Goal: Task Accomplishment & Management: Manage account settings

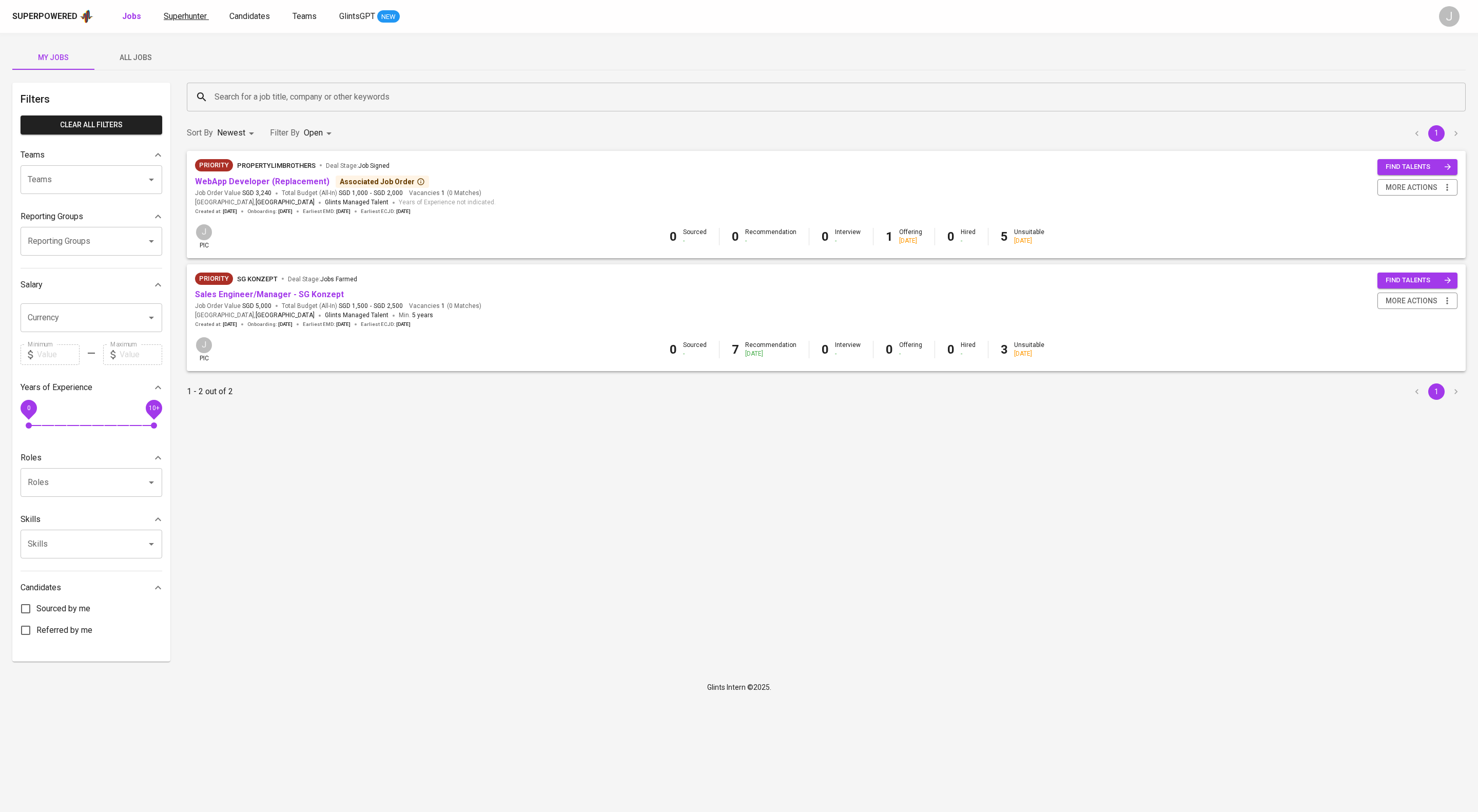
click at [205, 23] on link "Superhunter" at bounding box center [186, 17] width 45 height 13
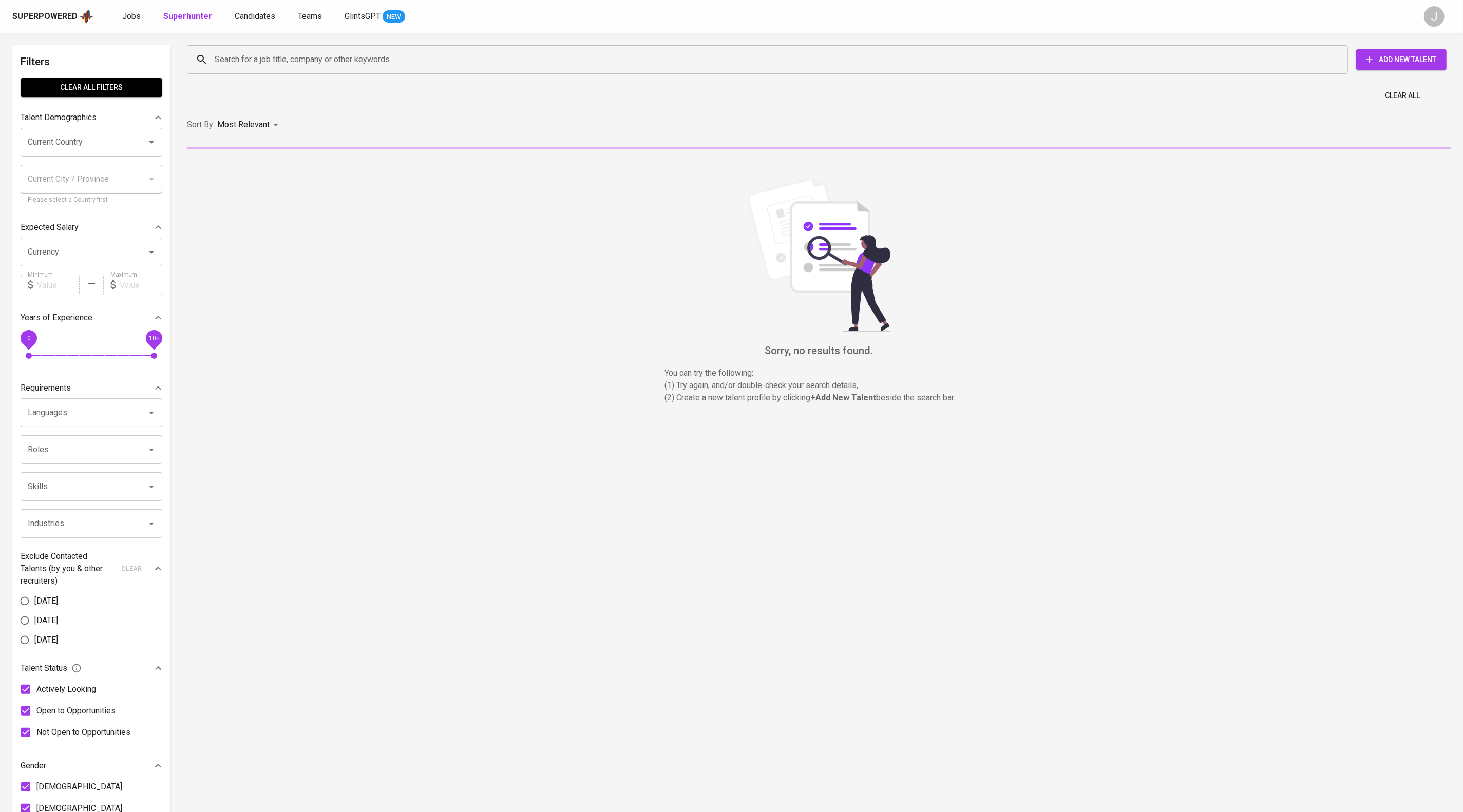
click at [305, 55] on input "Search for a job title, company or other keywords" at bounding box center [770, 60] width 1116 height 19
paste input "[EMAIL_ADDRESS][DOMAIN_NAME]"
type input "[EMAIL_ADDRESS][DOMAIN_NAME]"
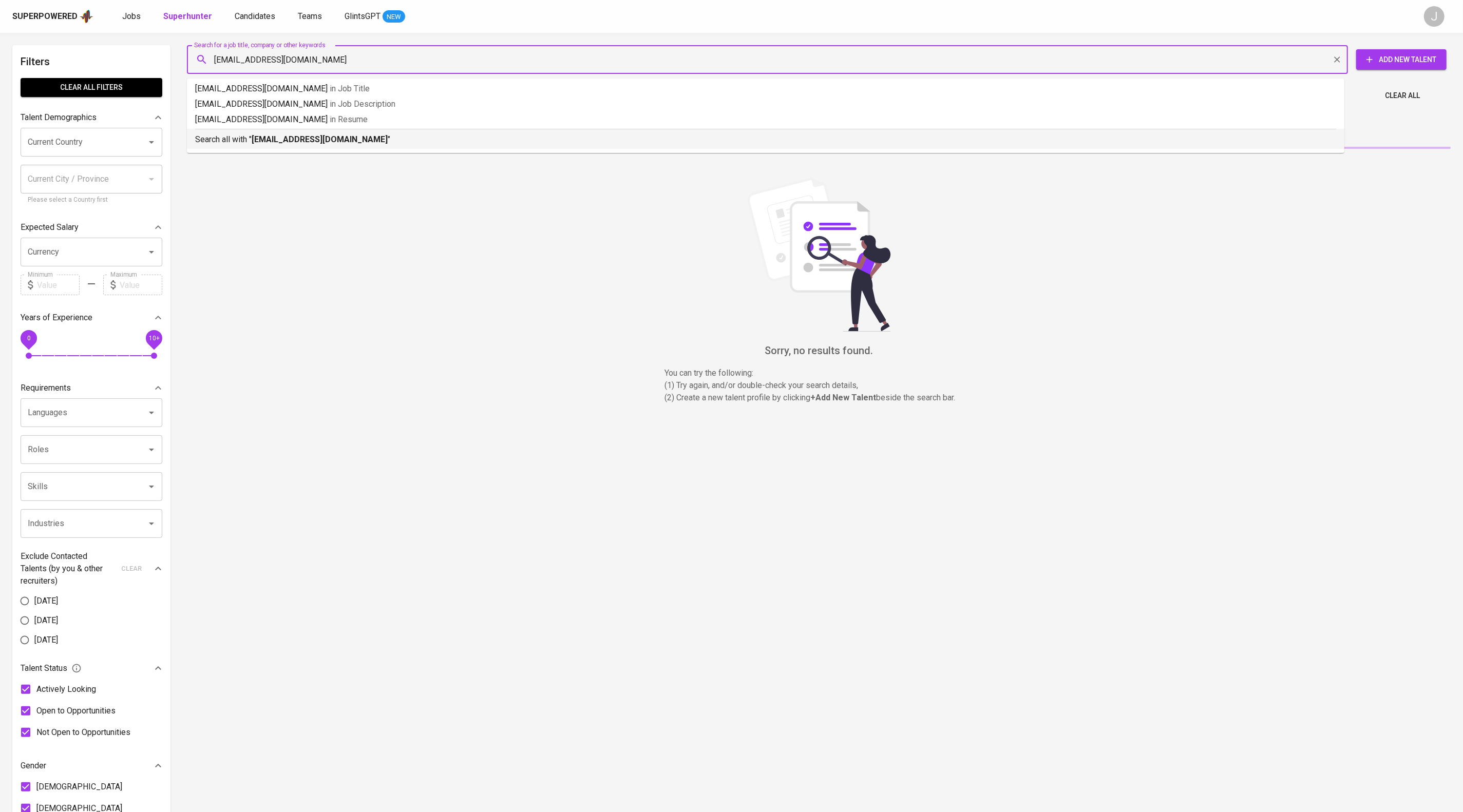
click at [477, 146] on p "Search all with " naufaalar@gmail.com "" at bounding box center [765, 140] width 1141 height 12
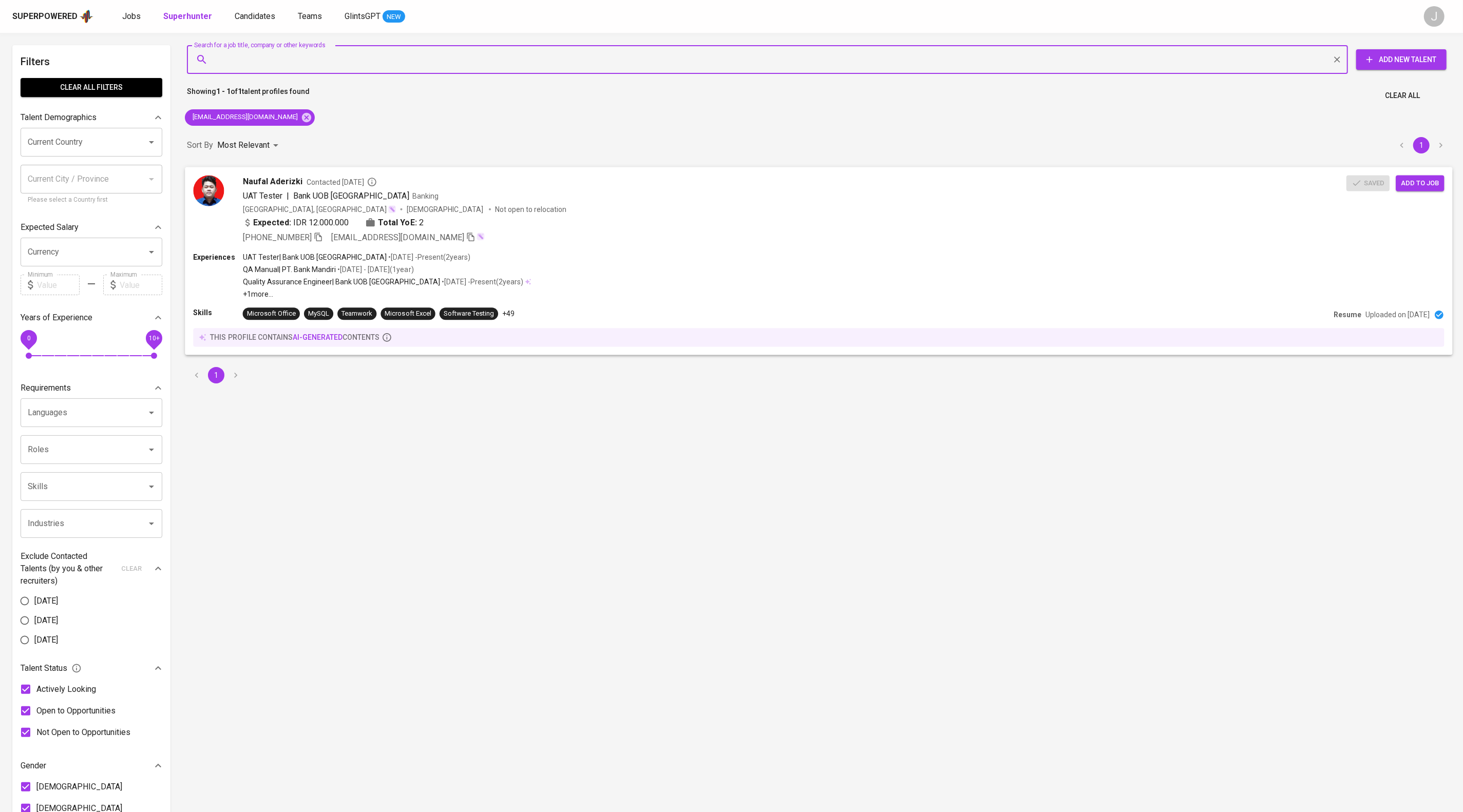
click at [719, 202] on div "UAT Tester | Bank UOB Indonesia Banking" at bounding box center [794, 195] width 1103 height 12
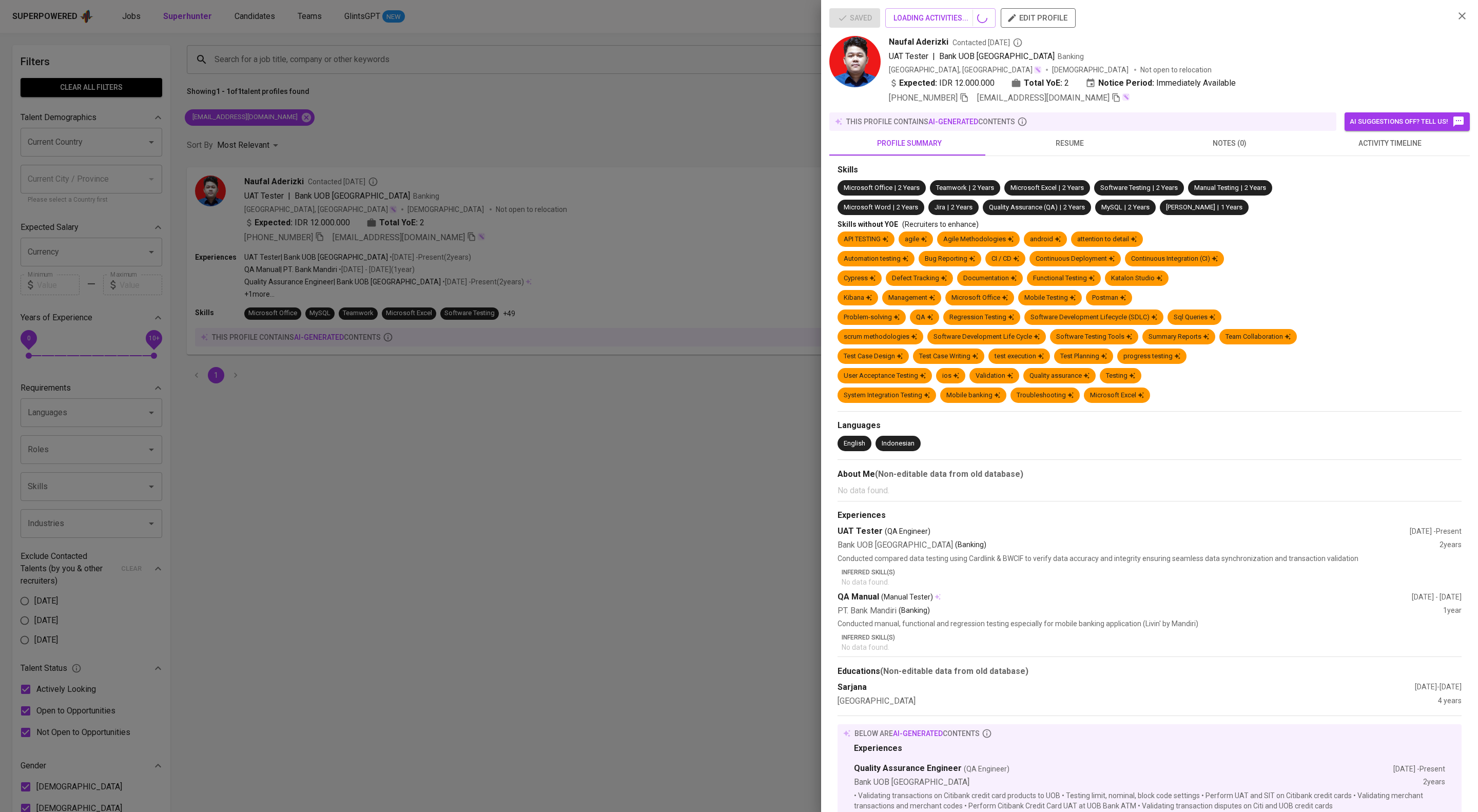
click at [1350, 150] on span "activity timeline" at bounding box center [1390, 143] width 148 height 13
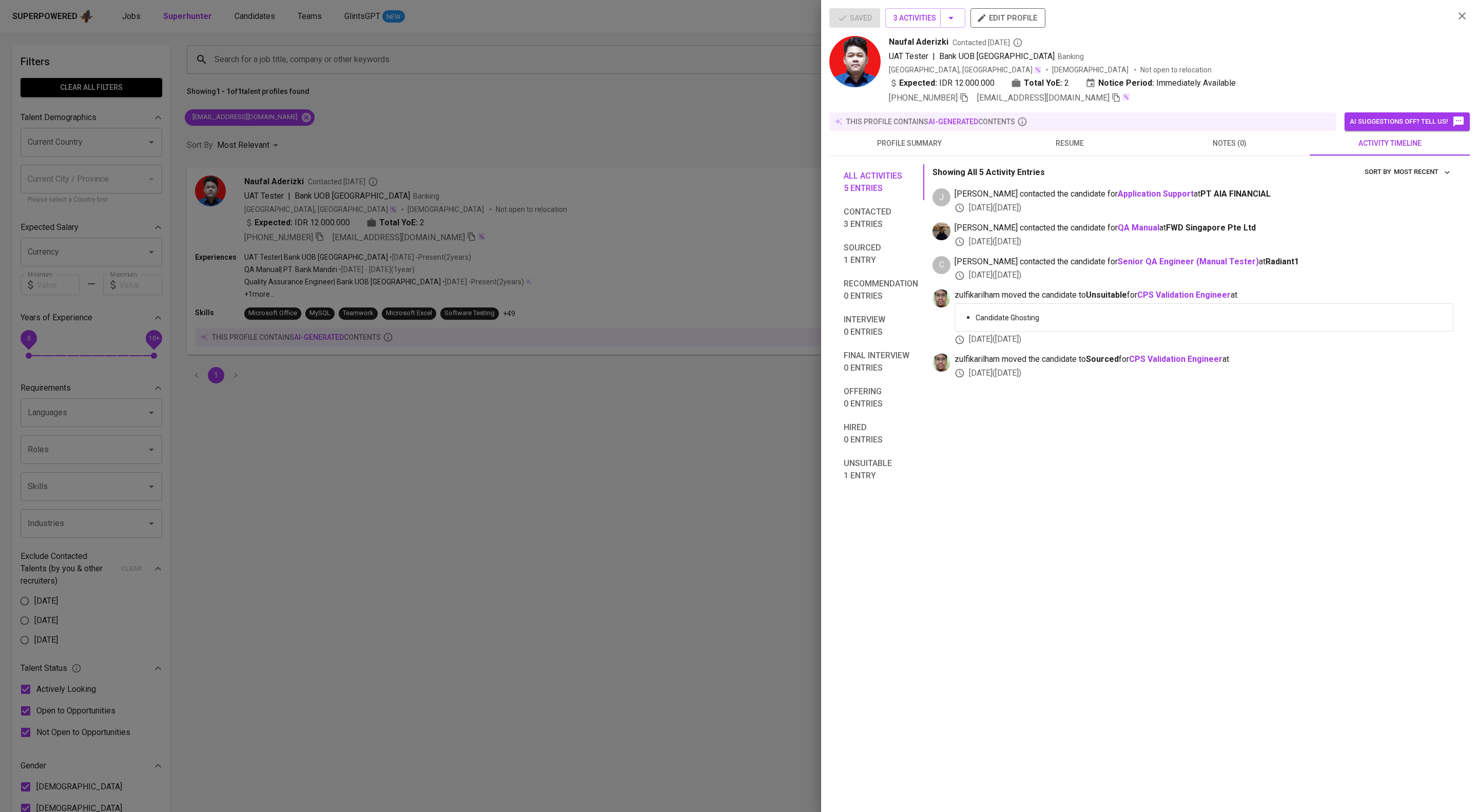
click at [578, 273] on div at bounding box center [739, 406] width 1478 height 812
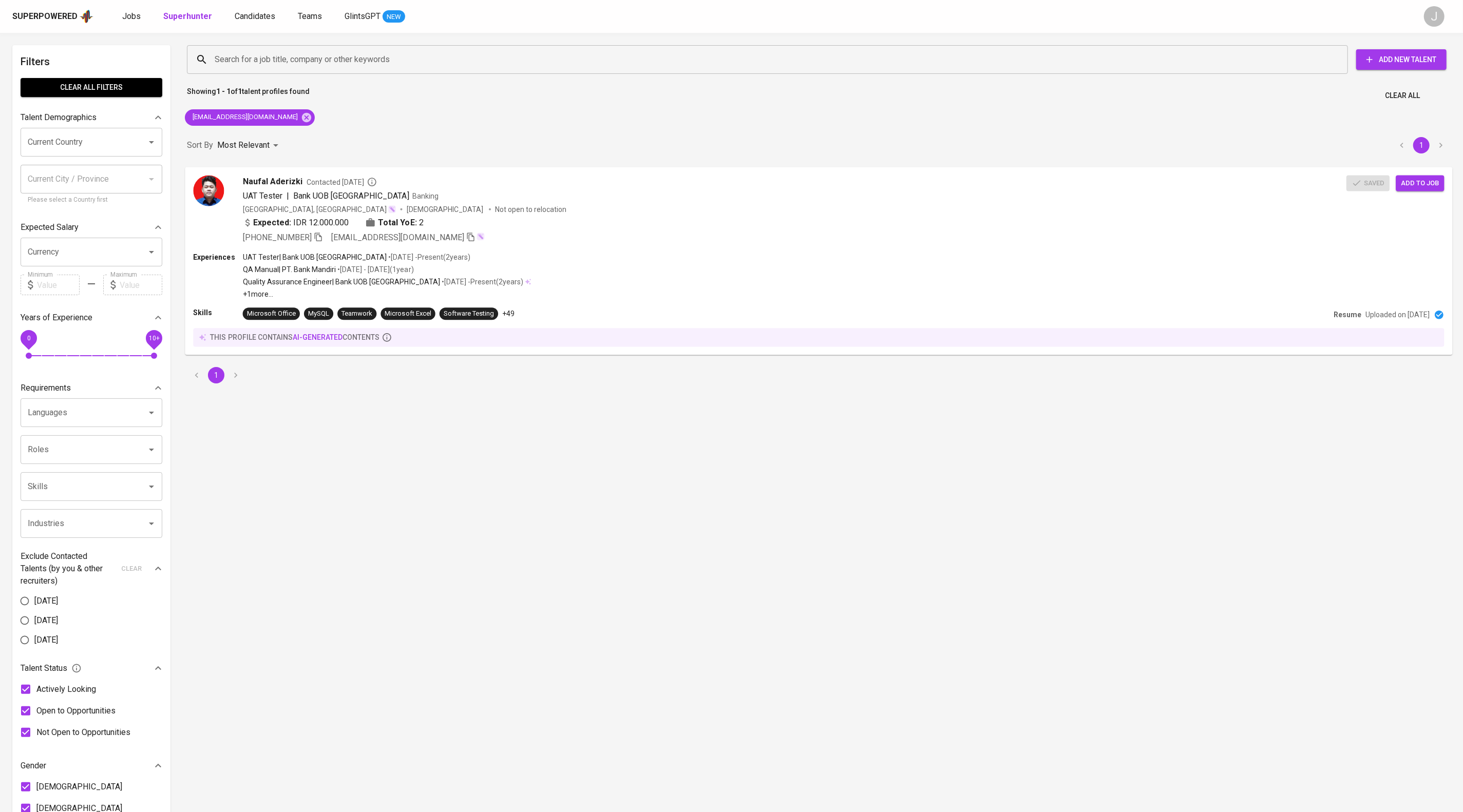
click at [1424, 182] on div "Saved Add to job" at bounding box center [1397, 180] width 102 height 20
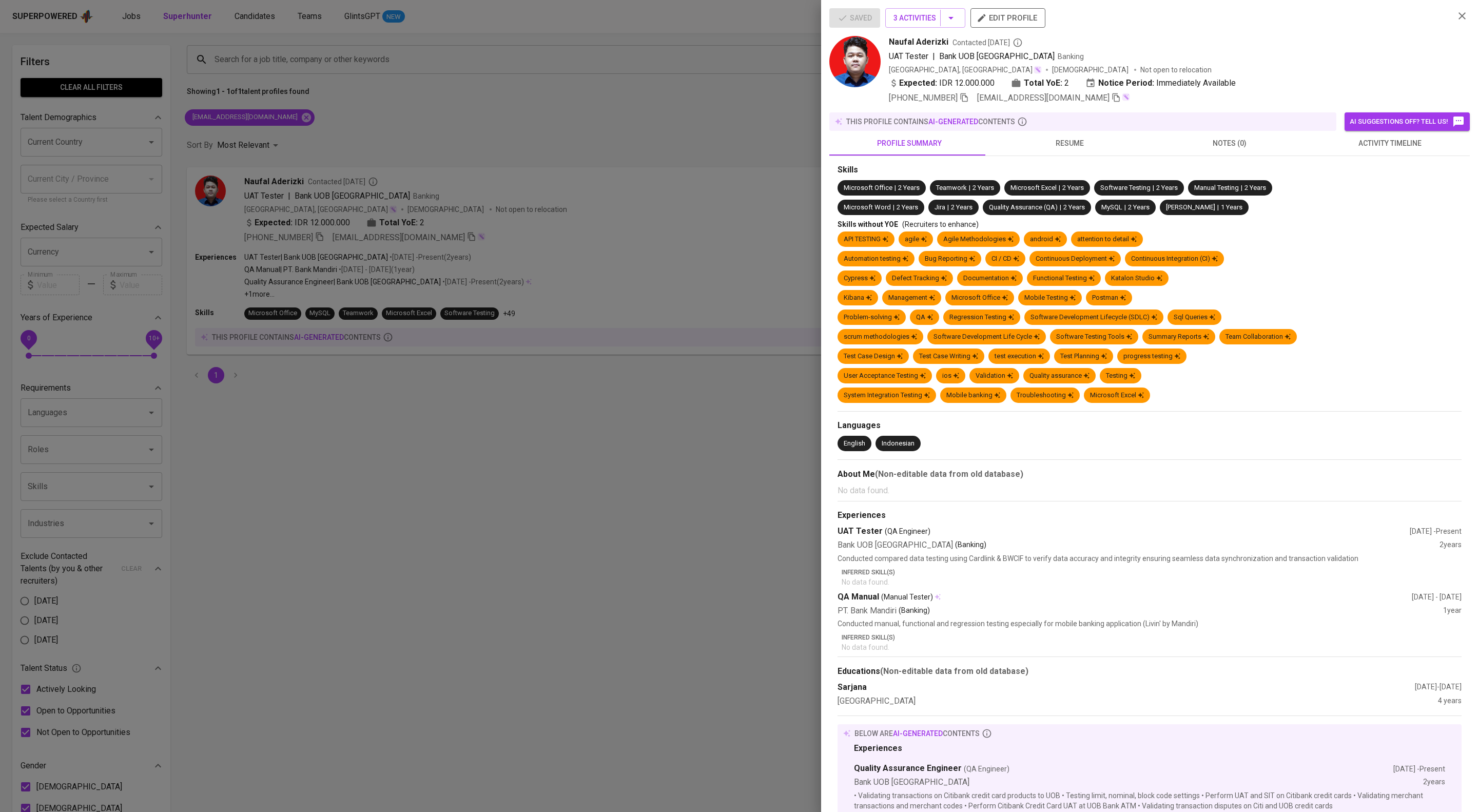
click at [347, 172] on div at bounding box center [739, 406] width 1478 height 812
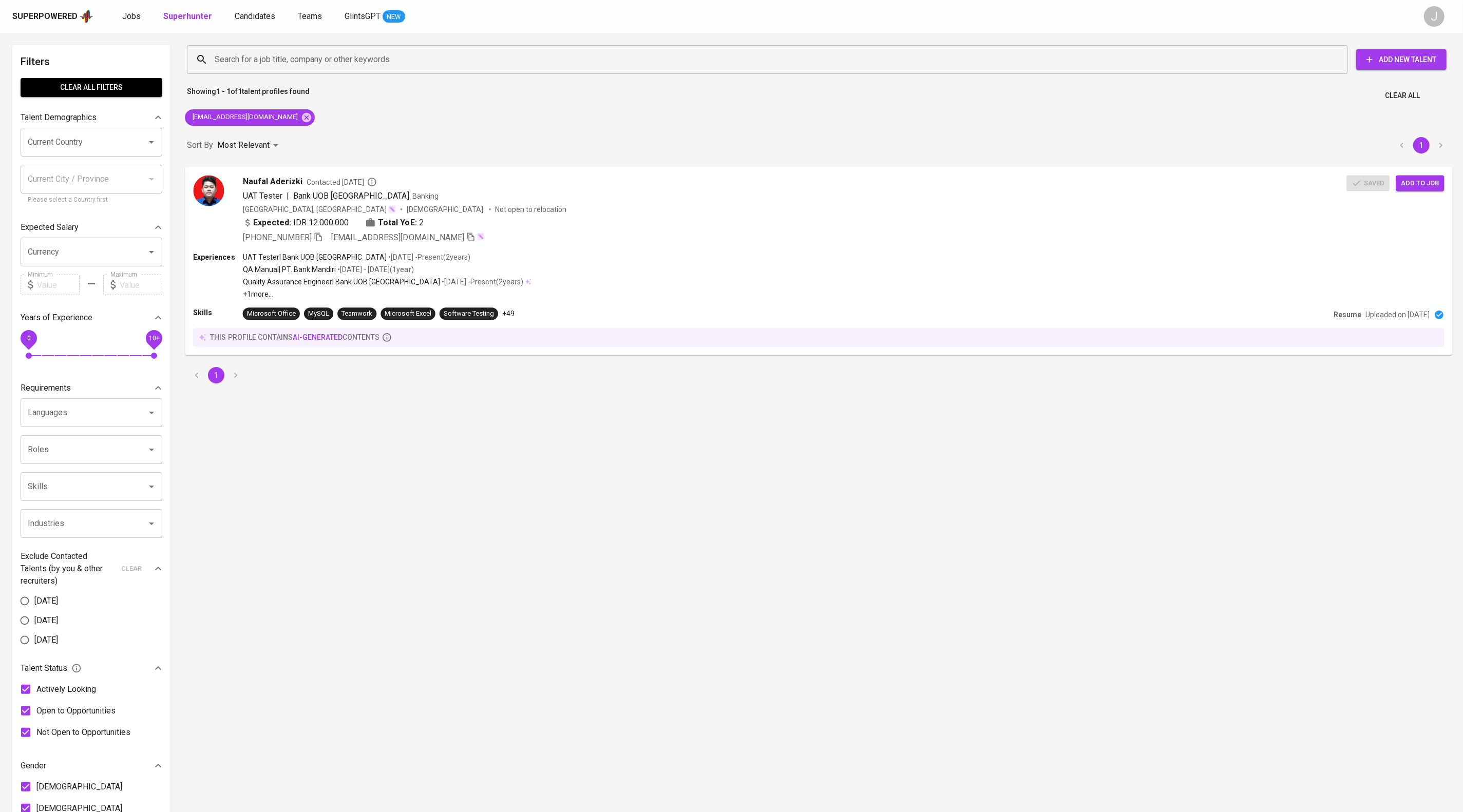
click at [1449, 193] on div "Naufal Aderizki Contacted 2 days ago UAT Tester | Bank UOB Indonesia Banking In…" at bounding box center [818, 209] width 1267 height 85
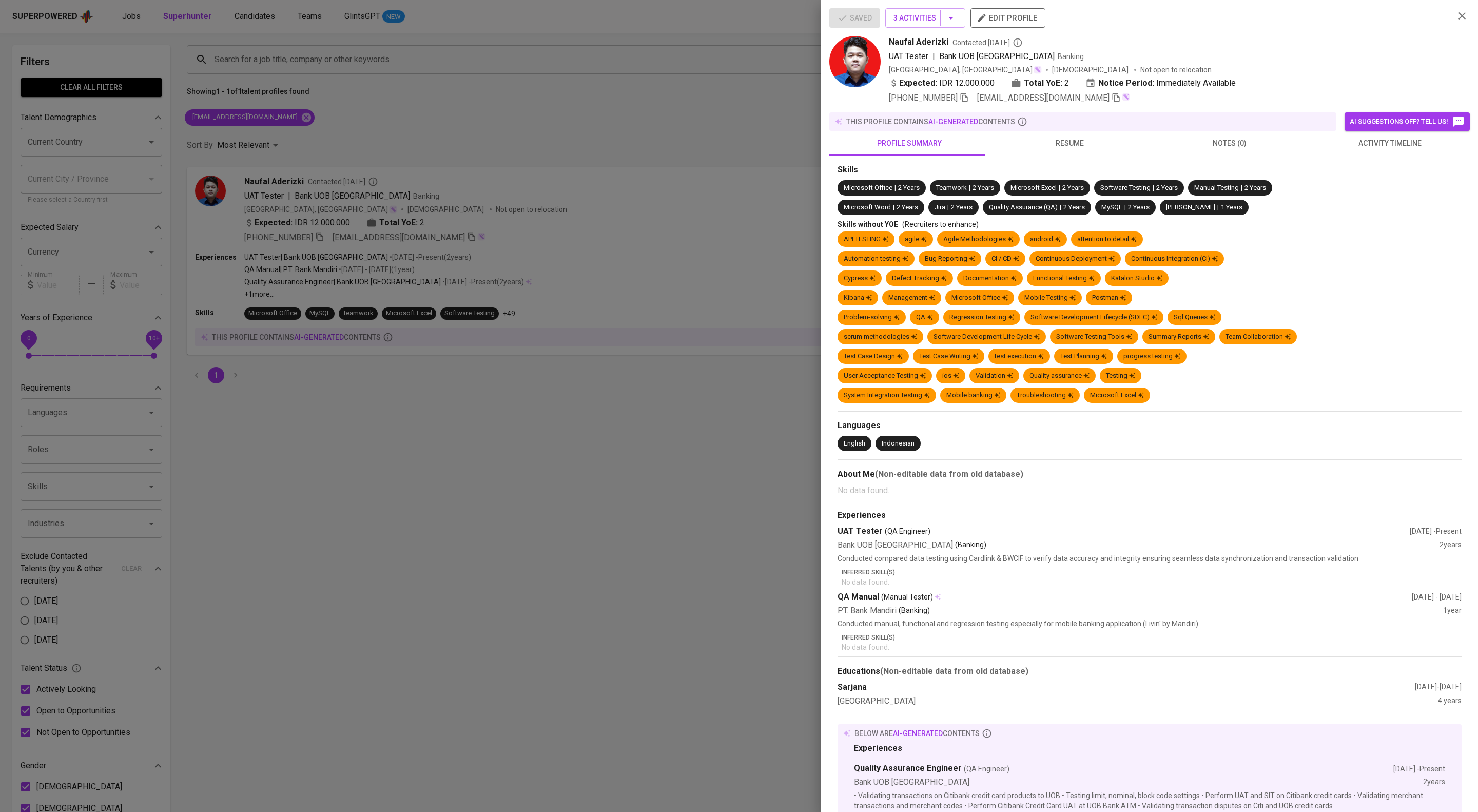
click at [510, 293] on div at bounding box center [739, 406] width 1478 height 812
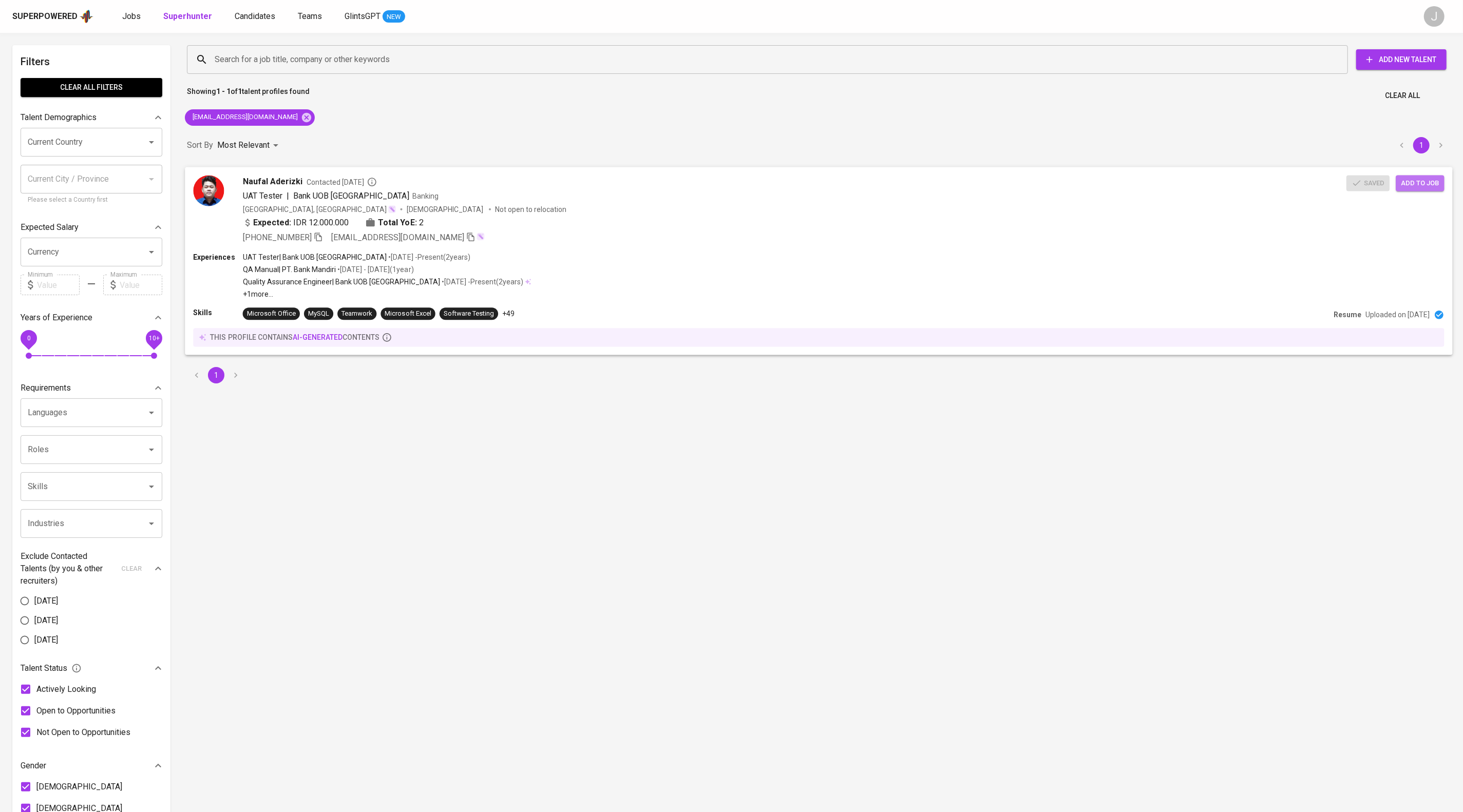
click at [1407, 189] on span "Add to job" at bounding box center [1419, 183] width 38 height 12
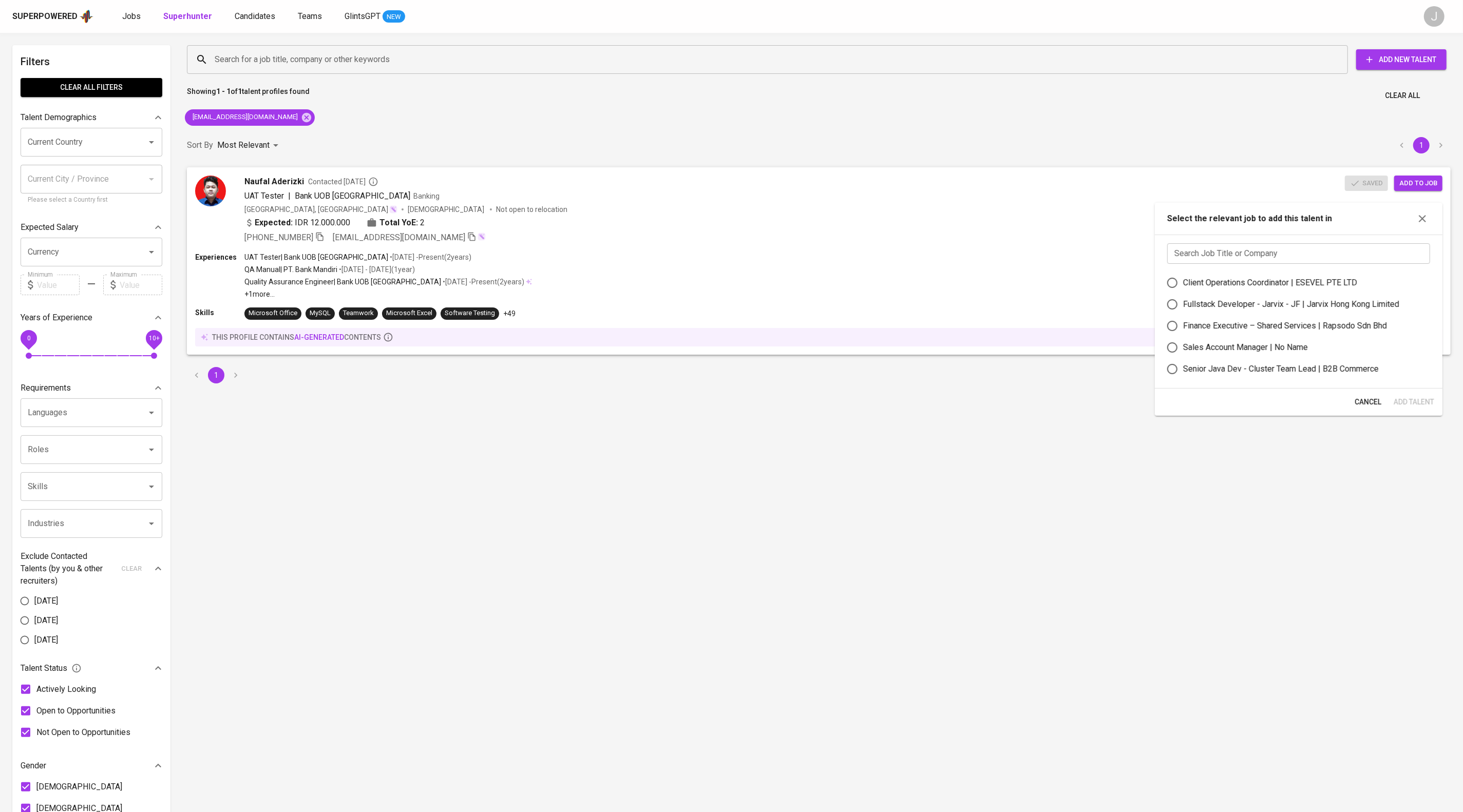
click at [1252, 274] on div "Search Job Title or Company Search Job Title or Company Client Operations Coord…" at bounding box center [1298, 311] width 288 height 154
click at [1255, 262] on input "text" at bounding box center [1298, 254] width 263 height 21
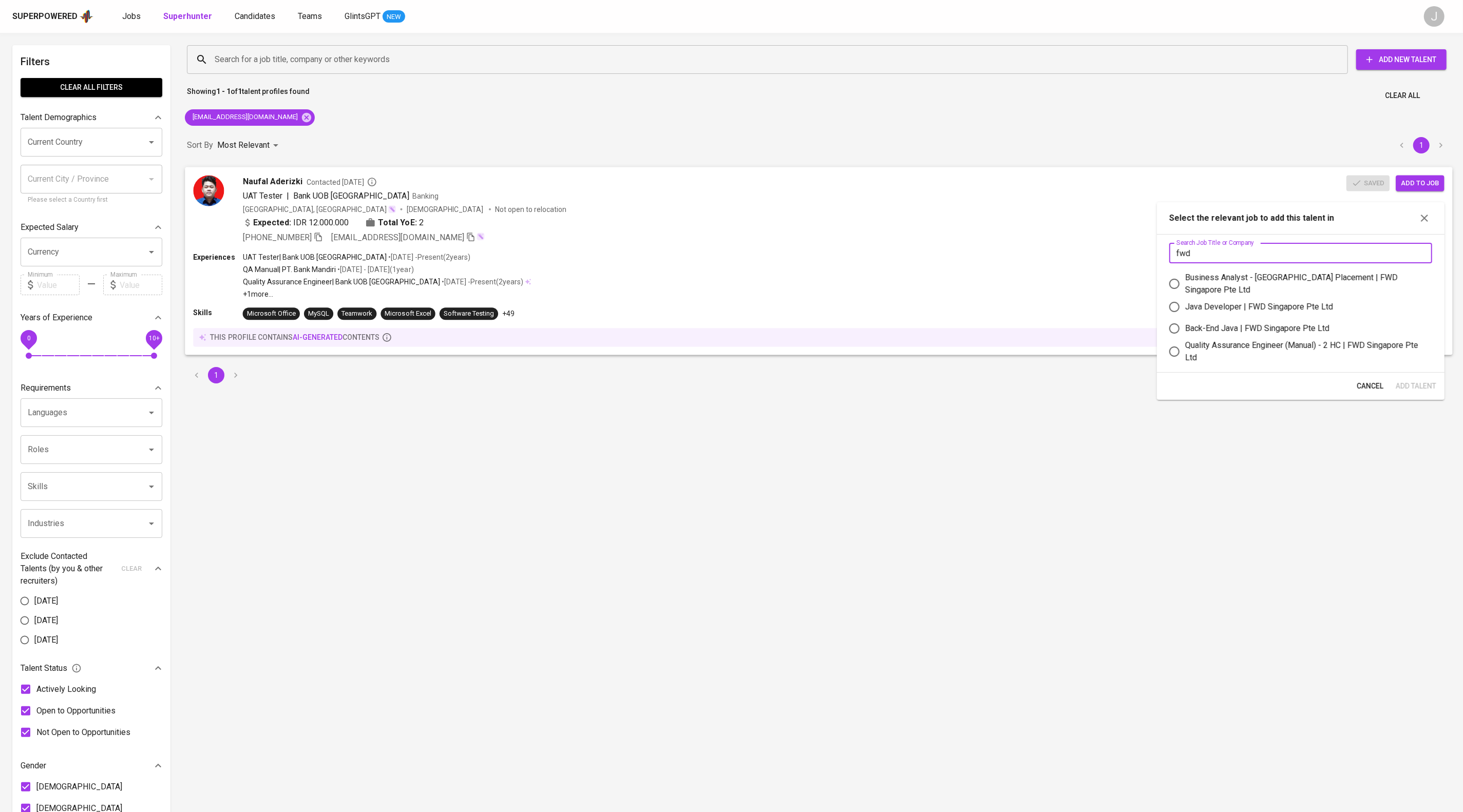
type input "fwd"
click at [899, 243] on div "+62 813-8330-7630 naufaalar@gmail.com" at bounding box center [794, 237] width 1103 height 12
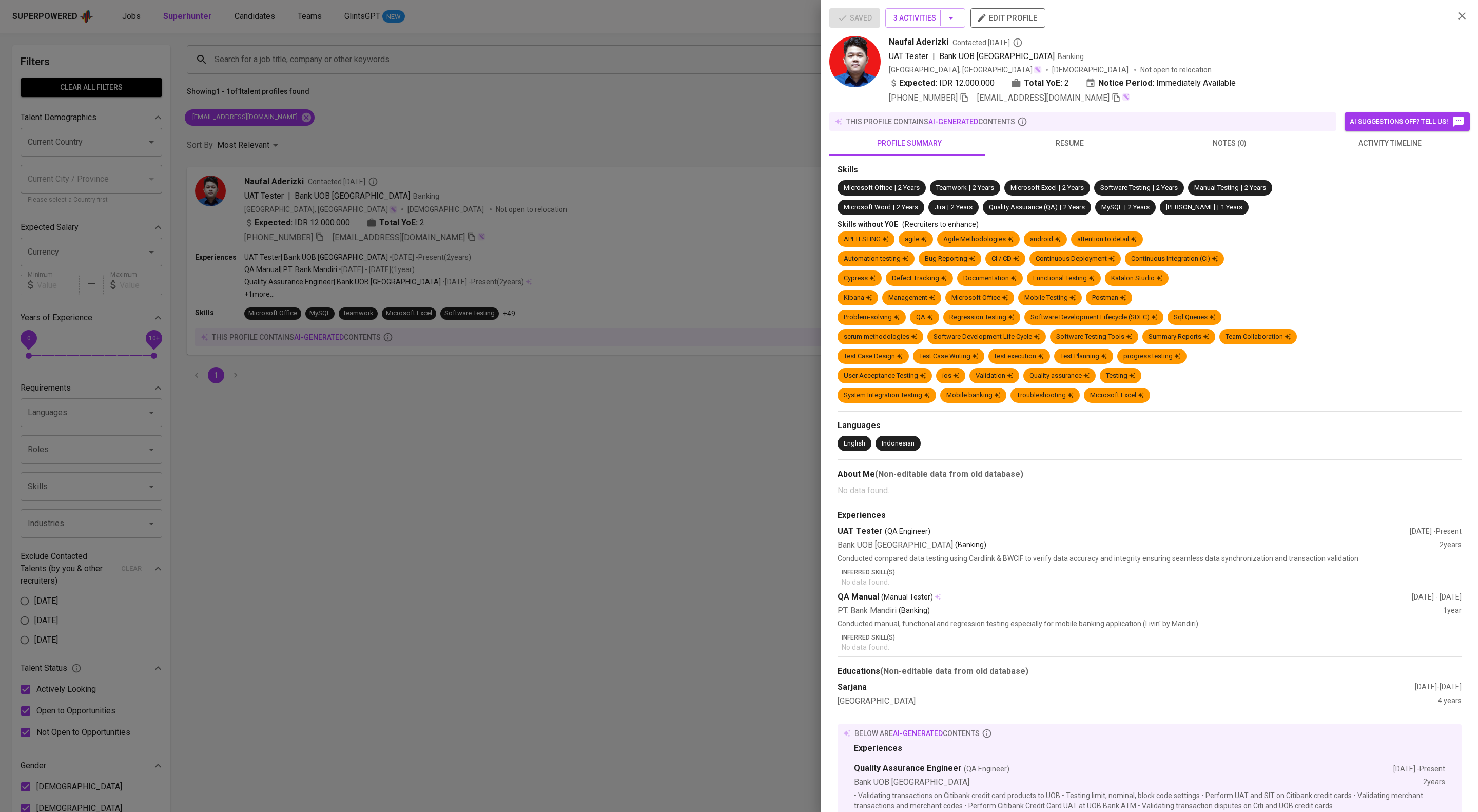
click at [1053, 155] on button "resume" at bounding box center [1069, 143] width 160 height 25
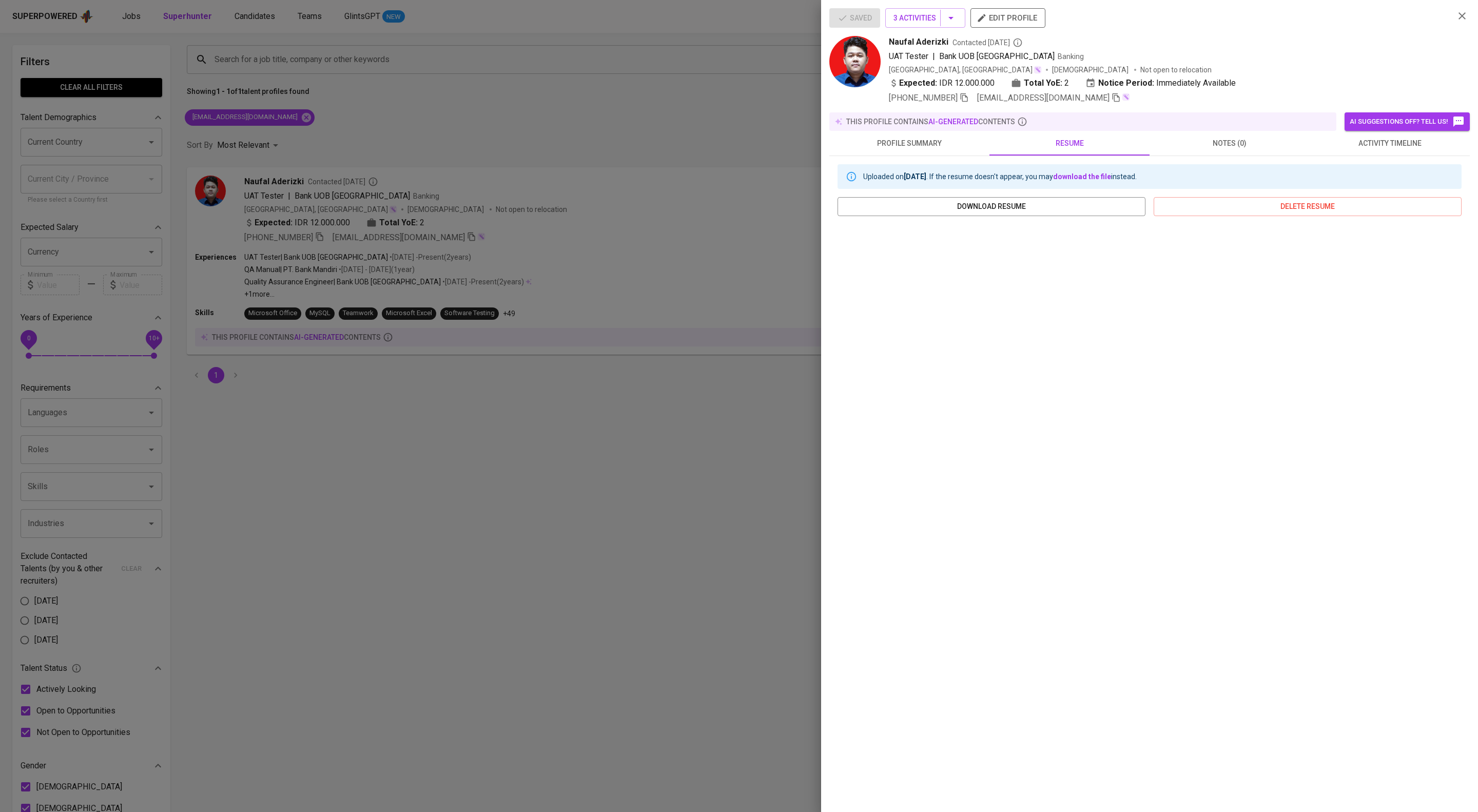
click at [1377, 150] on span "activity timeline" at bounding box center [1390, 143] width 148 height 13
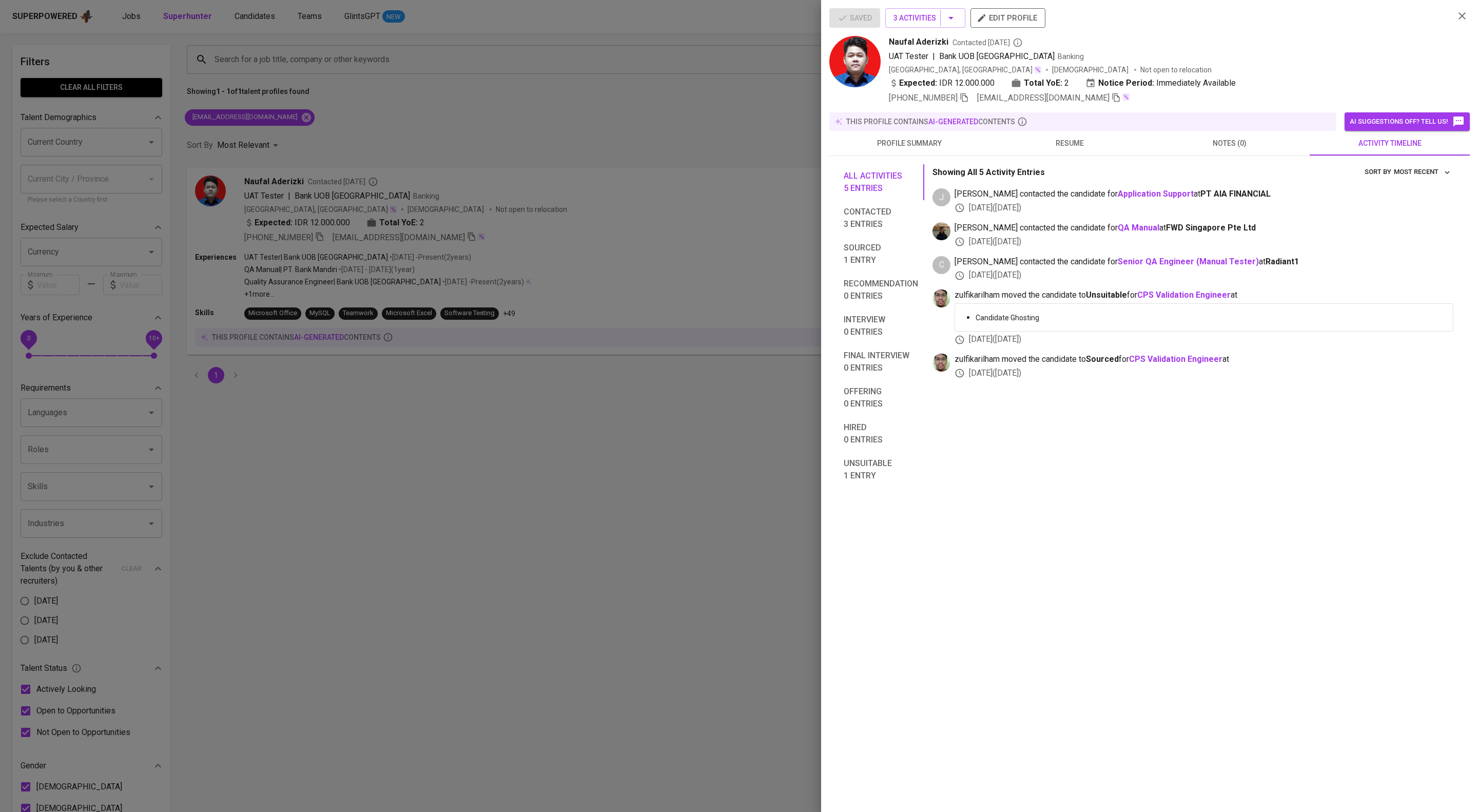
click at [672, 494] on div at bounding box center [739, 406] width 1478 height 812
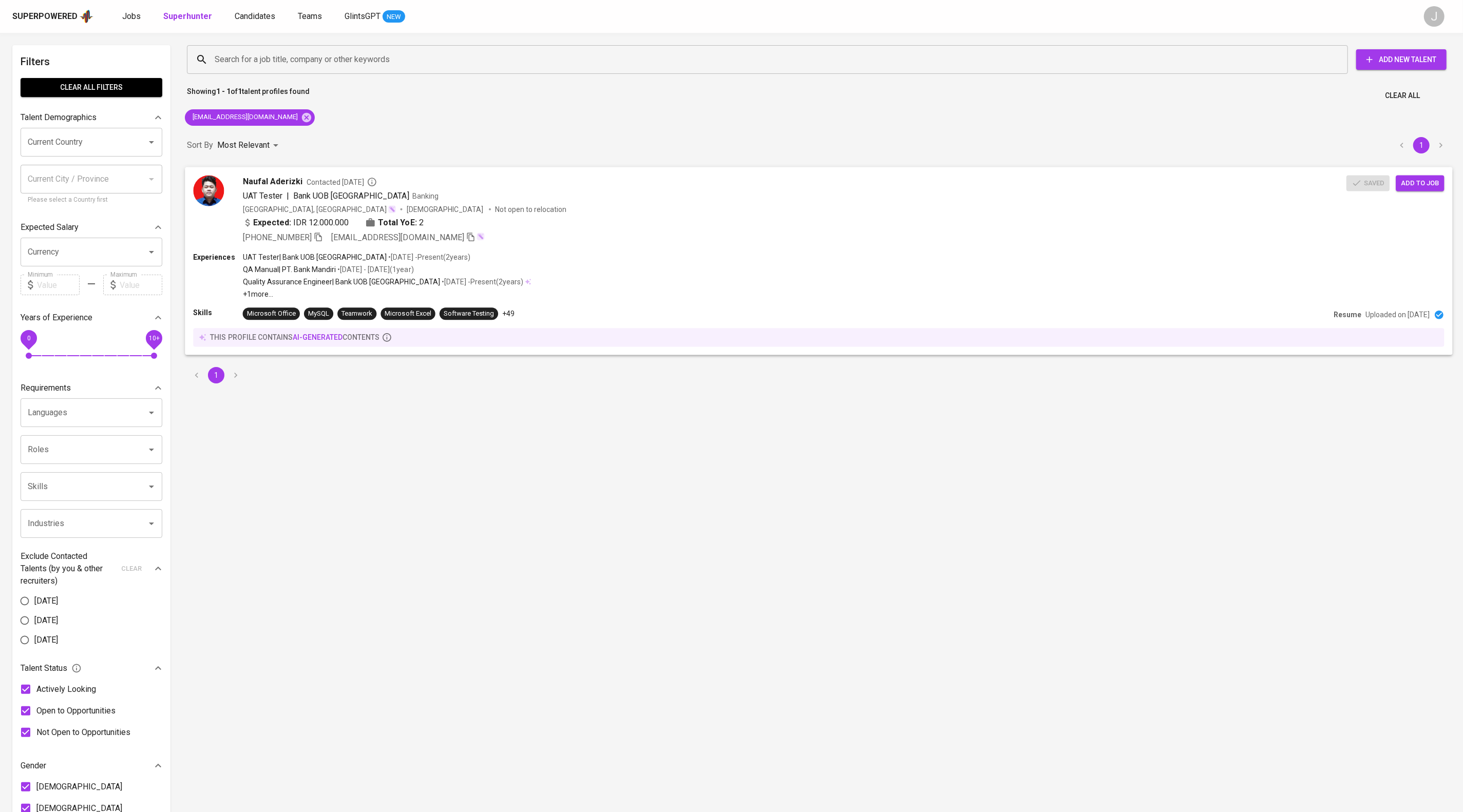
click at [936, 252] on div "Naufal Aderizki Contacted 2 days ago UAT Tester | Bank UOB Indonesia Banking In…" at bounding box center [818, 209] width 1267 height 85
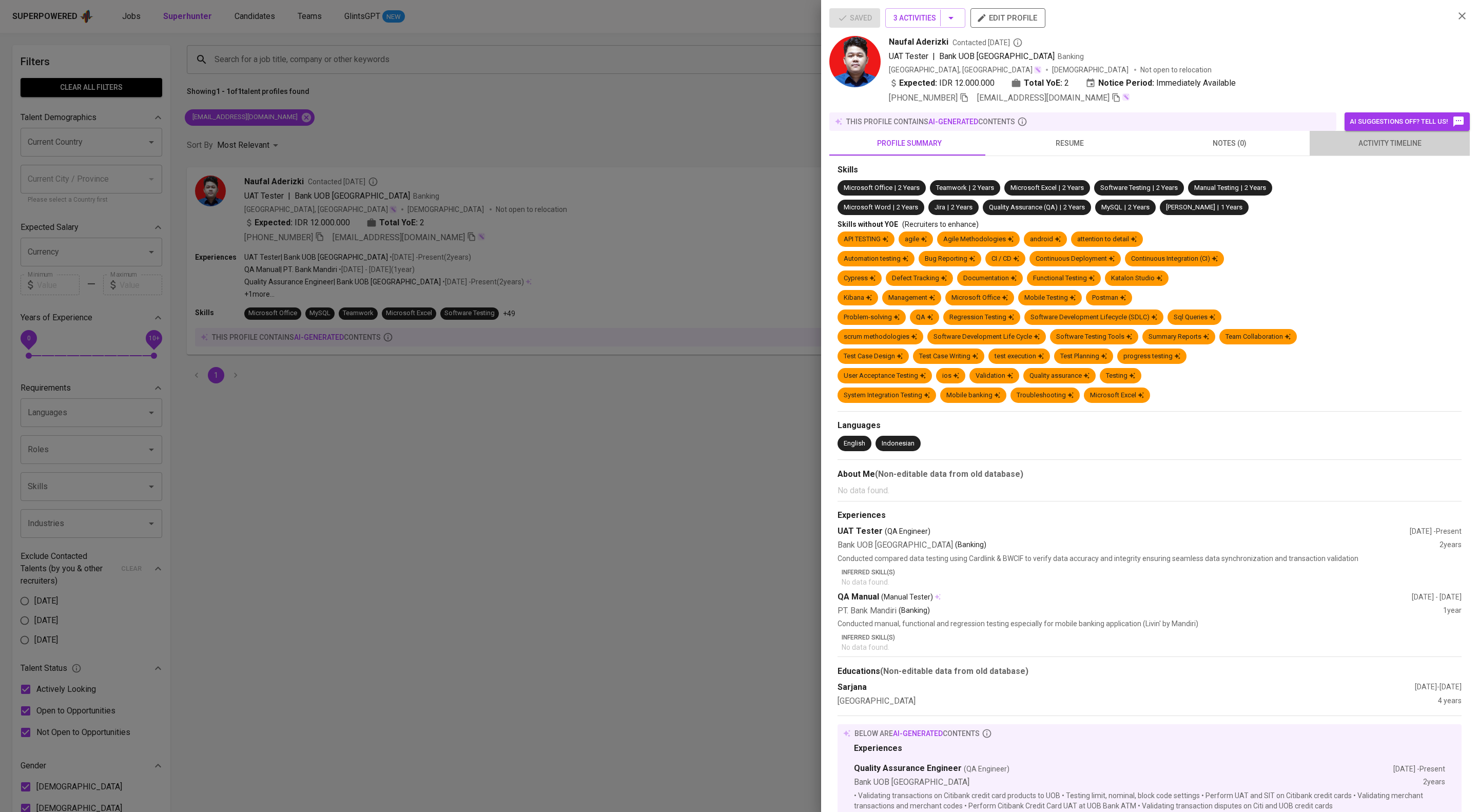
click at [1381, 150] on span "activity timeline" at bounding box center [1390, 143] width 148 height 13
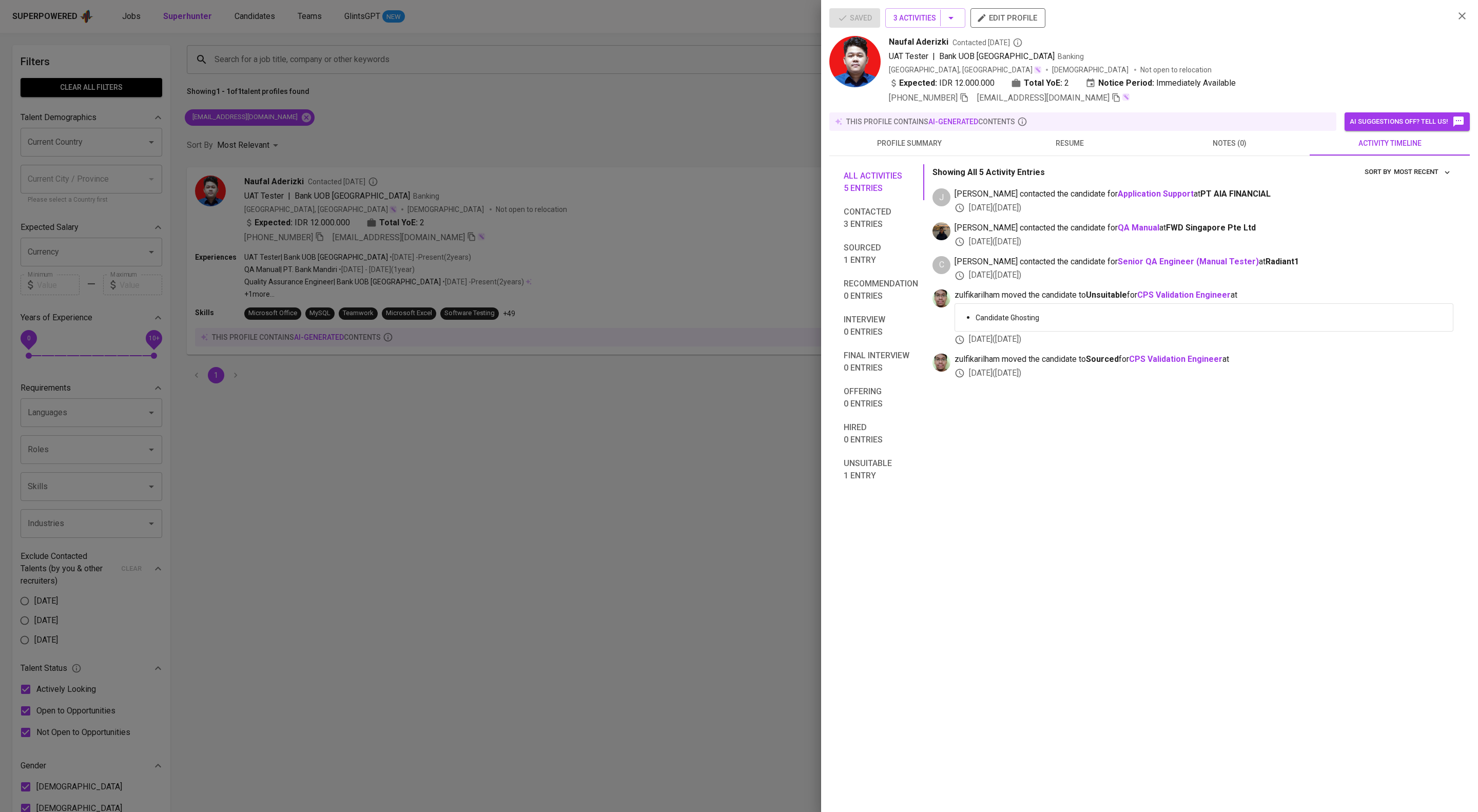
click at [733, 421] on div at bounding box center [739, 406] width 1478 height 812
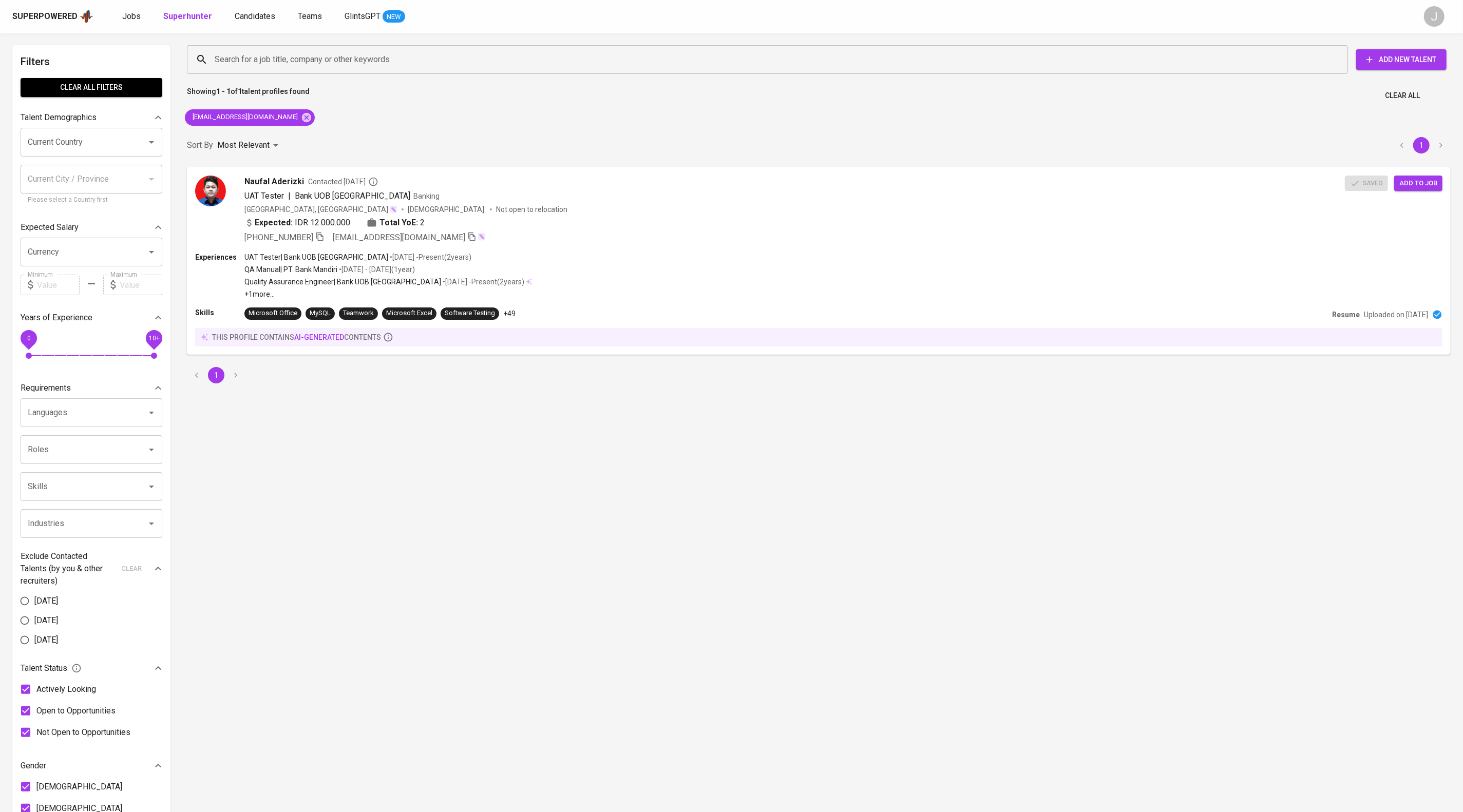
click at [1436, 539] on div "Search for a job title, company or other keywords Search for a job title, compa…" at bounding box center [819, 468] width 1264 height 846
click at [1431, 189] on span "Add to job" at bounding box center [1419, 183] width 38 height 12
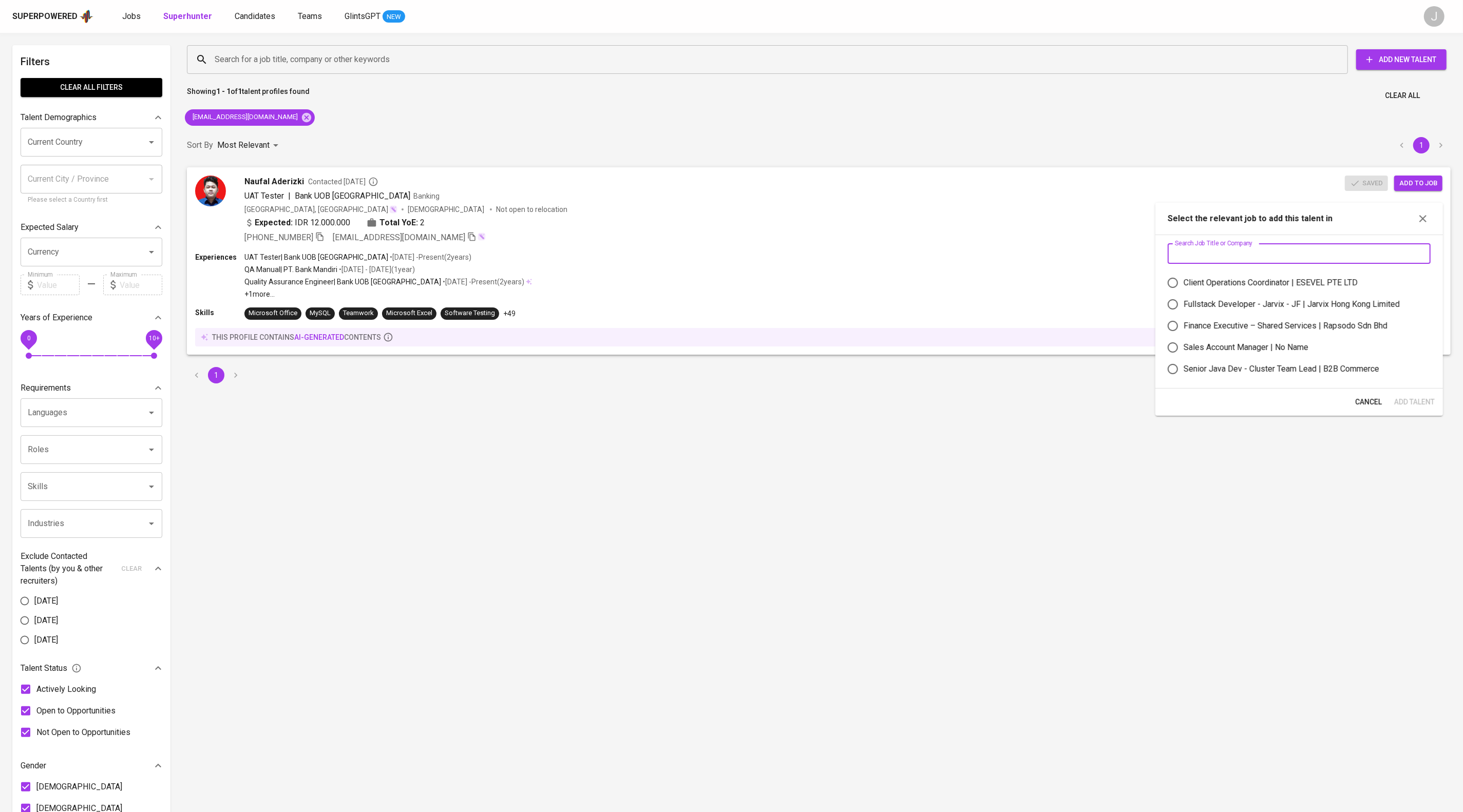
click at [1305, 251] on input "text" at bounding box center [1299, 254] width 263 height 21
type input "fwd"
click at [1253, 363] on div "Quality Assurance Engineer (Manual) - 2 HC | FWD Singapore Pte Ltd" at bounding box center [1303, 352] width 239 height 25
click at [1184, 363] on input "Quality Assurance Engineer (Manual) - 2 HC | FWD Singapore Pte Ltd" at bounding box center [1172, 352] width 21 height 21
radio input "true"
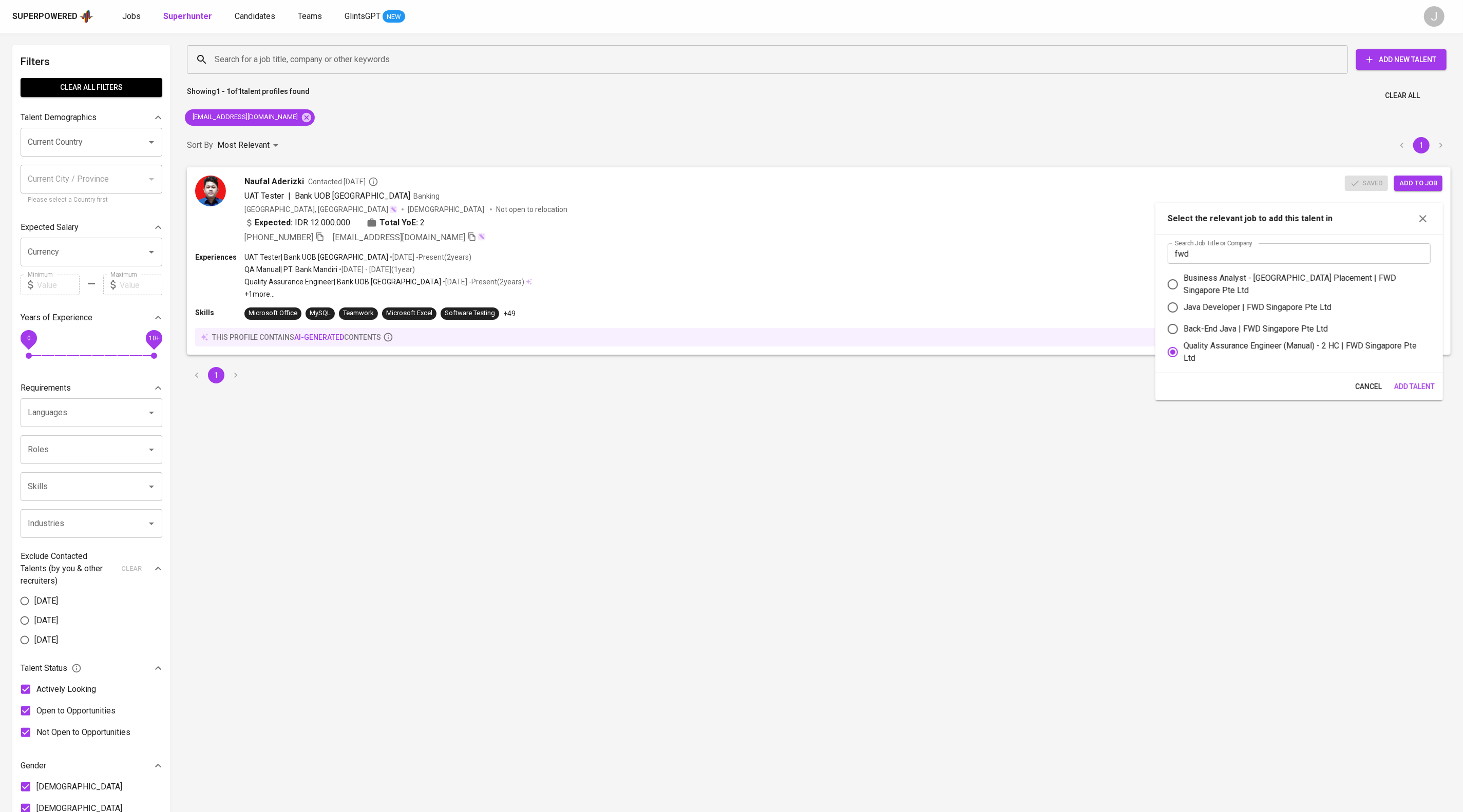
click at [1402, 393] on span "Add Talent" at bounding box center [1414, 387] width 40 height 13
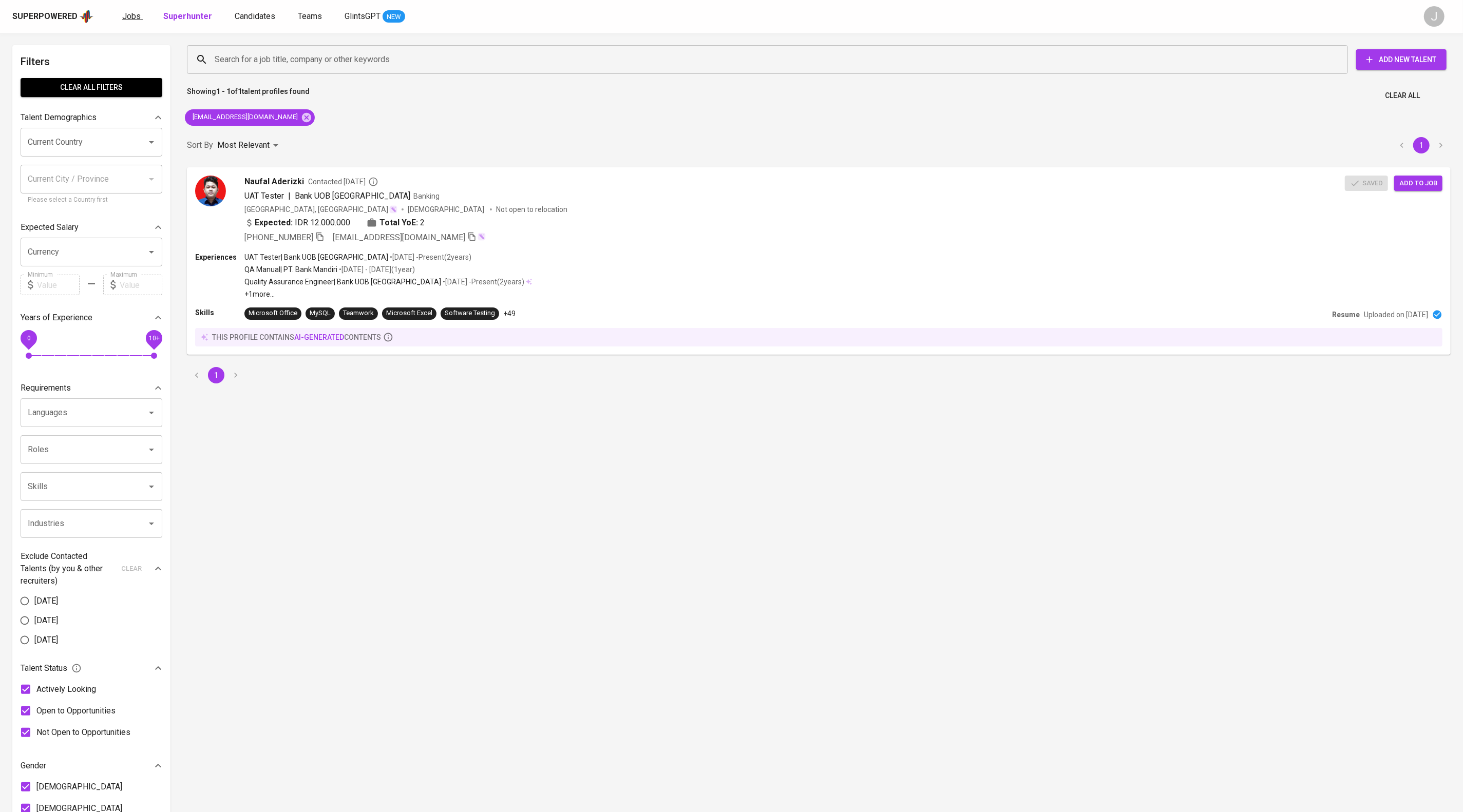
click at [138, 16] on span "Jobs" at bounding box center [131, 16] width 18 height 10
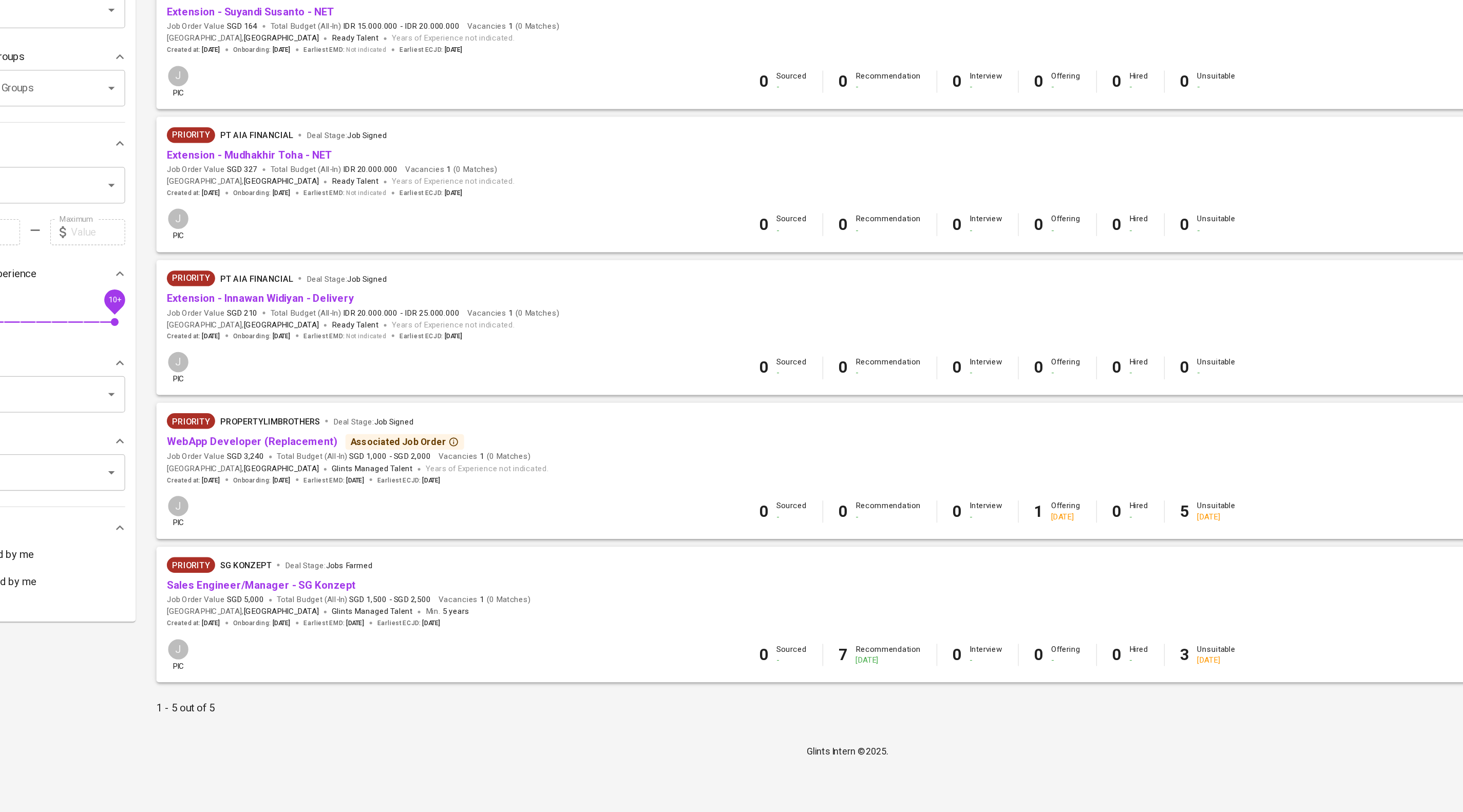
scroll to position [6, 0]
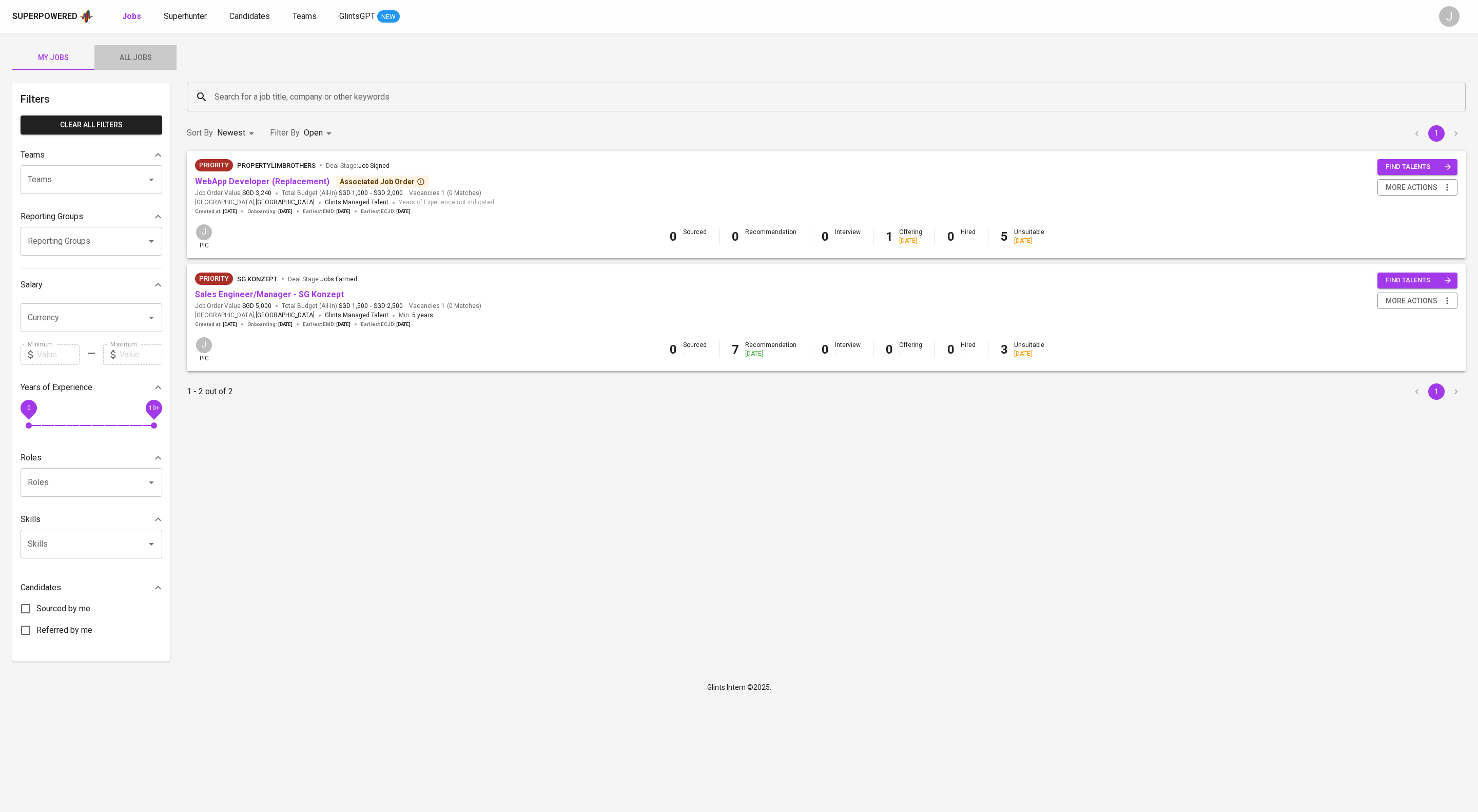
click at [157, 58] on span "All Jobs" at bounding box center [136, 58] width 70 height 13
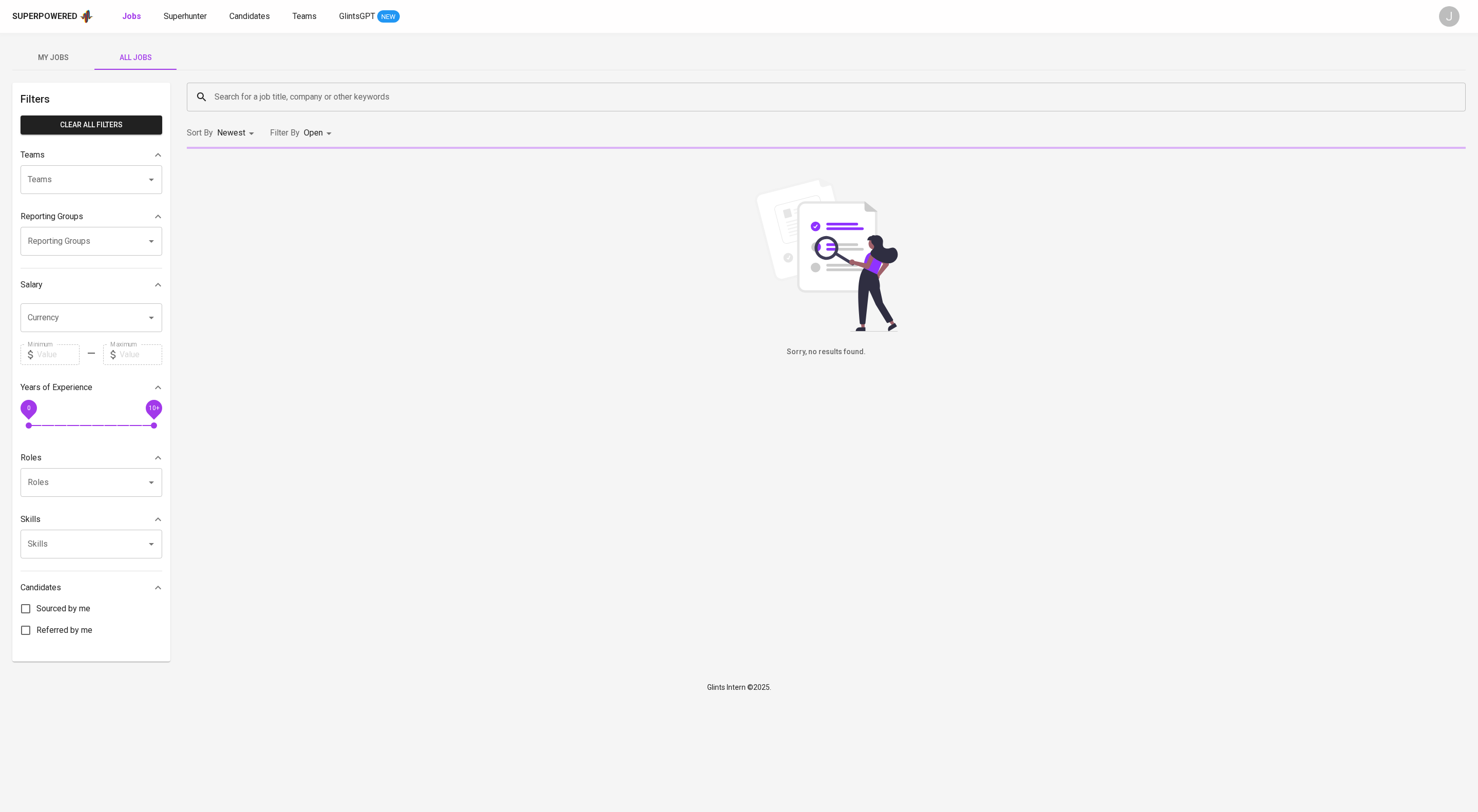
click at [82, 190] on input "Teams" at bounding box center [77, 180] width 104 height 19
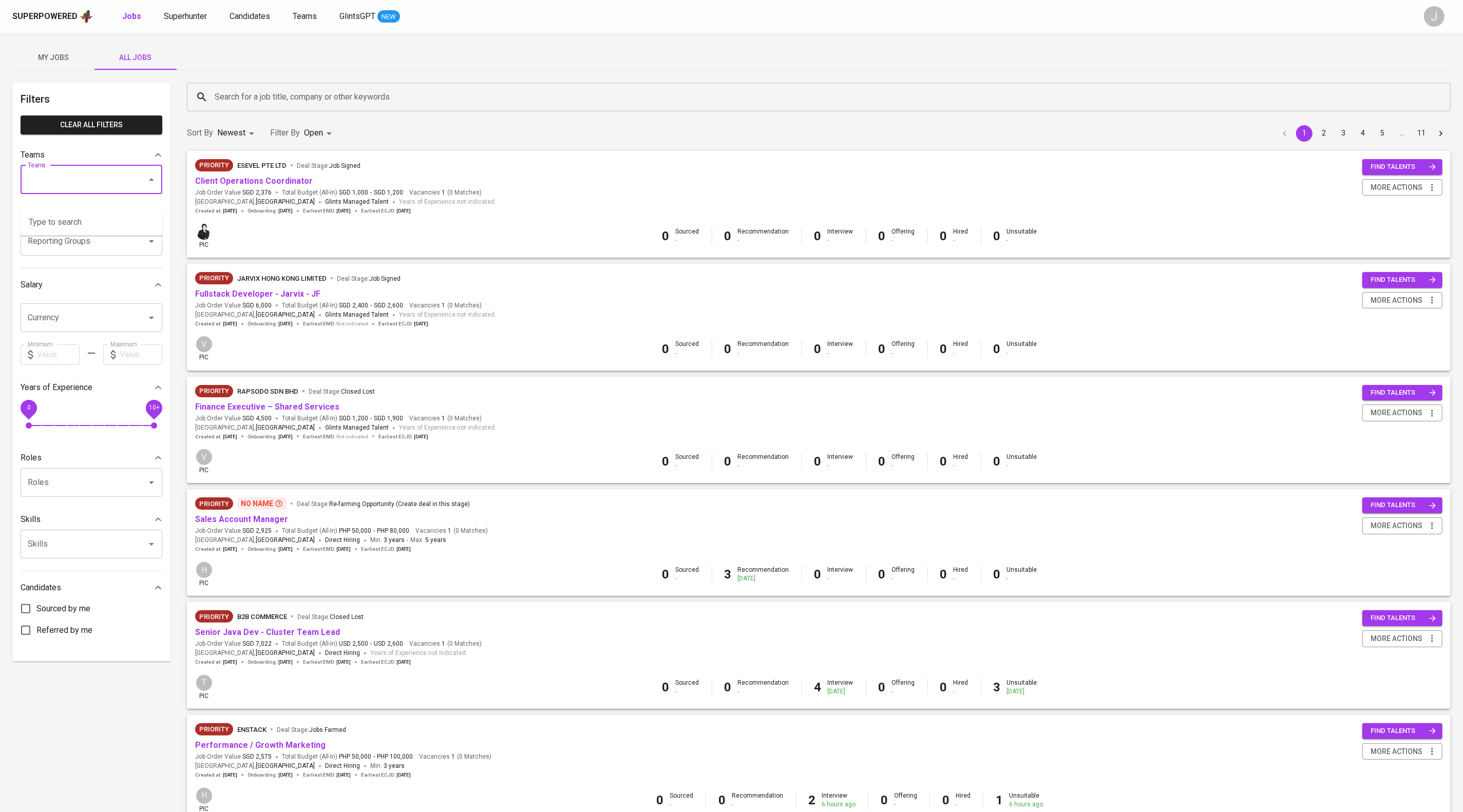
click at [82, 190] on input "Teams" at bounding box center [77, 180] width 104 height 19
type input "diaz"
click at [90, 190] on input "Teams" at bounding box center [77, 180] width 104 height 19
click at [90, 190] on input "Teams" at bounding box center [77, 180] width 104 height 19
click at [68, 190] on input "Teams" at bounding box center [77, 180] width 104 height 19
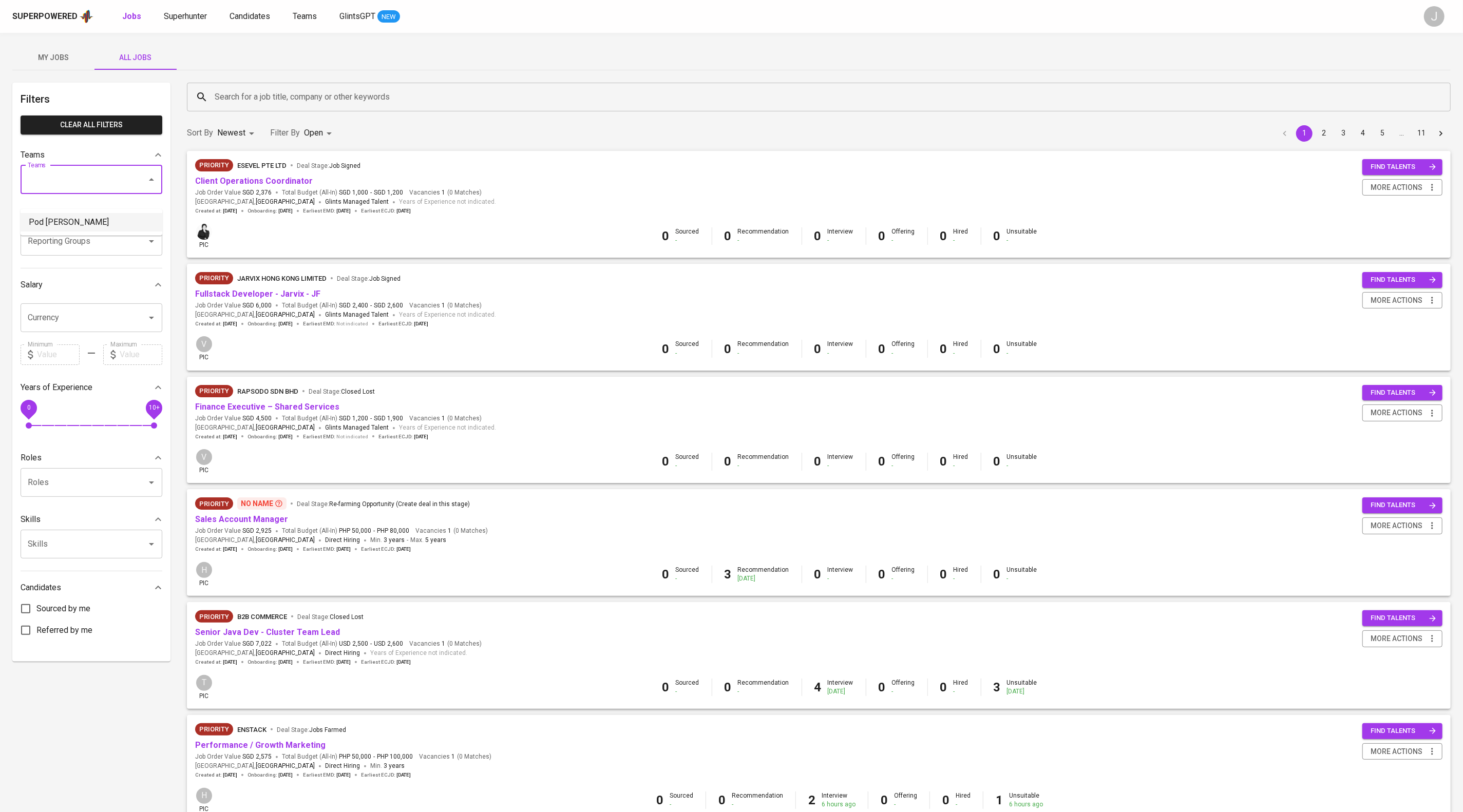
click at [67, 219] on li "Pod Diaz" at bounding box center [92, 222] width 142 height 18
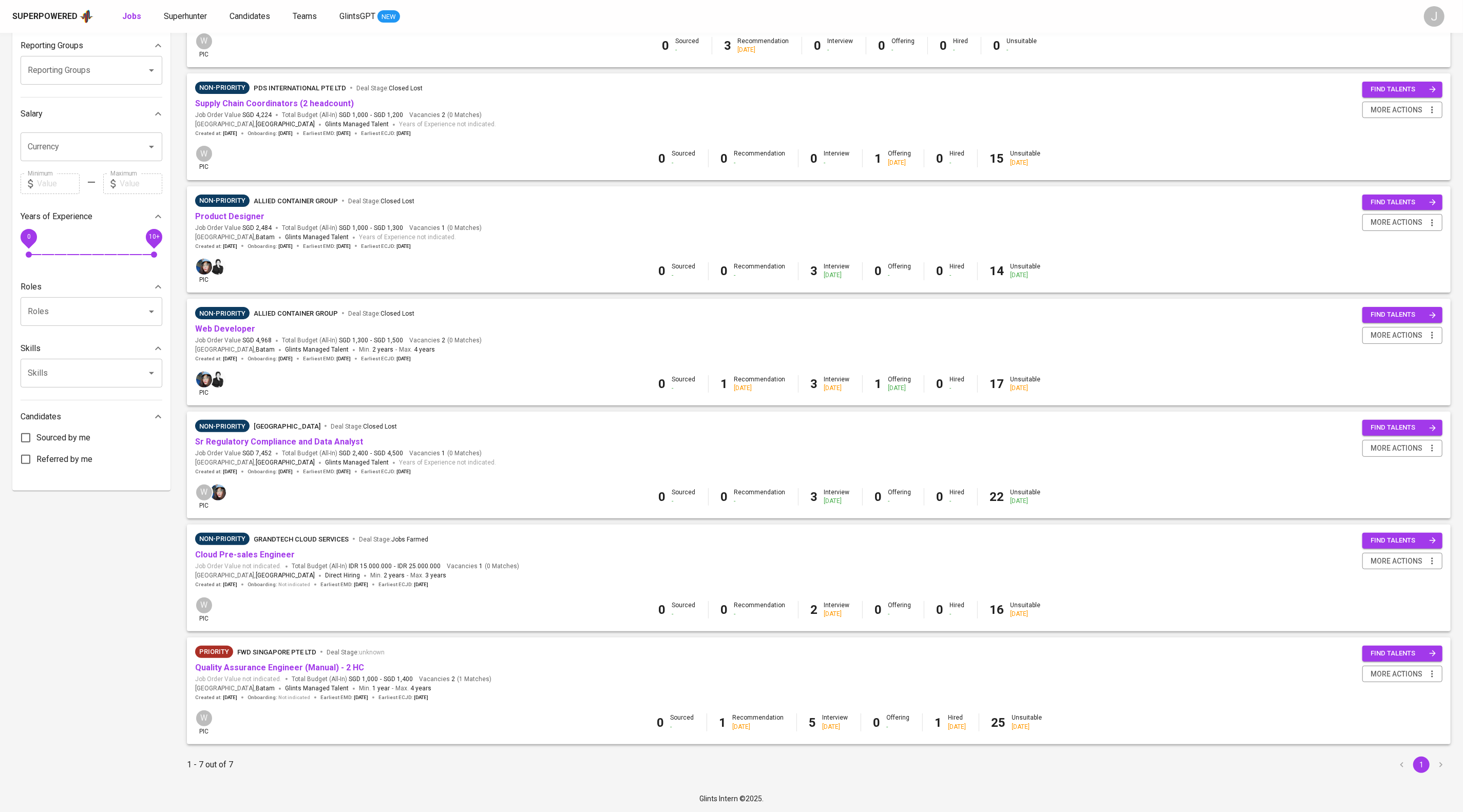
scroll to position [309, 0]
click at [356, 663] on link "Quality Assurance Engineer (Manual) - 2 HC" at bounding box center [279, 667] width 169 height 10
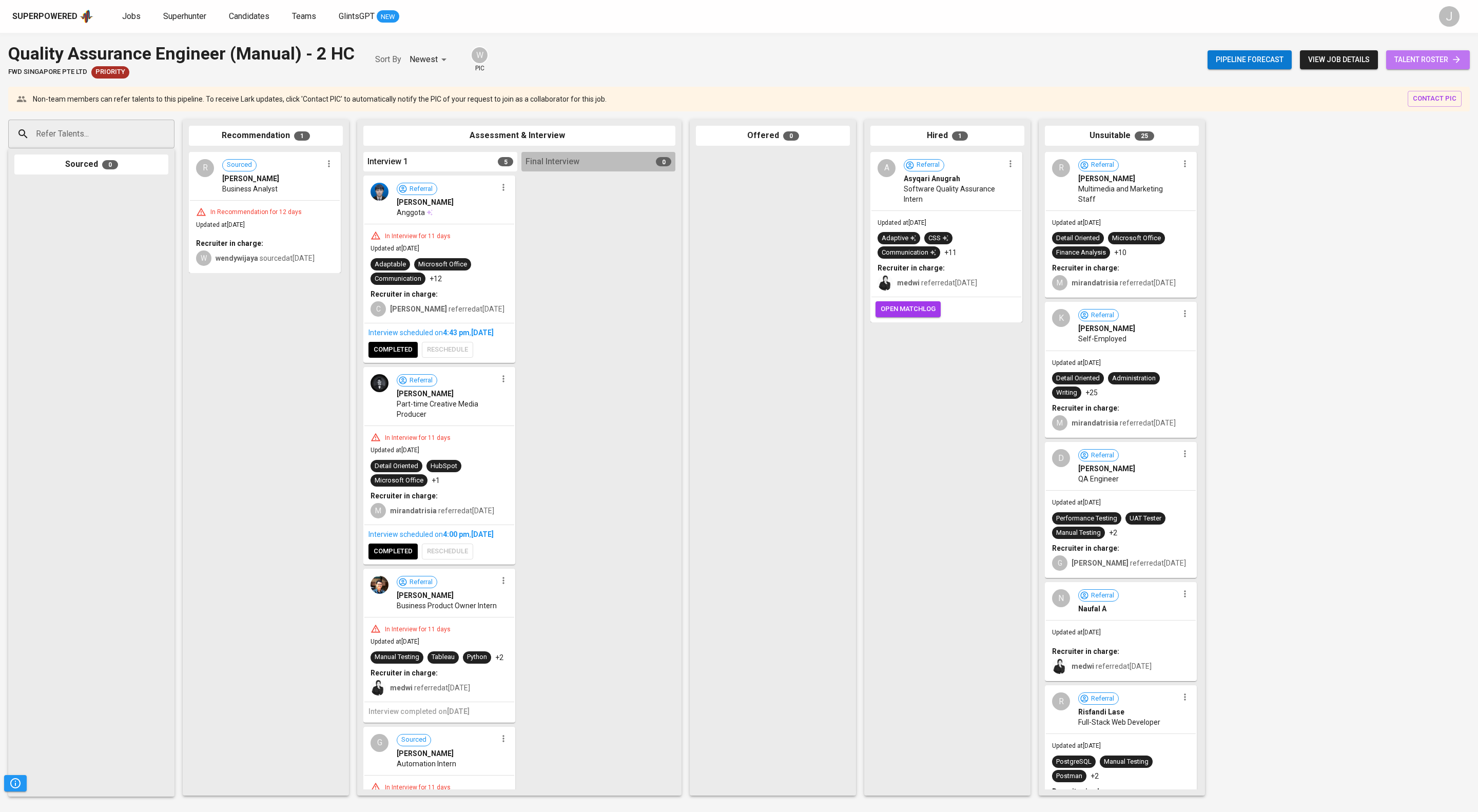
click at [1434, 60] on span "talent roster" at bounding box center [1428, 60] width 68 height 13
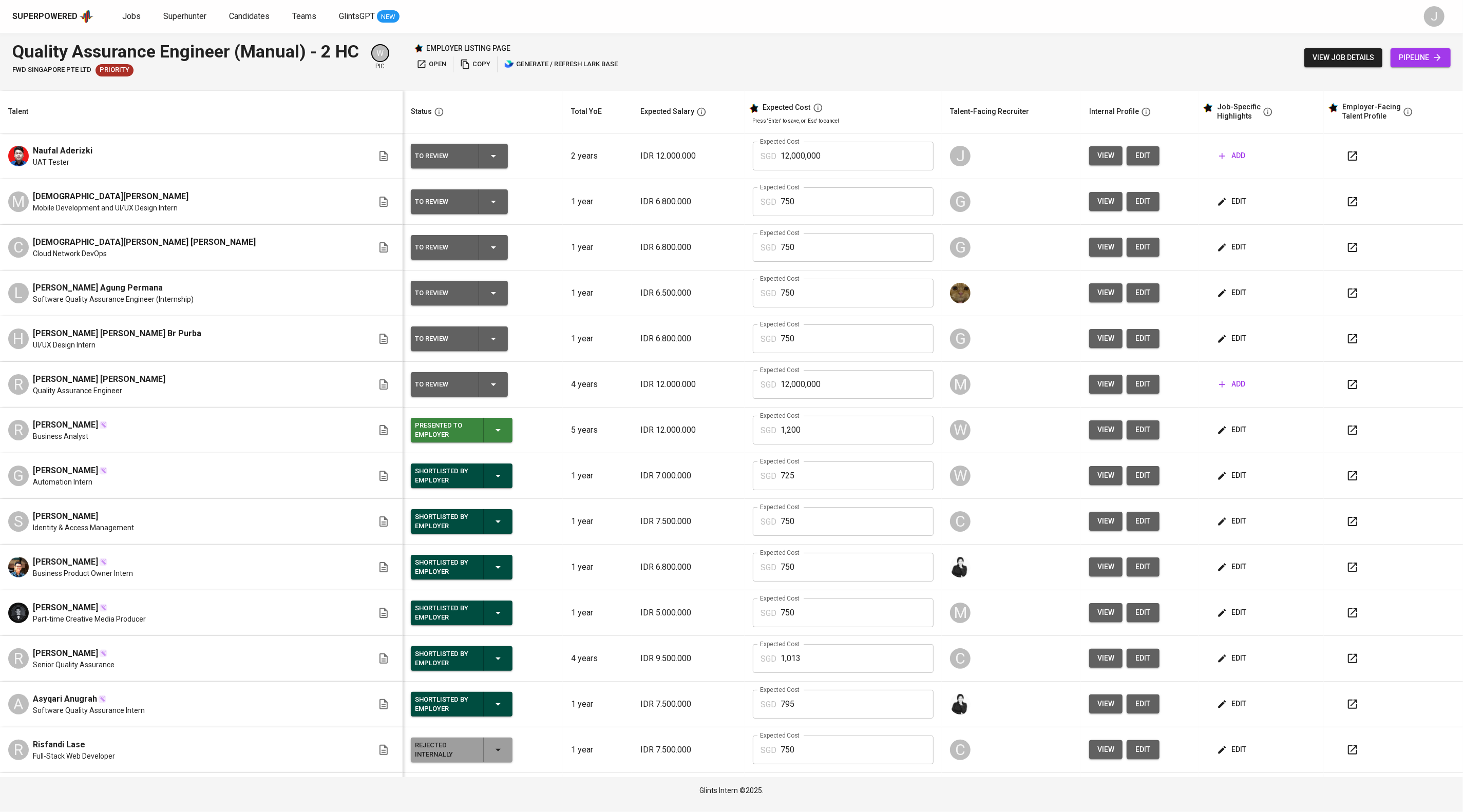
click at [1151, 162] on span "edit" at bounding box center [1142, 156] width 16 height 13
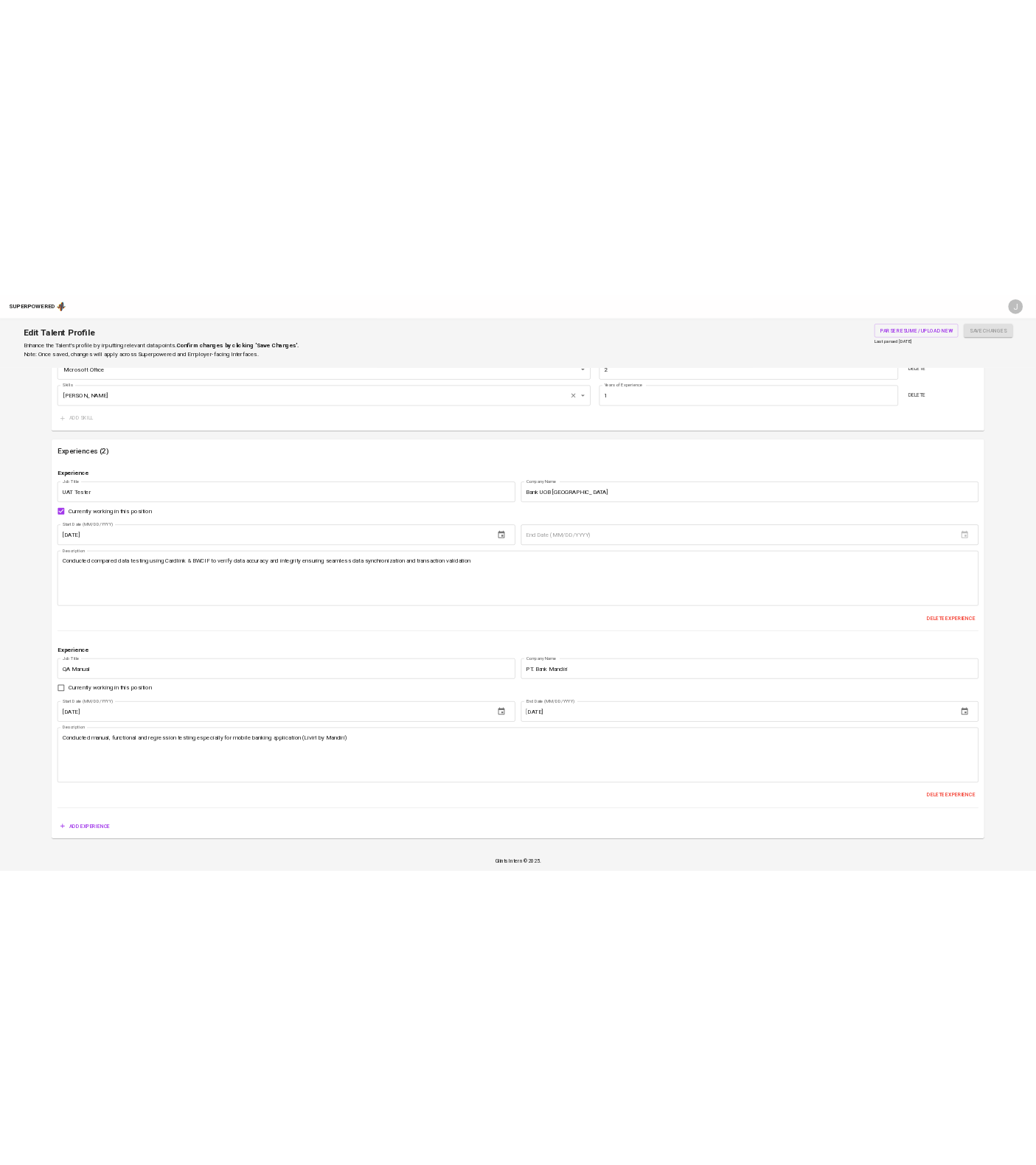
scroll to position [1406, 0]
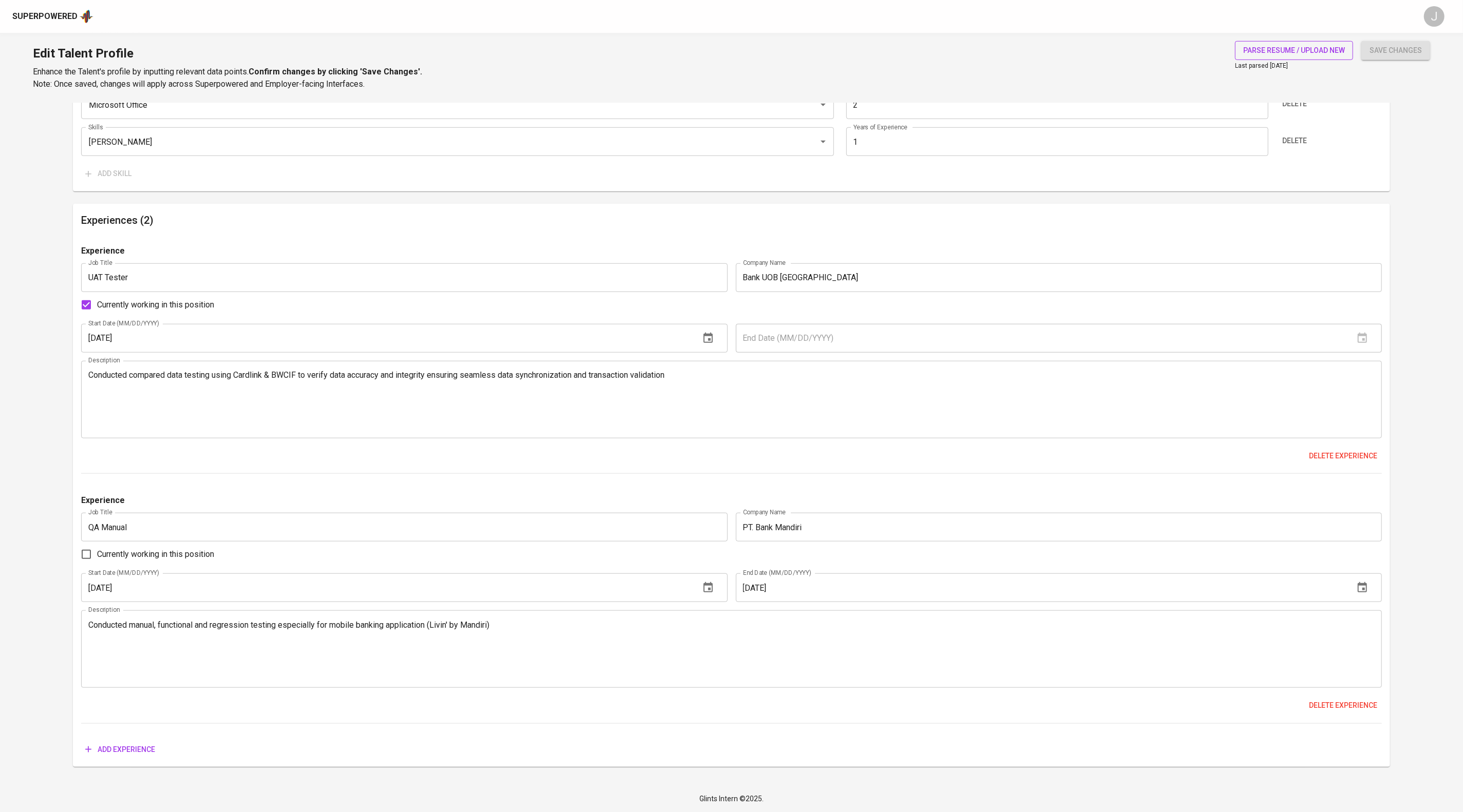
click at [1262, 47] on span "parse resume / upload new" at bounding box center [1294, 51] width 102 height 13
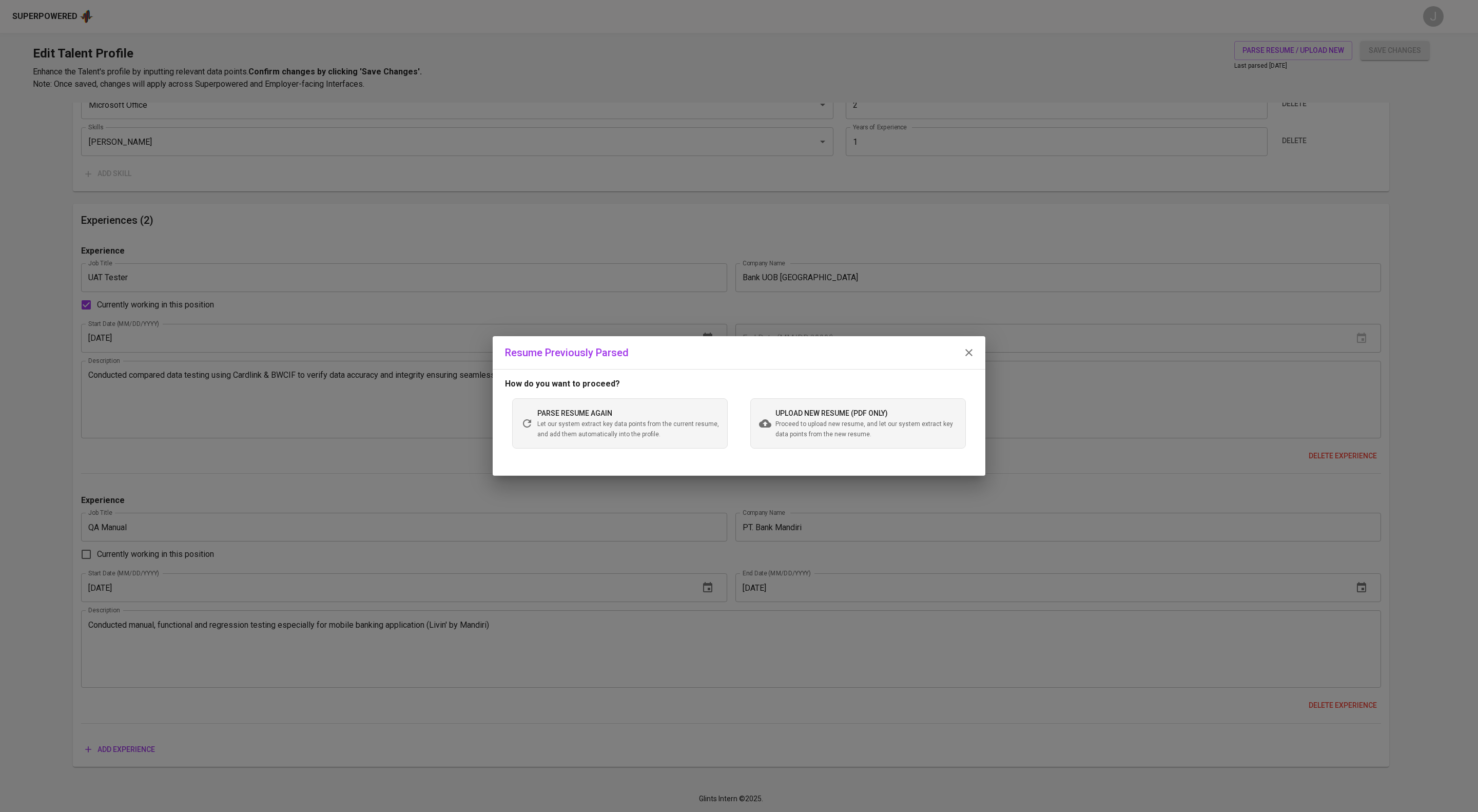
click at [970, 347] on icon "button" at bounding box center [968, 352] width 12 height 12
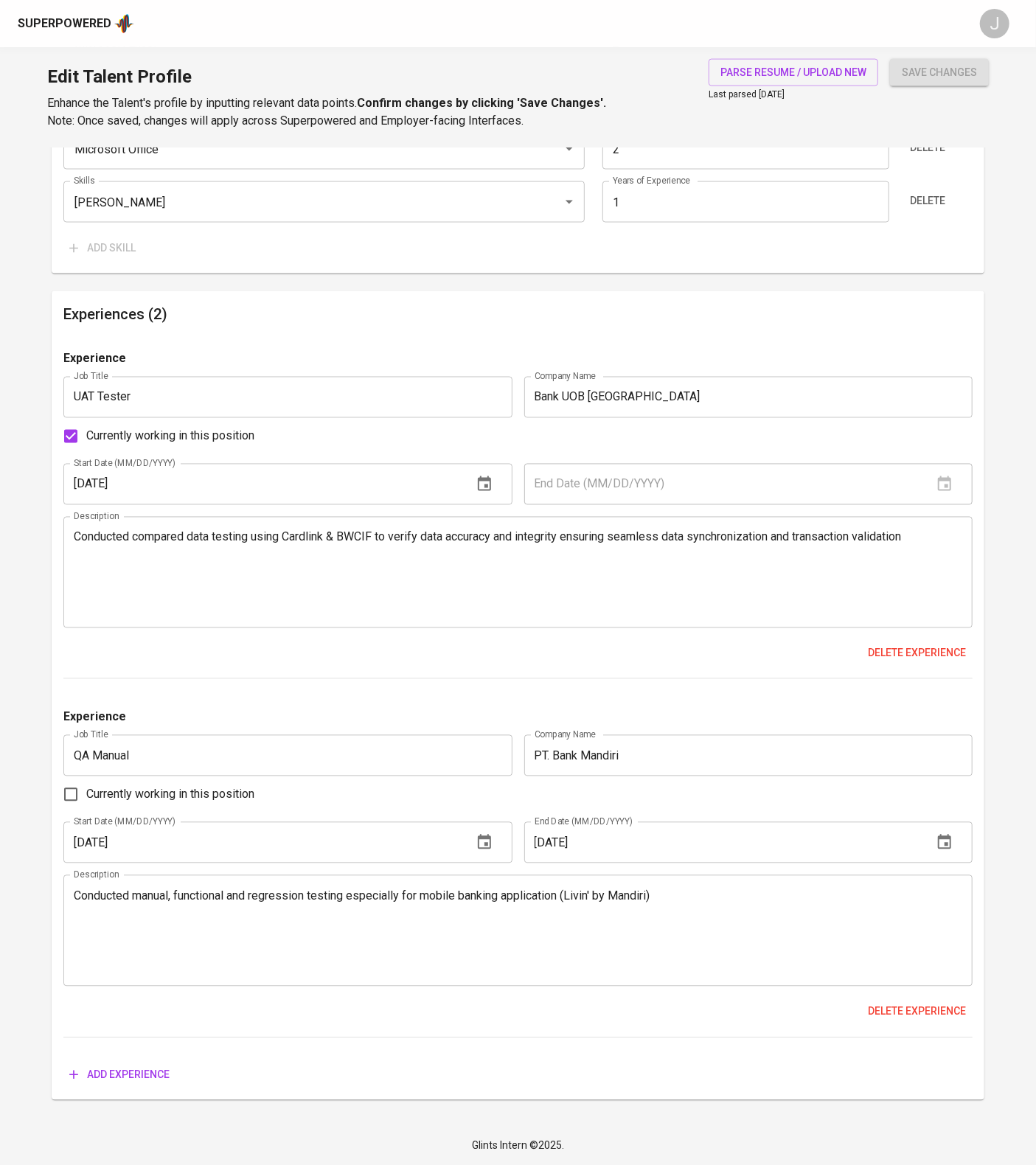
scroll to position [1526, 0]
click at [282, 531] on textarea "Conducted compared data testing using Cardlink & BWCIF to verify data accuracy …" at bounding box center [518, 573] width 889 height 84
click at [871, 645] on span "Delete experience" at bounding box center [917, 654] width 98 height 19
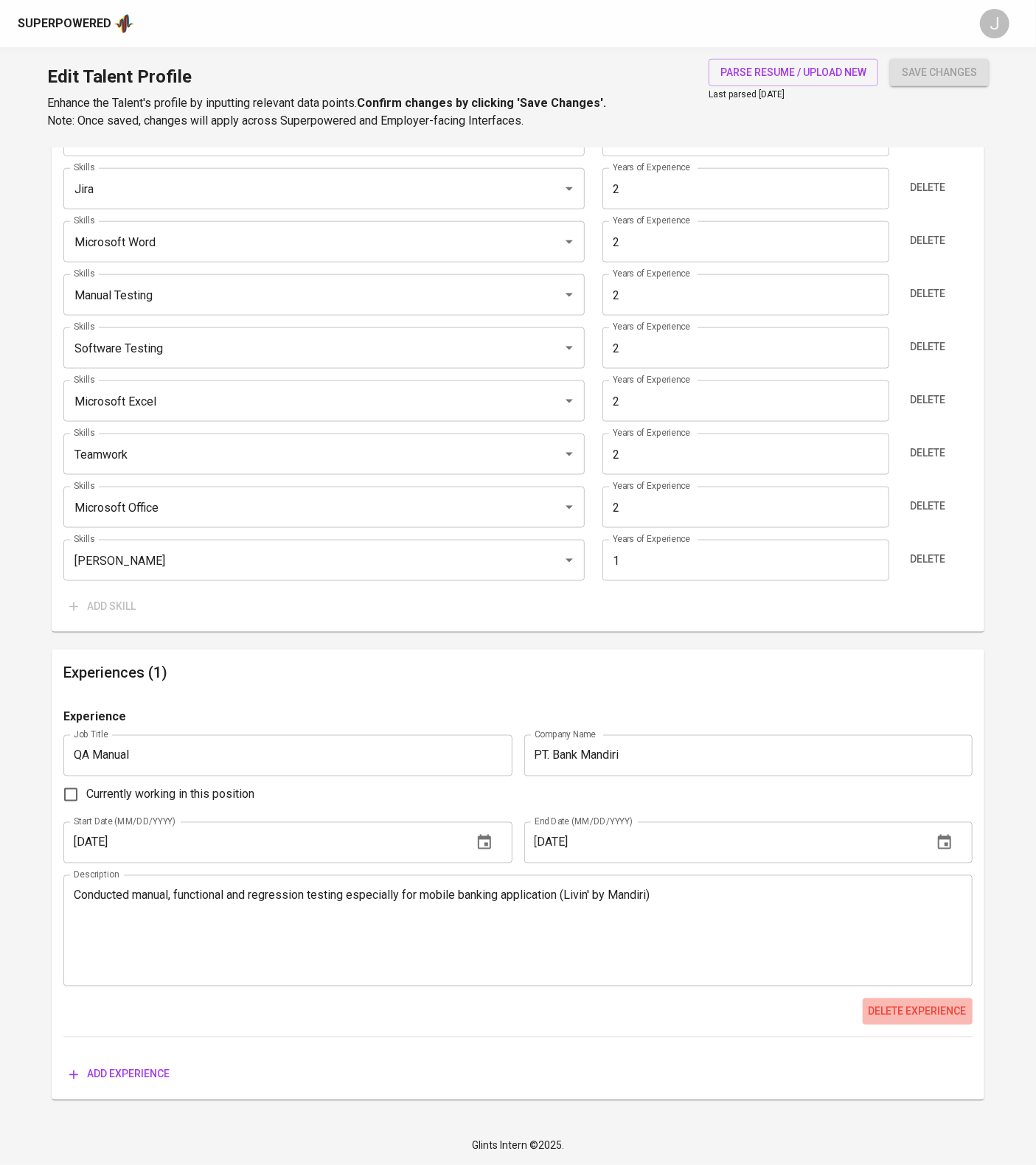
click at [883, 1003] on span "Delete experience" at bounding box center [917, 1012] width 98 height 19
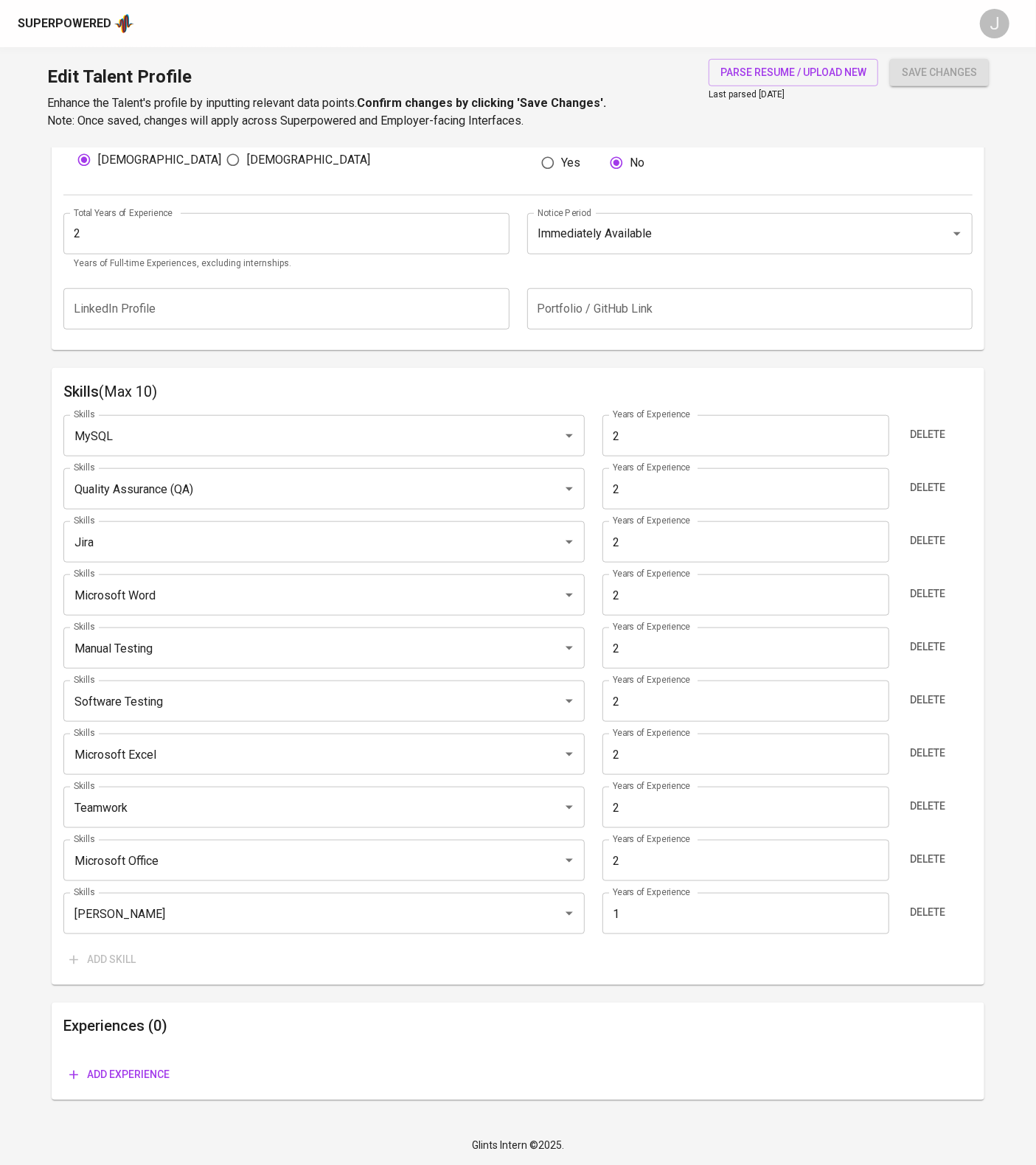
click at [127, 1079] on span "Add experience" at bounding box center [119, 1075] width 101 height 19
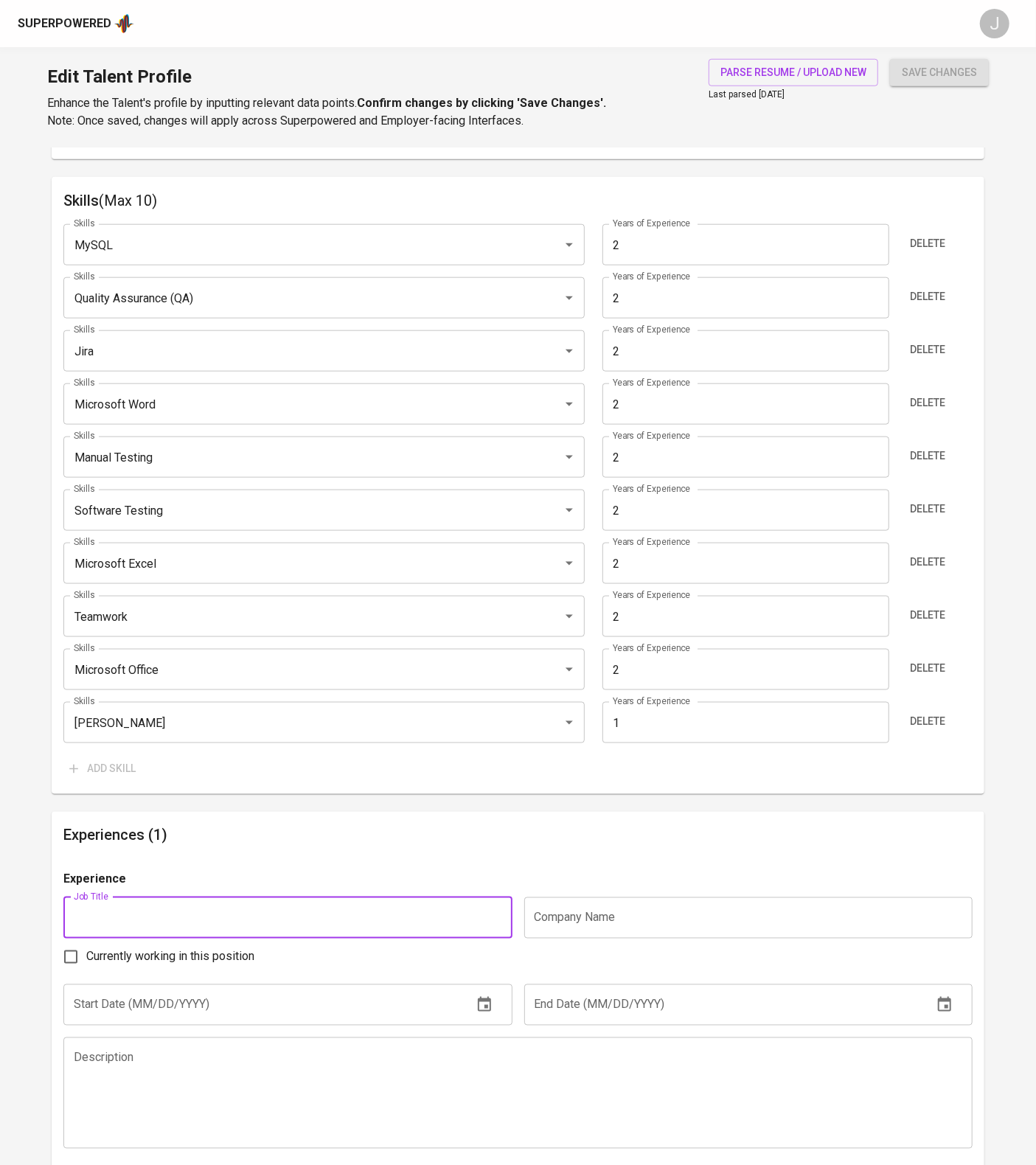
scroll to position [1027, 0]
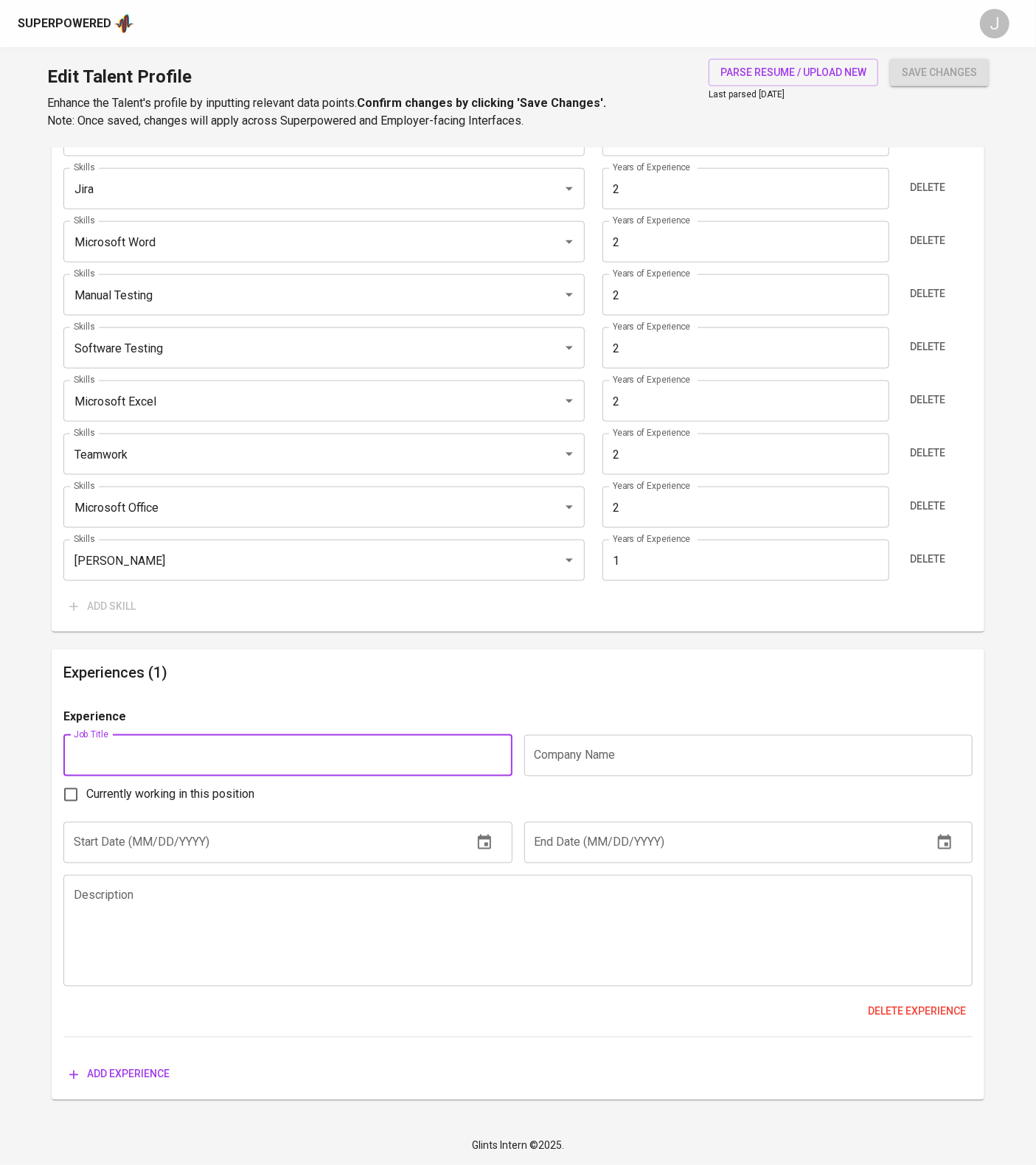
click at [178, 973] on textarea at bounding box center [518, 931] width 889 height 84
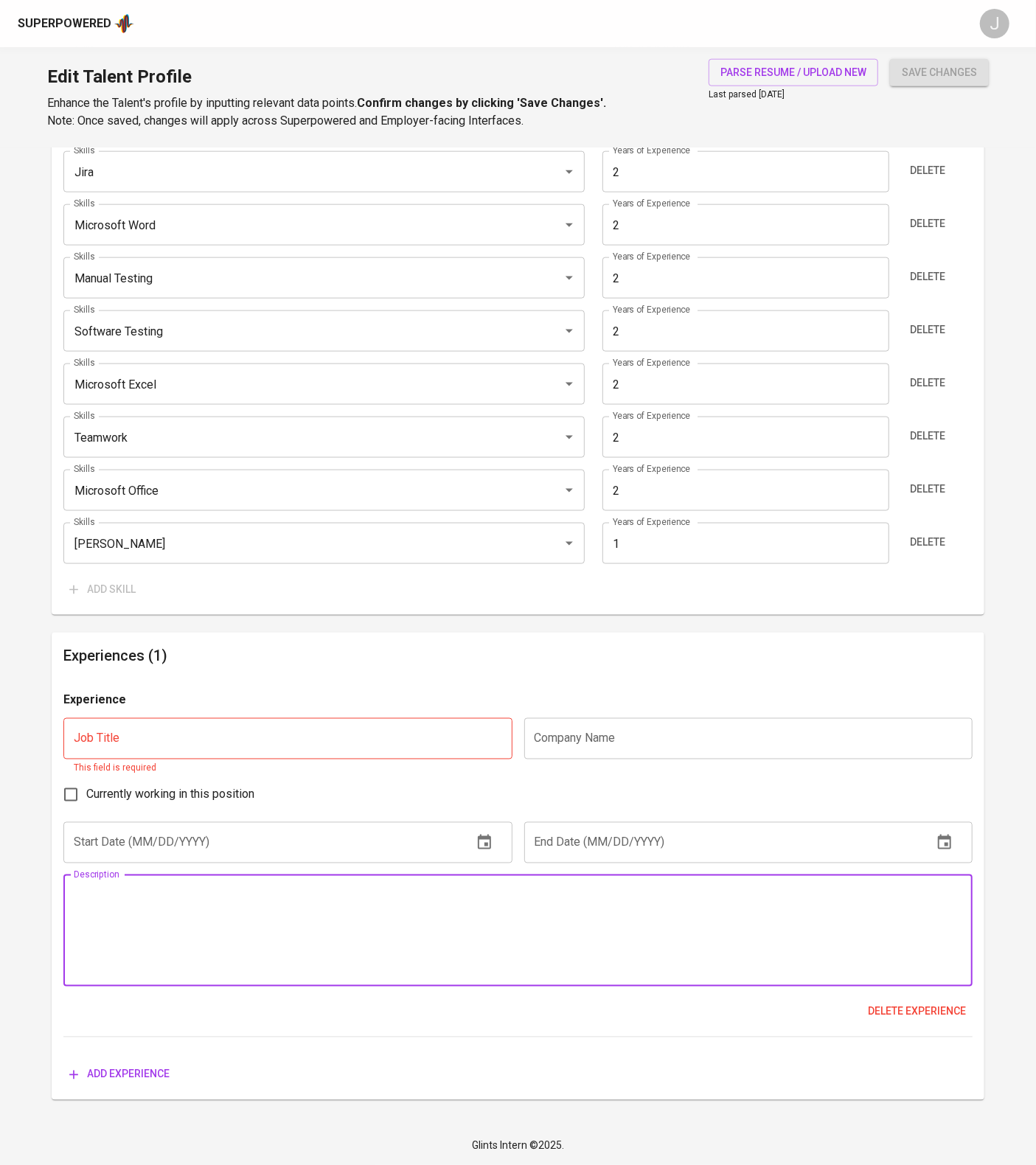
paste textarea "• Conducted end-to-end testing for a core banking migration project, ensuring f…"
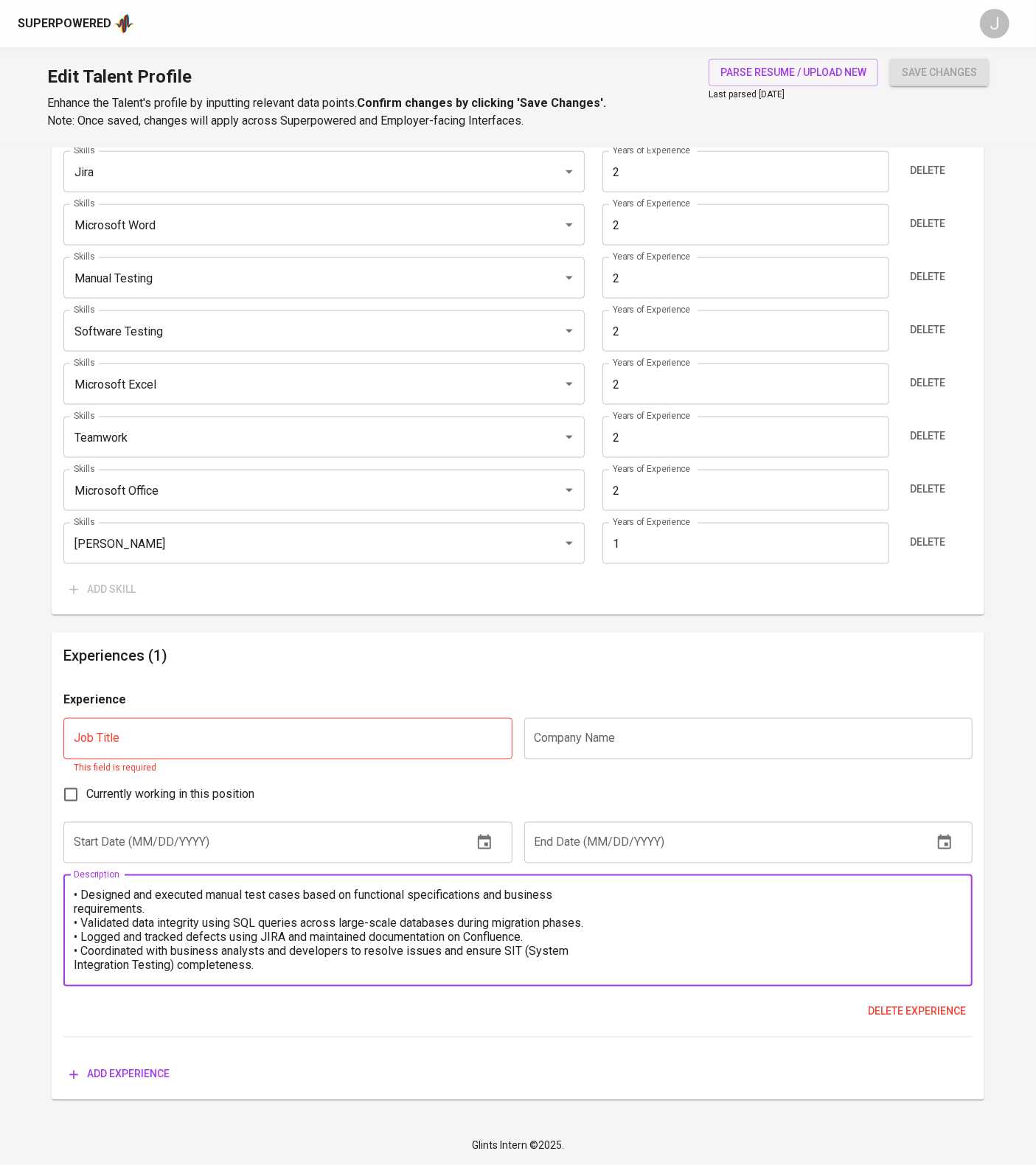
scroll to position [0, 0]
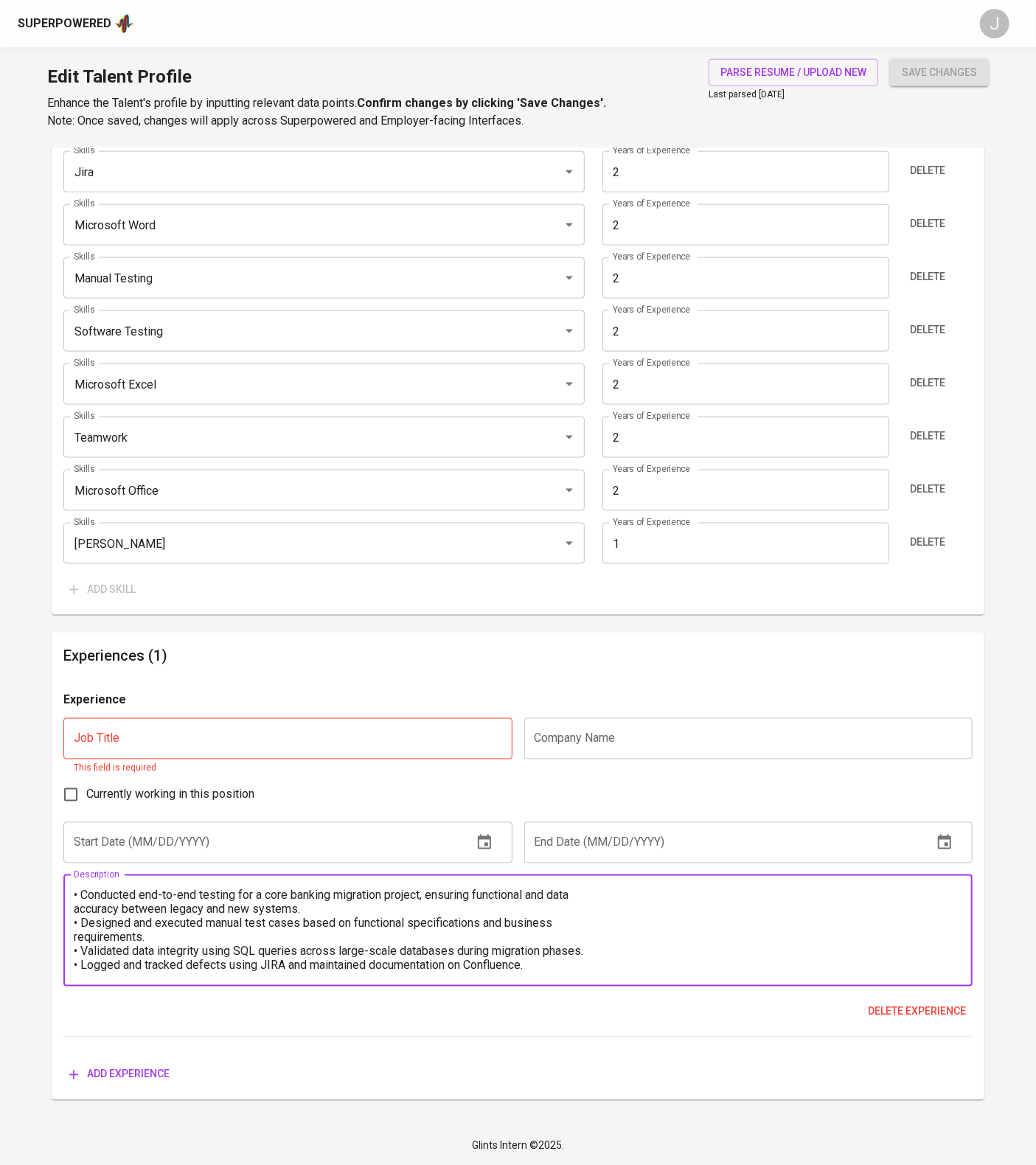
click at [76, 973] on textarea "• Conducted end-to-end testing for a core banking migration project, ensuring f…" at bounding box center [518, 931] width 889 height 84
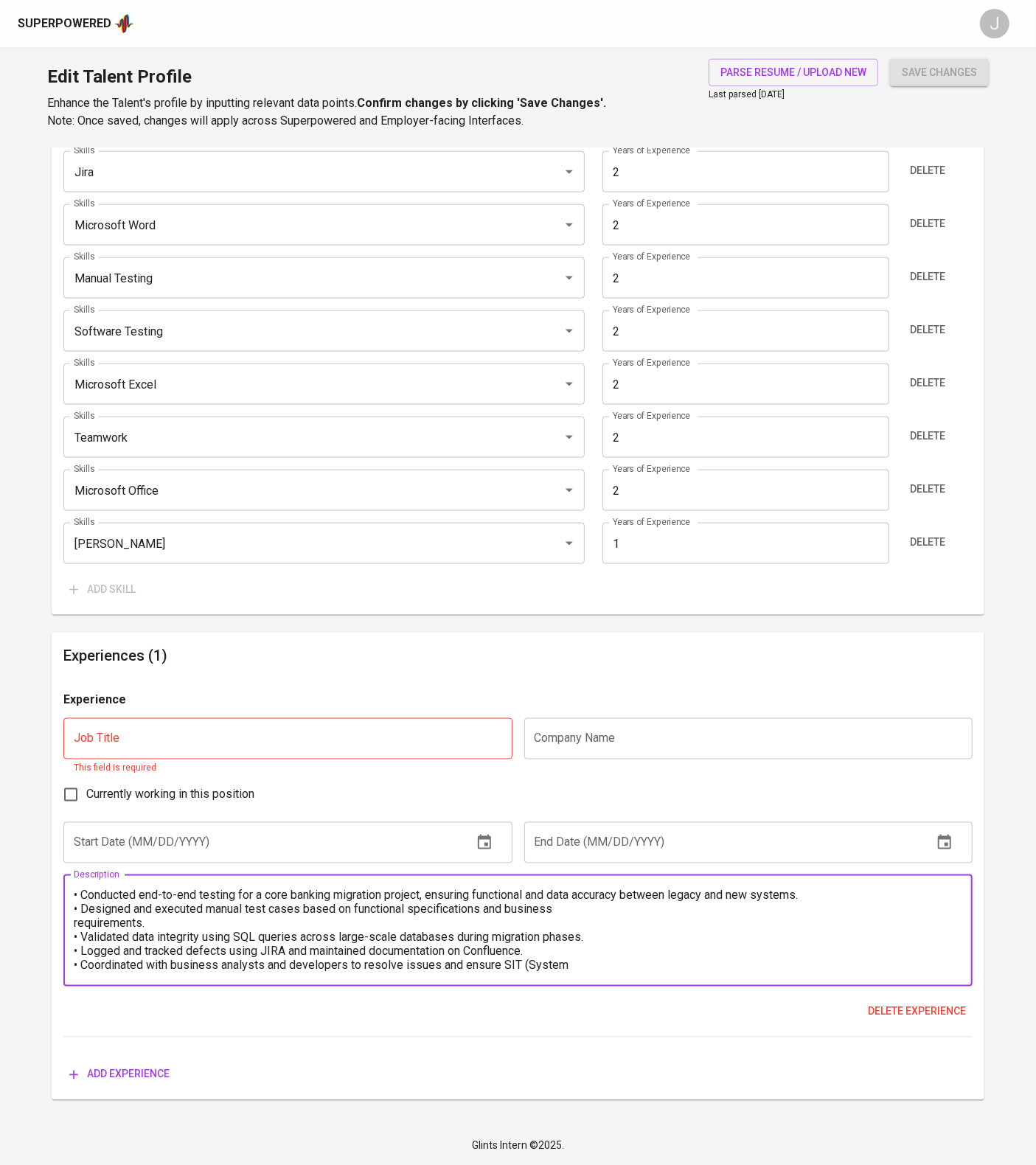
click at [74, 973] on textarea "• Conducted end-to-end testing for a core banking migration project, ensuring f…" at bounding box center [518, 931] width 889 height 84
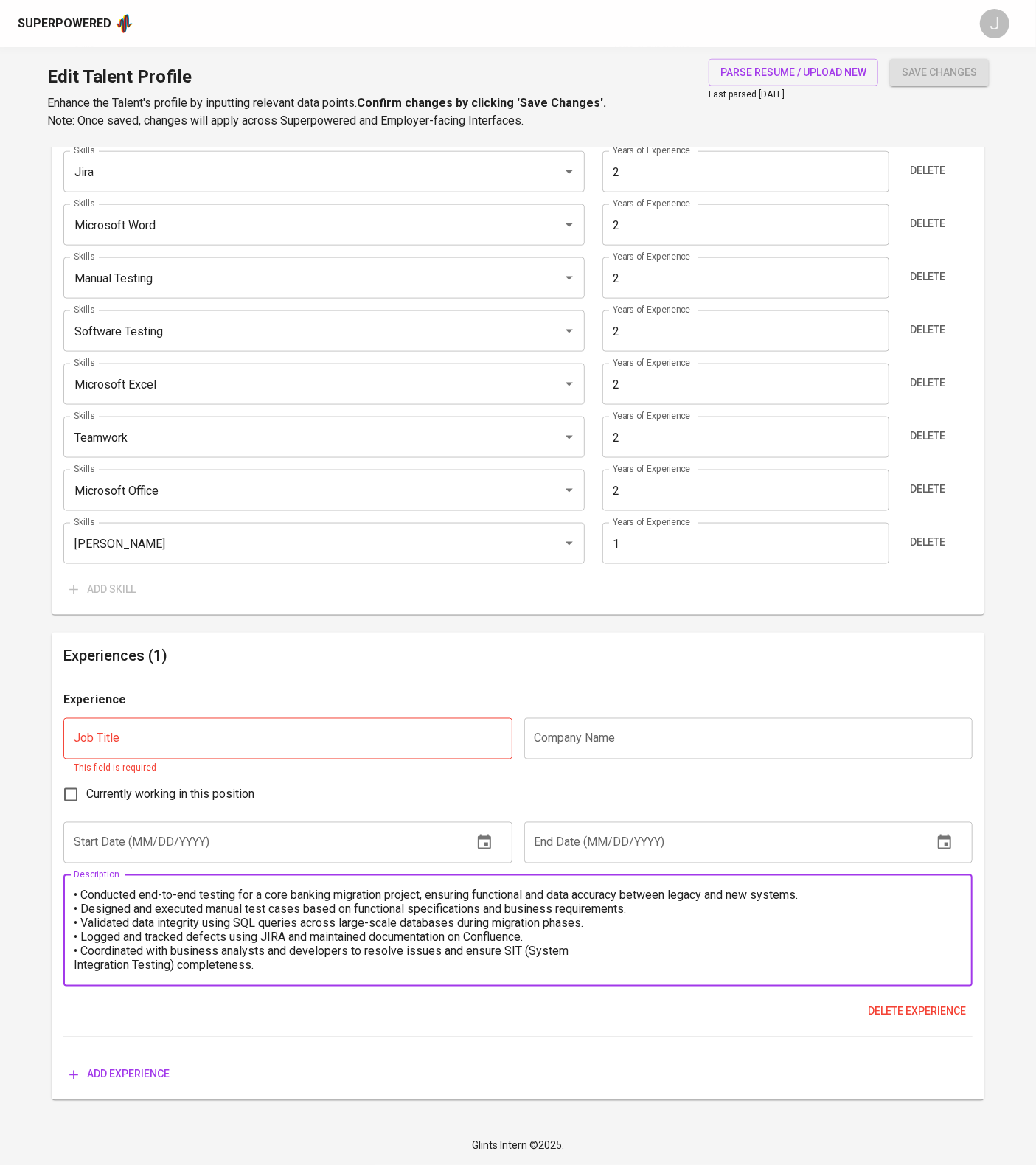
scroll to position [18, 0]
click at [77, 973] on textarea "• Conducted end-to-end testing for a core banking migration project, ensuring f…" at bounding box center [518, 931] width 889 height 84
type textarea "• Conducted end-to-end testing for a core banking migration project, ensuring f…"
click at [153, 759] on input "text" at bounding box center [287, 739] width 449 height 41
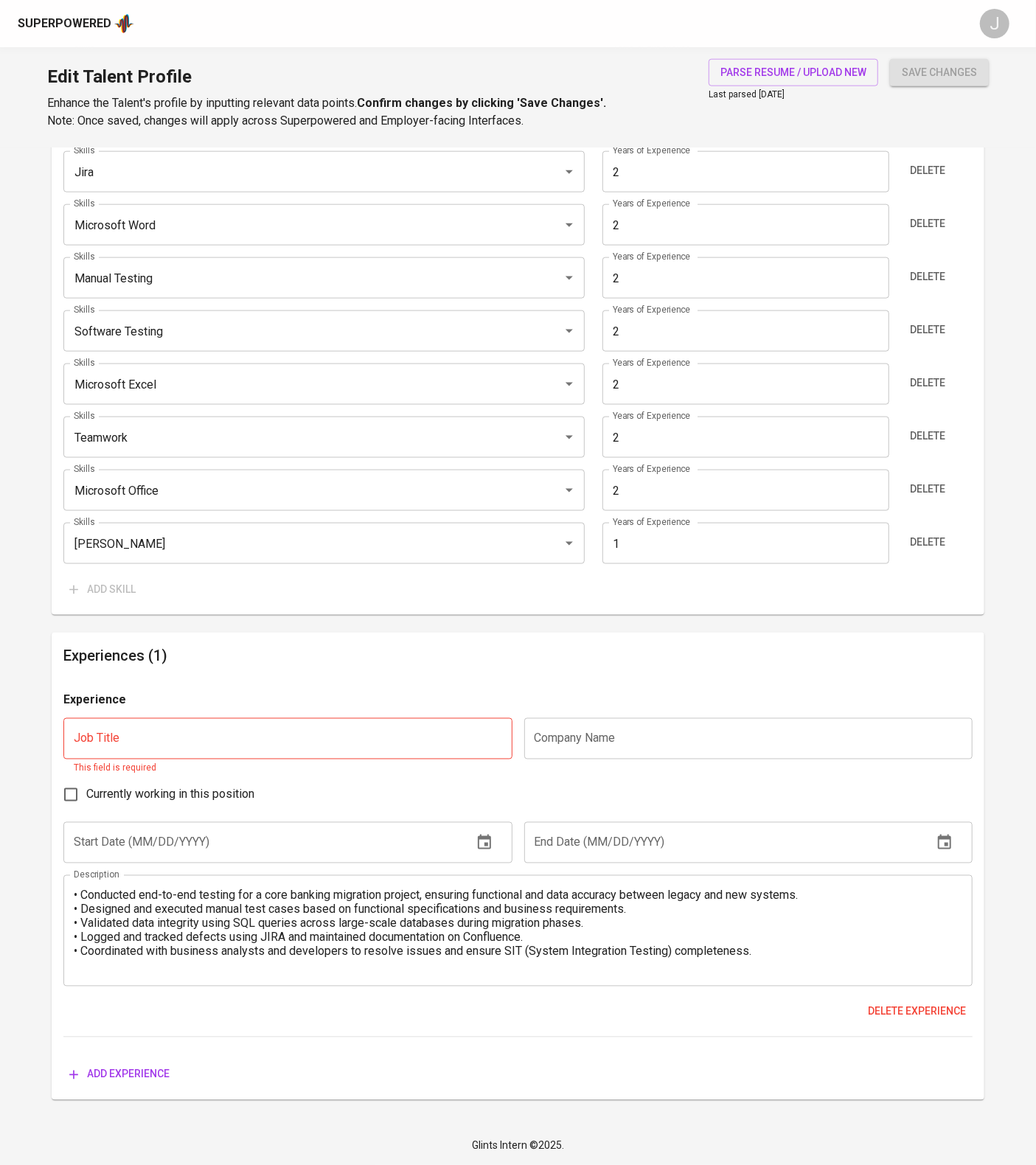
click at [237, 759] on input "text" at bounding box center [287, 739] width 449 height 41
paste input "QA Manual"
type input "QA Manual"
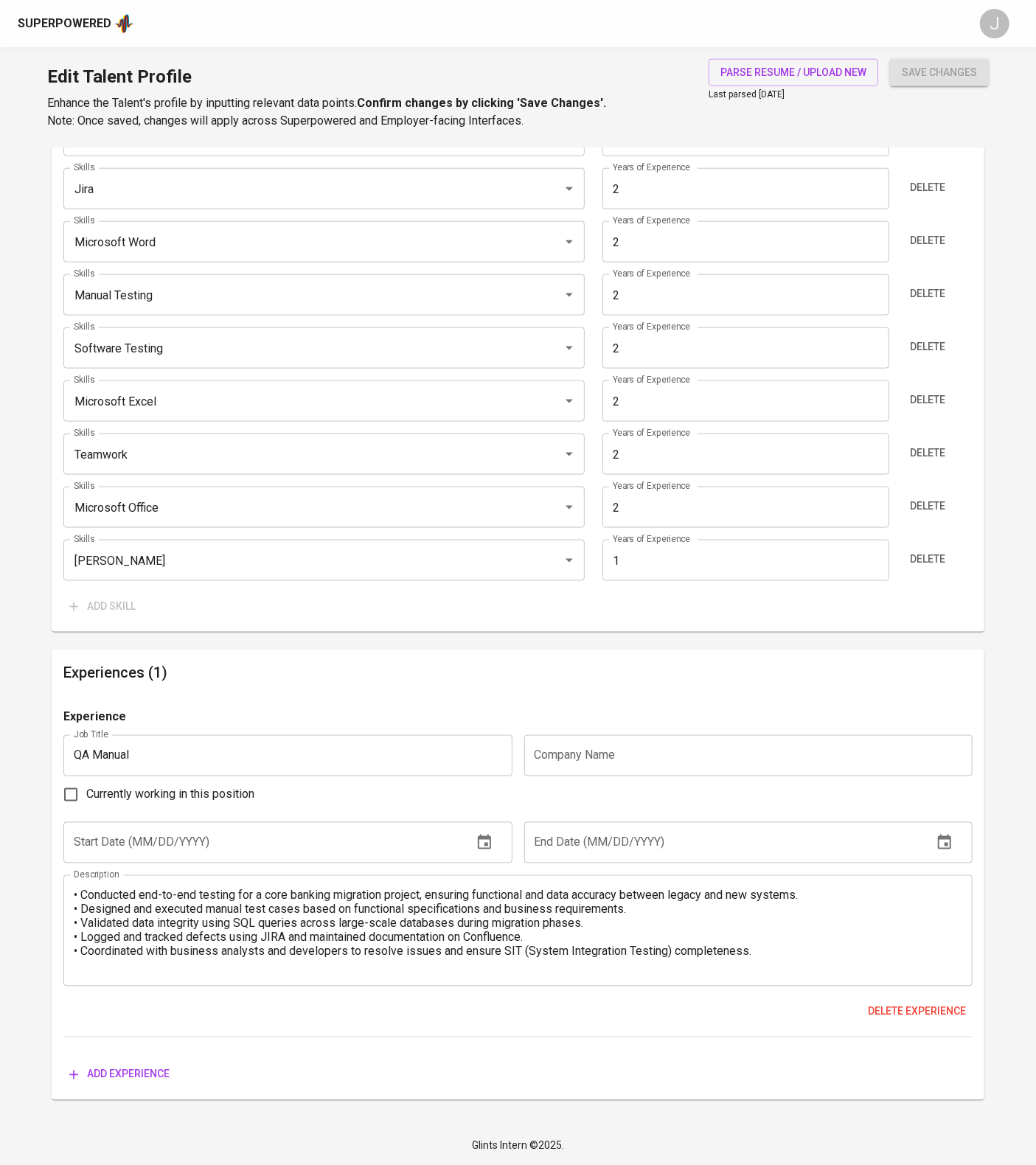
click at [624, 777] on input "text" at bounding box center [748, 756] width 449 height 41
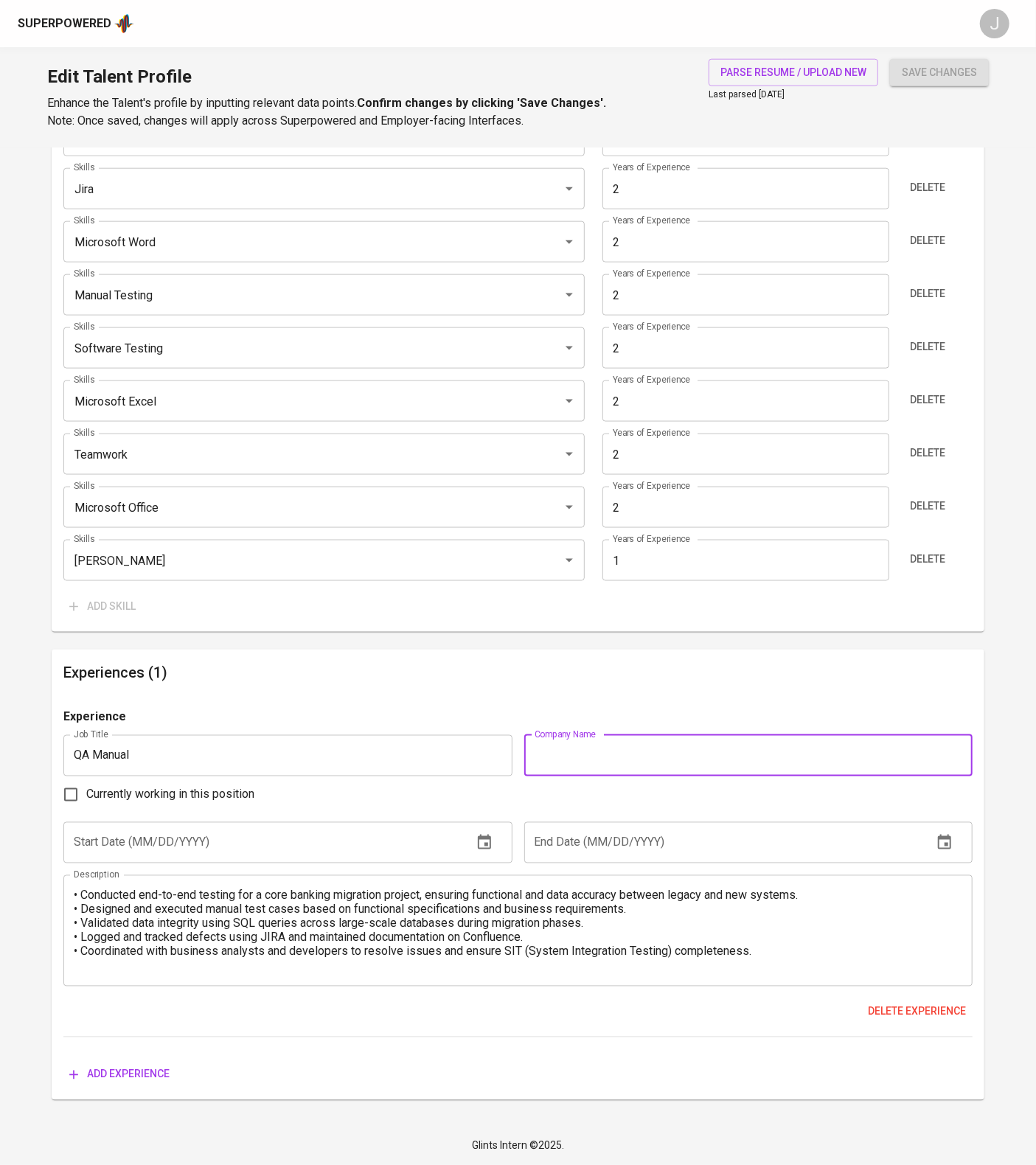
paste input "PT. Sharing Vision Indonesia"
type input "PT. Sharing Vision Indonesia"
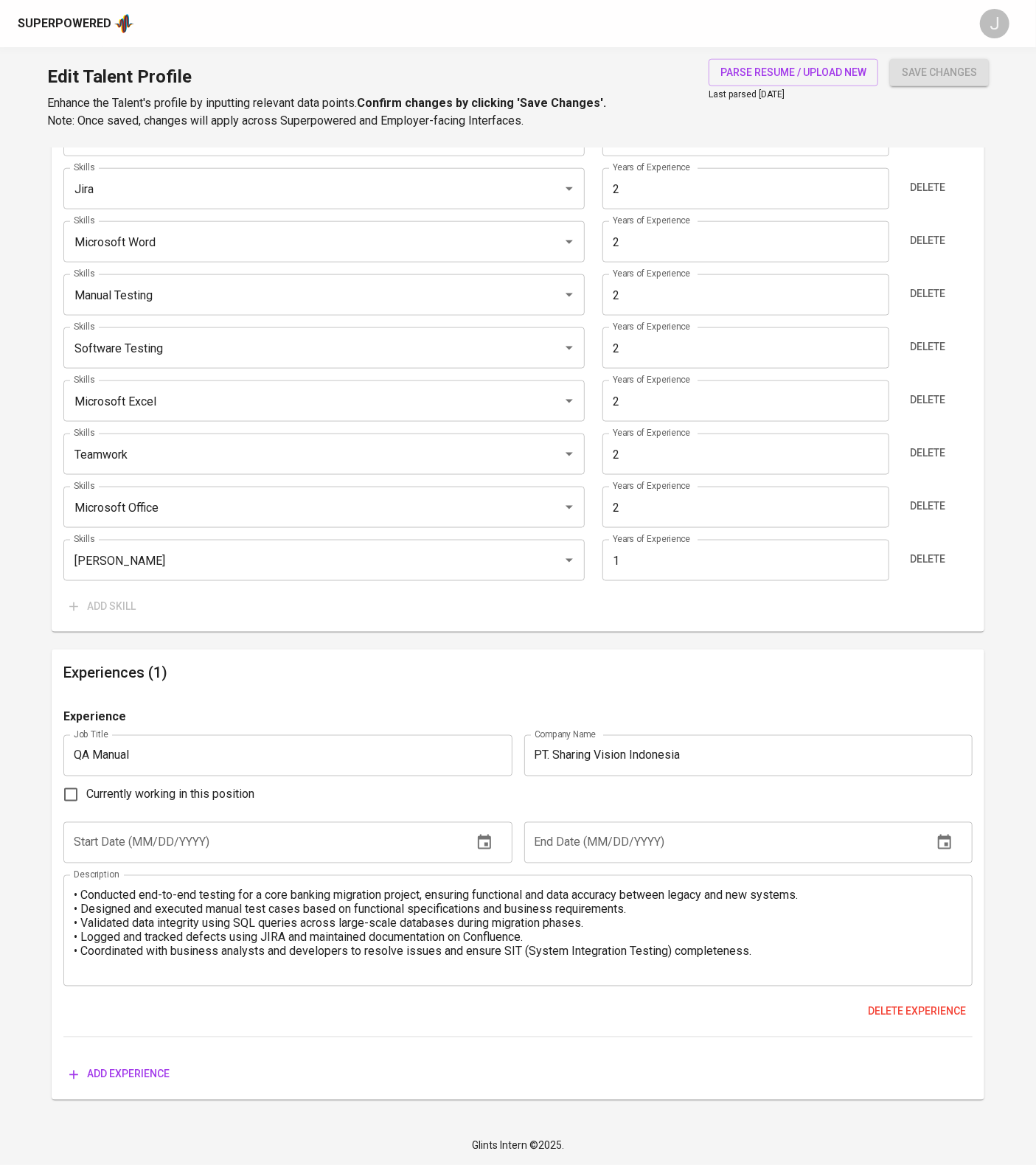
click at [75, 958] on textarea "• Conducted end-to-end testing for a core banking migration project, ensuring f…" at bounding box center [518, 931] width 889 height 84
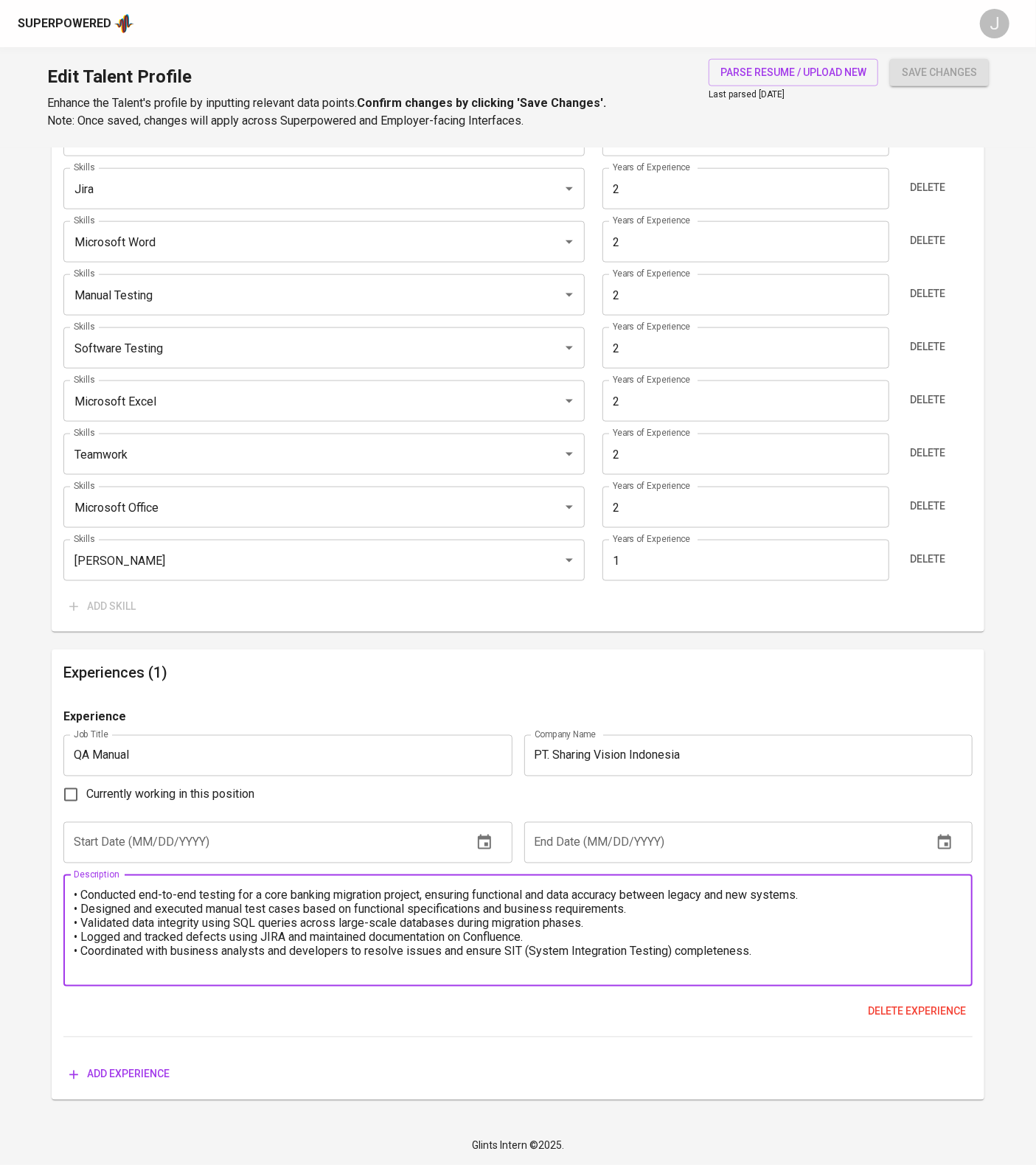
scroll to position [994, 0]
paste textarea "Project : Migration Core Banking – Bank Rakyat Indonesia"
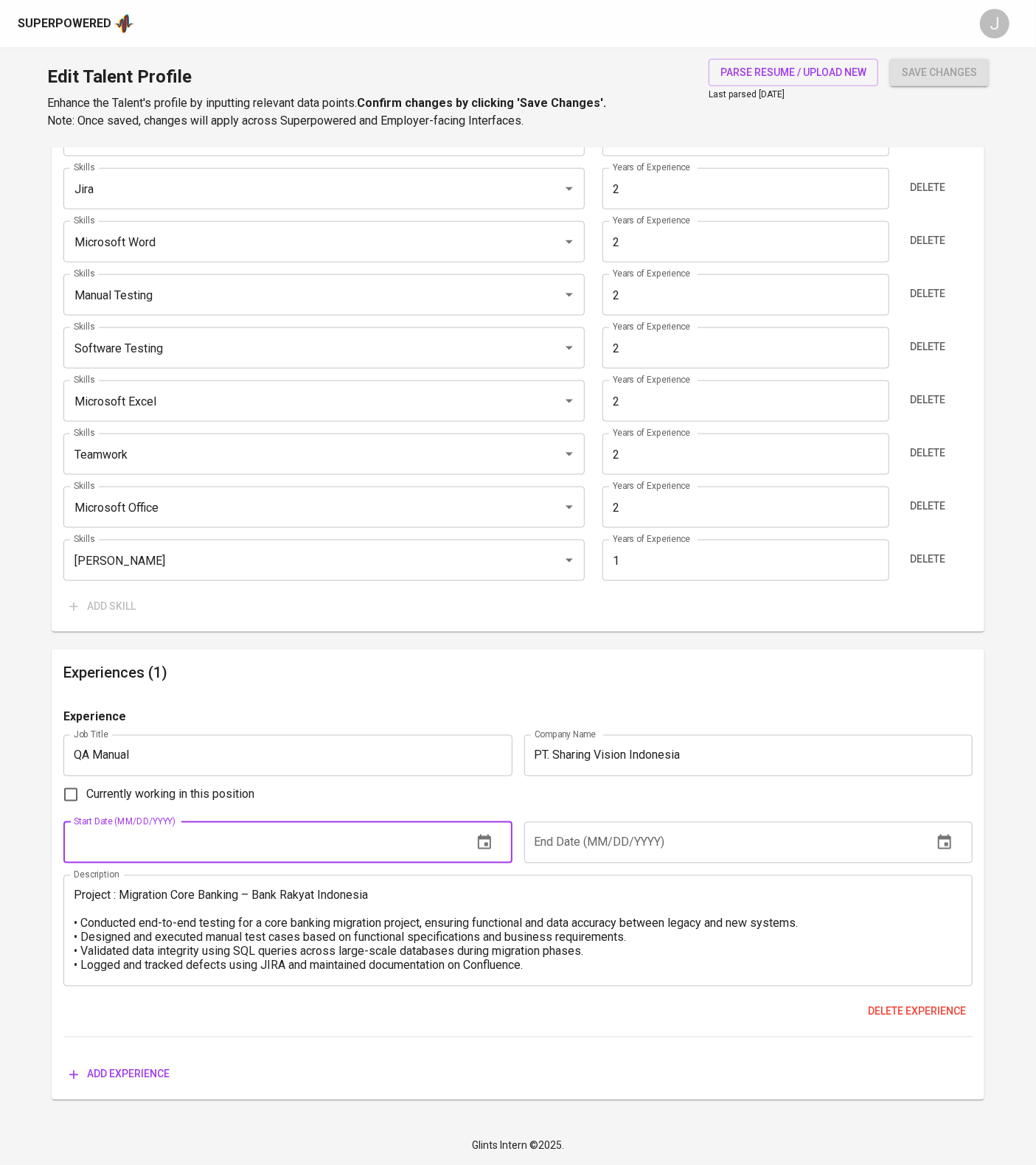
click at [269, 864] on input "text" at bounding box center [261, 843] width 396 height 41
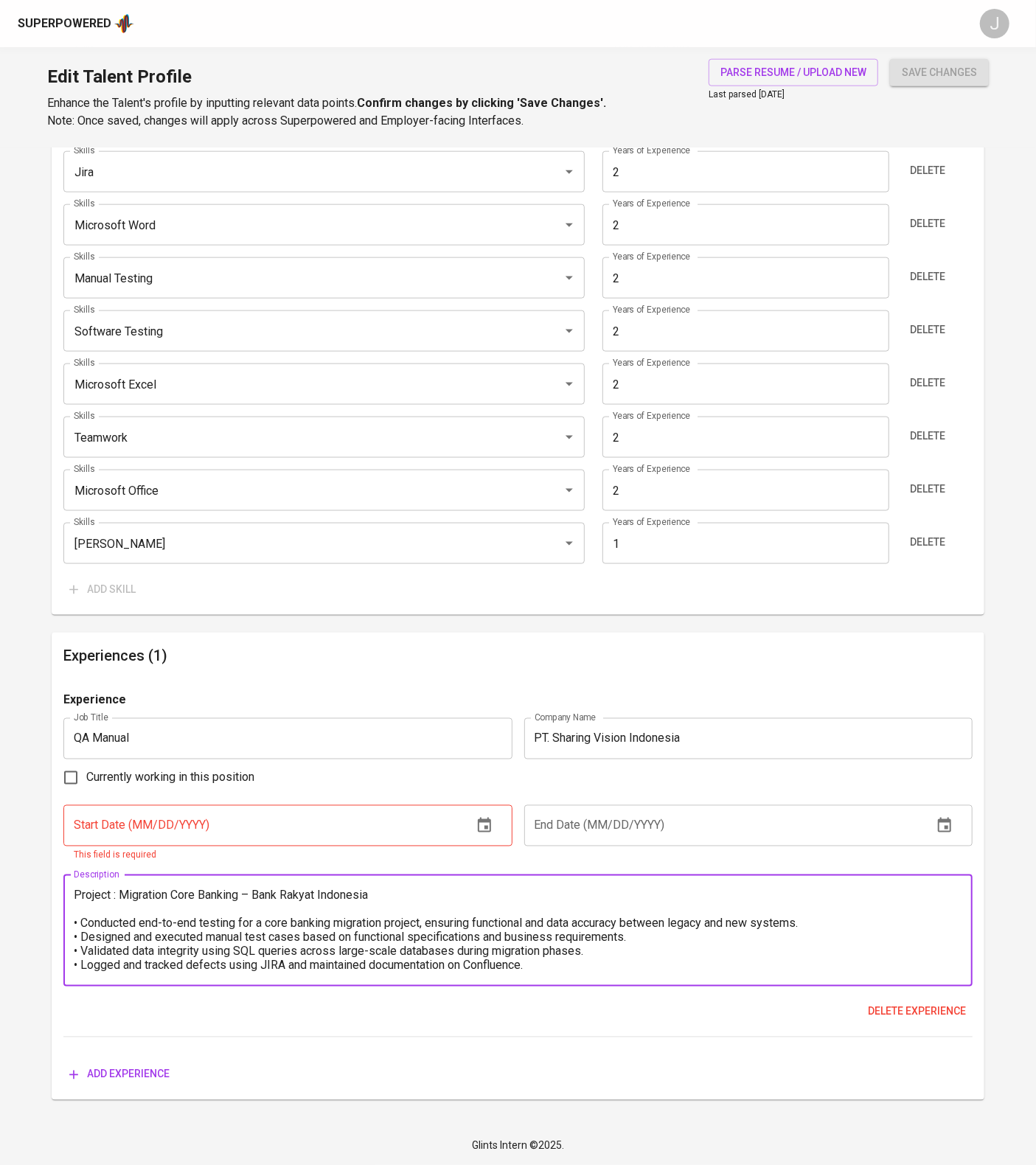
click at [488, 987] on div "Project : Migration Core Banking – Bank Rakyat Indonesia • Conducted end-to-end…" at bounding box center [518, 931] width 909 height 111
type textarea "Project : Migration Core Banking – Bank Rakyat Indonesia (BRI) • Conducted end-…"
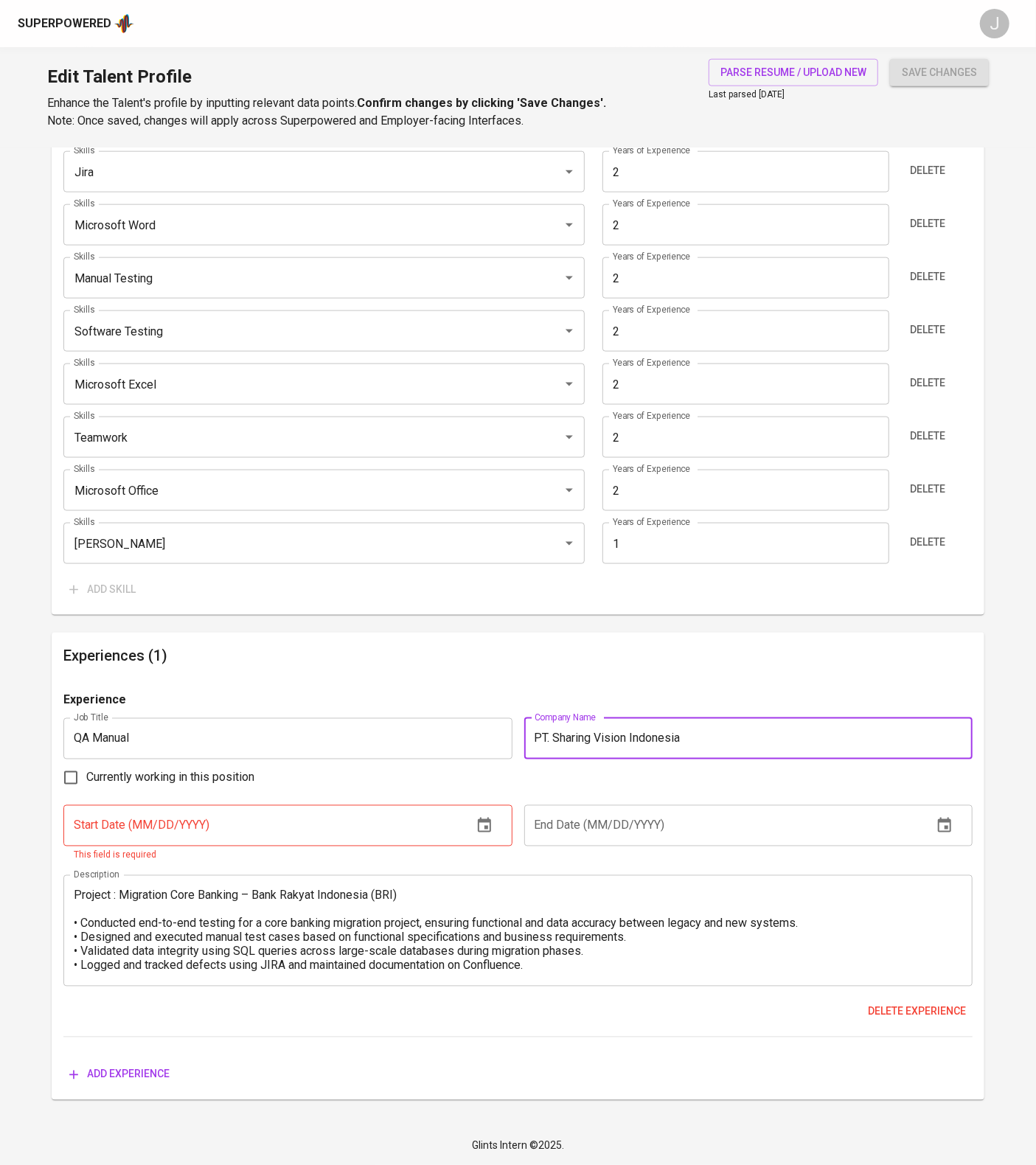
drag, startPoint x: 794, startPoint y: 844, endPoint x: 467, endPoint y: 840, distance: 327.0
click at [467, 840] on div "Experience Job Title QA Manual Job Title Company Name PT. Sharing Vision Indone…" at bounding box center [518, 865] width 909 height 346
click at [779, 759] on input "PT. Sharing Vision Indonesia" at bounding box center [748, 739] width 449 height 41
type input "PT. Sharing Vision Indonesia (BRI Bank)"
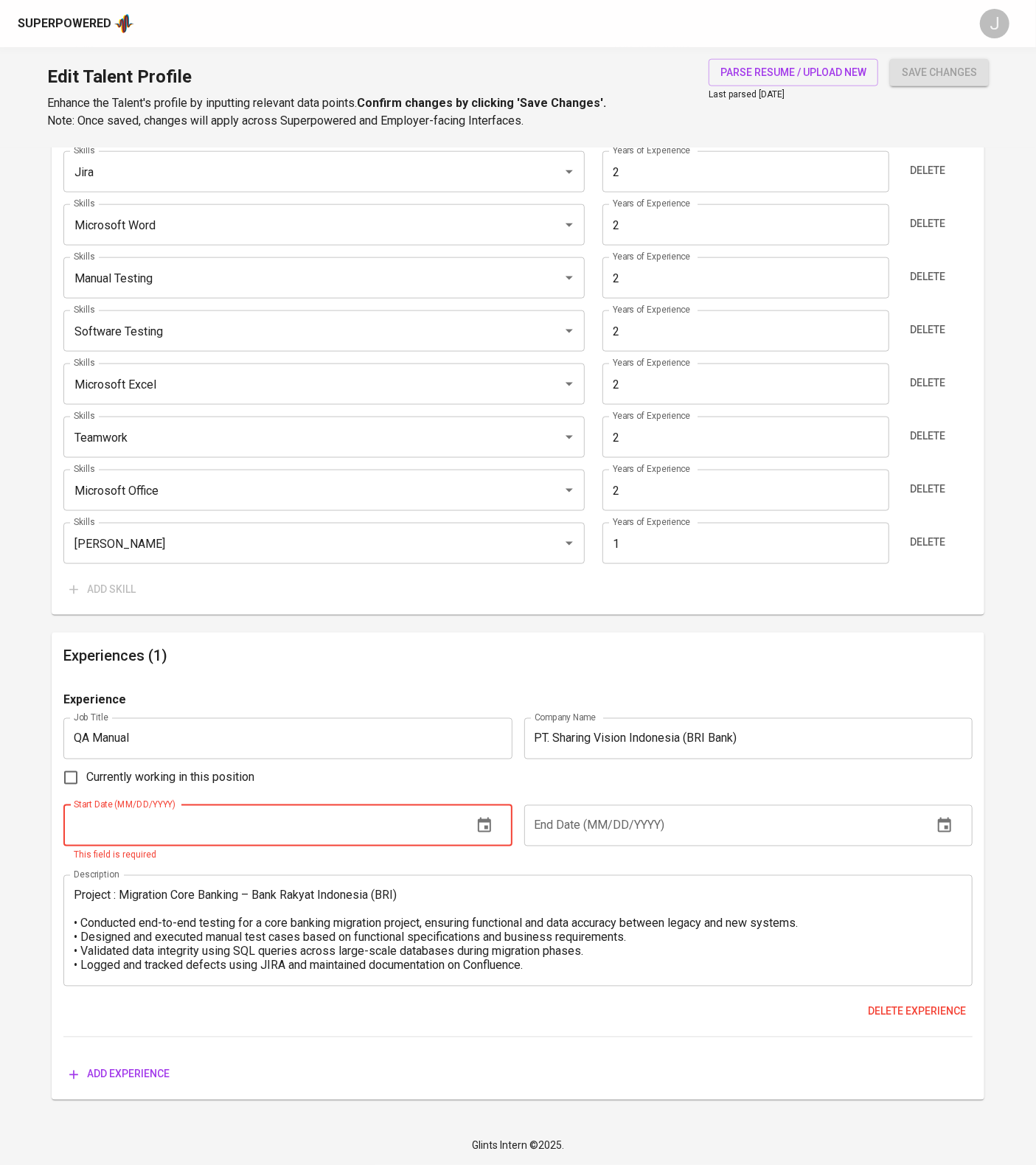
click at [379, 847] on input "text" at bounding box center [261, 825] width 396 height 41
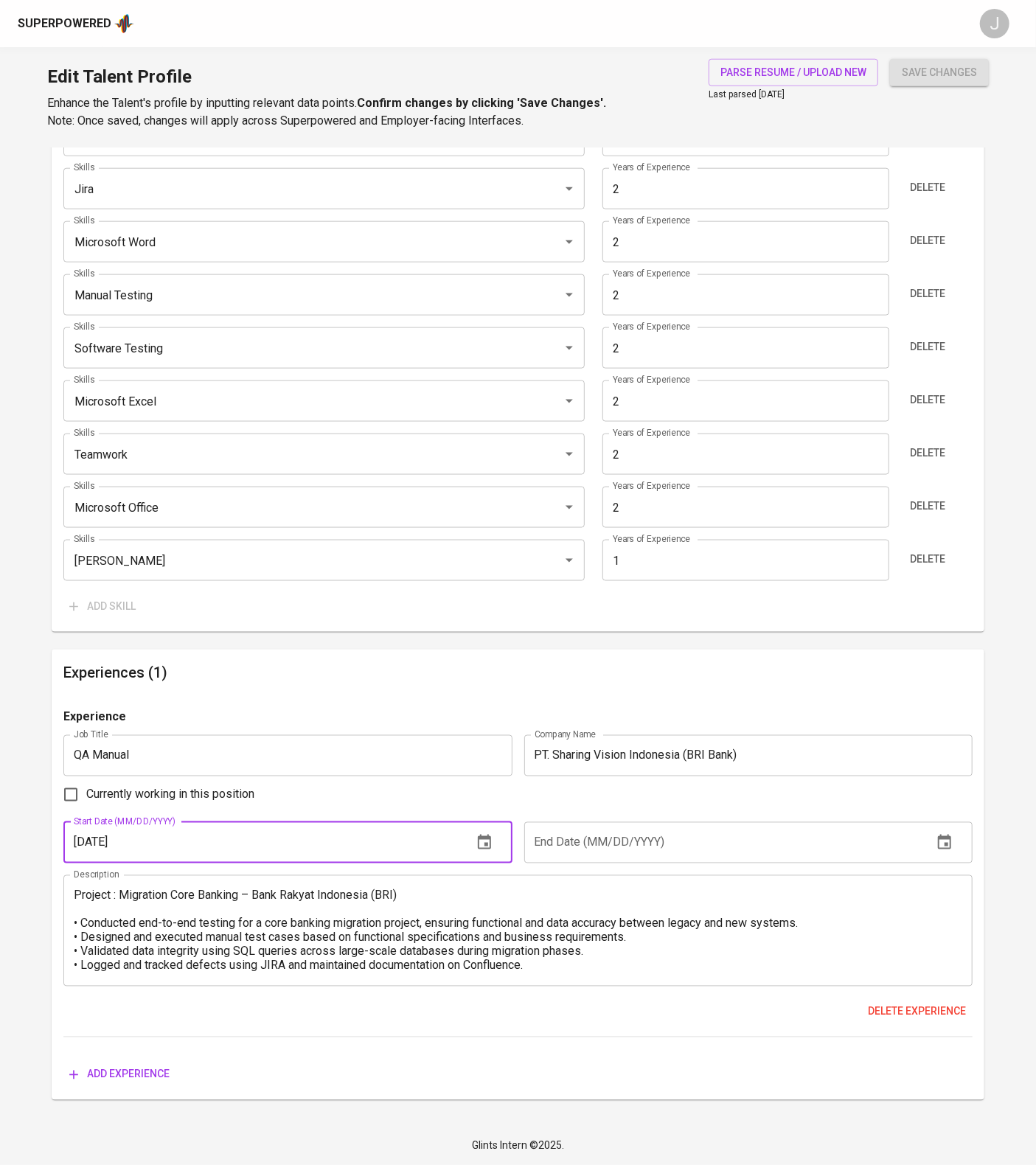
type input "07/01/2024"
click at [710, 864] on input "text" at bounding box center [722, 843] width 396 height 41
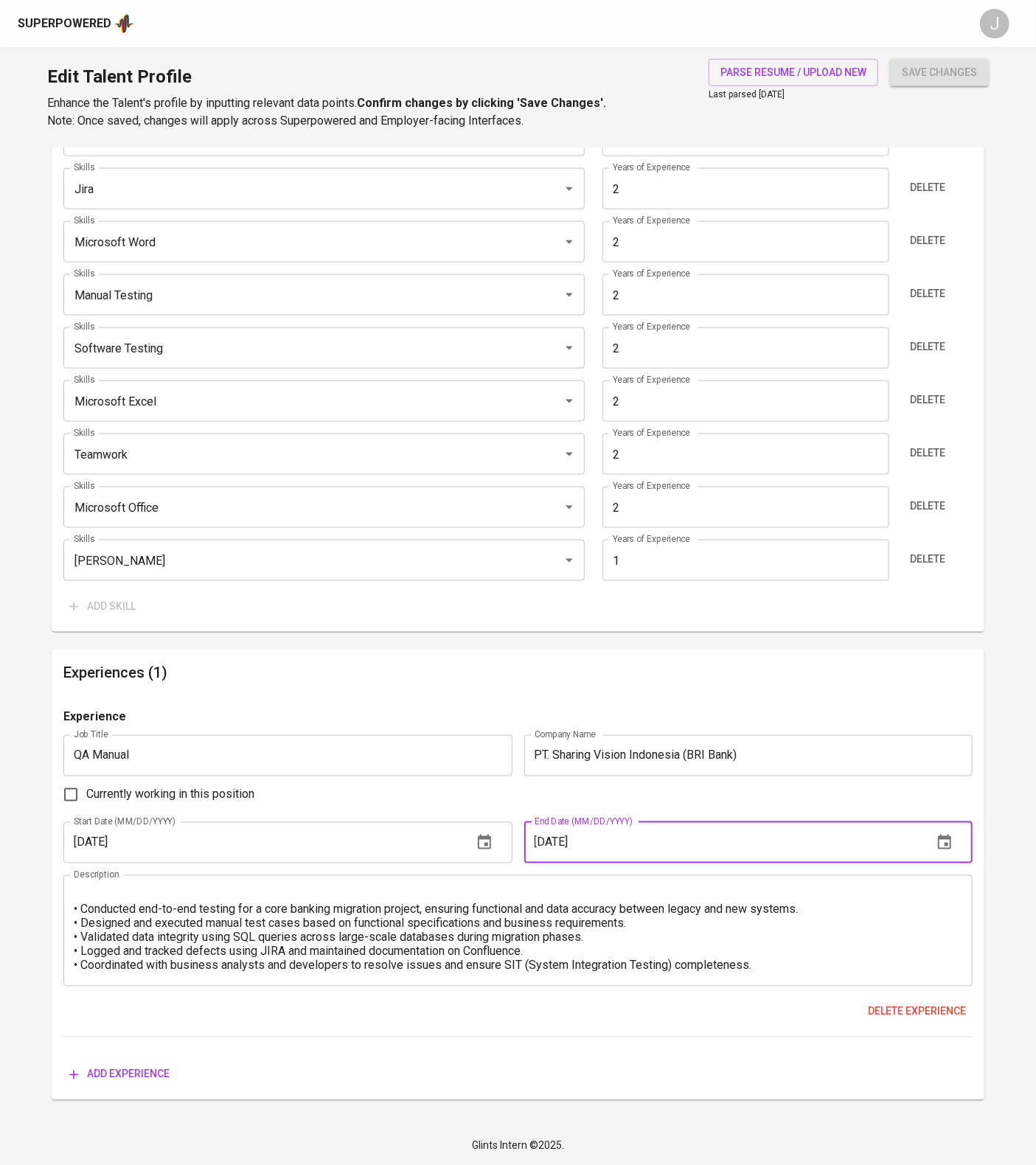
scroll to position [1126, 0]
type input "07/01/2025"
click at [131, 1066] on span "Add experience" at bounding box center [119, 1075] width 101 height 19
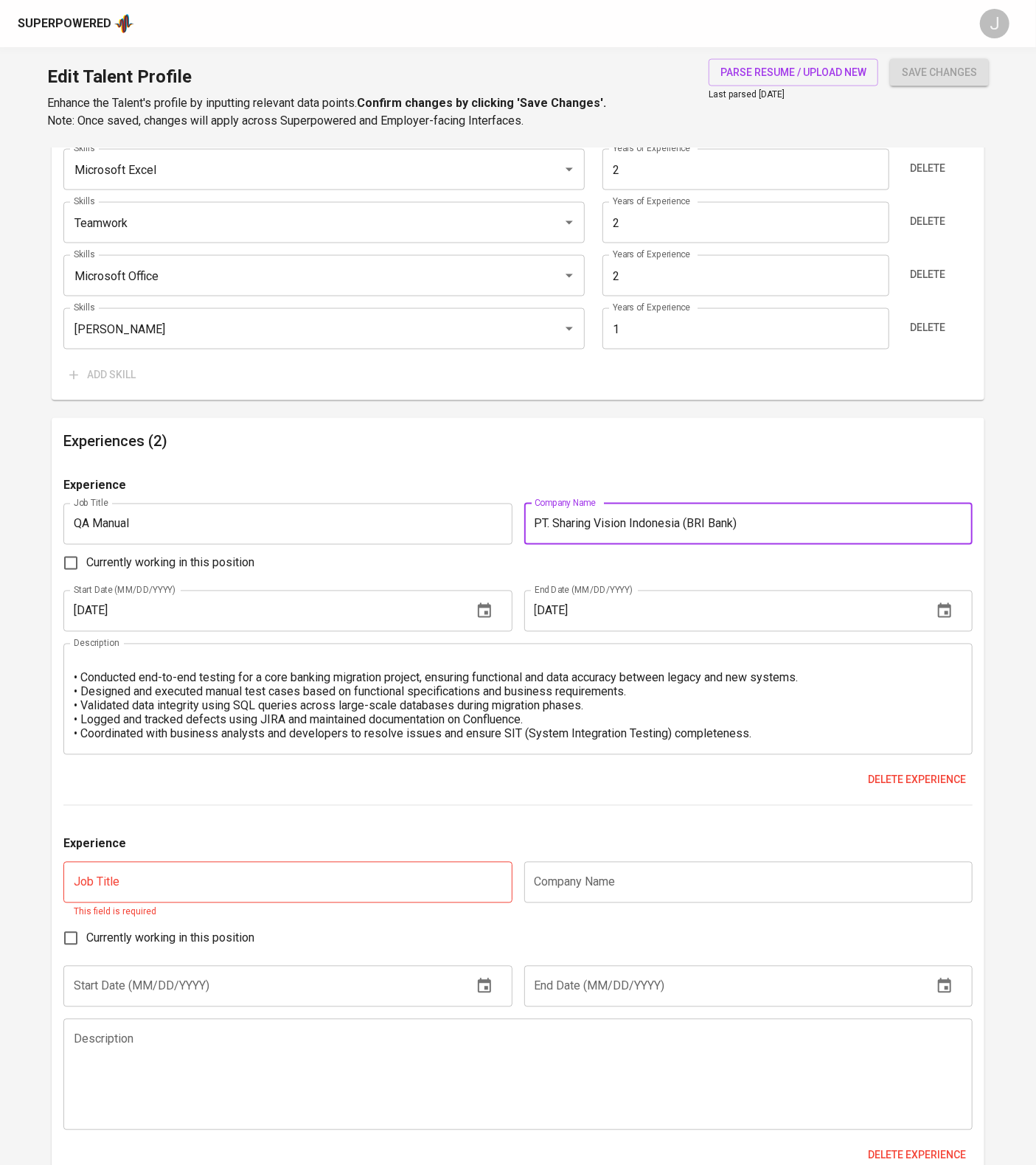
click at [822, 545] on input "PT. Sharing Vision Indonesia (BRI Bank)" at bounding box center [748, 524] width 449 height 41
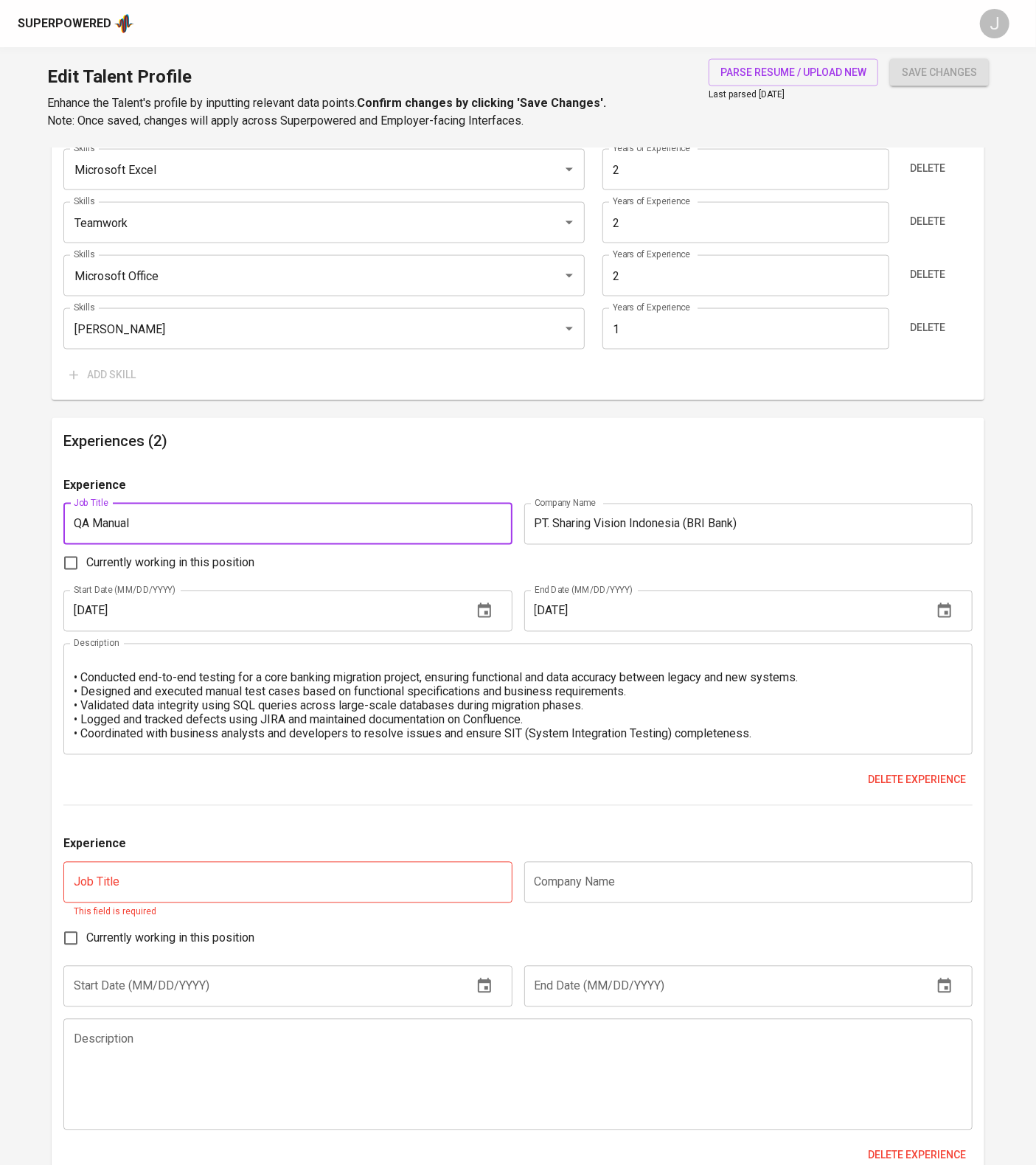
click at [296, 545] on input "QA Manual" at bounding box center [287, 524] width 449 height 41
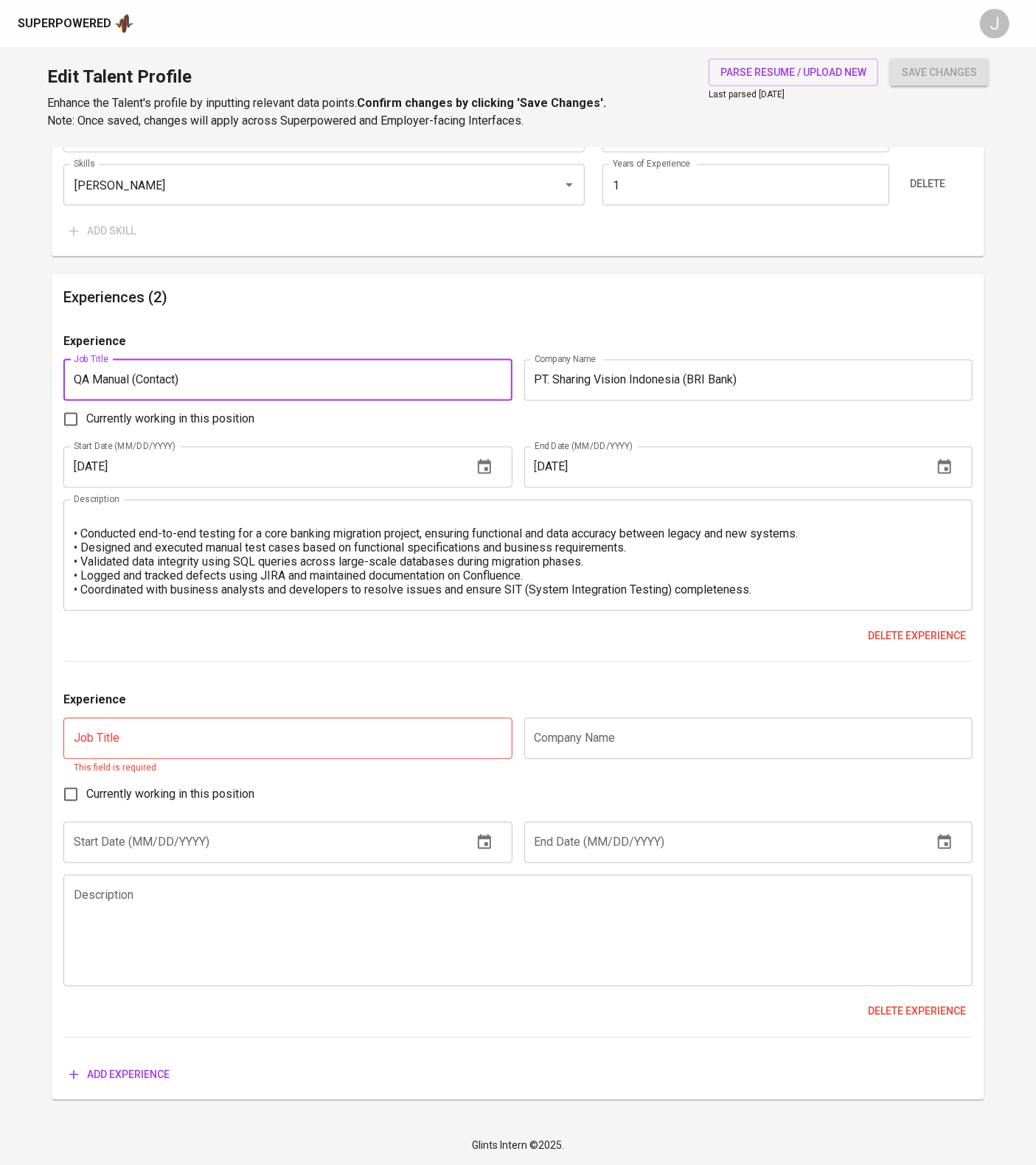
scroll to position [1535, 0]
type input "QA Manual (Contact)"
click at [224, 876] on div "Description" at bounding box center [518, 931] width 909 height 111
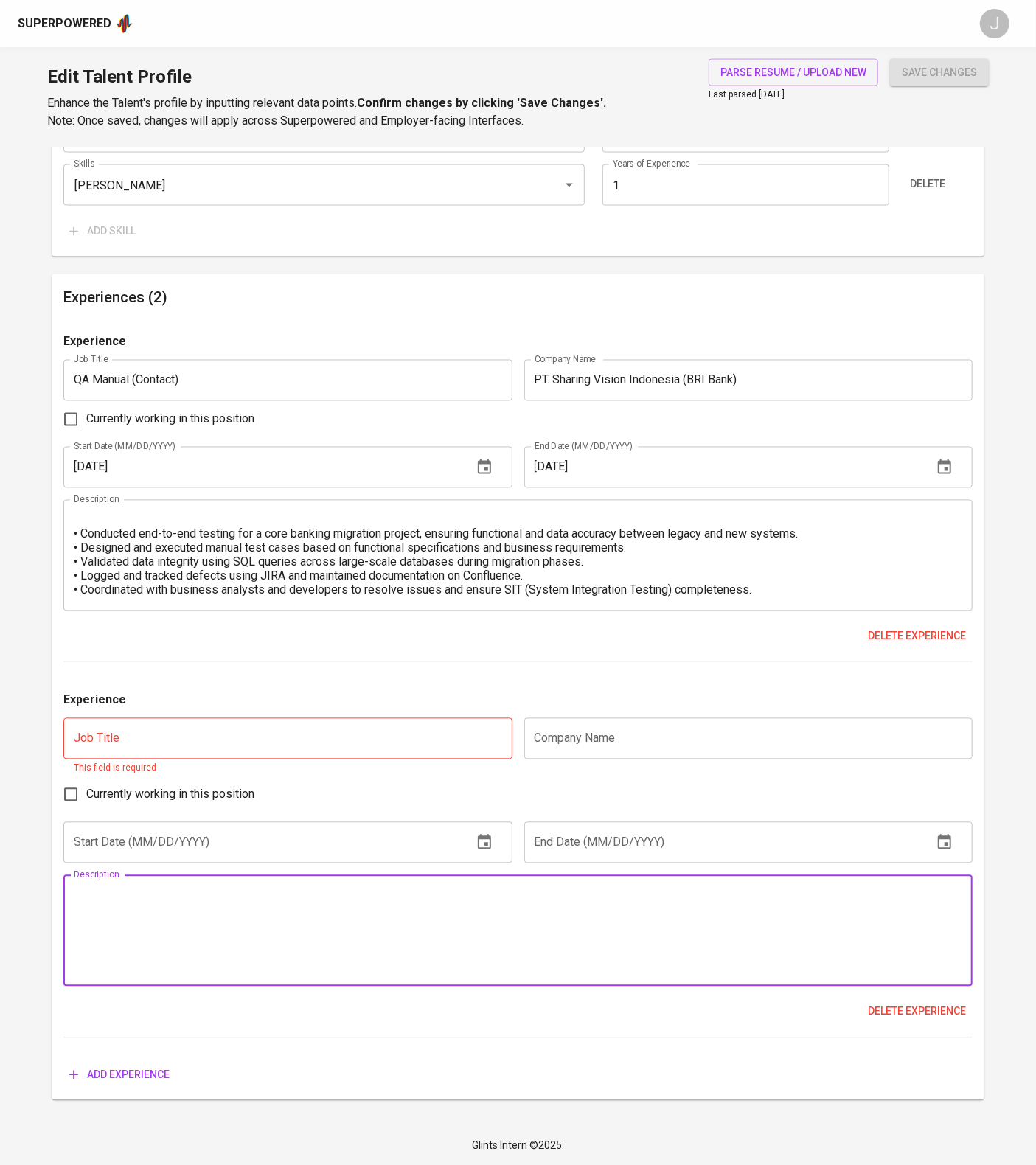
paste textarea "• Executed UAT and data validation tasks for customer information file (CIF) co…"
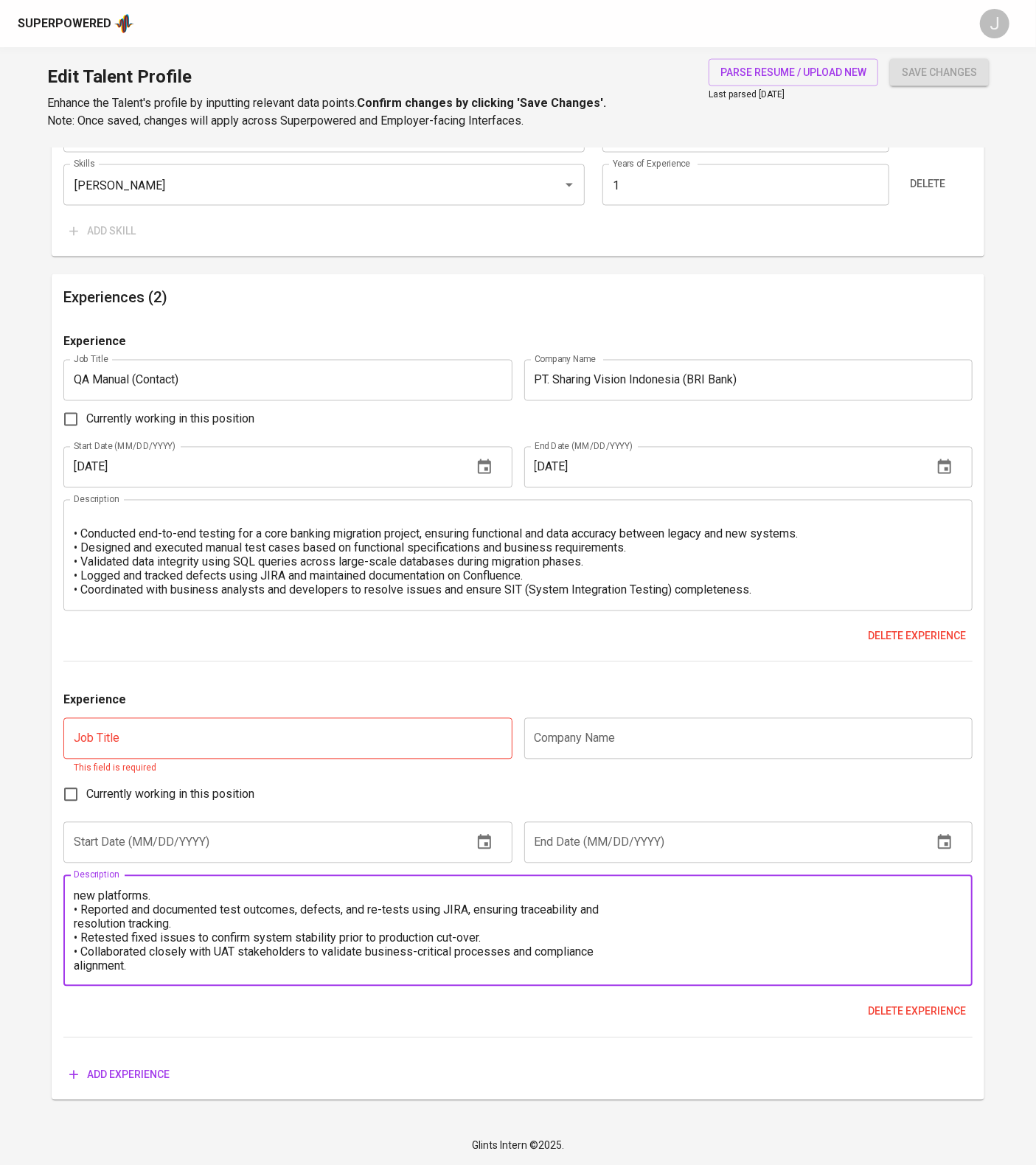
scroll to position [0, 0]
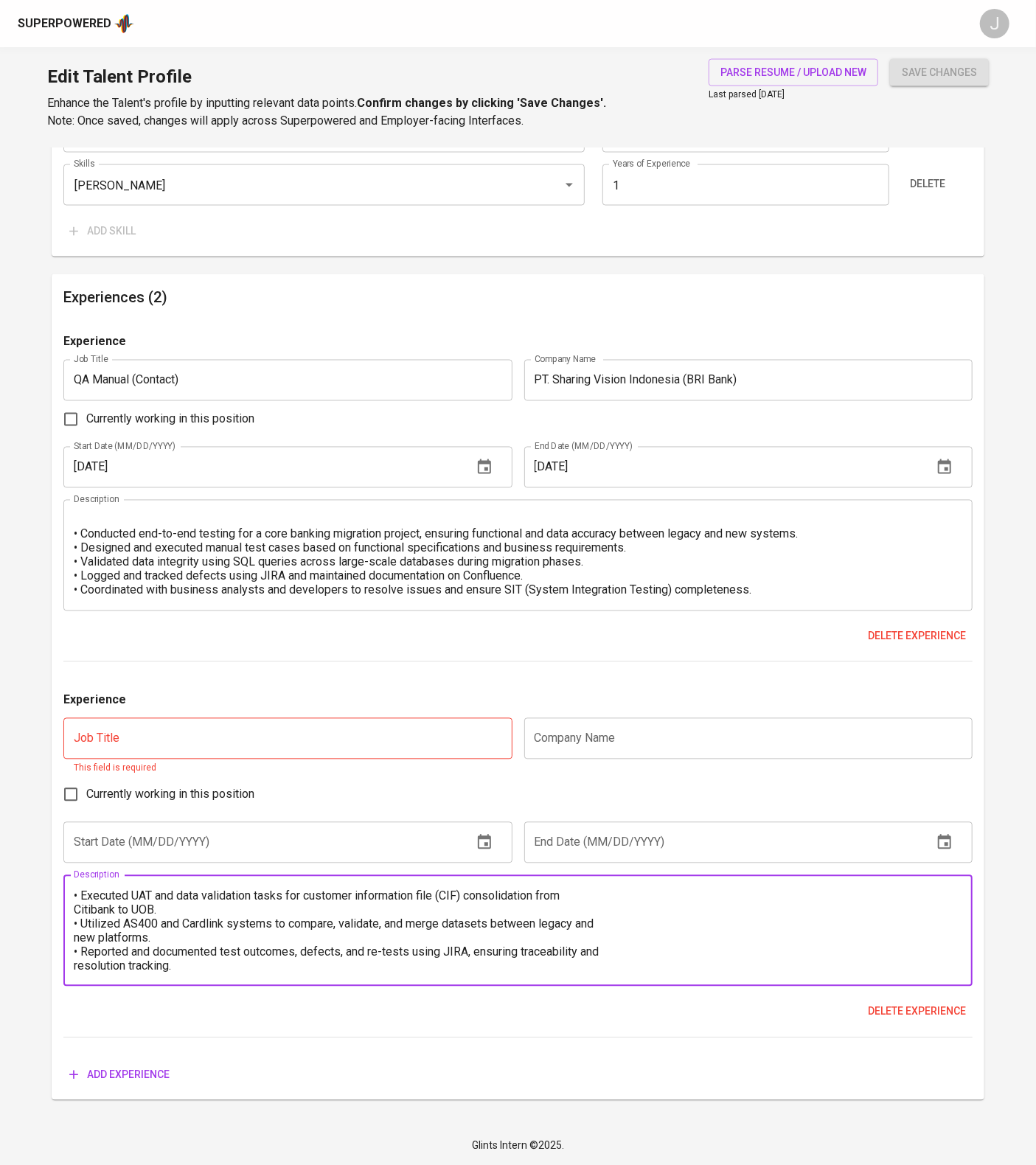
click at [75, 890] on textarea "• Executed UAT and data validation tasks for customer information file (CIF) co…" at bounding box center [518, 932] width 889 height 84
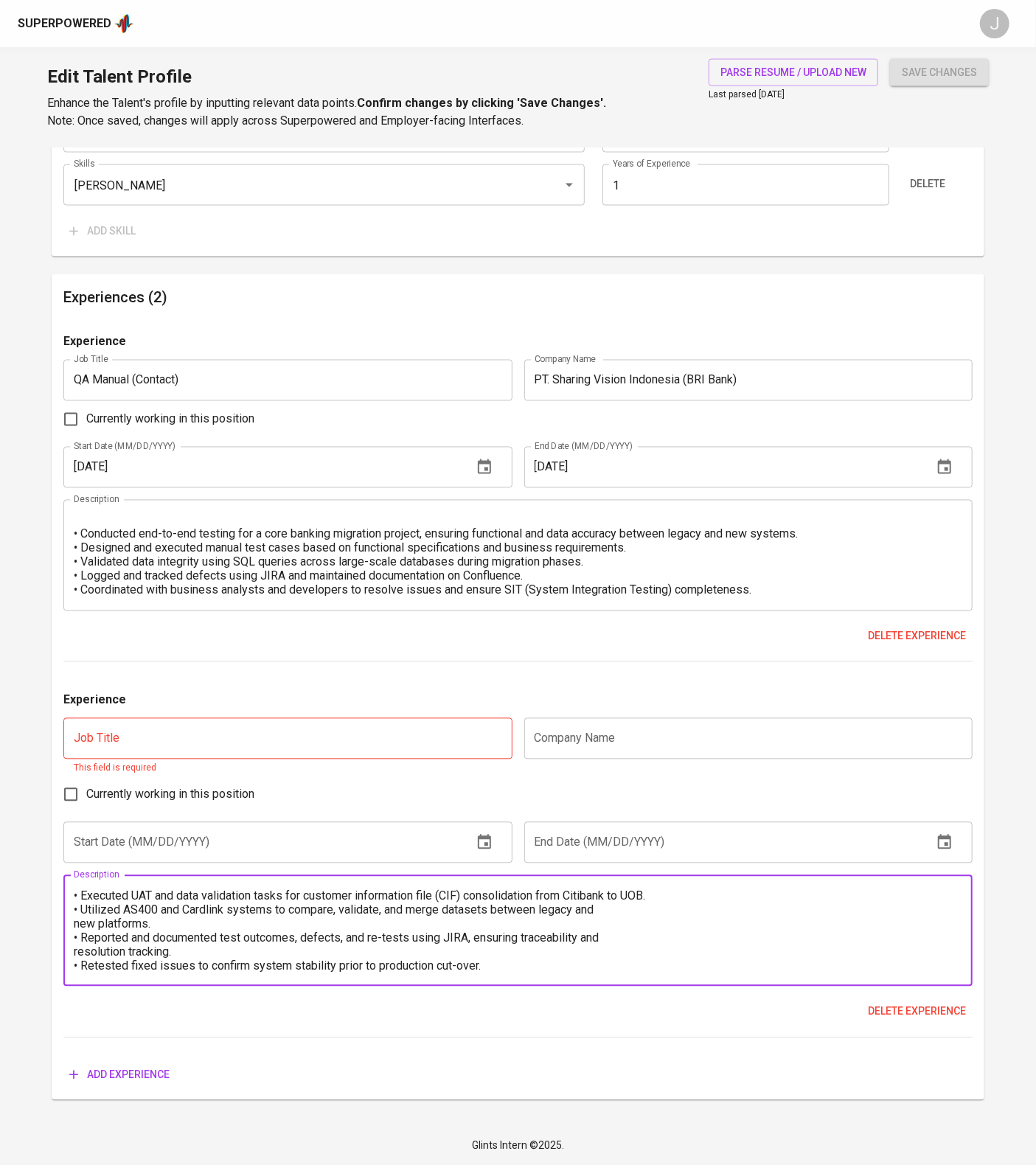
click at [72, 911] on div "• Executed UAT and data validation tasks for customer information file (CIF) co…" at bounding box center [518, 931] width 909 height 111
click at [77, 910] on textarea "• Executed UAT and data validation tasks for customer information file (CIF) co…" at bounding box center [518, 932] width 889 height 84
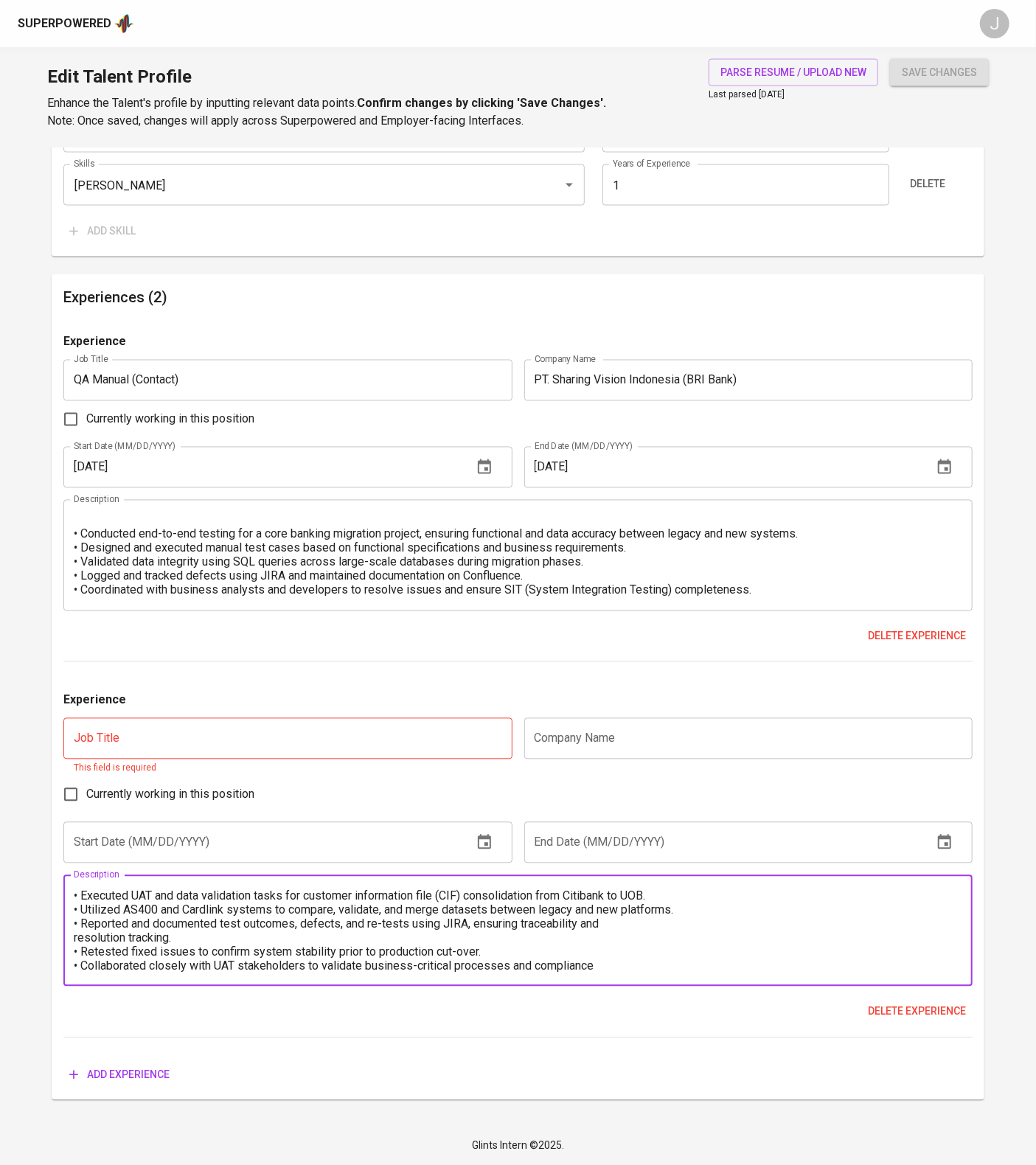
click at [76, 921] on textarea "• Executed UAT and data validation tasks for customer information file (CIF) co…" at bounding box center [518, 932] width 889 height 84
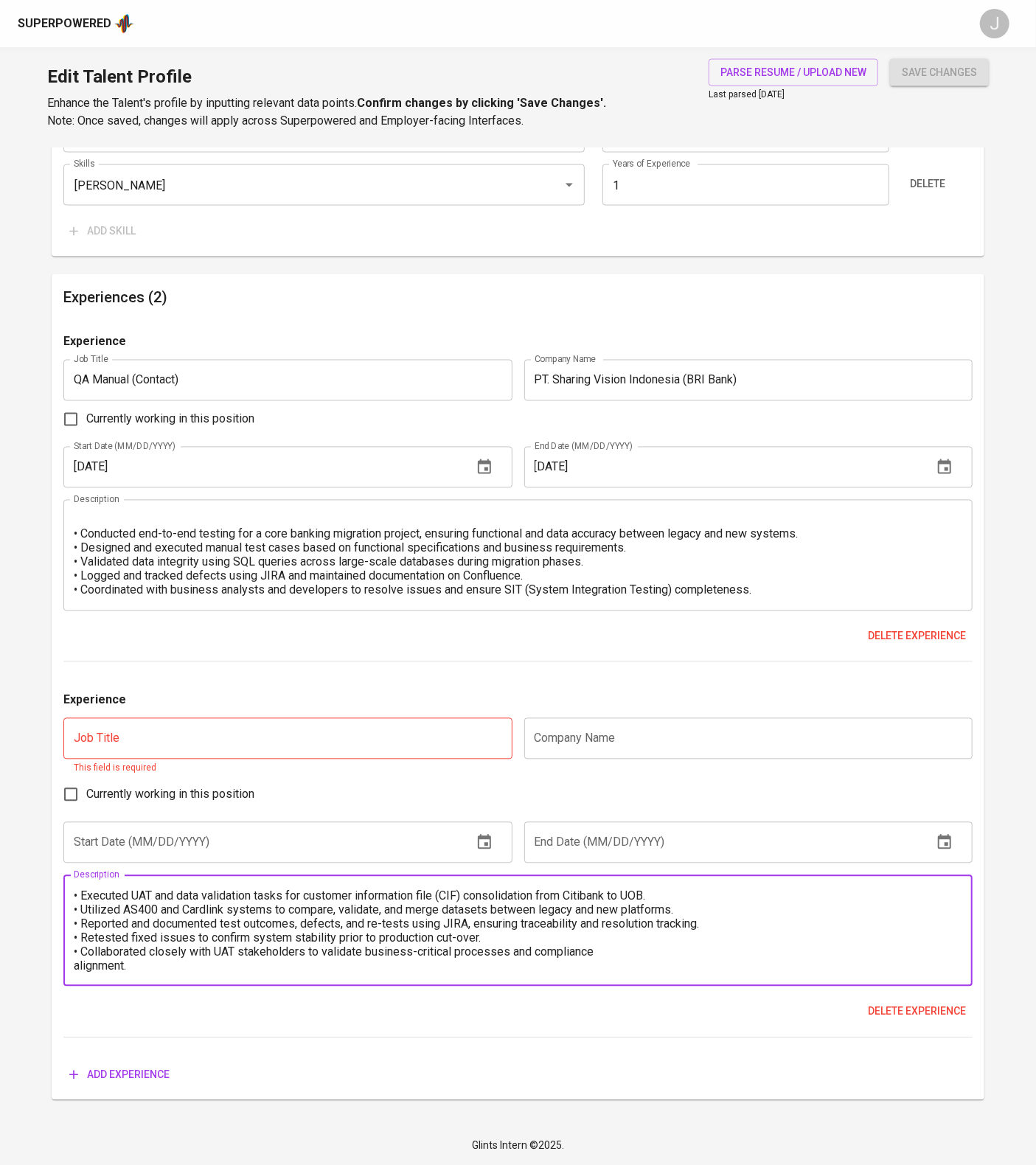
scroll to position [1542, 0]
click at [76, 957] on textarea "• Executed UAT and data validation tasks for customer information file (CIF) co…" at bounding box center [518, 932] width 889 height 84
click at [118, 890] on textarea "• Executed UAT and data validation tasks for customer information file (CIF) co…" at bounding box center [518, 932] width 889 height 84
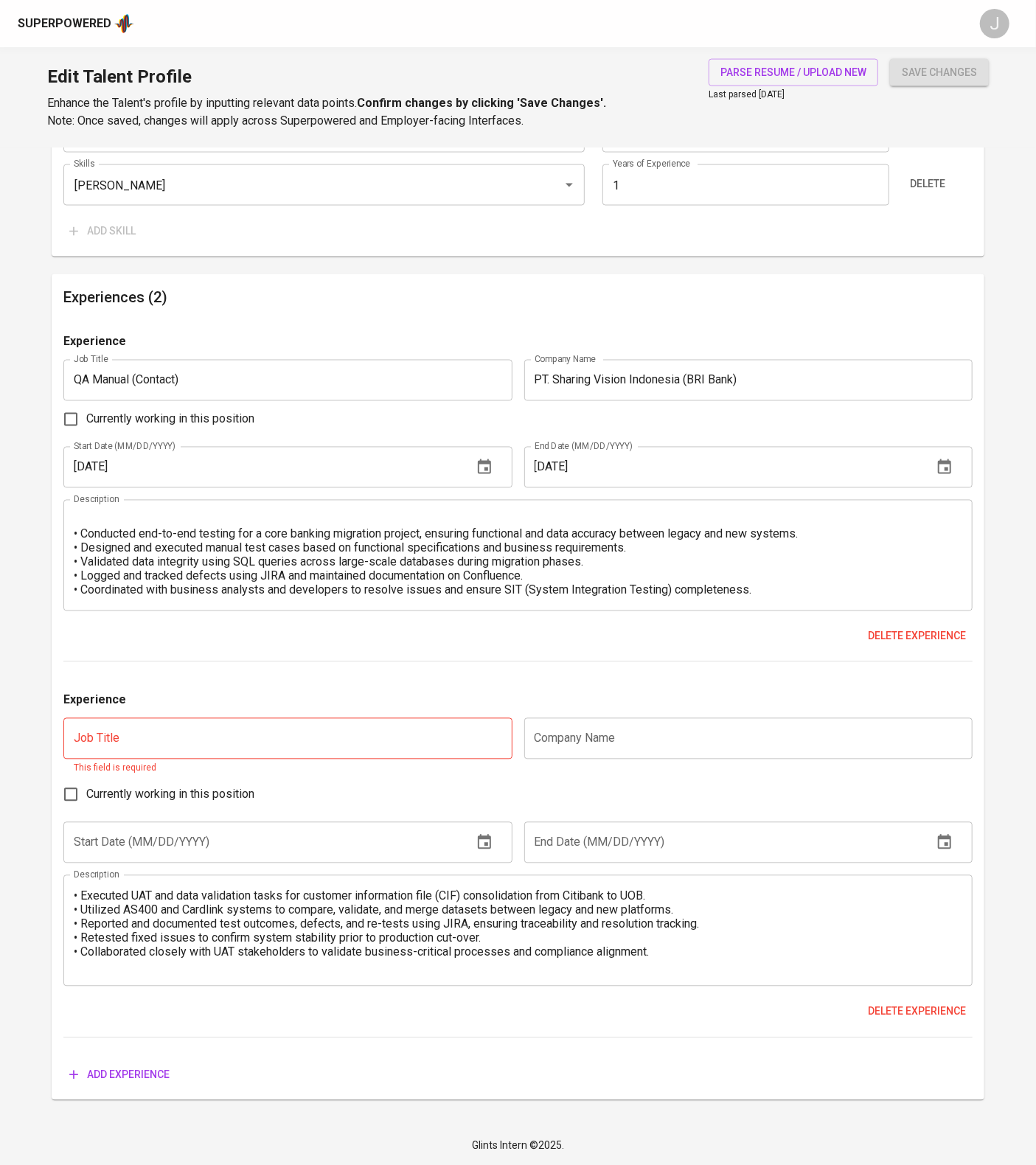
click at [72, 876] on div "• Executed UAT and data validation tasks for customer information file (CIF) co…" at bounding box center [518, 931] width 909 height 111
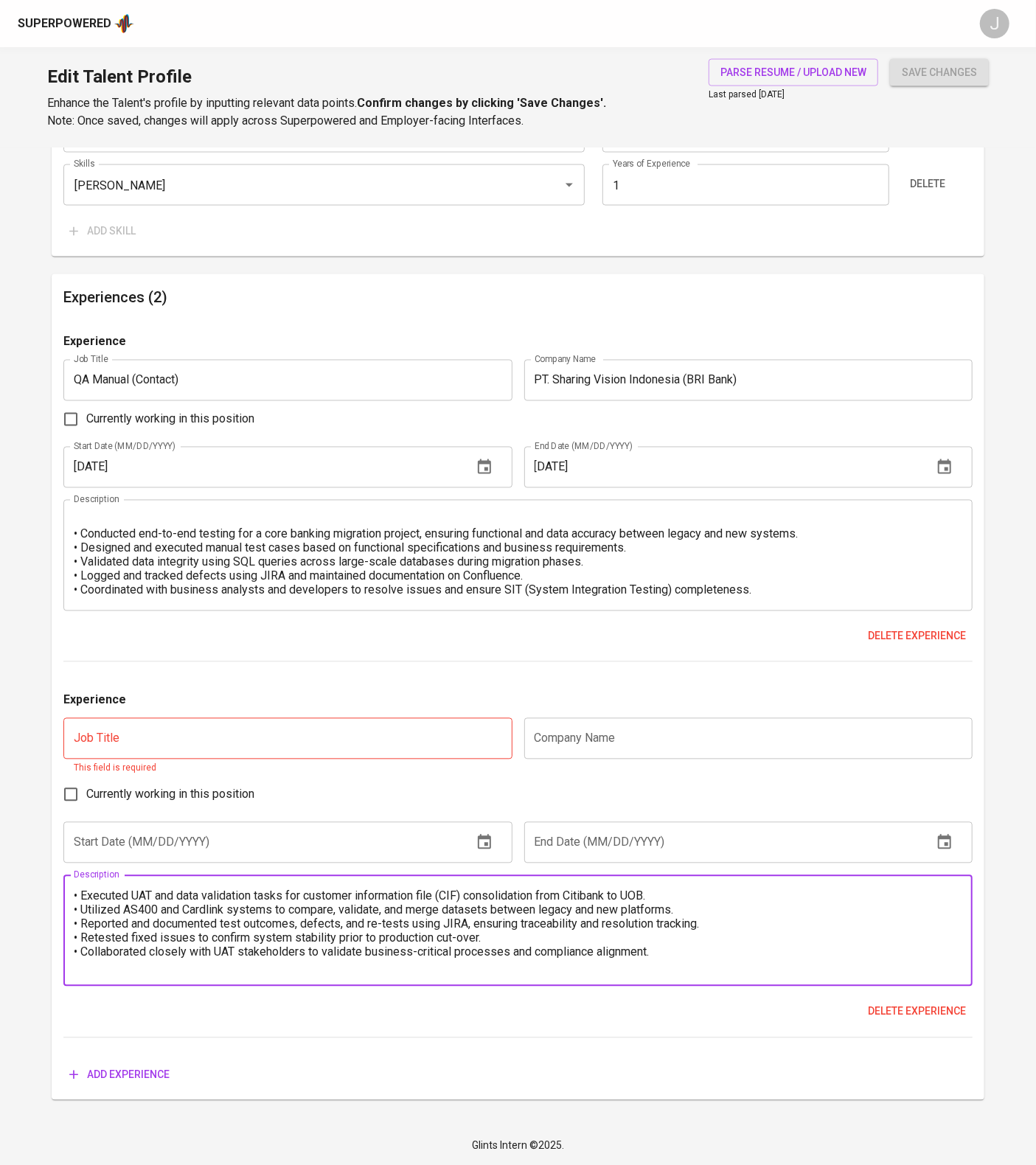
click at [77, 890] on textarea "• Executed UAT and data validation tasks for customer information file (CIF) co…" at bounding box center [518, 932] width 889 height 84
paste textarea "Project : Migration Data Citi UOB – Bank UOB Indonesia"
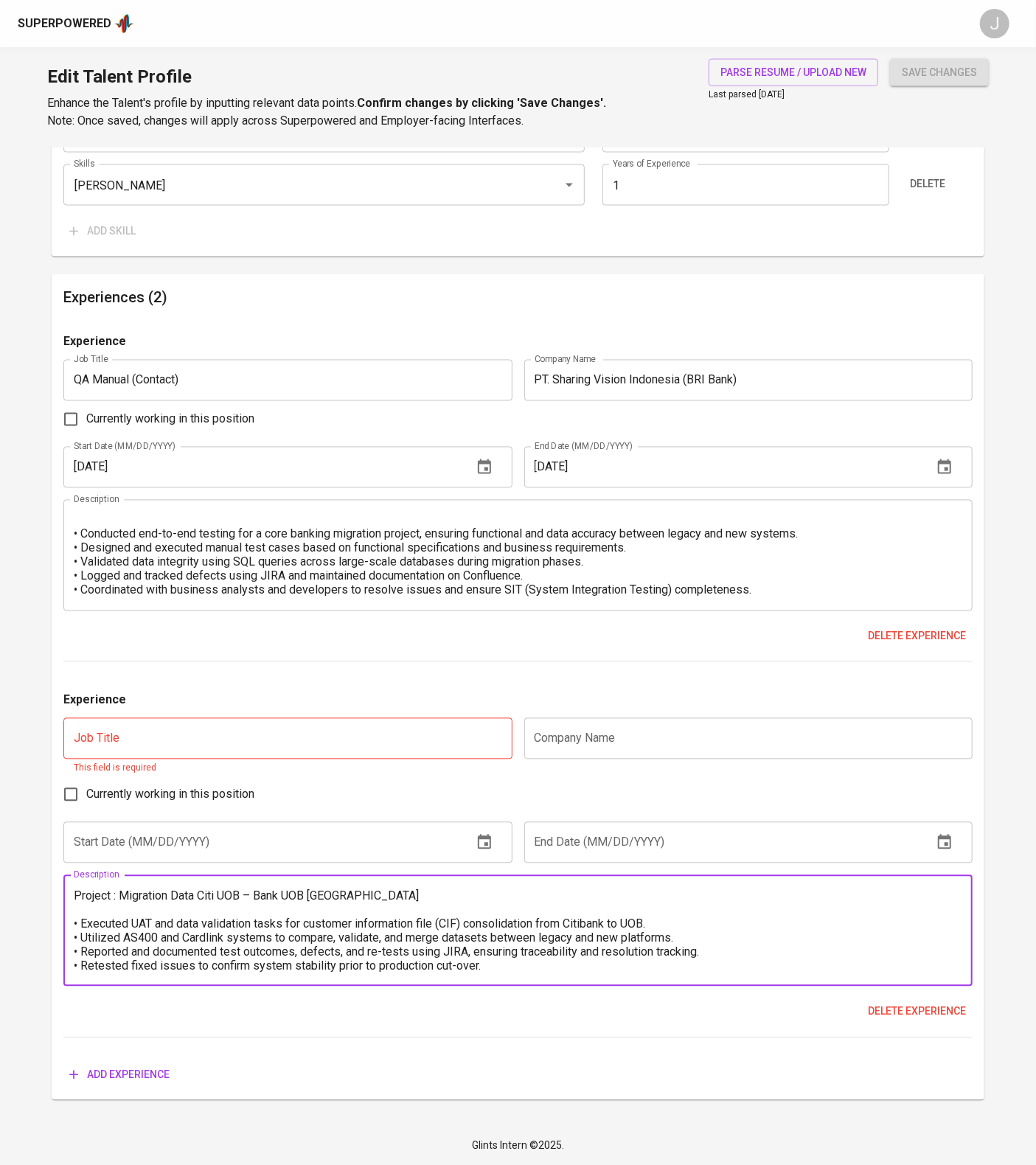
type textarea "Project : Migration Data Citi UOB – Bank UOB Indonesia • Executed UAT and data …"
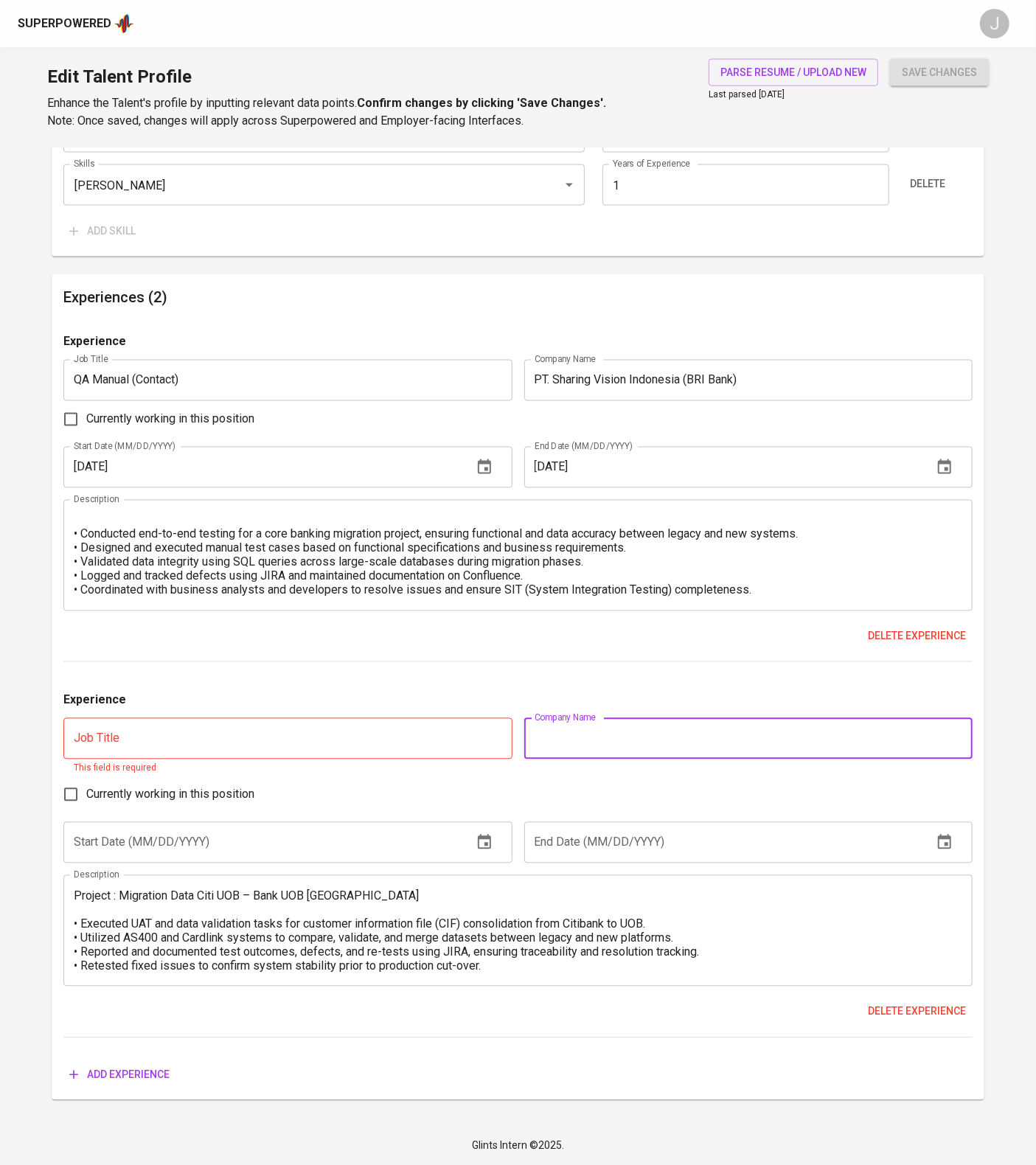
click at [587, 718] on input "text" at bounding box center [748, 739] width 449 height 41
paste input "PT. Asian Technology Solutions |"
type input "PT. Asian Technology Solutions (UOB Bank)"
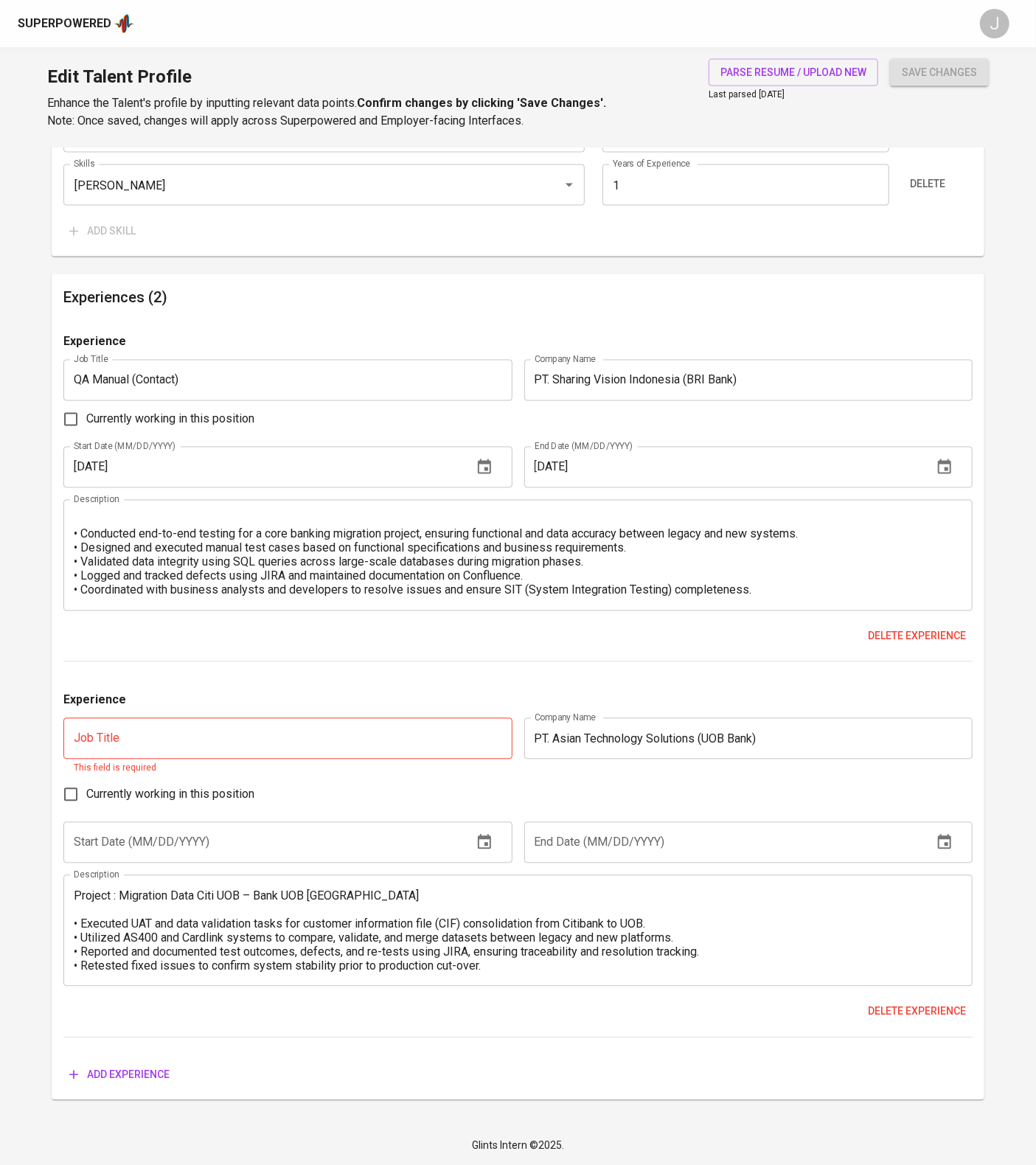
click at [199, 718] on input "text" at bounding box center [287, 739] width 449 height 41
paste input "UAT Tester"
type input "UAT Tester"
click at [146, 823] on input "text" at bounding box center [261, 843] width 396 height 41
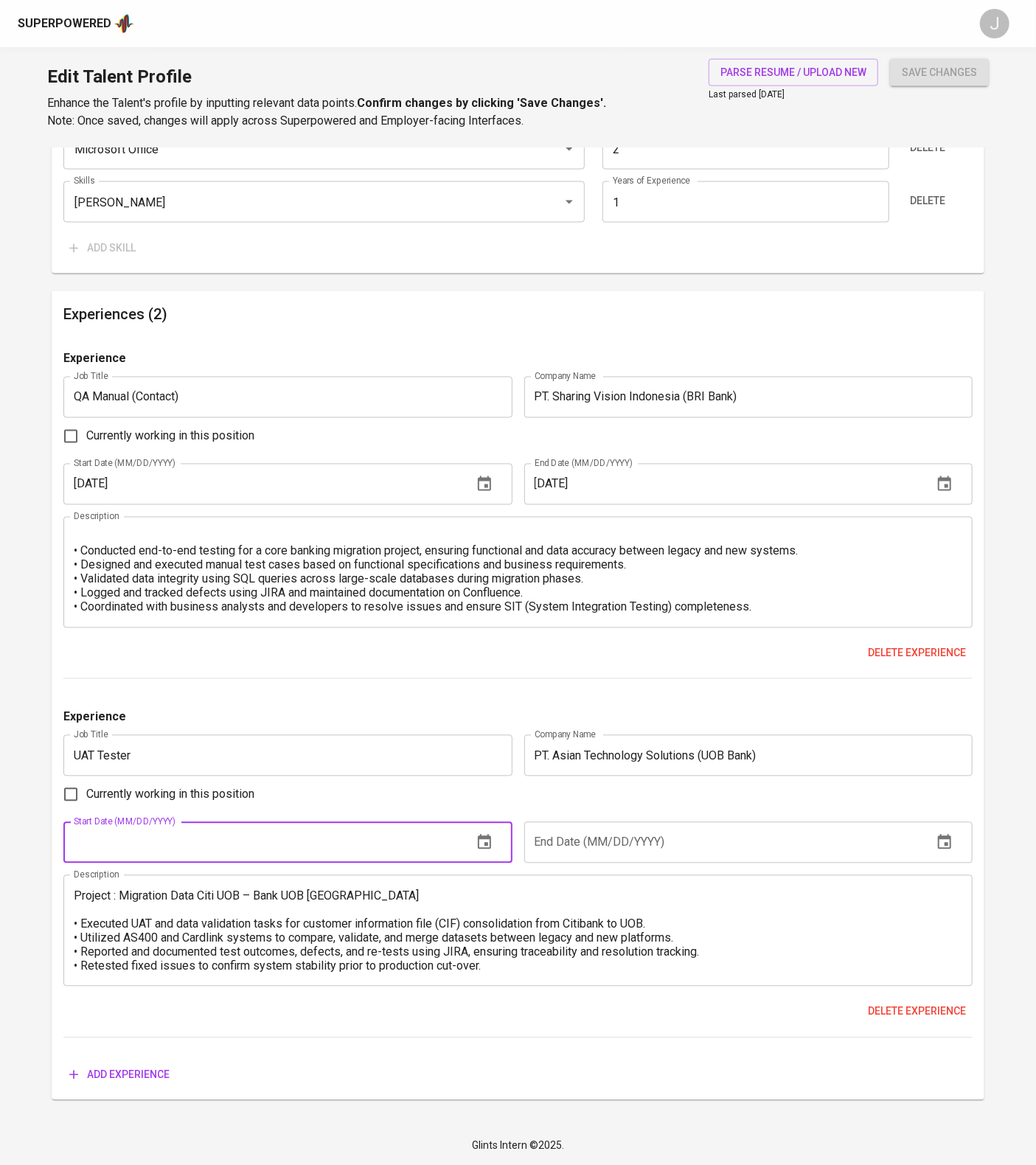
scroll to position [1526, 0]
type input "07/01/2023"
click at [777, 823] on input "text" at bounding box center [722, 843] width 396 height 41
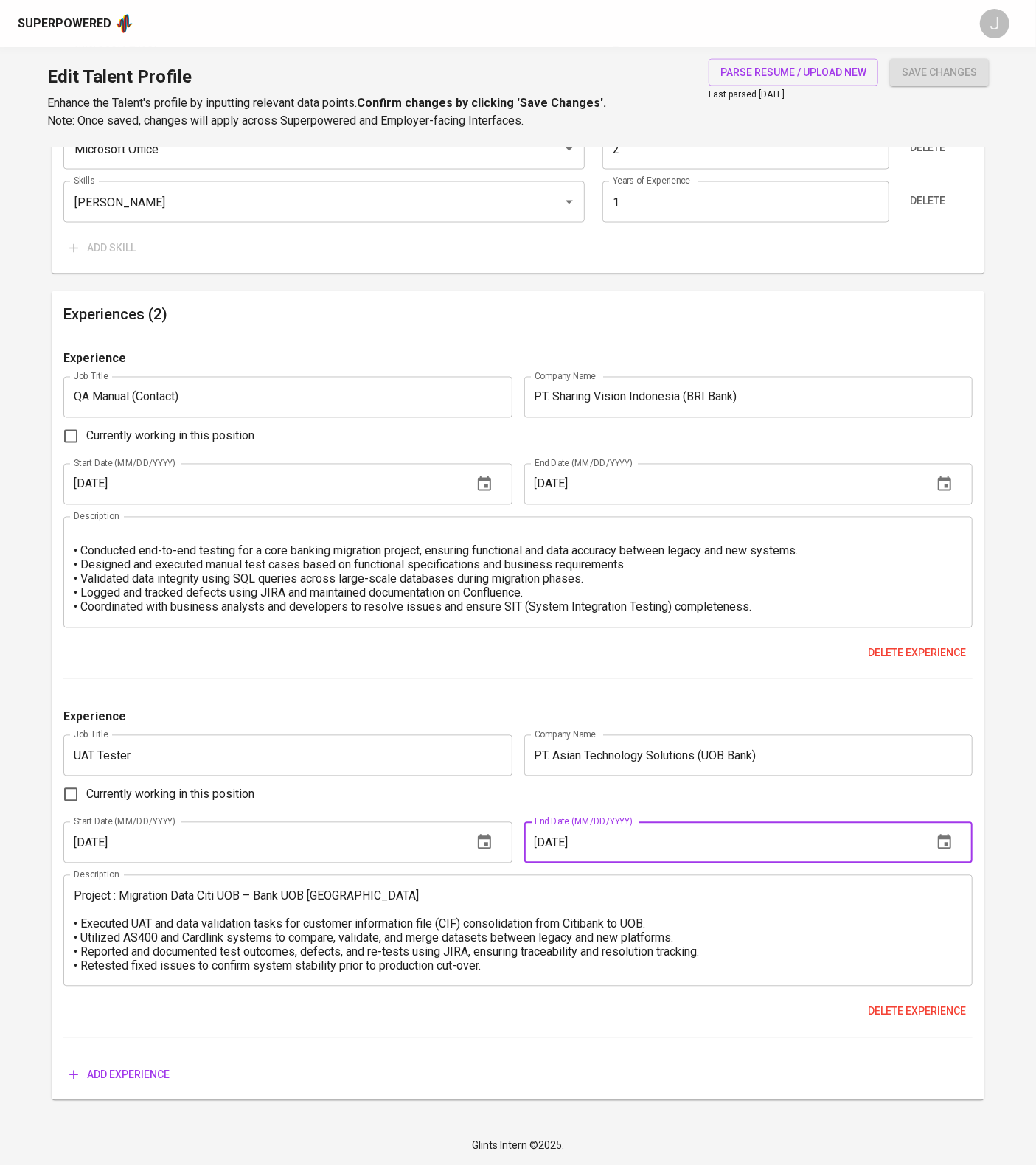
type input "07/01/2024"
click at [404, 735] on input "UAT Tester" at bounding box center [287, 756] width 449 height 41
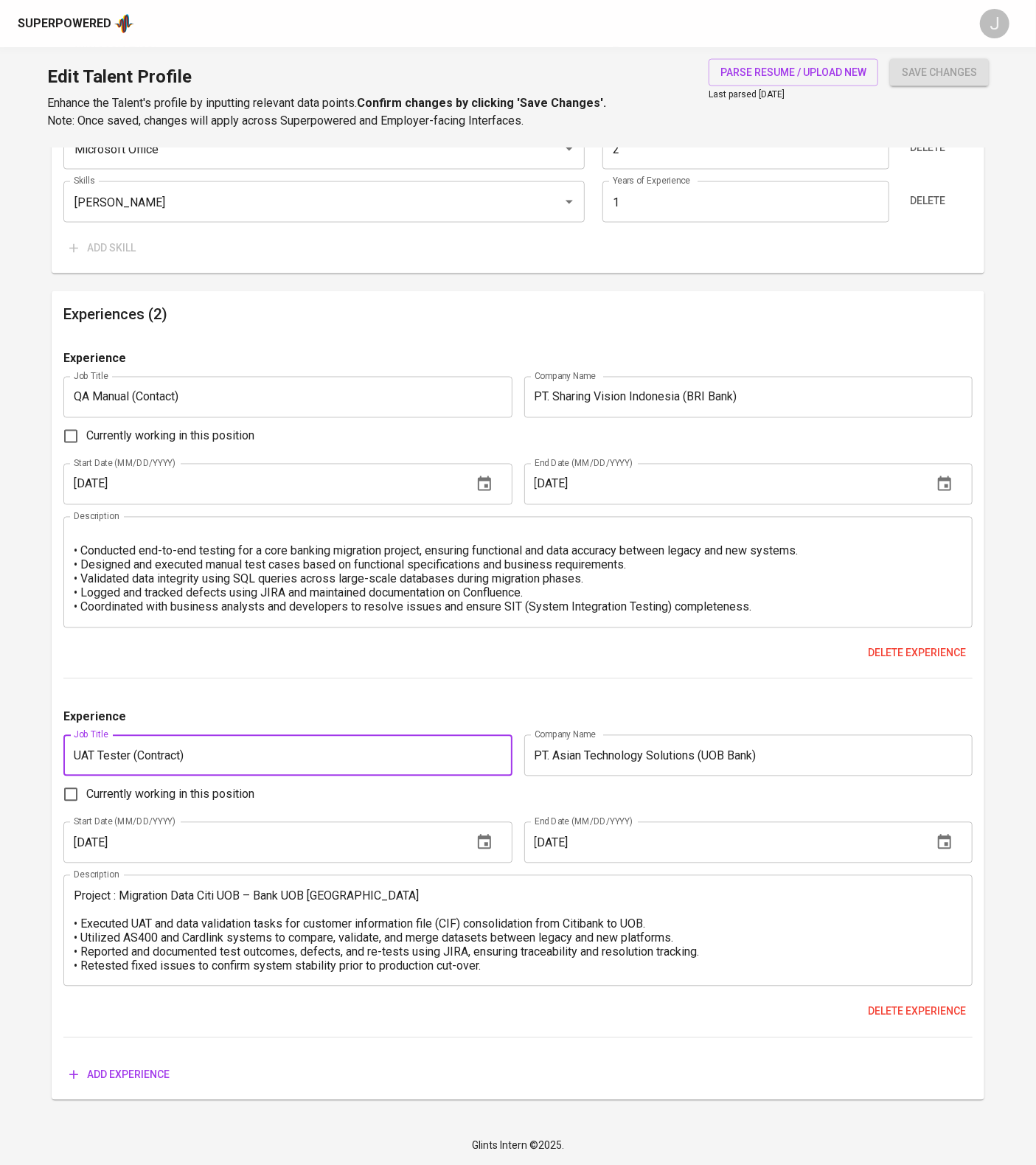
type input "UAT Tester (Contract)"
click at [170, 1070] on span "Add experience" at bounding box center [119, 1075] width 101 height 19
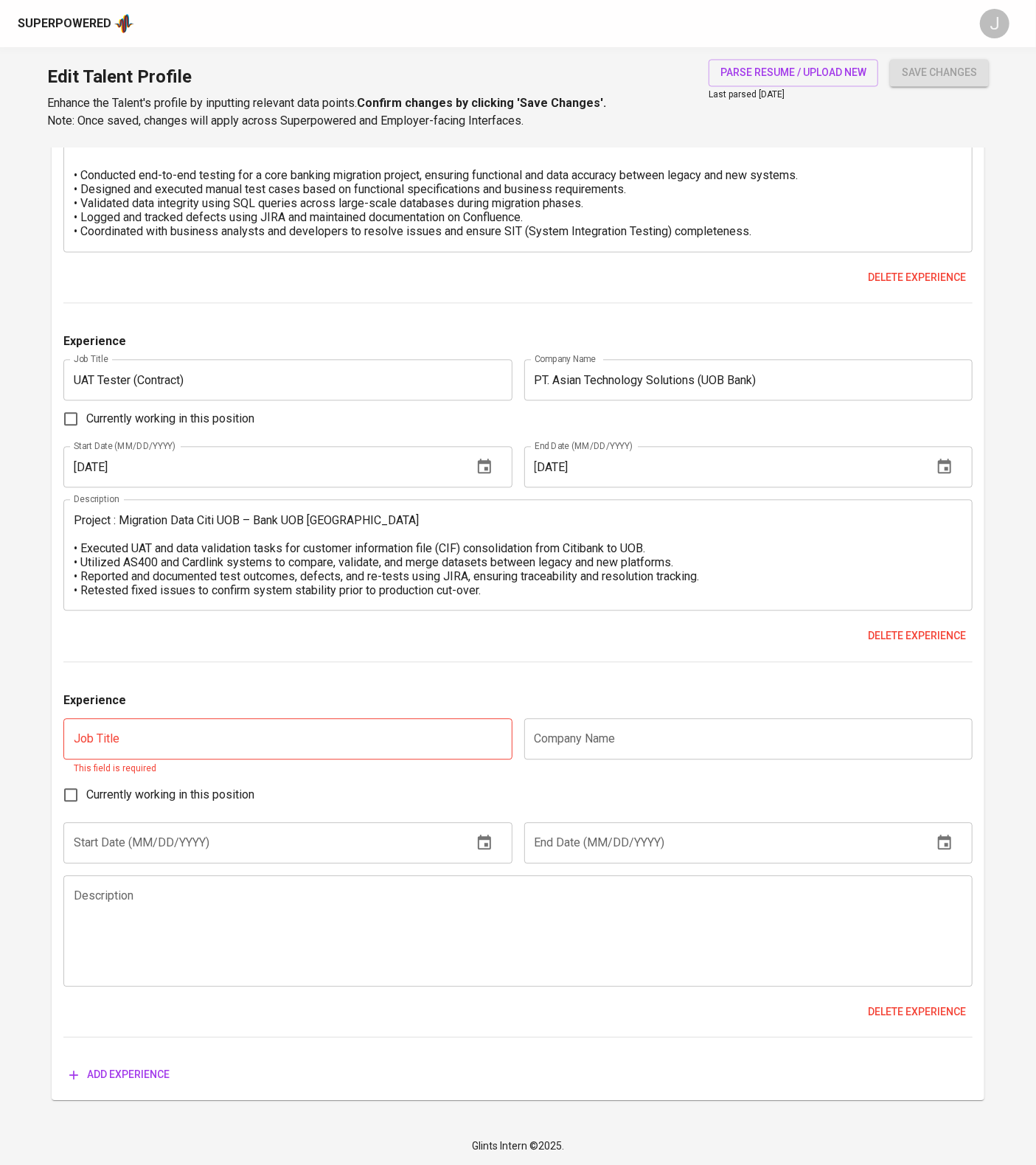
scroll to position [1821, 0]
click at [160, 973] on textarea at bounding box center [518, 931] width 889 height 84
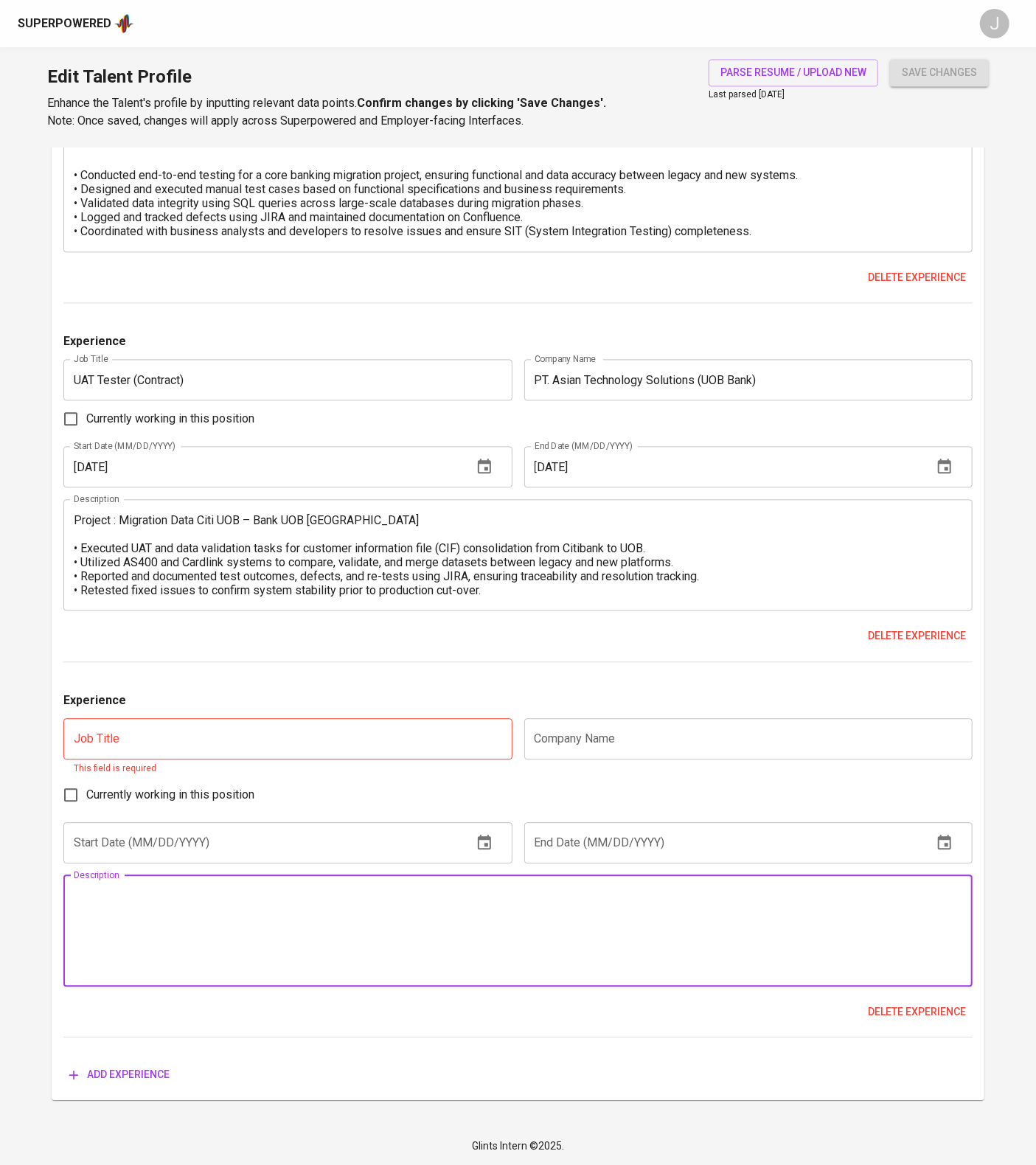
paste textarea "• Executed functional, smoke, and regression testing on mobile applications for…"
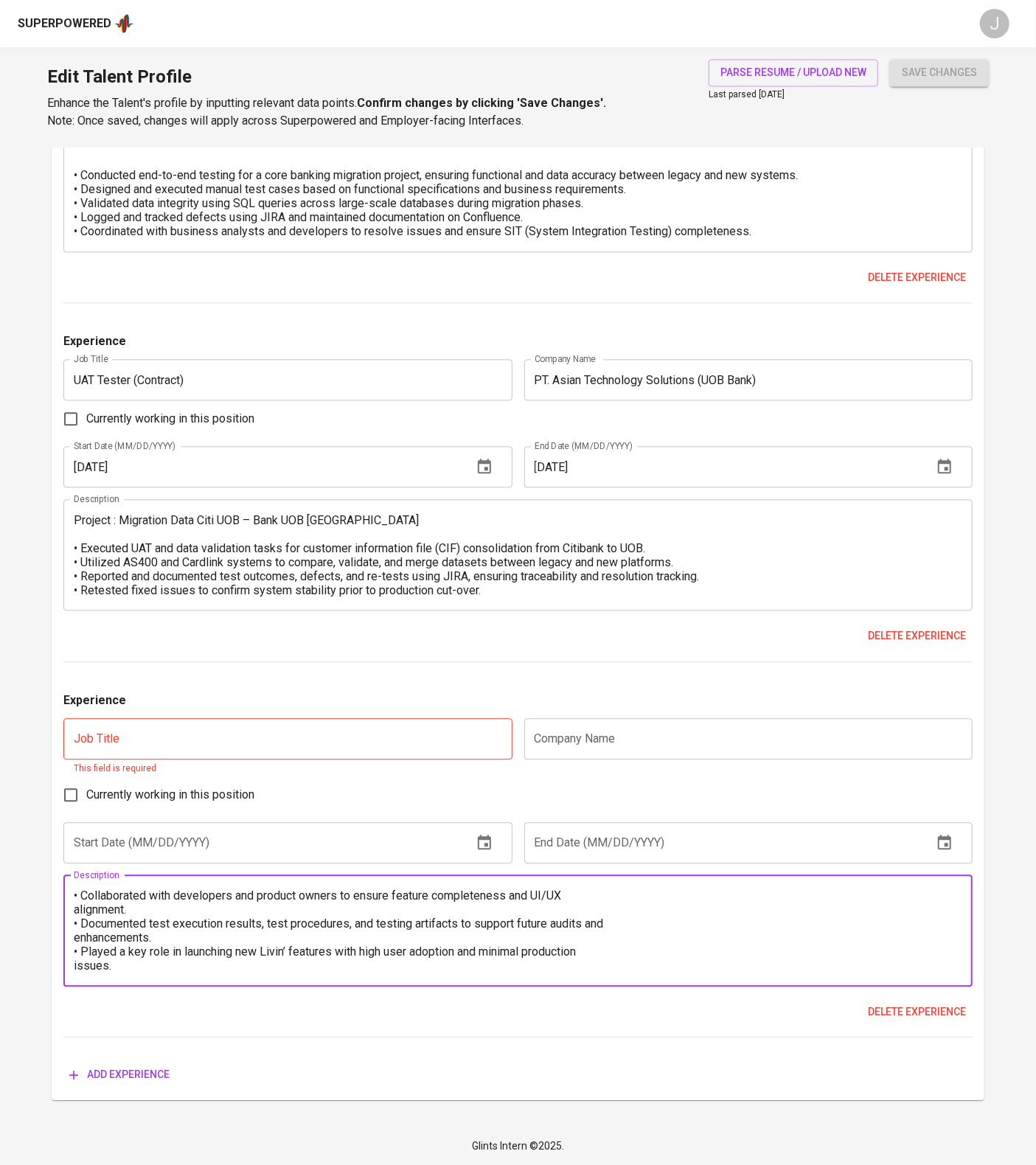
scroll to position [0, 0]
click at [76, 973] on textarea "• Executed functional, smoke, and regression testing on mobile applications for…" at bounding box center [518, 931] width 889 height 84
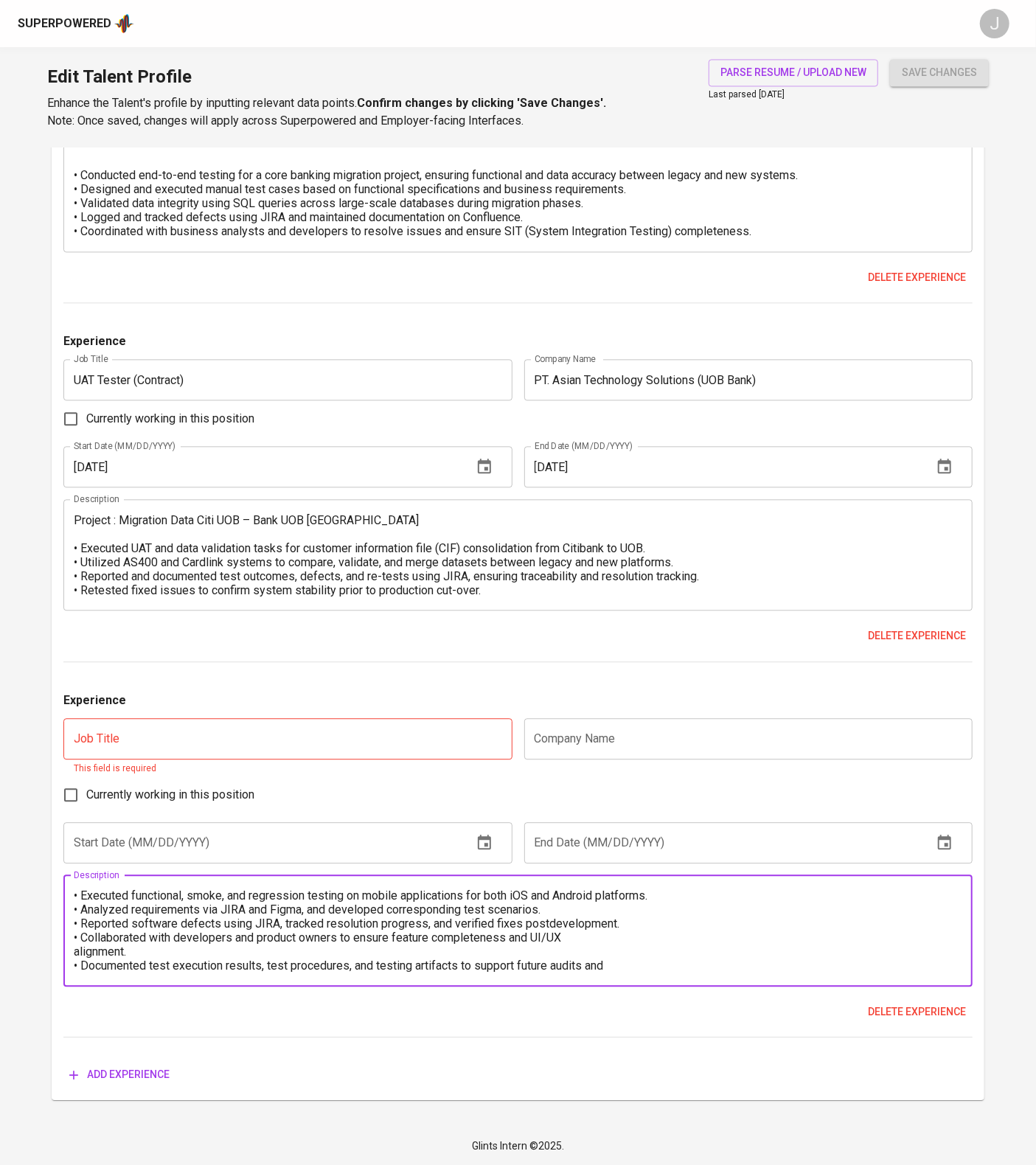
click at [72, 987] on div "• Executed functional, smoke, and regression testing on mobile applications for…" at bounding box center [518, 931] width 909 height 111
click at [76, 973] on textarea "• Executed functional, smoke, and regression testing on mobile applications for…" at bounding box center [518, 931] width 889 height 84
click at [665, 973] on textarea "• Executed functional, smoke, and regression testing on mobile applications for…" at bounding box center [518, 931] width 889 height 84
click at [75, 973] on textarea "• Executed functional, smoke, and regression testing on mobile applications for…" at bounding box center [518, 931] width 889 height 84
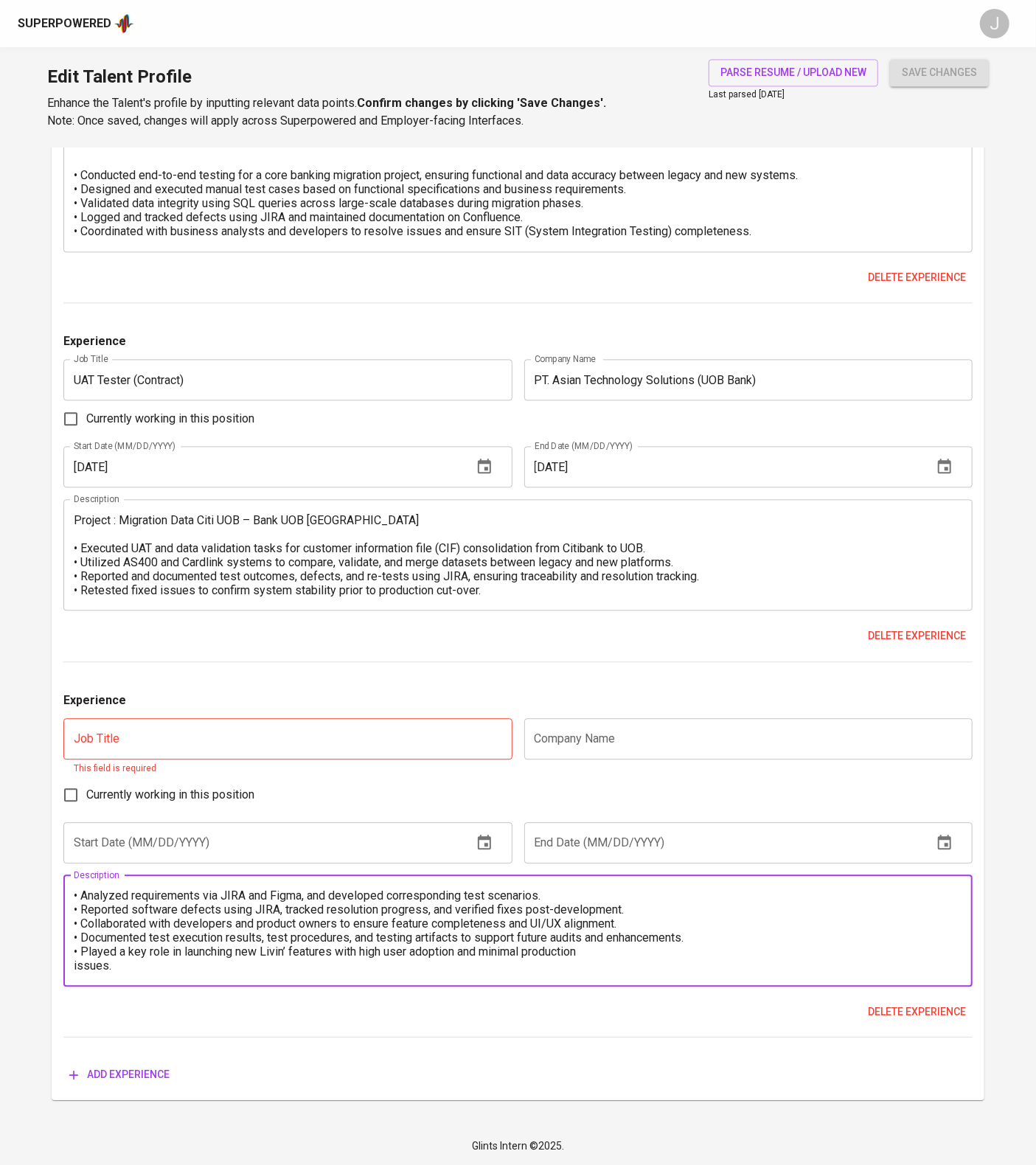
click at [76, 973] on textarea "• Executed functional, smoke, and regression testing on mobile applications for…" at bounding box center [518, 931] width 889 height 84
type textarea "• Executed functional, smoke, and regression testing on mobile applications for…"
click at [279, 759] on input "text" at bounding box center [287, 739] width 449 height 41
paste input "QA Manual"
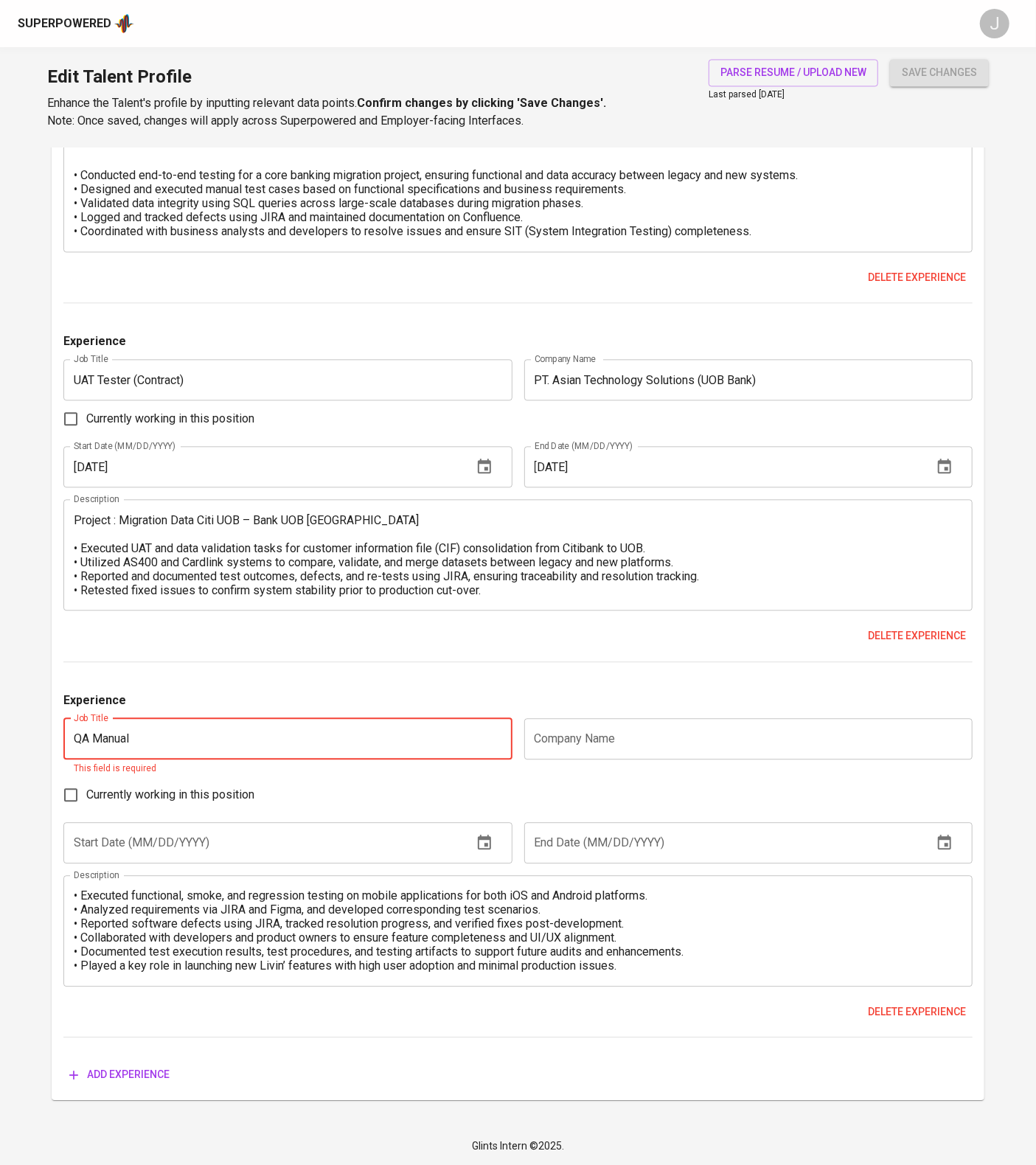
type input "QA Manual"
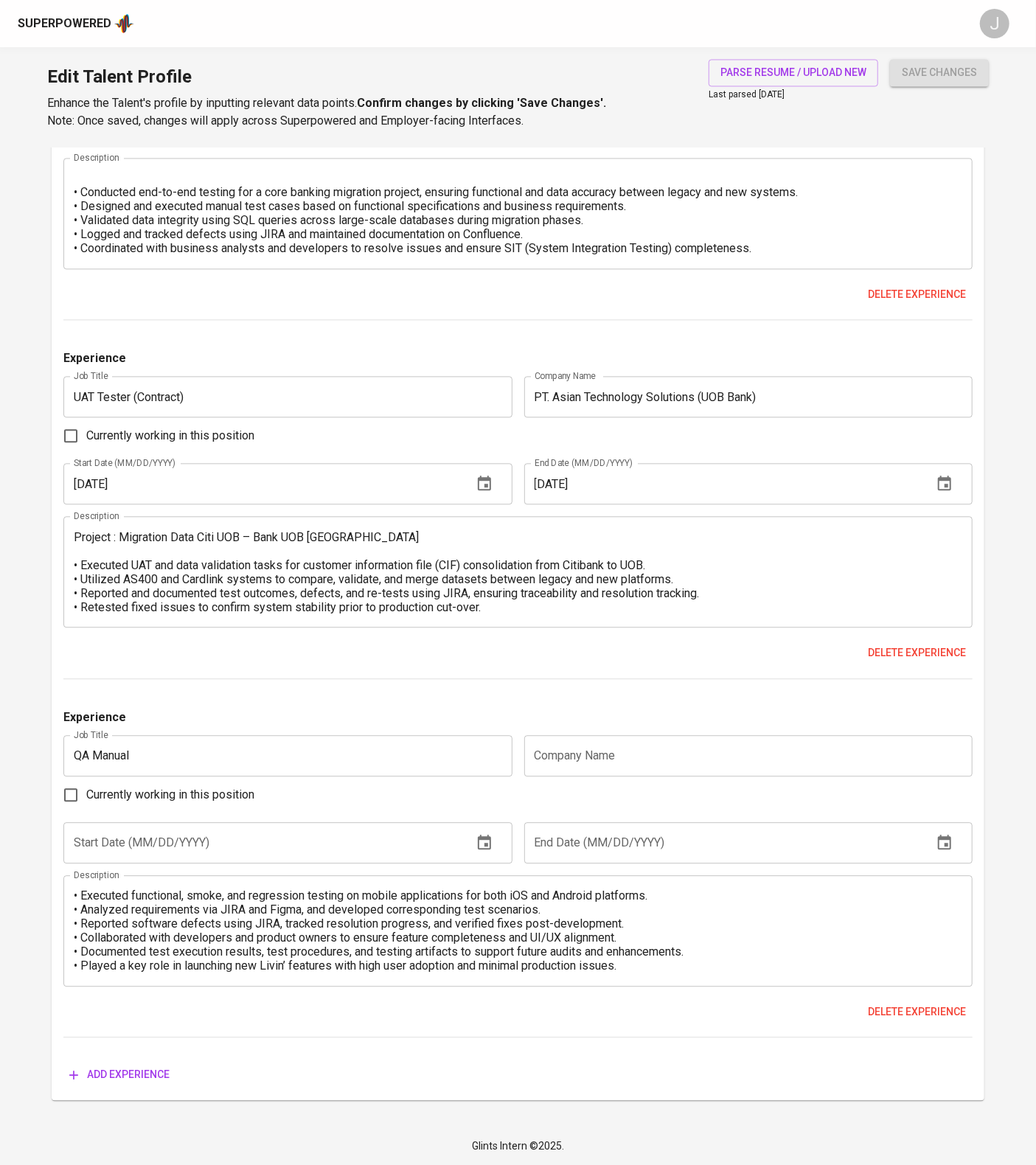
click at [755, 777] on input "text" at bounding box center [748, 756] width 449 height 41
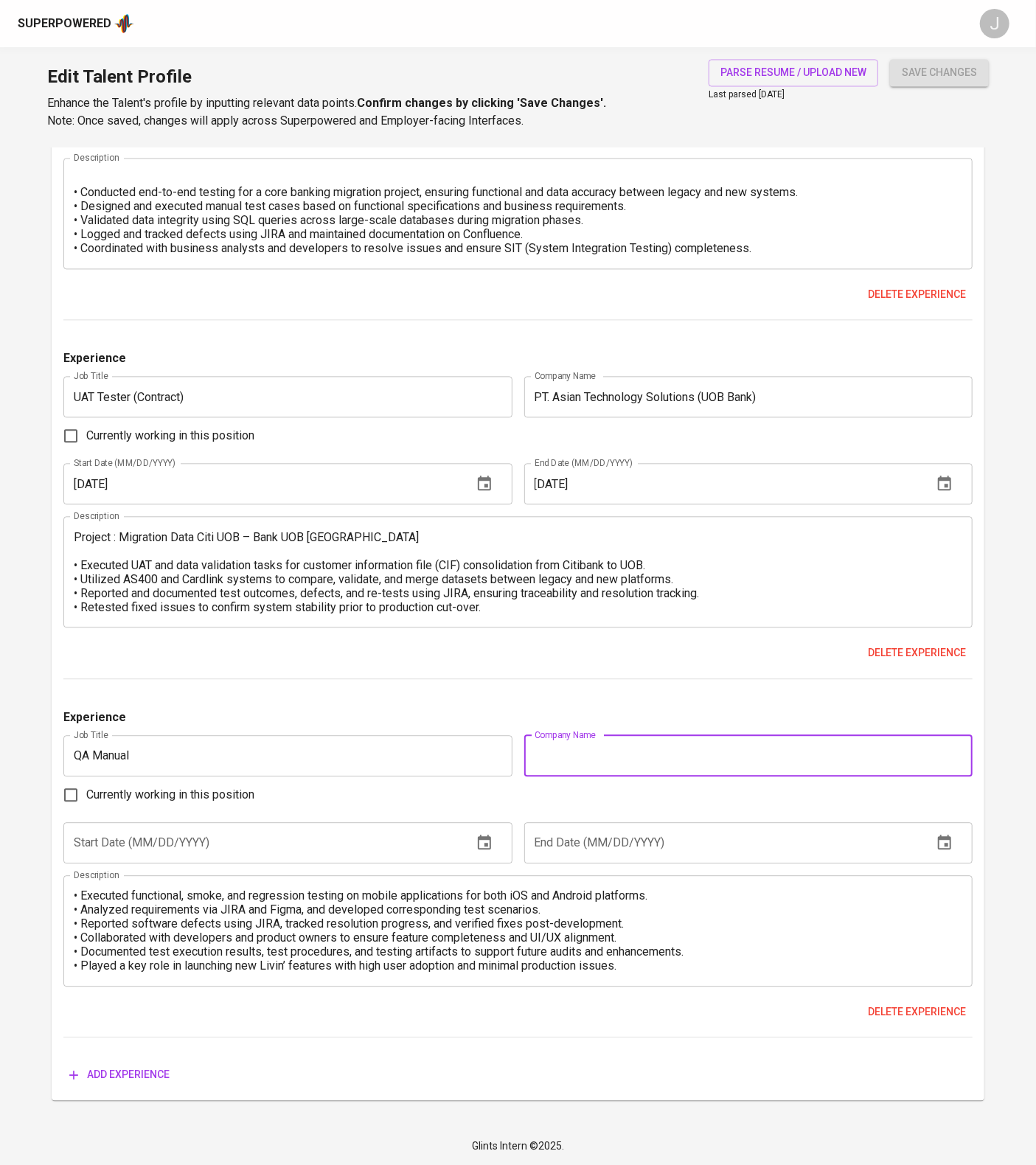
paste input "PT. Bahtera Pesat Lintasbuana"
type input "PT. Bahtera Pesat Lintasbuana"
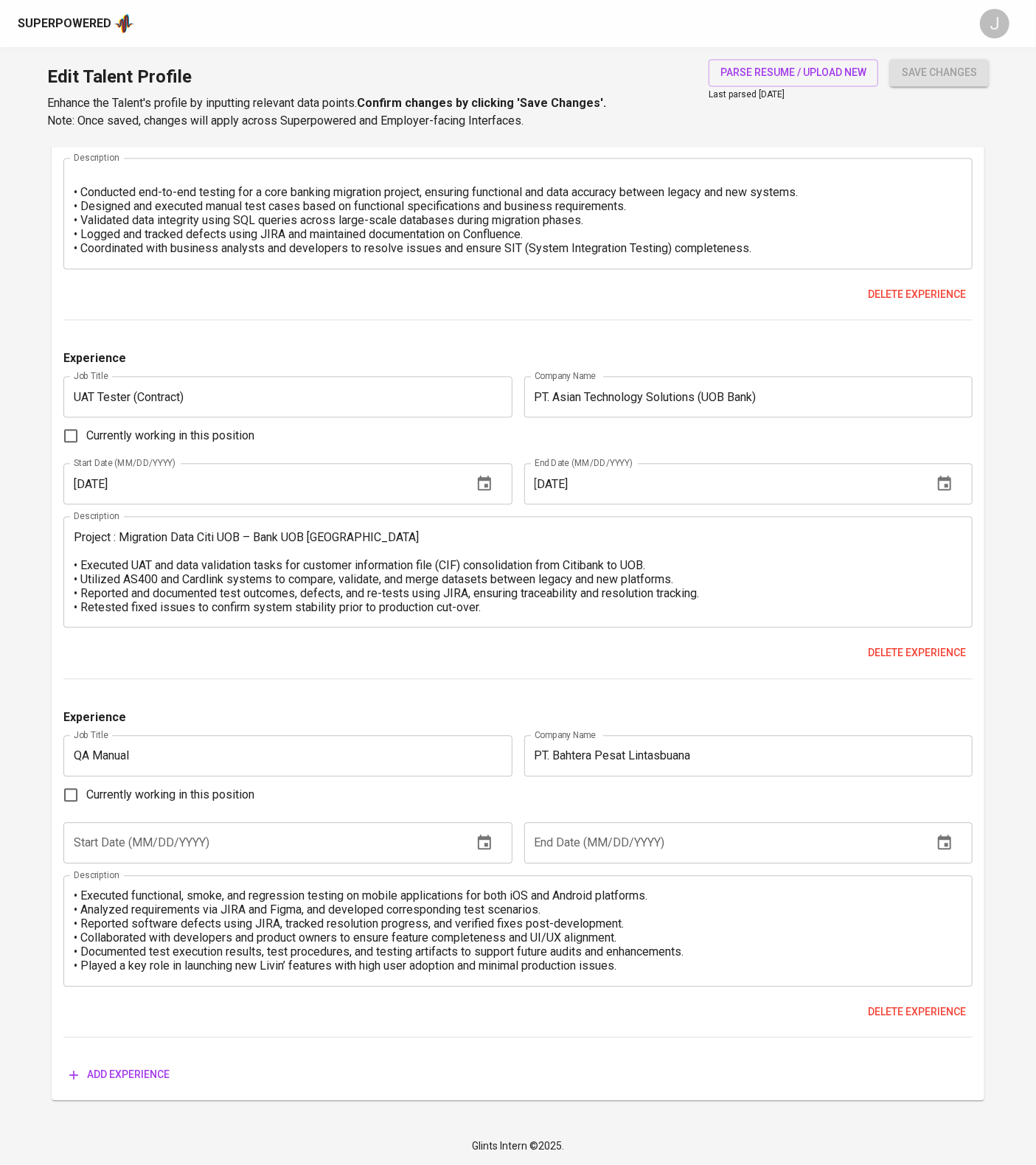
click at [302, 973] on textarea "• Executed functional, smoke, and regression testing on mobile applications for…" at bounding box center [518, 931] width 889 height 84
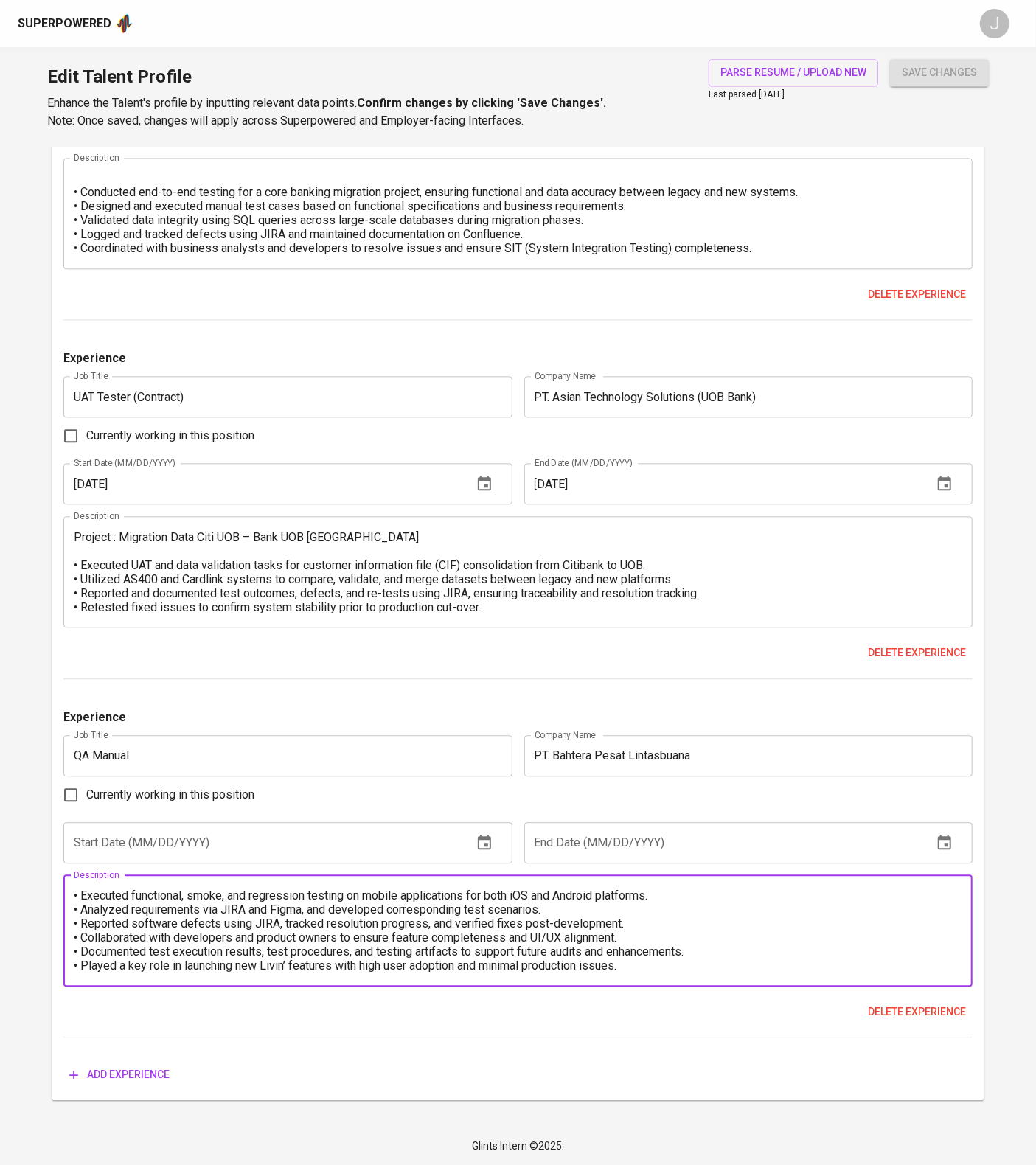
scroll to position [1774, 0]
click at [72, 987] on div "• Executed functional, smoke, and regression testing on mobile applications for…" at bounding box center [518, 931] width 909 height 111
click at [75, 973] on textarea "• Executed functional, smoke, and regression testing on mobile applications for…" at bounding box center [518, 931] width 889 height 84
paste textarea "PT. Bahtera Pesat Lintasbuana"
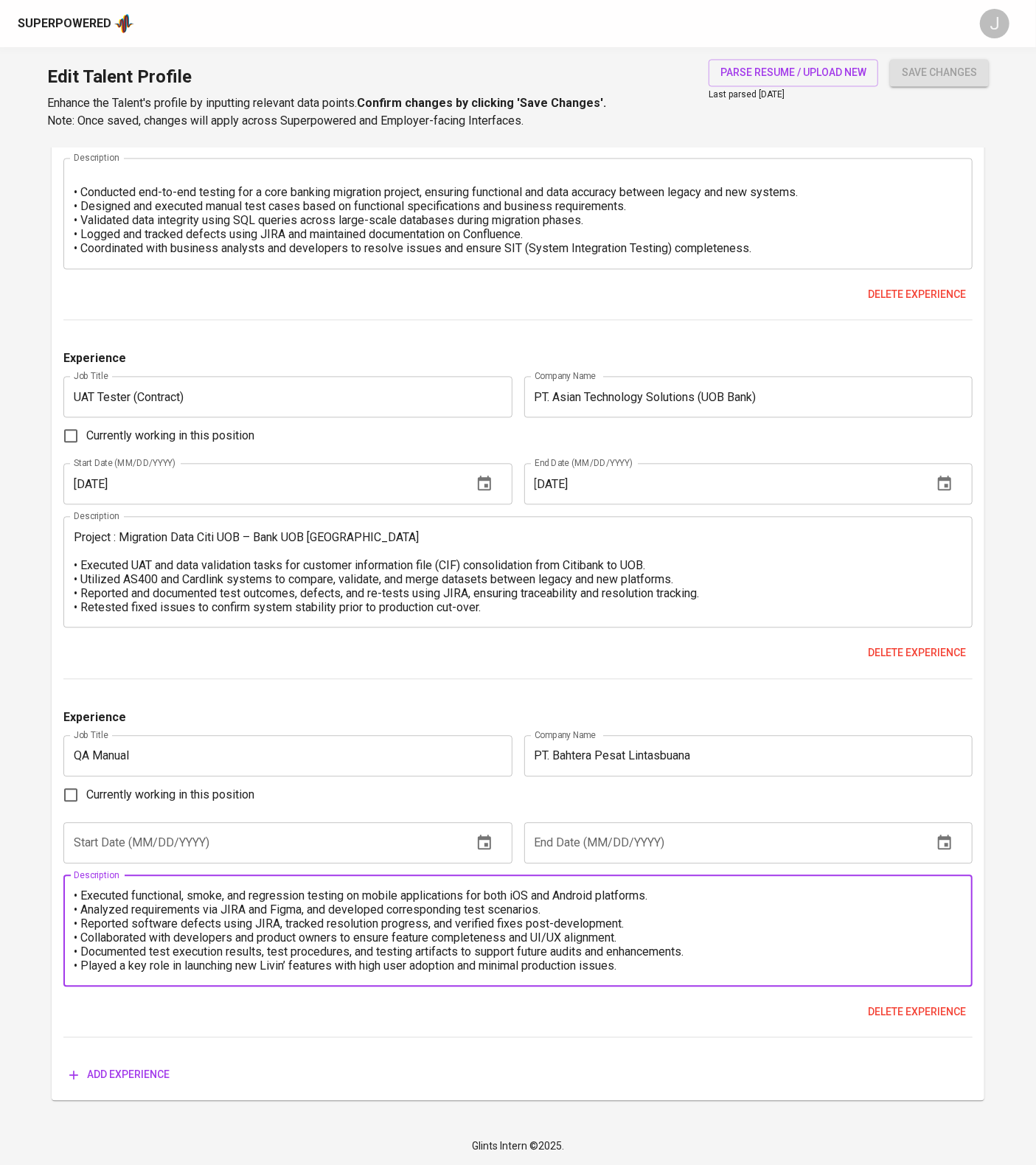
scroll to position [0, 0]
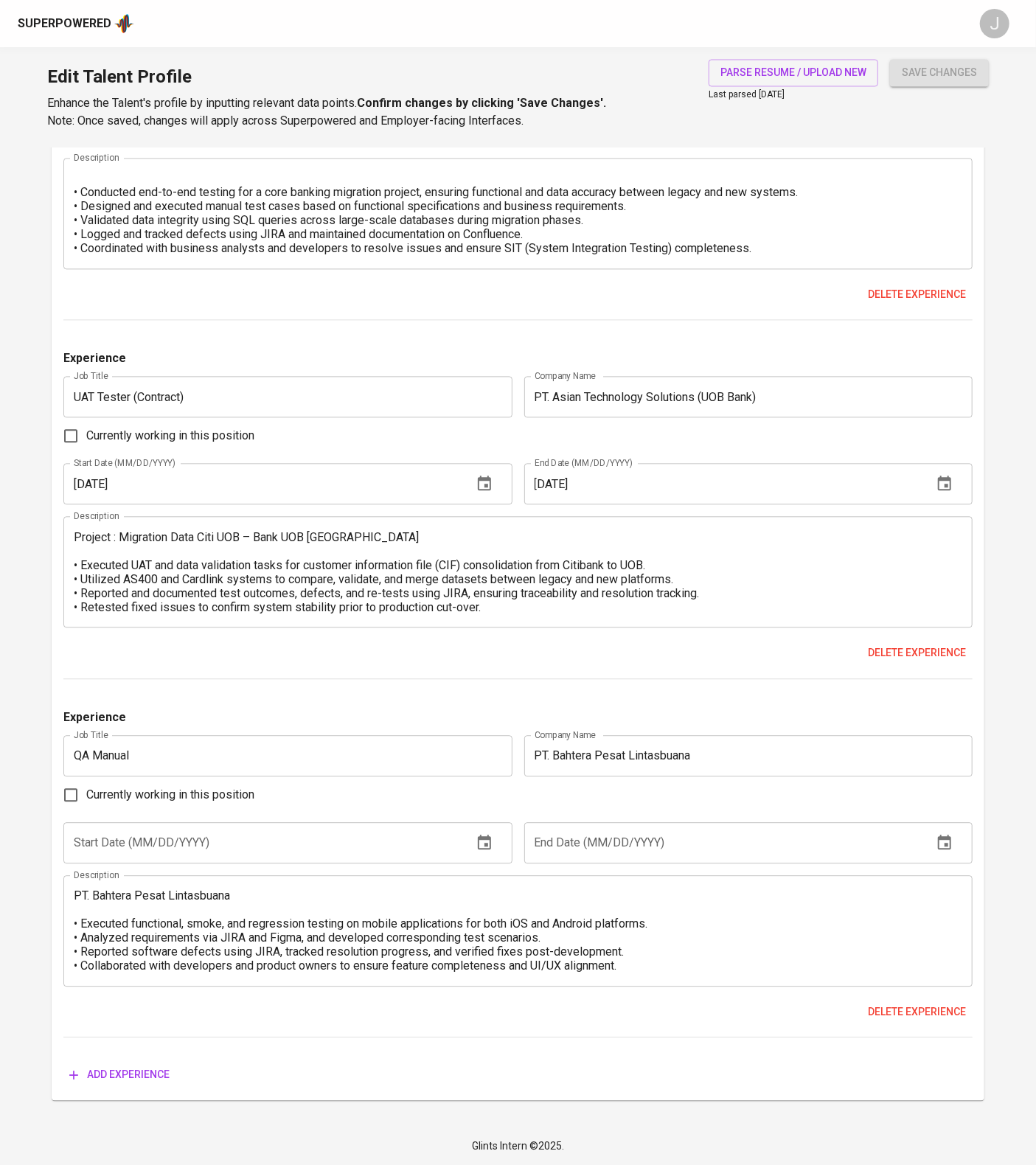
click at [325, 987] on div "PT. Bahtera Pesat Lintasbuana • Executed functional, smoke, and regression test…" at bounding box center [518, 931] width 909 height 111
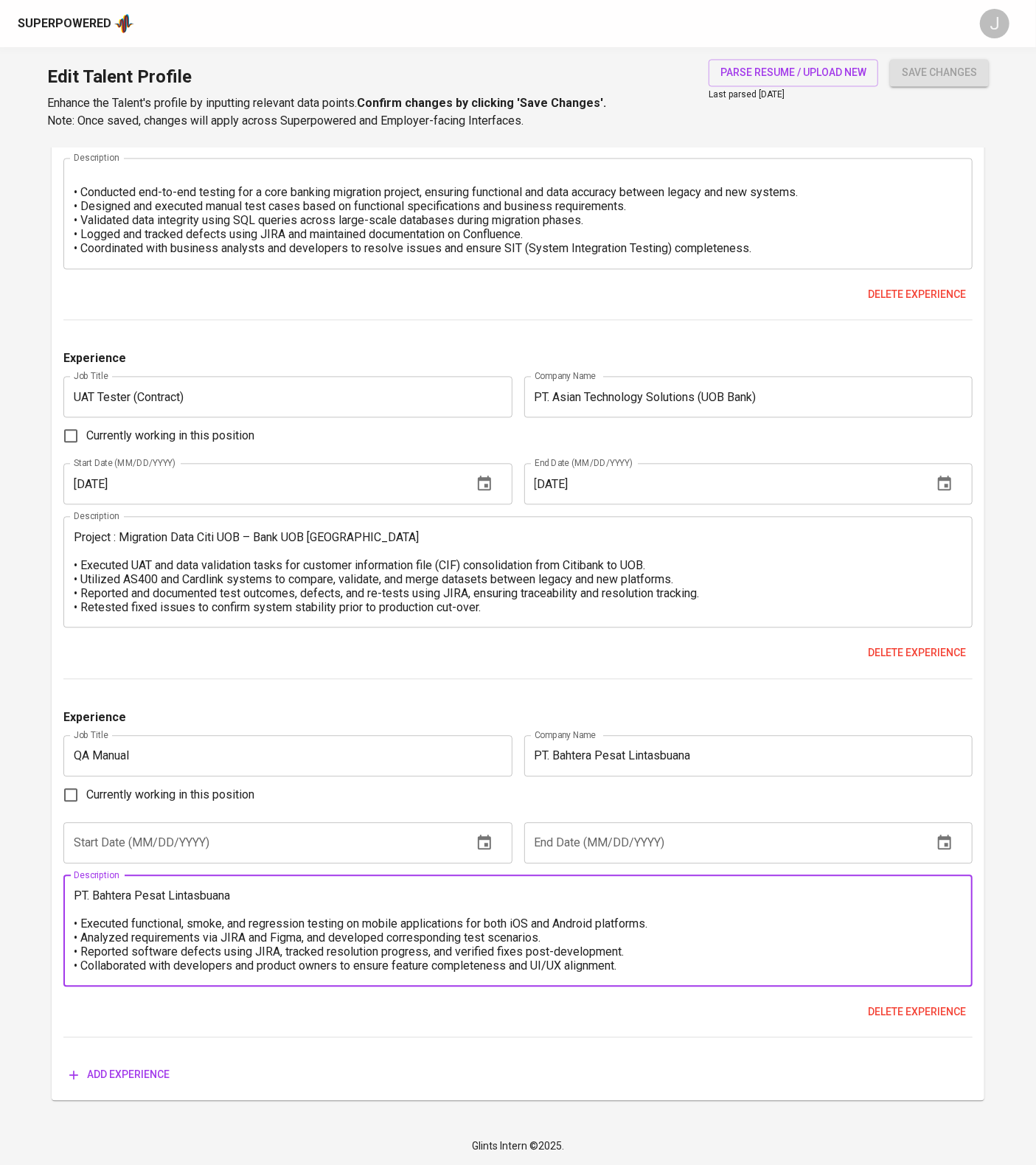
drag, startPoint x: 301, startPoint y: 1007, endPoint x: 20, endPoint y: 1015, distance: 281.1
paste textarea "roject : Livin’by Mandiri SuperApps"
click at [443, 973] on textarea "Project : Livin’by Mandiri SuperApps • Executed functional, smoke, and regressi…" at bounding box center [518, 931] width 889 height 84
type textarea "Project : Livin’by Mandiri SuperApps • Executed functional, smoke, and regressi…"
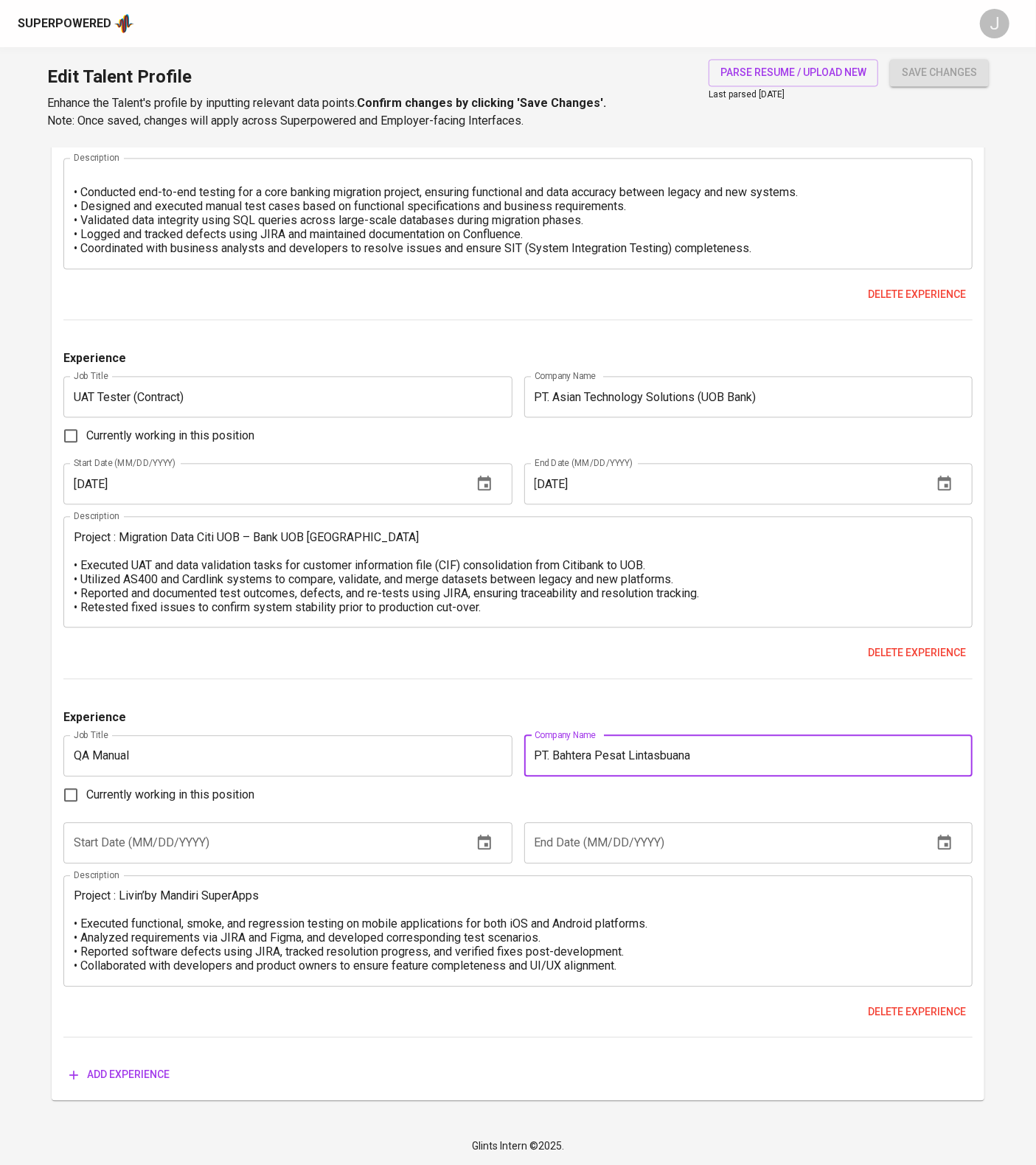
click at [826, 777] on input "PT. Bahtera Pesat Lintasbuana" at bounding box center [748, 756] width 449 height 41
type input "PT. Bahtera Pesat Lintasbuana (Mandiri Bank)"
click at [206, 864] on input "text" at bounding box center [261, 843] width 396 height 41
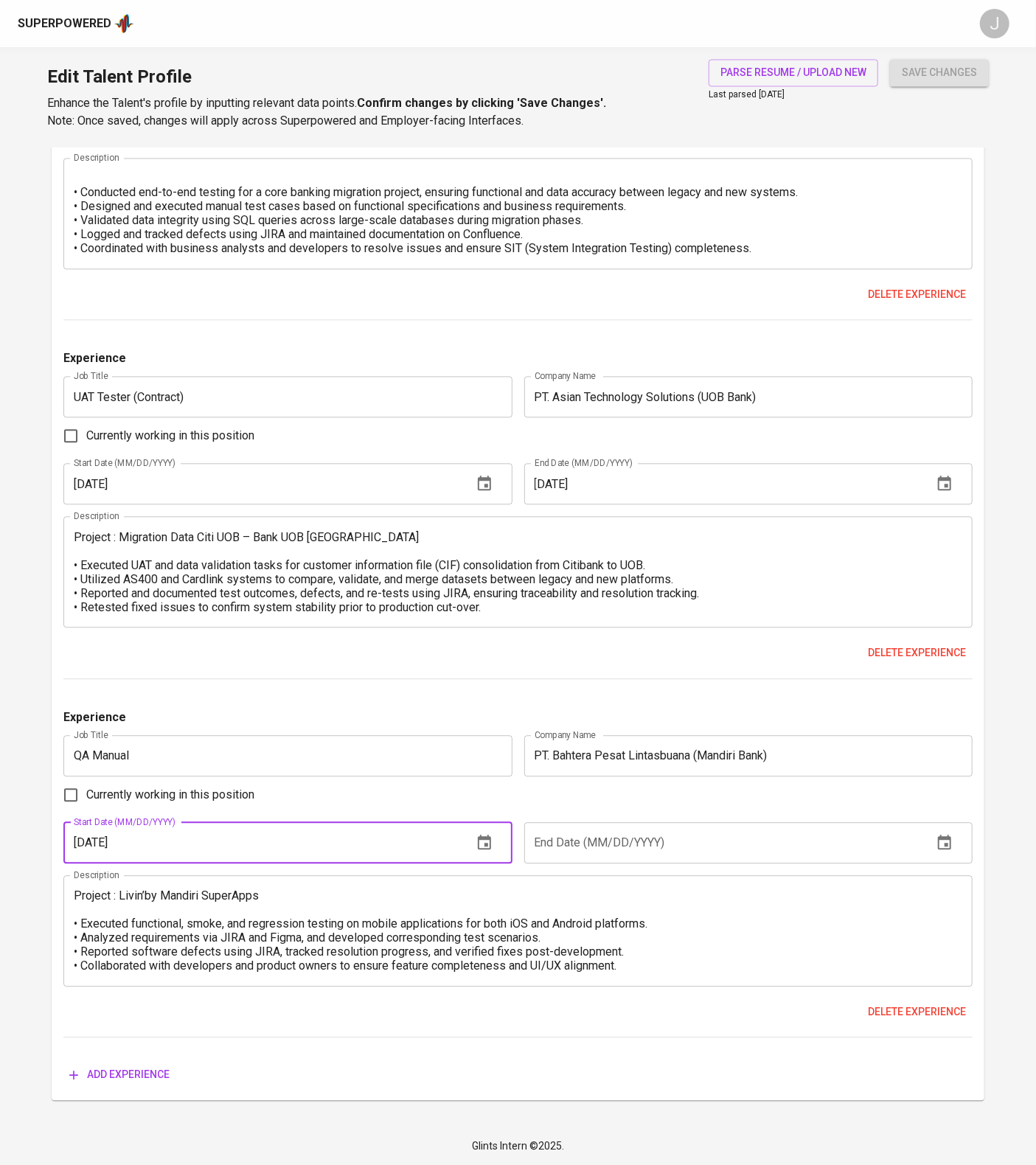
type input "02/01/2022"
click at [646, 864] on input "text" at bounding box center [722, 843] width 396 height 41
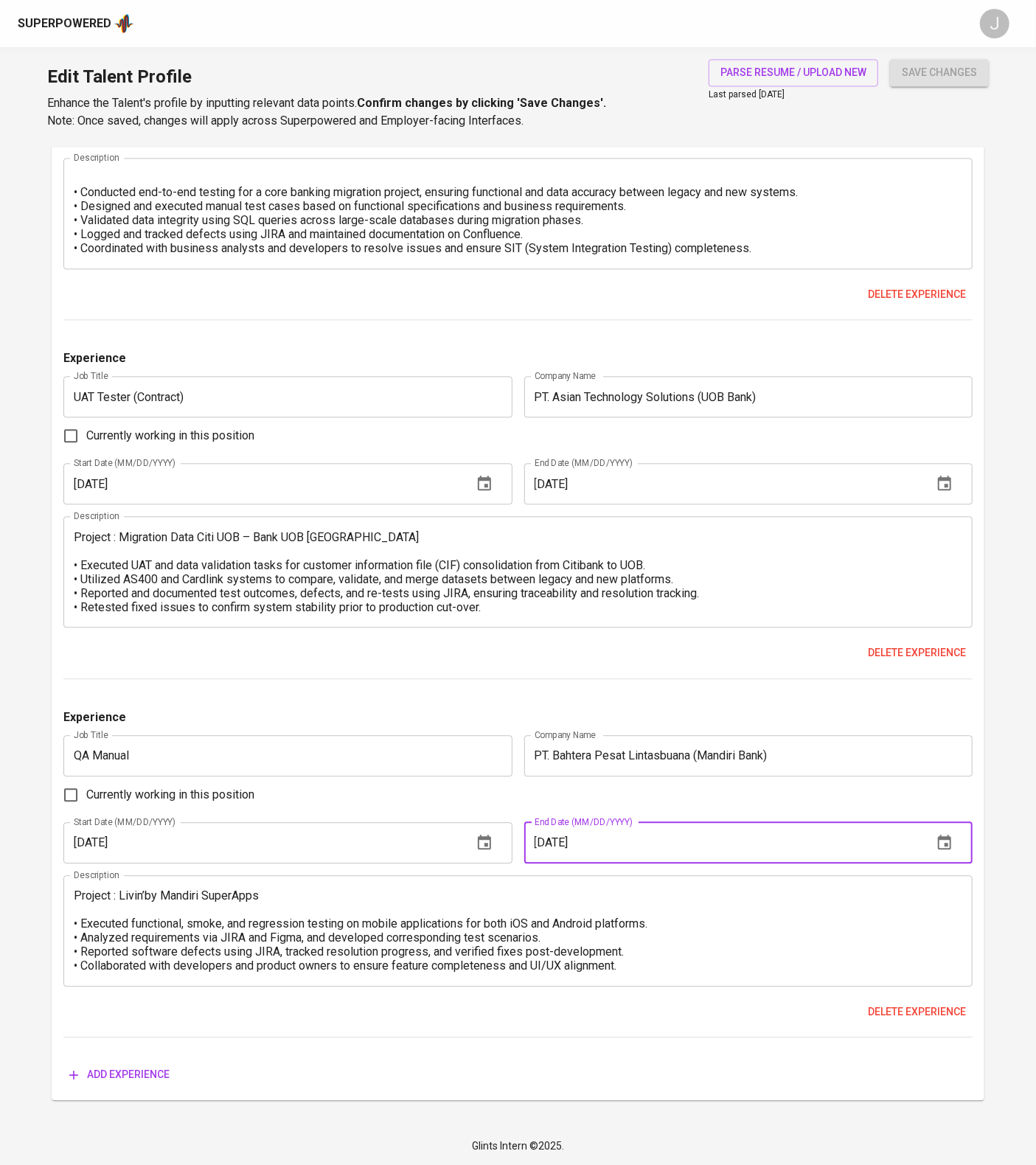
type input "07/01/2023"
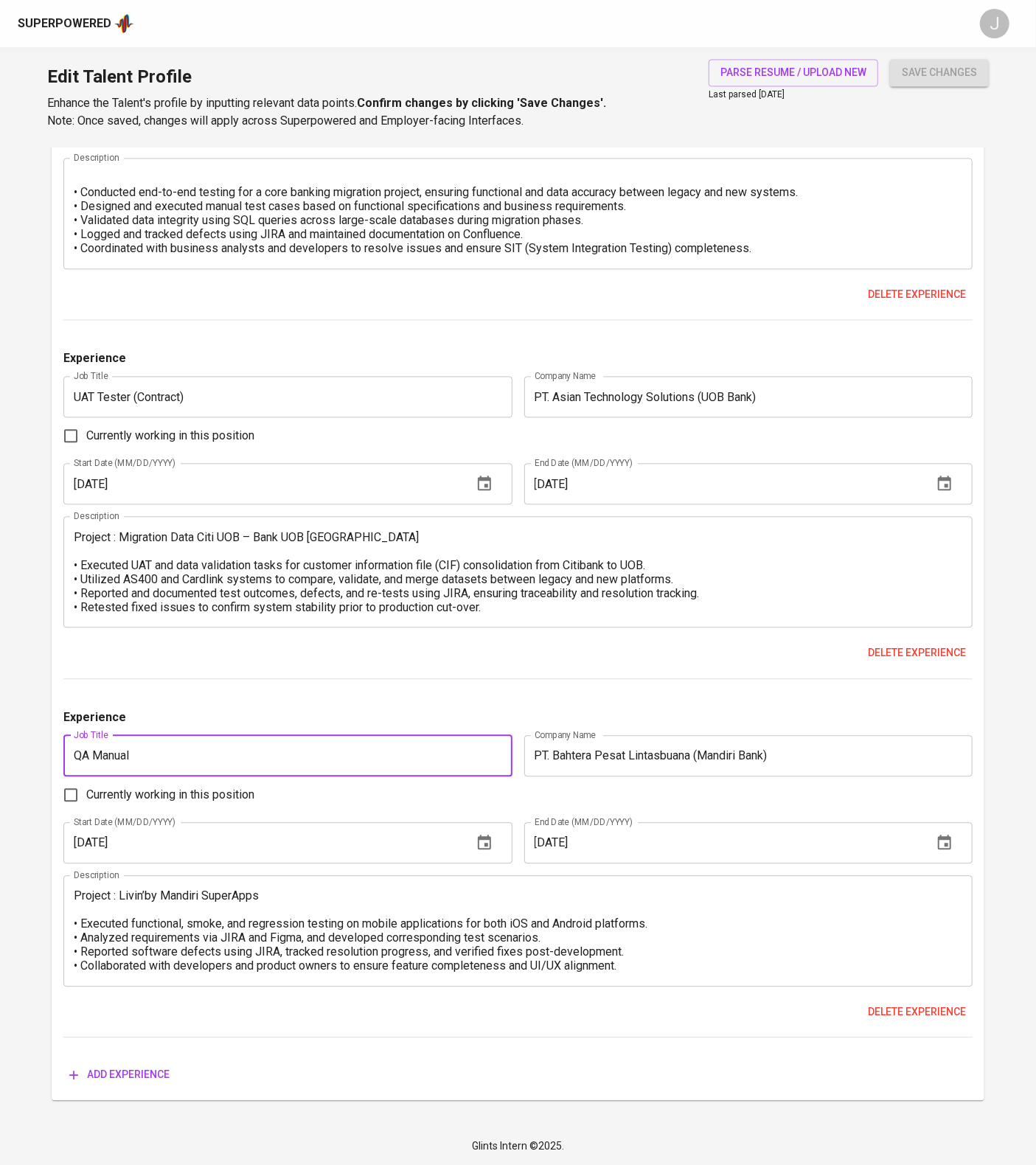
click at [349, 777] on input "QA Manual" at bounding box center [287, 756] width 449 height 41
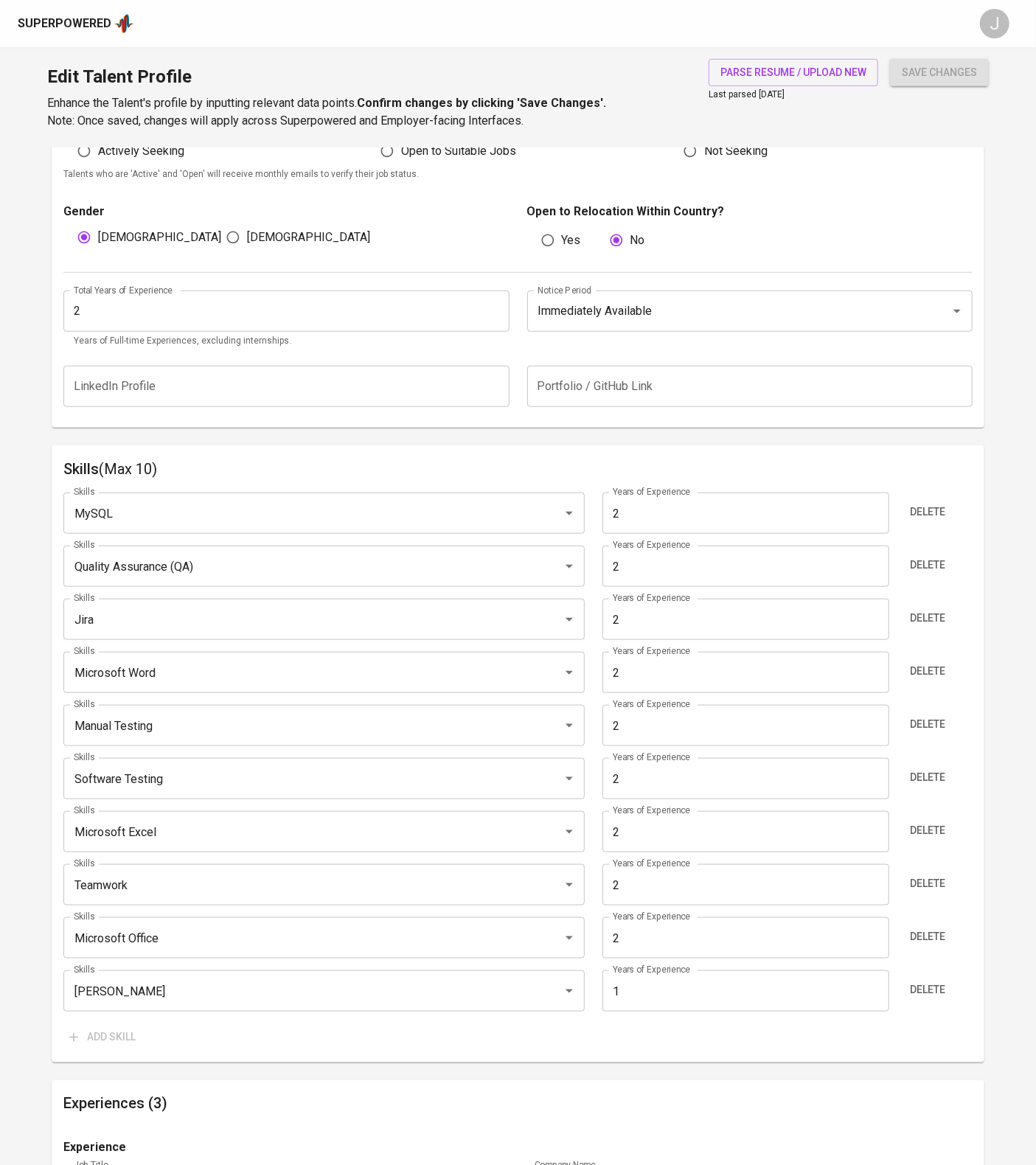
scroll to position [479, 0]
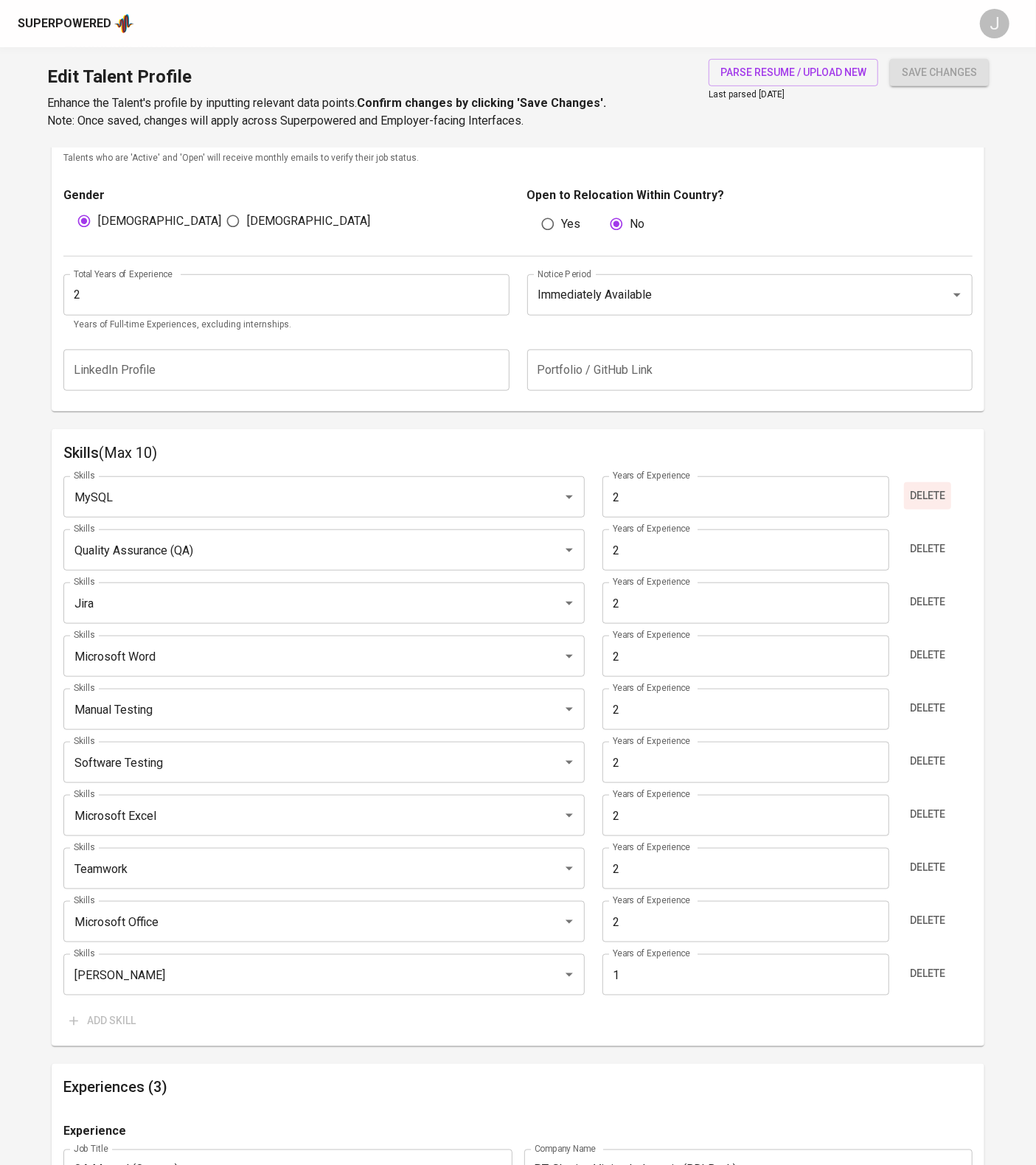
type input "QA Manual (Contract)"
click at [951, 509] on button "Delete" at bounding box center [927, 495] width 48 height 27
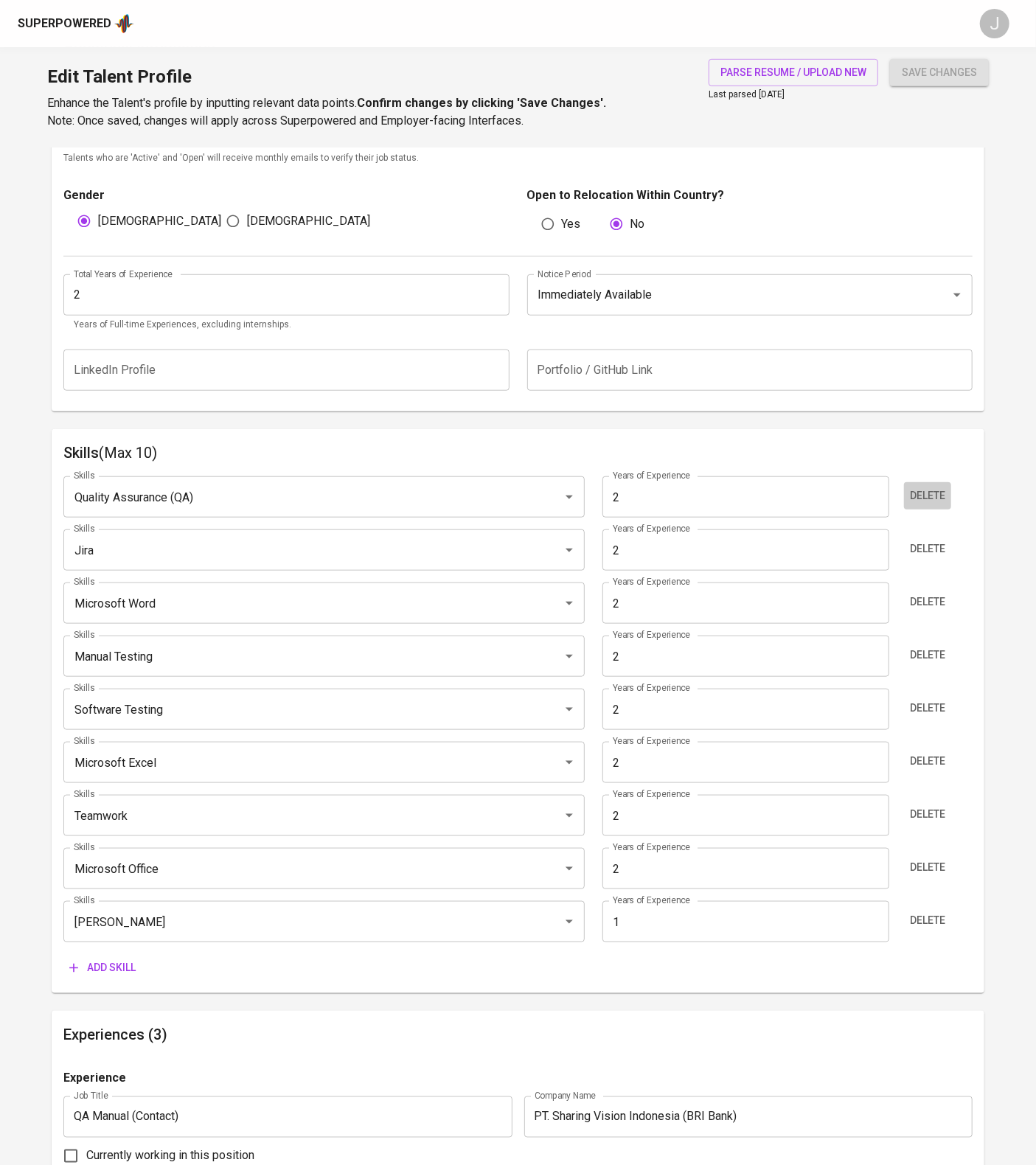
click at [951, 509] on button "Delete" at bounding box center [927, 495] width 48 height 27
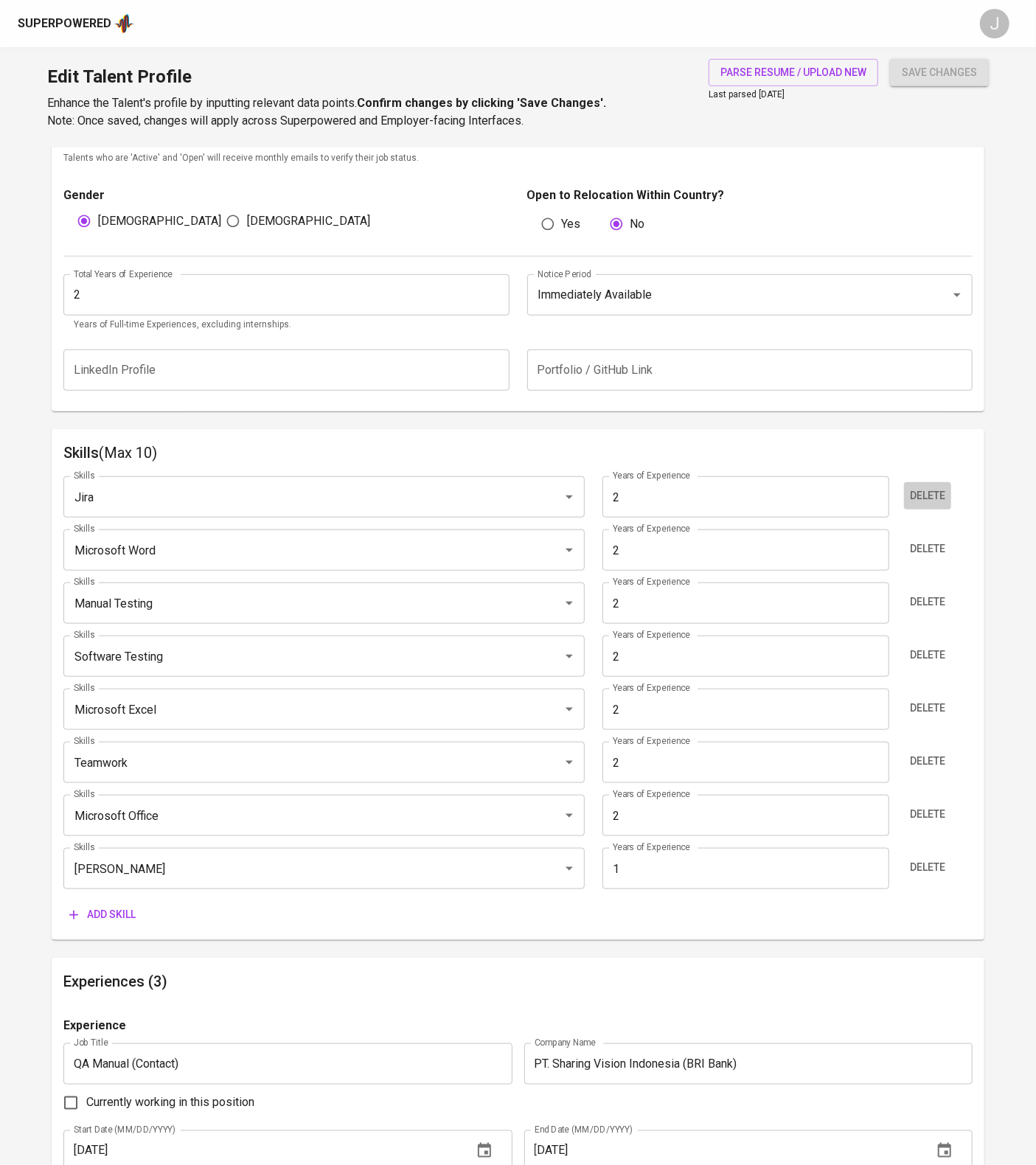
click at [951, 509] on button "Delete" at bounding box center [927, 495] width 48 height 27
click at [951, 562] on button "Delete" at bounding box center [927, 548] width 48 height 27
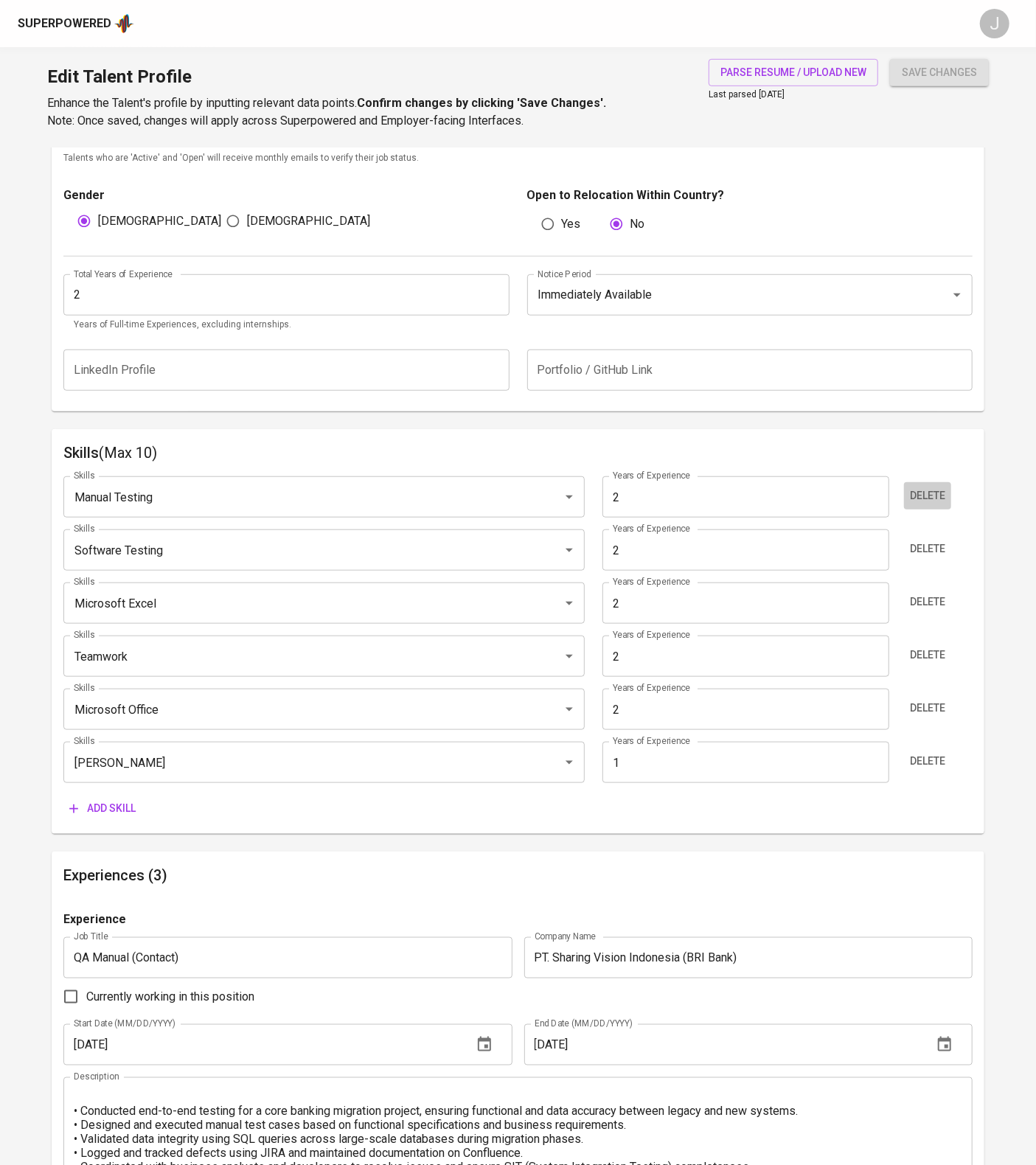
click at [951, 509] on button "Delete" at bounding box center [927, 495] width 48 height 27
click at [951, 562] on button "Delete" at bounding box center [927, 548] width 48 height 27
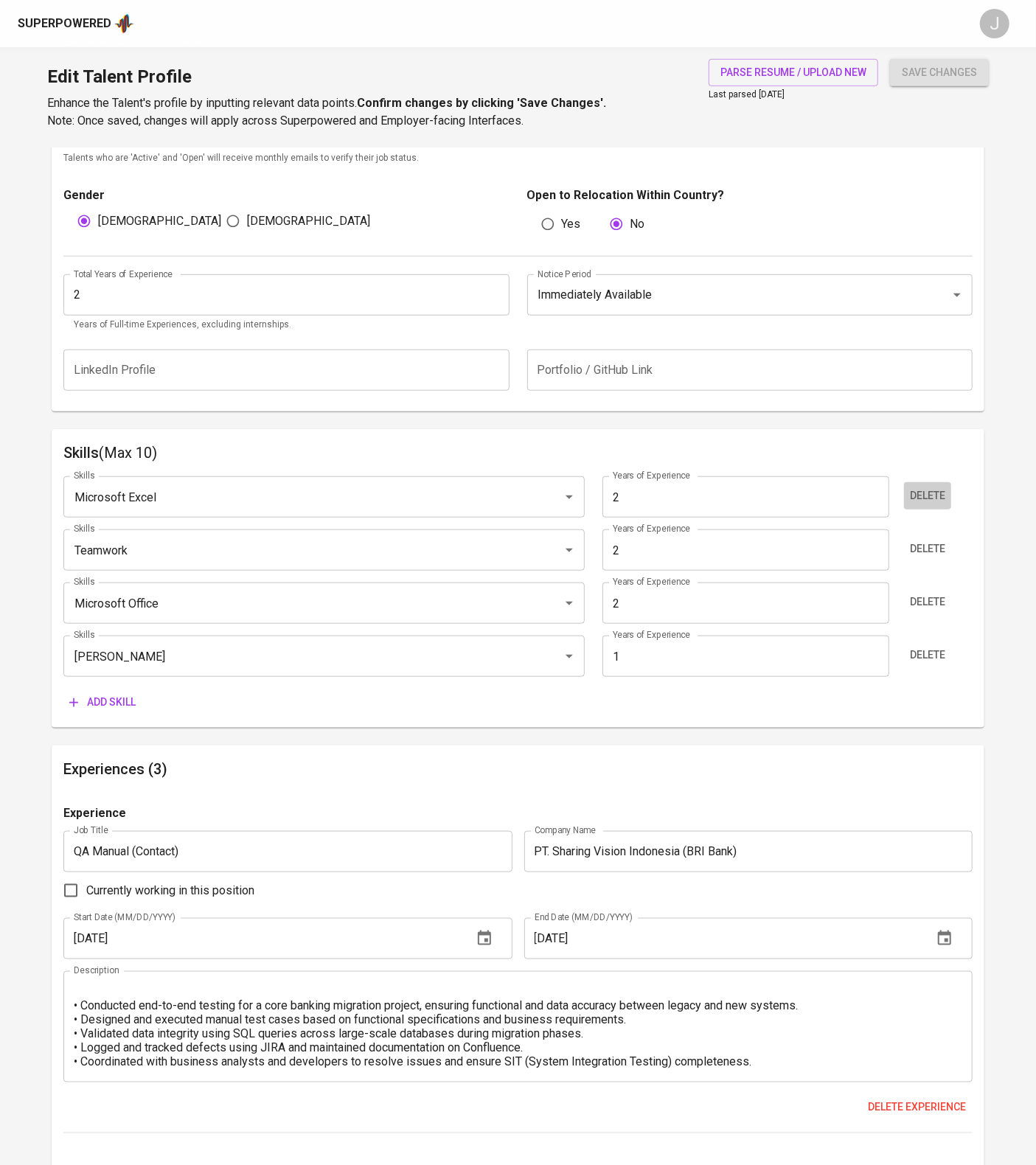
click at [951, 509] on button "Delete" at bounding box center [927, 495] width 48 height 27
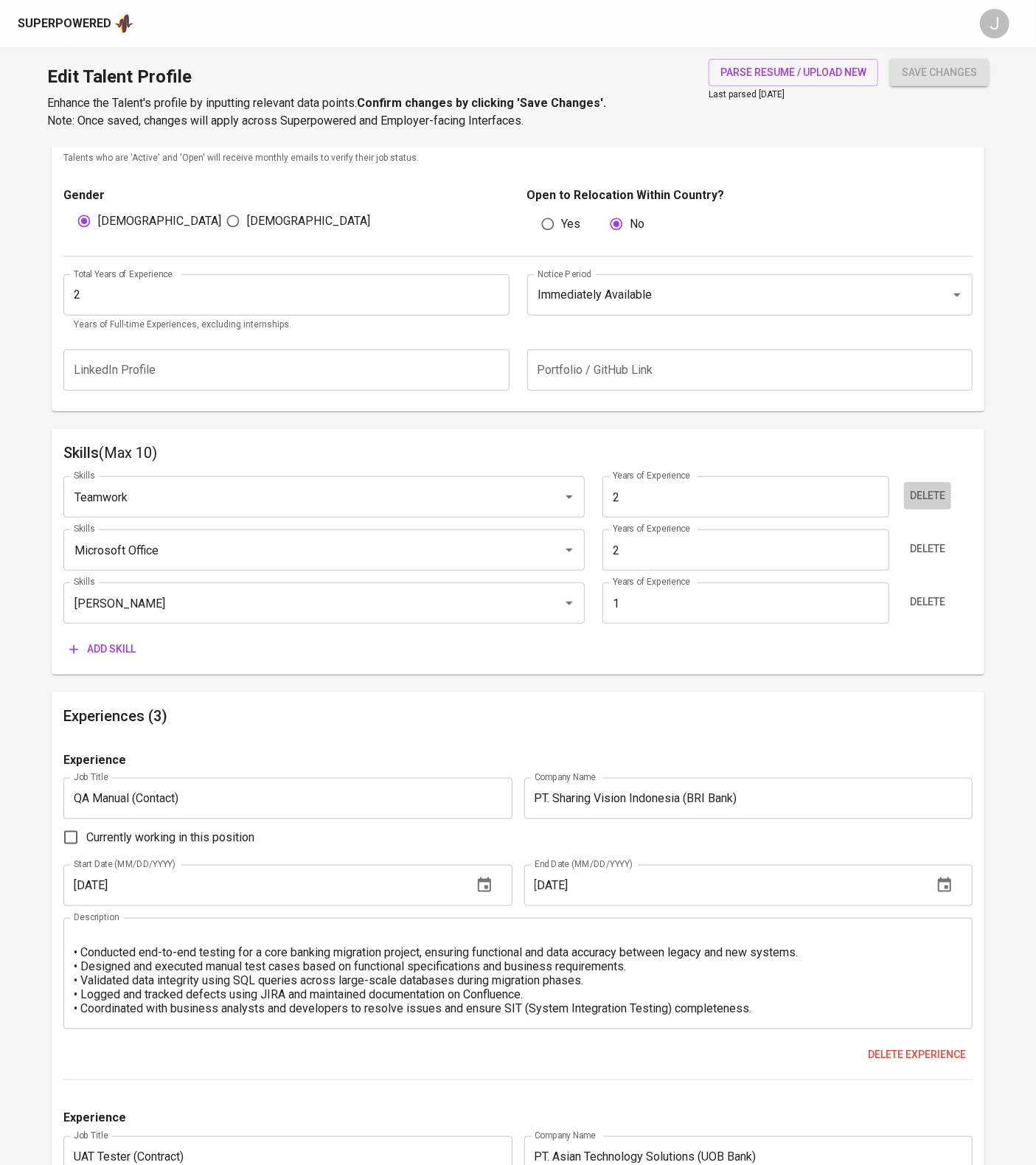
click at [951, 509] on button "Delete" at bounding box center [927, 495] width 48 height 27
click at [951, 562] on button "Delete" at bounding box center [927, 548] width 48 height 27
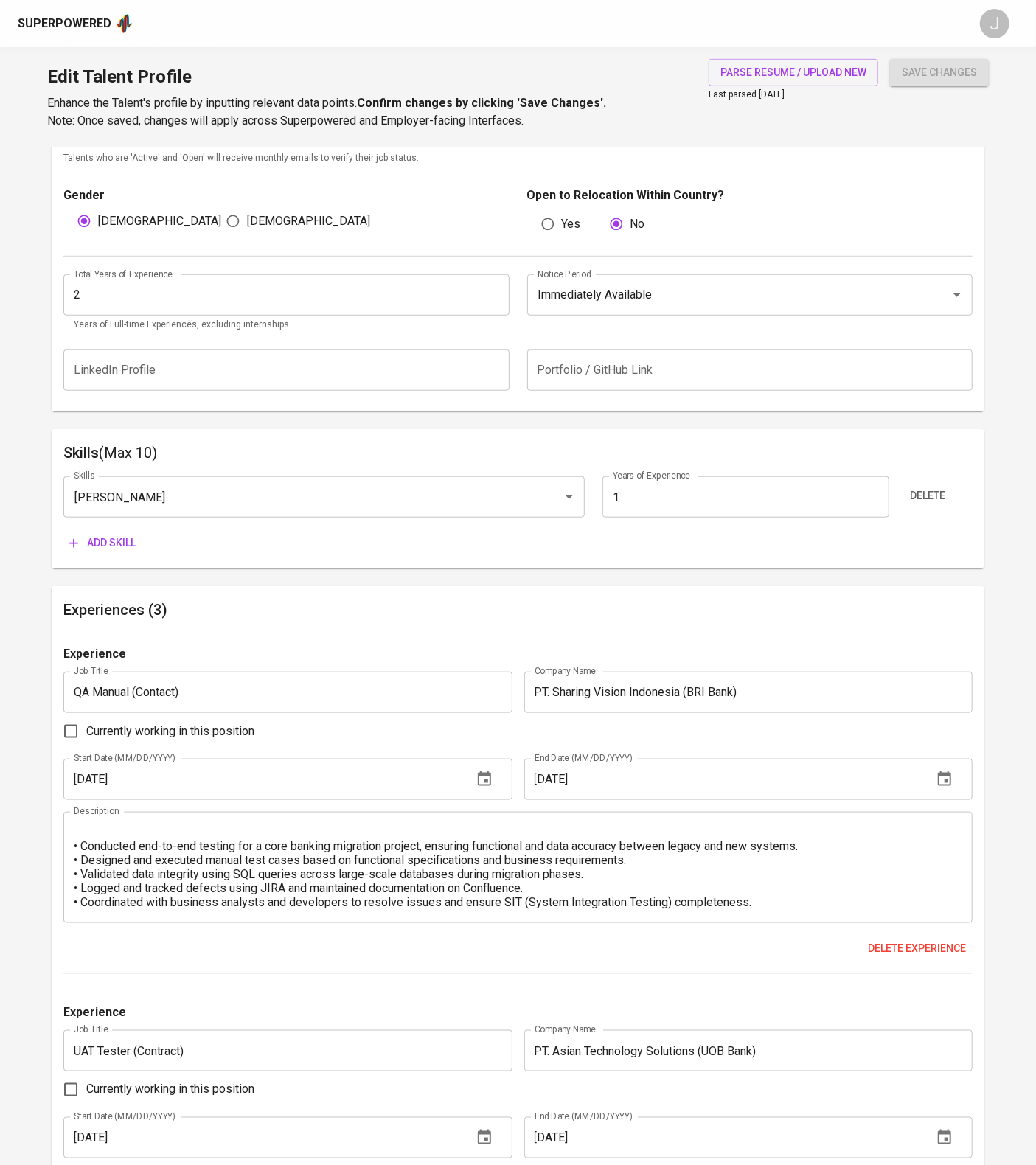
click at [951, 509] on button "Delete" at bounding box center [927, 495] width 48 height 27
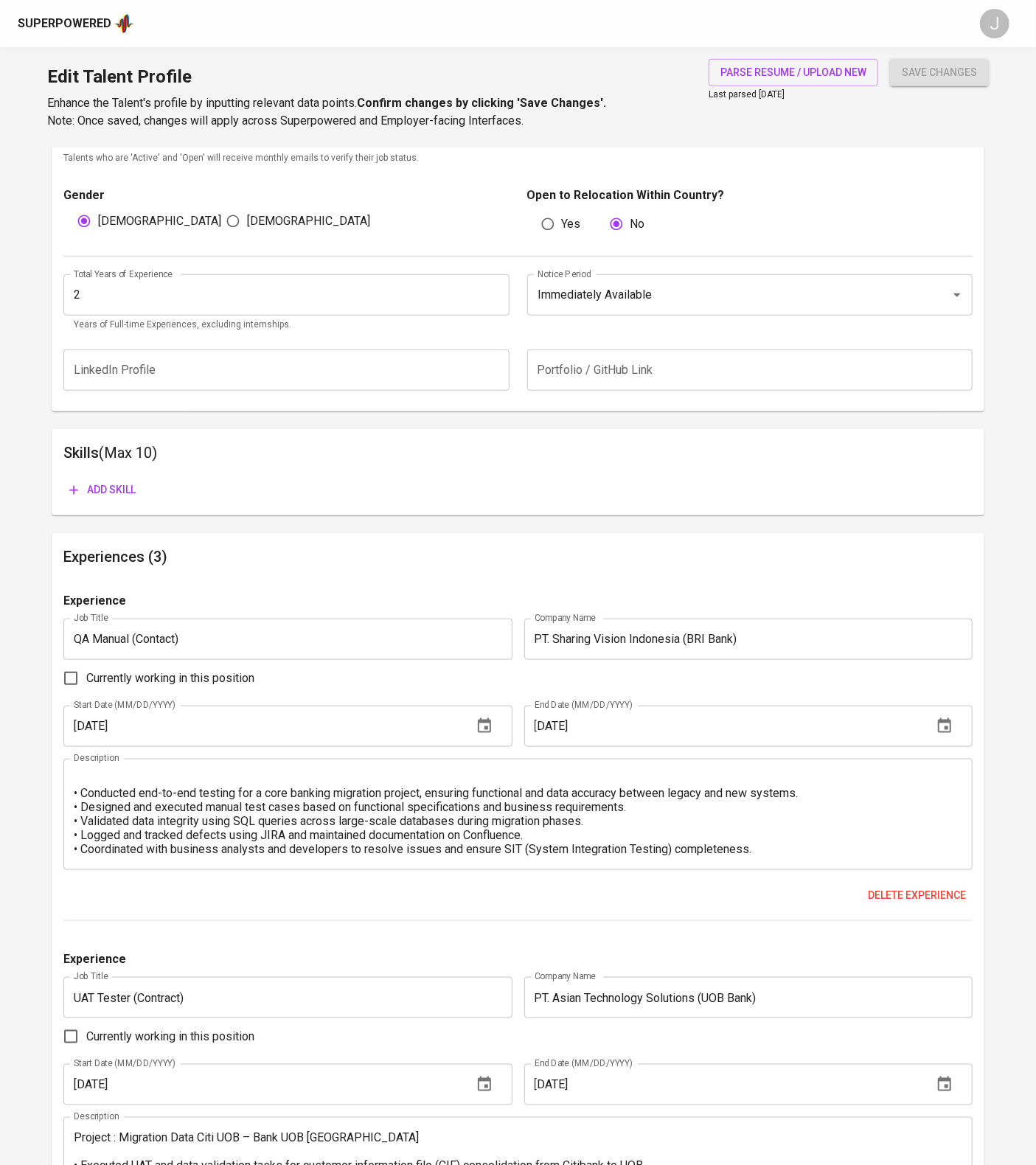
click at [94, 516] on div "Skills (Max 10) Add skill" at bounding box center [518, 472] width 932 height 87
click at [117, 499] on span "Add skill" at bounding box center [102, 491] width 66 height 19
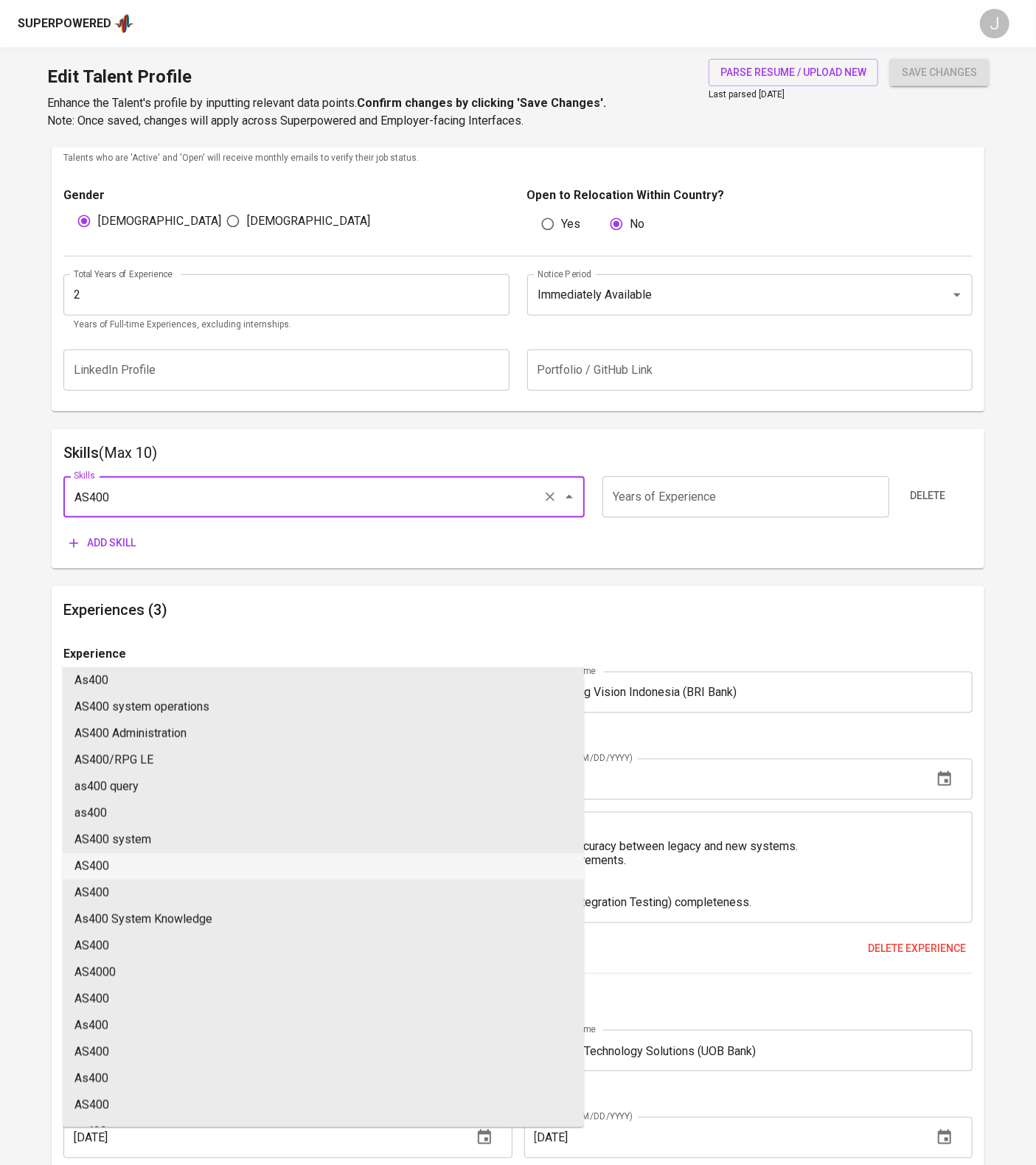
click at [181, 880] on li "AS400" at bounding box center [323, 867] width 521 height 26
type input "AS400"
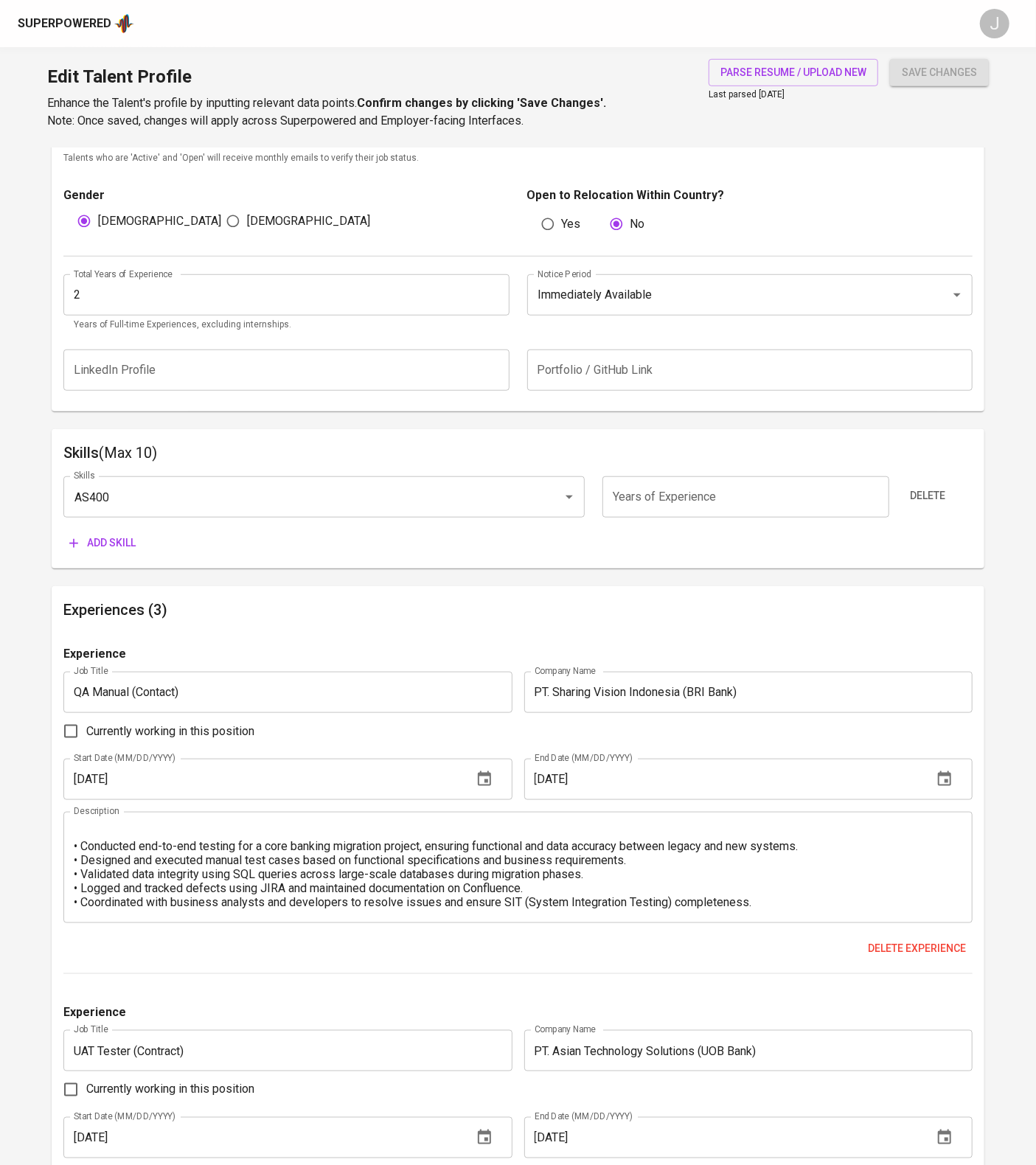
click at [632, 518] on input "number" at bounding box center [746, 497] width 287 height 41
type input "1"
click at [109, 552] on span "Add skill" at bounding box center [102, 543] width 66 height 19
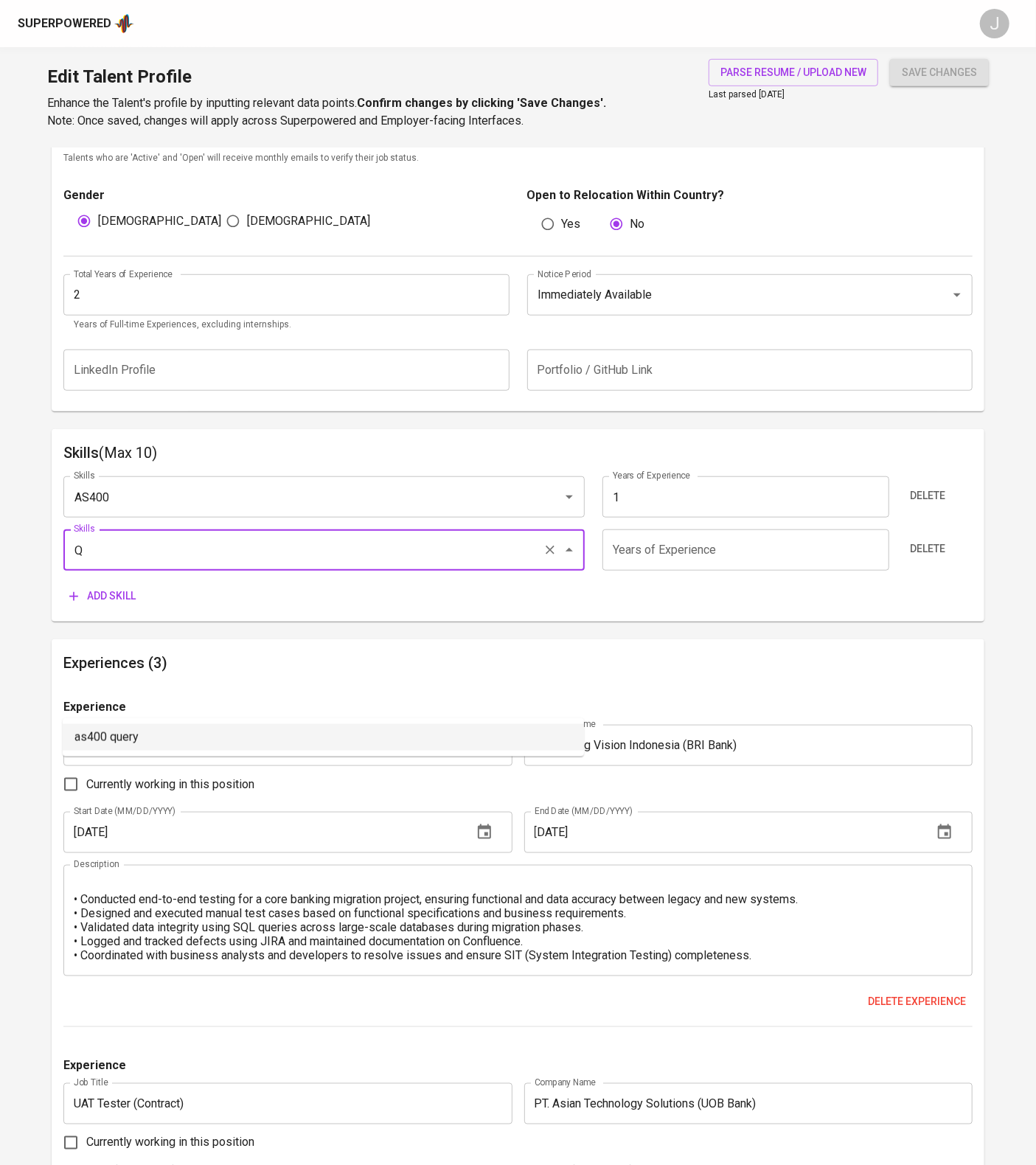
type input "Q"
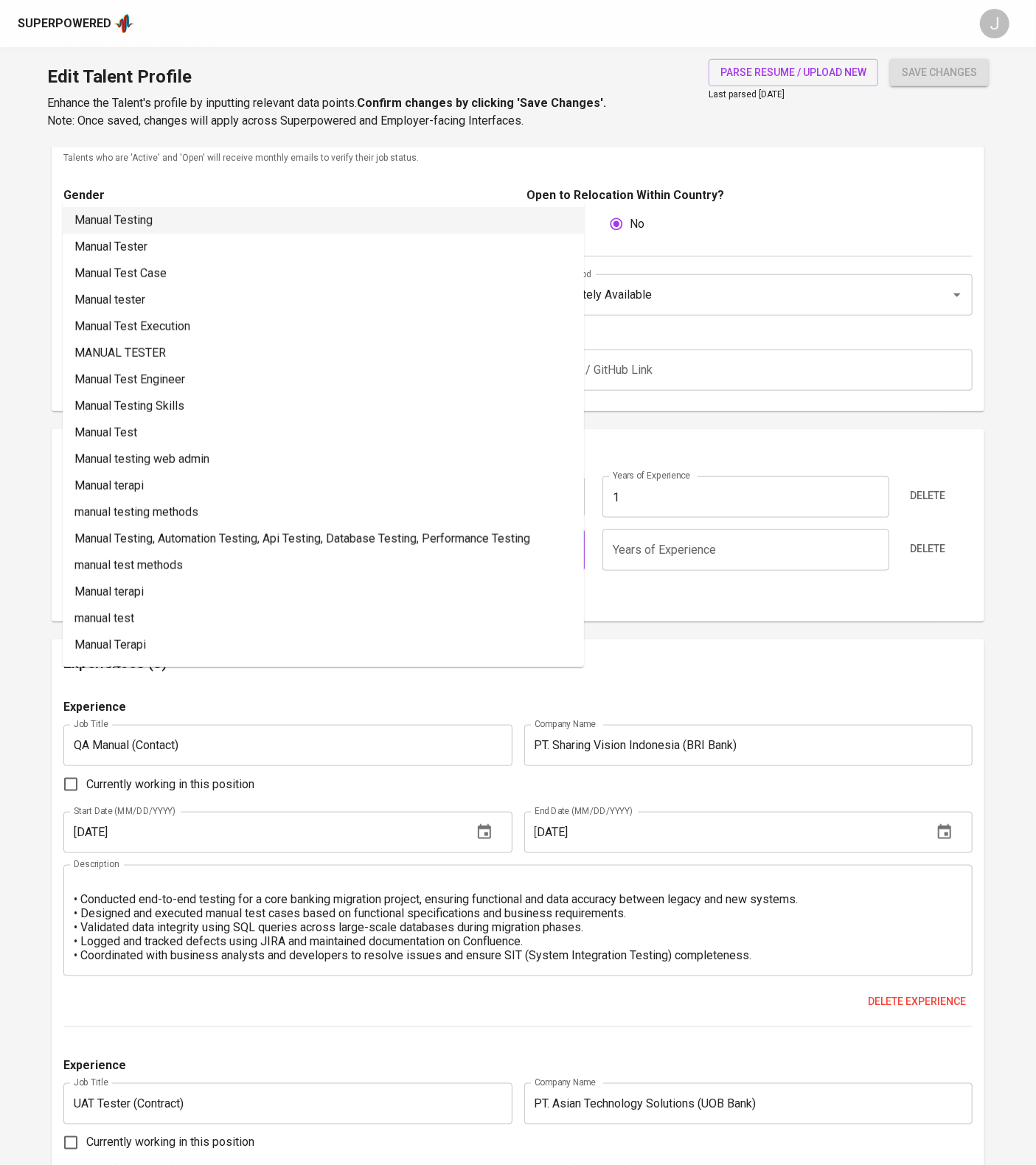
click at [208, 218] on li "Manual Testing" at bounding box center [323, 220] width 521 height 26
type input "Manual Testing"
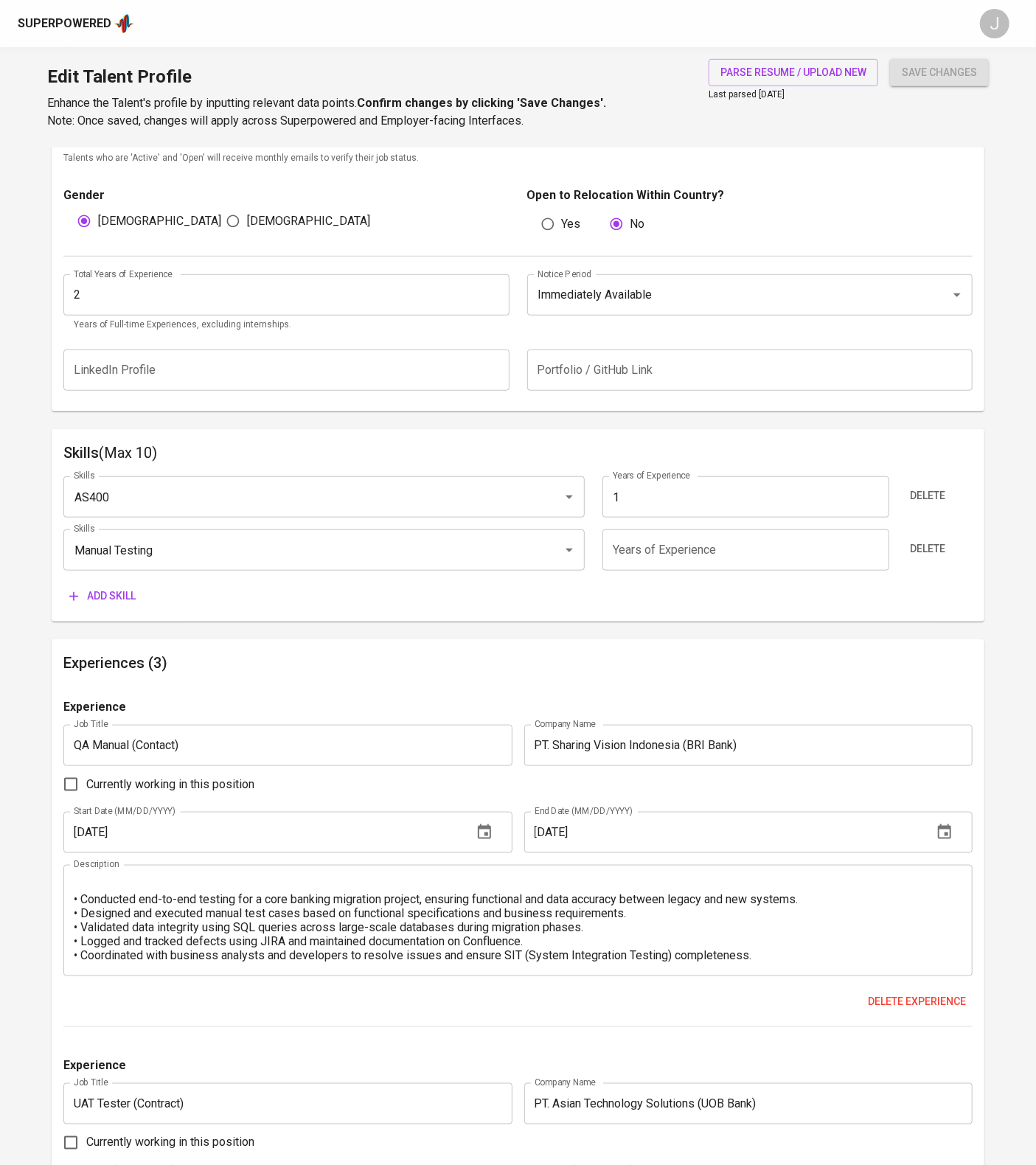
click at [729, 571] on input "number" at bounding box center [746, 550] width 287 height 41
type input "3"
click at [128, 610] on button "Add skill" at bounding box center [103, 596] width 78 height 27
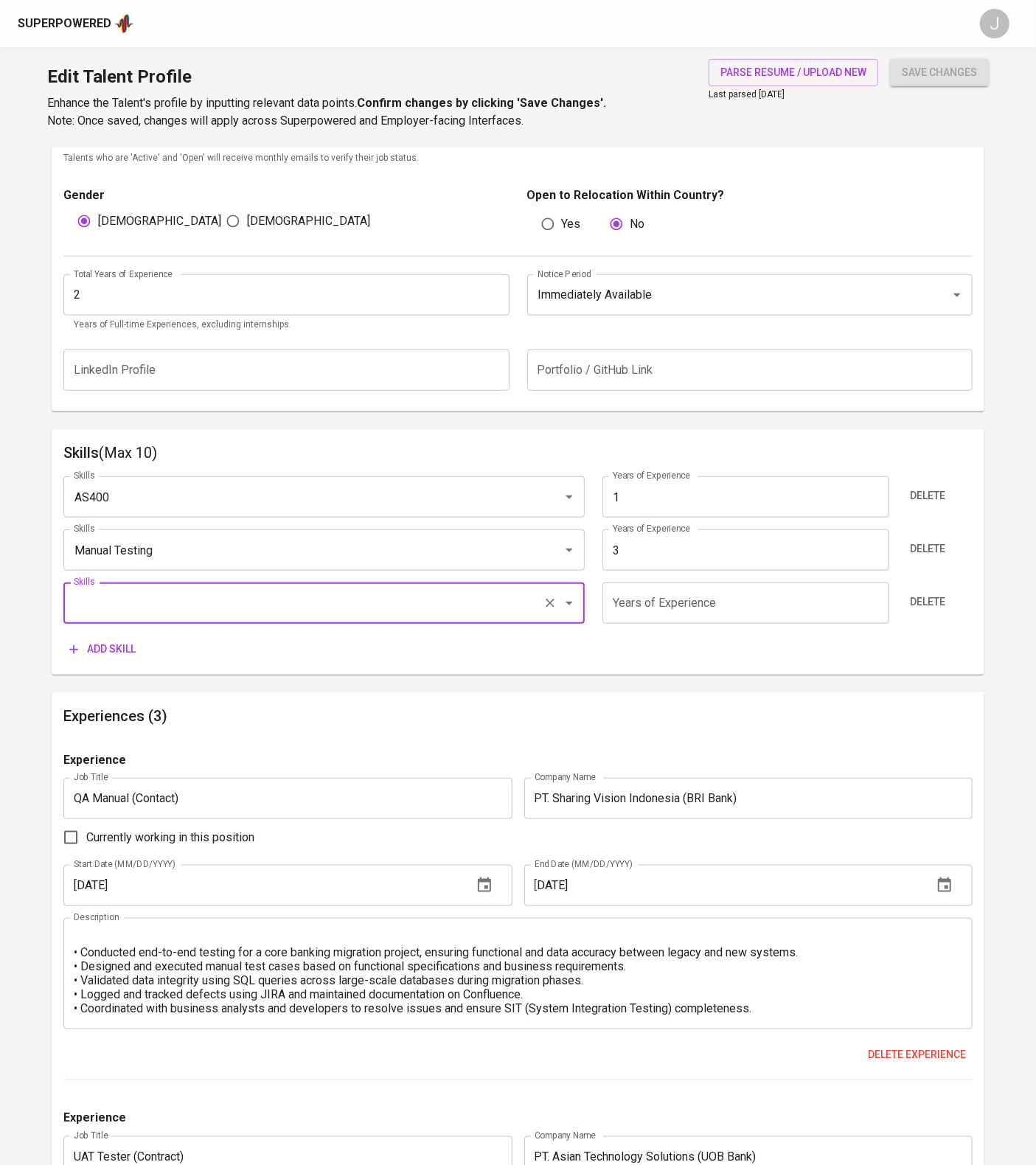
click at [104, 663] on div "Skills AS400 Skills Years of Experience 1 Years of Experience Delete Skills Man…" at bounding box center [518, 563] width 909 height 199
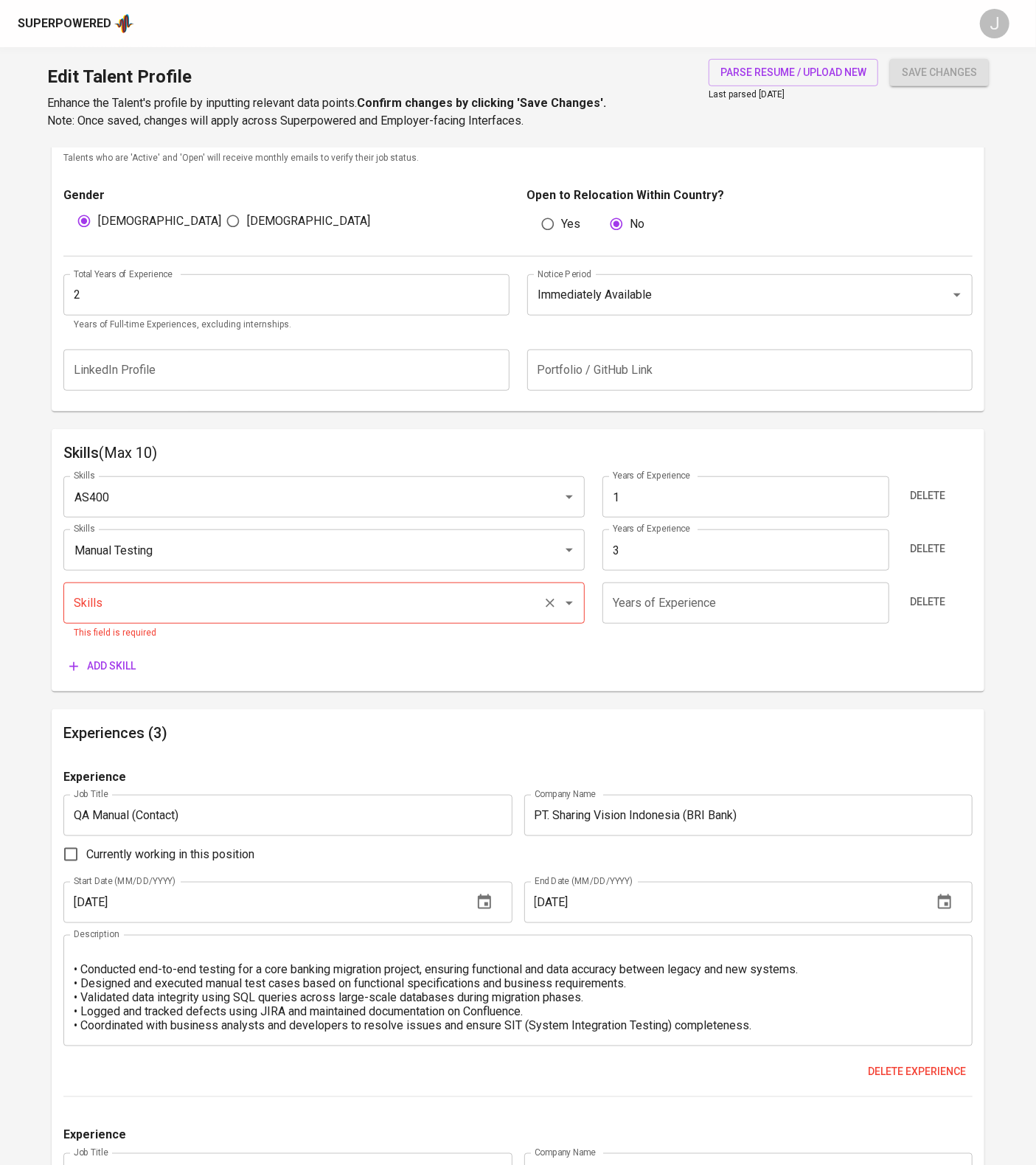
click at [113, 617] on input "Skills" at bounding box center [303, 603] width 467 height 28
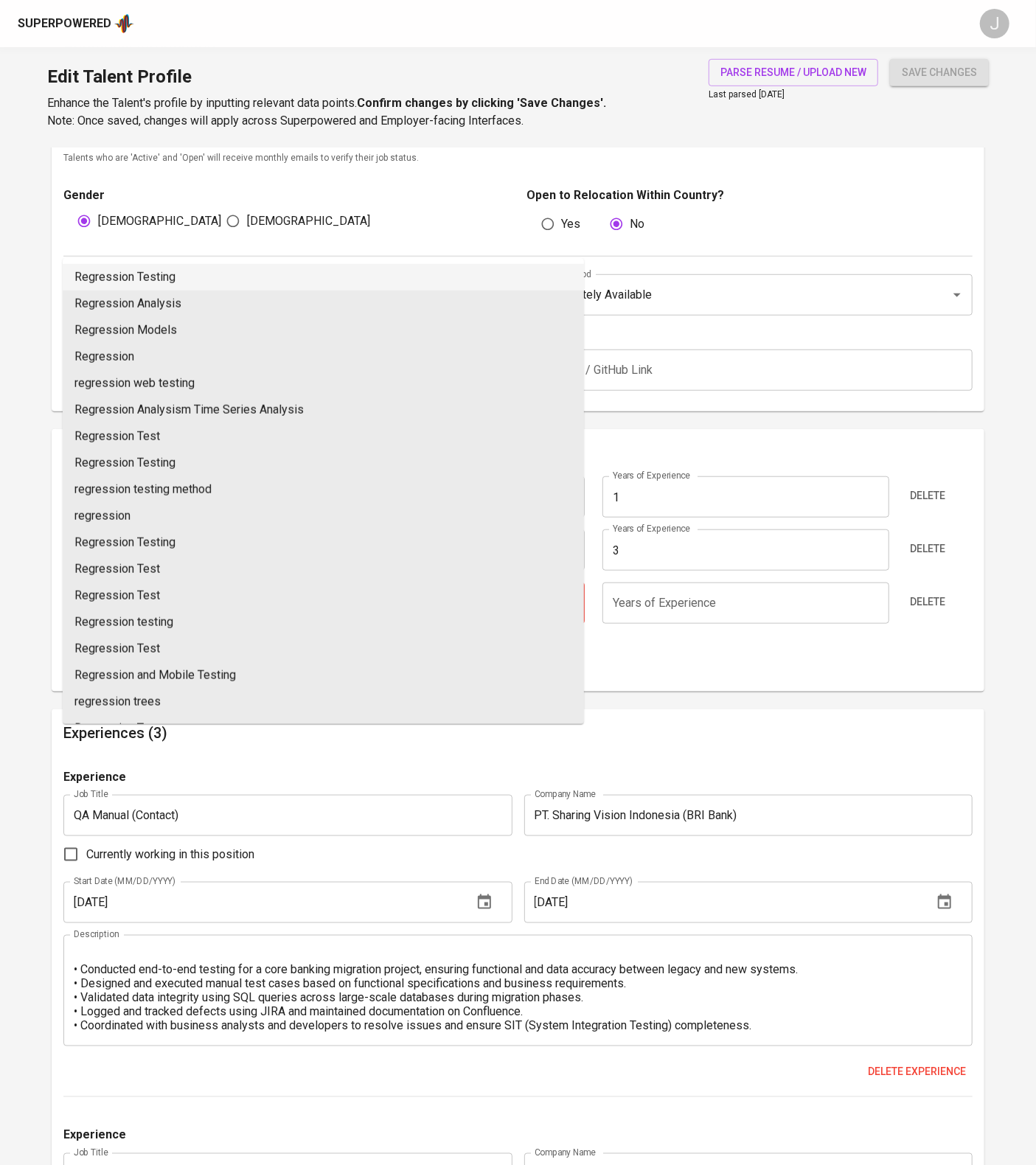
click at [245, 280] on li "Regression Testing" at bounding box center [323, 277] width 521 height 26
type input "Regression Testing"
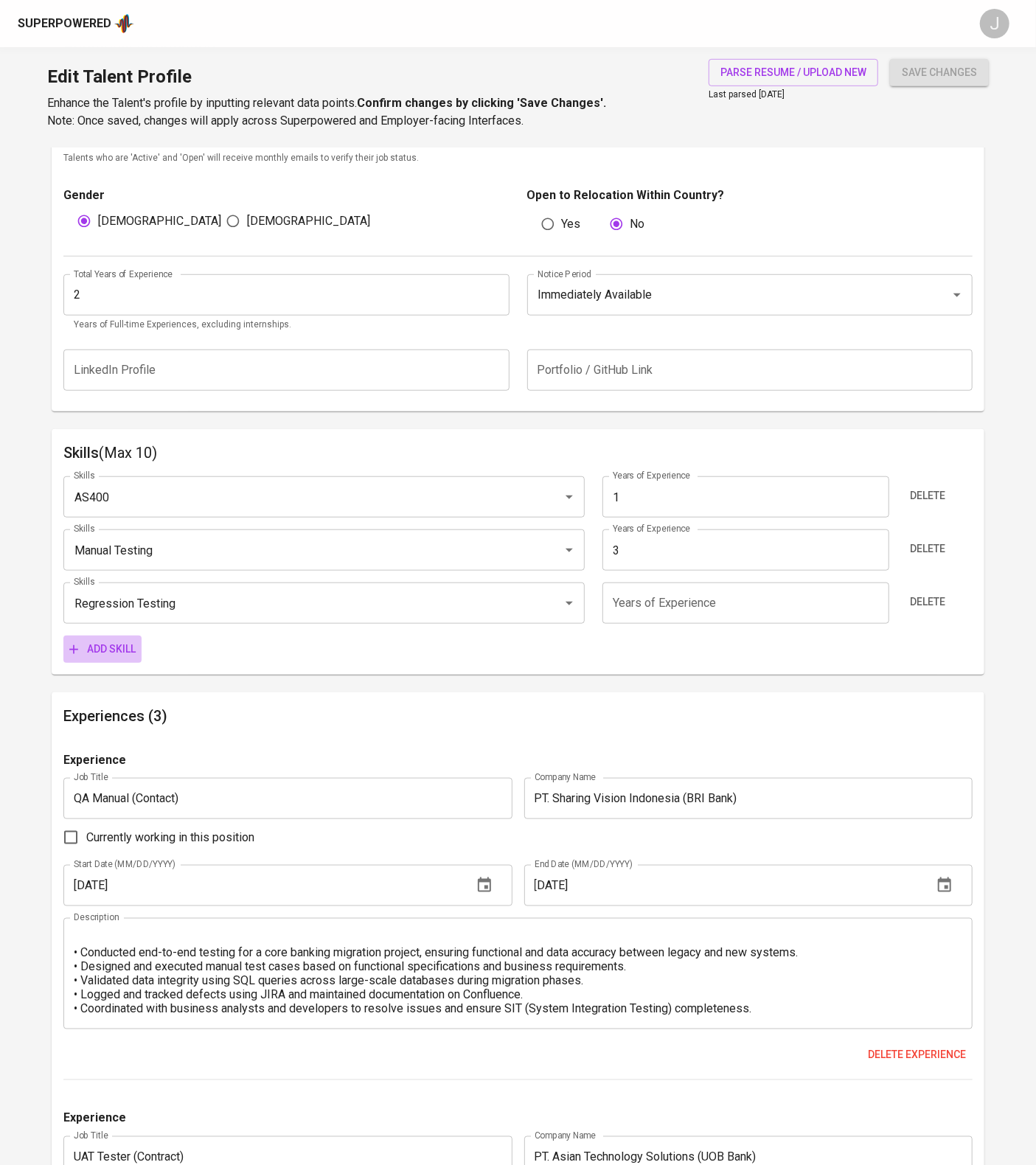
click at [128, 659] on span "Add skill" at bounding box center [102, 649] width 66 height 19
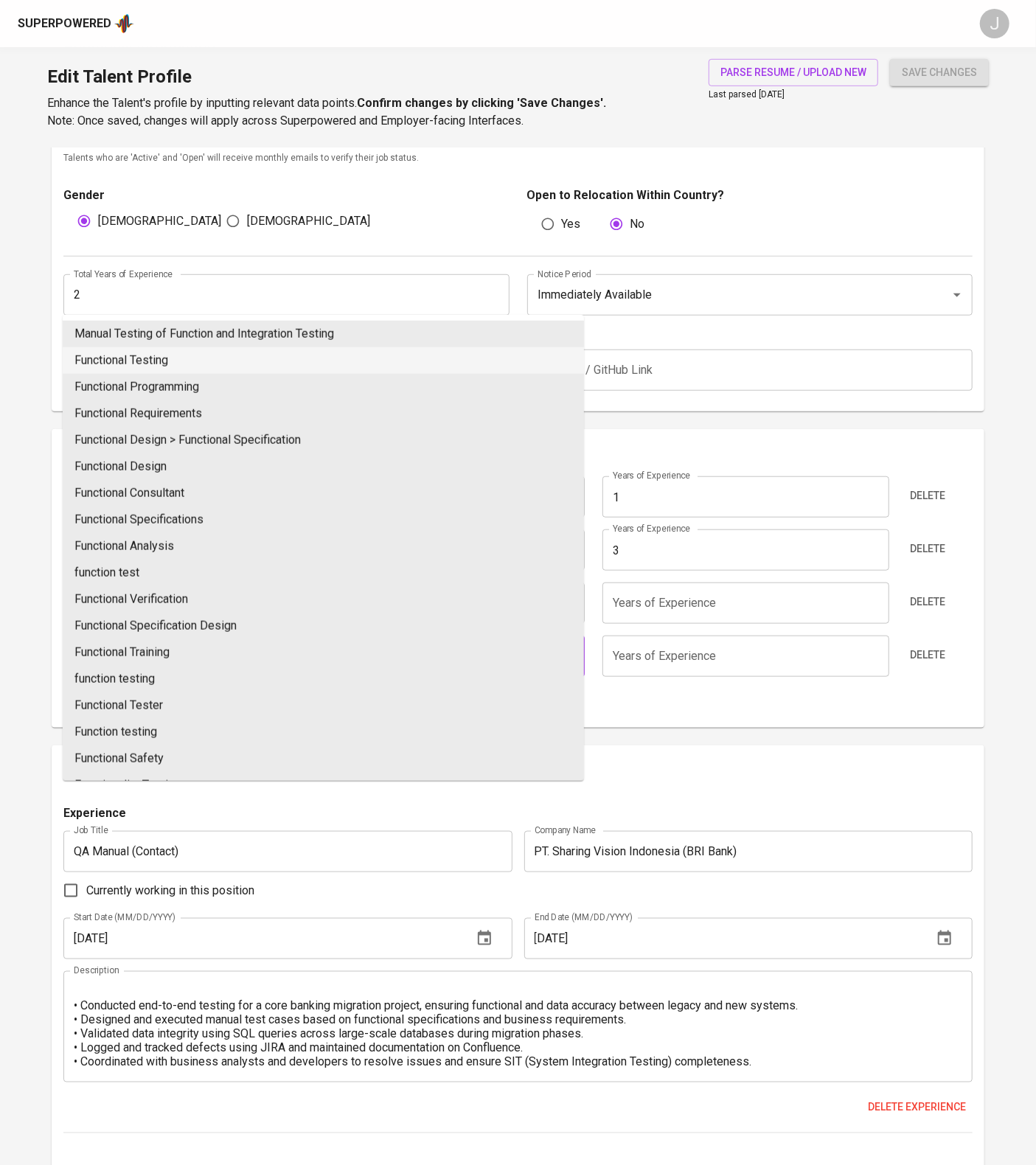
click at [224, 366] on li "Functional Testing" at bounding box center [323, 360] width 521 height 26
type input "Functional Testing"
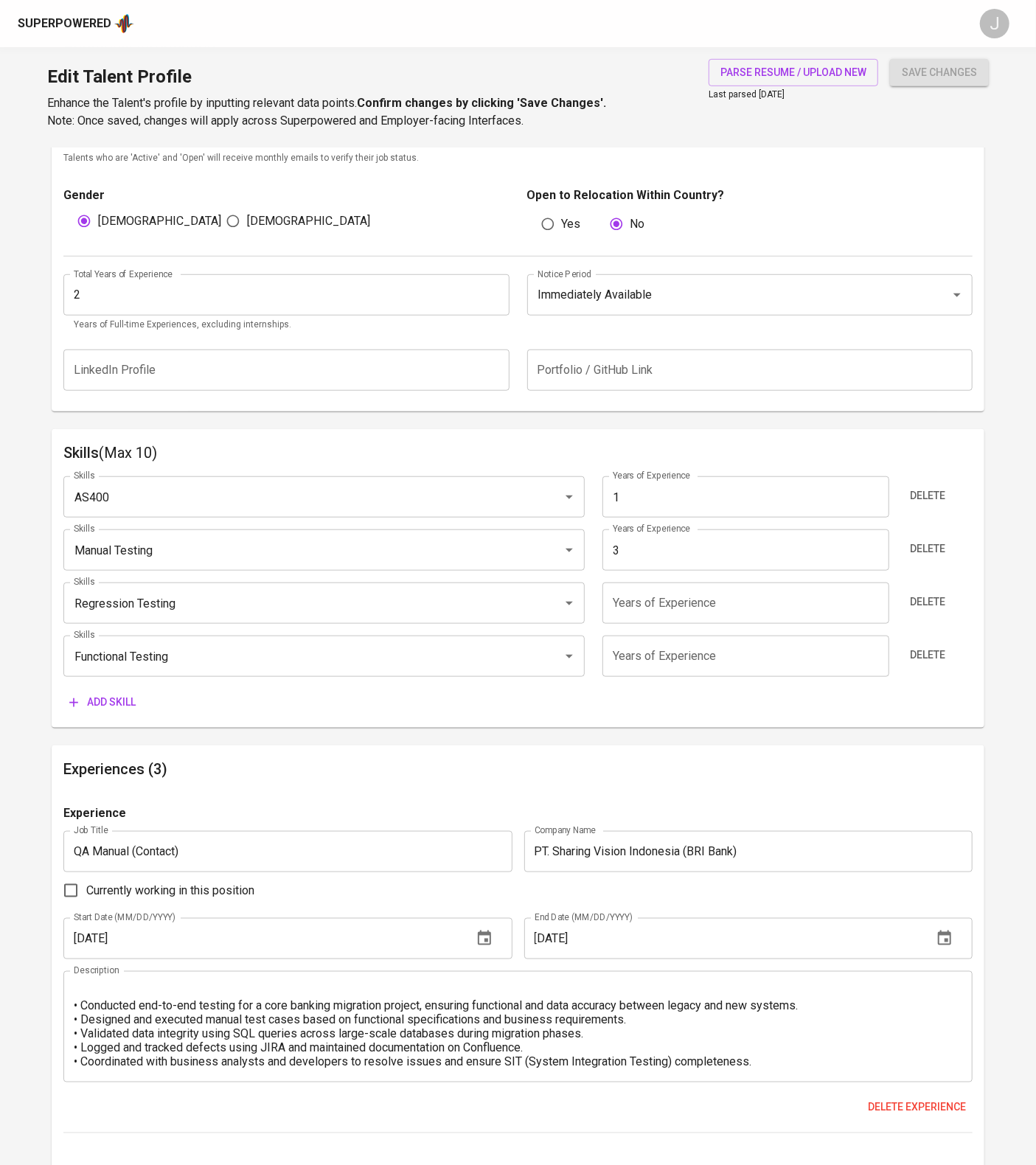
click at [130, 712] on span "Add skill" at bounding box center [102, 702] width 66 height 19
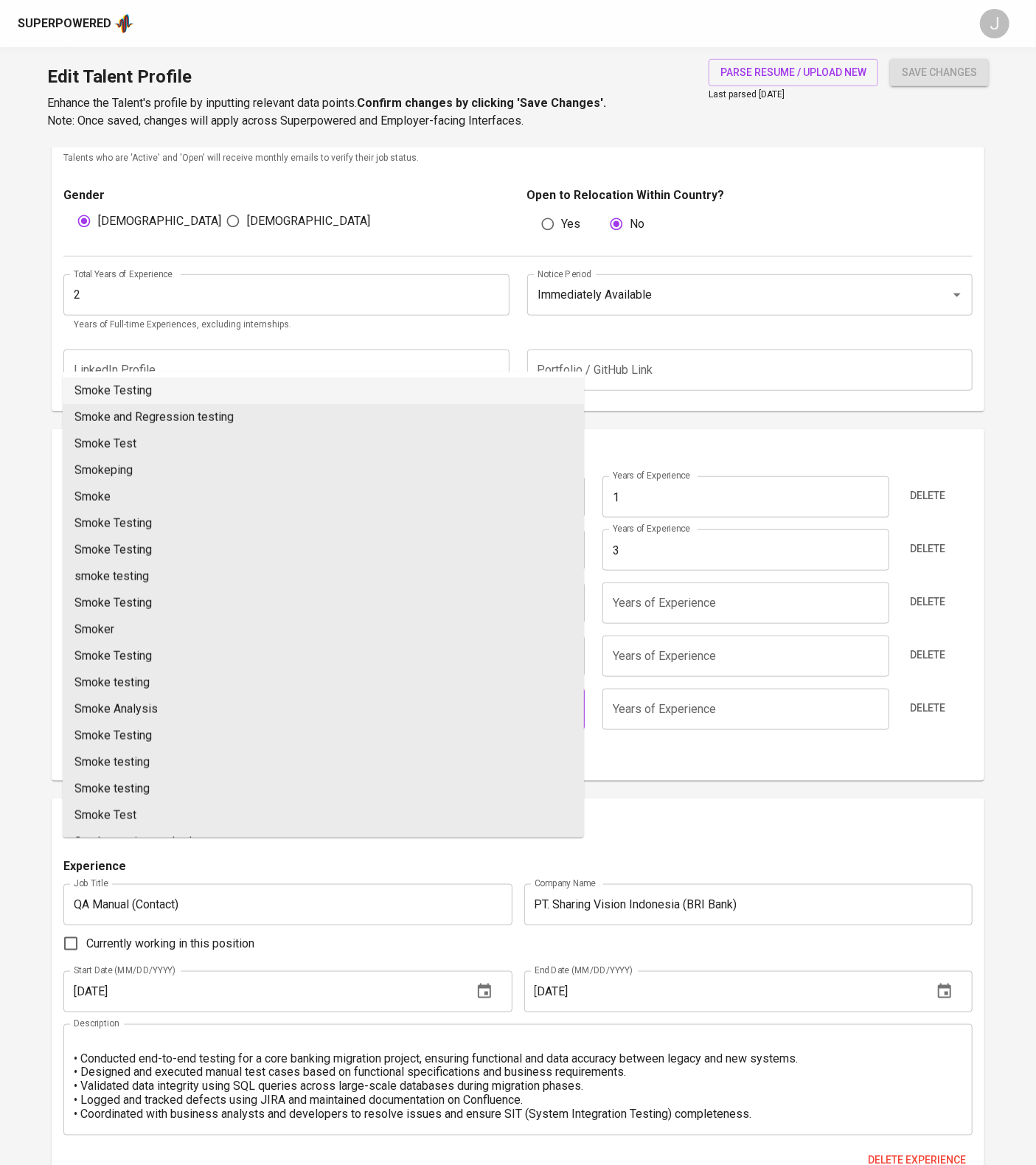
click at [237, 385] on li "Smoke Testing" at bounding box center [323, 391] width 521 height 26
type input "Smoke Testing"
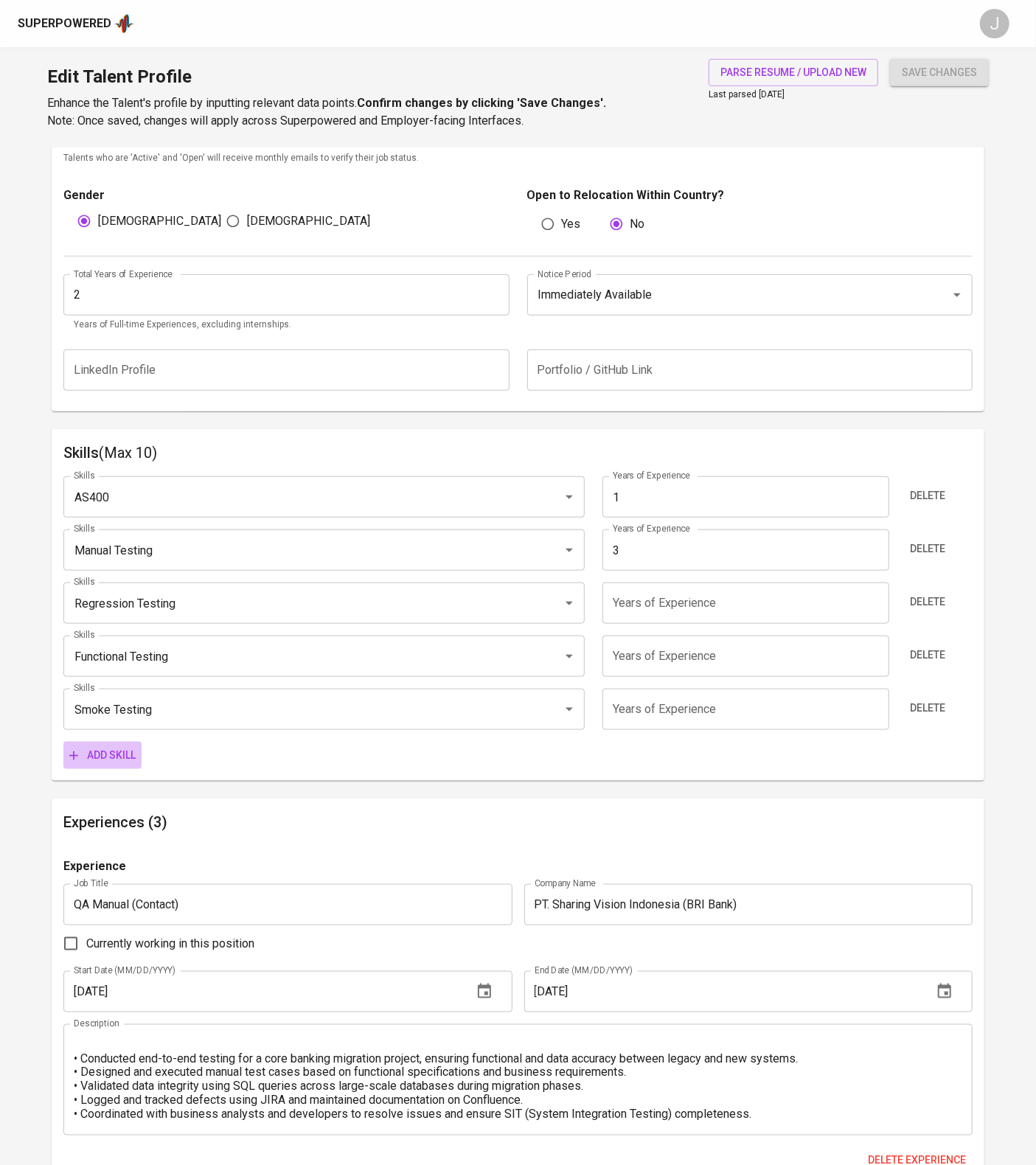
click at [135, 765] on span "Add skill" at bounding box center [102, 756] width 66 height 19
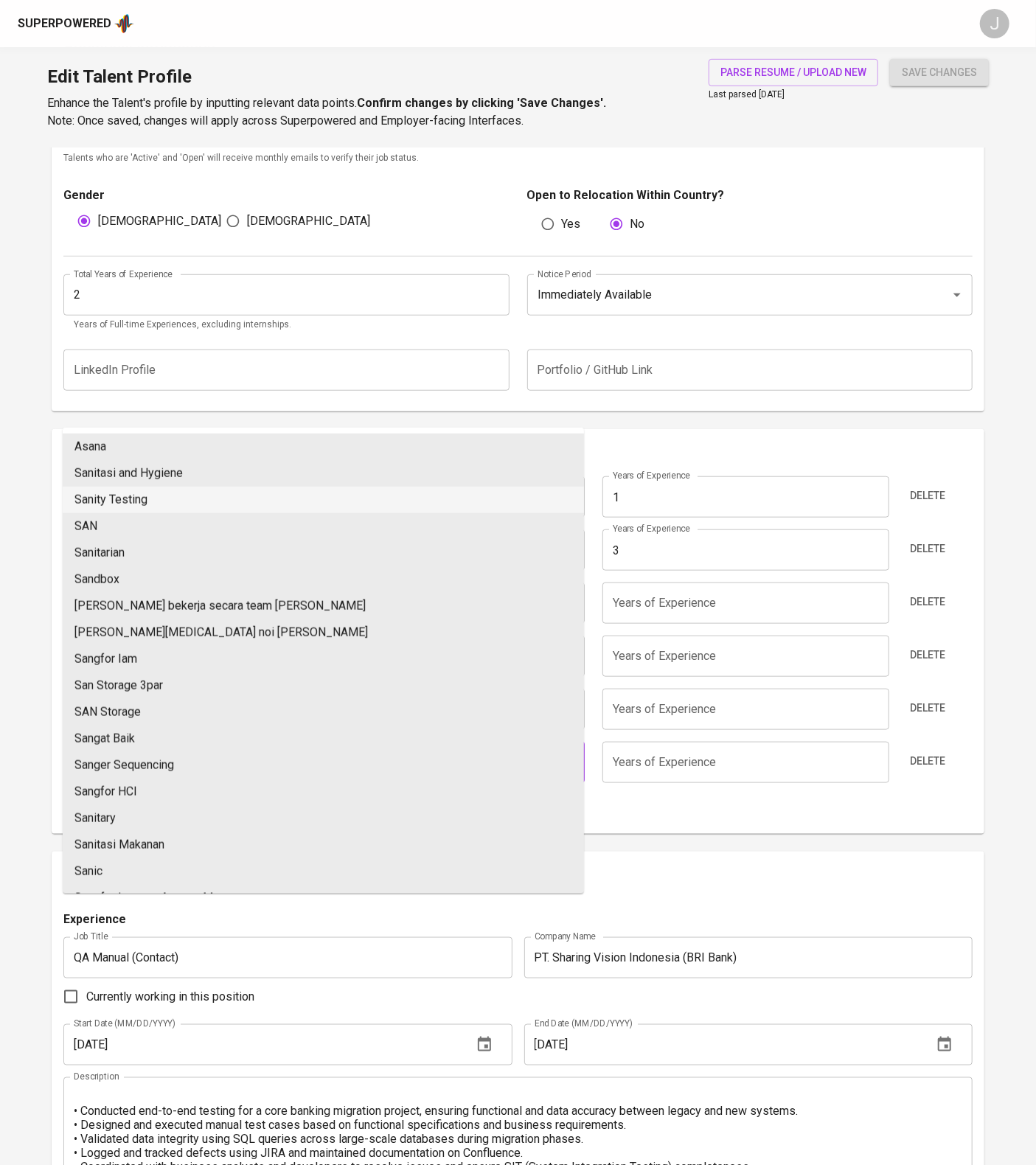
click at [160, 513] on li "Sanity Testing" at bounding box center [323, 500] width 521 height 26
type input "Sanity Testing"
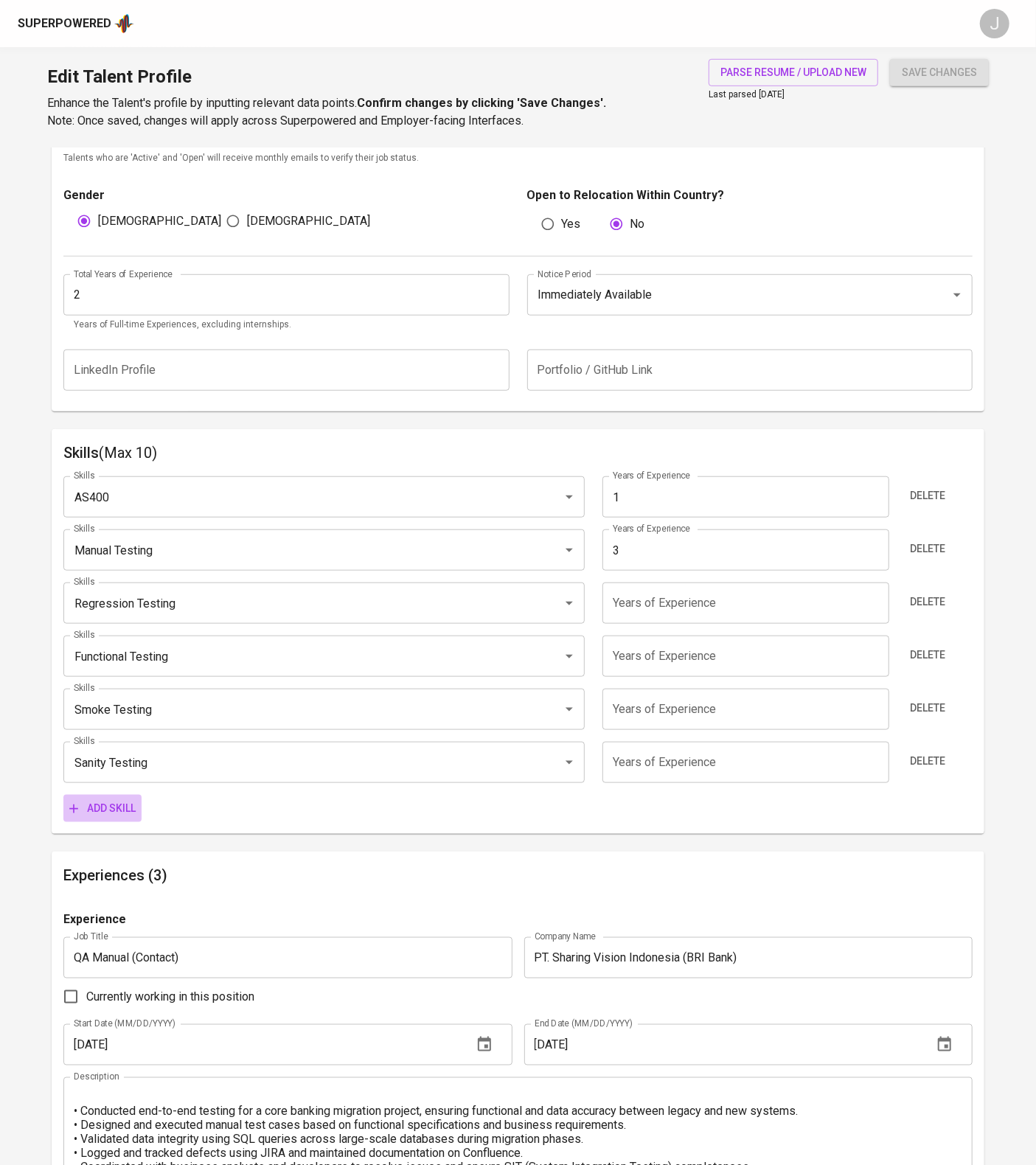
click at [131, 818] on span "Add skill" at bounding box center [102, 809] width 66 height 19
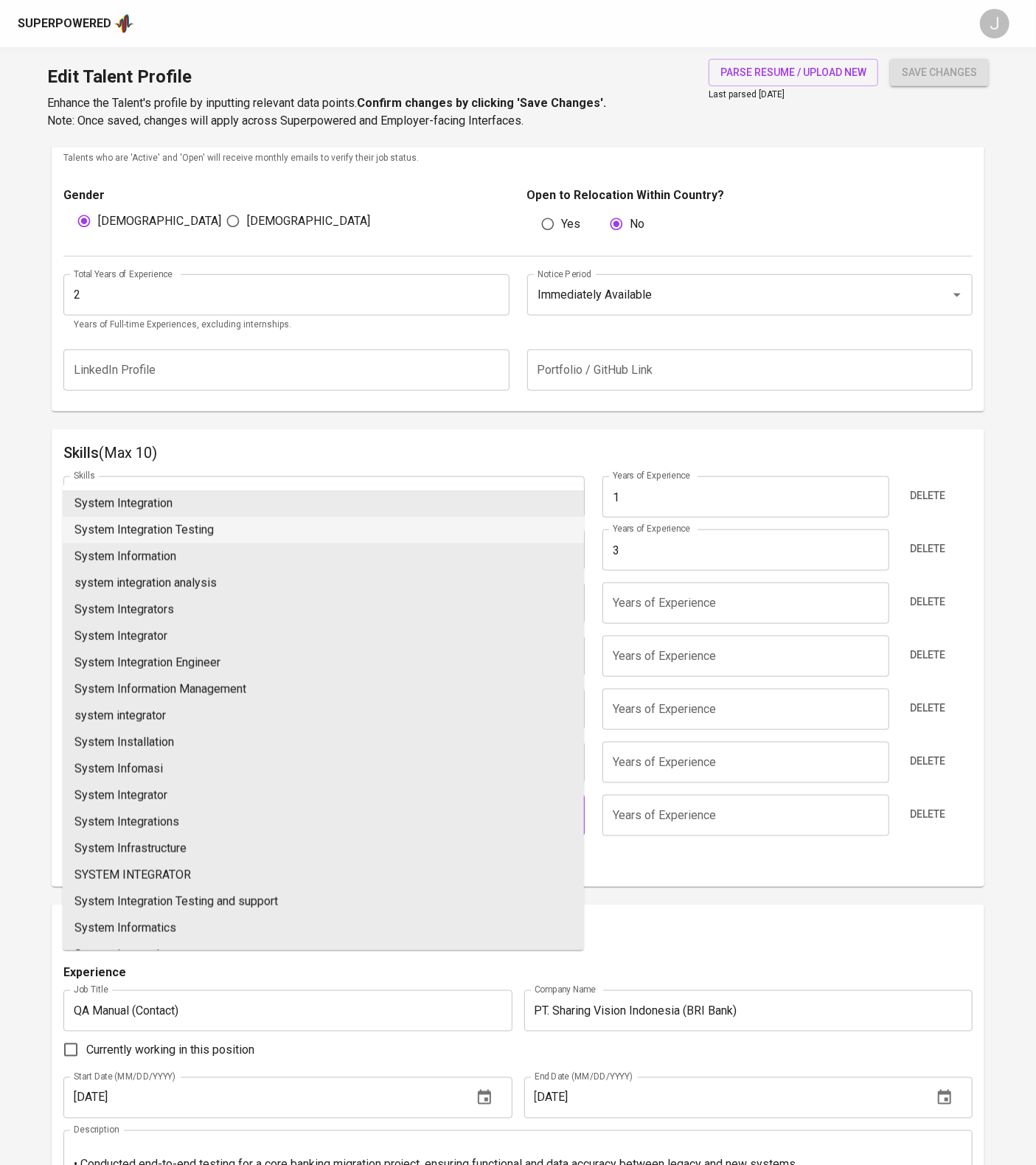
click at [266, 535] on li "System Integration Testing" at bounding box center [323, 530] width 521 height 26
type input "System Integration Testing"
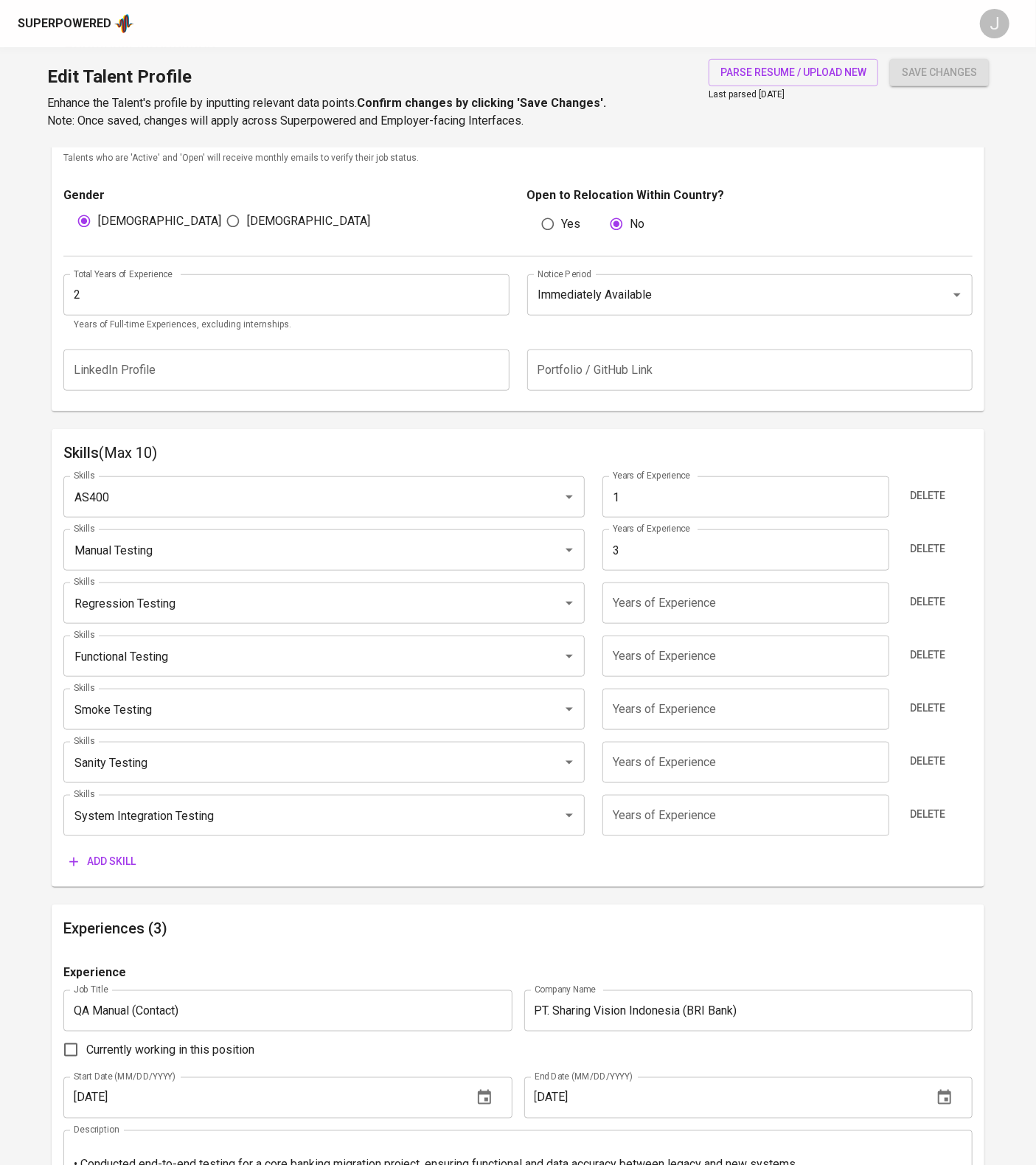
click at [122, 871] on span "Add skill" at bounding box center [102, 862] width 66 height 19
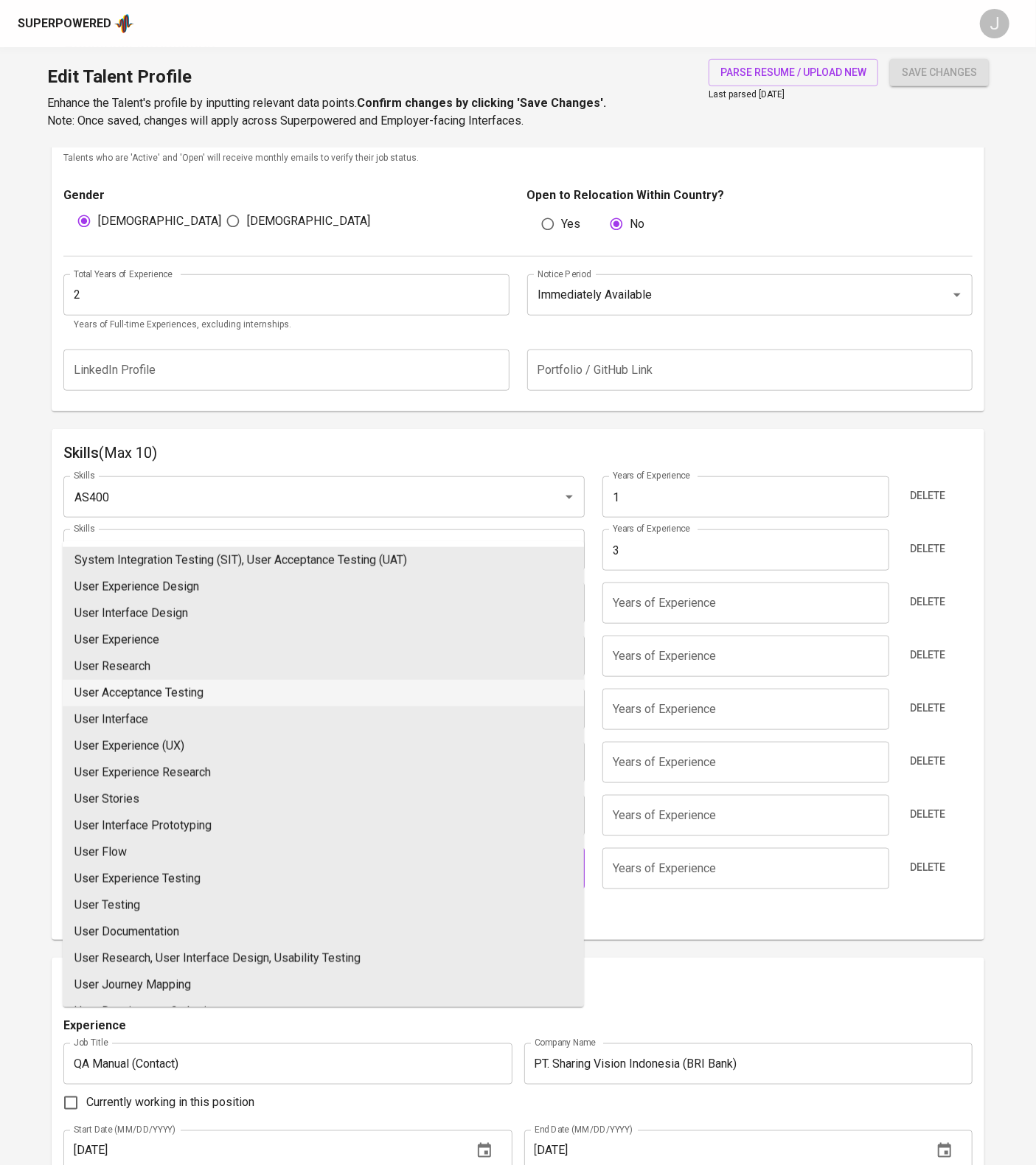
click at [242, 706] on li "User Acceptance Testing" at bounding box center [323, 693] width 521 height 26
type input "User Acceptance Testing"
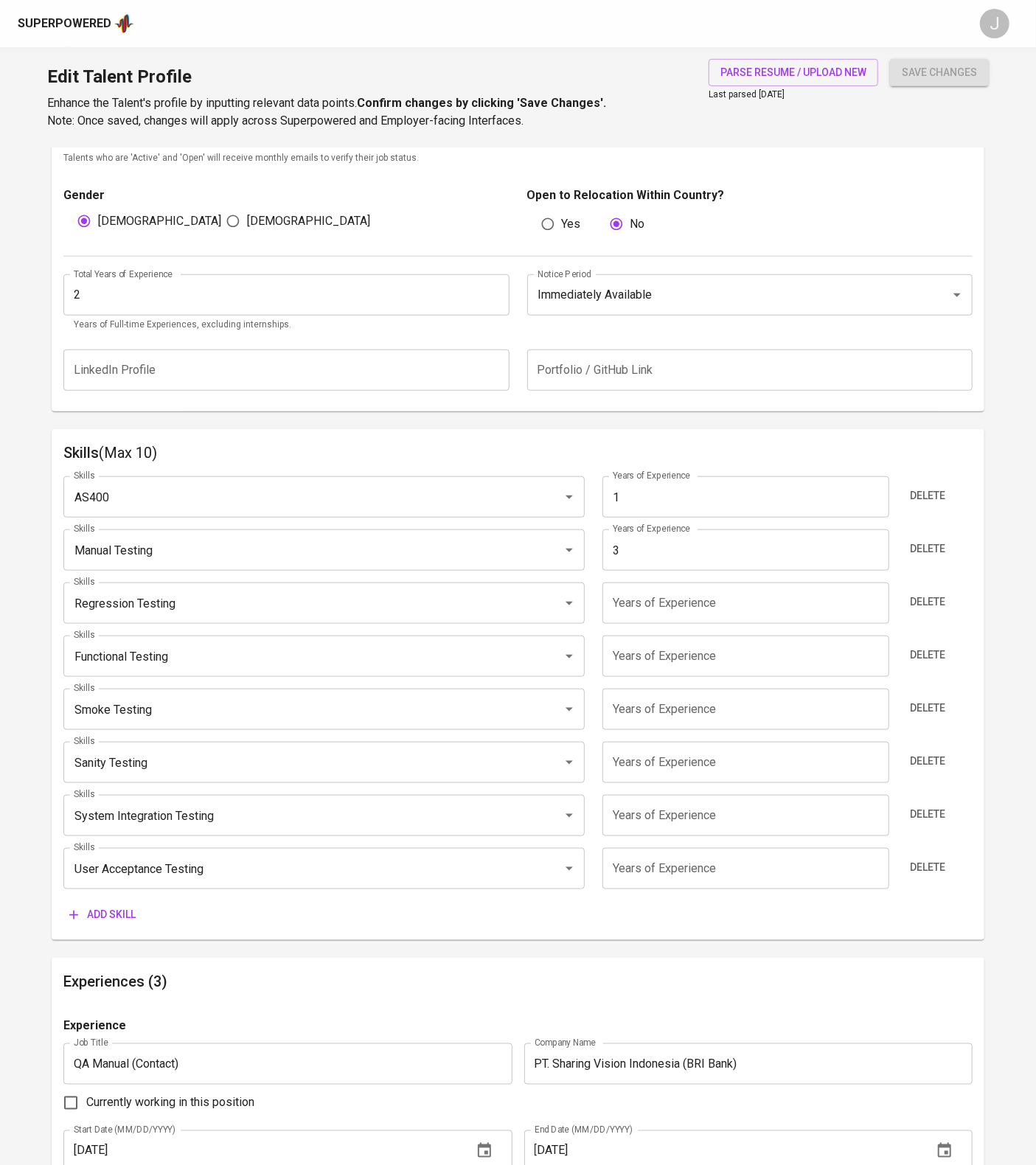
click at [113, 924] on span "Add skill" at bounding box center [102, 915] width 66 height 19
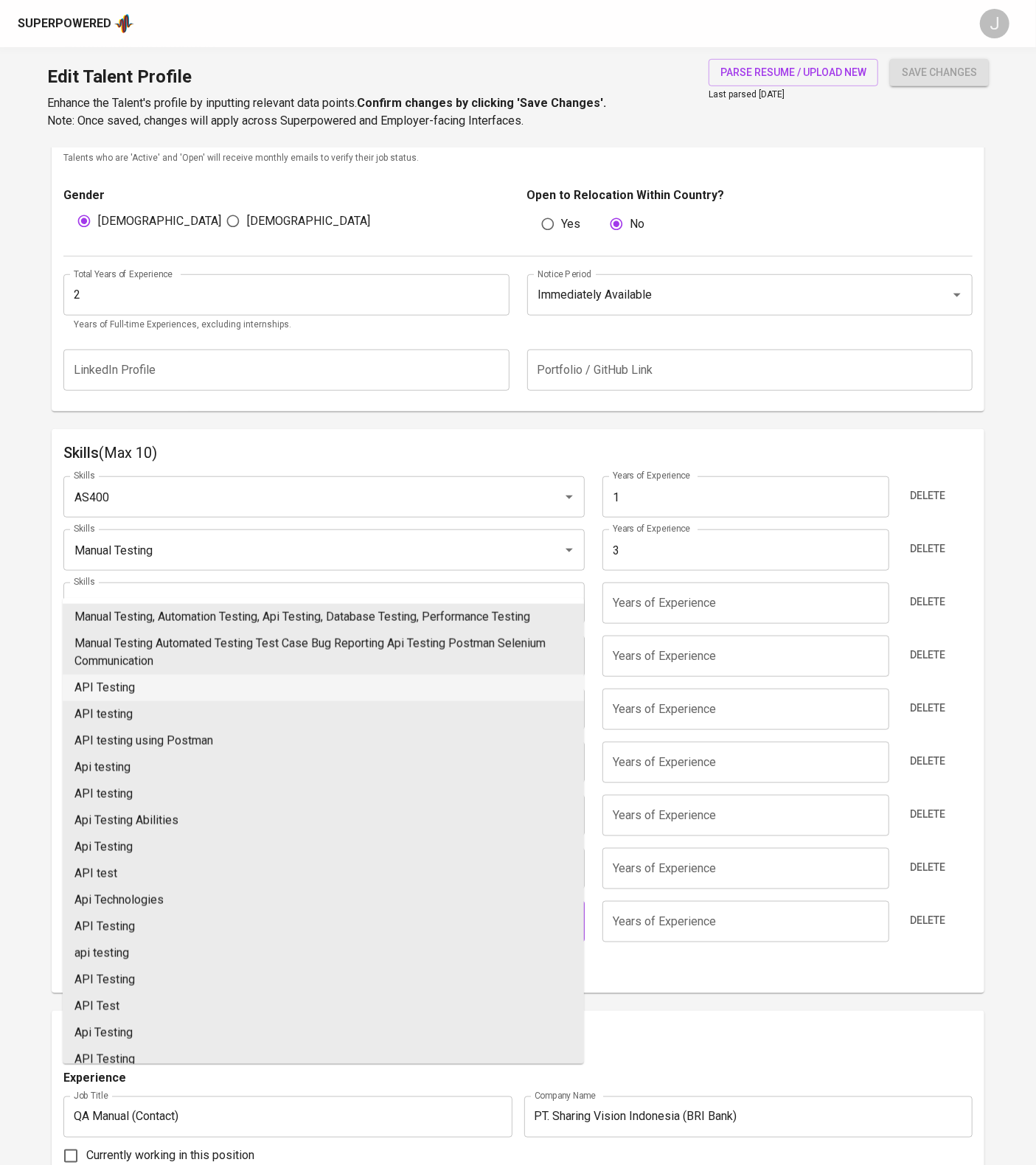
click at [224, 701] on li "API Testing" at bounding box center [323, 687] width 521 height 26
type input "API Testing"
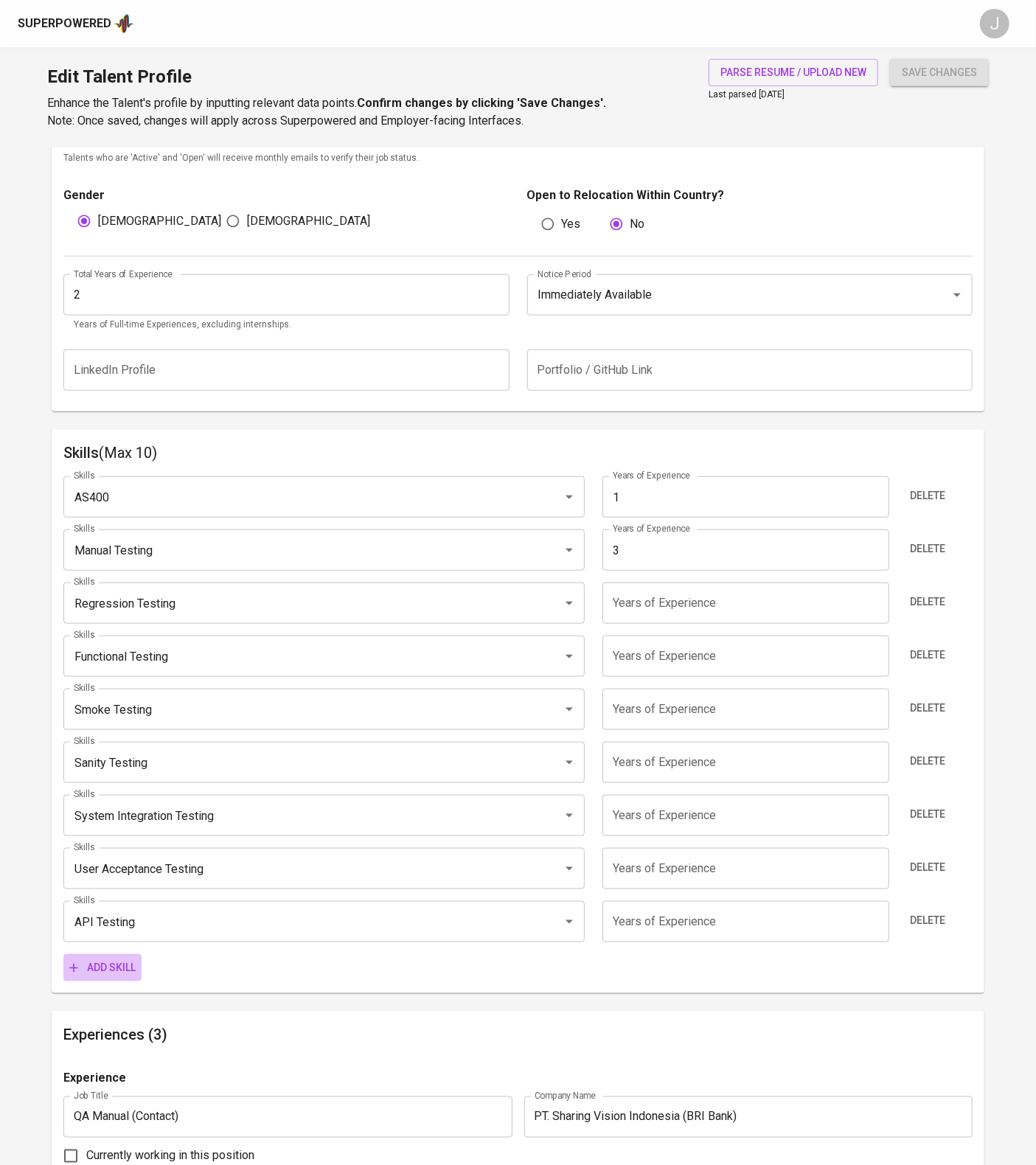
click at [90, 981] on button "Add skill" at bounding box center [103, 967] width 78 height 27
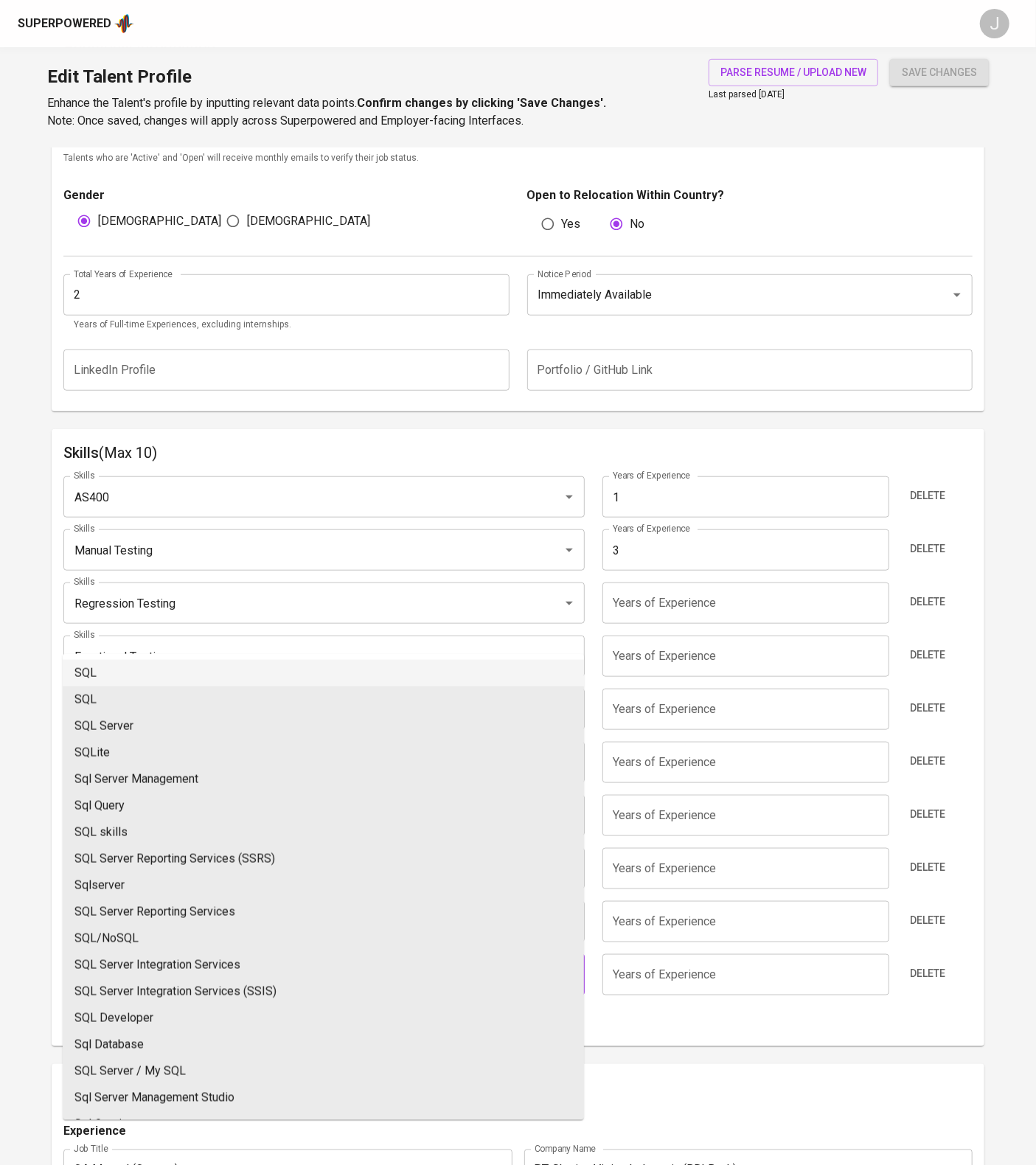
click at [153, 684] on ul "SQL SQL SQL Server SQLite Sql Server Management Sql Query SQL skills SQL Server…" at bounding box center [323, 887] width 521 height 466
click at [153, 677] on li "SQL" at bounding box center [323, 673] width 521 height 26
type input "SQL"
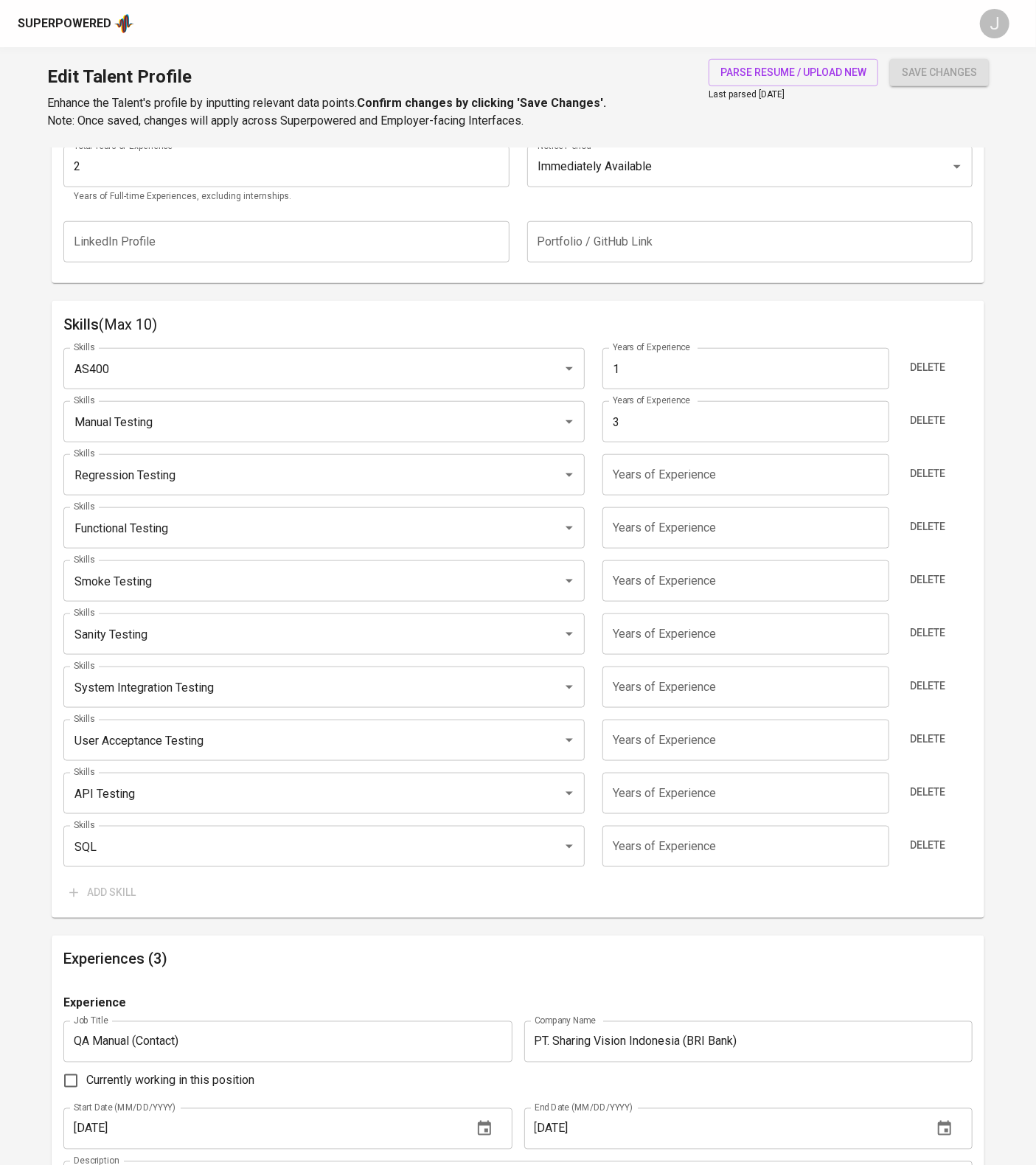
scroll to position [609, 0]
click at [635, 494] on input "number" at bounding box center [746, 473] width 287 height 41
type input "3"
click at [659, 548] on input "number" at bounding box center [746, 526] width 287 height 41
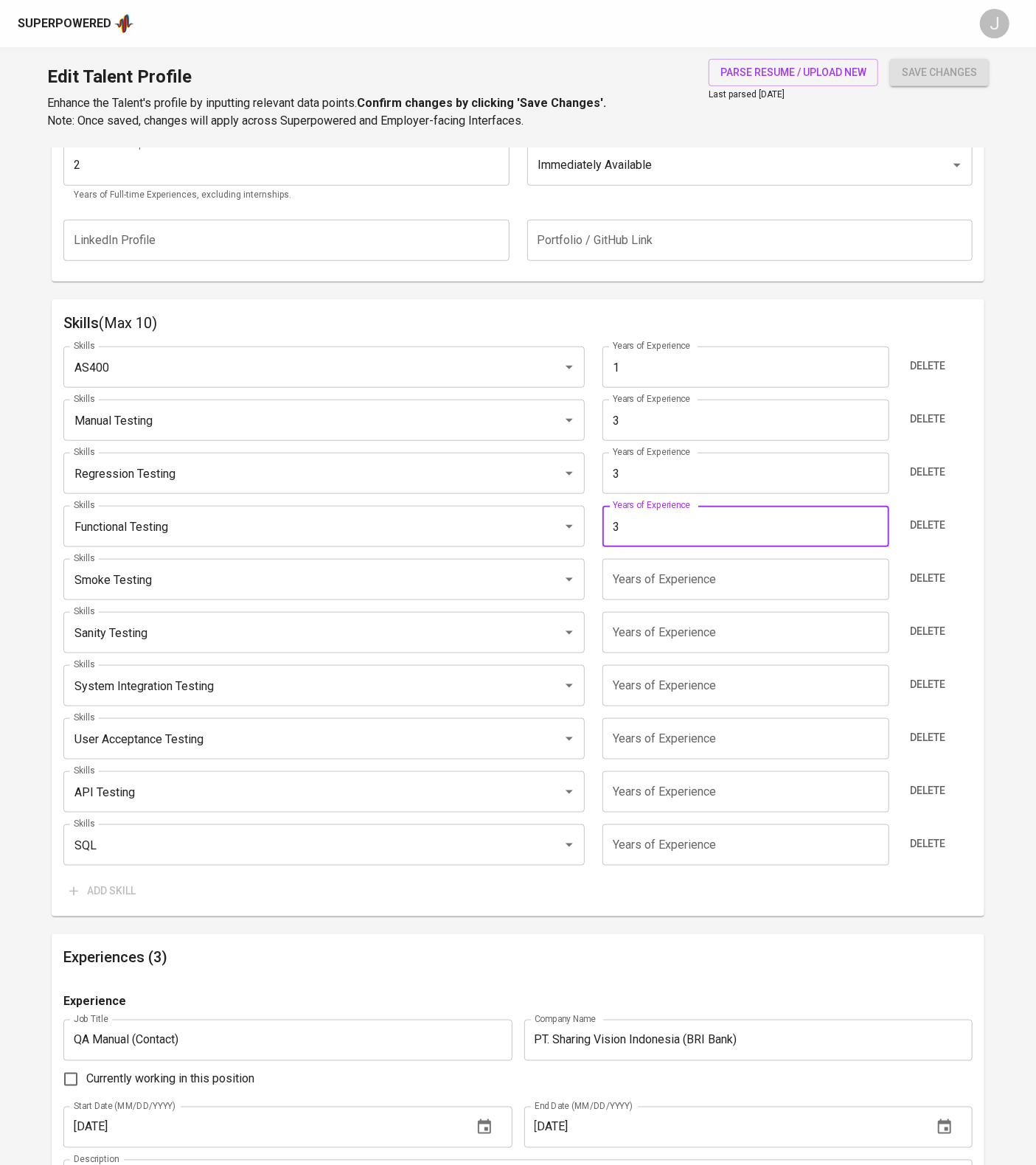
type input "3"
click at [659, 706] on div "Skills AS400 Skills Years of Experience 1 Years of Experience Delete Skills Man…" at bounding box center [518, 619] width 909 height 570
click at [652, 601] on input "number" at bounding box center [746, 579] width 287 height 41
type input "3"
click at [642, 654] on input "number" at bounding box center [746, 632] width 287 height 41
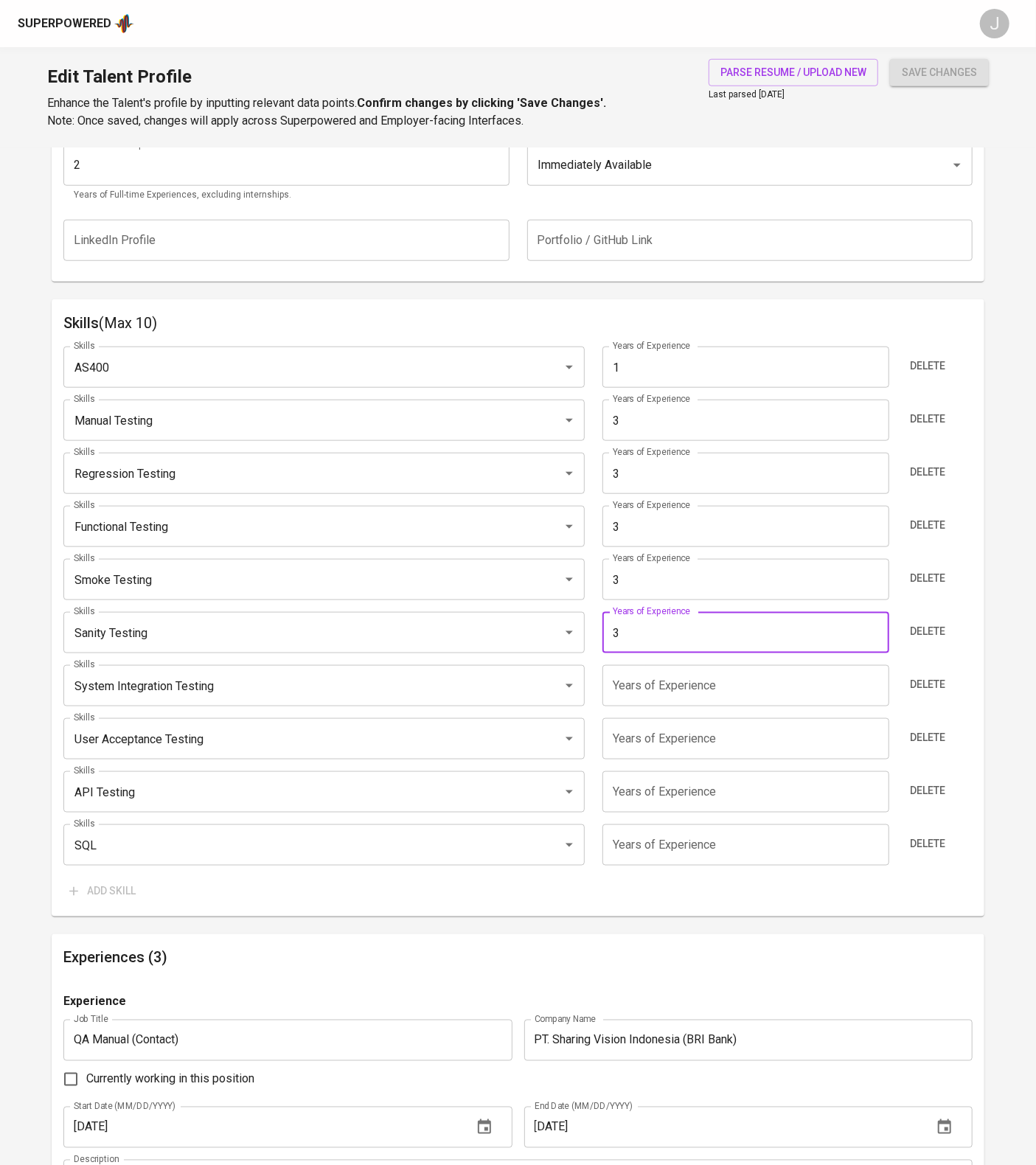
type input "3"
click at [635, 706] on input "number" at bounding box center [746, 686] width 287 height 41
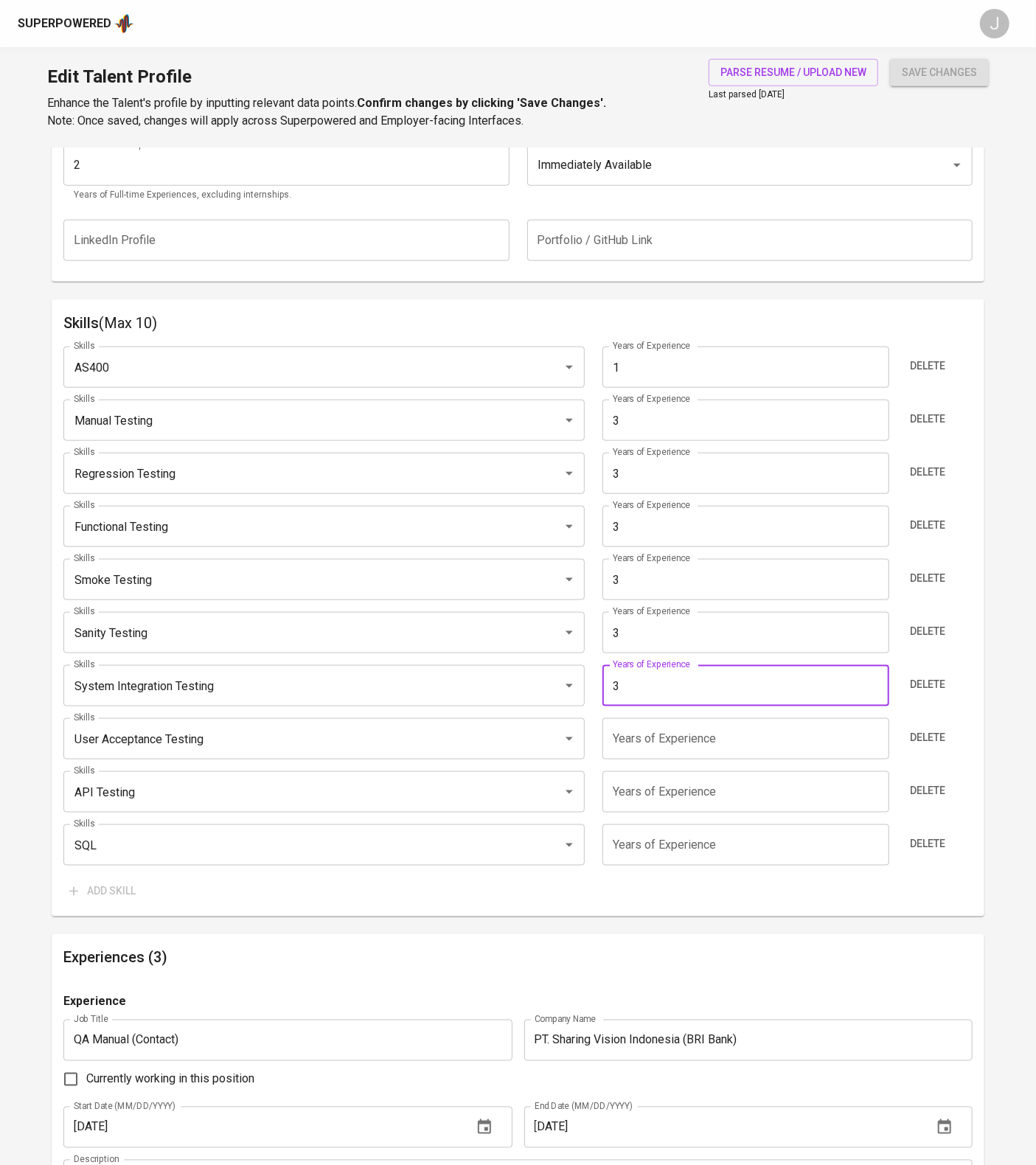
type input "3"
click at [631, 759] on input "number" at bounding box center [746, 739] width 287 height 41
type input "3"
click at [650, 812] on input "number" at bounding box center [746, 792] width 287 height 41
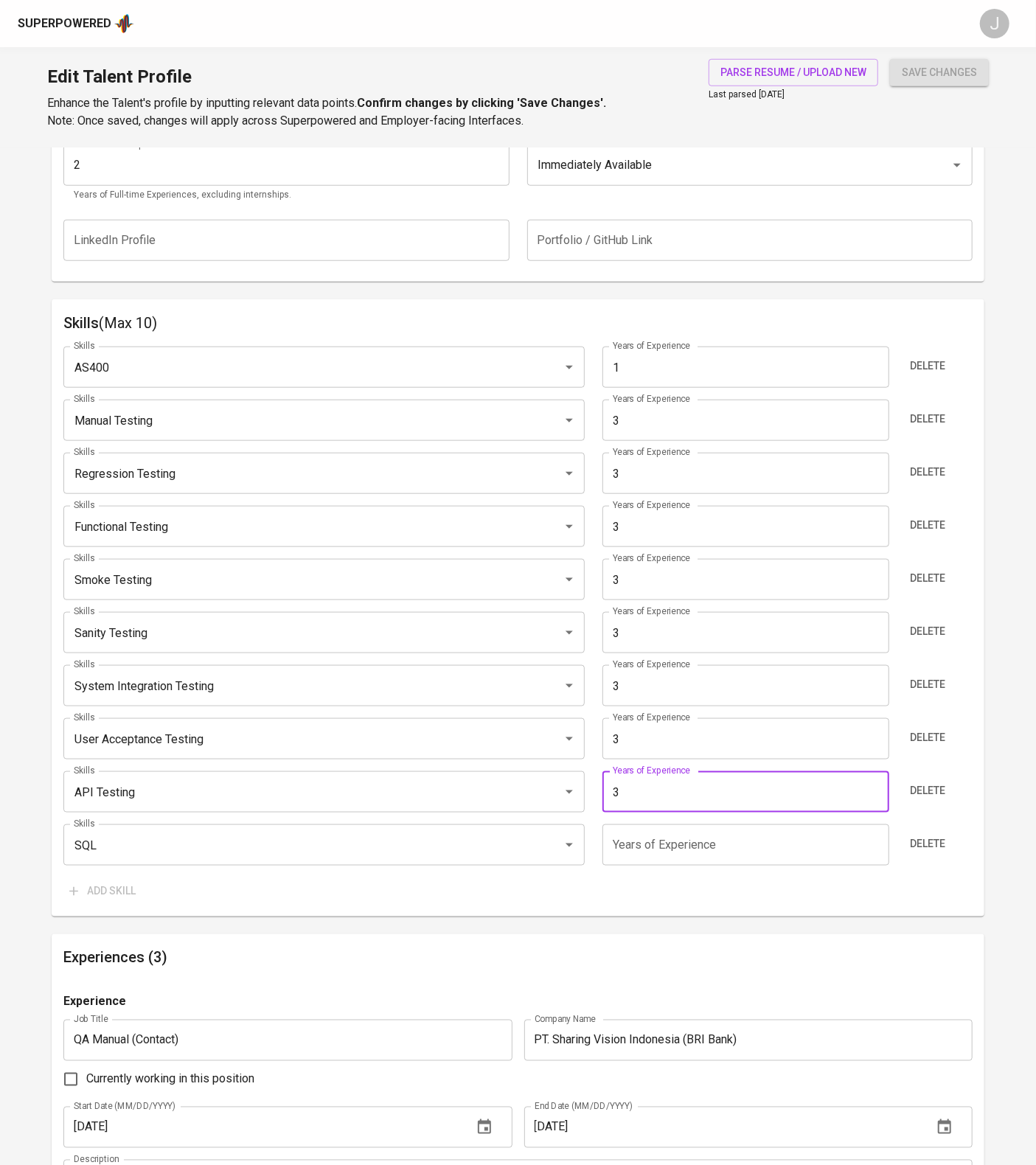
type input "3"
click at [653, 905] on div "Add skill" at bounding box center [518, 891] width 909 height 27
click at [664, 866] on input "number" at bounding box center [746, 845] width 287 height 41
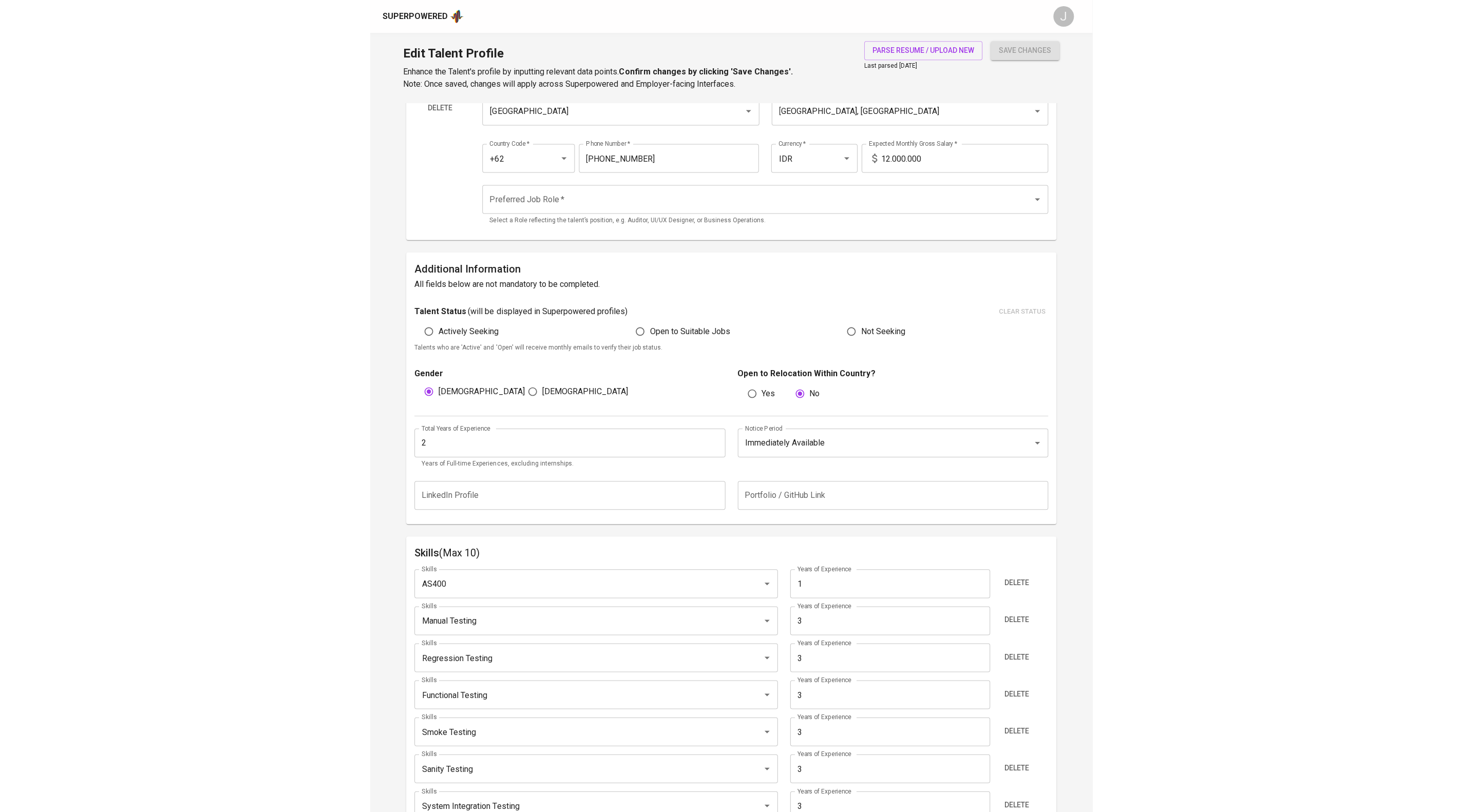
scroll to position [0, 0]
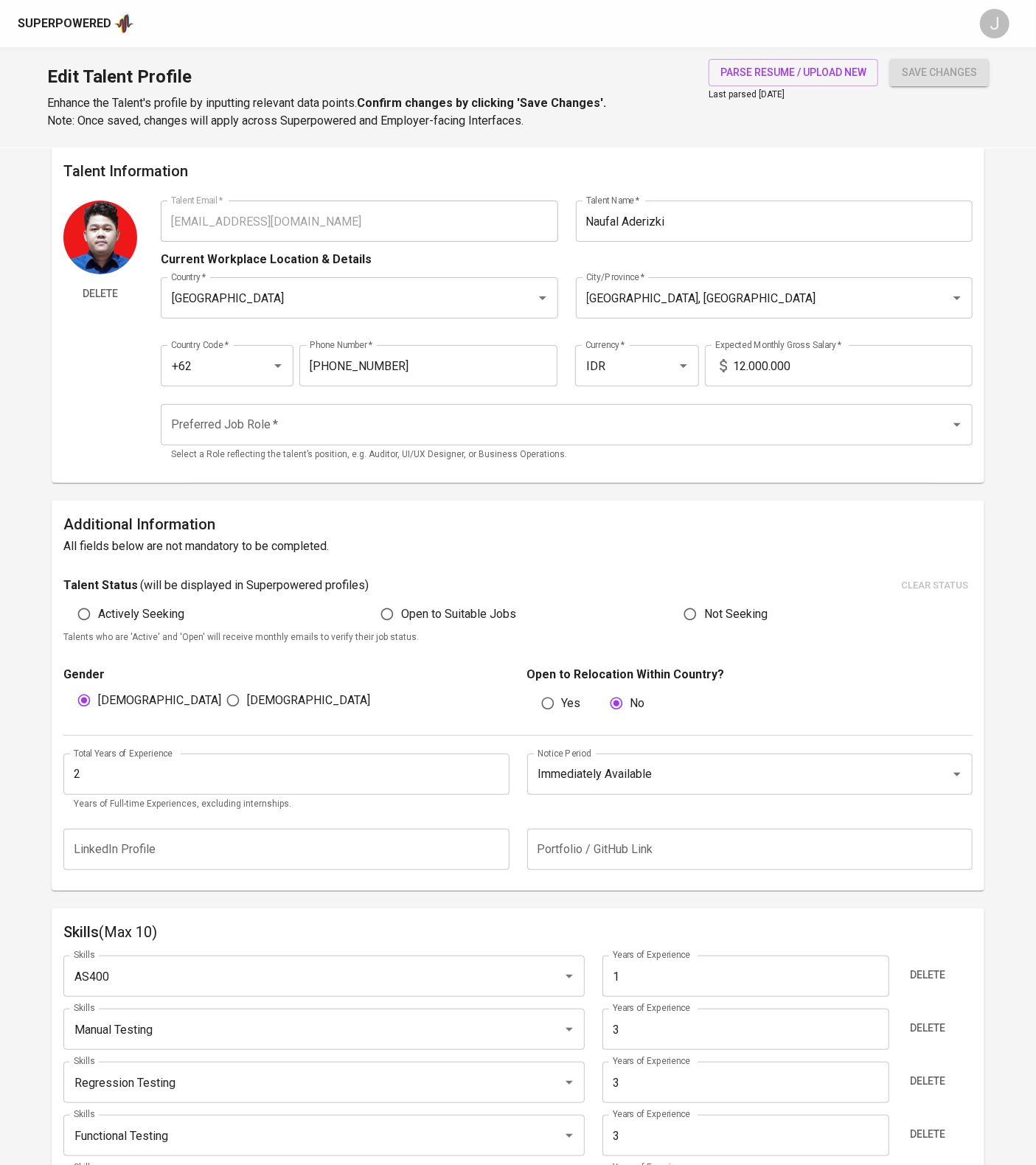
click at [482, 463] on p "Select a Role reflecting the talent’s position, e.g. Auditor, UI/UX Designer, o…" at bounding box center [566, 455] width 791 height 15
type input "3"
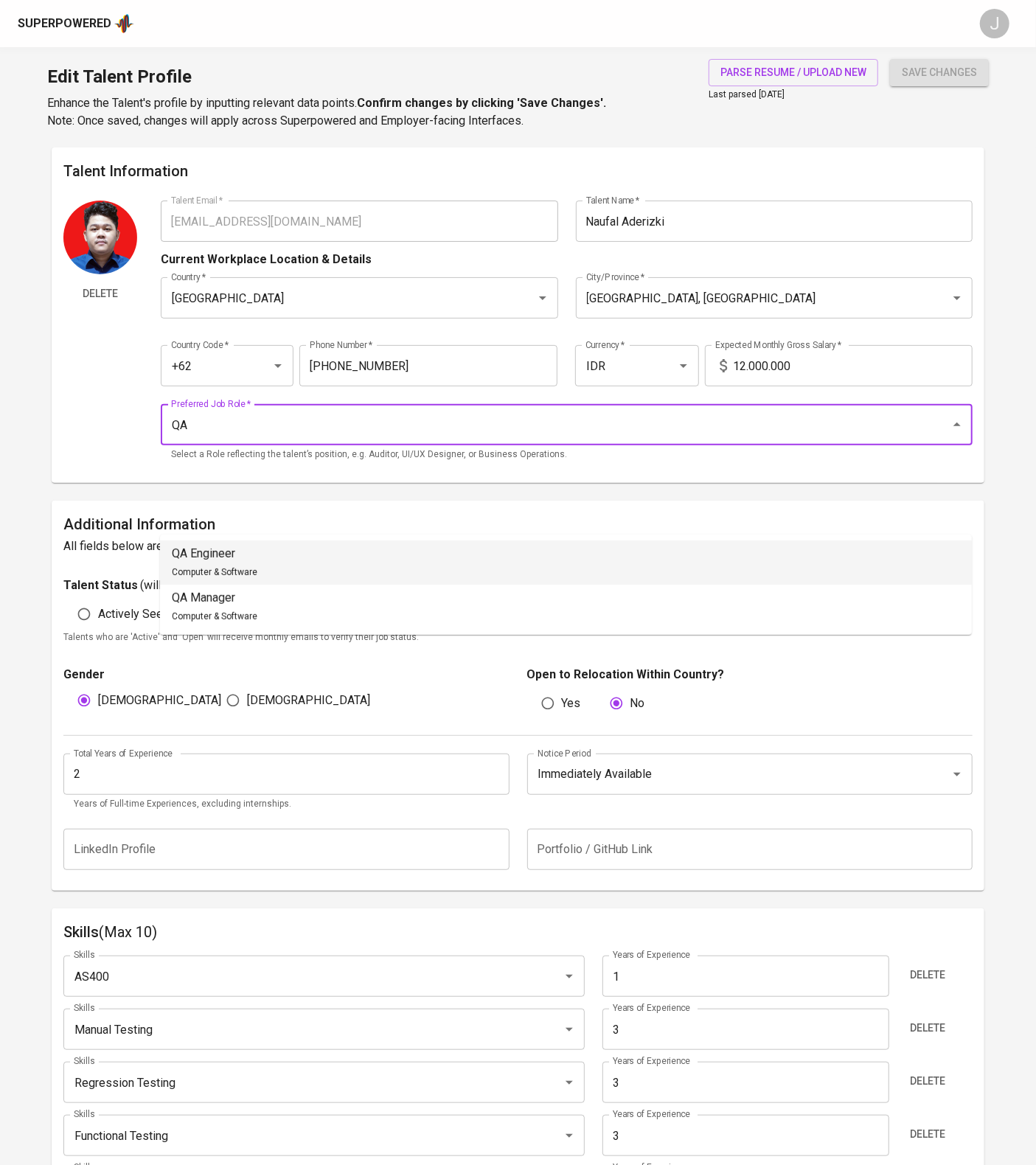
click at [406, 555] on li "QA Engineer Computer & Software" at bounding box center [566, 562] width 812 height 44
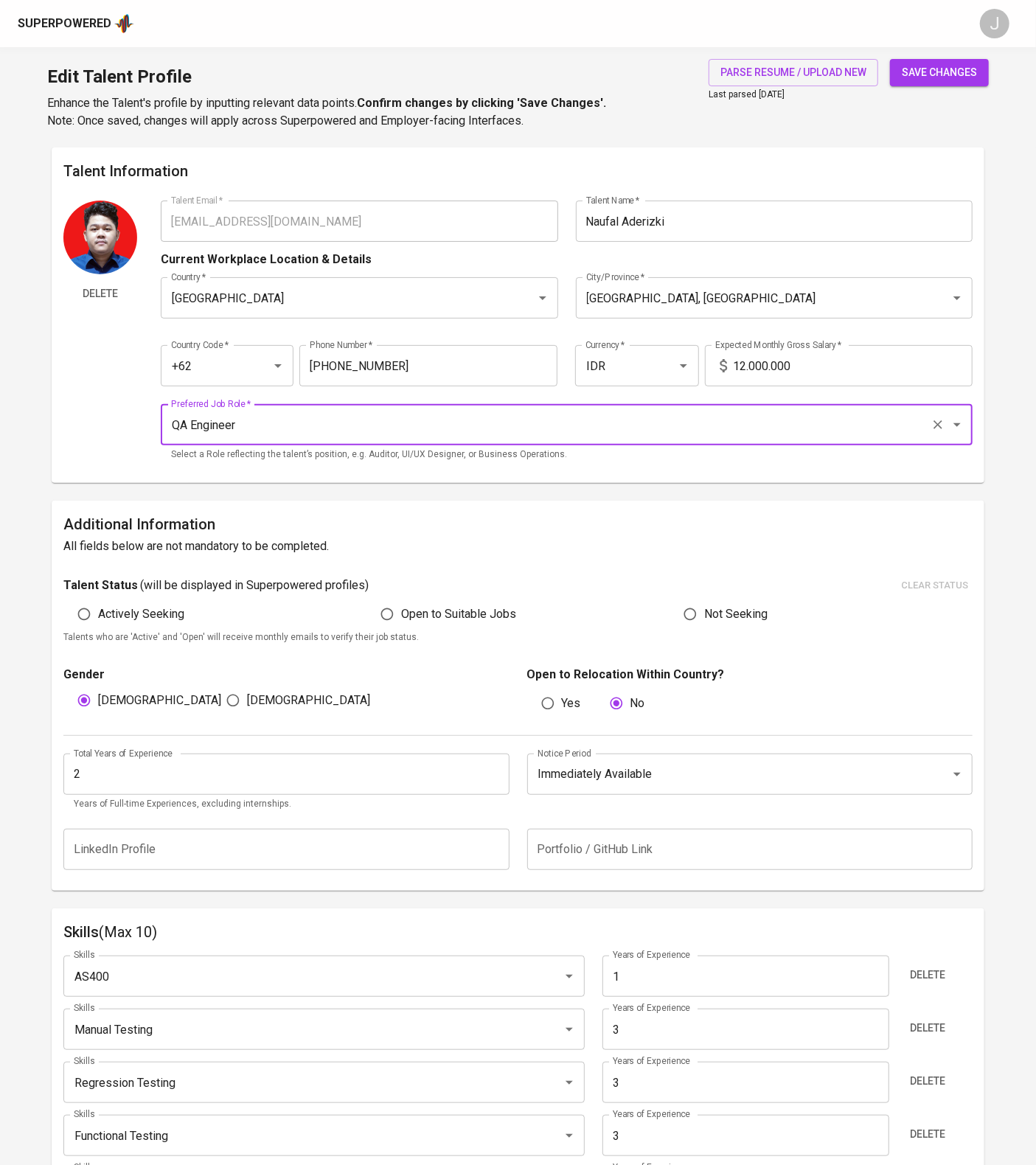
type input "QA Engineer"
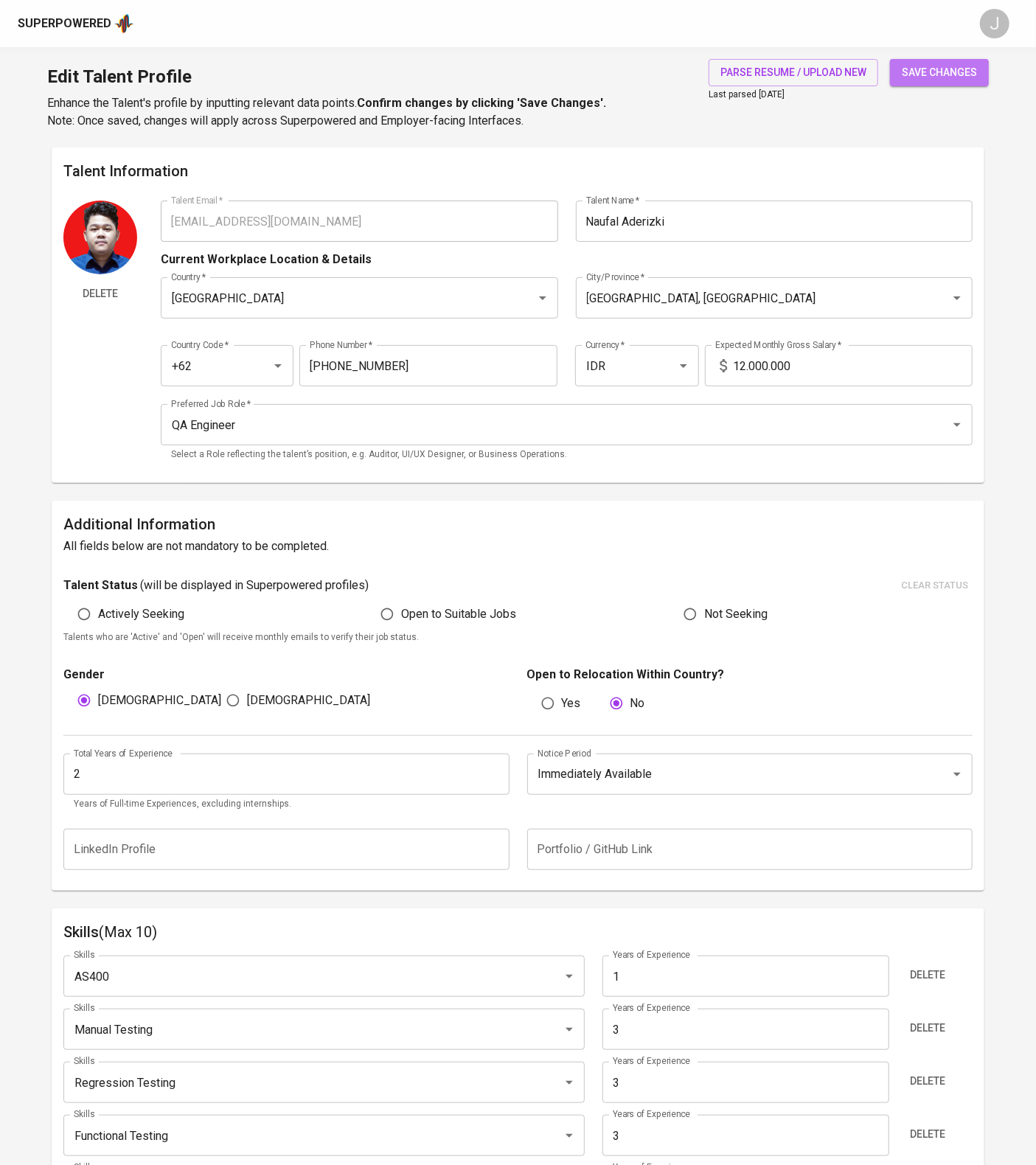
click at [923, 82] on span "save changes" at bounding box center [939, 73] width 76 height 19
type input "SQL"
type input "3"
type input "API Testing"
type input "User Acceptance Testing (UAT)"
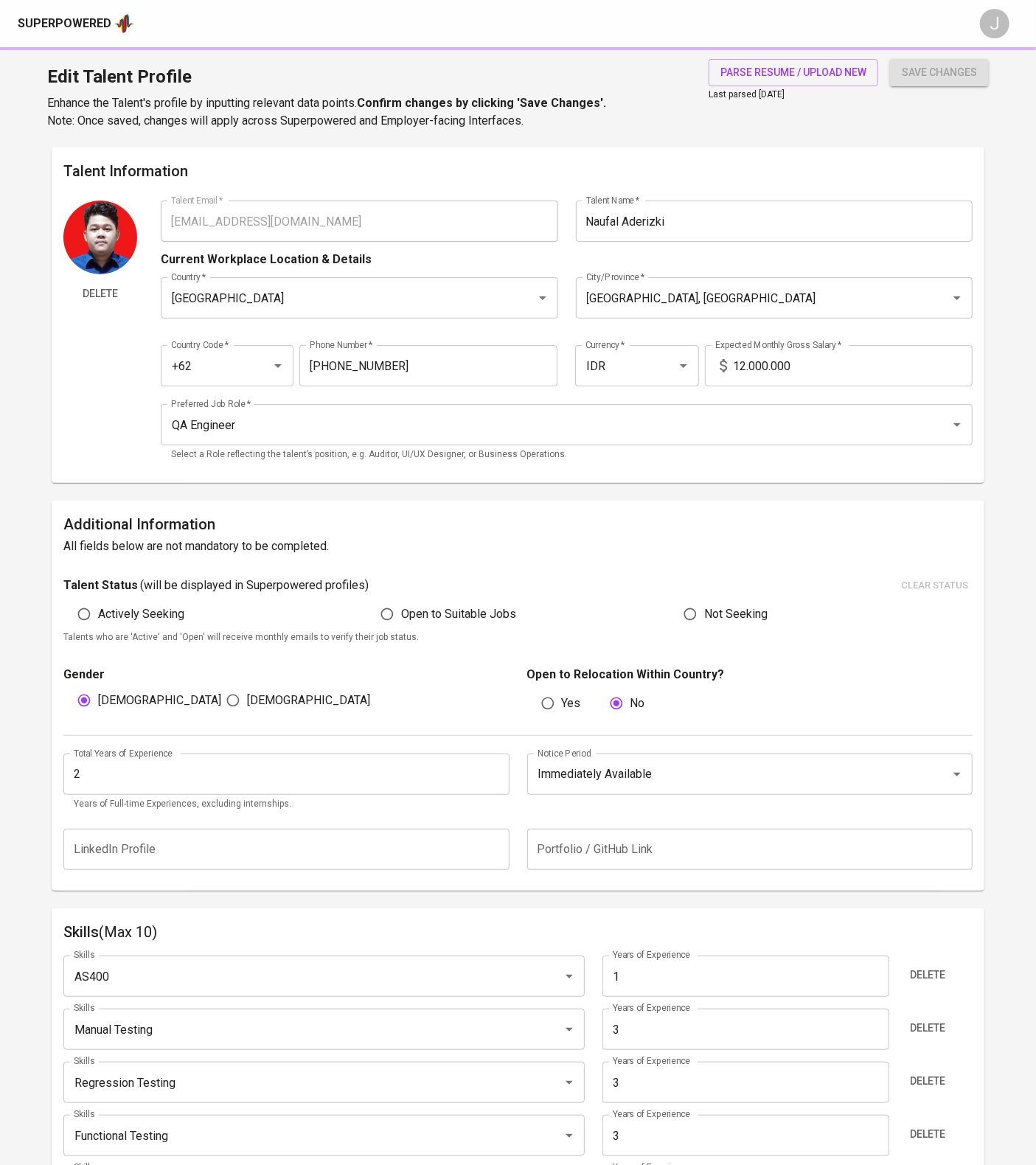
type input "System Integration Testing (SIT)"
type input "Sanity Testing"
type input "Smoke Testing"
type input "Functional Testing"
type input "Regression Testing"
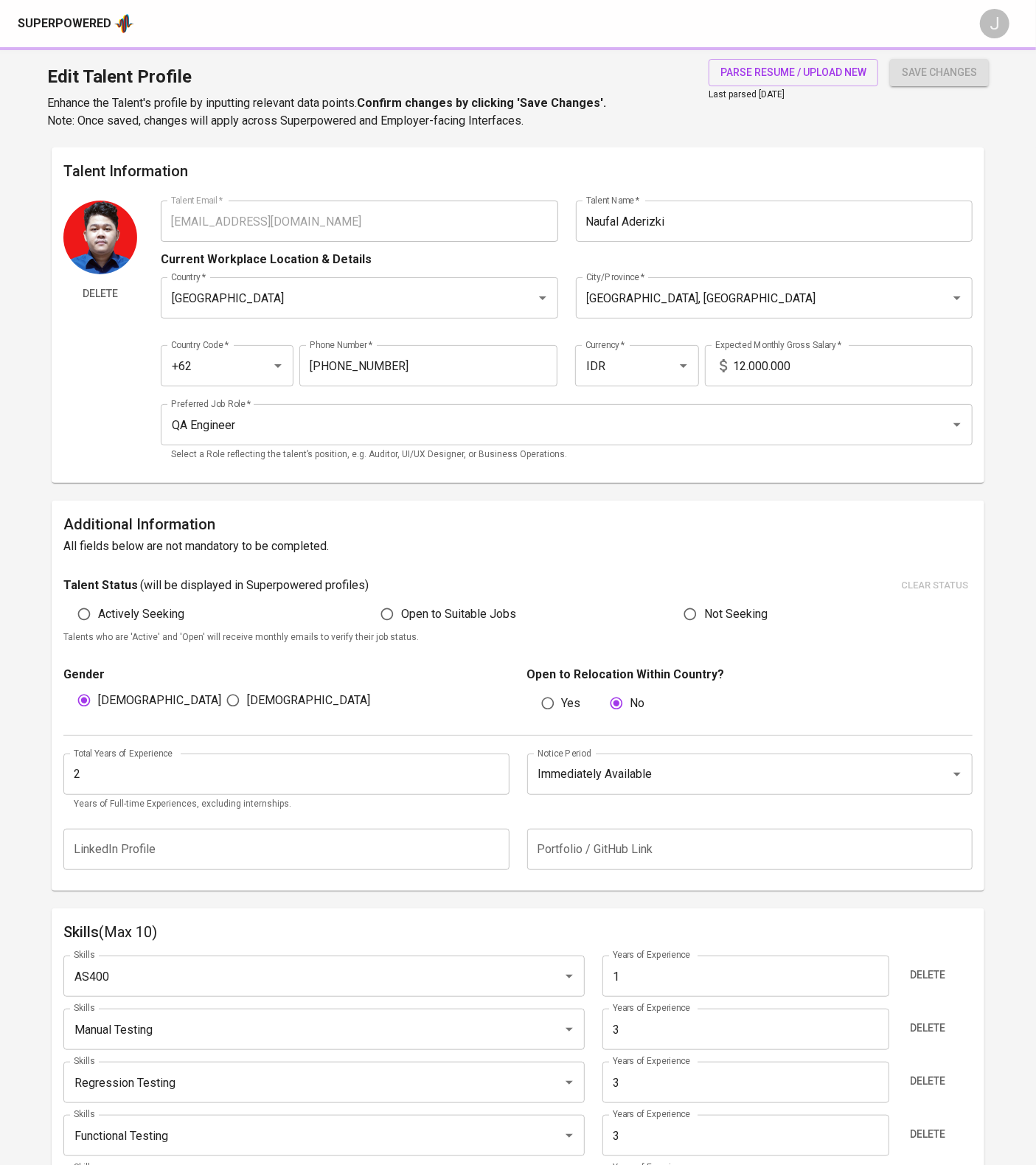
type input "Manual Testing"
type input "AS400"
type input "1"
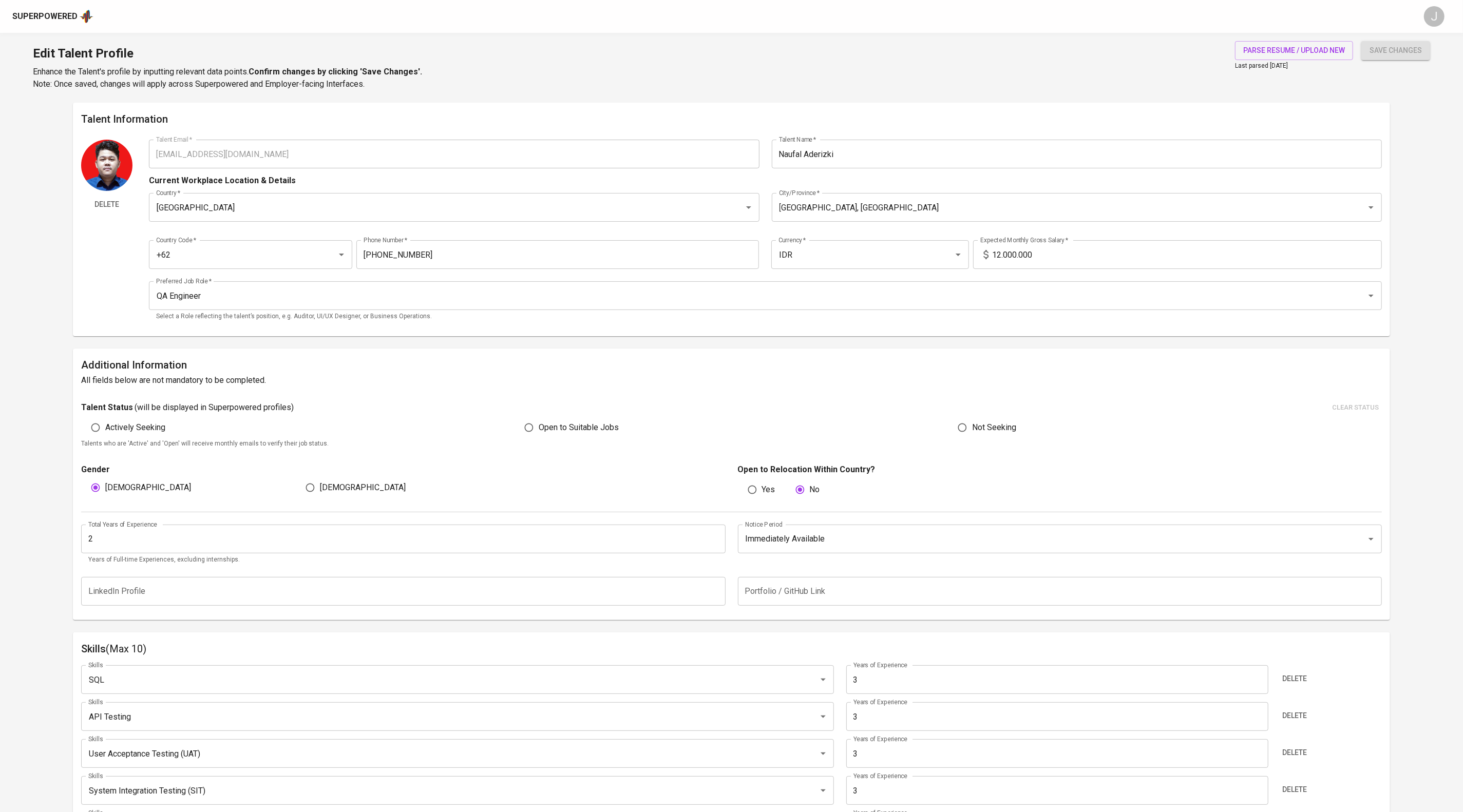
scroll to position [12, 0]
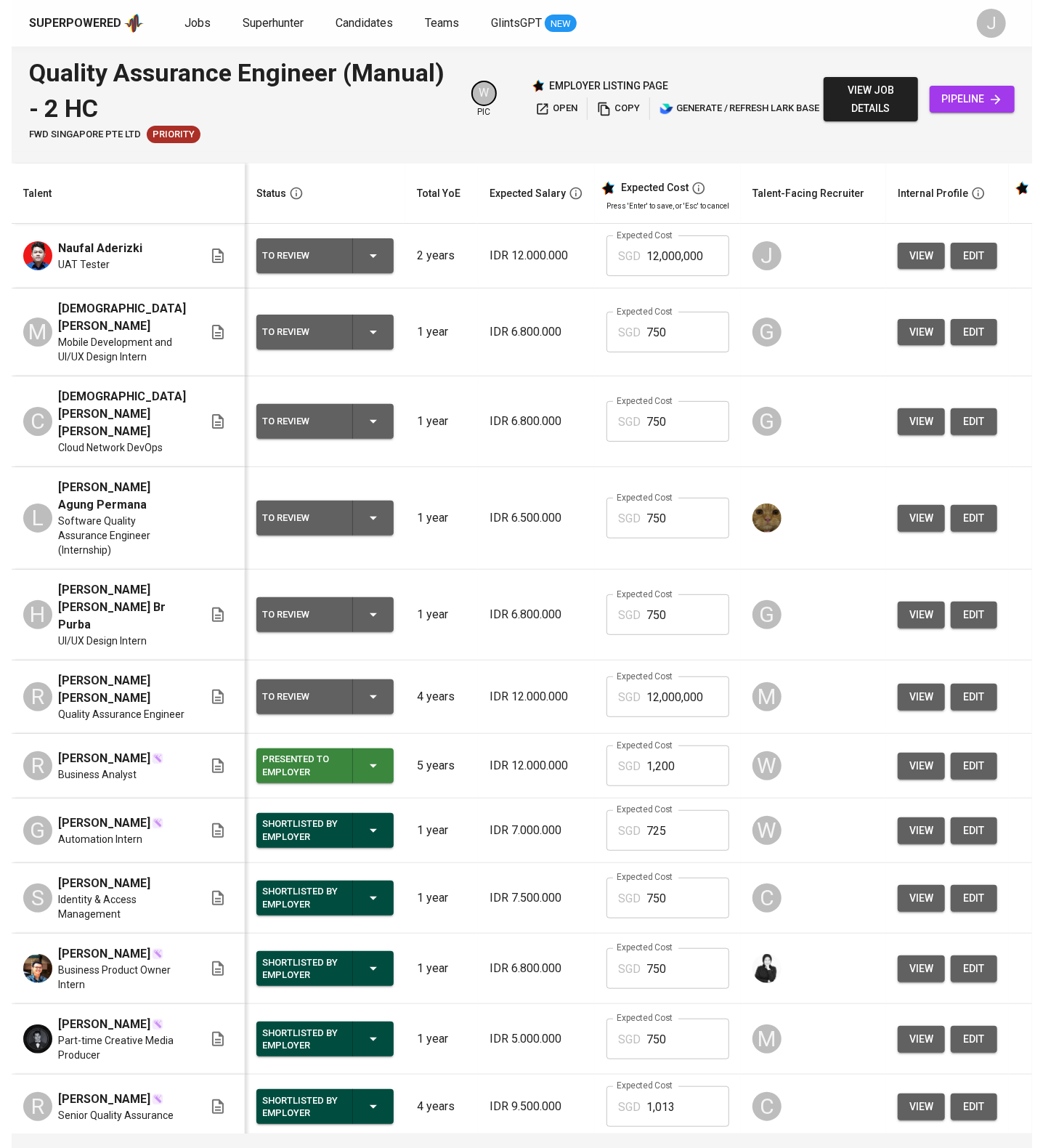
scroll to position [0, 332]
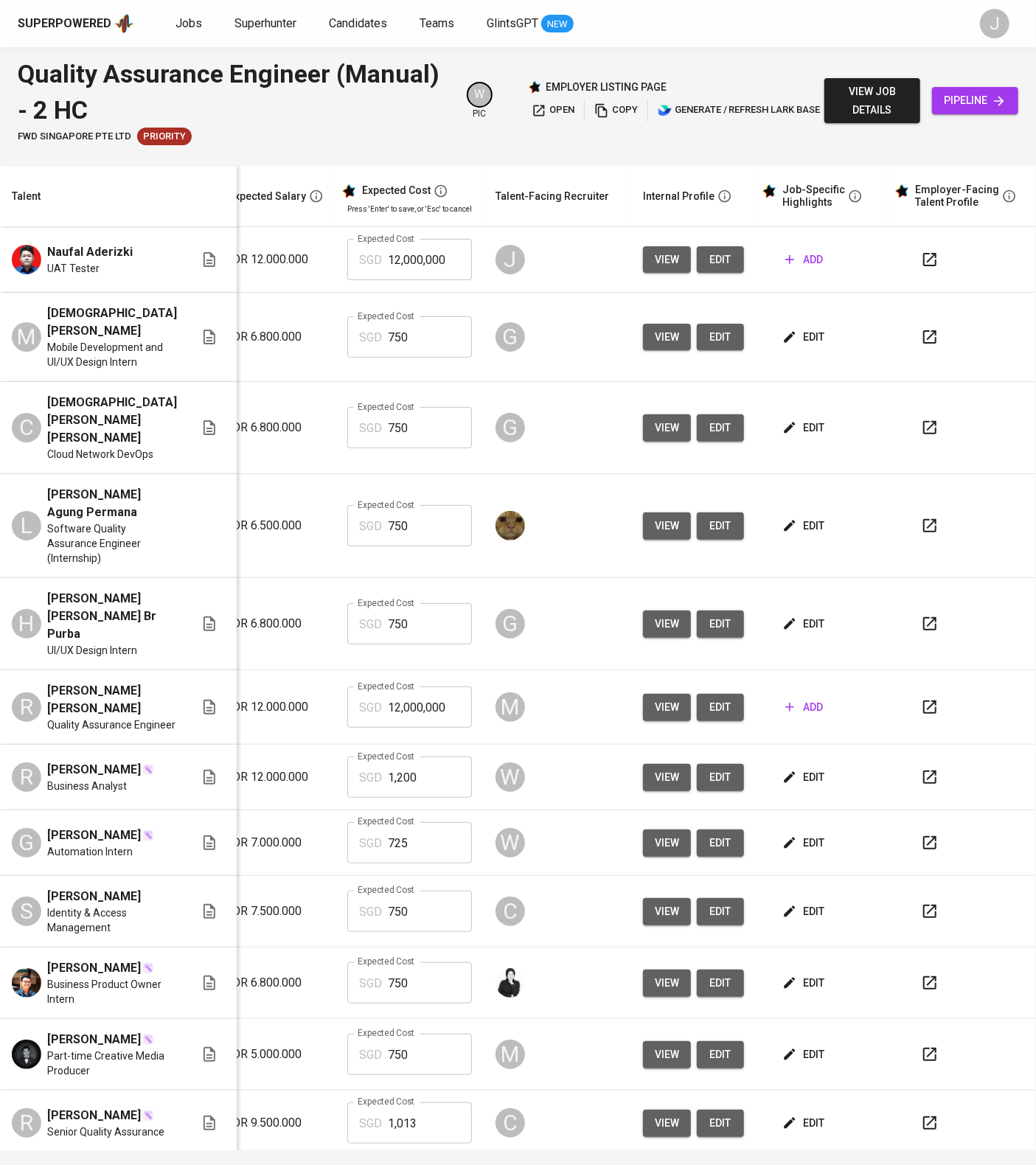
click at [804, 270] on span "add" at bounding box center [804, 260] width 37 height 19
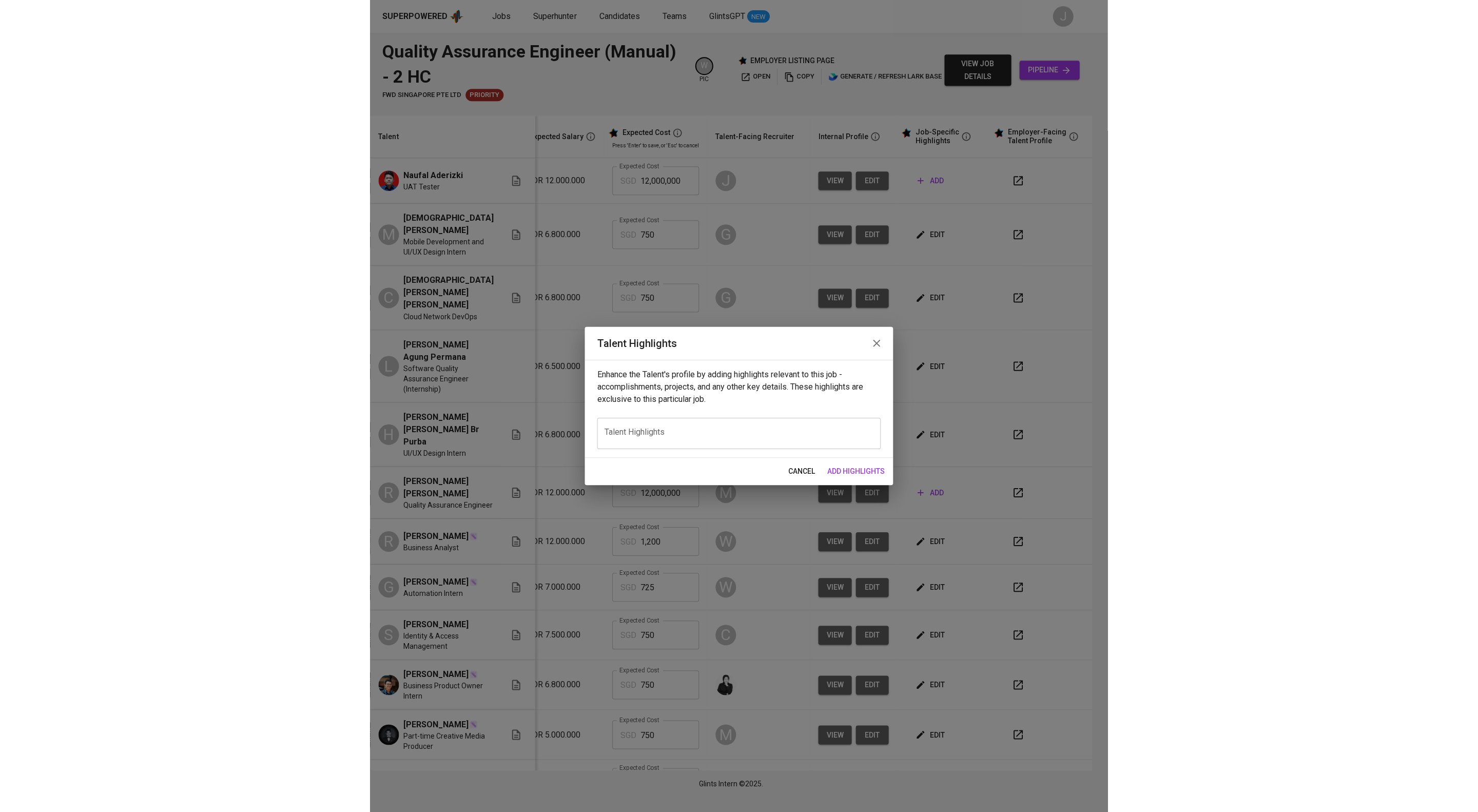
scroll to position [0, 218]
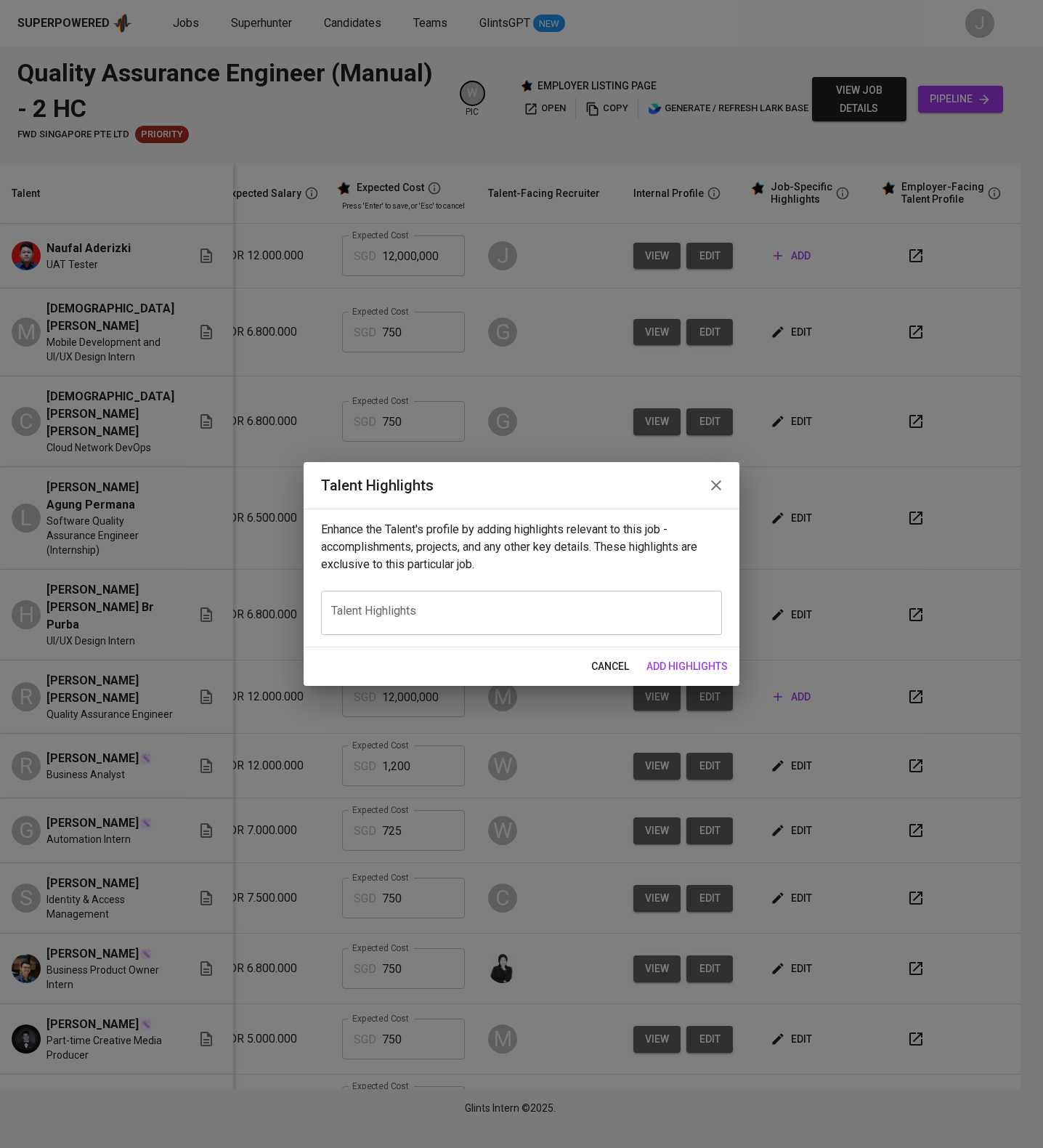
click at [585, 605] on div "x Talent Highlights" at bounding box center [521, 613] width 401 height 44
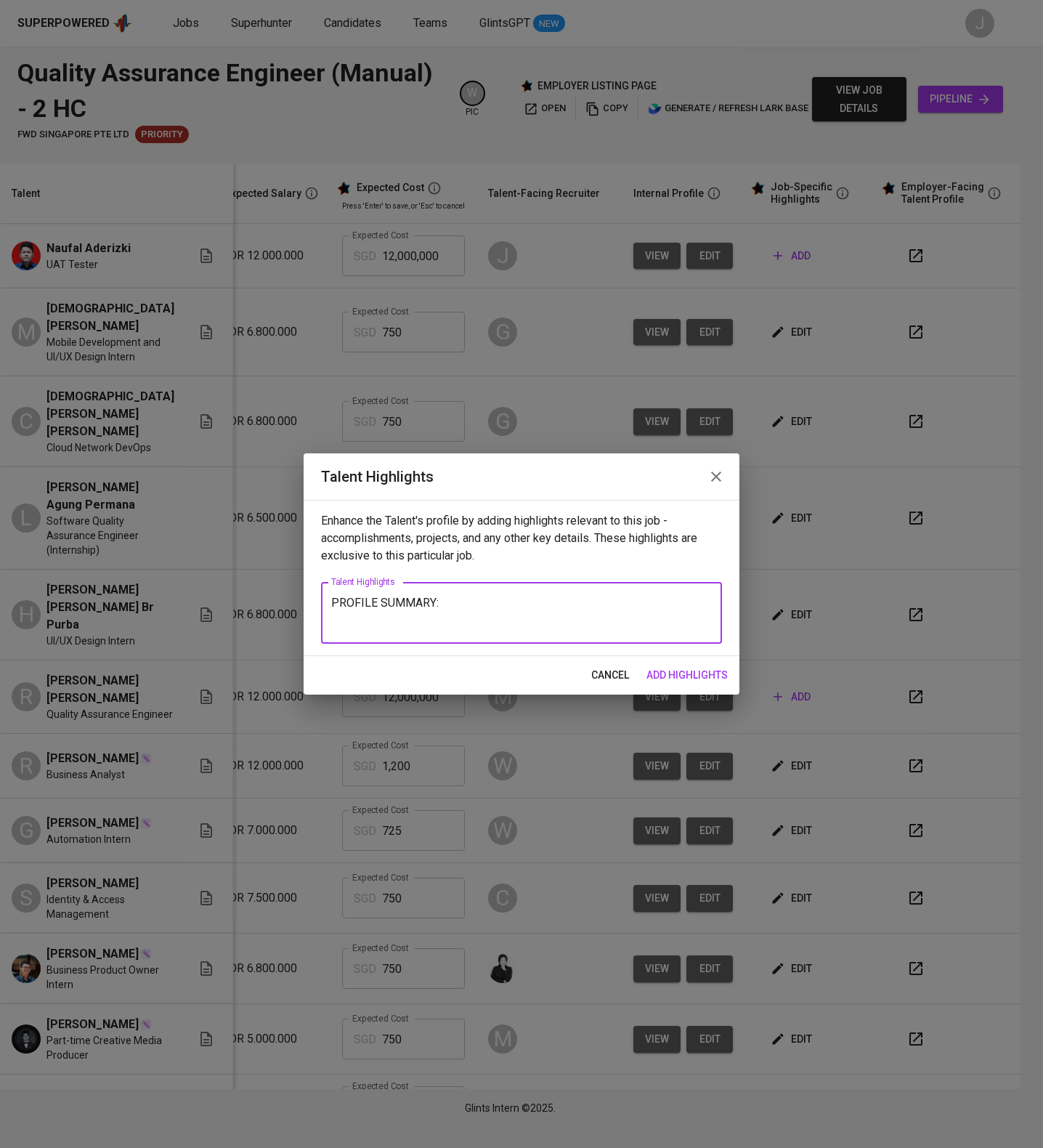
paste textarea "Manual QA Engineer with 3+ years of experience in the banking sector, specializ…"
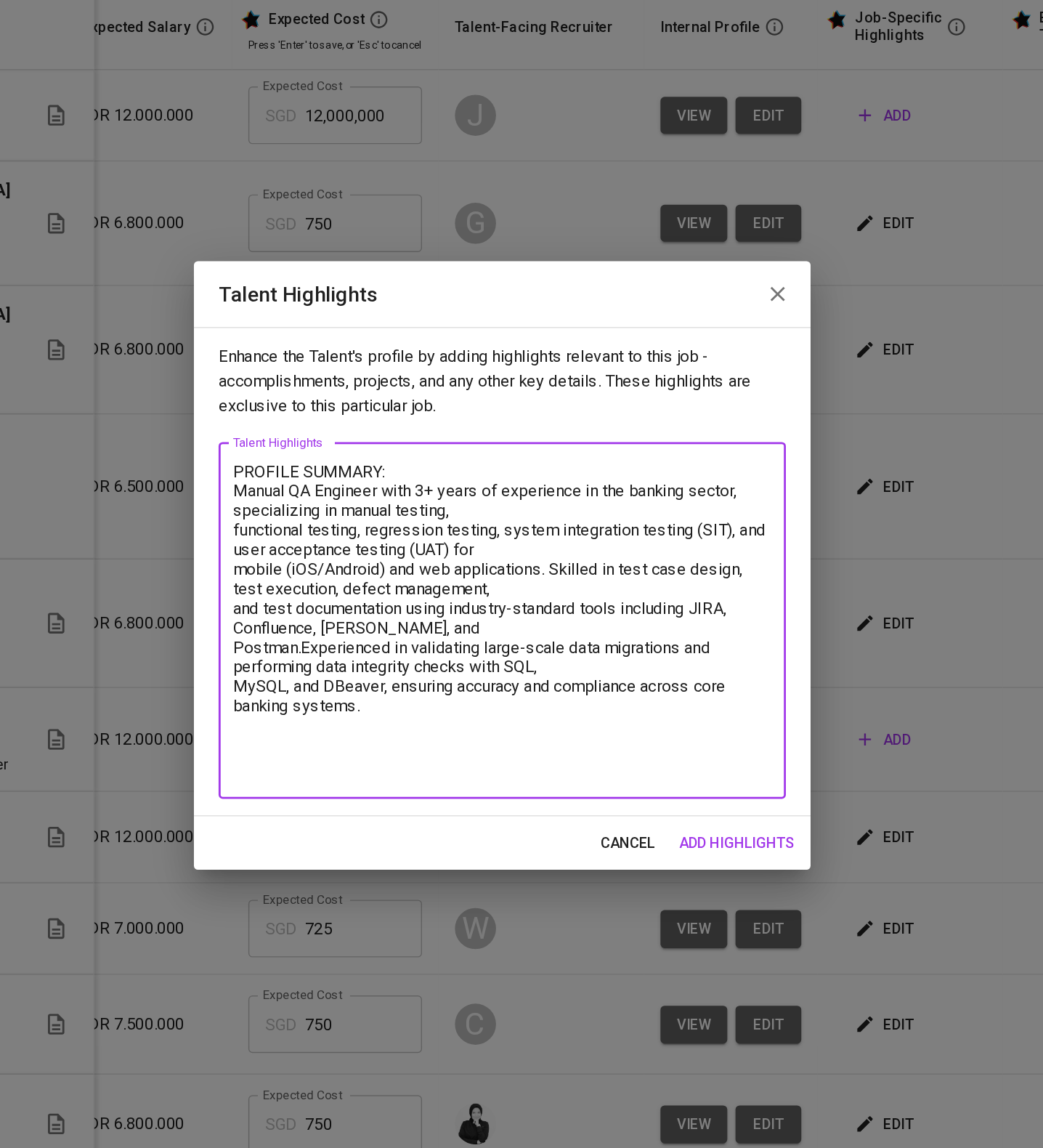
click at [333, 568] on textarea "PROFILE SUMMARY: Manual QA Engineer with 3+ years of experience in the banking …" at bounding box center [522, 613] width 380 height 224
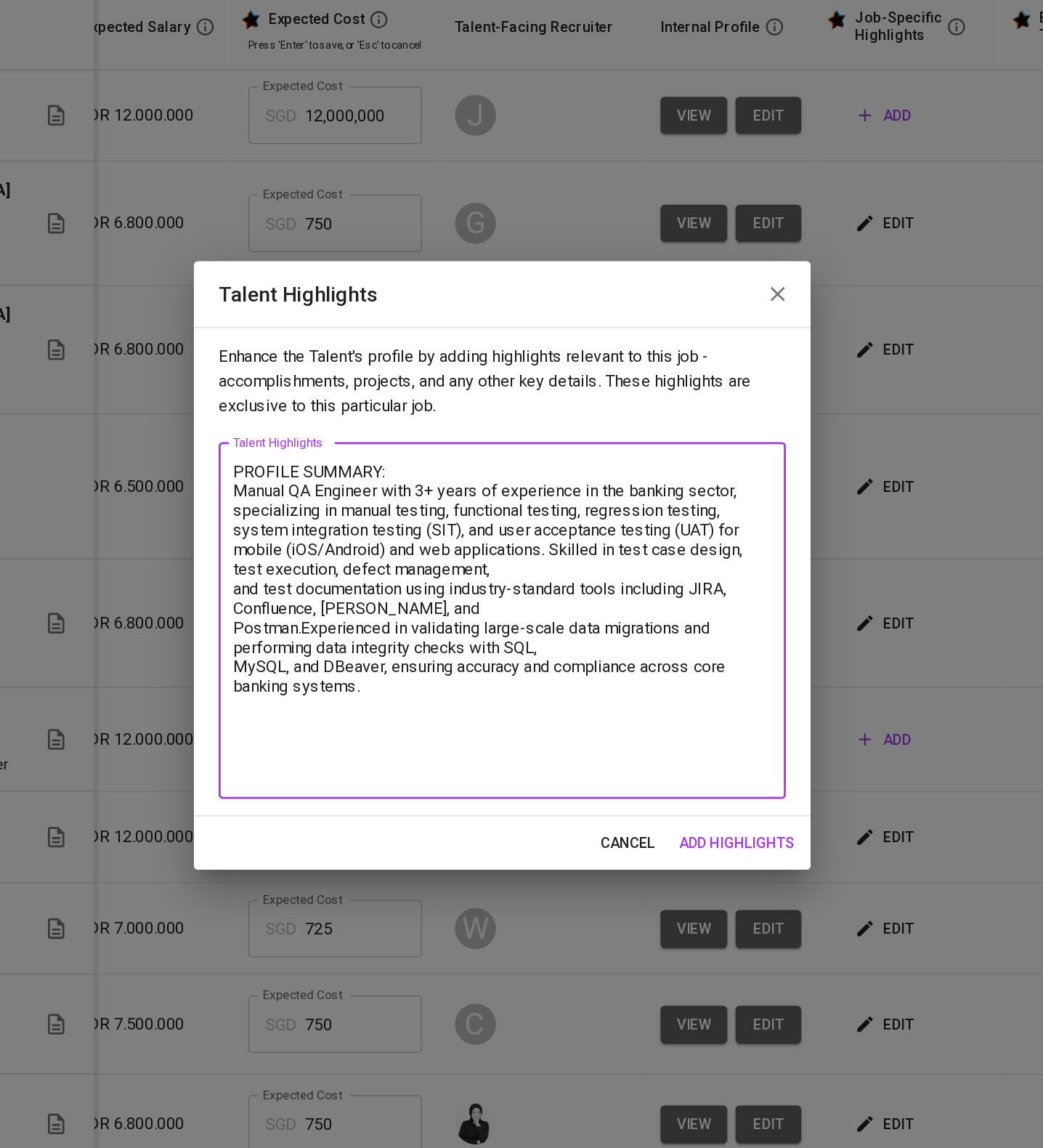
click at [332, 599] on textarea "PROFILE SUMMARY: Manual QA Engineer with 3+ years of experience in the banking …" at bounding box center [522, 613] width 380 height 224
click at [335, 601] on textarea "PROFILE SUMMARY: Manual QA Engineer with 3+ years of experience in the banking …" at bounding box center [522, 613] width 380 height 224
click at [335, 619] on textarea "PROFILE SUMMARY: Manual QA Engineer with 3+ years of experience in the banking …" at bounding box center [522, 613] width 380 height 224
click at [336, 637] on textarea "PROFILE SUMMARY: Manual QA Engineer with 3+ years of experience in the banking …" at bounding box center [522, 613] width 380 height 224
click at [332, 635] on textarea "PROFILE SUMMARY: Manual QA Engineer with 3+ years of experience in the banking …" at bounding box center [522, 613] width 380 height 224
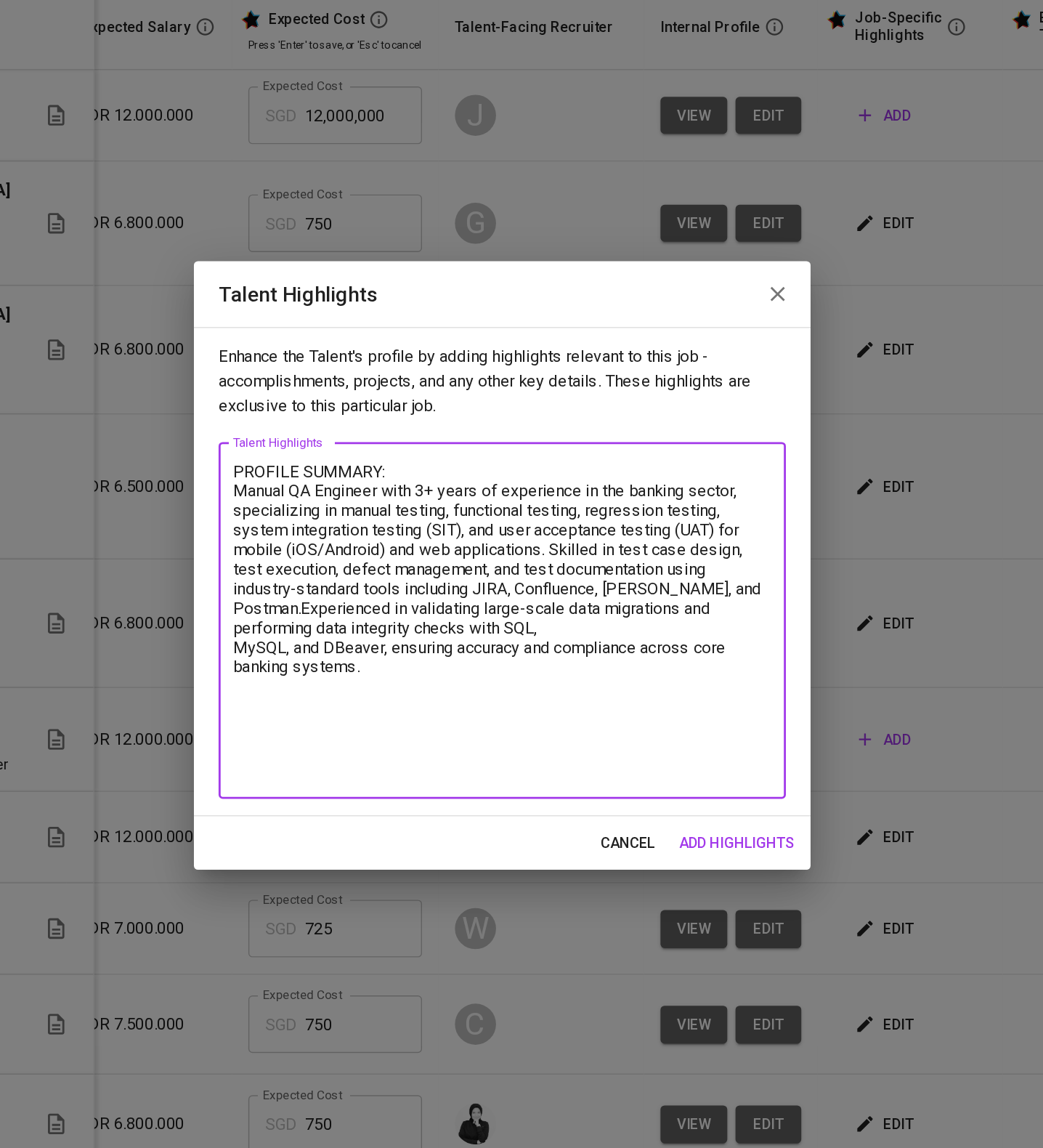
click at [333, 665] on textarea "PROFILE SUMMARY: Manual QA Engineer with 3+ years of experience in the banking …" at bounding box center [522, 613] width 380 height 224
click at [334, 706] on textarea "PROFILE SUMMARY: Manual QA Engineer with 3+ years of experience in the banking …" at bounding box center [522, 613] width 380 height 224
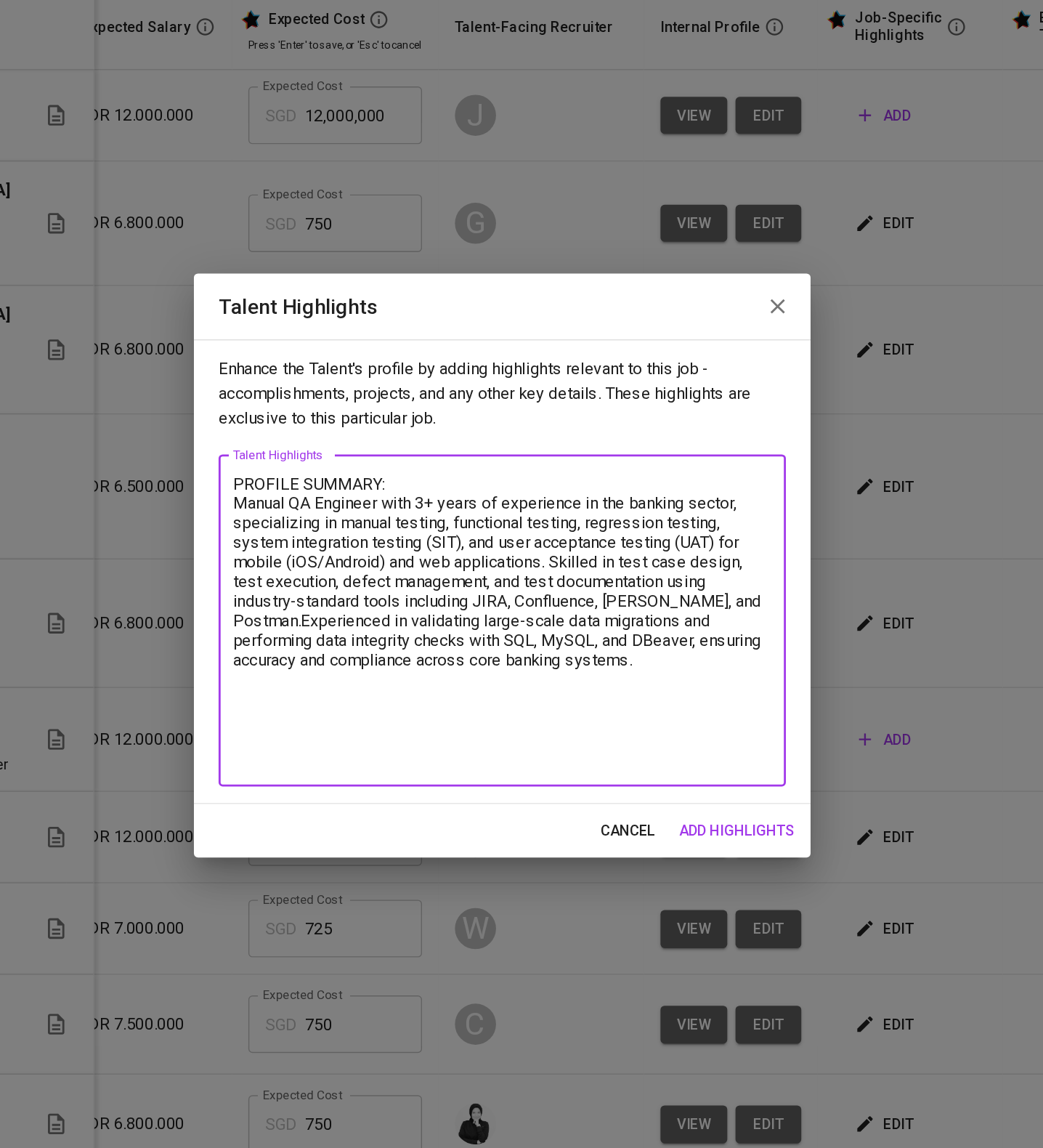
click at [578, 664] on textarea "PROFILE SUMMARY: Manual QA Engineer with 3+ years of experience in the banking …" at bounding box center [522, 612] width 380 height 207
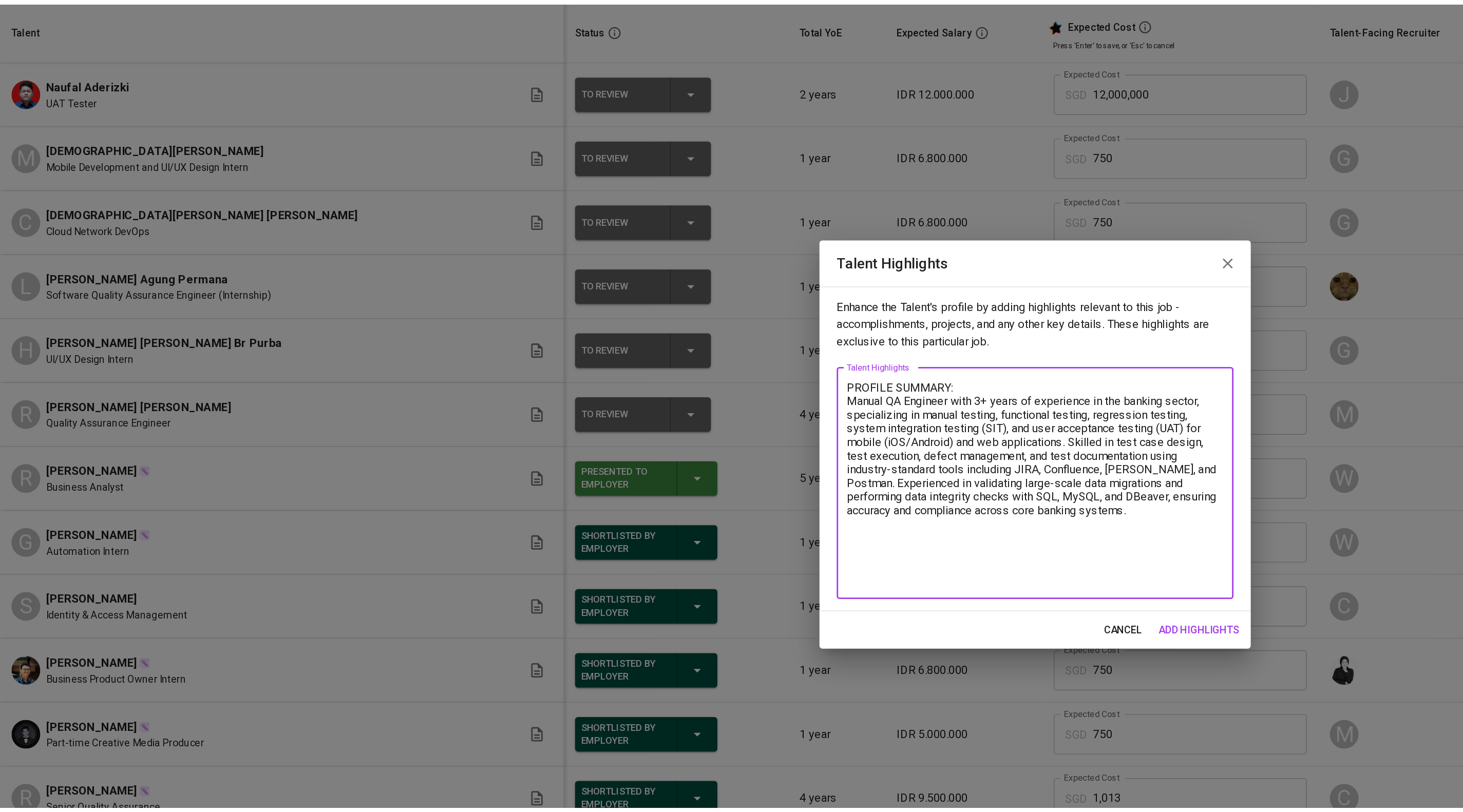
scroll to position [0, 0]
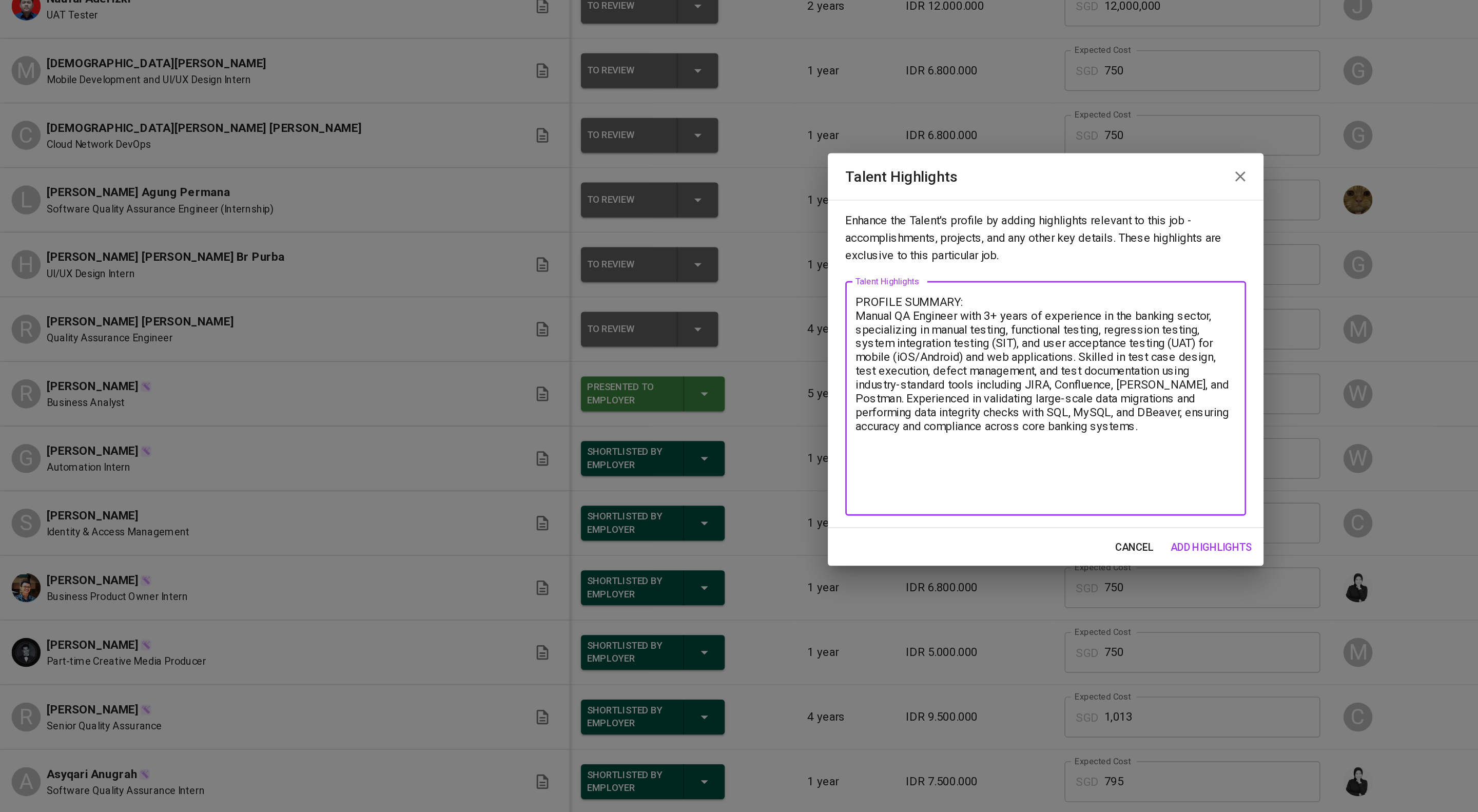
click at [856, 506] on textarea "PROFILE SUMMARY: Manual QA Engineer with 3+ years of experience in the banking …" at bounding box center [739, 433] width 269 height 146
click at [865, 502] on textarea "PROFILE SUMMARY: Manual QA Engineer with 3+ years of experience in the banking …" at bounding box center [739, 433] width 269 height 146
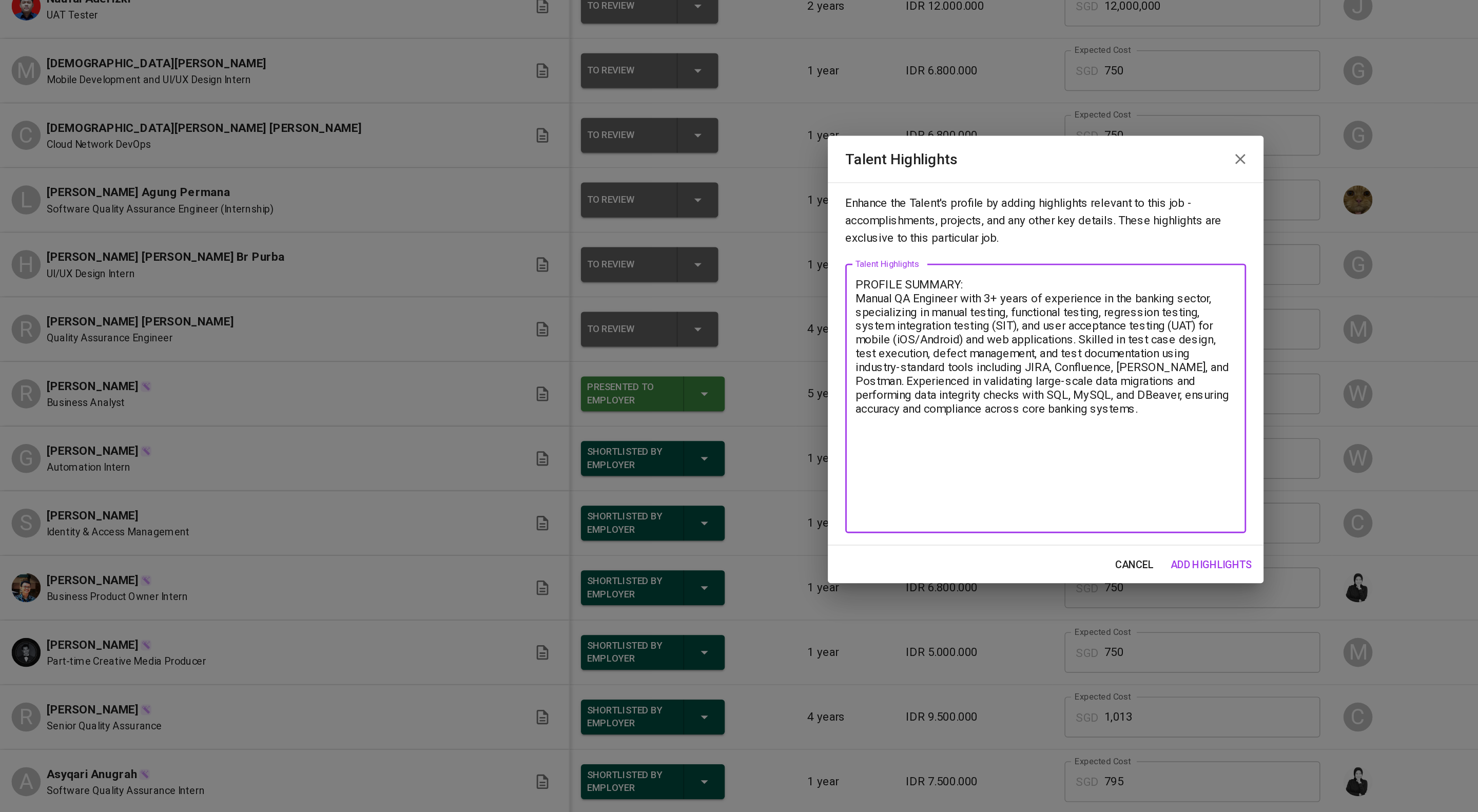
paste textarea ""(3) Kindly drop the candidates profiles to the Talent Roaster. With this forma…"
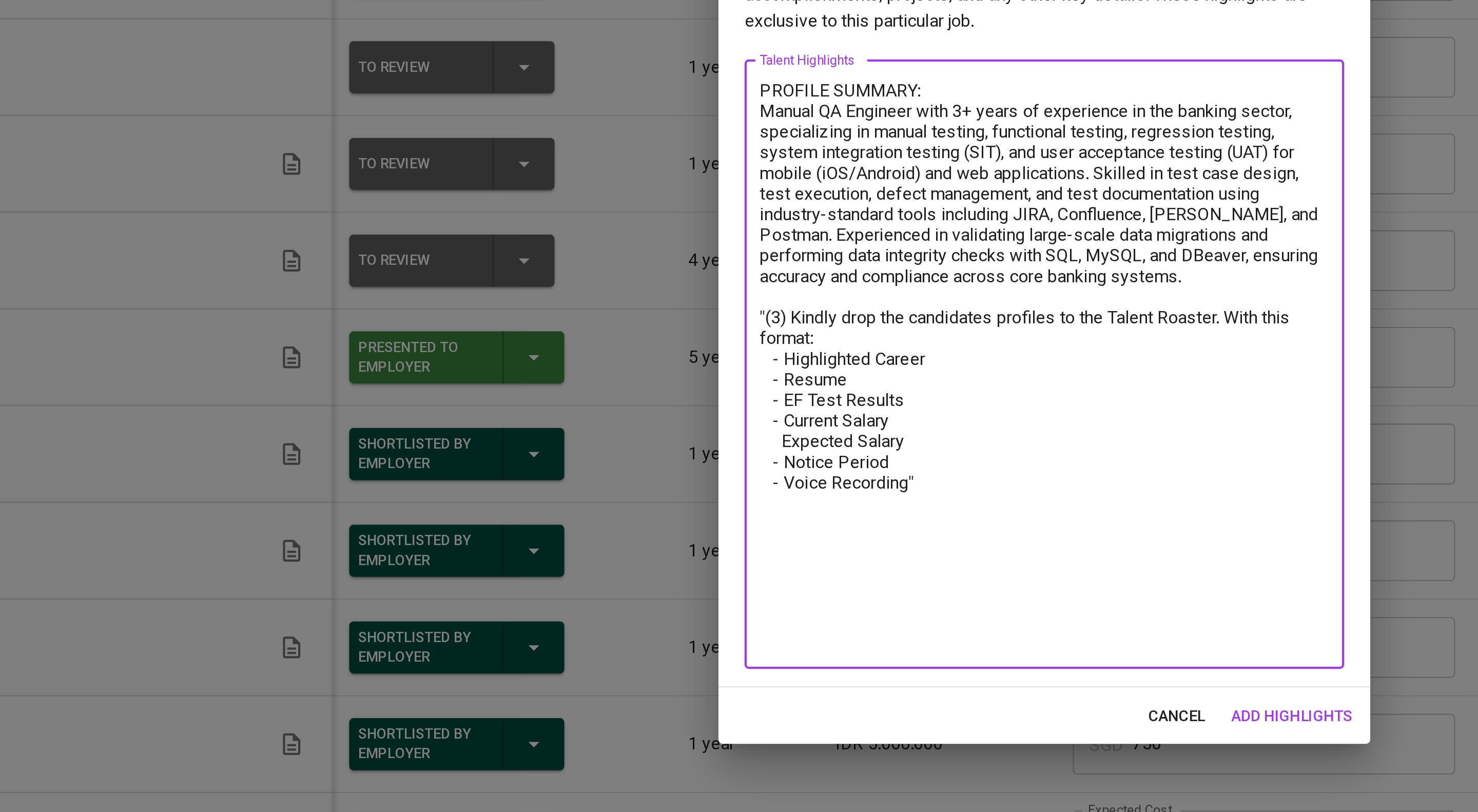
click at [702, 486] on textarea "PROFILE SUMMARY: Manual QA Engineer with 3+ years of experience in the banking …" at bounding box center [739, 434] width 269 height 269
drag, startPoint x: 724, startPoint y: 474, endPoint x: 657, endPoint y: 478, distance: 67.1
click at [609, 476] on textarea "PROFILE SUMMARY: Manual QA Engineer with 3+ years of experience in the banking …" at bounding box center [739, 434] width 269 height 269
click at [732, 480] on textarea "PROFILE SUMMARY: Manual QA Engineer with 3+ years of experience in the banking …" at bounding box center [739, 434] width 269 height 269
drag, startPoint x: 711, startPoint y: 480, endPoint x: 592, endPoint y: 469, distance: 119.5
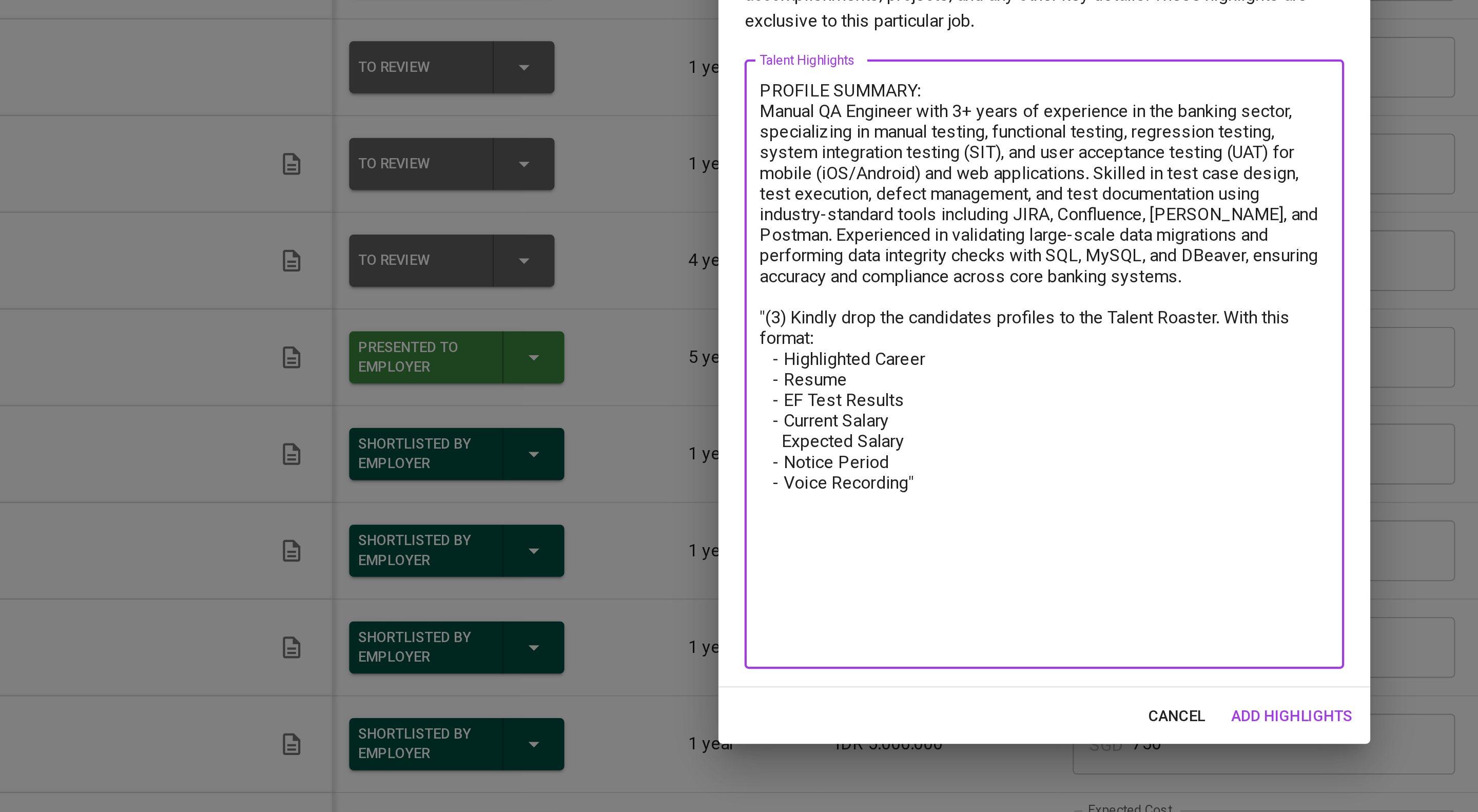
click at [592, 469] on div "Enhance the Talent's profile by adding highlights relevant to this job - accomp…" at bounding box center [739, 409] width 308 height 354
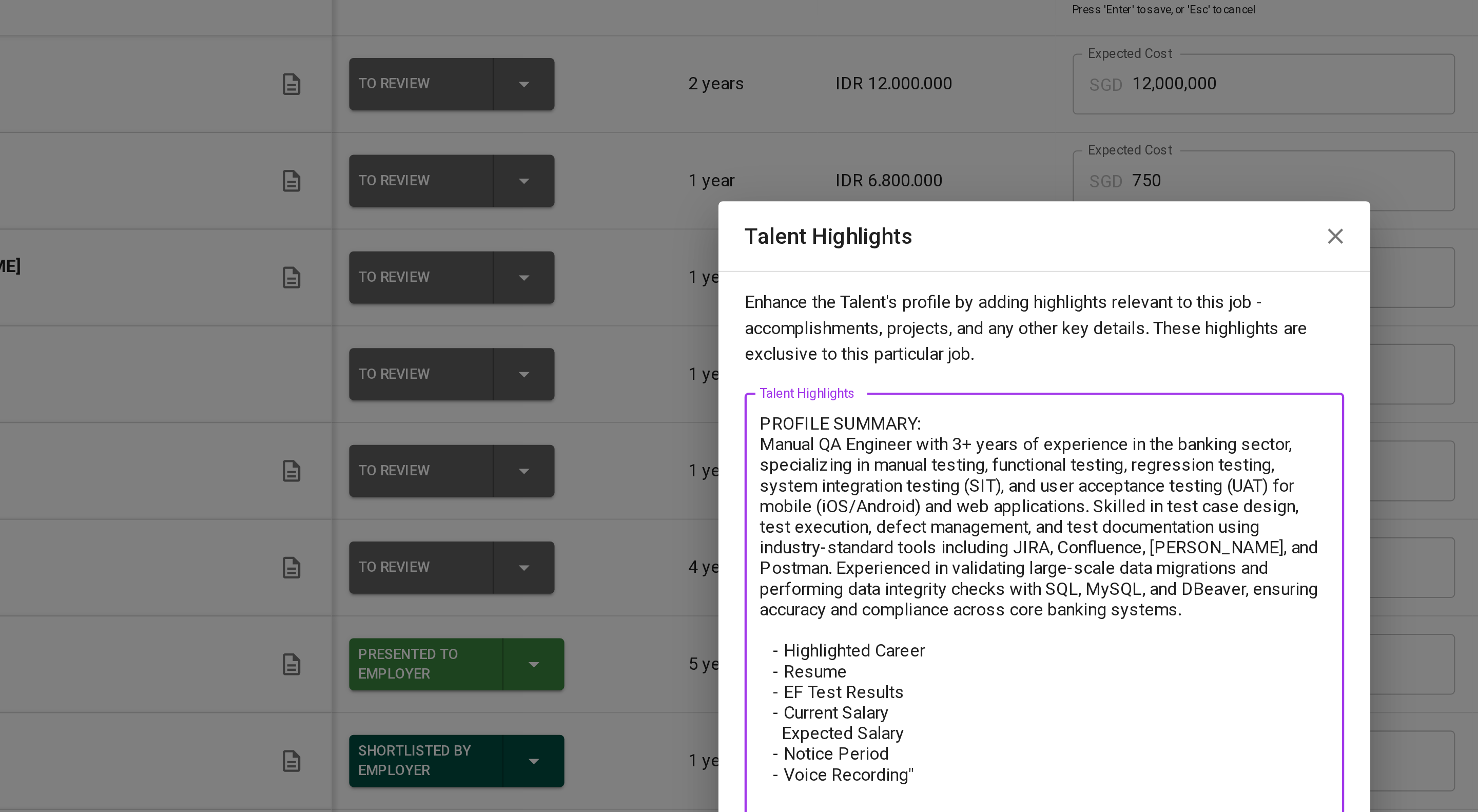
click at [674, 355] on textarea "PROFILE SUMMARY: Manual QA Engineer with 3+ years of experience in the banking …" at bounding box center [739, 434] width 269 height 244
drag, startPoint x: 695, startPoint y: 323, endPoint x: 585, endPoint y: 324, distance: 110.0
click at [585, 324] on div "Enhance the Talent's profile by adding highlights relevant to this job - accomp…" at bounding box center [739, 409] width 308 height 330
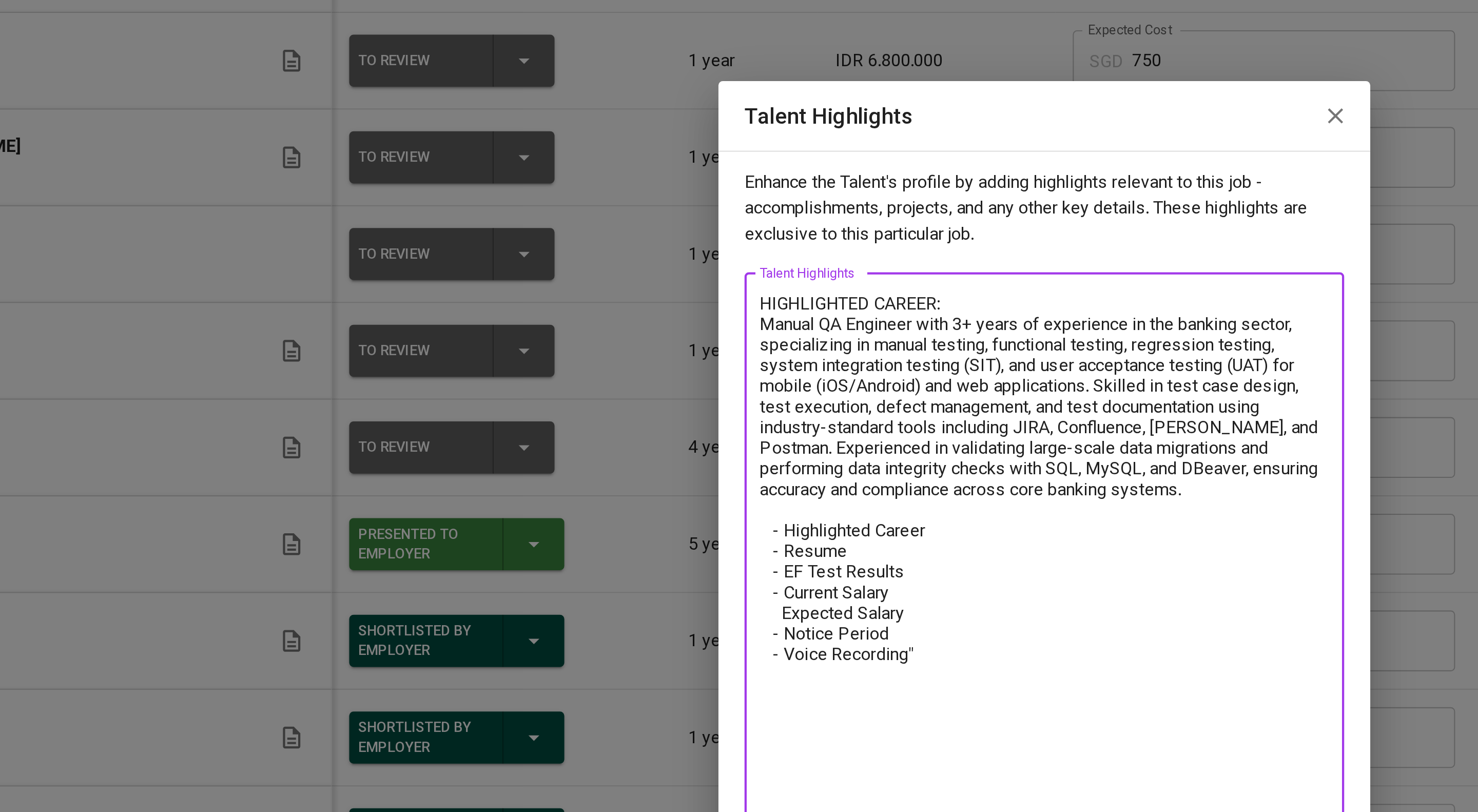
drag, startPoint x: 709, startPoint y: 478, endPoint x: 595, endPoint y: 478, distance: 114.0
click at [595, 478] on div "Enhance the Talent's profile by adding highlights relevant to this job - accomp…" at bounding box center [739, 409] width 308 height 330
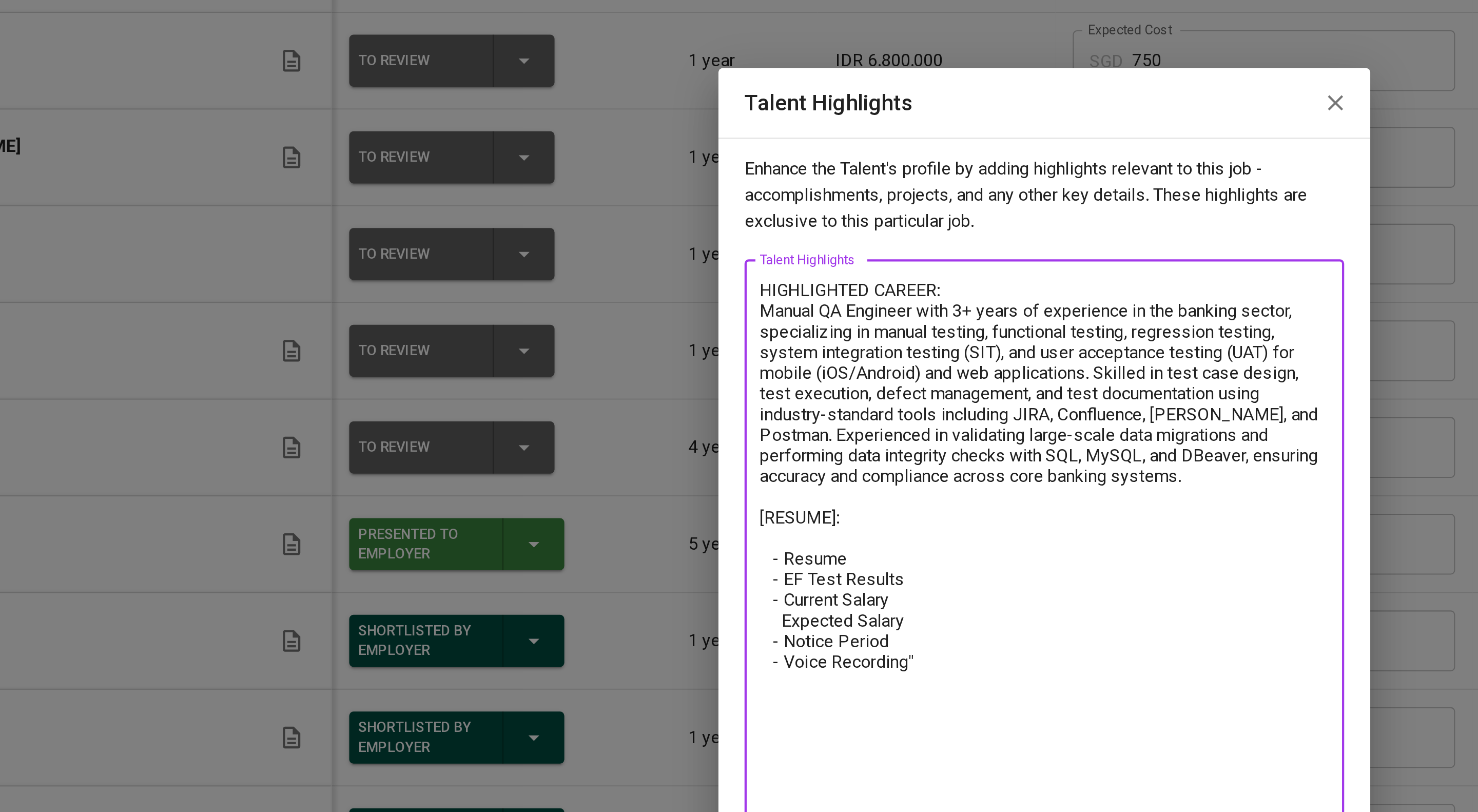
paste textarea "https://glints.sg.larksuite.com/file/TgbJbU091osRx5xsk2olRo1MgCd?from=from_copy…"
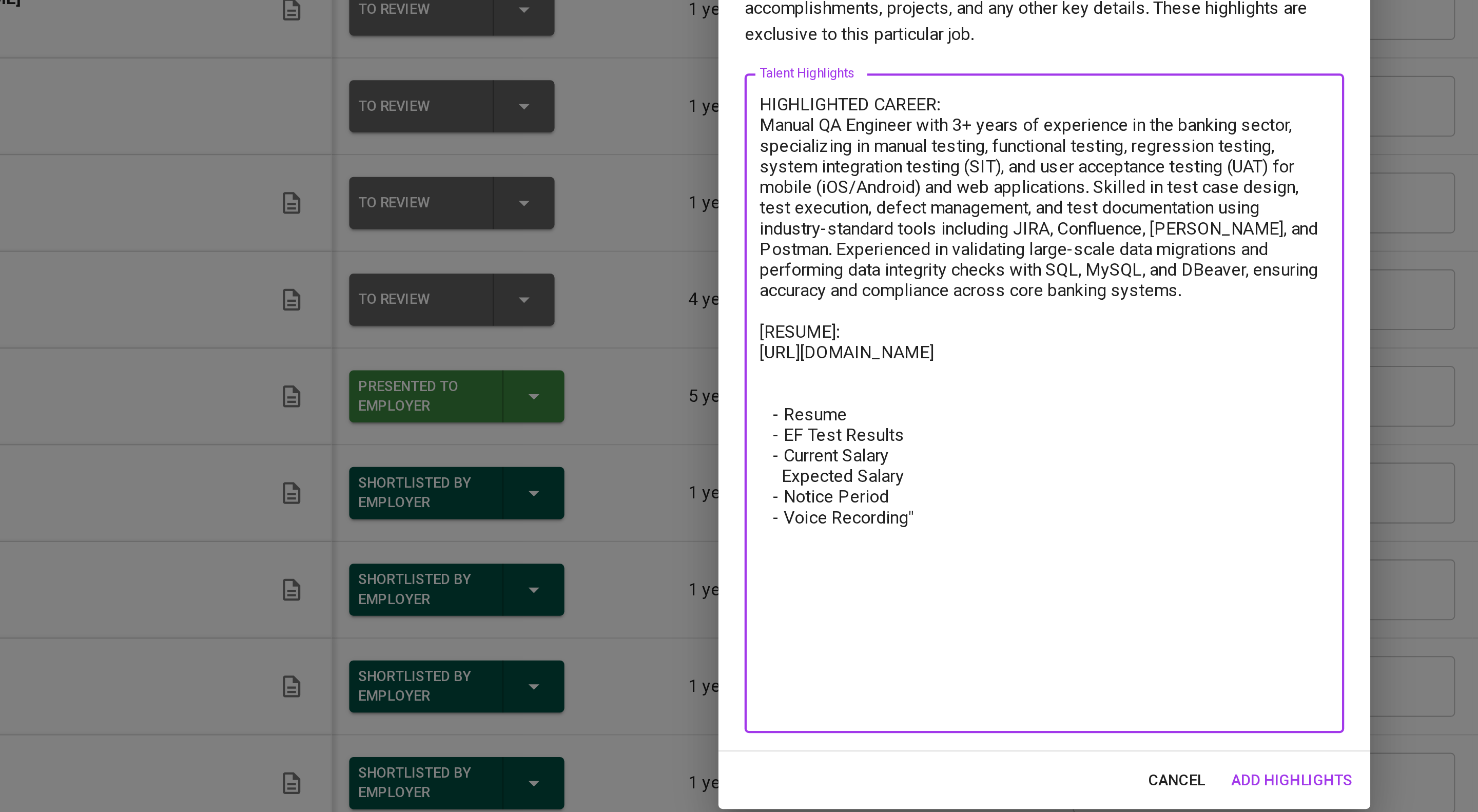
click at [641, 494] on textarea "HIGHLIGHTED CAREER: Manual QA Engineer with 3+ years of experience in the banki…" at bounding box center [739, 434] width 269 height 293
drag, startPoint x: 667, startPoint y: 519, endPoint x: 583, endPoint y: 516, distance: 84.1
click at [583, 516] on div "Talent Highlights Enhance the Talent's profile by adding highlights relevant to…" at bounding box center [739, 406] width 1478 height 812
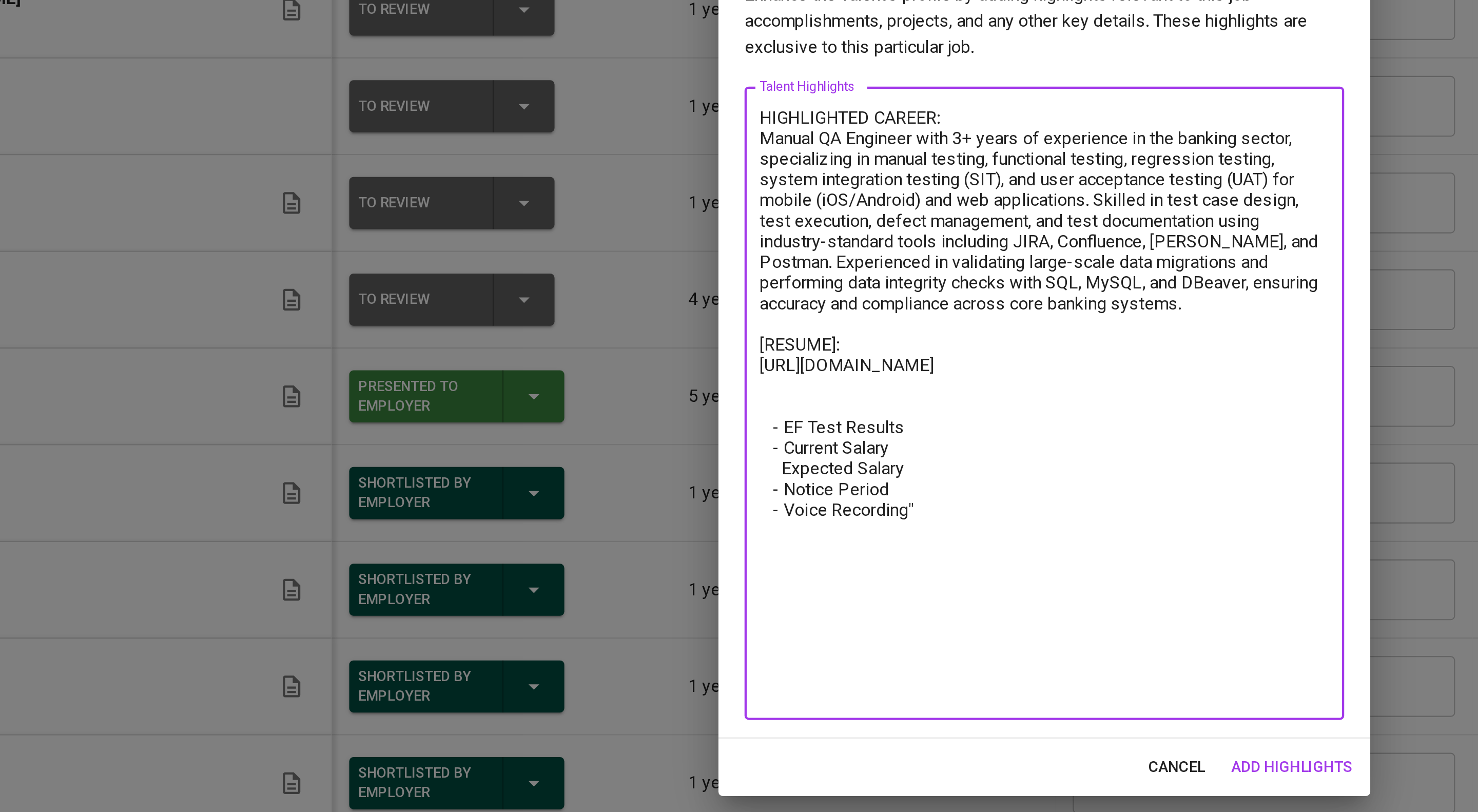
click at [617, 523] on textarea "HIGHLIGHTED CAREER: Manual QA Engineer with 3+ years of experience in the banki…" at bounding box center [739, 434] width 269 height 280
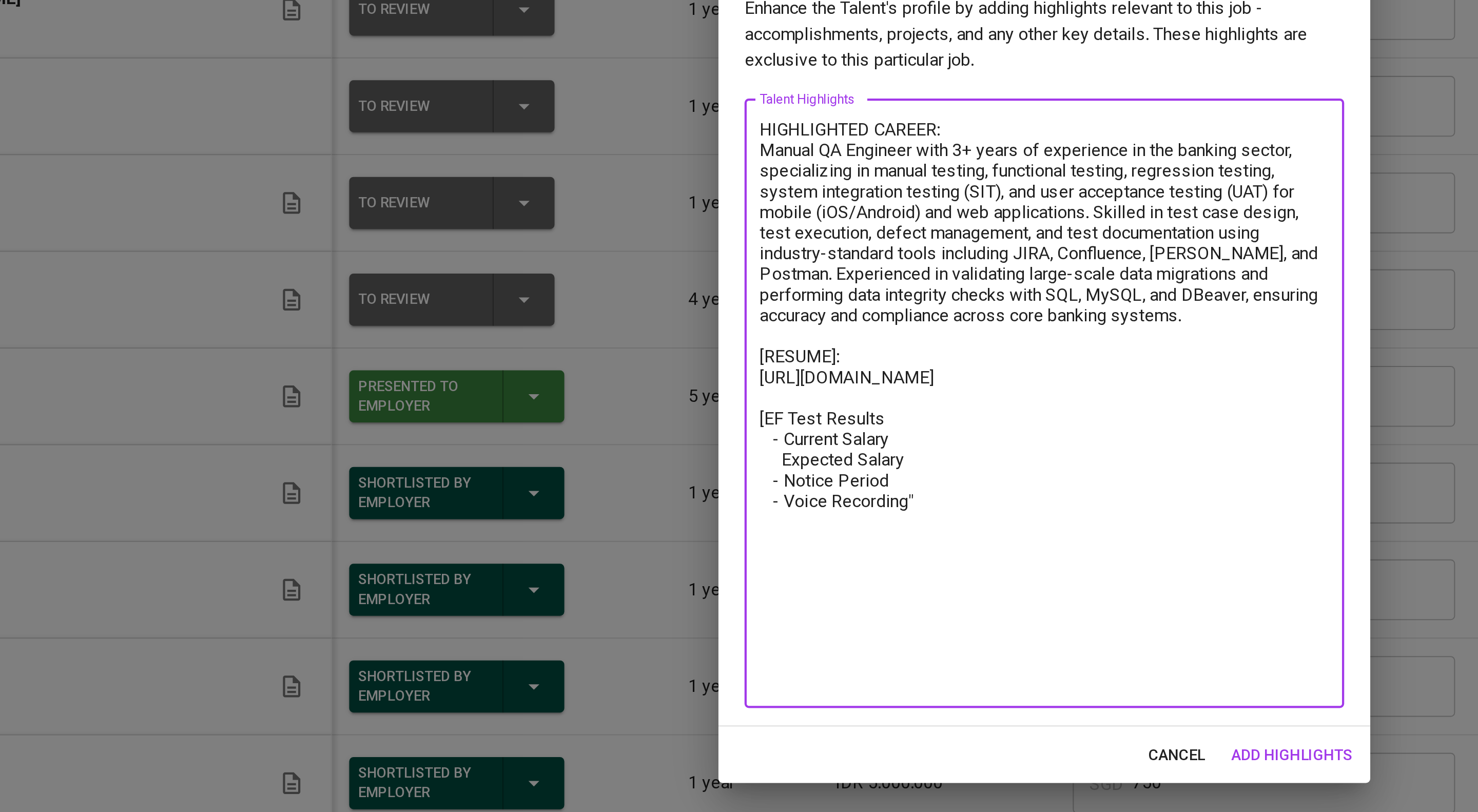
click at [684, 515] on textarea "HIGHLIGHTED CAREER: Manual QA Engineer with 3+ years of experience in the banki…" at bounding box center [739, 434] width 269 height 269
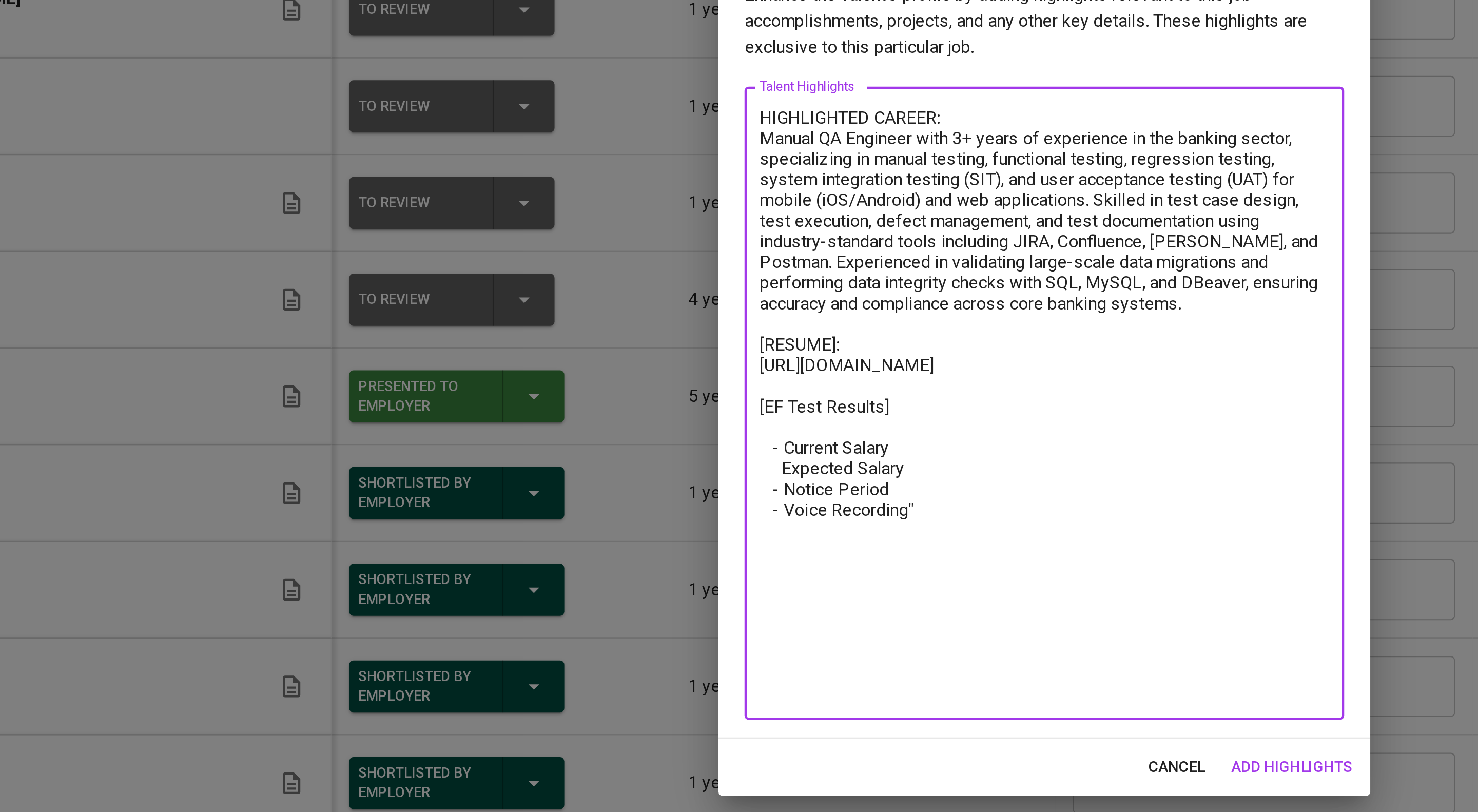
click at [618, 535] on textarea "HIGHLIGHTED CAREER: Manual QA Engineer with 3+ years of experience in the banki…" at bounding box center [739, 434] width 269 height 280
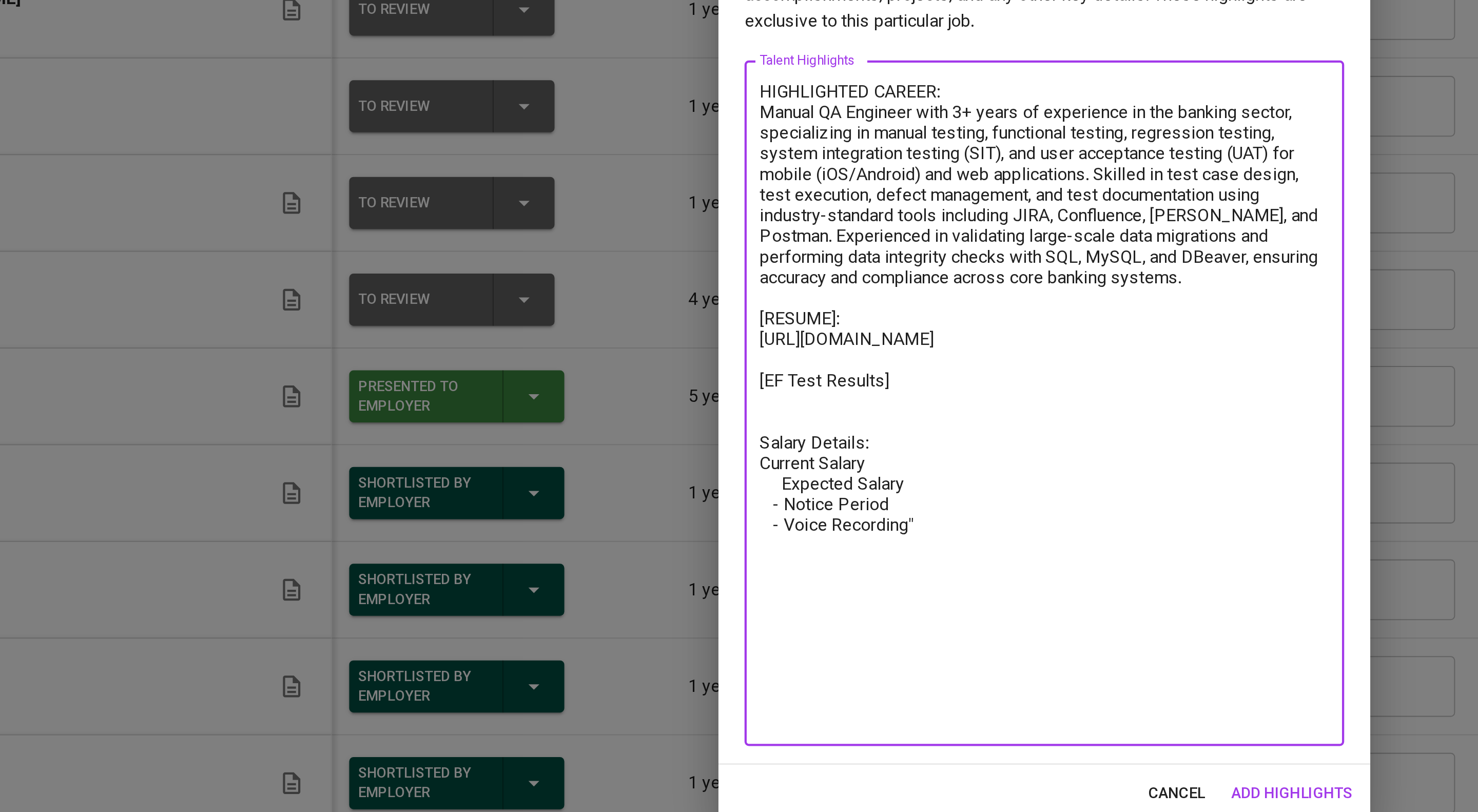
click at [680, 538] on textarea "HIGHLIGHTED CAREER: Manual QA Engineer with 3+ years of experience in the banki…" at bounding box center [739, 434] width 269 height 305
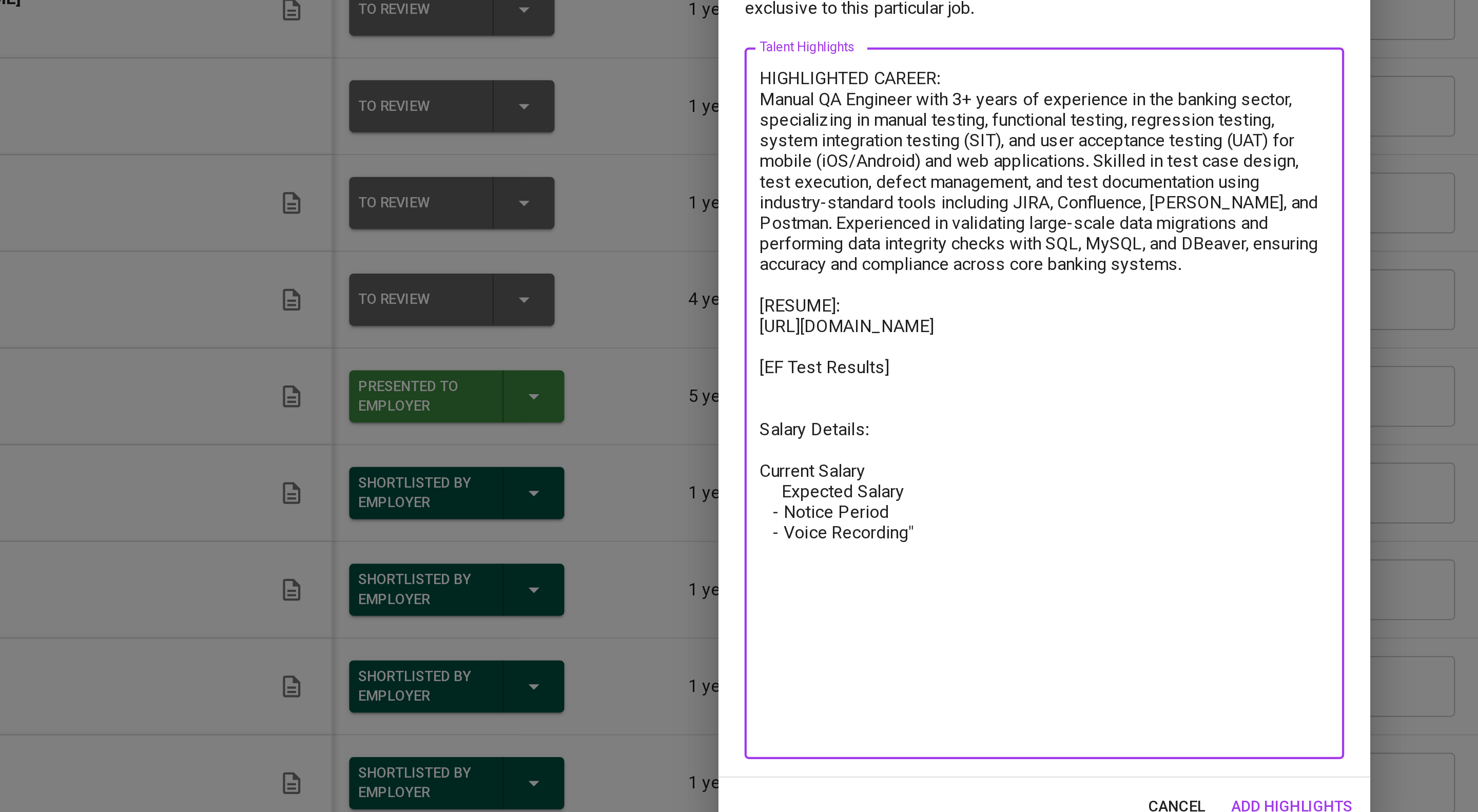
drag, startPoint x: 673, startPoint y: 530, endPoint x: 563, endPoint y: 530, distance: 110.0
click at [563, 530] on div "Talent Highlights Enhance the Talent's profile by adding highlights relevant to…" at bounding box center [739, 406] width 1478 height 812
click at [617, 566] on textarea "HIGHLIGHTED CAREER: Manual QA Engineer with 3+ years of experience in the banki…" at bounding box center [739, 434] width 269 height 317
click at [698, 557] on textarea "HIGHLIGHTED CAREER: Manual QA Engineer with 3+ years of experience in the banki…" at bounding box center [739, 434] width 269 height 317
click at [685, 564] on textarea "HIGHLIGHTED CAREER: Manual QA Engineer with 3+ years of experience in the banki…" at bounding box center [739, 434] width 269 height 317
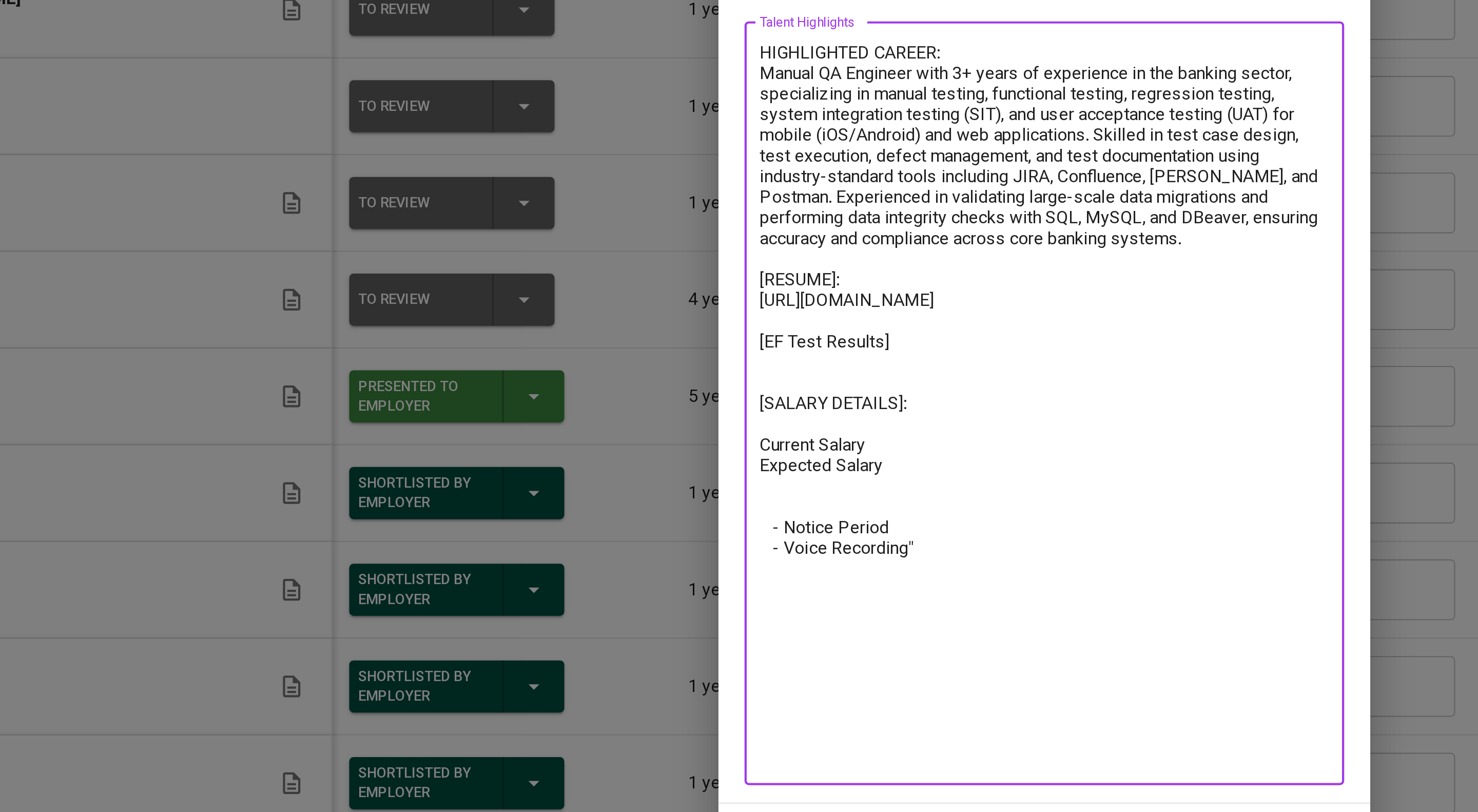
click at [619, 588] on textarea "HIGHLIGHTED CAREER: Manual QA Engineer with 3+ years of experience in the banki…" at bounding box center [739, 434] width 269 height 341
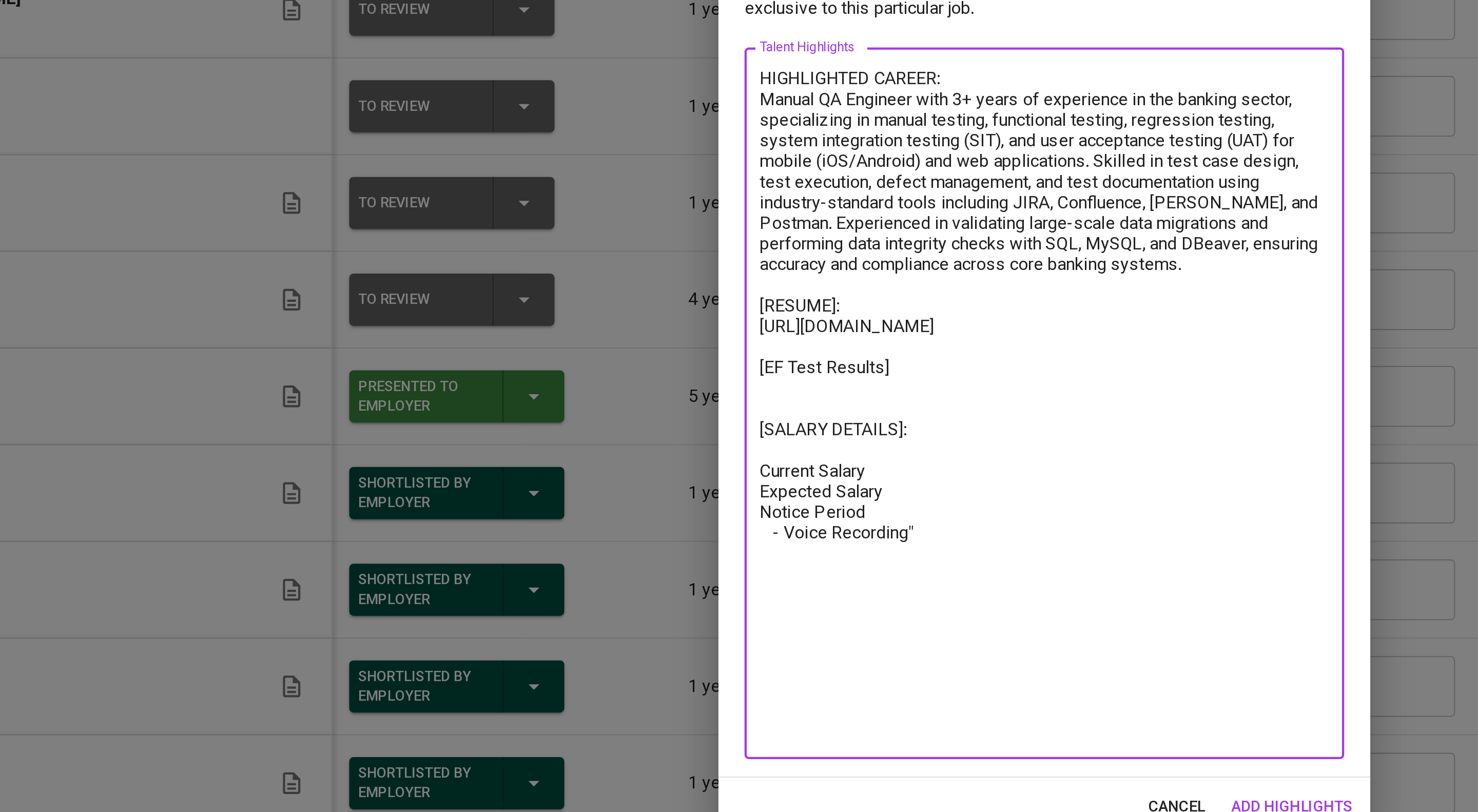
click at [684, 574] on textarea "HIGHLIGHTED CAREER: Manual QA Engineer with 3+ years of experience in the banki…" at bounding box center [739, 434] width 269 height 317
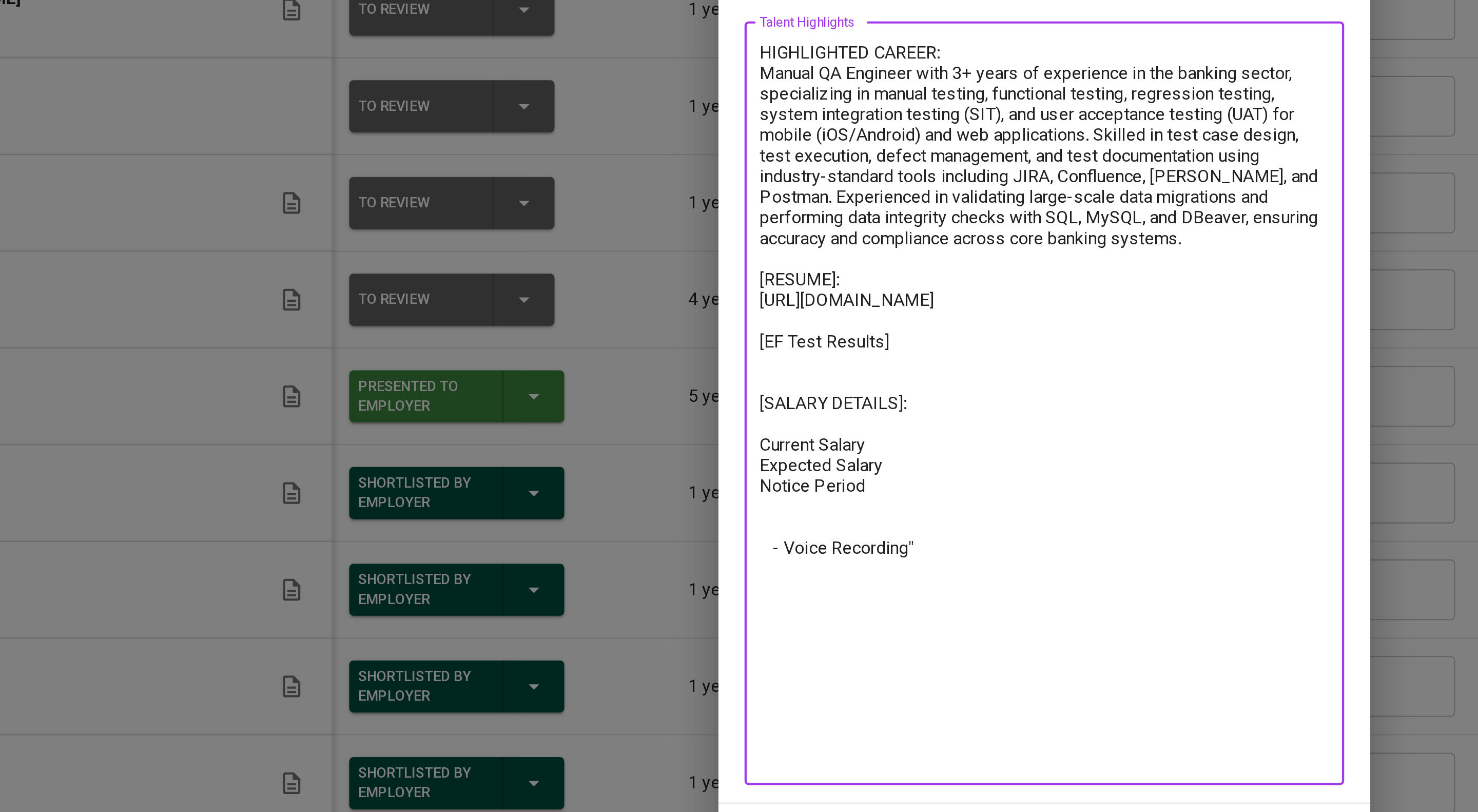
drag, startPoint x: 702, startPoint y: 600, endPoint x: 600, endPoint y: 605, distance: 102.1
click at [600, 605] on div "HIGHLIGHTED CAREER: Manual QA Engineer with 3+ years of experience in the banki…" at bounding box center [739, 434] width 283 height 360
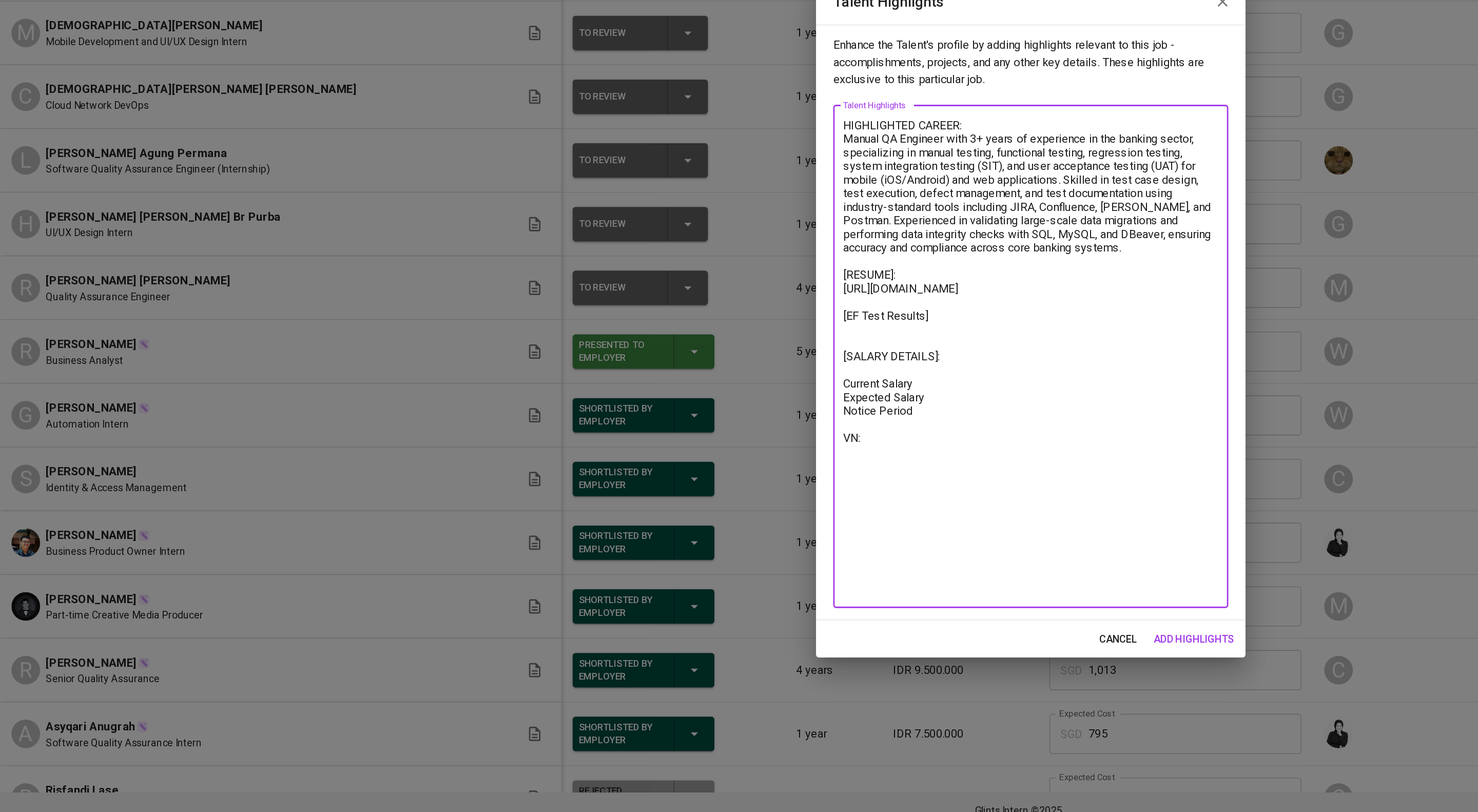
click at [732, 468] on textarea "HIGHLIGHTED CAREER: Manual QA Engineer with 3+ years of experience in the banki…" at bounding box center [739, 434] width 269 height 341
click at [678, 540] on textarea "HIGHLIGHTED CAREER: Manual QA Engineer with 3+ years of experience in the banki…" at bounding box center [739, 434] width 269 height 341
click at [690, 556] on textarea "HIGHLIGHTED CAREER: Manual QA Engineer with 3+ years of experience in the banki…" at bounding box center [739, 434] width 269 height 341
click at [673, 567] on textarea "HIGHLIGHTED CAREER: Manual QA Engineer with 3+ years of experience in the banki…" at bounding box center [739, 434] width 269 height 341
click at [719, 557] on textarea "HIGHLIGHTED CAREER: Manual QA Engineer with 3+ years of experience in the banki…" at bounding box center [739, 434] width 269 height 341
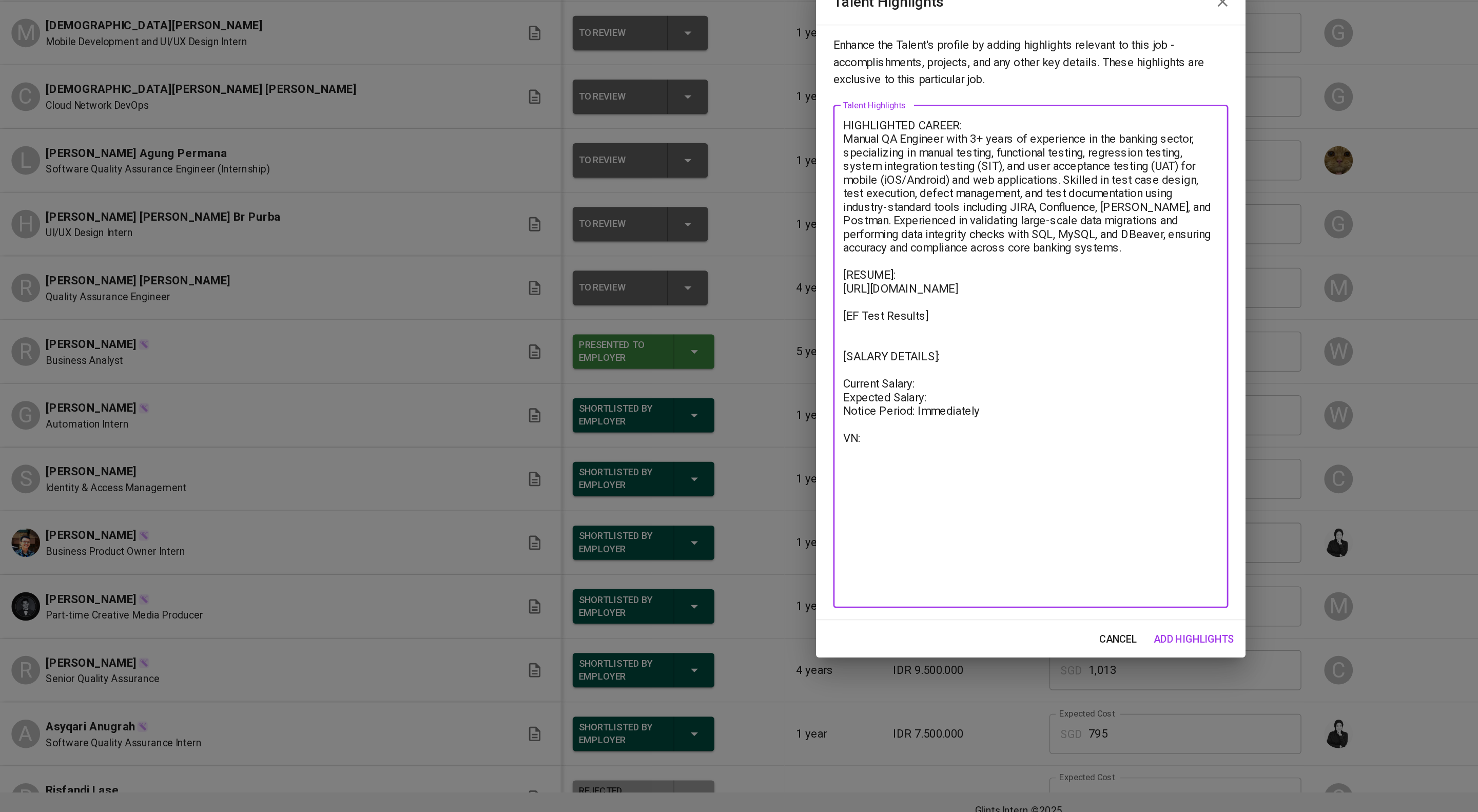
click at [689, 477] on textarea "HIGHLIGHTED CAREER: Manual QA Engineer with 3+ years of experience in the banki…" at bounding box center [739, 434] width 269 height 341
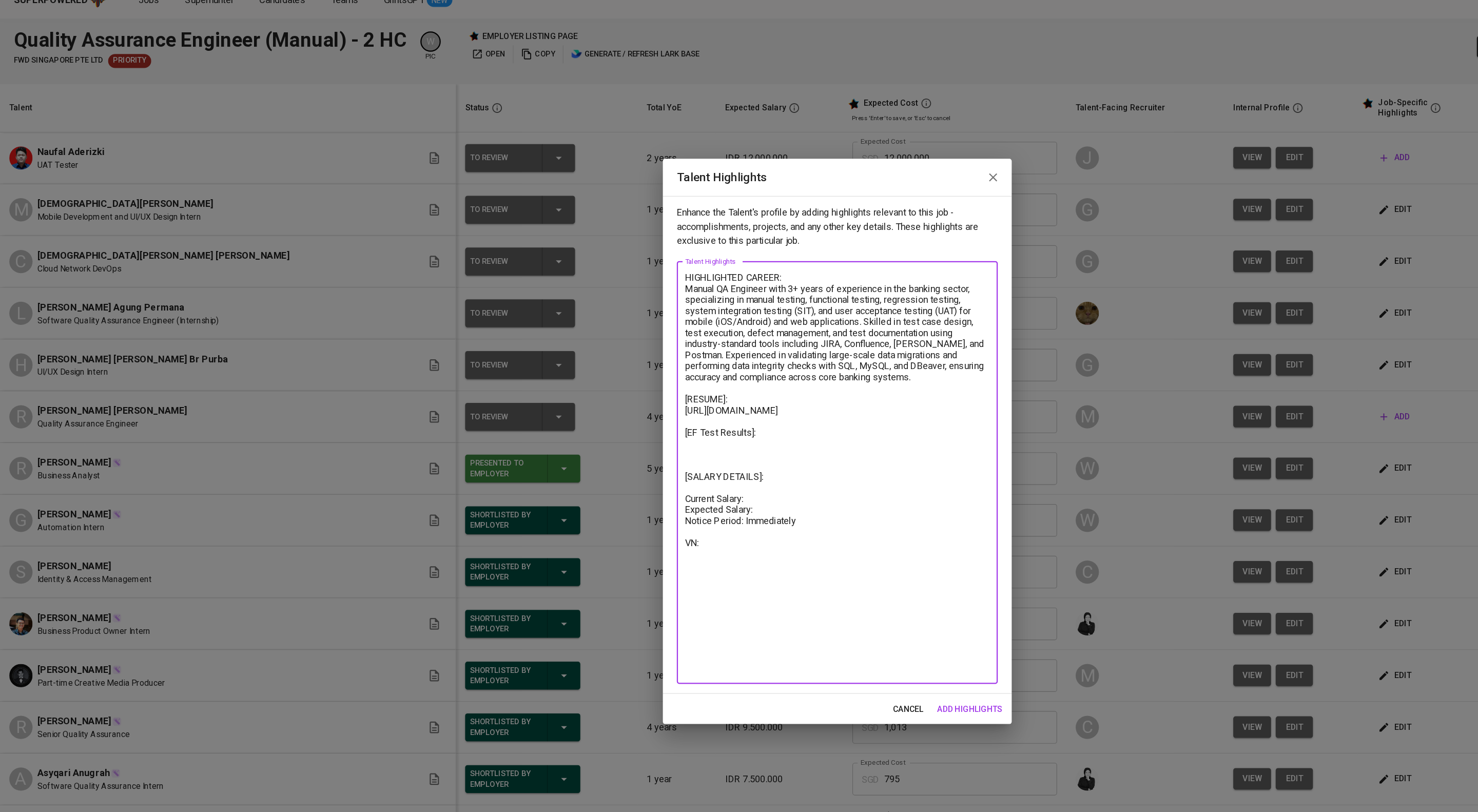
type textarea "HIGHLIGHTED CAREER: Manual QA Engineer with 3+ years of experience in the banki…"
click at [843, 648] on span "add highlights" at bounding box center [856, 643] width 58 height 13
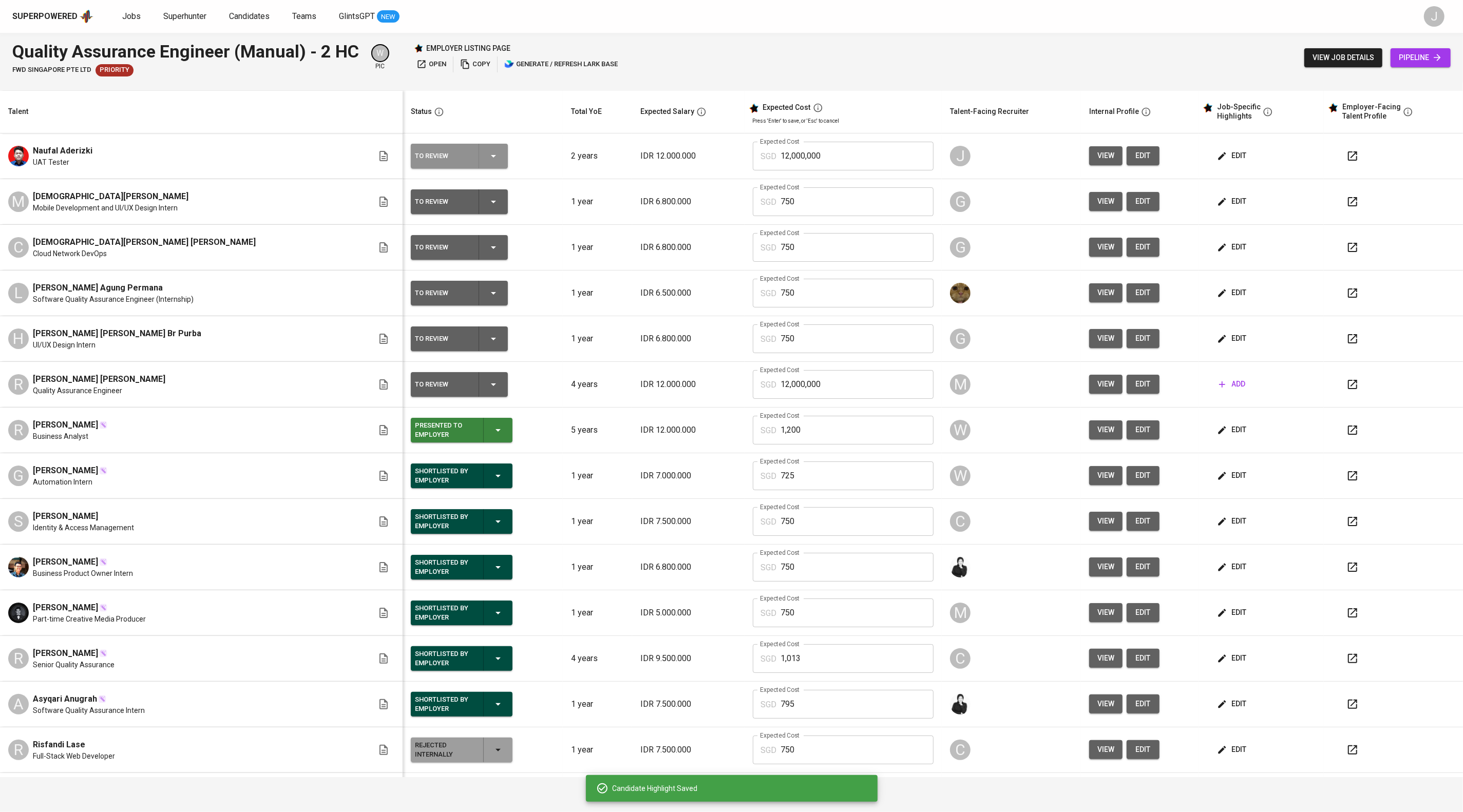
click at [496, 158] on icon "button" at bounding box center [494, 156] width 5 height 3
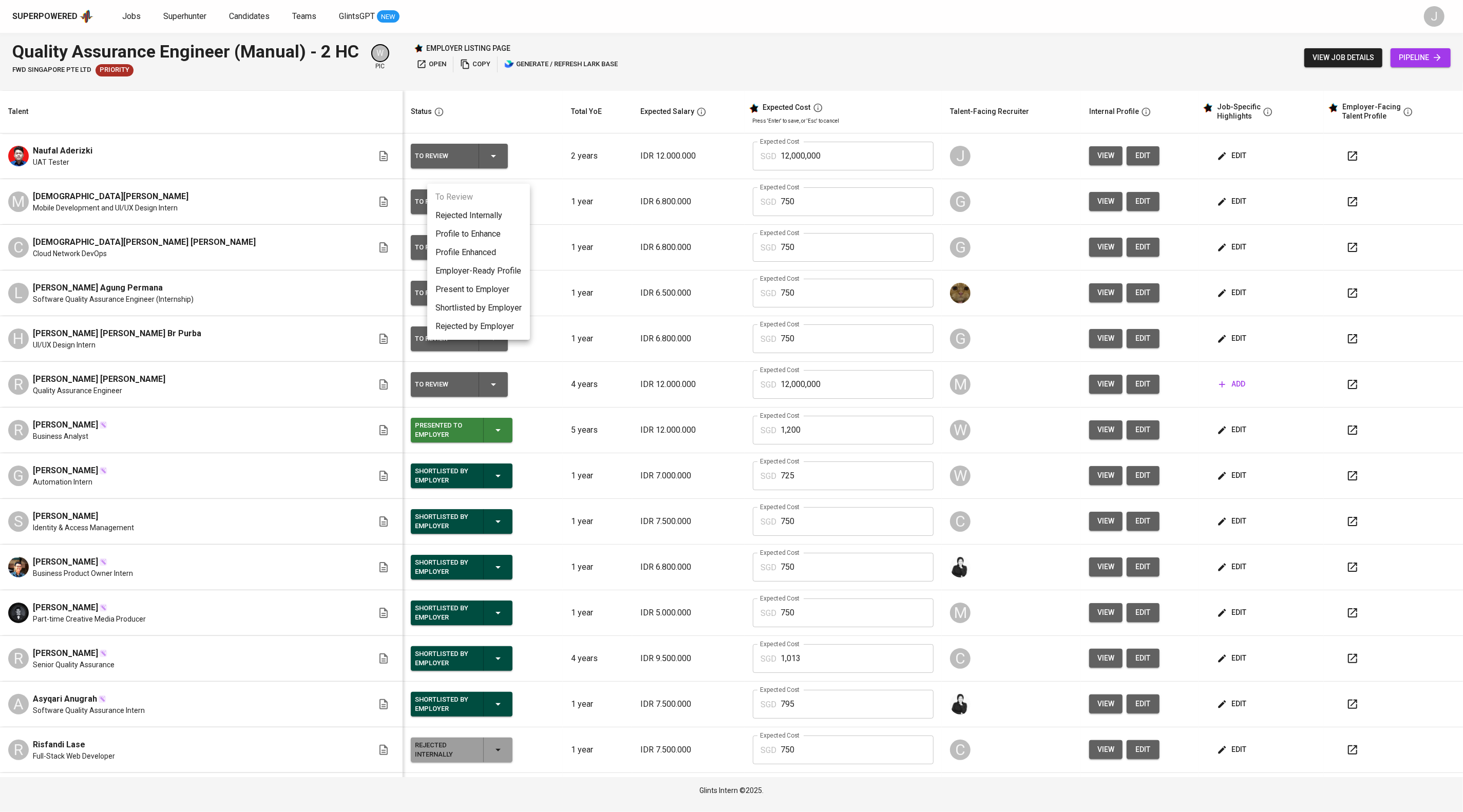
click at [499, 299] on li "Present to Employer" at bounding box center [479, 289] width 103 height 18
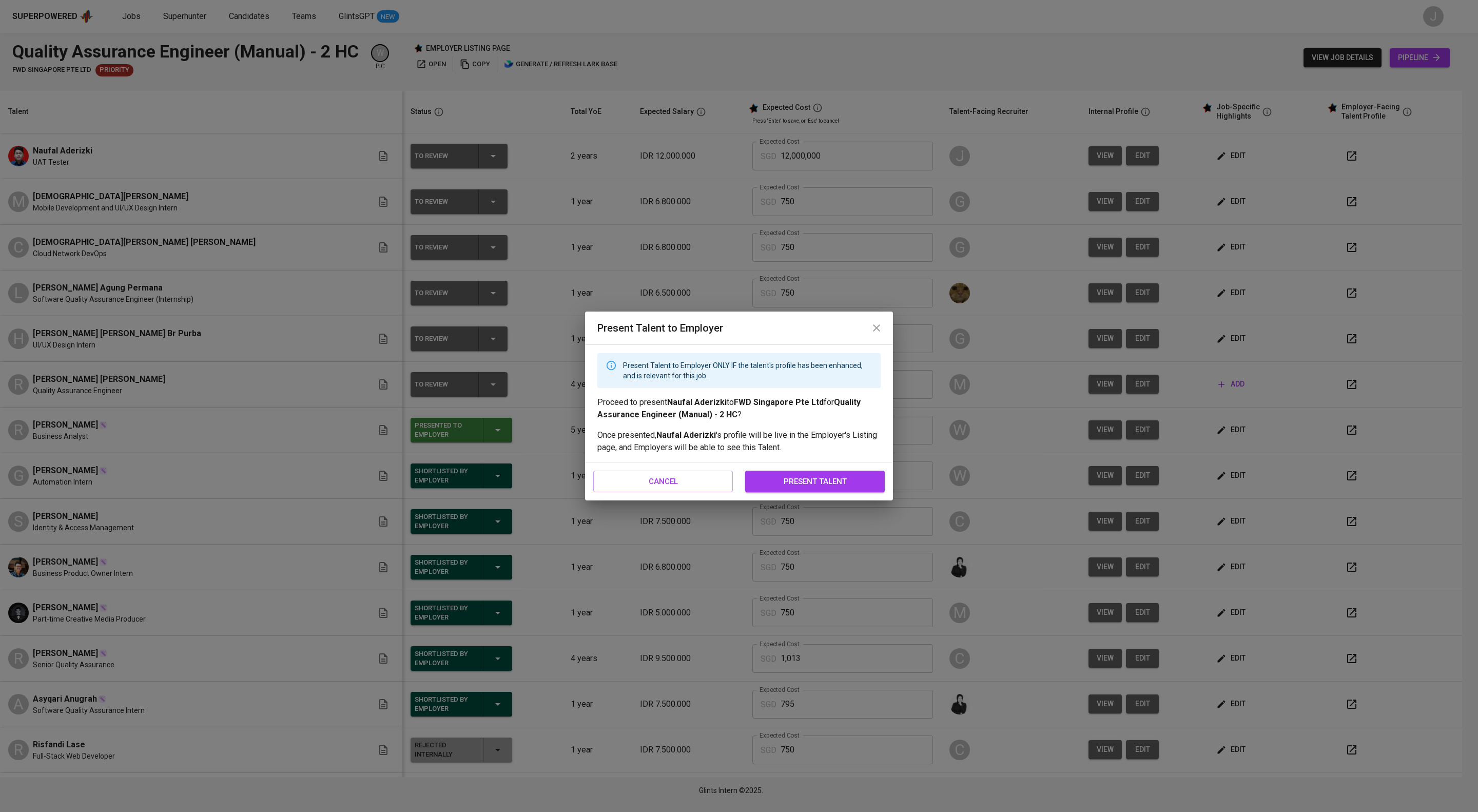
click at [678, 488] on span "cancel" at bounding box center [663, 481] width 117 height 14
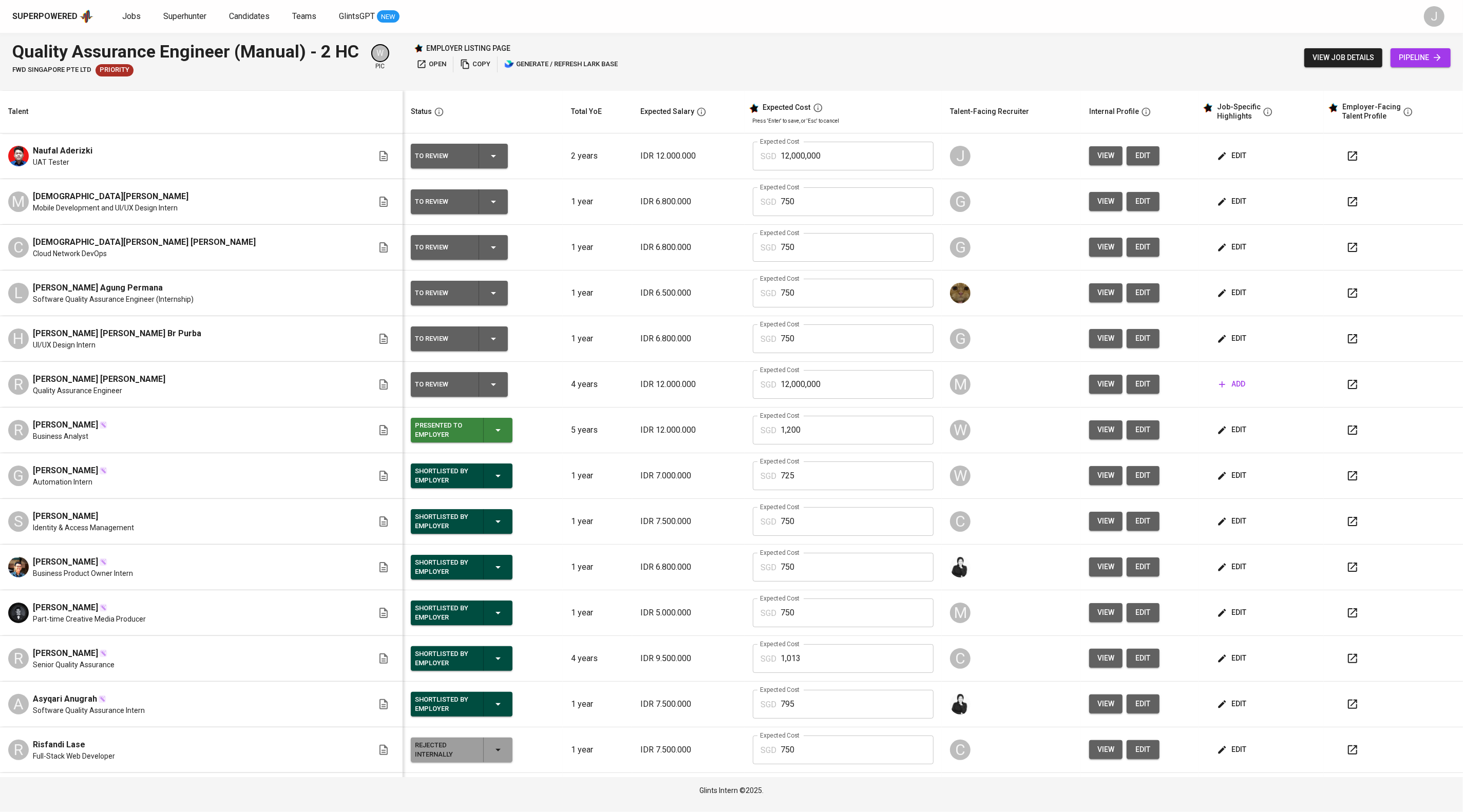
click at [496, 158] on icon "button" at bounding box center [494, 156] width 5 height 3
click at [506, 280] on li "Employer-Ready Profile" at bounding box center [479, 271] width 103 height 18
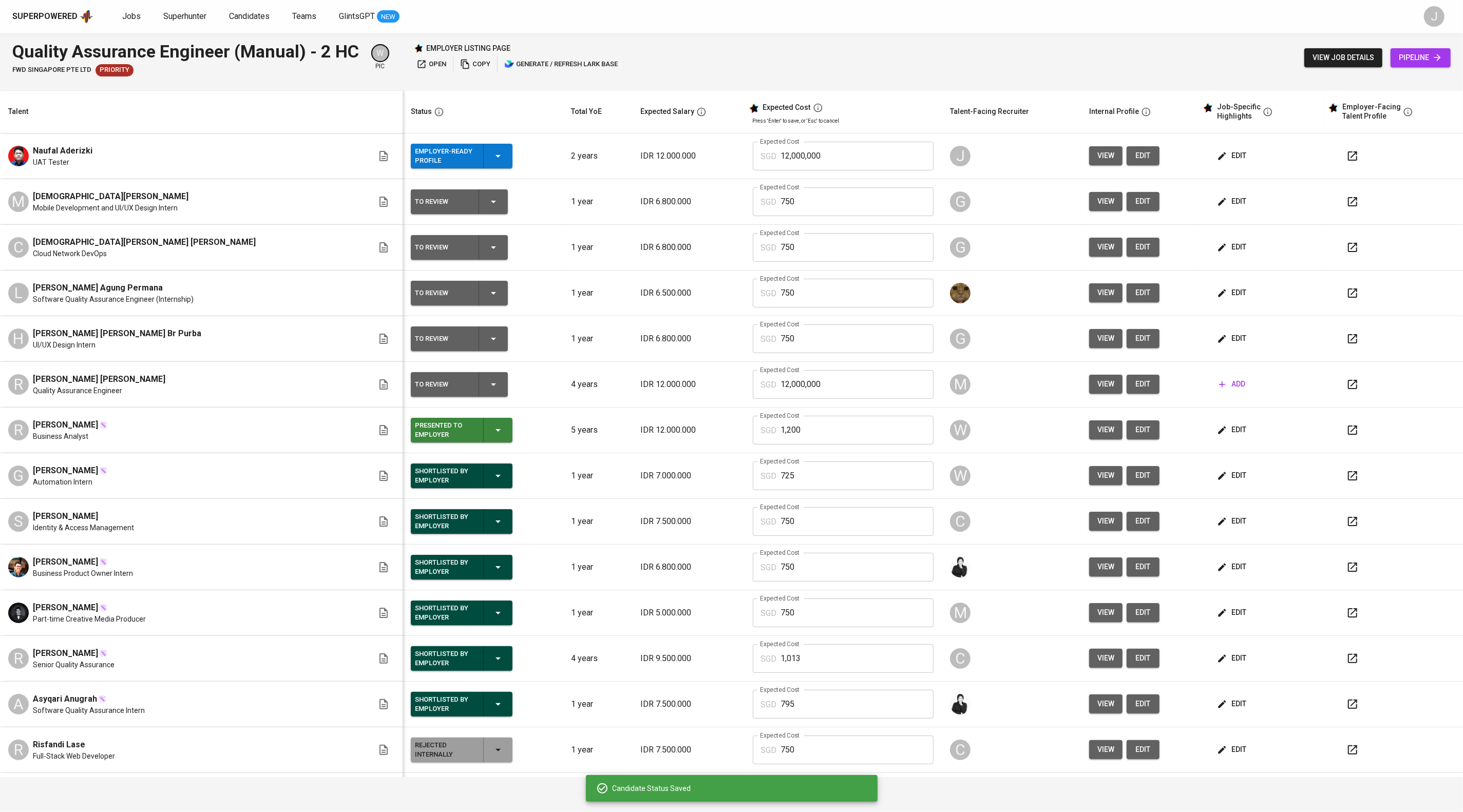
click at [876, 53] on div "Quality Assurance Engineer (Manual) - 2 HC FWD Singapore Pte Ltd Priority W pic…" at bounding box center [731, 58] width 1463 height 50
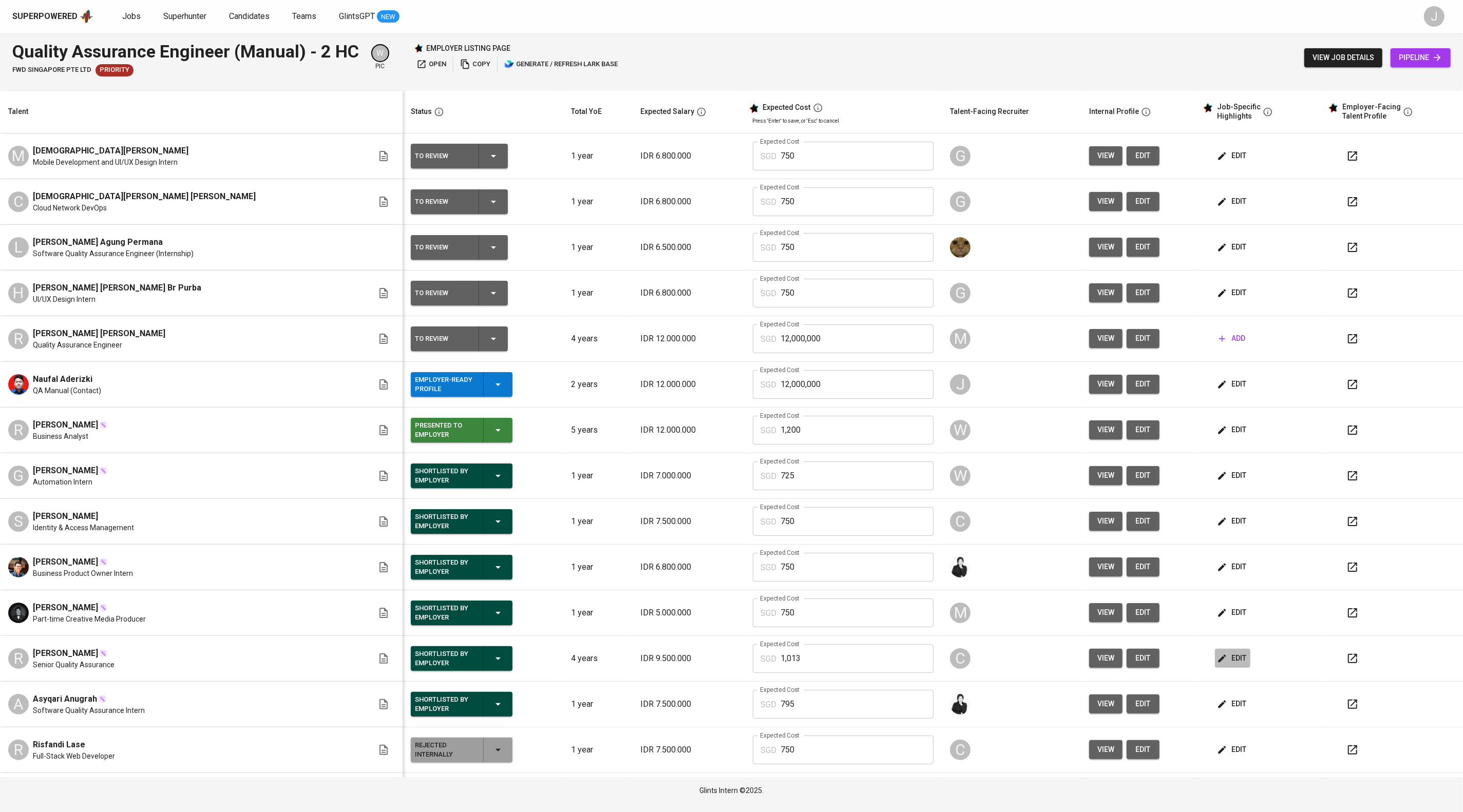
click at [1242, 665] on span "edit" at bounding box center [1232, 658] width 27 height 13
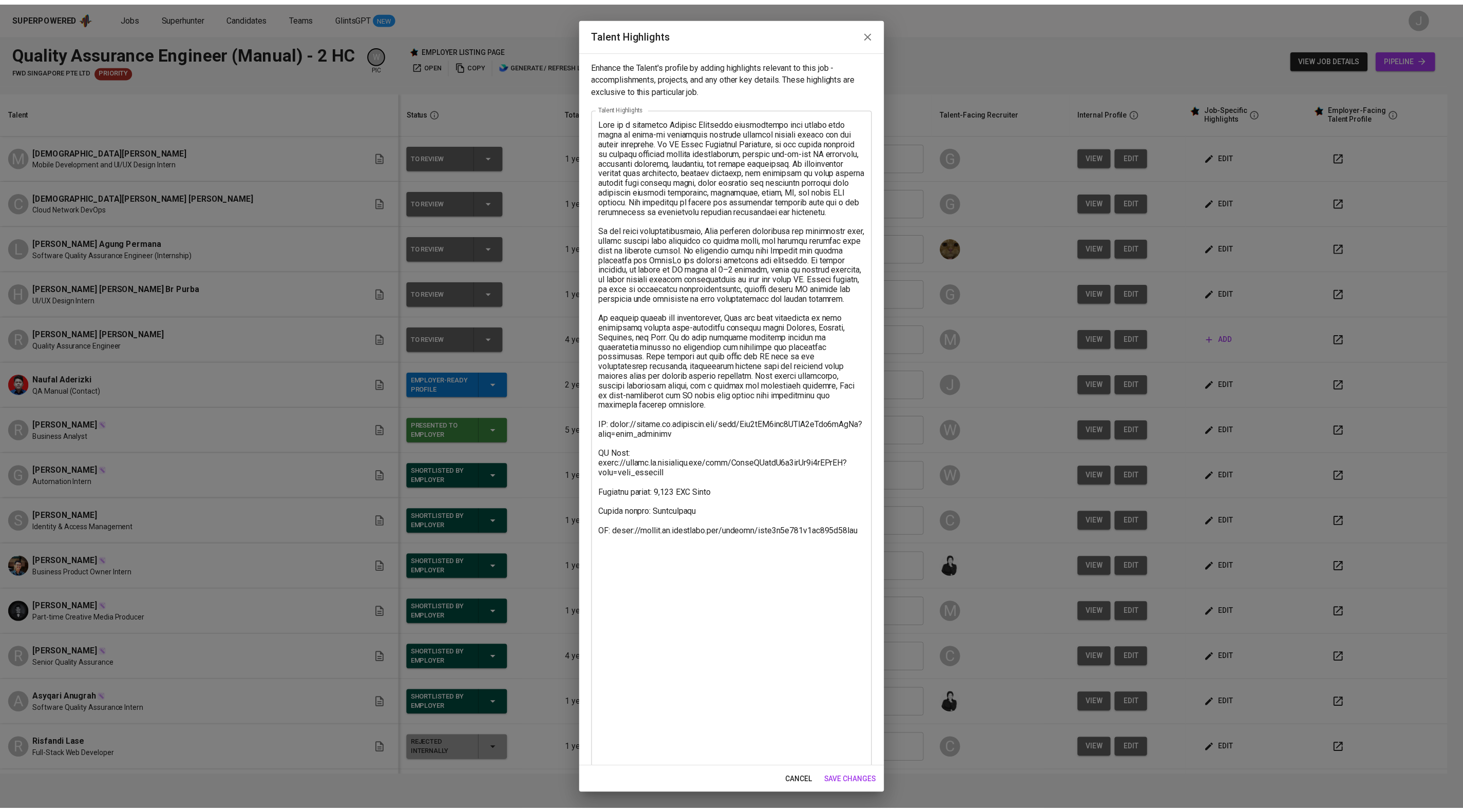
scroll to position [68, 0]
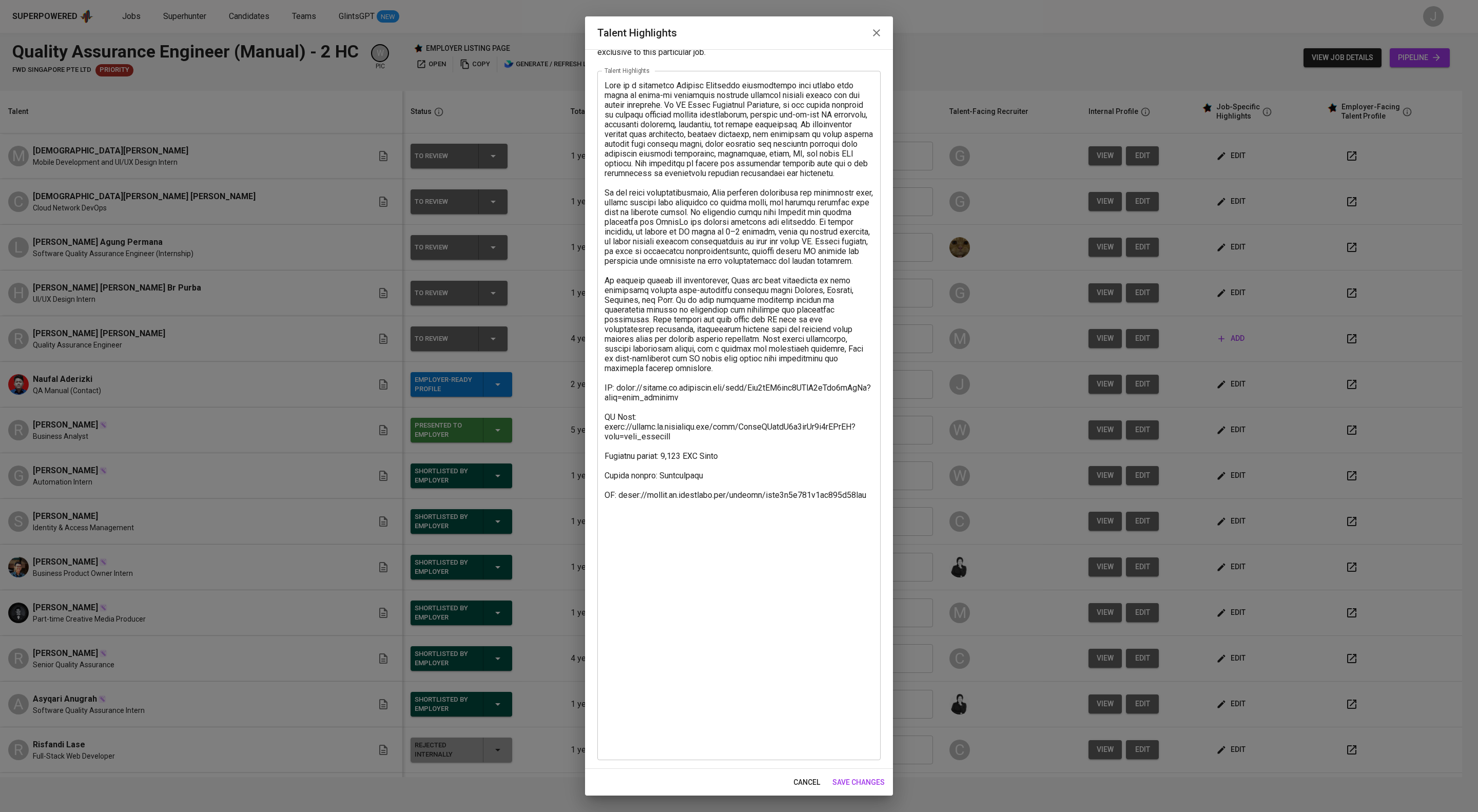
click at [871, 33] on icon "button" at bounding box center [876, 32] width 12 height 12
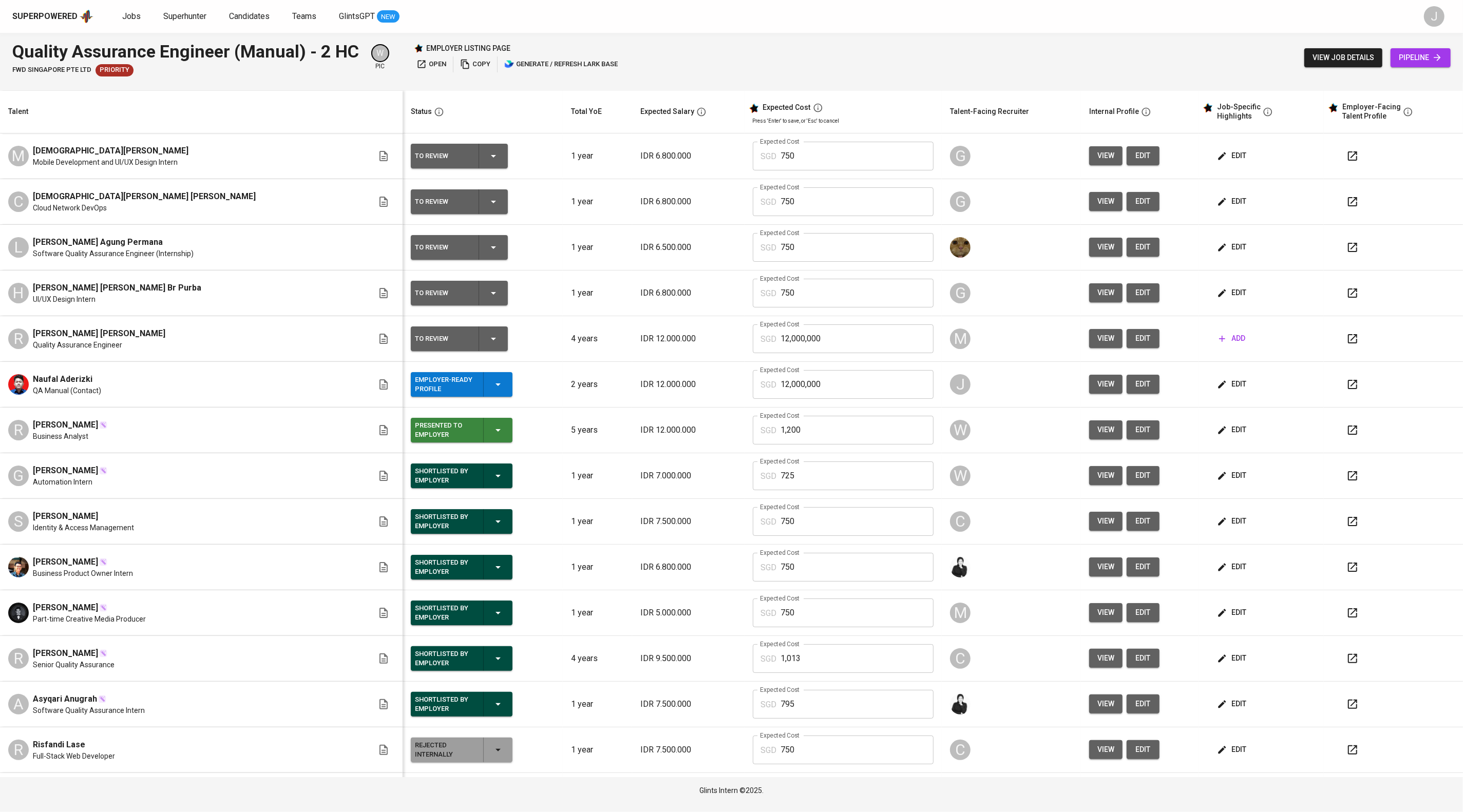
click at [1243, 391] on span "edit" at bounding box center [1232, 384] width 27 height 13
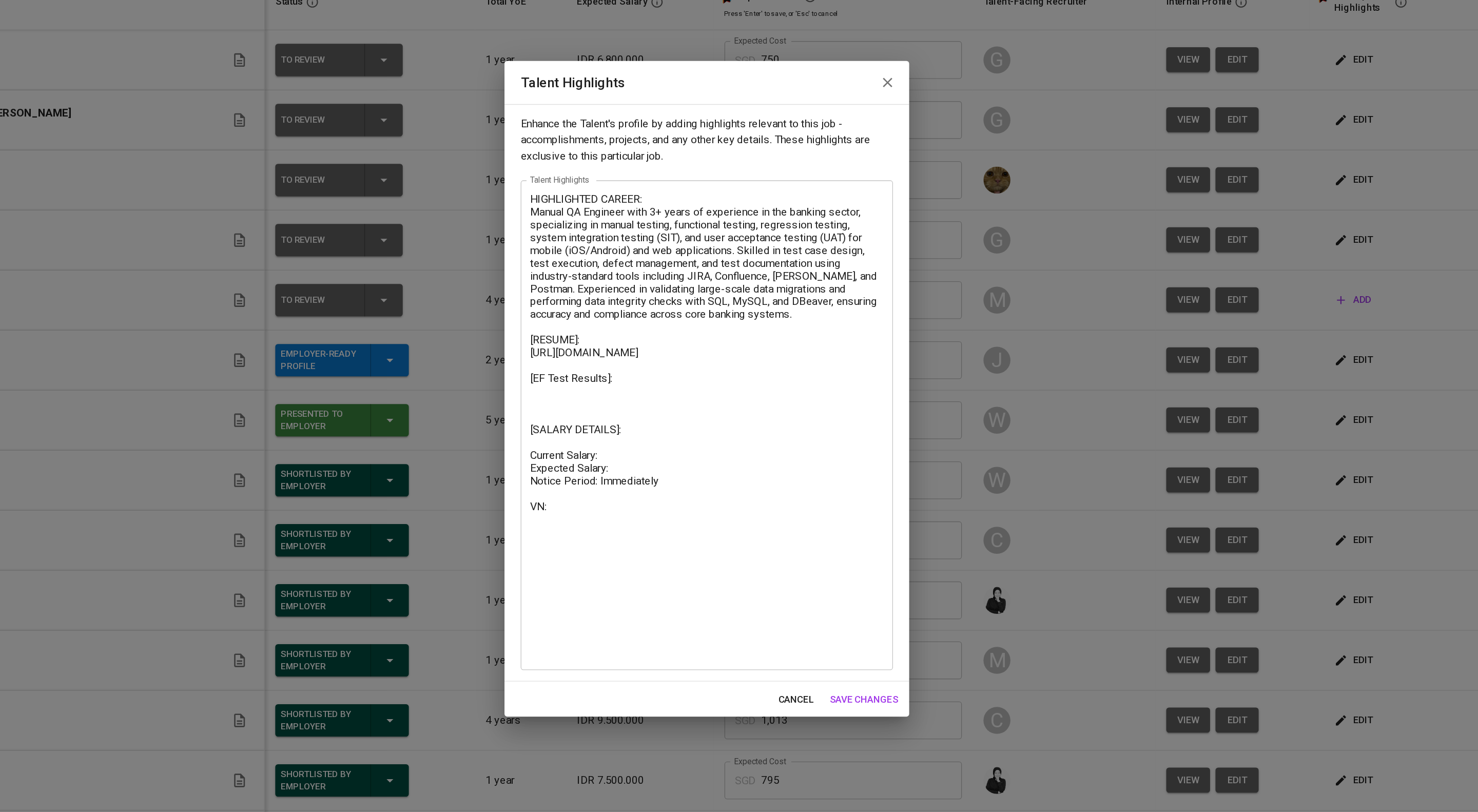
click at [699, 538] on textarea "HIGHLIGHTED CAREER: Manual QA Engineer with 3+ years of experience in the banki…" at bounding box center [739, 433] width 269 height 354
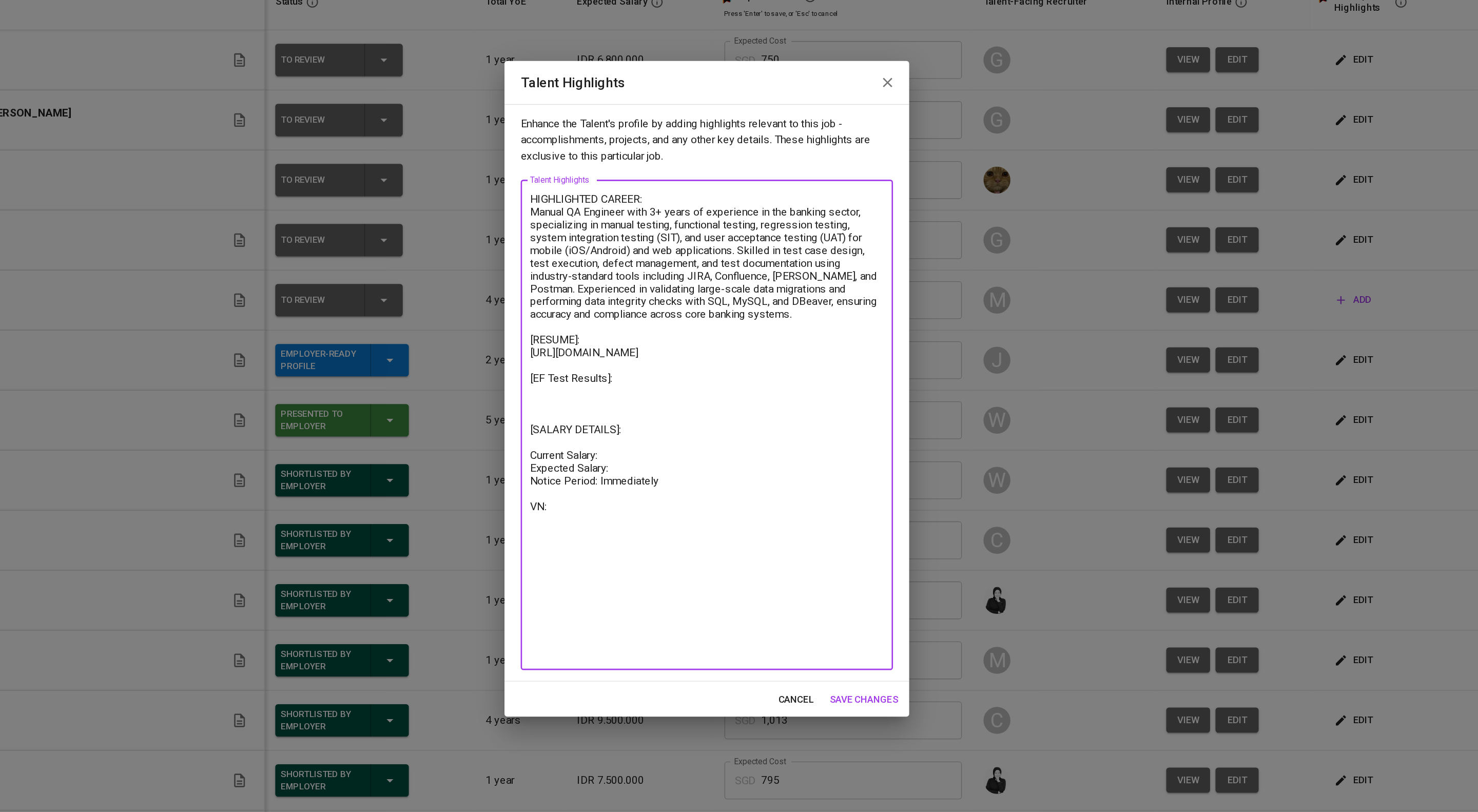
click at [676, 548] on textarea "HIGHLIGHTED CAREER: Manual QA Engineer with 3+ years of experience in the banki…" at bounding box center [739, 433] width 269 height 354
click at [684, 548] on textarea "HIGHLIGHTED CAREER: Manual QA Engineer with 3+ years of experience in the banki…" at bounding box center [739, 433] width 269 height 354
click at [711, 556] on textarea "HIGHLIGHTED CAREER: Manual QA Engineer with 3+ years of experience in the banki…" at bounding box center [739, 433] width 269 height 354
click at [763, 572] on textarea "HIGHLIGHTED CAREER: Manual QA Engineer with 3+ years of experience in the banki…" at bounding box center [739, 433] width 269 height 354
drag, startPoint x: 748, startPoint y: 558, endPoint x: 684, endPoint y: 556, distance: 64.0
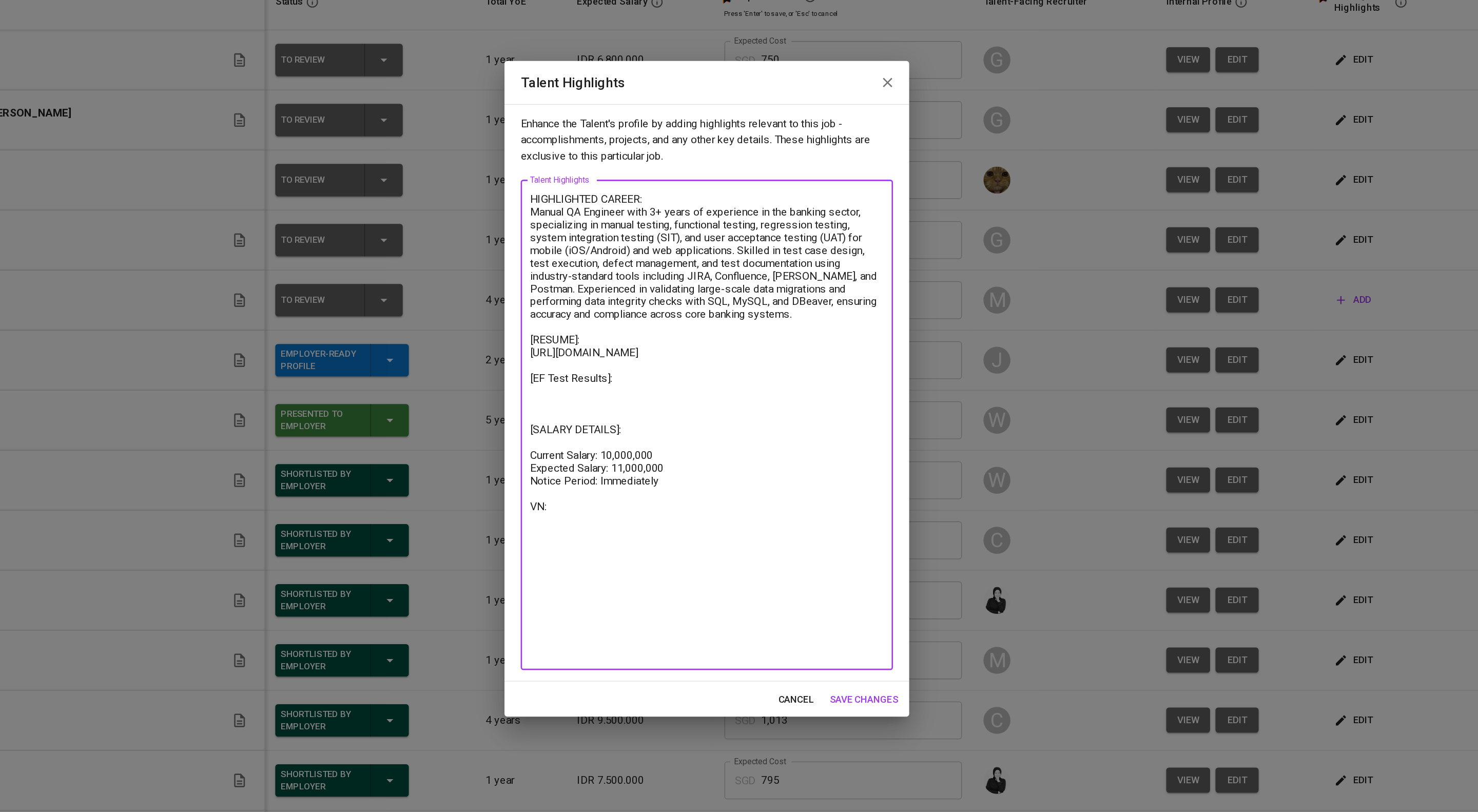
click at [684, 556] on textarea "HIGHLIGHTED CAREER: Manual QA Engineer with 3+ years of experience in the banki…" at bounding box center [739, 433] width 269 height 354
paste textarea "Rp13,206,029"
click at [695, 560] on textarea "HIGHLIGHTED CAREER: Manual QA Engineer with 3+ years of experience in the banki…" at bounding box center [739, 433] width 269 height 354
drag, startPoint x: 748, startPoint y: 558, endPoint x: 706, endPoint y: 565, distance: 42.6
click at [706, 565] on textarea "HIGHLIGHTED CAREER: Manual QA Engineer with 3+ years of experience in the banki…" at bounding box center [739, 433] width 269 height 354
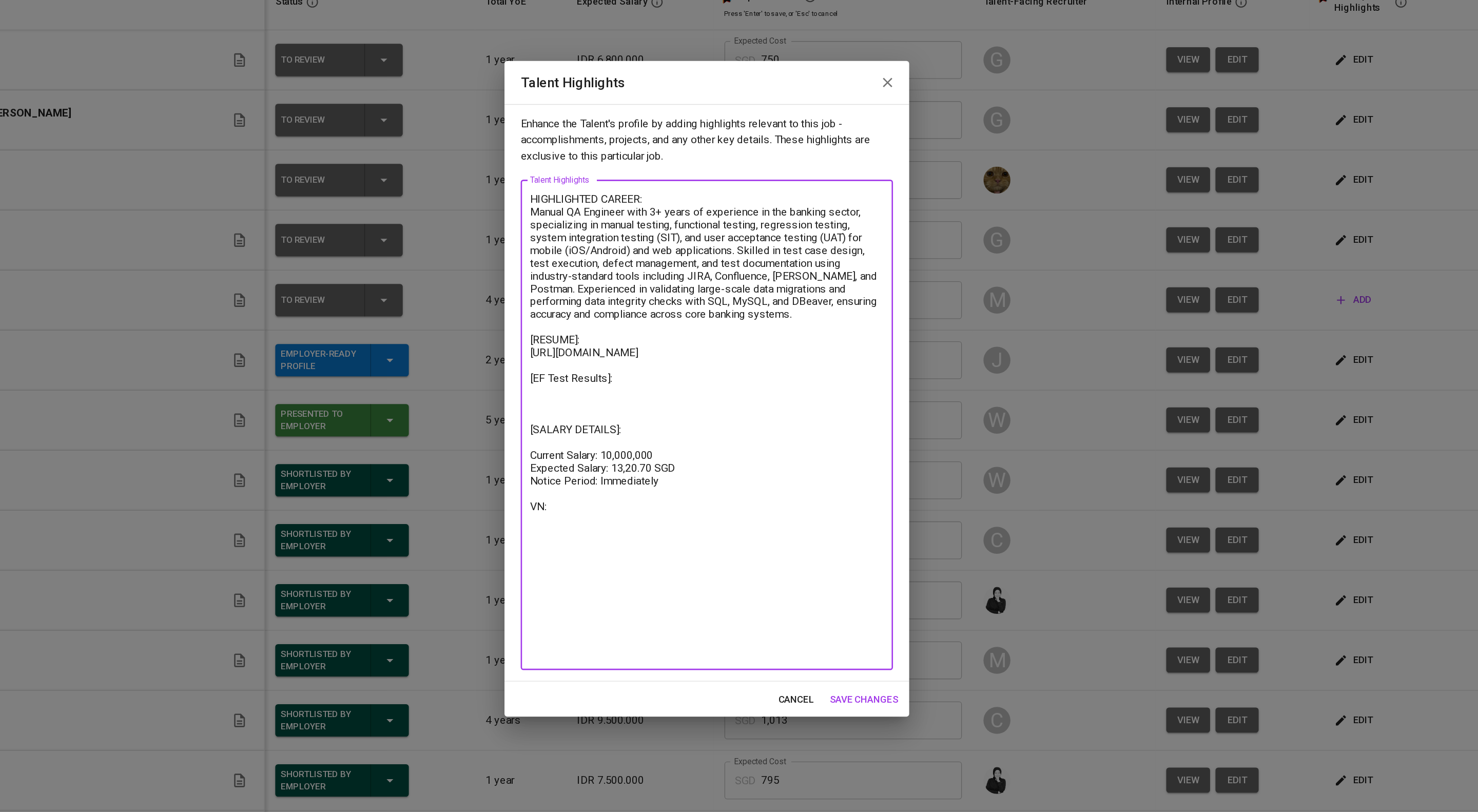
click at [695, 560] on textarea "HIGHLIGHTED CAREER: Manual QA Engineer with 3+ years of experience in the banki…" at bounding box center [739, 433] width 269 height 354
click at [689, 561] on textarea "HIGHLIGHTED CAREER: Manual QA Engineer with 3+ years of experience in the banki…" at bounding box center [739, 433] width 269 height 354
type textarea "HIGHLIGHTED CAREER: Manual QA Engineer with 3+ years of experience in the banki…"
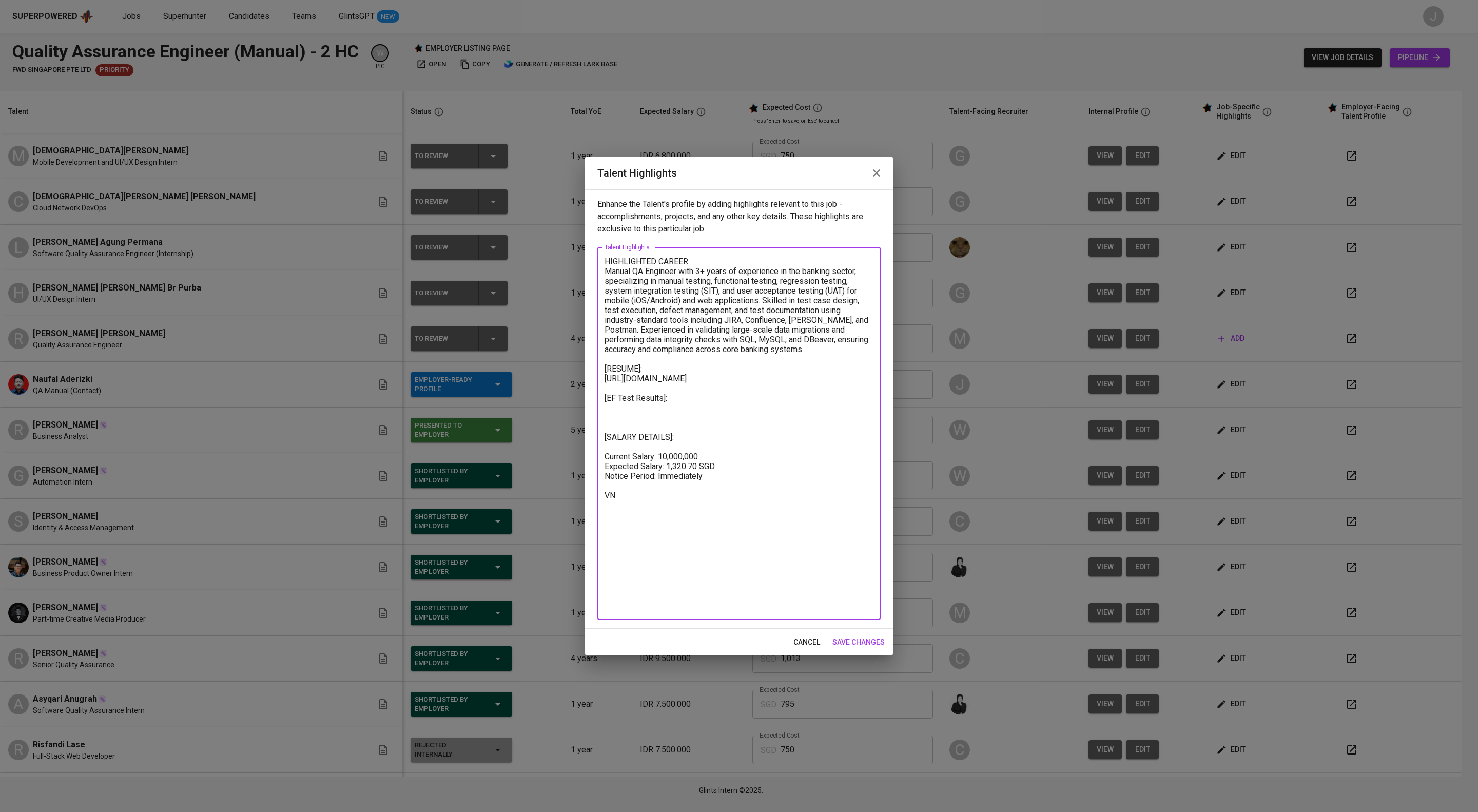
click at [833, 648] on span "save changes" at bounding box center [859, 643] width 53 height 13
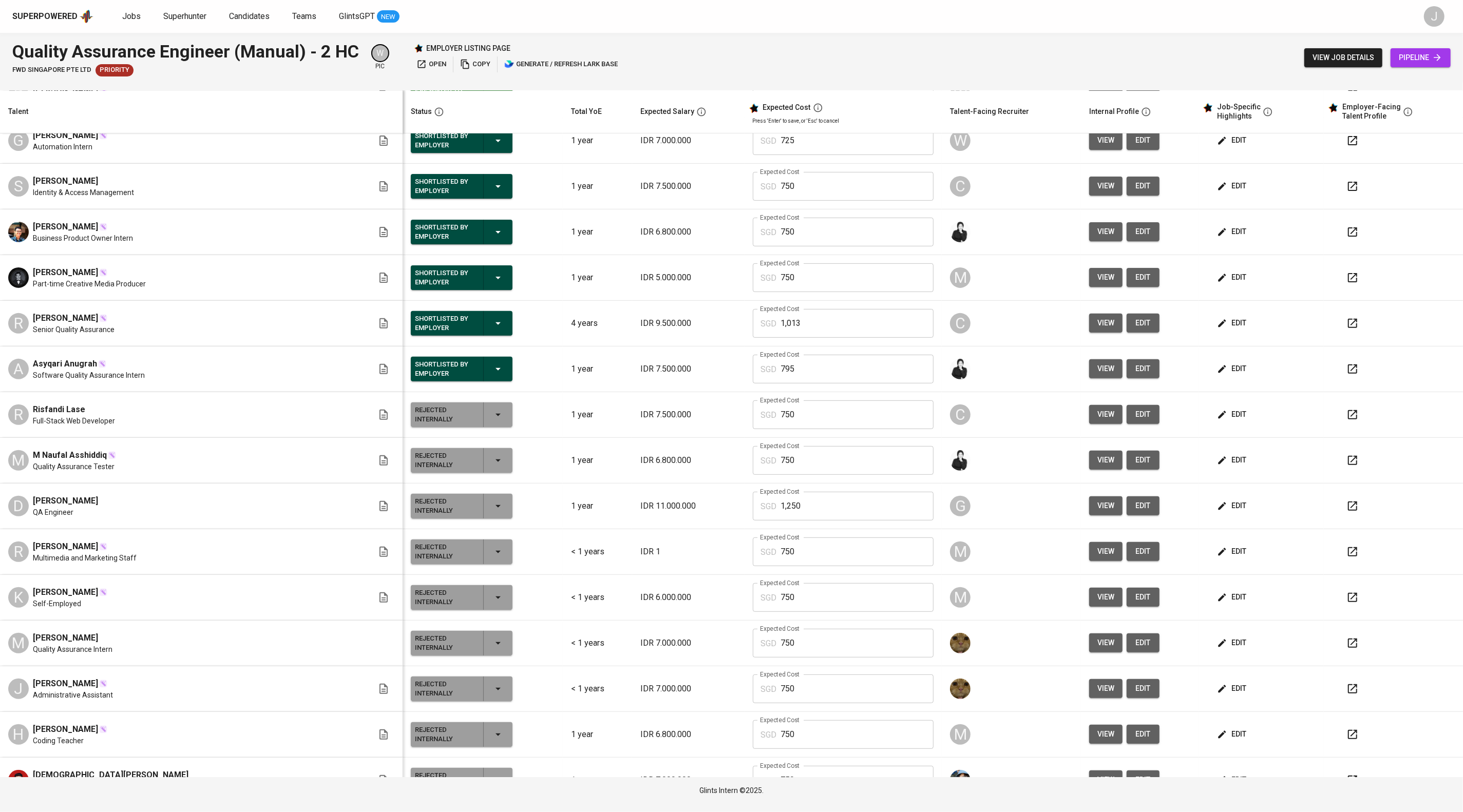
scroll to position [0, 0]
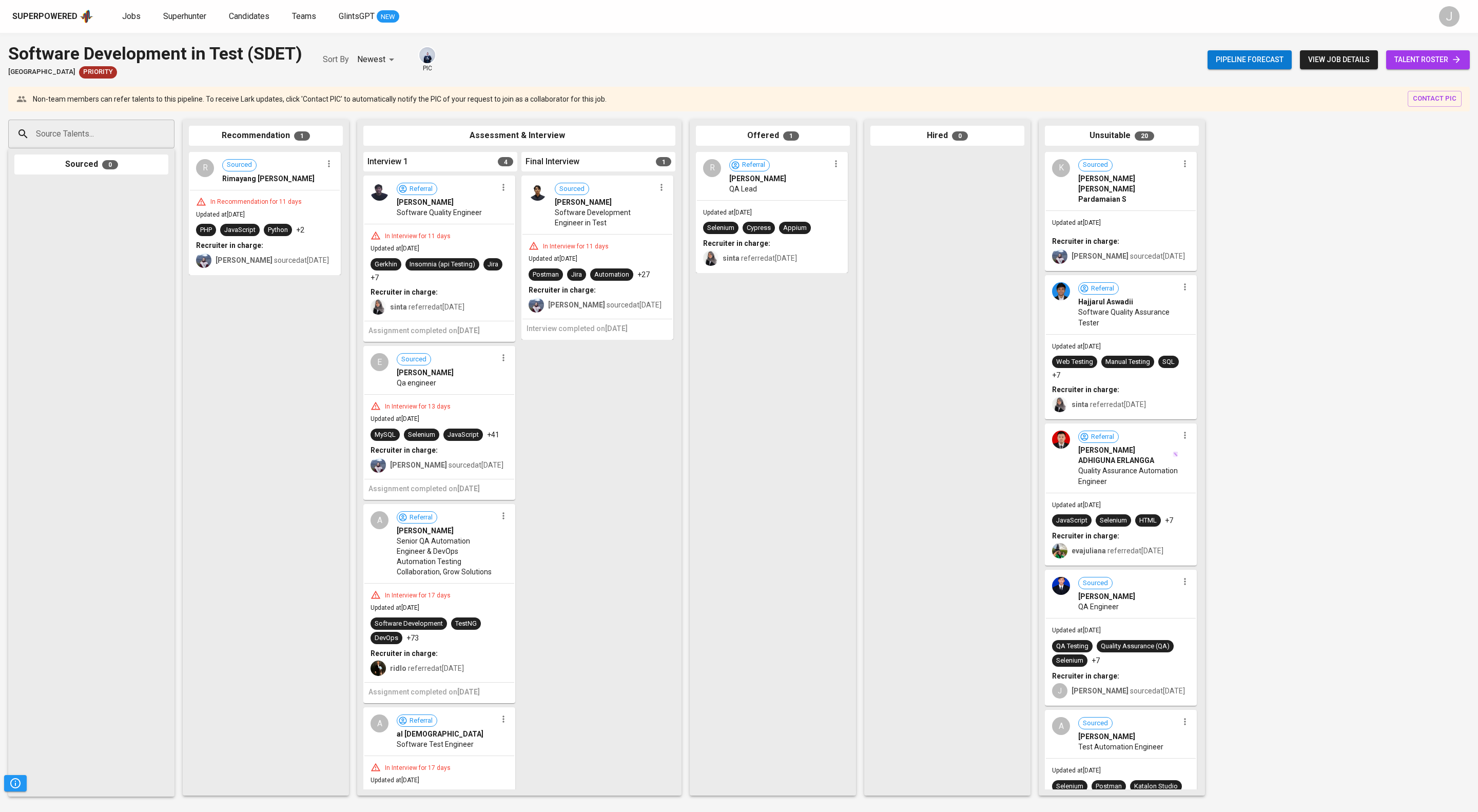
click at [102, 143] on input "Source Talents..." at bounding box center [87, 134] width 108 height 19
paste input "[EMAIL_ADDRESS][DOMAIN_NAME]"
type input "[EMAIL_ADDRESS][DOMAIN_NAME]"
click at [97, 191] on span "Software QA Tester" at bounding box center [70, 186] width 55 height 10
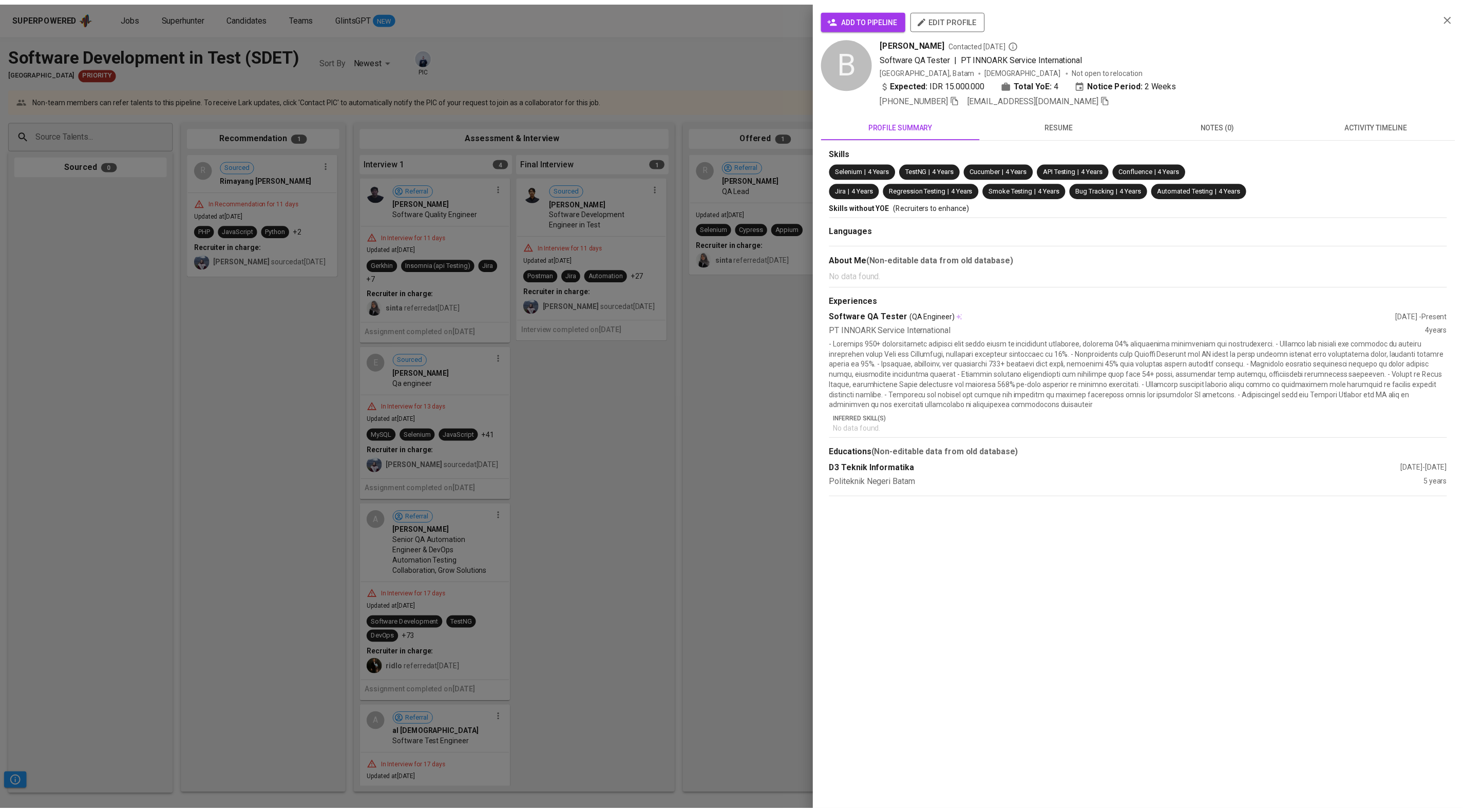
scroll to position [0, 0]
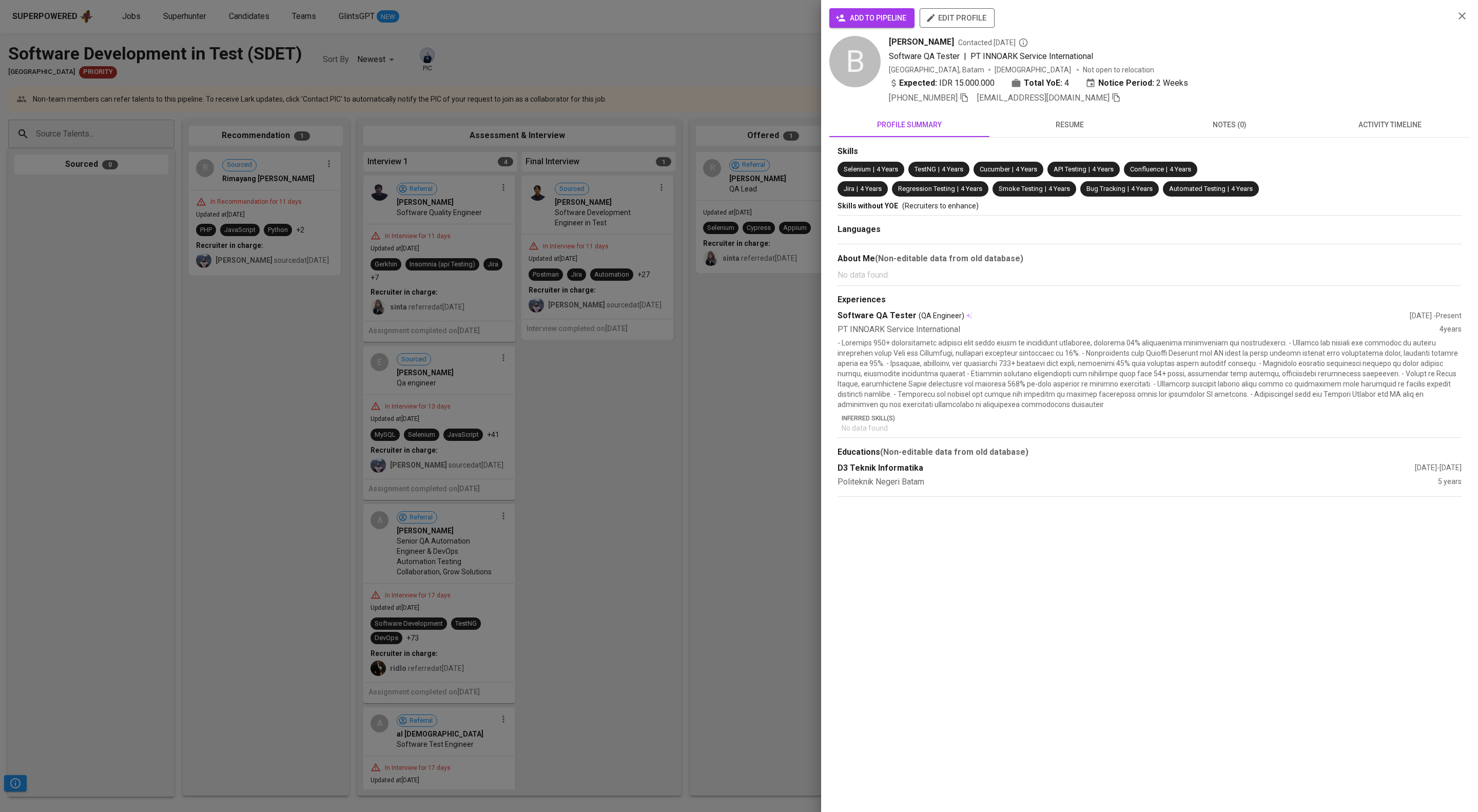
click at [906, 23] on span "add to pipeline" at bounding box center [872, 18] width 69 height 13
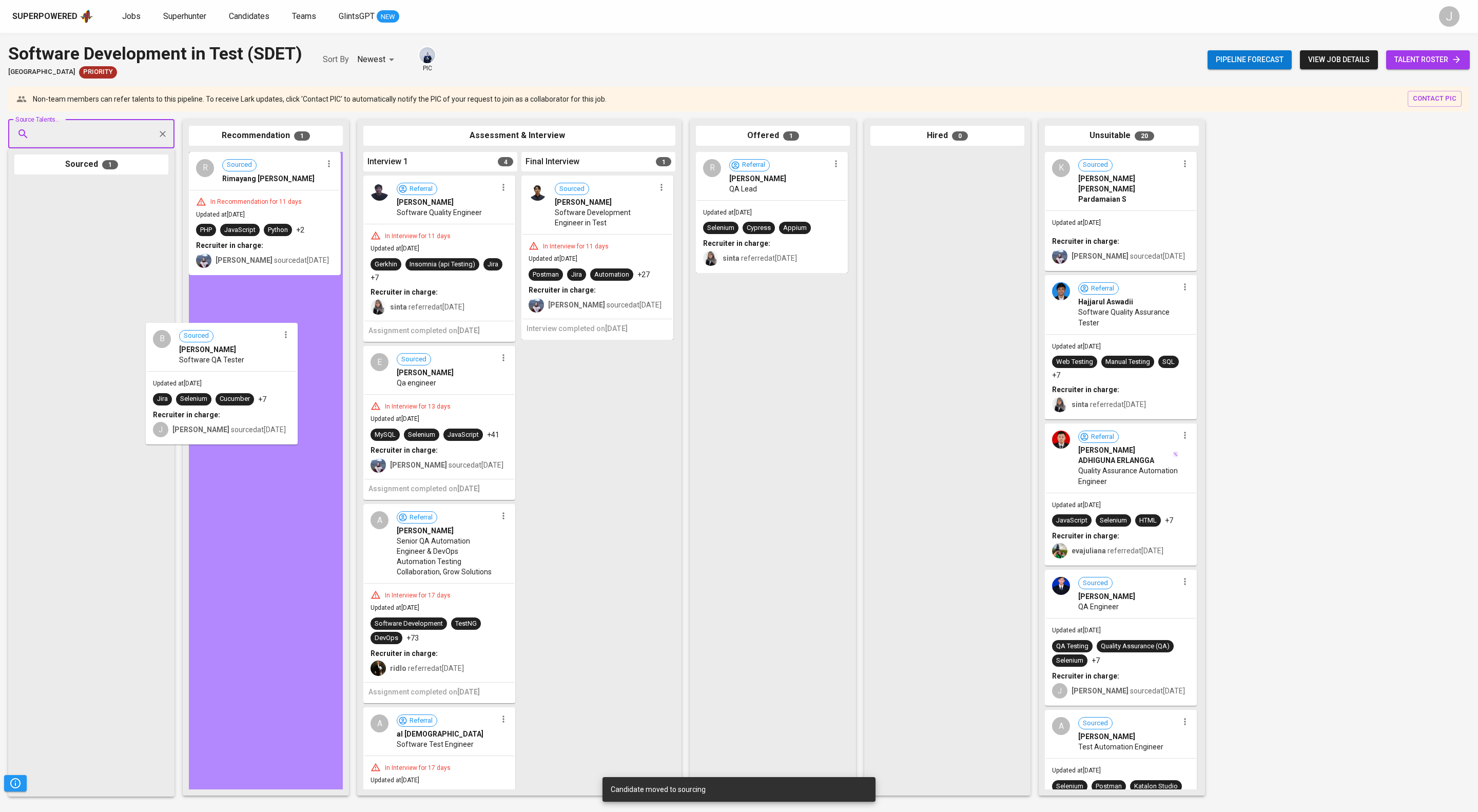
drag, startPoint x: 164, startPoint y: 310, endPoint x: 245, endPoint y: 396, distance: 118.1
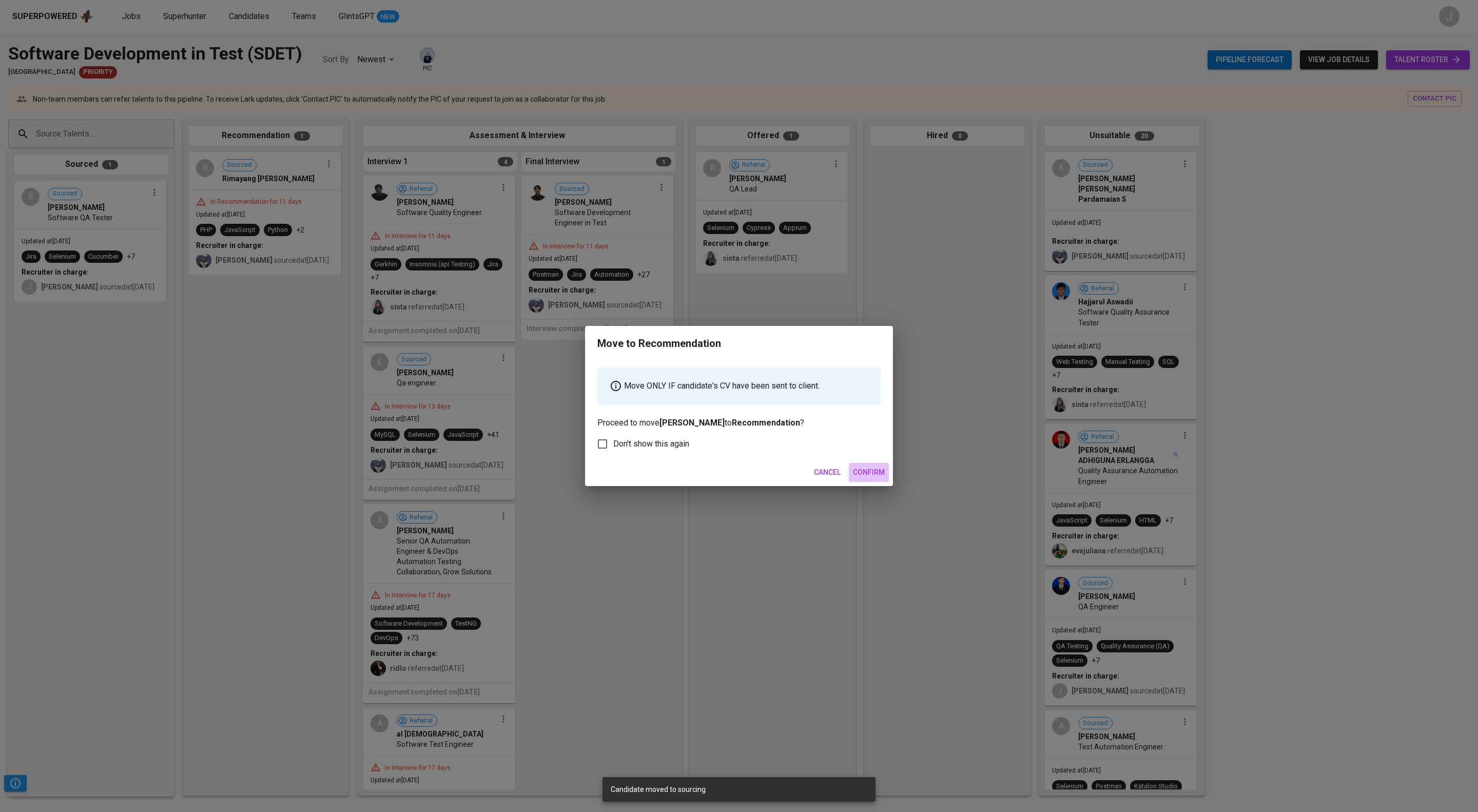
drag, startPoint x: 863, startPoint y: 489, endPoint x: 843, endPoint y: 198, distance: 291.7
click at [863, 479] on span "Confirm" at bounding box center [868, 473] width 32 height 13
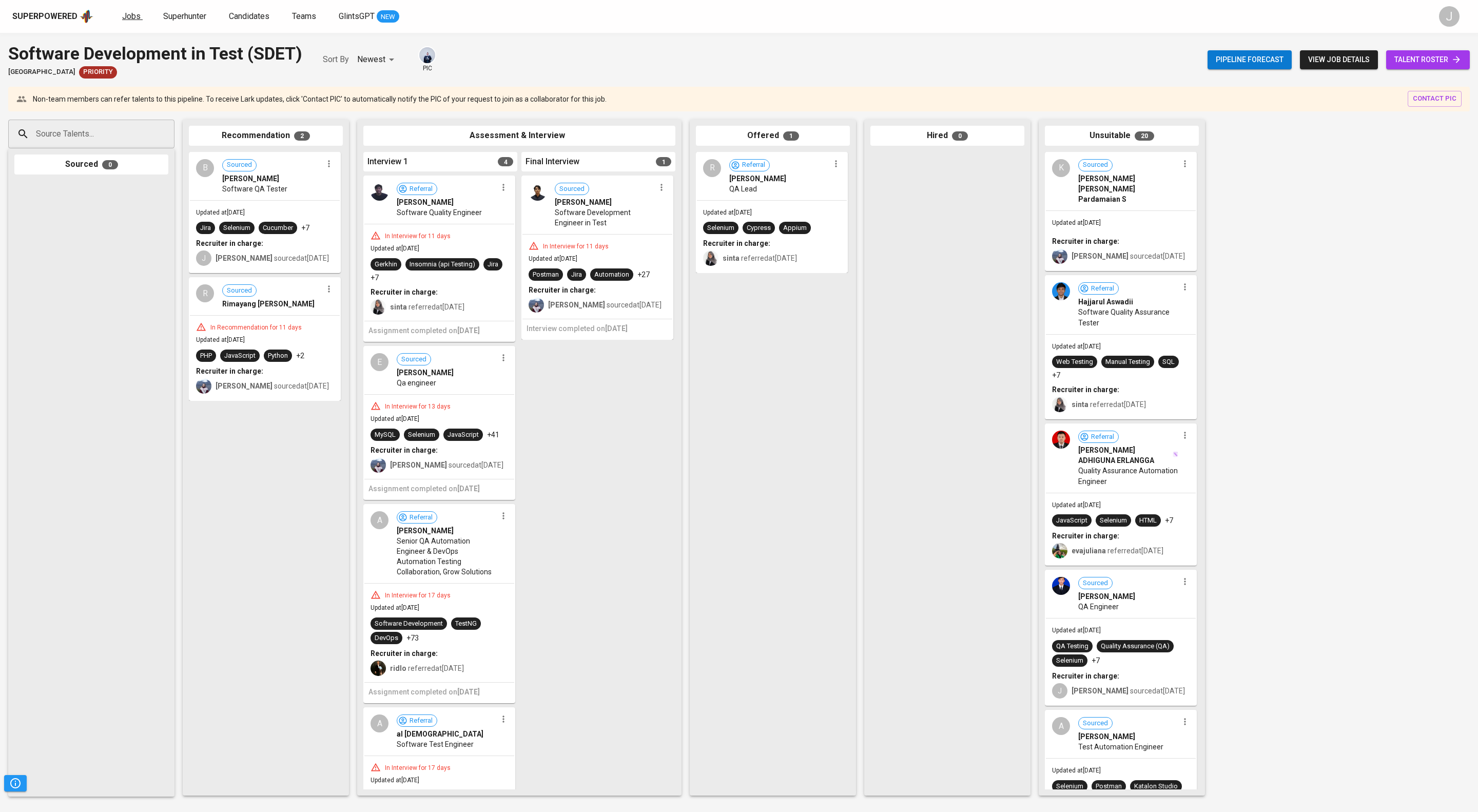
click at [141, 20] on span "Jobs" at bounding box center [131, 16] width 18 height 10
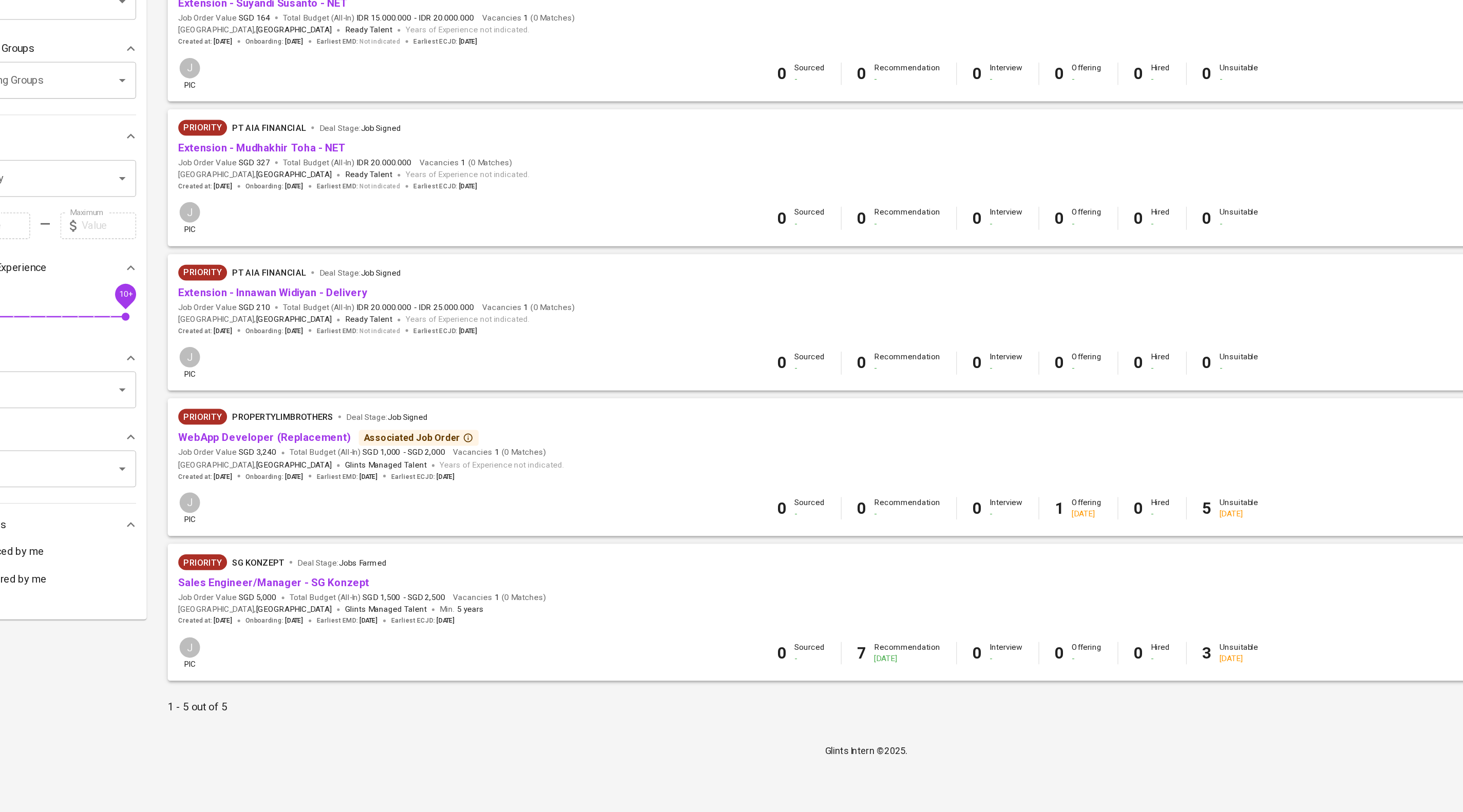
scroll to position [52, 0]
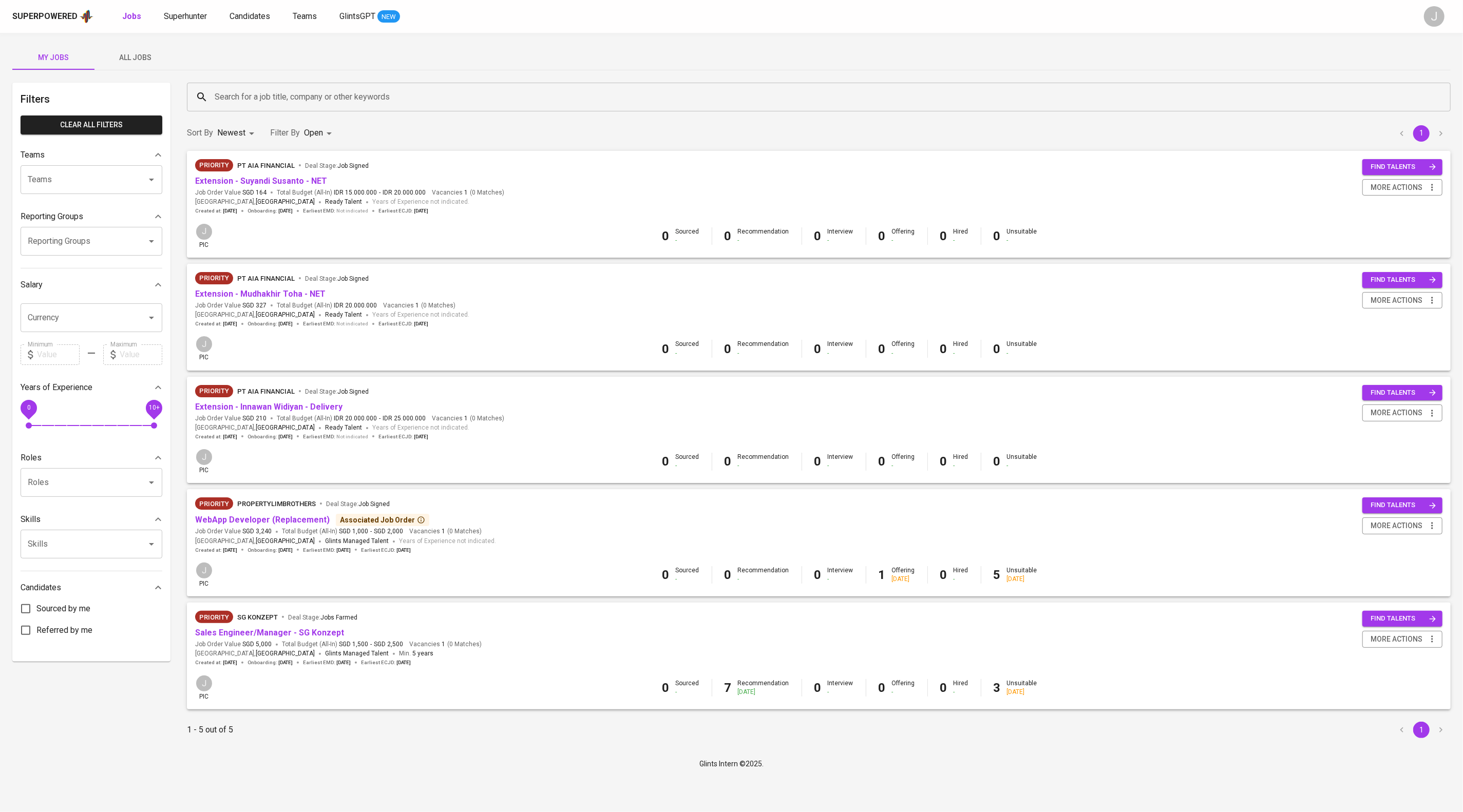
click at [231, 87] on input "Search for a job title, company or other keywords" at bounding box center [821, 97] width 1218 height 19
click at [207, 11] on span "Superhunter" at bounding box center [185, 16] width 43 height 10
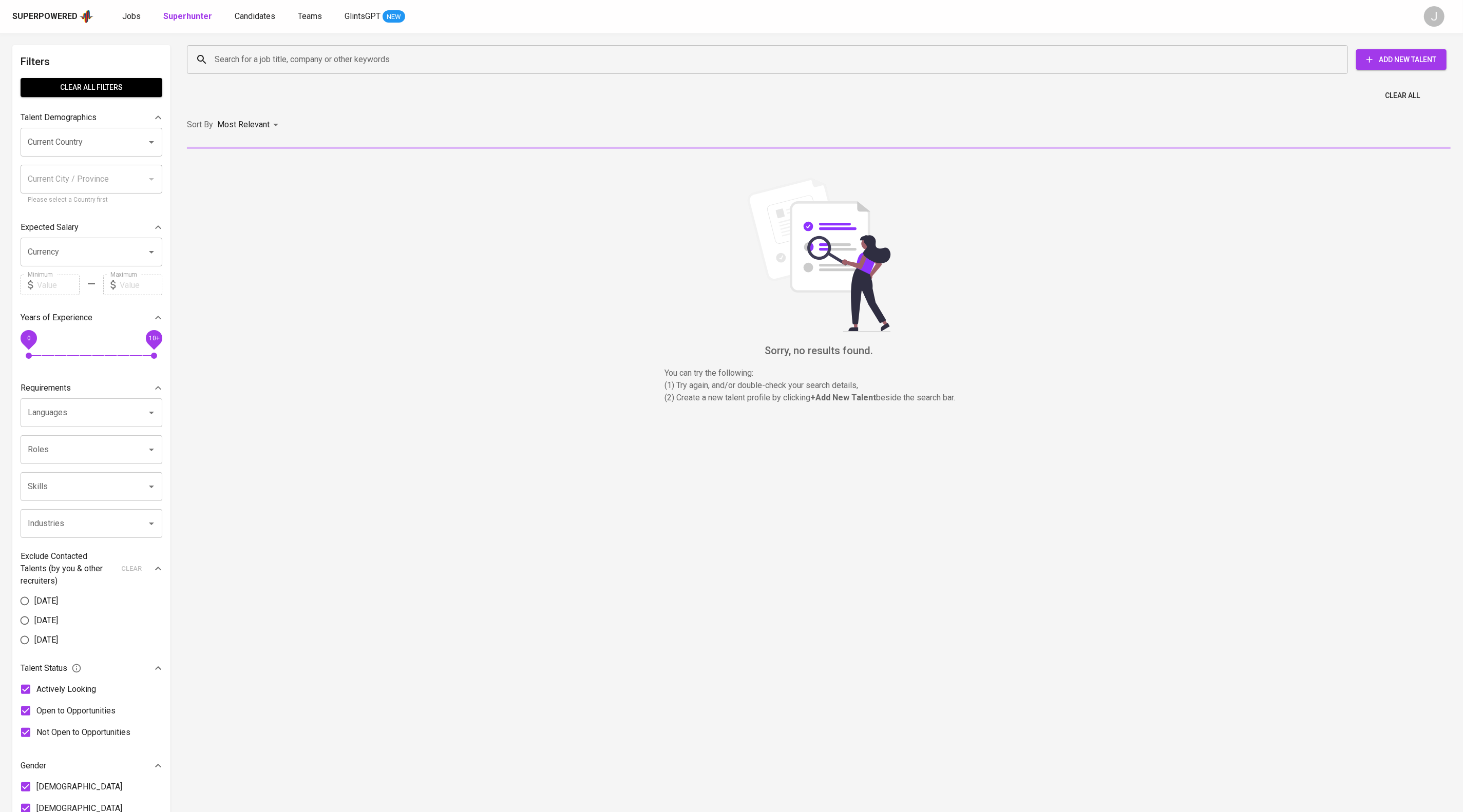
drag, startPoint x: 261, startPoint y: 79, endPoint x: 269, endPoint y: 60, distance: 20.6
click at [261, 80] on div "Search for a job title, company or other keywords Search for a job title, compa…" at bounding box center [816, 60] width 1276 height 45
click at [269, 60] on input "Search for a job title, company or other keywords" at bounding box center [770, 60] width 1116 height 19
paste input "[EMAIL_ADDRESS][DOMAIN_NAME]"
type input "[EMAIL_ADDRESS][DOMAIN_NAME]"
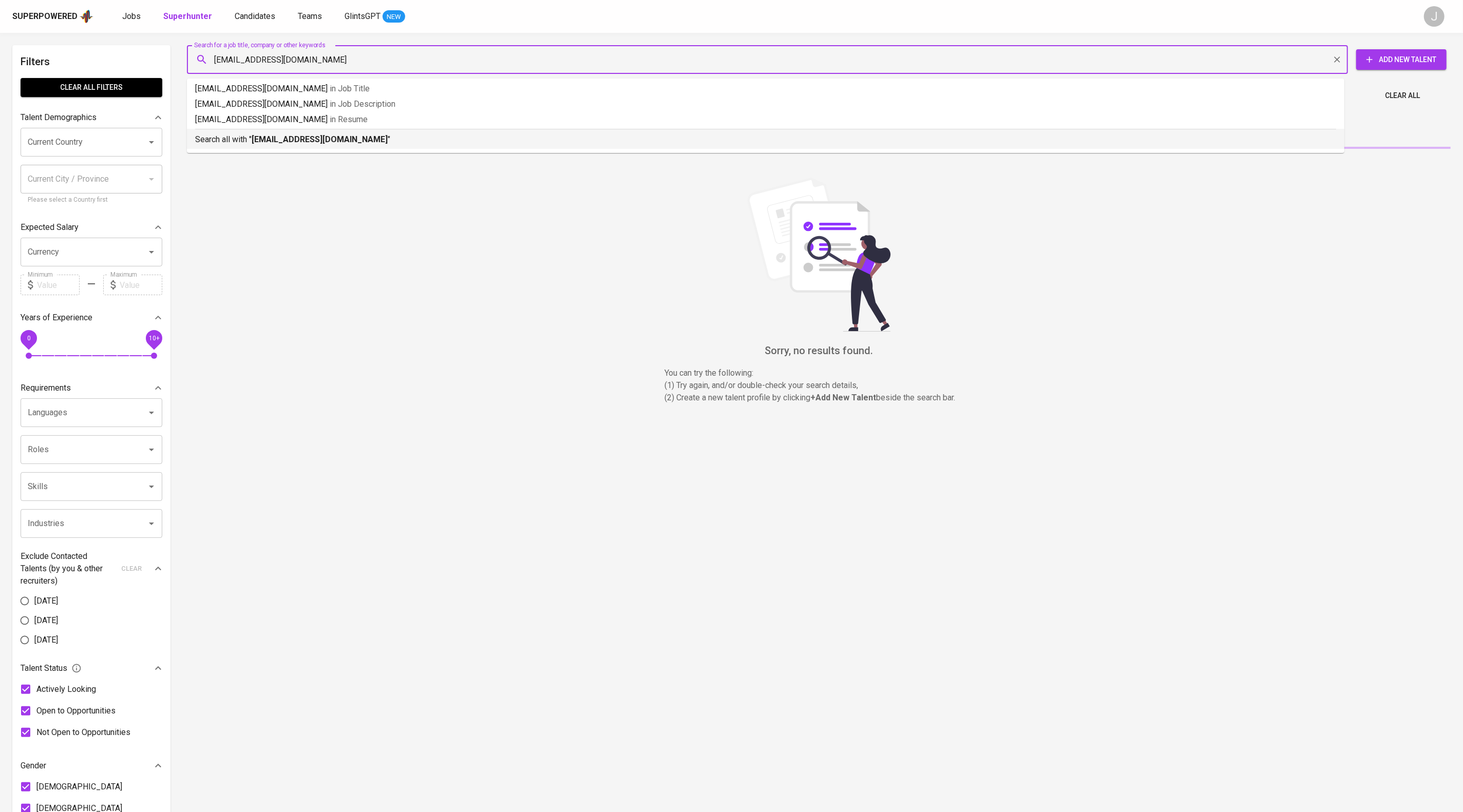
click at [438, 149] on li "Search all with " nuraenirestireres@gmail.com "" at bounding box center [766, 138] width 1157 height 20
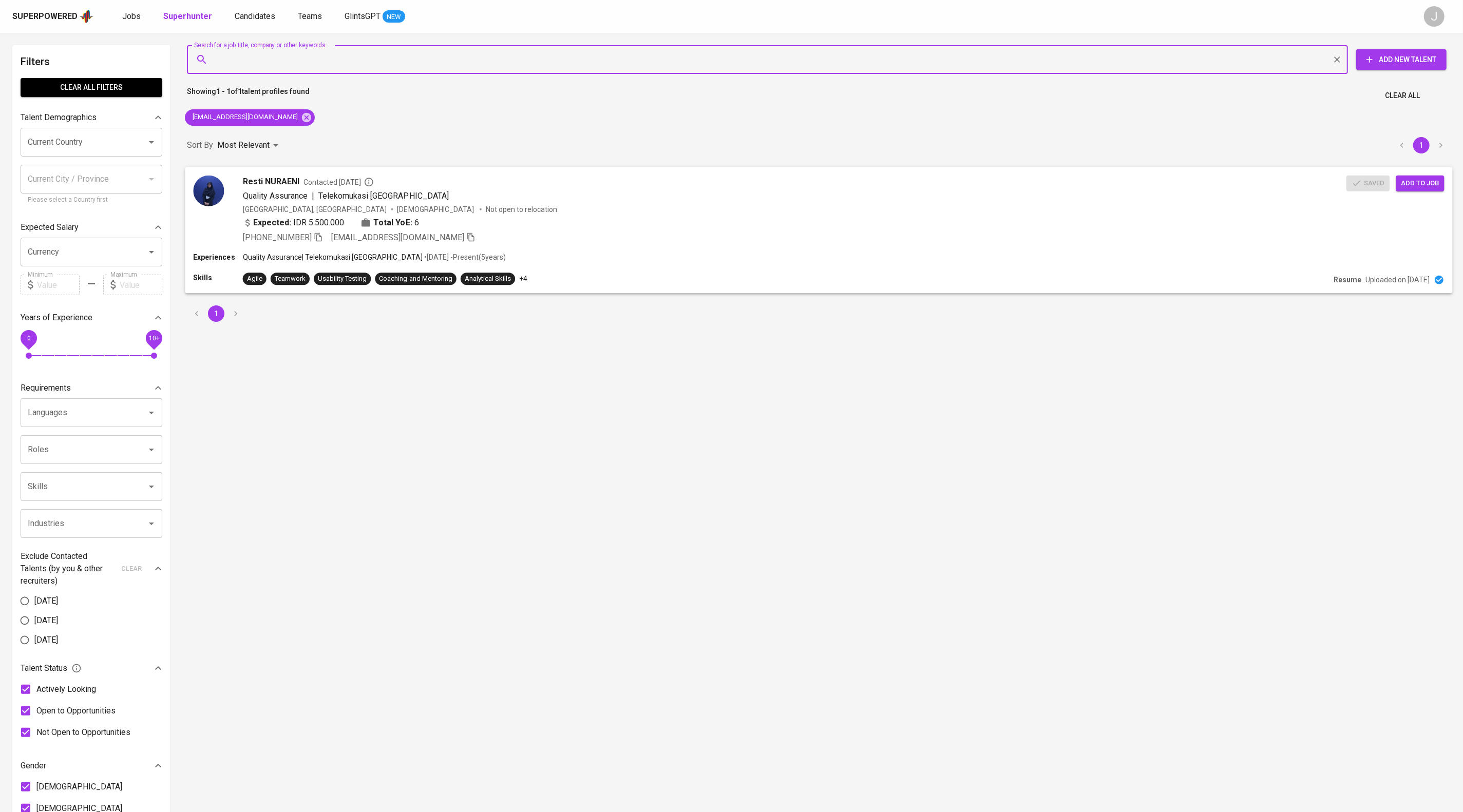
click at [1395, 191] on button "Add to job" at bounding box center [1419, 183] width 48 height 16
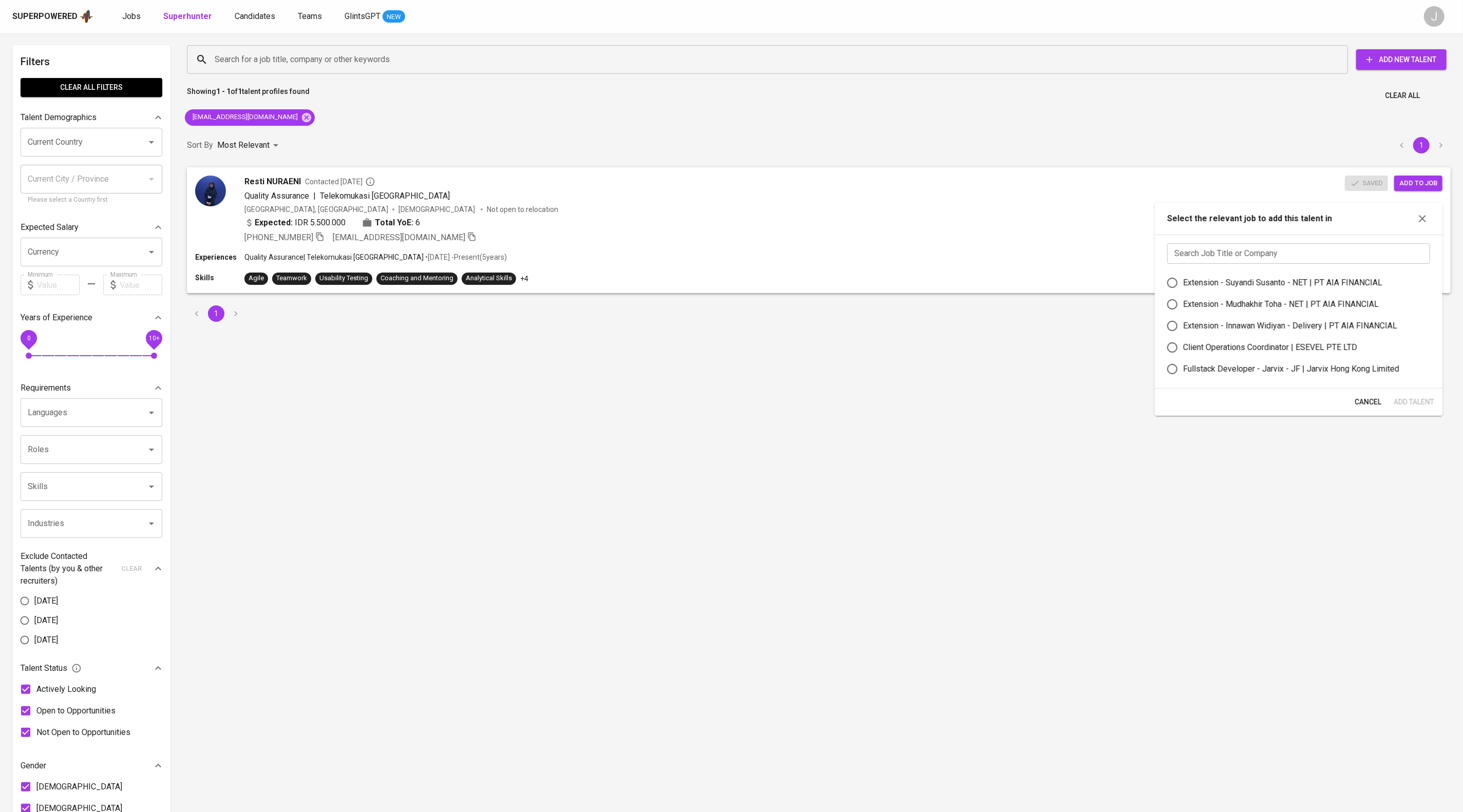
click at [1307, 264] on input "text" at bounding box center [1298, 254] width 263 height 21
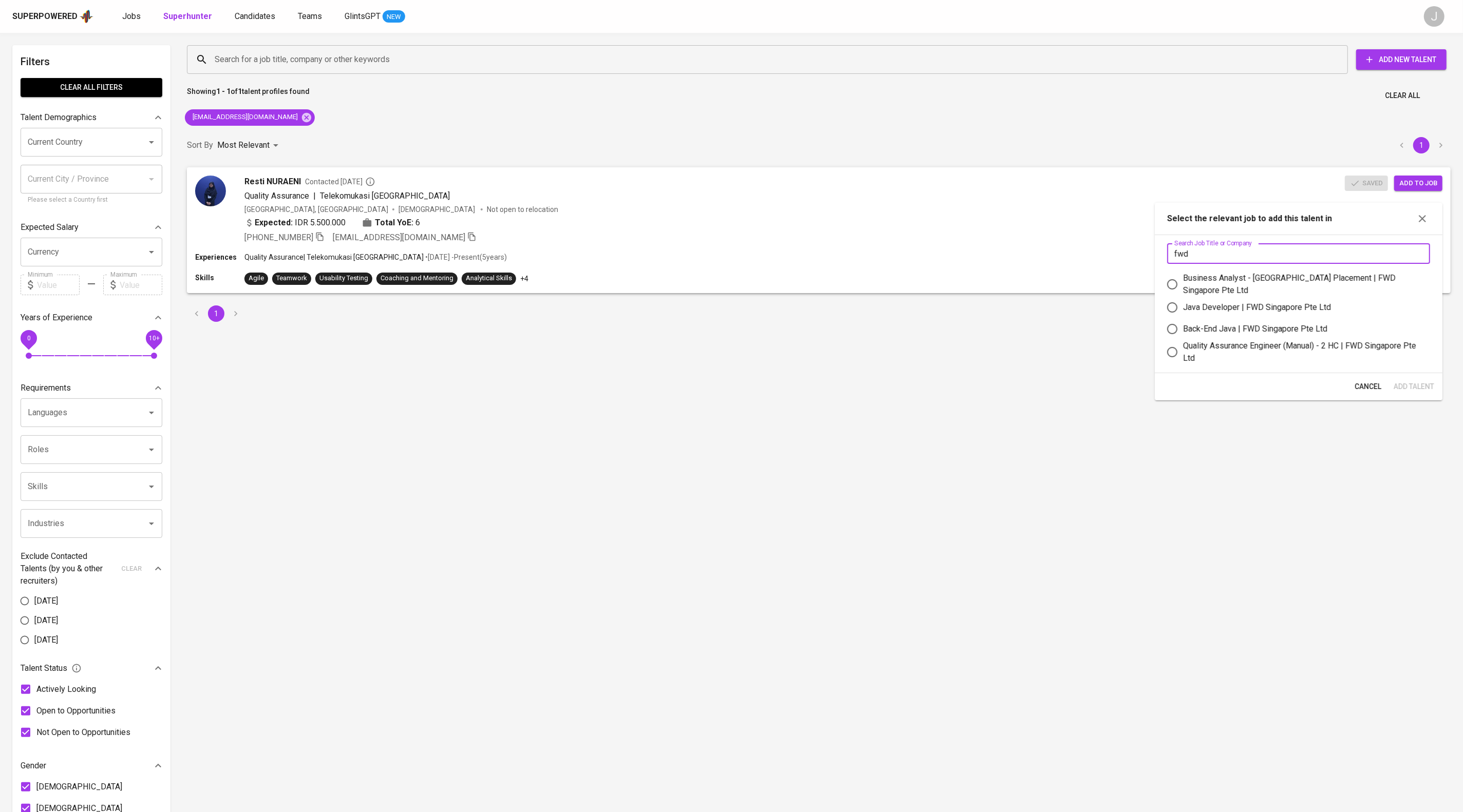
type input "fwd"
click at [1280, 364] on div "Quality Assurance Engineer (Manual) - 2 HC | FWD Singapore Pte Ltd" at bounding box center [1303, 352] width 239 height 25
click at [1183, 363] on input "Quality Assurance Engineer (Manual) - 2 HC | FWD Singapore Pte Ltd" at bounding box center [1172, 352] width 21 height 21
radio input "true"
click at [1394, 396] on button "Add Talent" at bounding box center [1414, 386] width 49 height 19
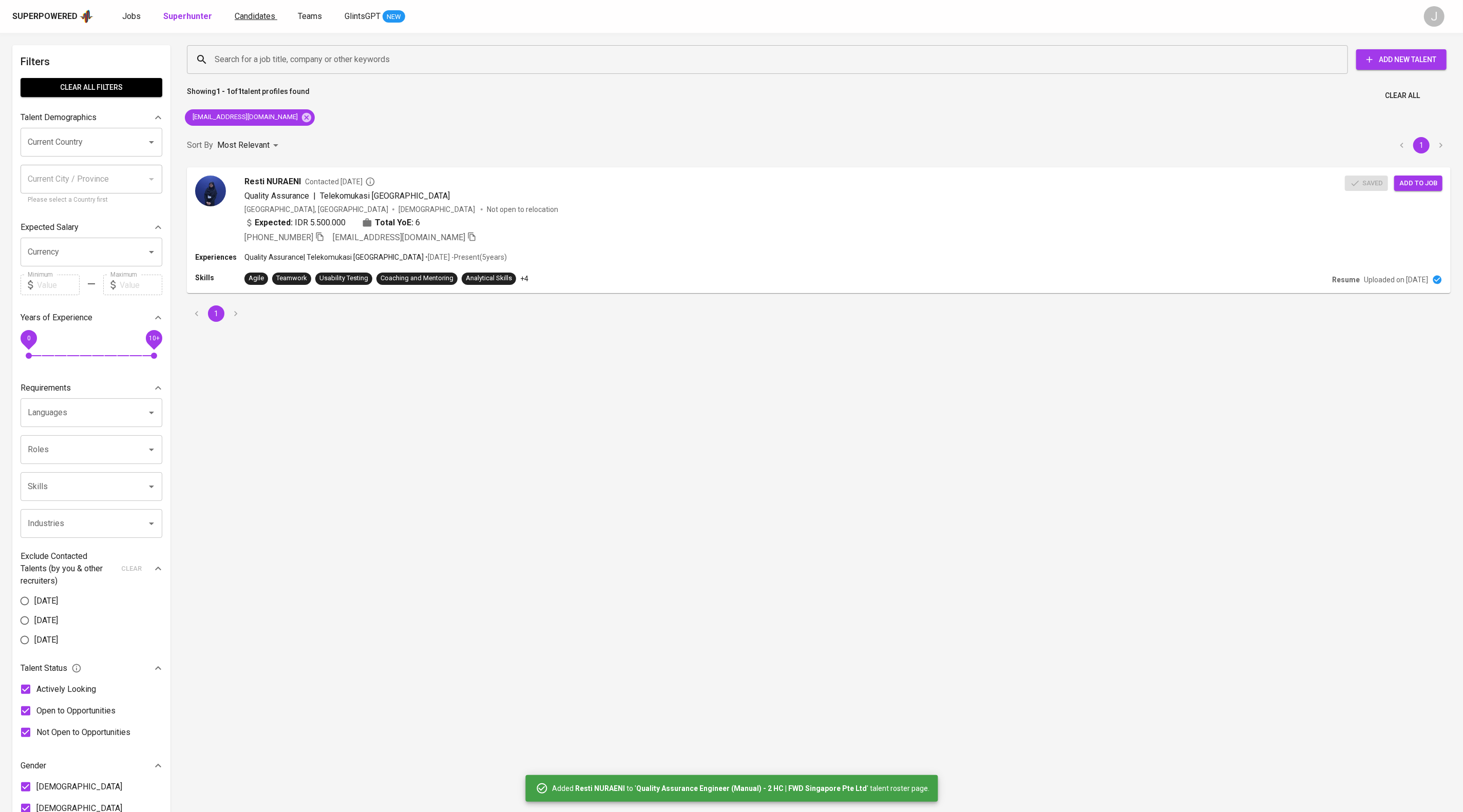
click at [277, 10] on link "Candidates" at bounding box center [256, 17] width 43 height 13
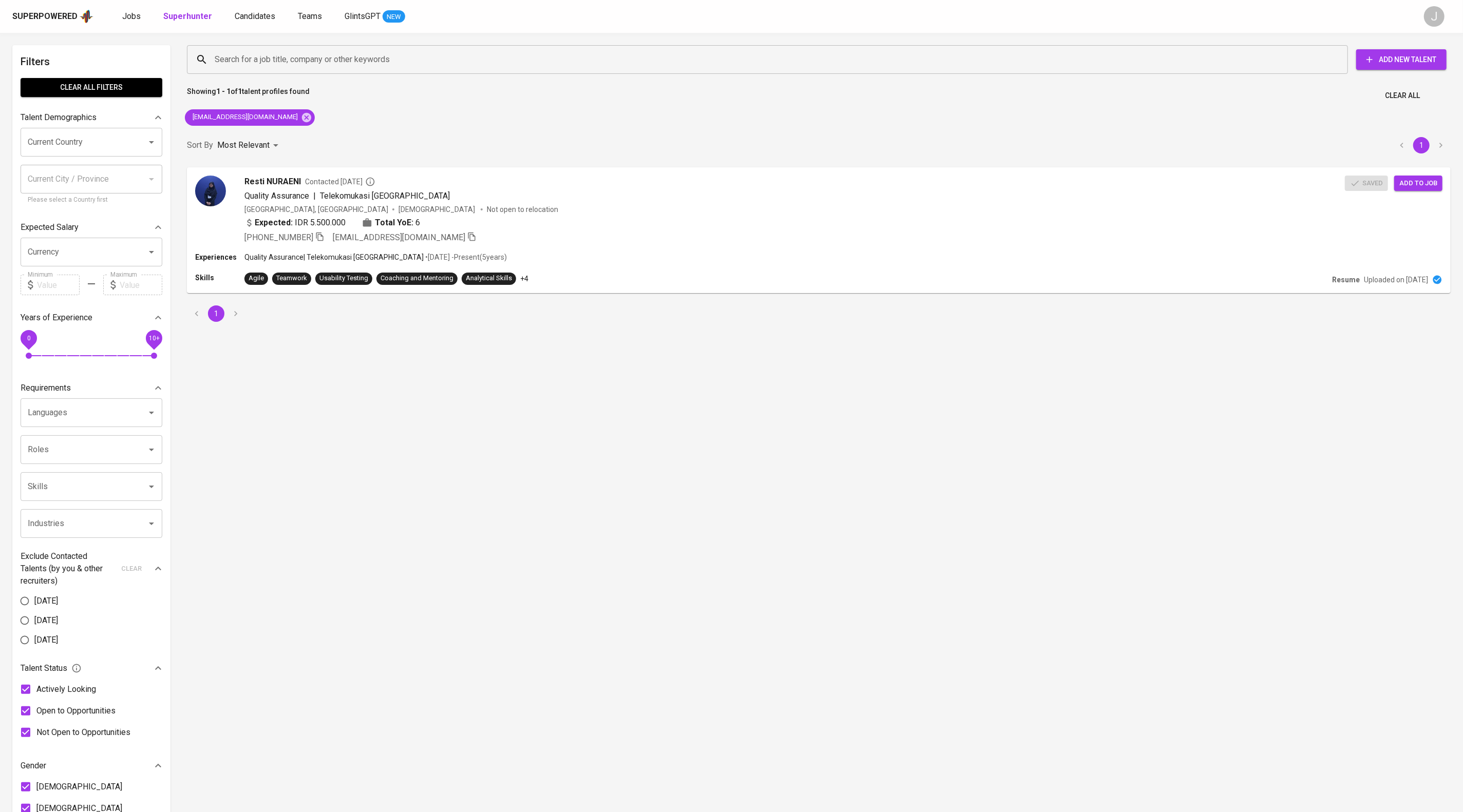
click at [62, 141] on div "Current Country" at bounding box center [92, 142] width 142 height 29
click at [141, 20] on span "Jobs" at bounding box center [131, 16] width 18 height 10
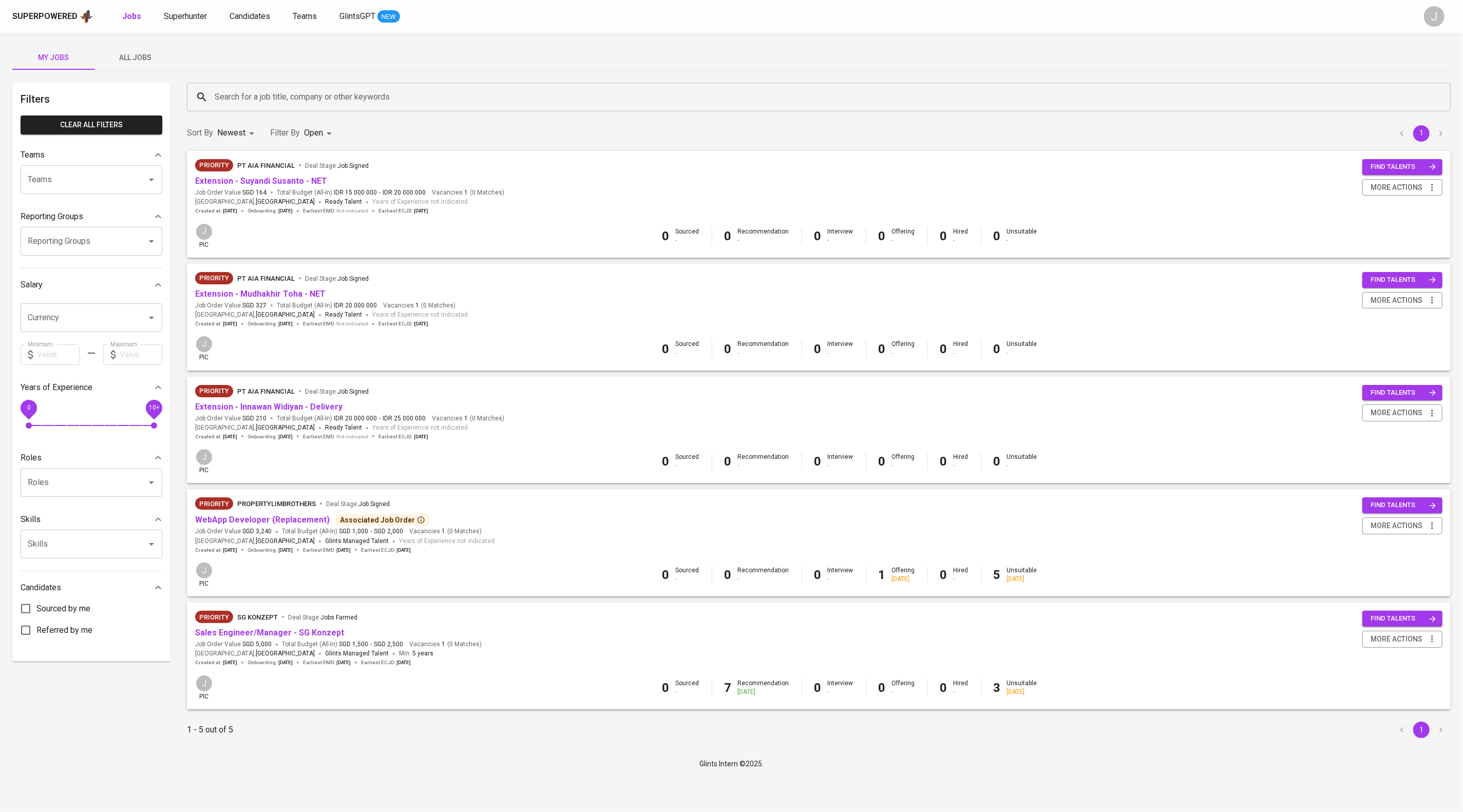
click at [62, 190] on input "Teams" at bounding box center [77, 180] width 104 height 19
click at [71, 227] on li "Pod Diaz" at bounding box center [92, 222] width 142 height 18
type input "diaz"
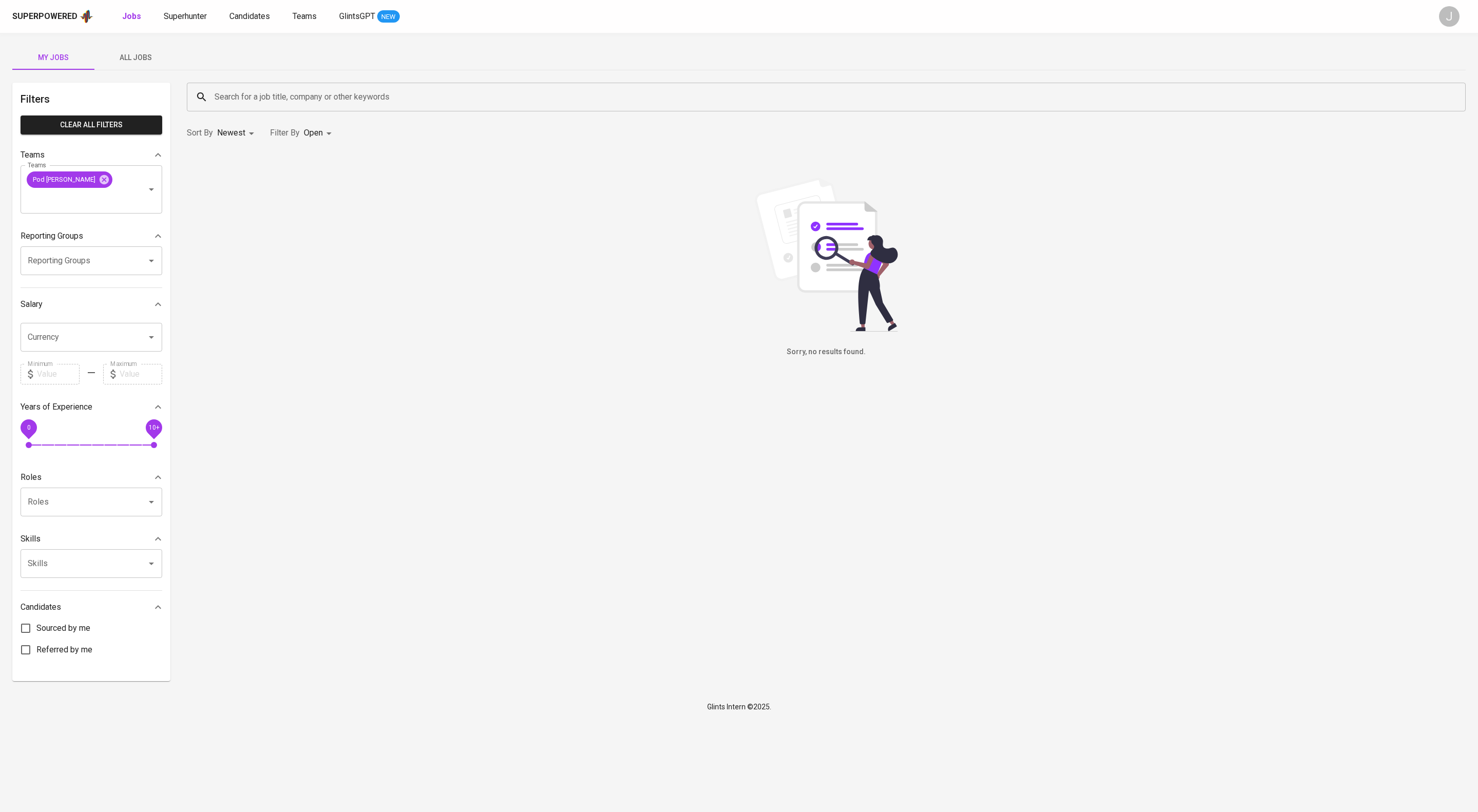
click at [138, 48] on button "All Jobs" at bounding box center [135, 58] width 82 height 25
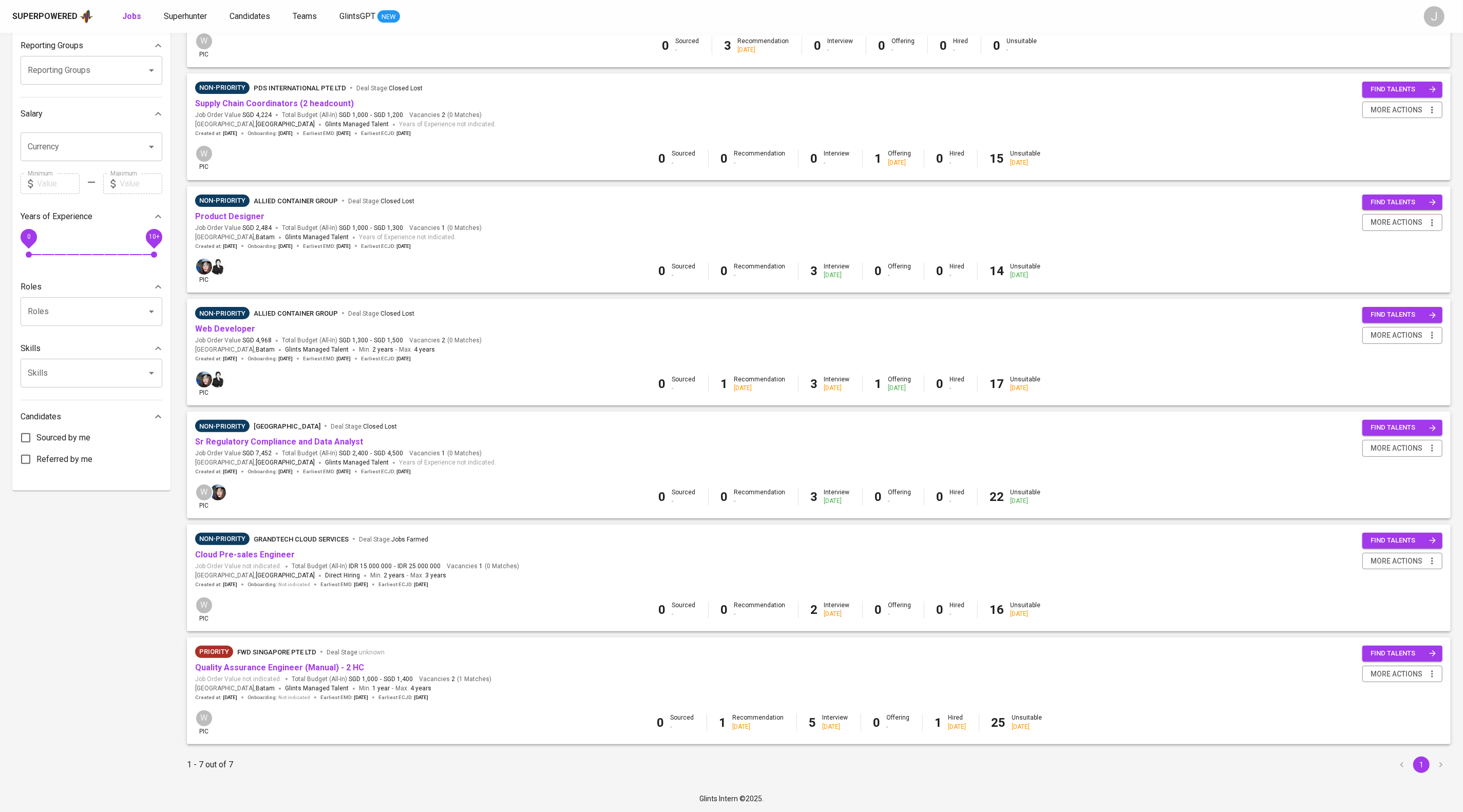
scroll to position [309, 0]
click at [305, 663] on link "Quality Assurance Engineer (Manual) - 2 HC" at bounding box center [279, 667] width 169 height 10
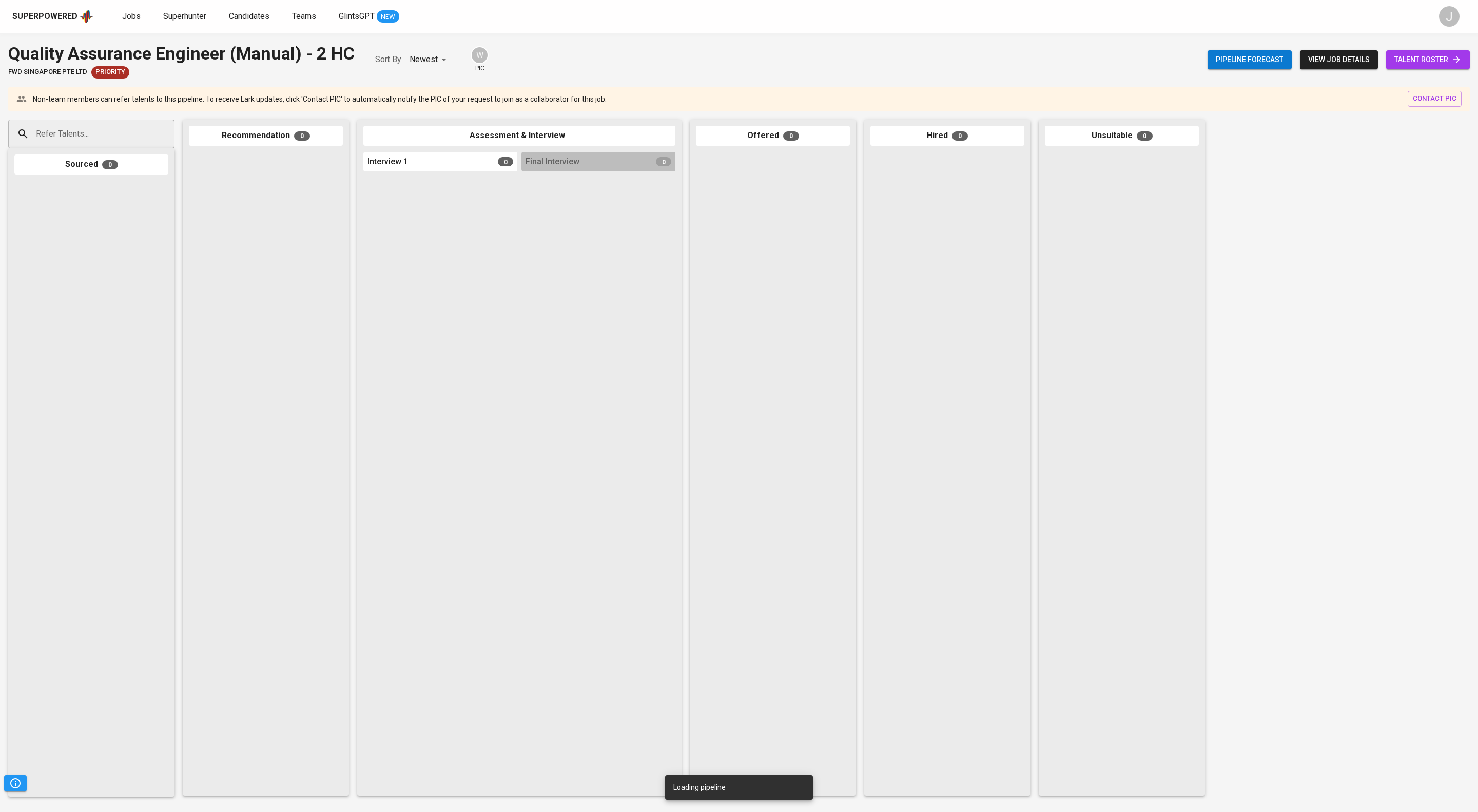
click at [1419, 66] on span "talent roster" at bounding box center [1428, 60] width 68 height 13
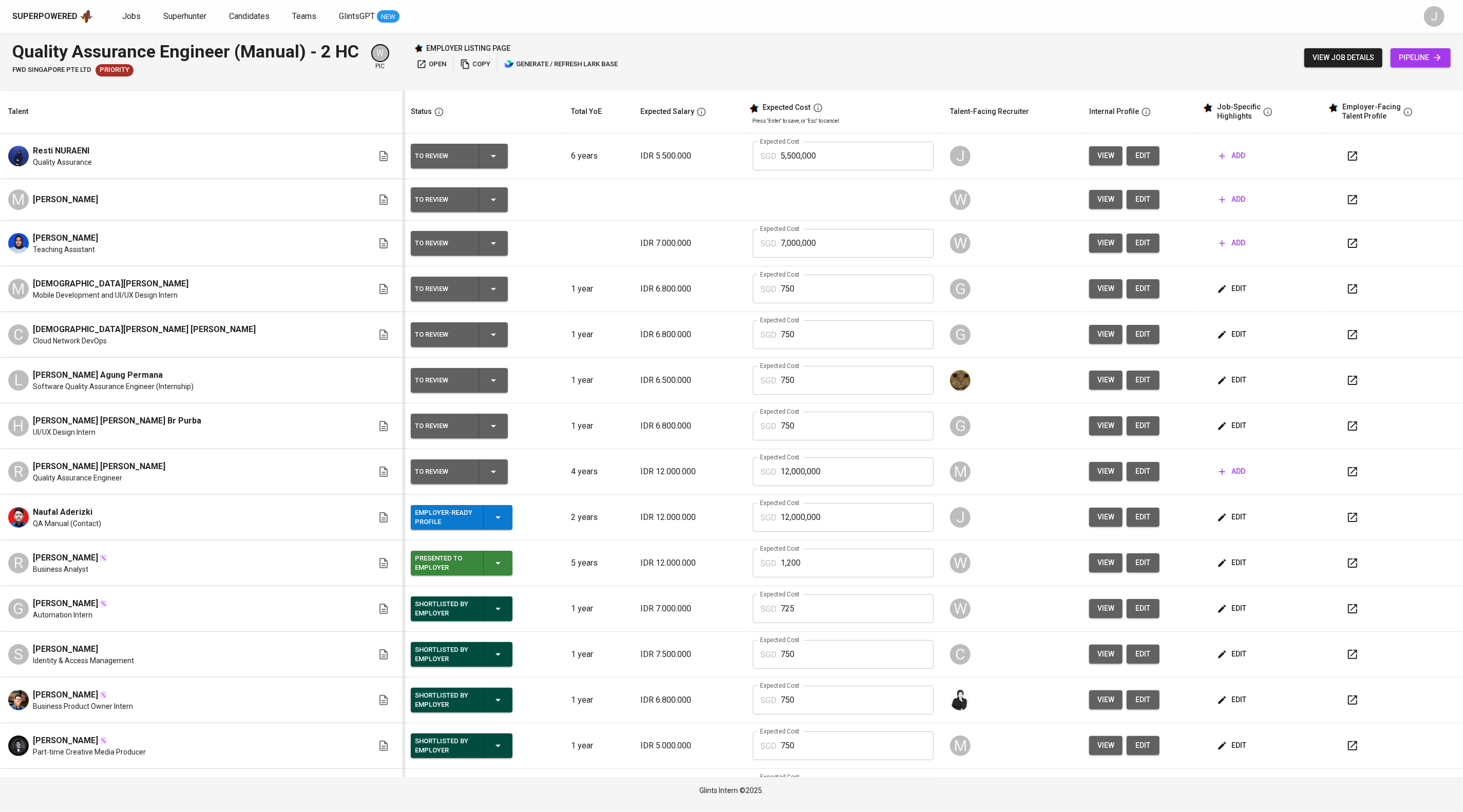
click at [1151, 162] on span "edit" at bounding box center [1142, 156] width 16 height 13
click at [499, 162] on icon "button" at bounding box center [493, 156] width 12 height 12
click at [504, 280] on li "Employer-Ready Profile" at bounding box center [479, 271] width 103 height 18
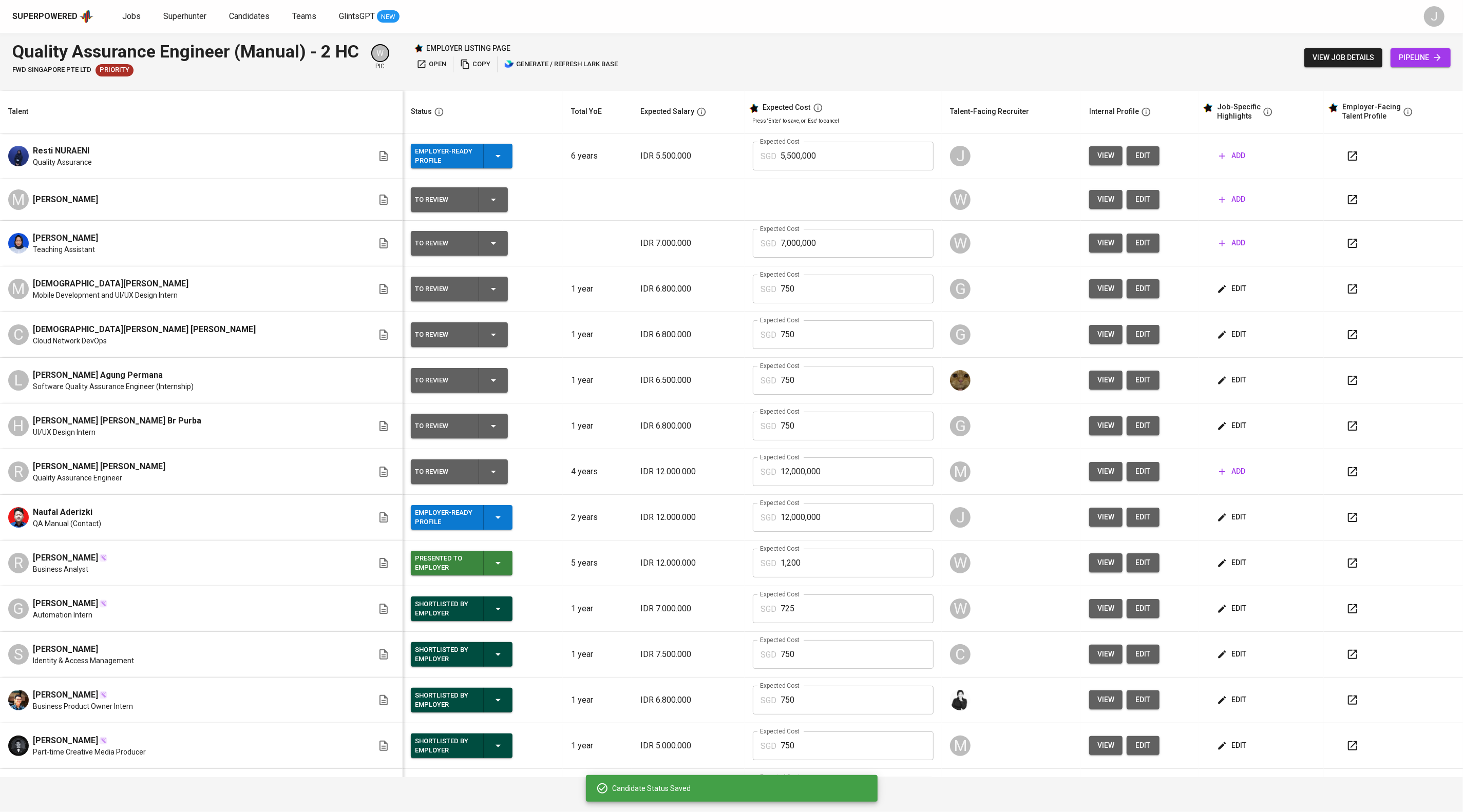
click at [1235, 162] on span "add" at bounding box center [1232, 156] width 26 height 13
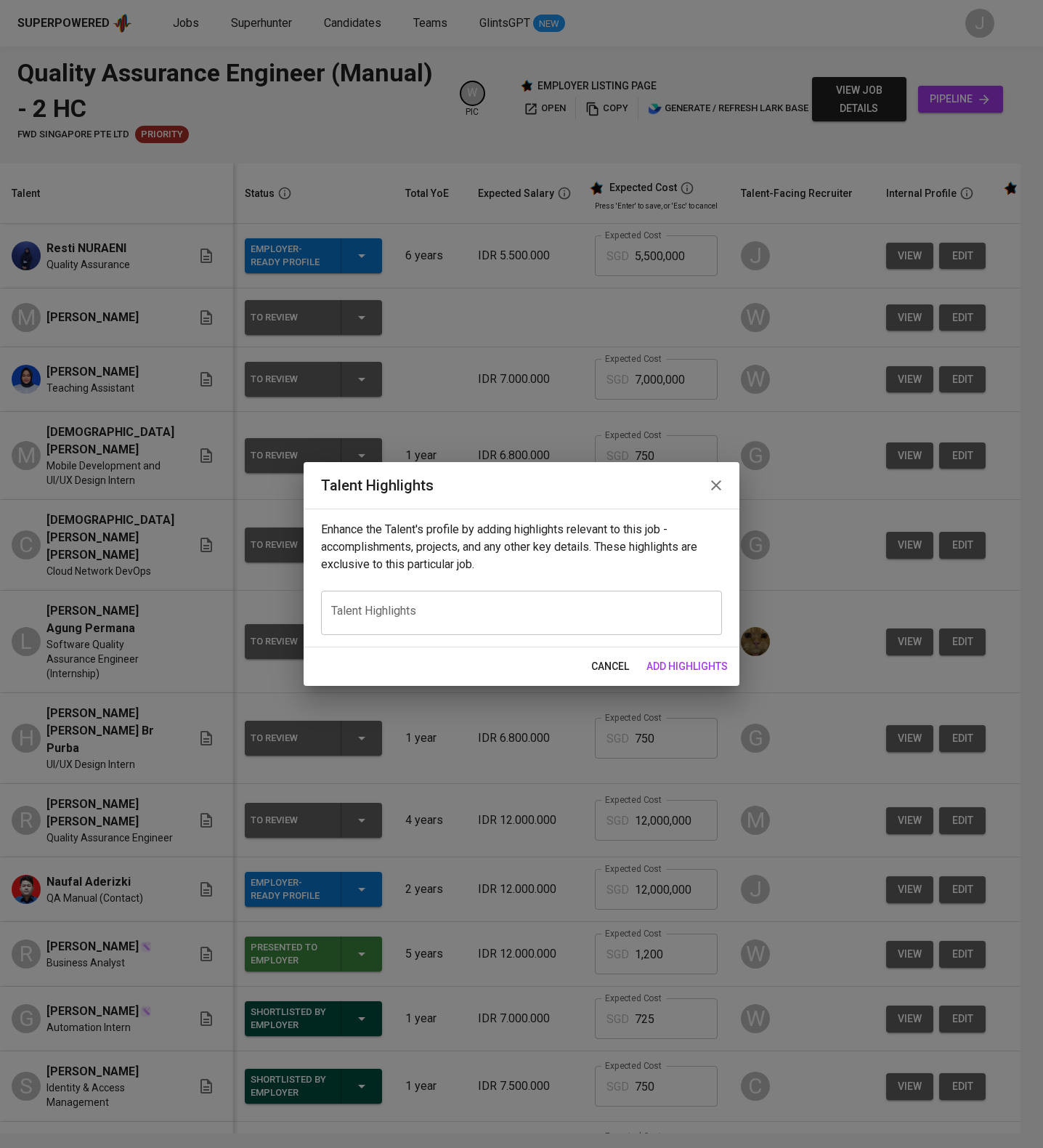
click at [380, 592] on div "Enhance the Talent's profile by adding highlights relevant to this job - accomp…" at bounding box center [522, 577] width 436 height 139
click at [380, 619] on textarea at bounding box center [522, 613] width 380 height 17
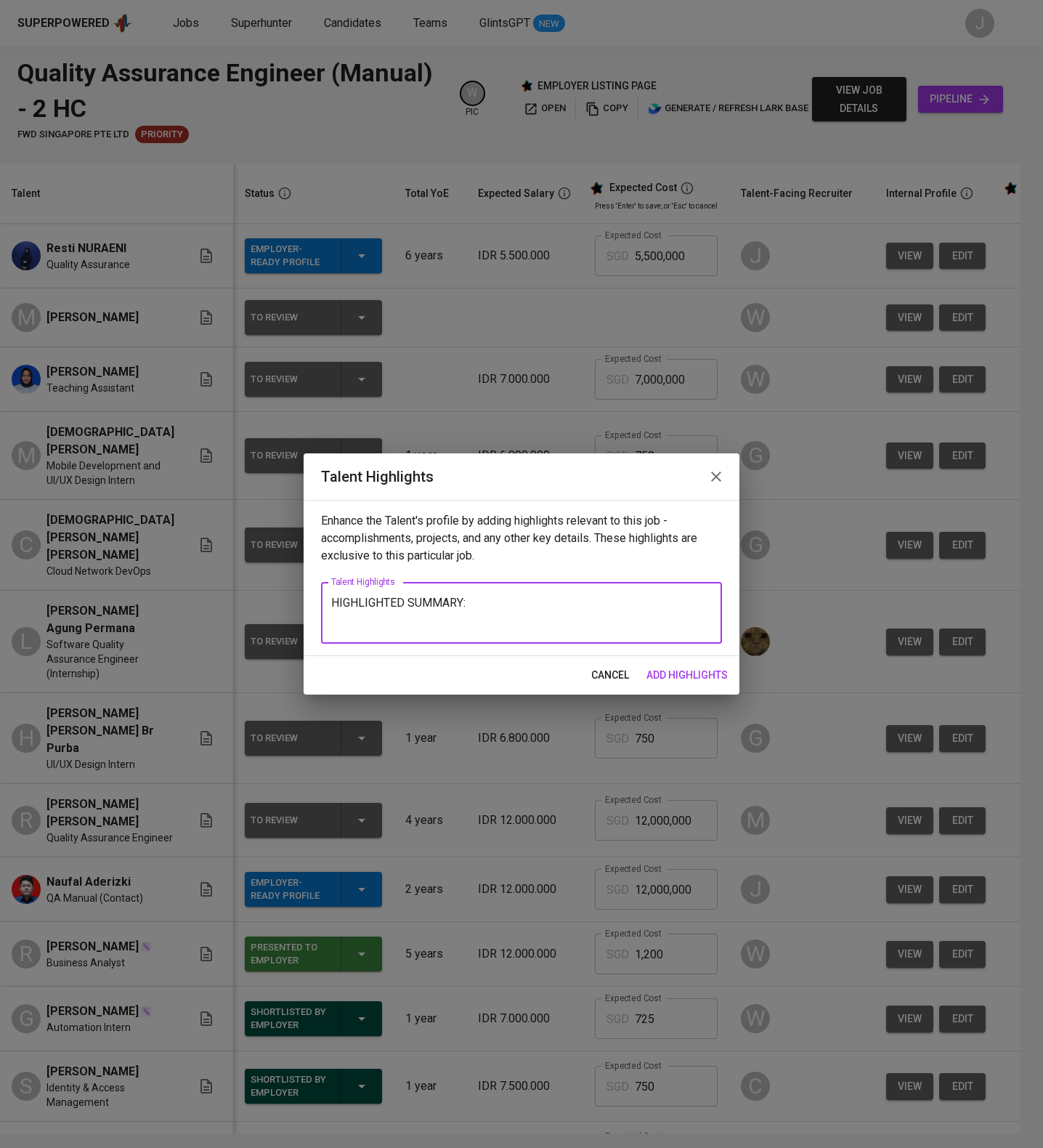
paste textarea "Detail-oriented and proactive Software Quality Assurance (SQA) Engineer with st…"
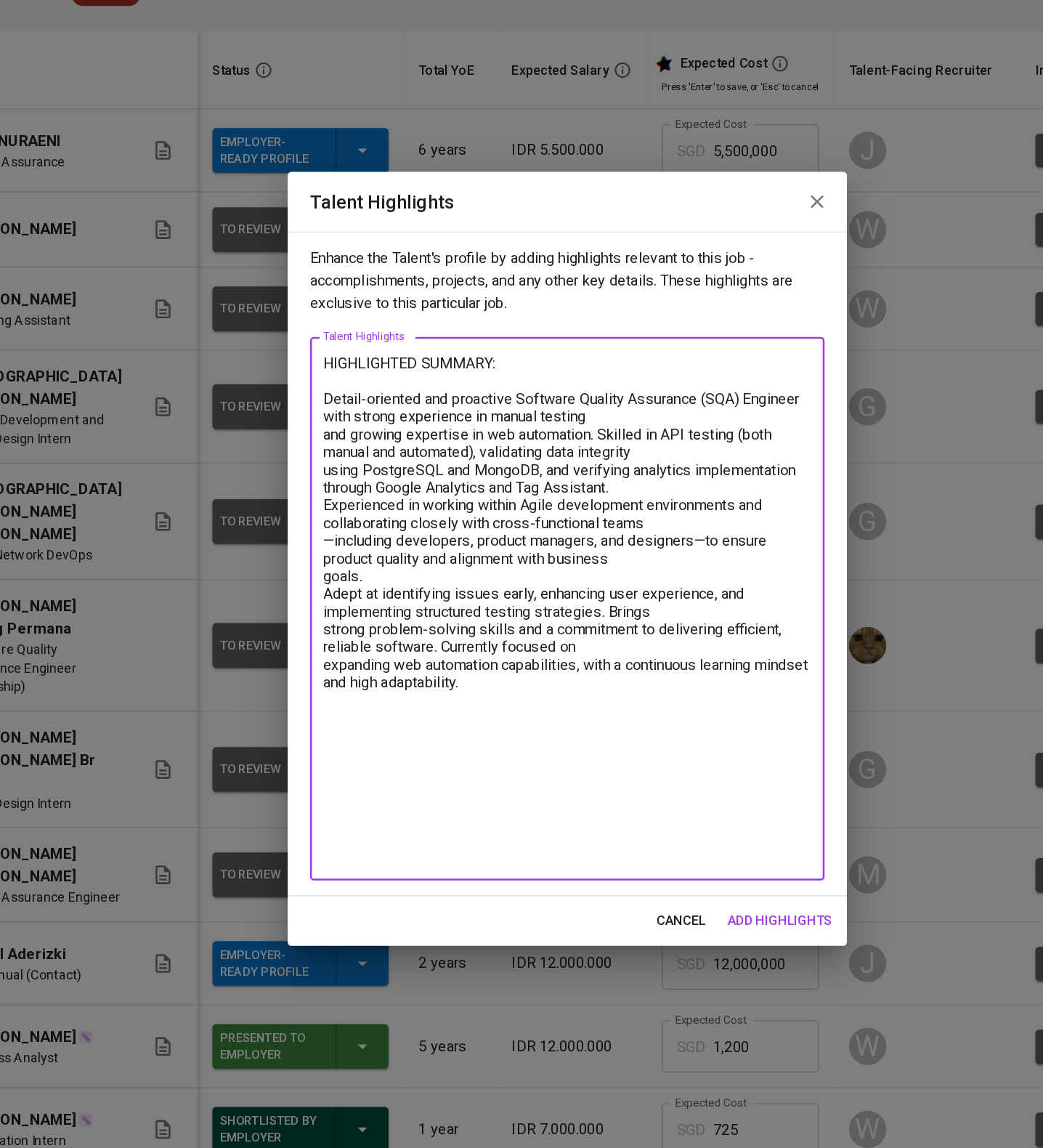
click at [333, 545] on textarea "HIGHLIGHTED SUMMARY: Detail-oriented and proactive Software Quality Assurance (…" at bounding box center [522, 613] width 380 height 397
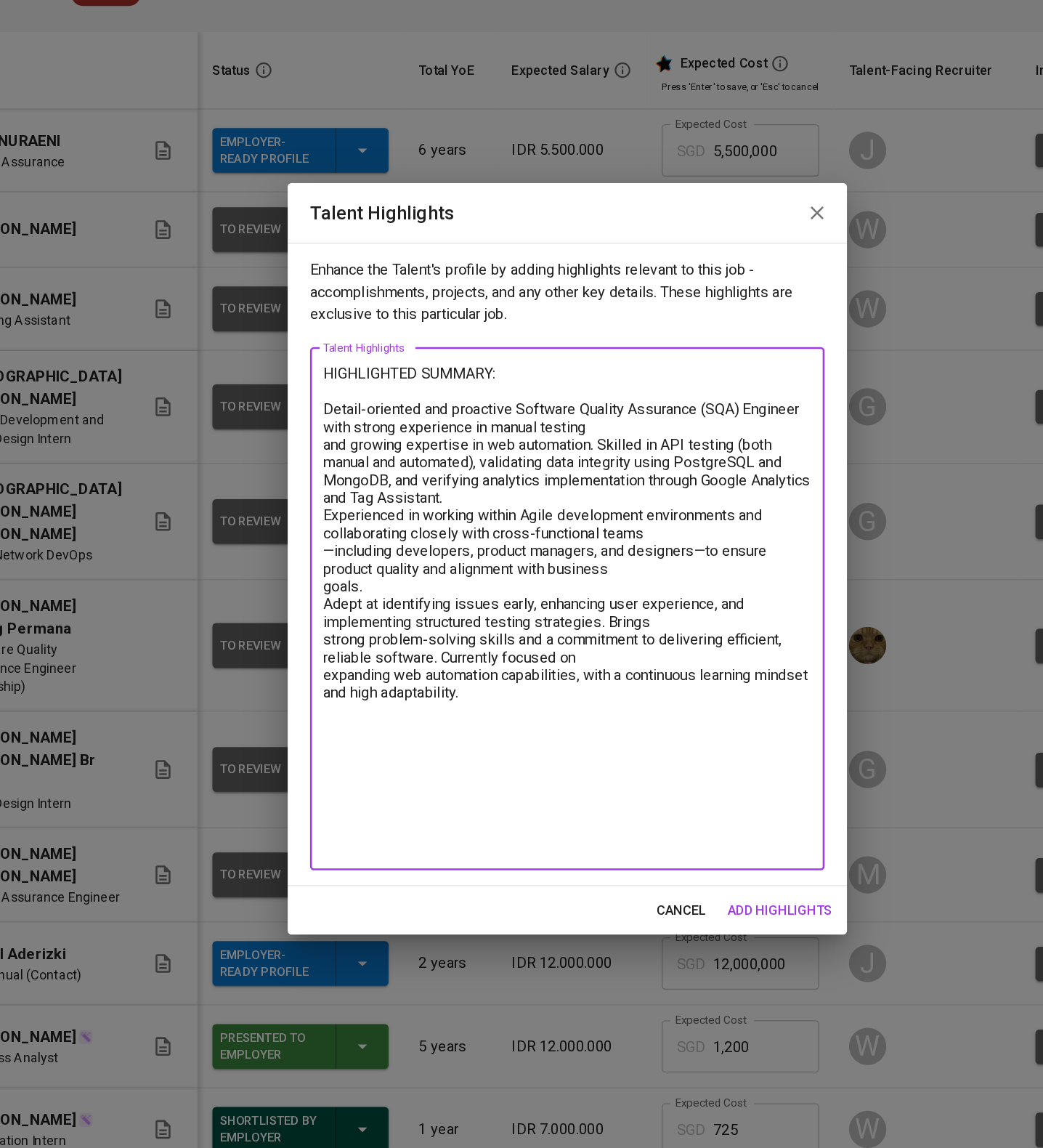
click at [334, 588] on textarea "HIGHLIGHTED SUMMARY: Detail-oriented and proactive Software Quality Assurance (…" at bounding box center [522, 613] width 380 height 381
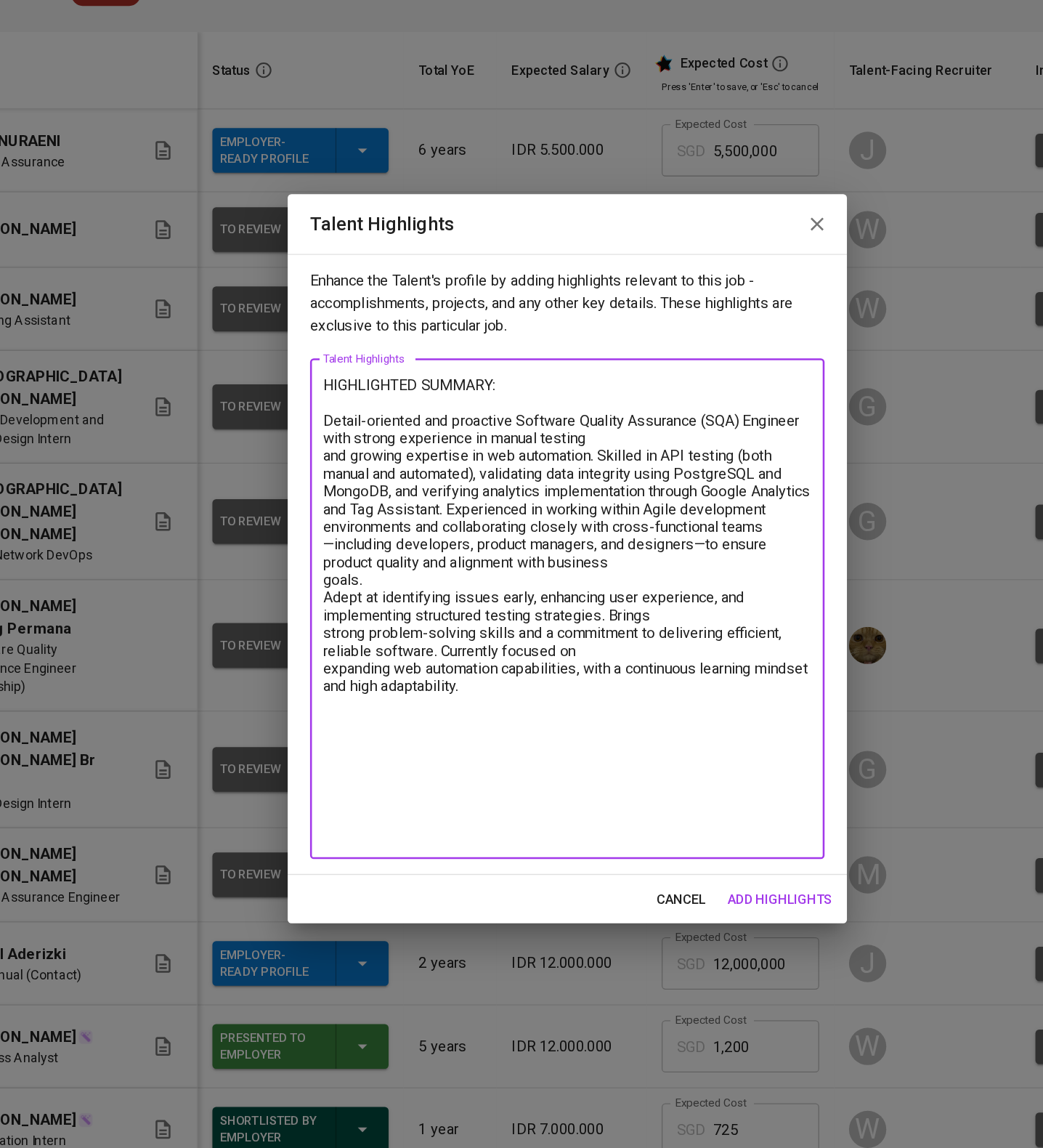
click at [340, 634] on textarea "HIGHLIGHTED SUMMARY: Detail-oriented and proactive Software Quality Assurance (…" at bounding box center [522, 613] width 380 height 363
click at [334, 668] on textarea "HIGHLIGHTED SUMMARY: Detail-oriented and proactive Software Quality Assurance (…" at bounding box center [522, 613] width 380 height 363
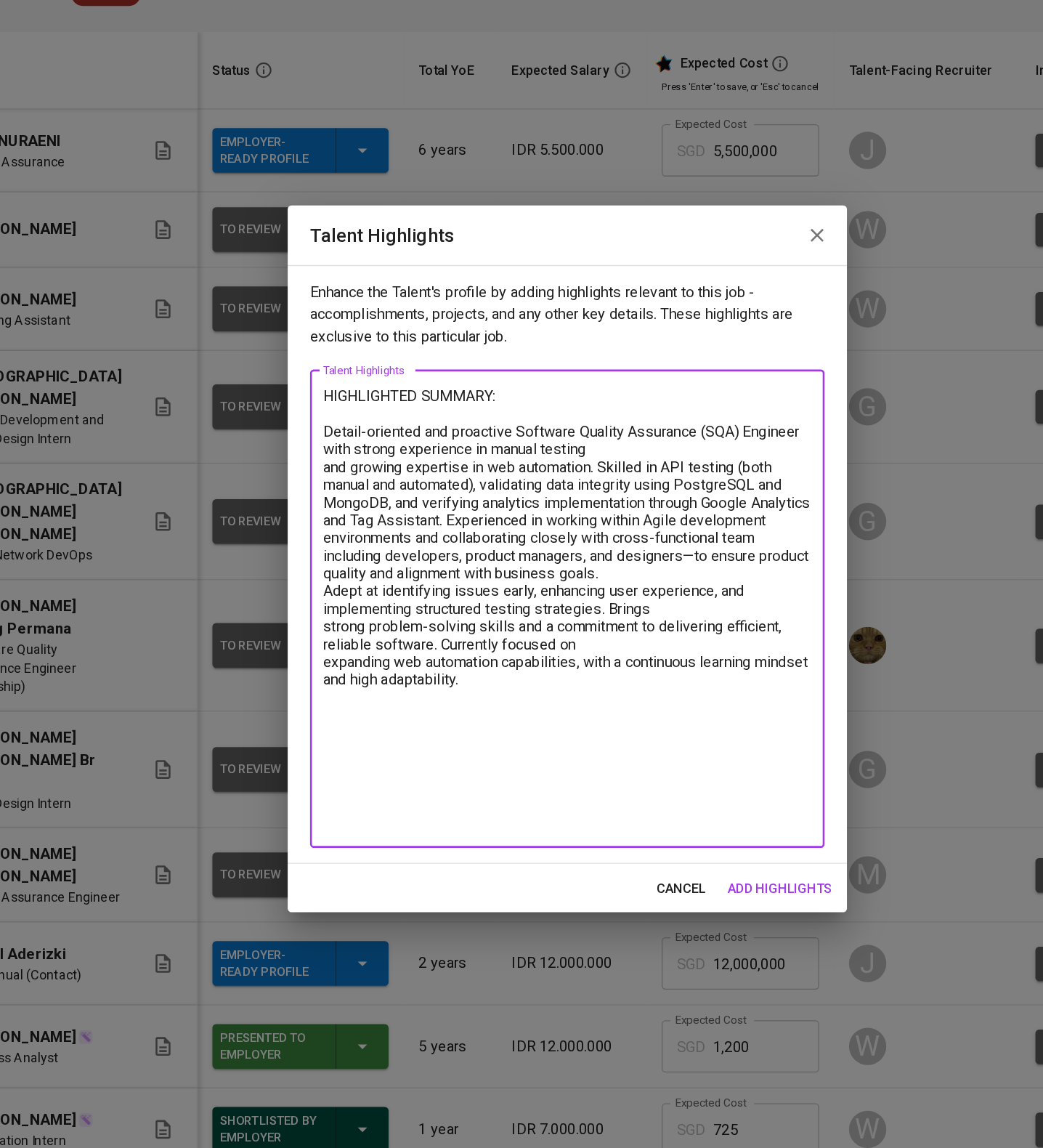
click at [504, 640] on textarea "HIGHLIGHTED SUMMARY: Detail-oriented and proactive Software Quality Assurance (…" at bounding box center [522, 613] width 380 height 346
click at [338, 676] on textarea "HIGHLIGHTED SUMMARY: Detail-oriented and proactive Software Quality Assurance (…" at bounding box center [522, 613] width 380 height 346
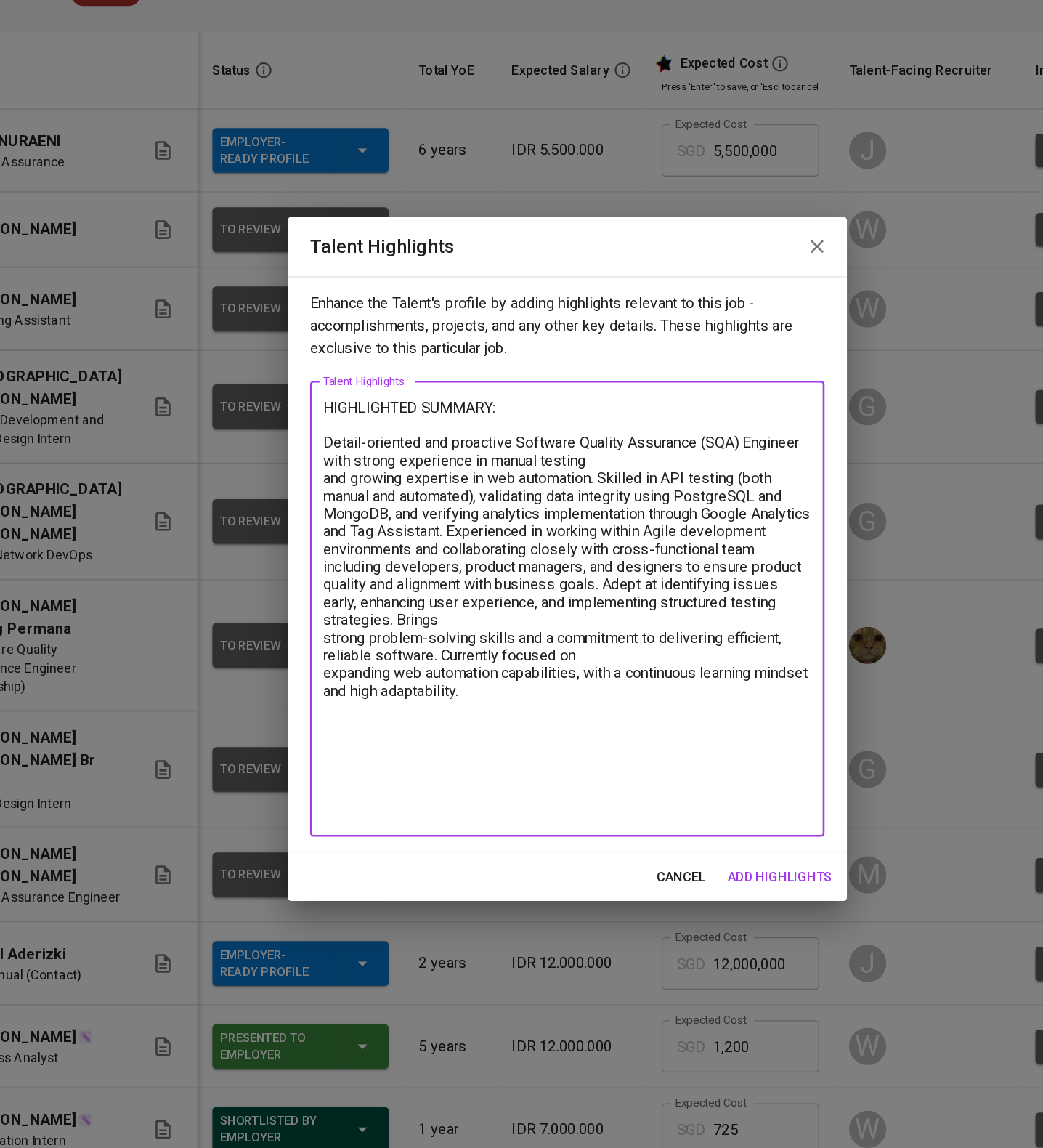
click at [334, 722] on textarea "HIGHLIGHTED SUMMARY: Detail-oriented and proactive Software Quality Assurance (…" at bounding box center [522, 613] width 380 height 328
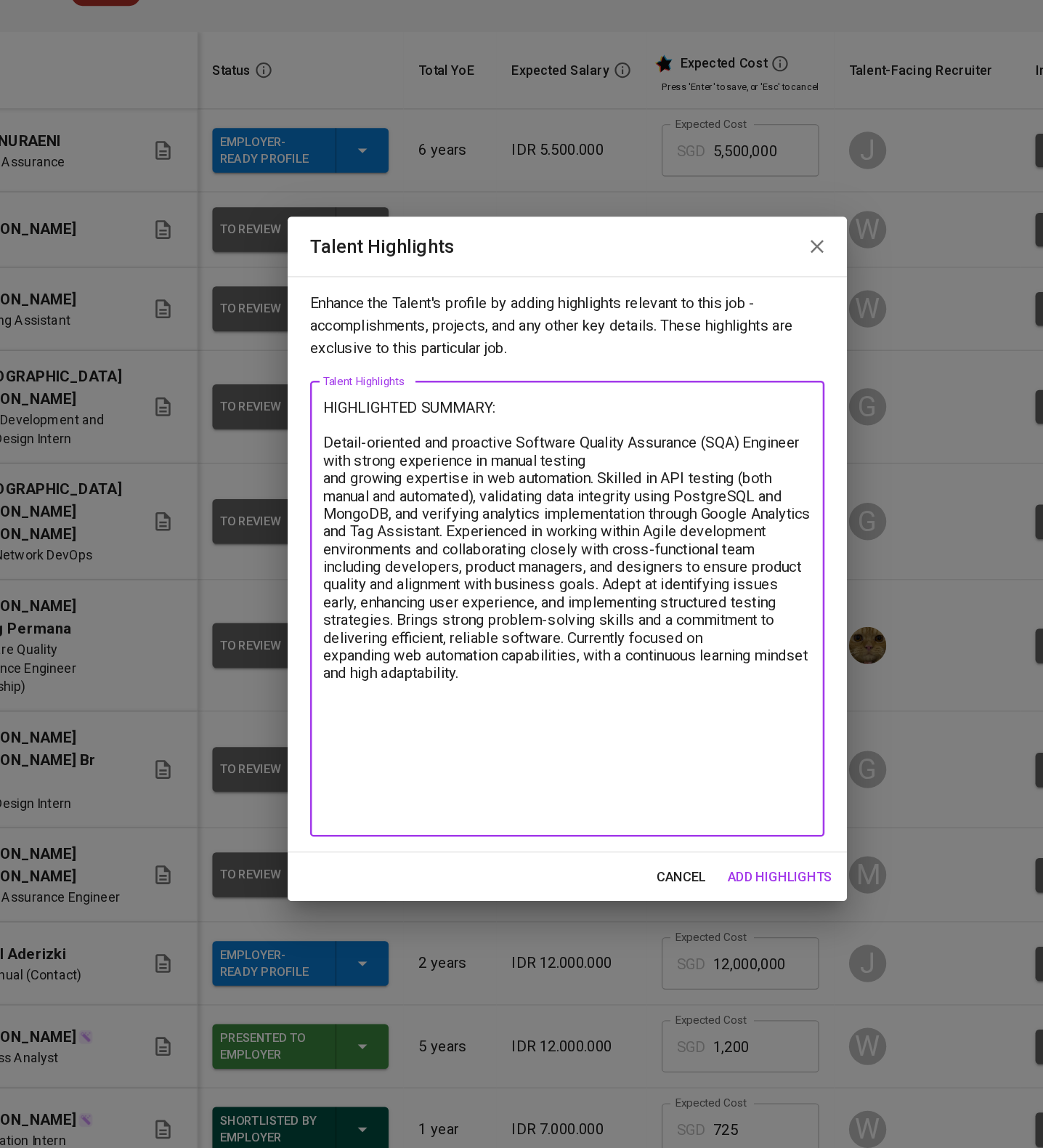
click at [334, 758] on textarea "HIGHLIGHTED SUMMARY: Detail-oriented and proactive Software Quality Assurance (…" at bounding box center [522, 613] width 380 height 328
click at [559, 771] on textarea "HIGHLIGHTED SUMMARY: Detail-oriented and proactive Software Quality Assurance (…" at bounding box center [522, 613] width 380 height 328
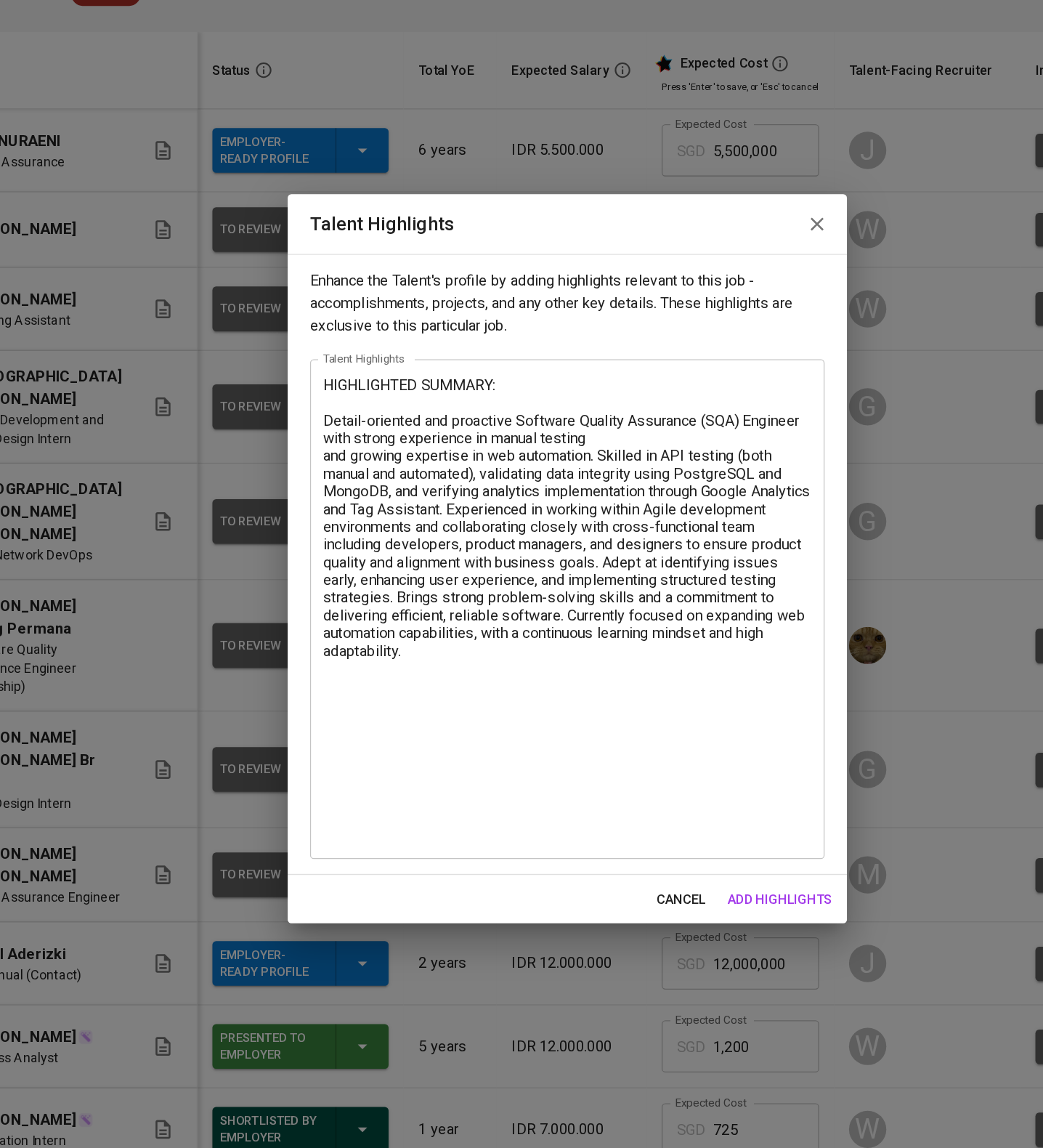
click at [408, 790] on textarea "HIGHLIGHTED SUMMARY: Detail-oriented and proactive Software Quality Assurance (…" at bounding box center [522, 613] width 380 height 363
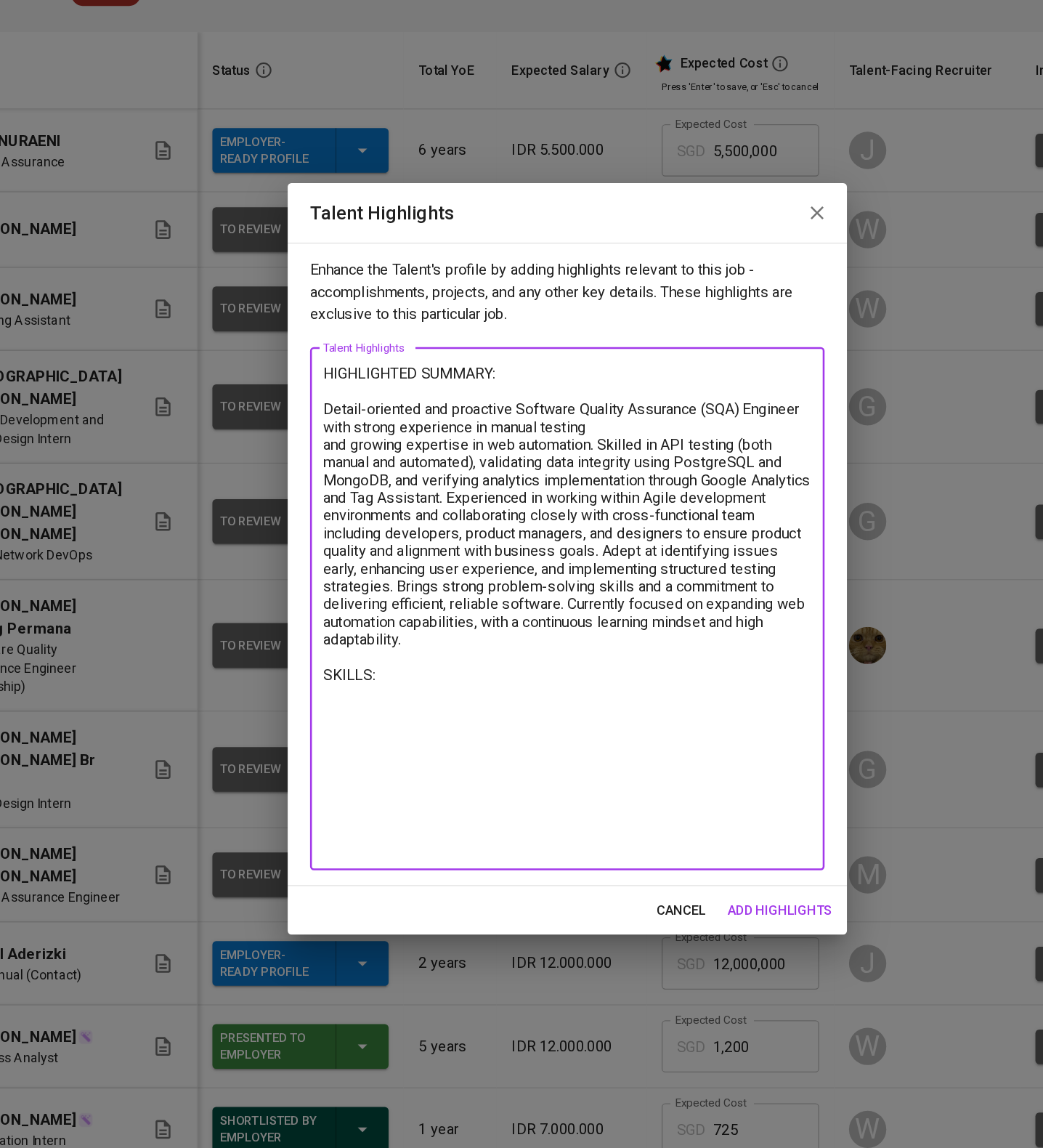
paste textarea "Postman JMeter Offset Explorer DBeaver Postgresql MongoDB VS Code Playwright Pr…"
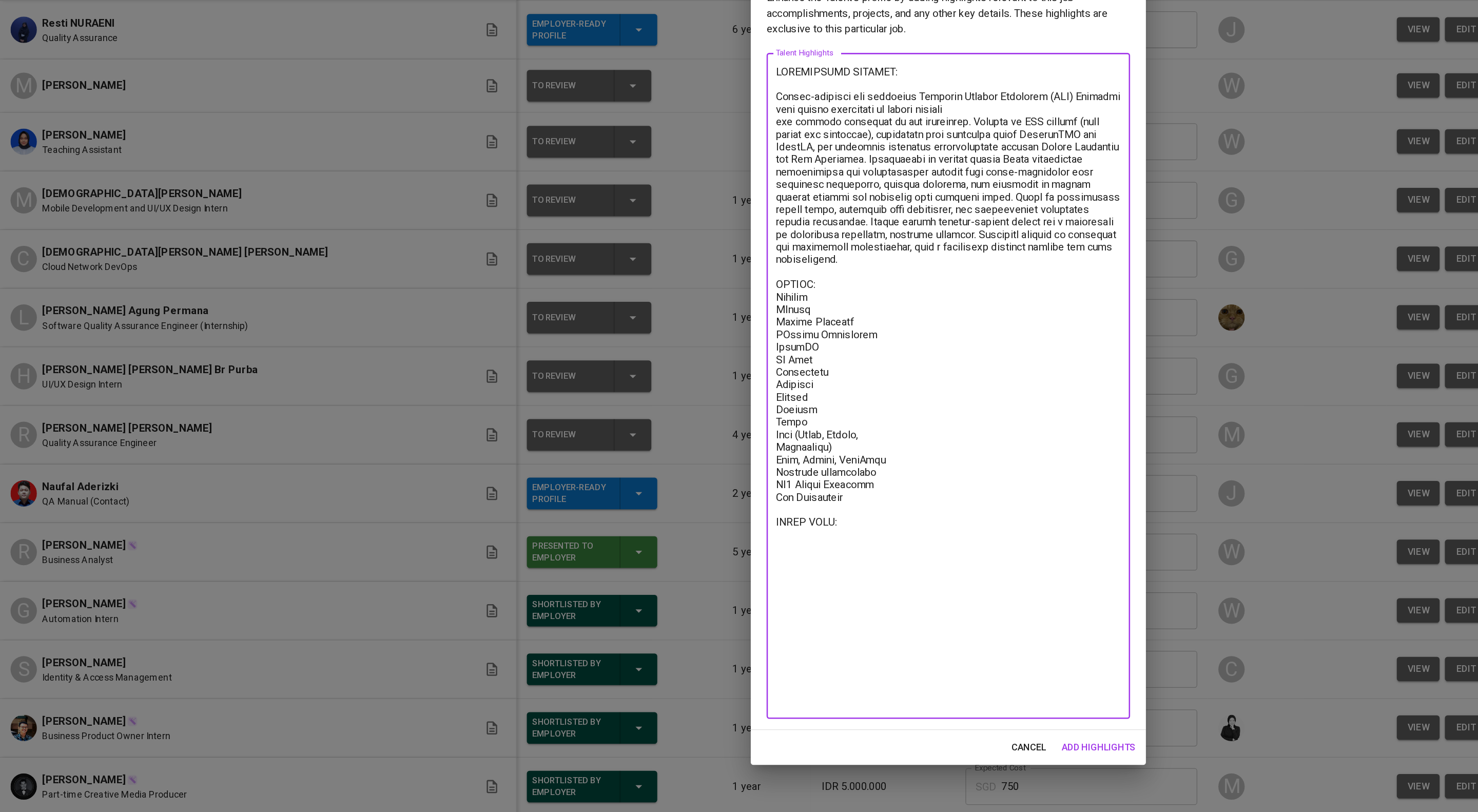
paste textarea "https://glints.sg.larksuite.com/file/HdNabpfbno1tszxDxFflryKrgGe?from=from_copy…"
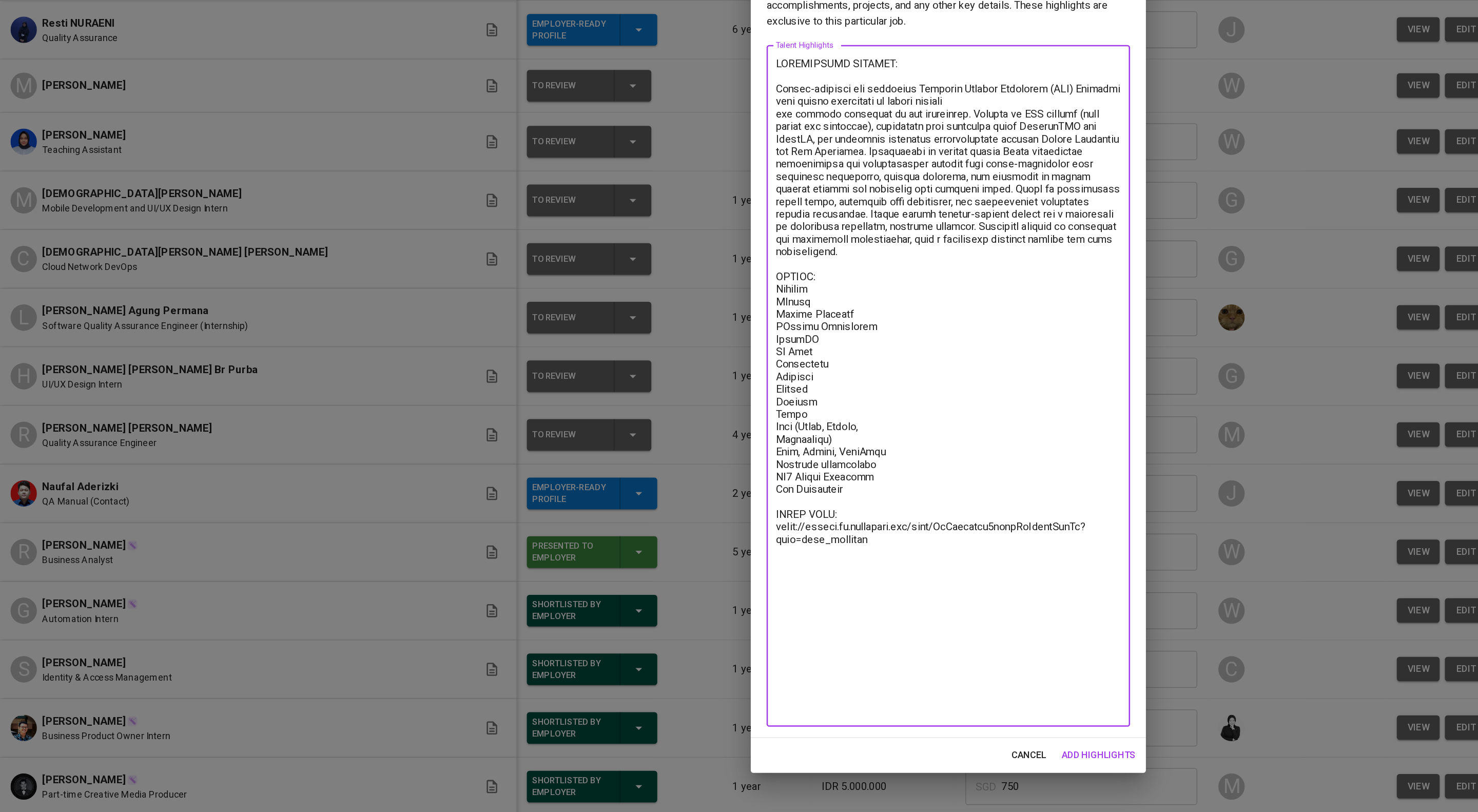
click at [727, 641] on textarea at bounding box center [739, 434] width 269 height 512
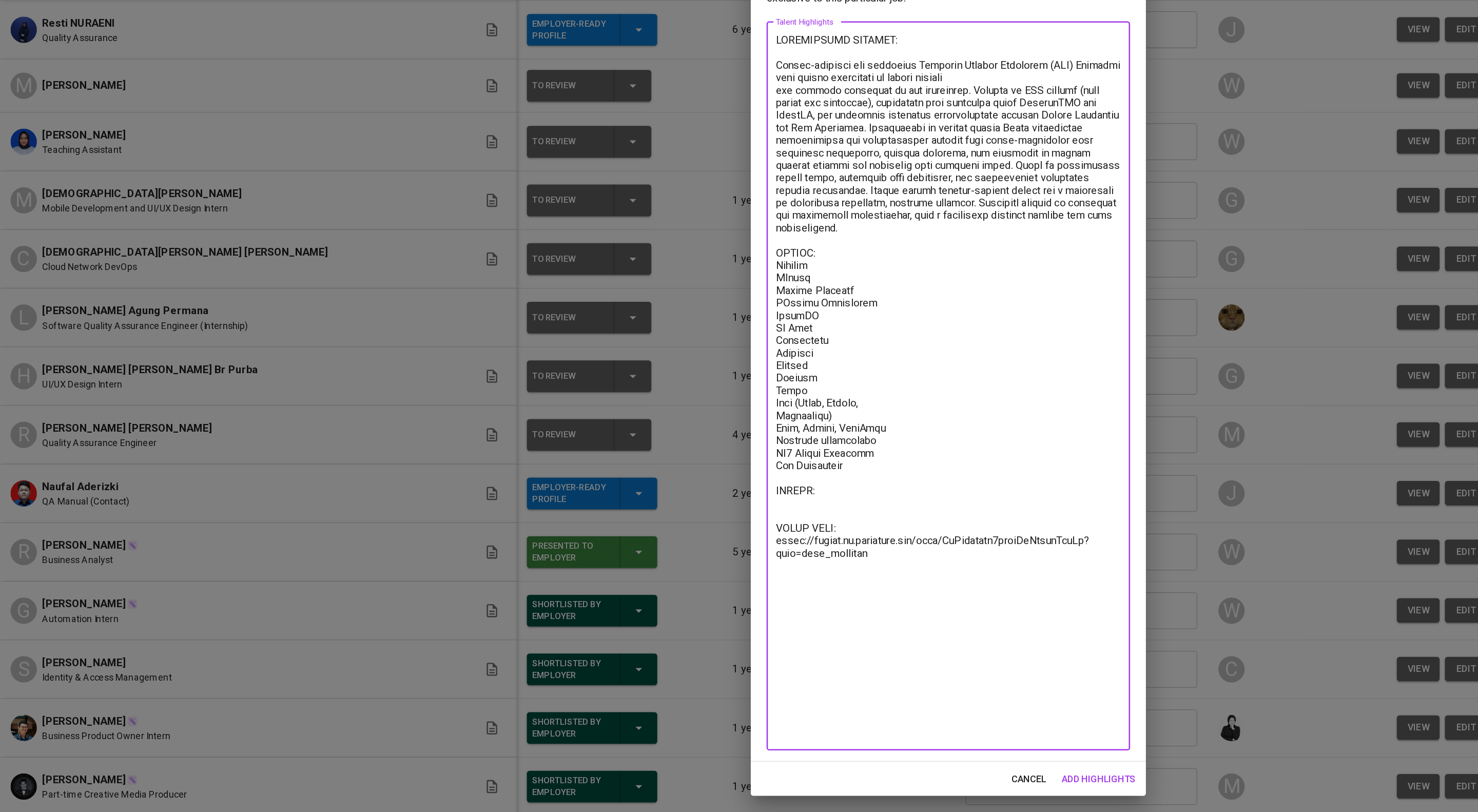
paste textarea "https://glints.sg.larksuite.com/file/UM5xbFCQ0owUhUxUoNllUBDagXc?from=from_copy…"
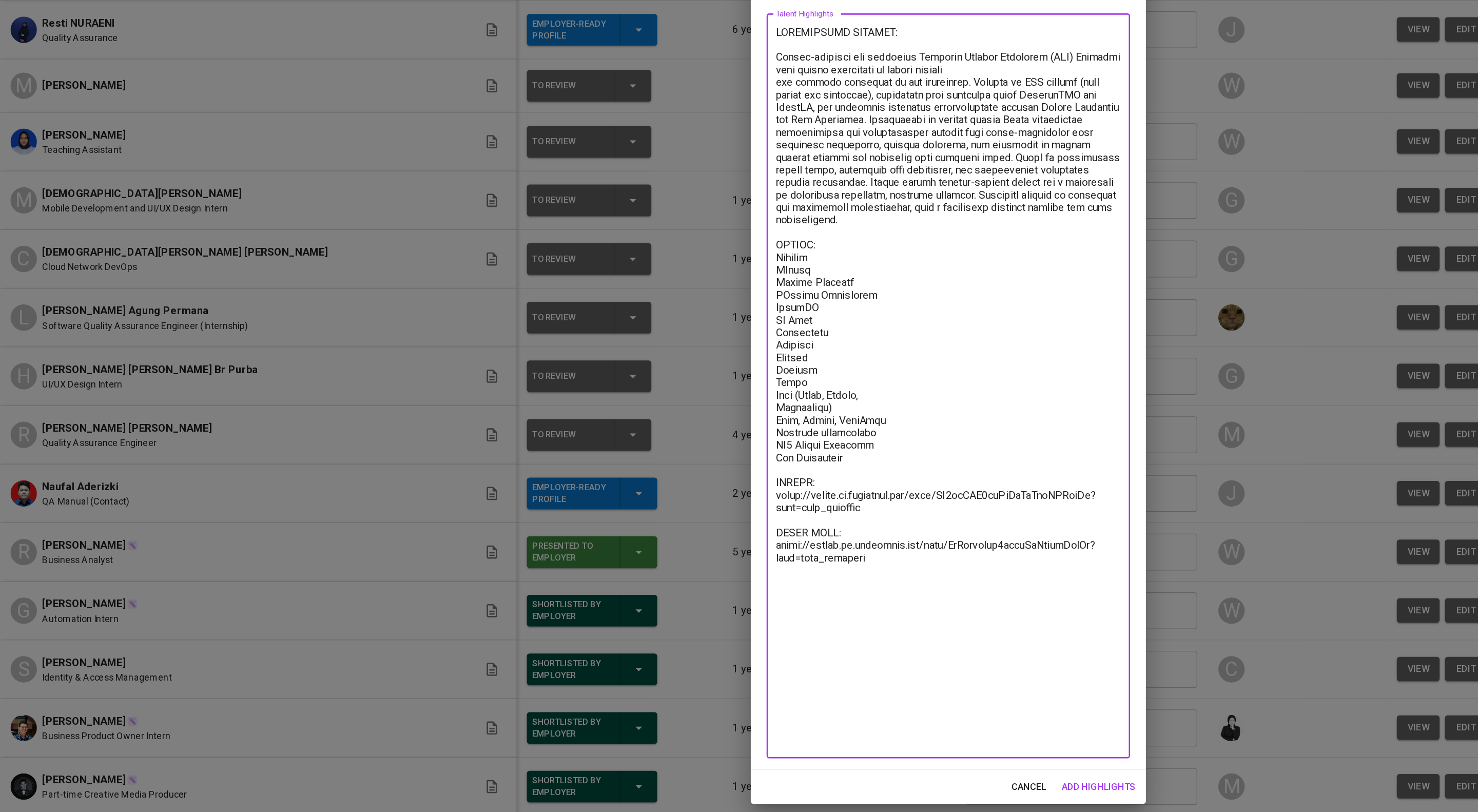
click at [693, 621] on textarea at bounding box center [739, 434] width 269 height 561
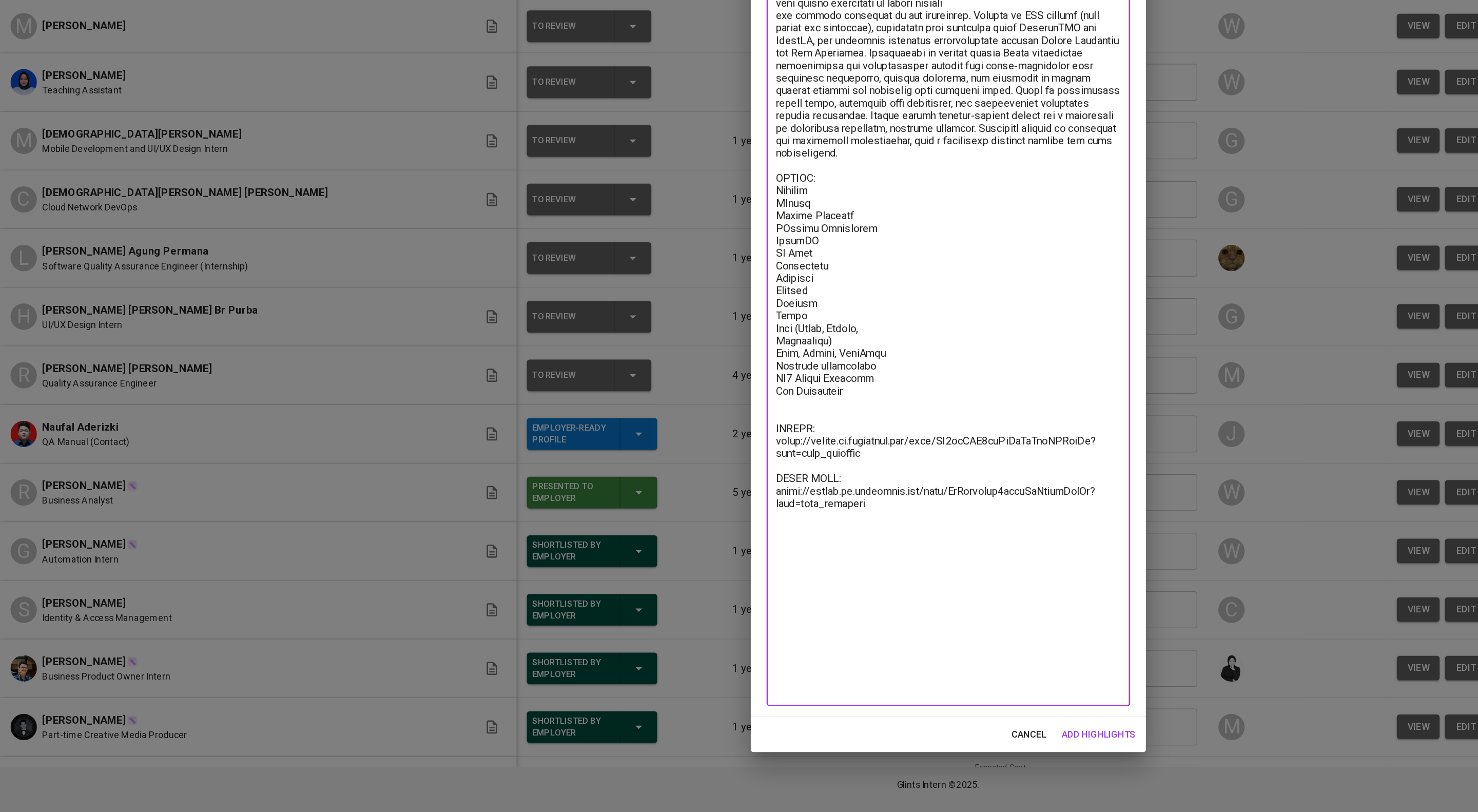
click at [760, 720] on textarea at bounding box center [739, 434] width 269 height 572
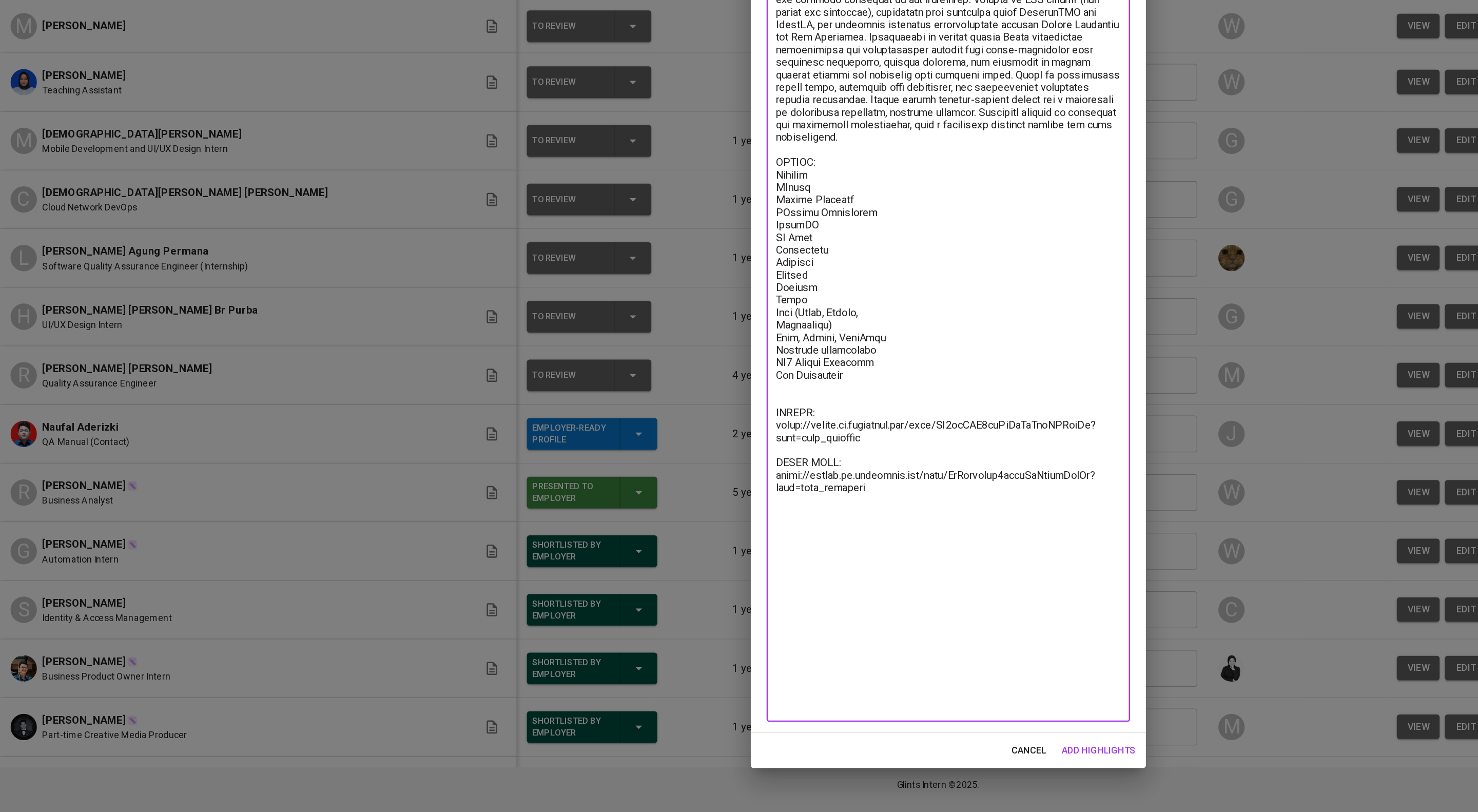
type textarea "HIGHLIGHTED SUMMARY: Detail-oriented and proactive Software Quality Assurance (…"
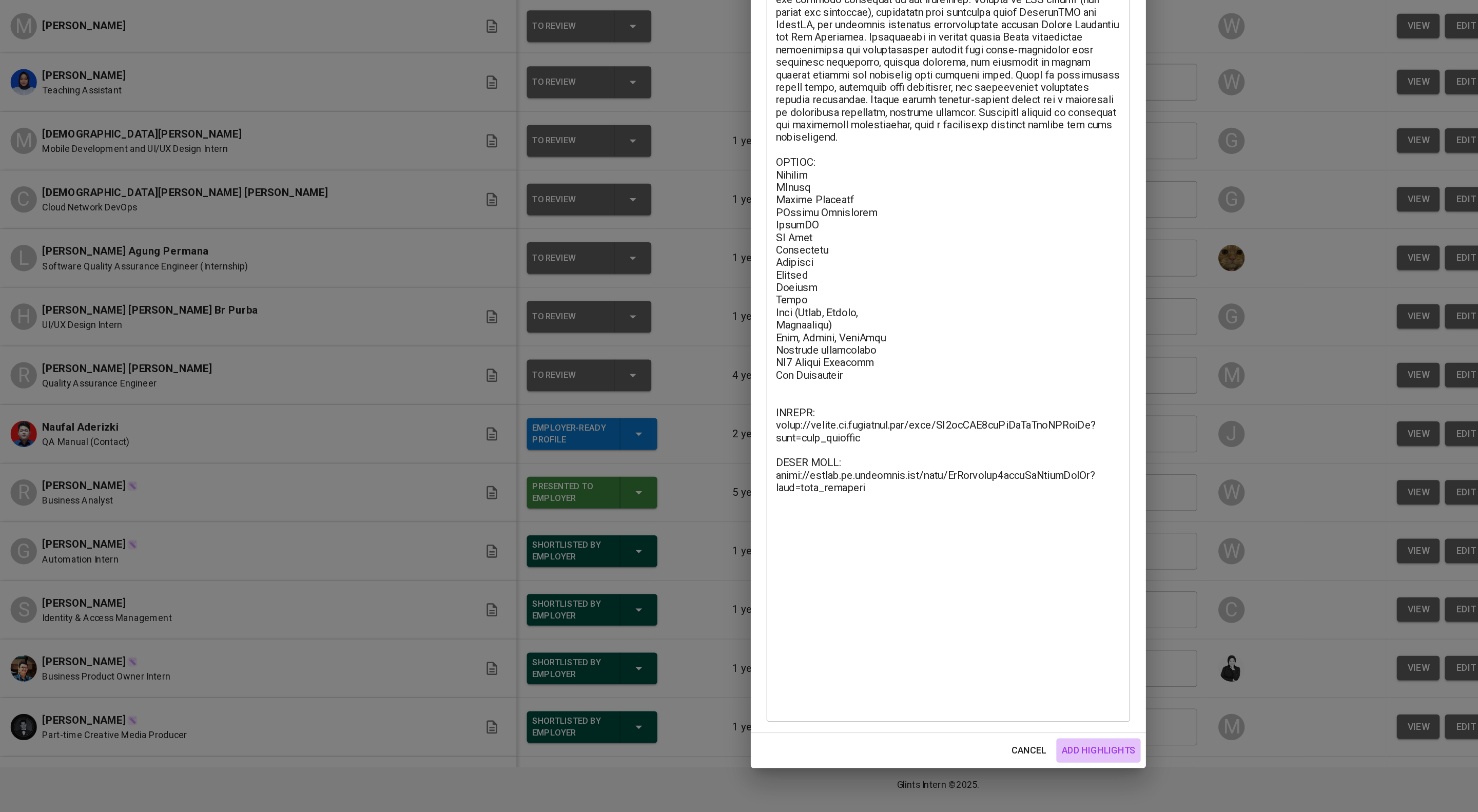
click at [855, 770] on span "add highlights" at bounding box center [856, 764] width 58 height 13
click at [992, 759] on div "Superpowered Jobs Superhunter Candidates Teams GlintsGPT NEW J Quality Assuranc…" at bounding box center [731, 402] width 1462 height 804
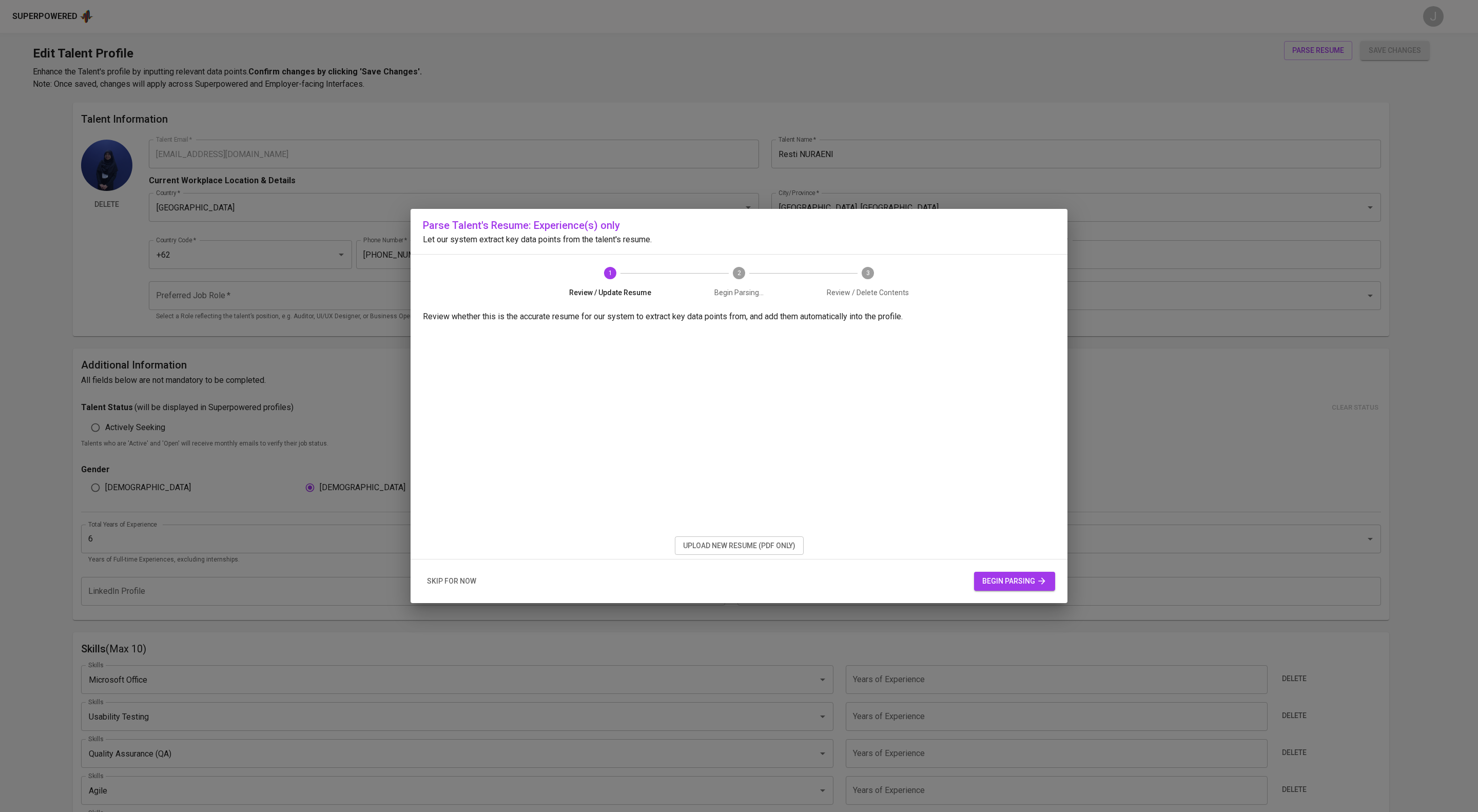
click at [450, 587] on span "skip for now" at bounding box center [452, 582] width 49 height 13
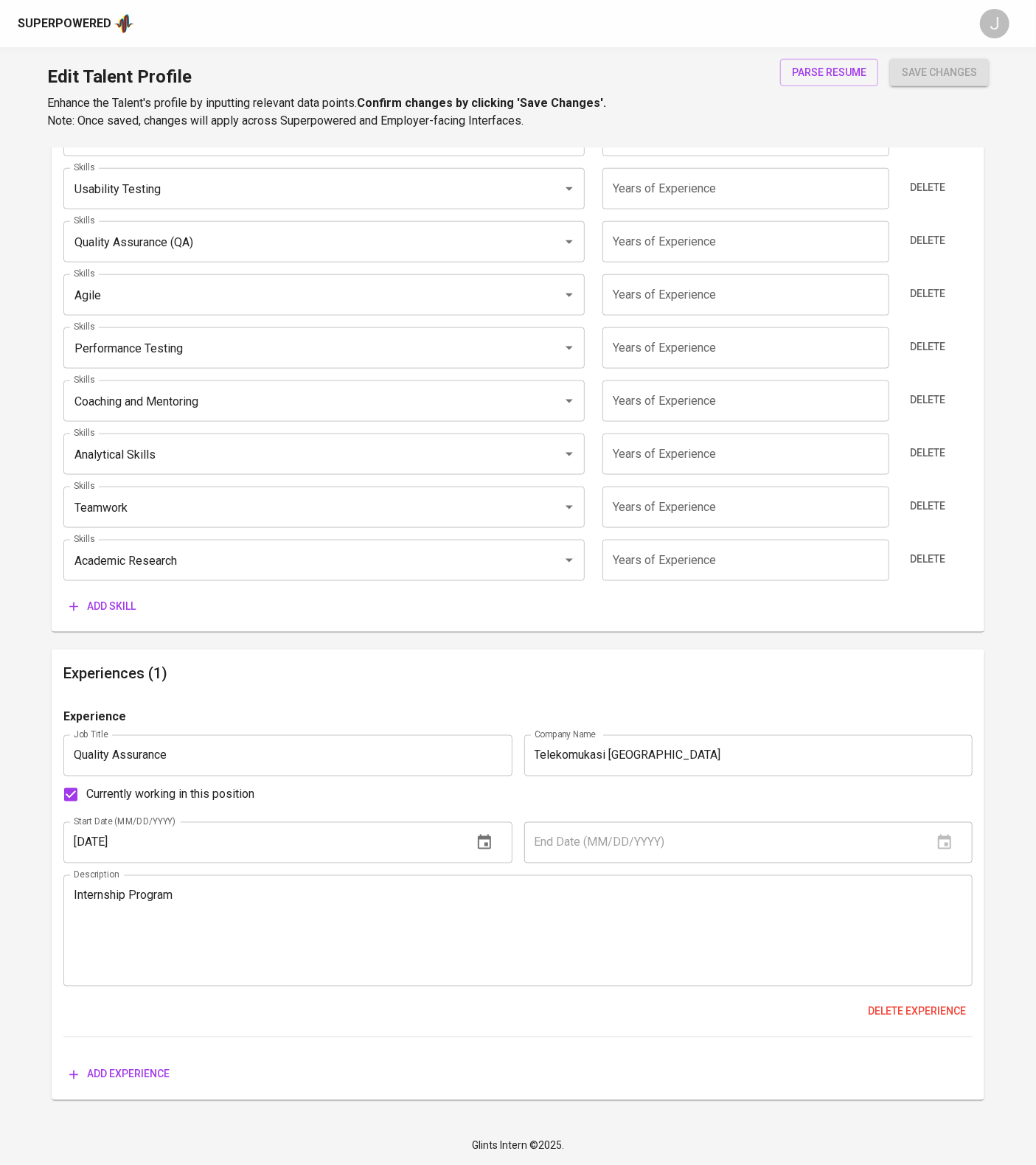
scroll to position [1070, 0]
click at [915, 1003] on span "Delete experience" at bounding box center [917, 1012] width 98 height 19
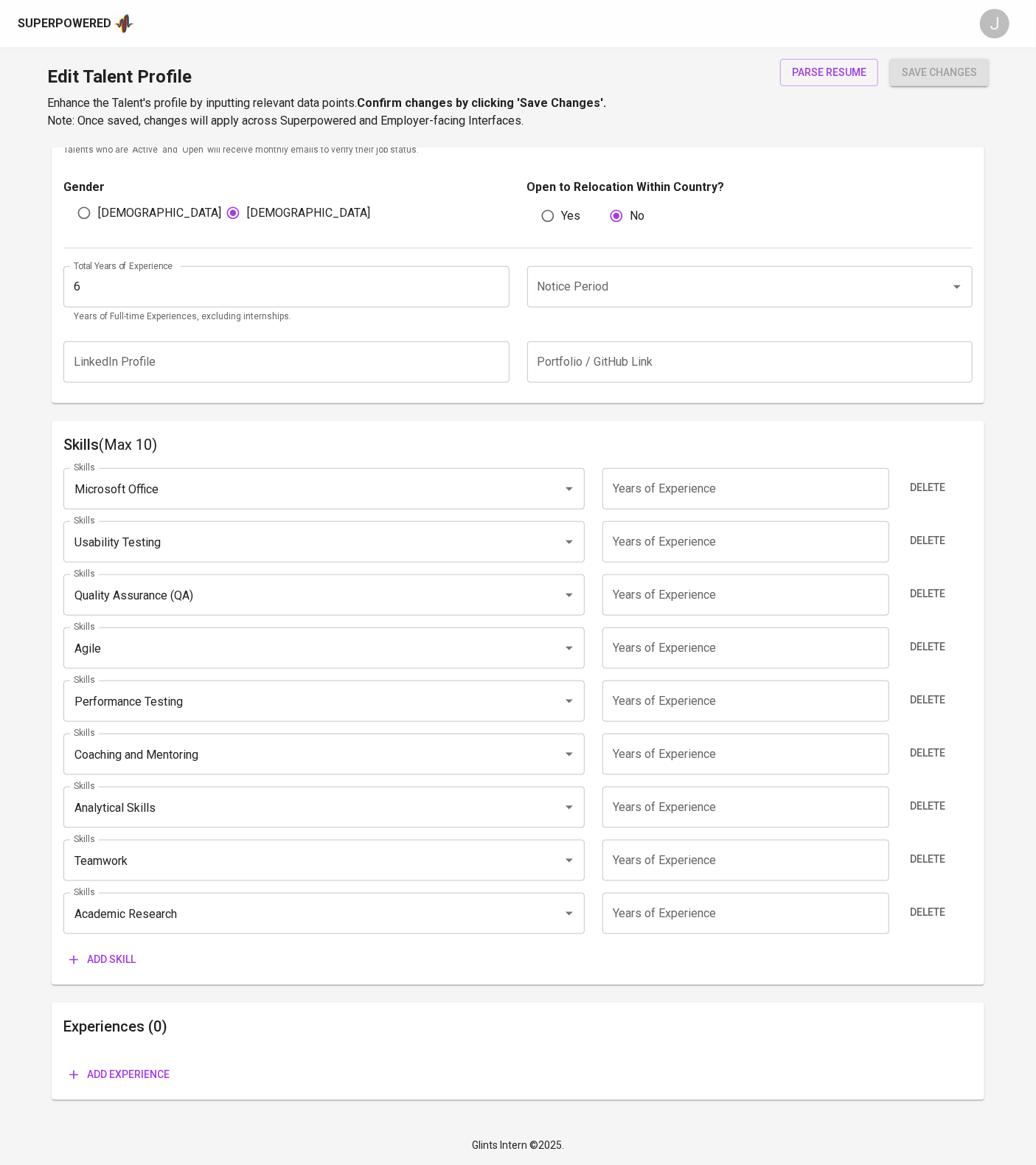
scroll to position [675, 0]
click at [121, 1066] on span "Add experience" at bounding box center [119, 1075] width 101 height 19
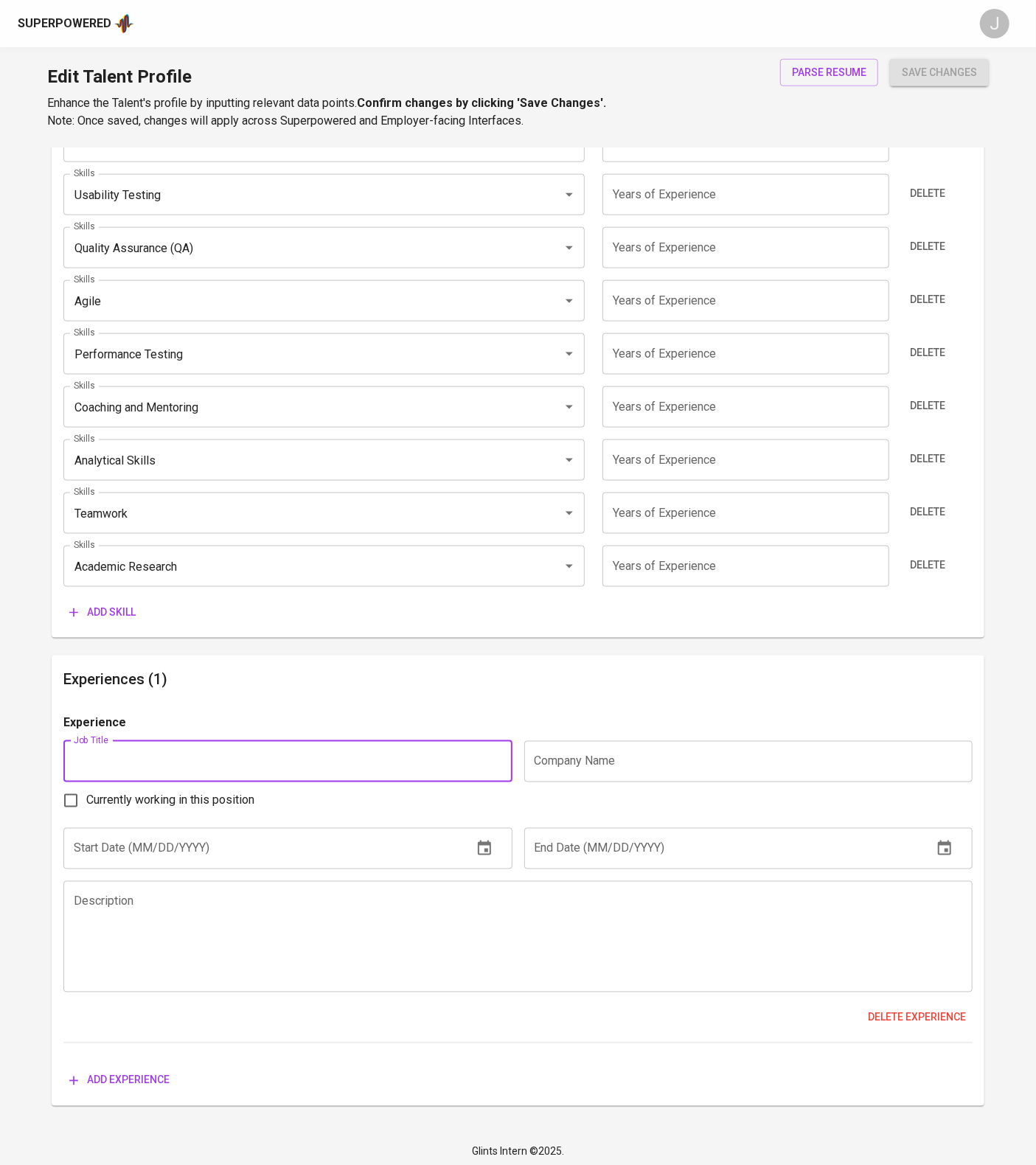
scroll to position [1070, 0]
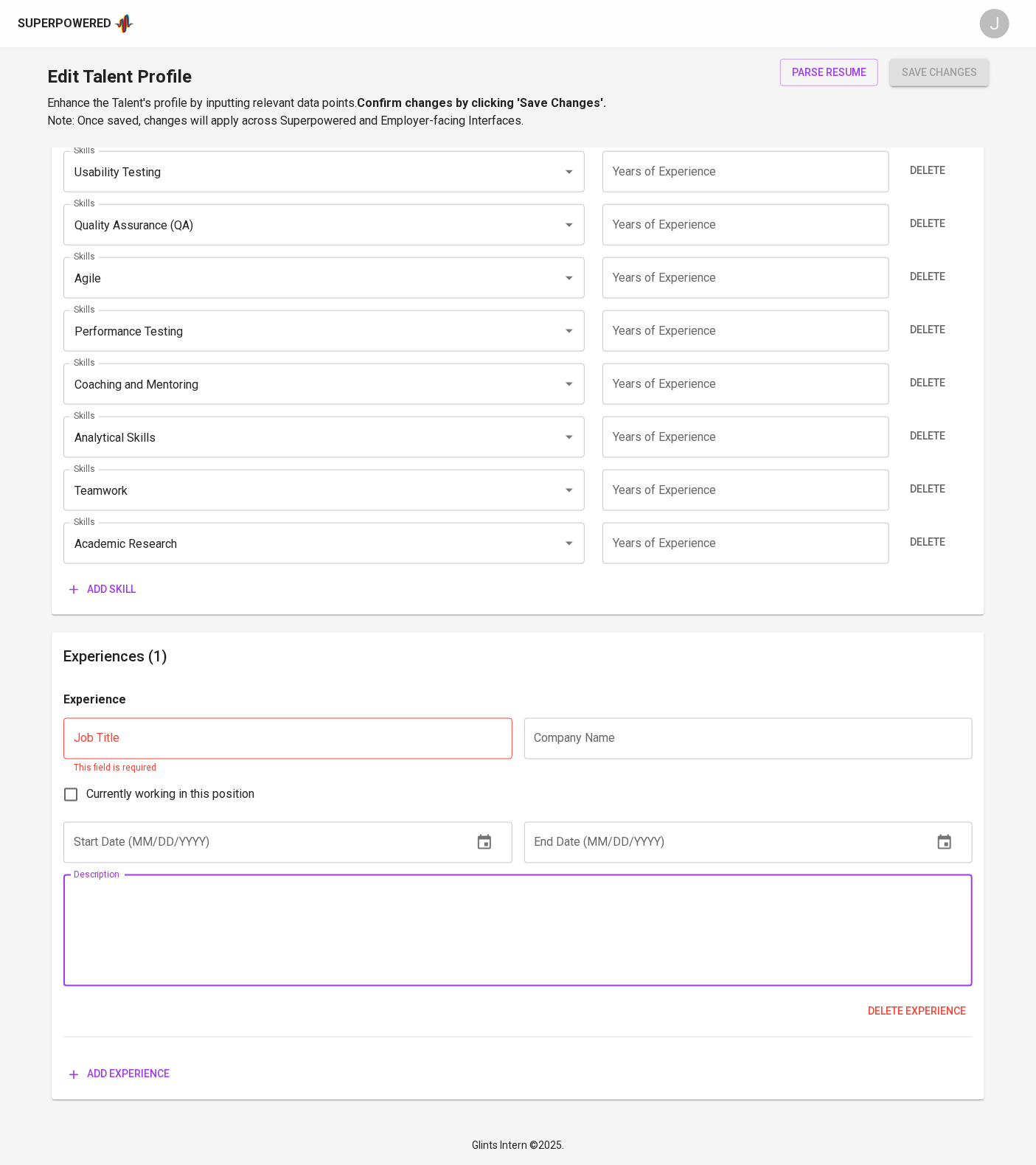
click at [157, 897] on textarea at bounding box center [518, 931] width 889 height 84
paste textarea "Developed and maintained test cases using squash, Xray and TestRail, ensuring 1…"
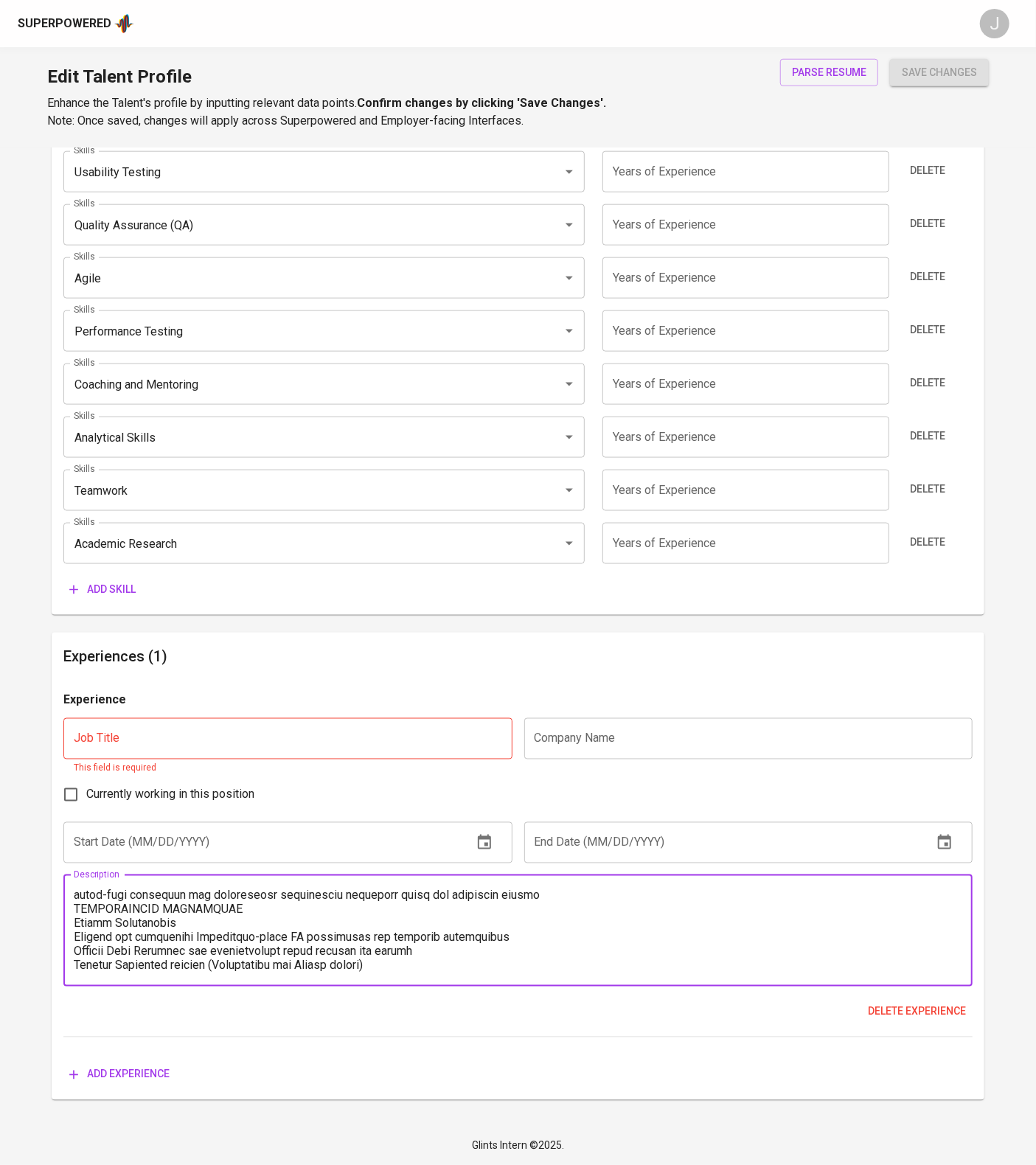
scroll to position [264, 0]
drag, startPoint x: 281, startPoint y: 903, endPoint x: 23, endPoint y: 957, distance: 263.6
click at [23, 957] on main "Talent Information Delete Talent Email   * nuraenirestireres@gmail.com Talent E…" at bounding box center [518, 209] width 1036 height 1838
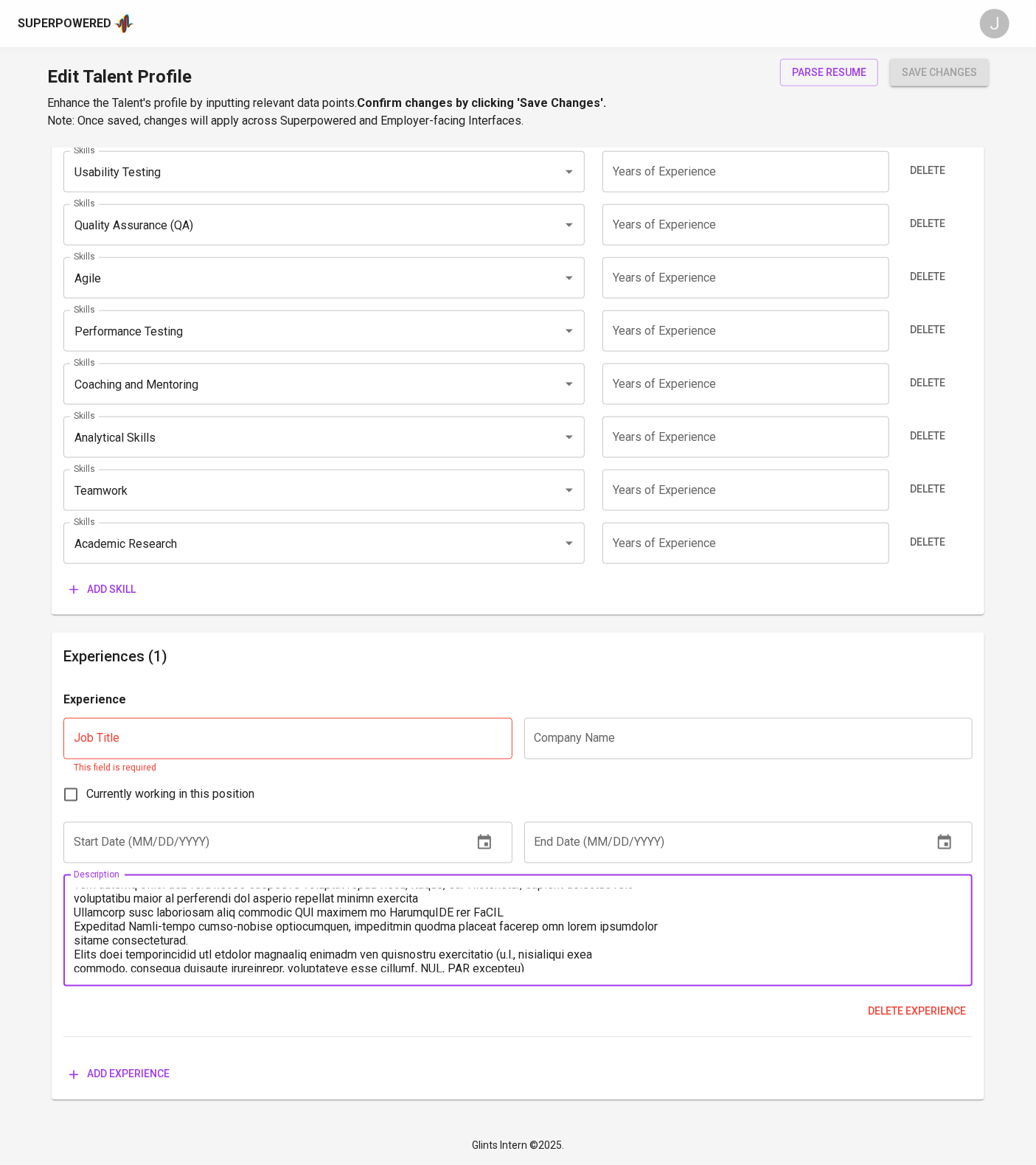
scroll to position [0, 0]
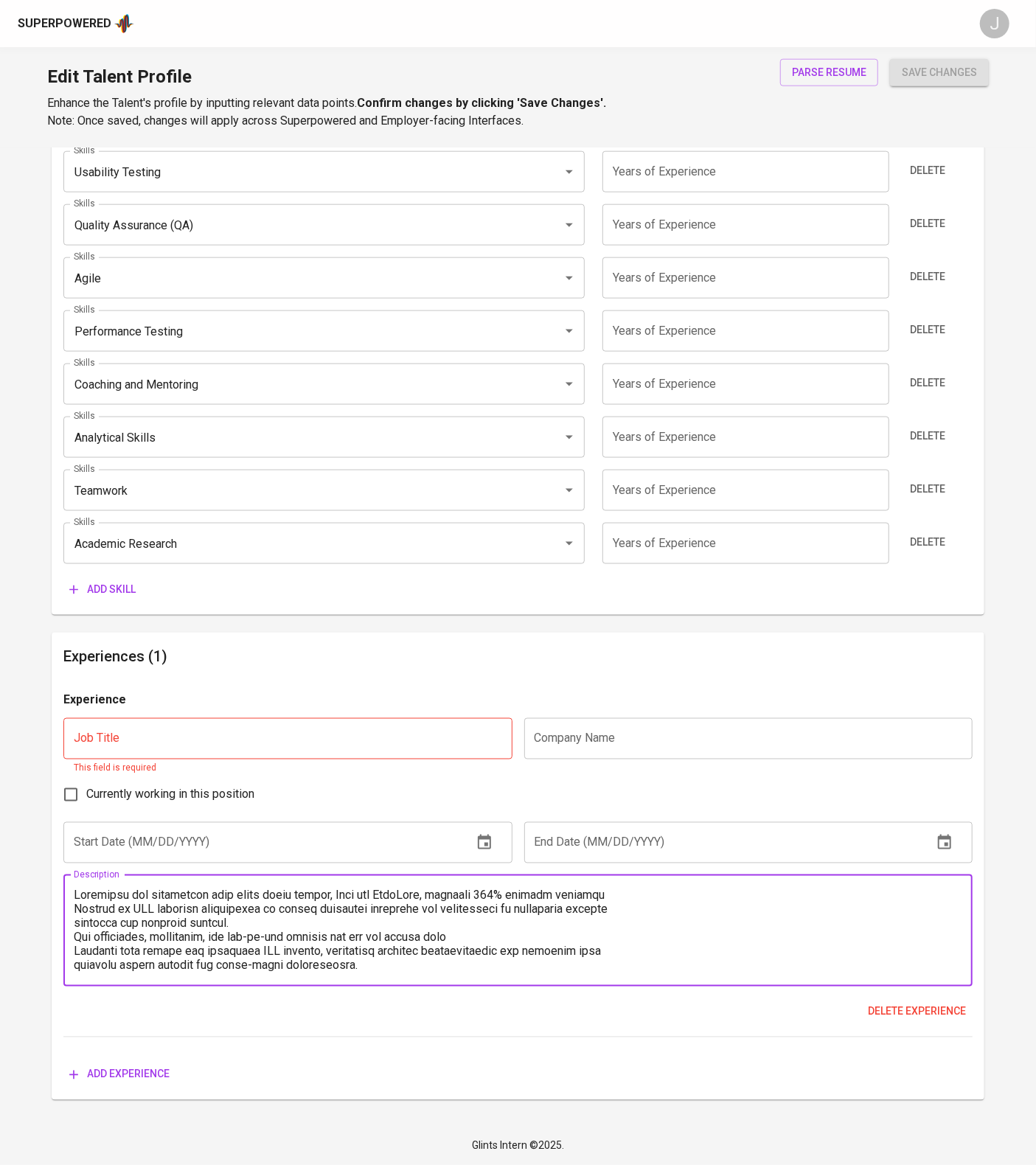
click at [78, 889] on textarea at bounding box center [518, 931] width 889 height 84
click at [76, 889] on textarea at bounding box center [518, 931] width 889 height 84
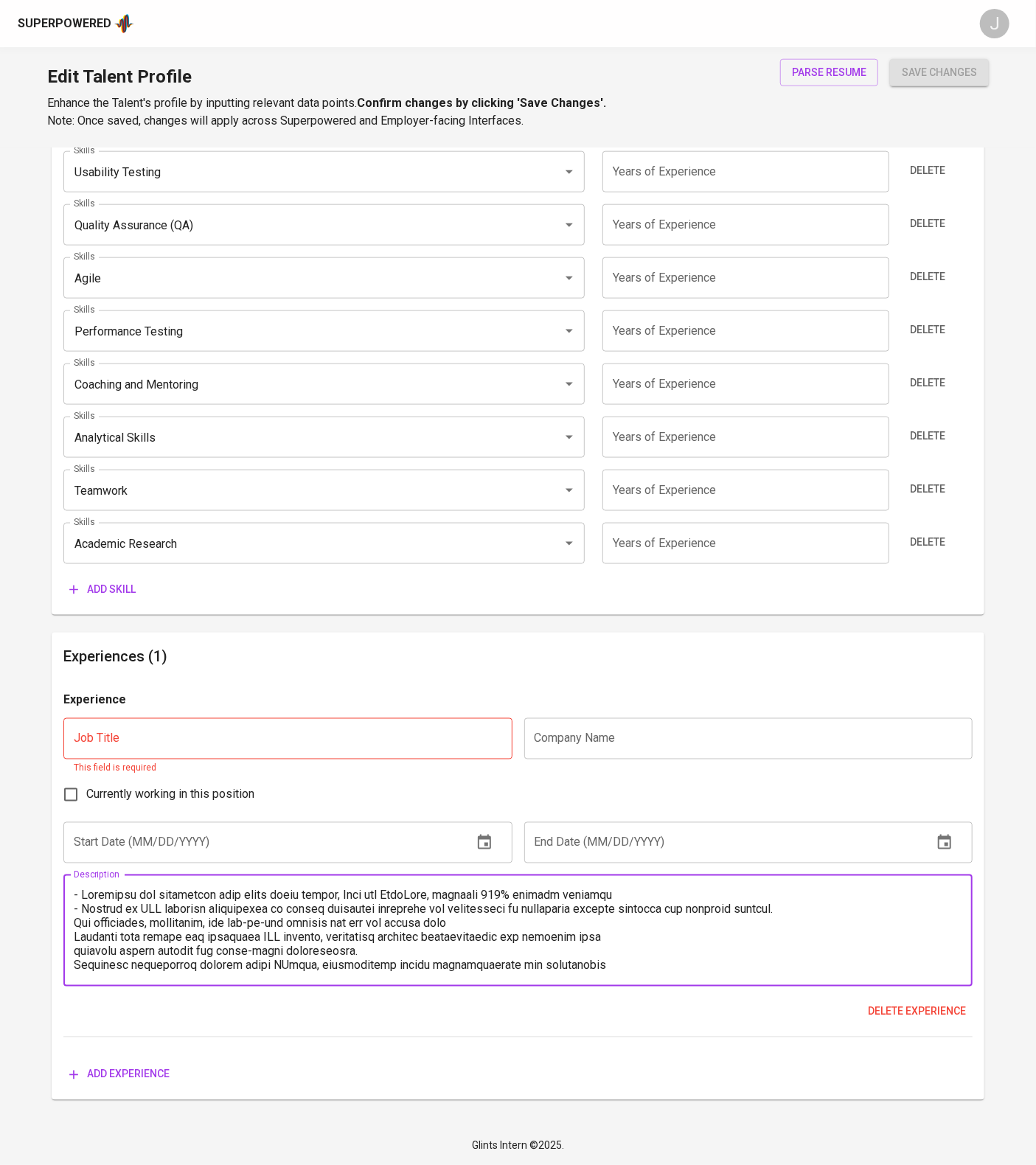
click at [75, 929] on textarea at bounding box center [518, 931] width 889 height 84
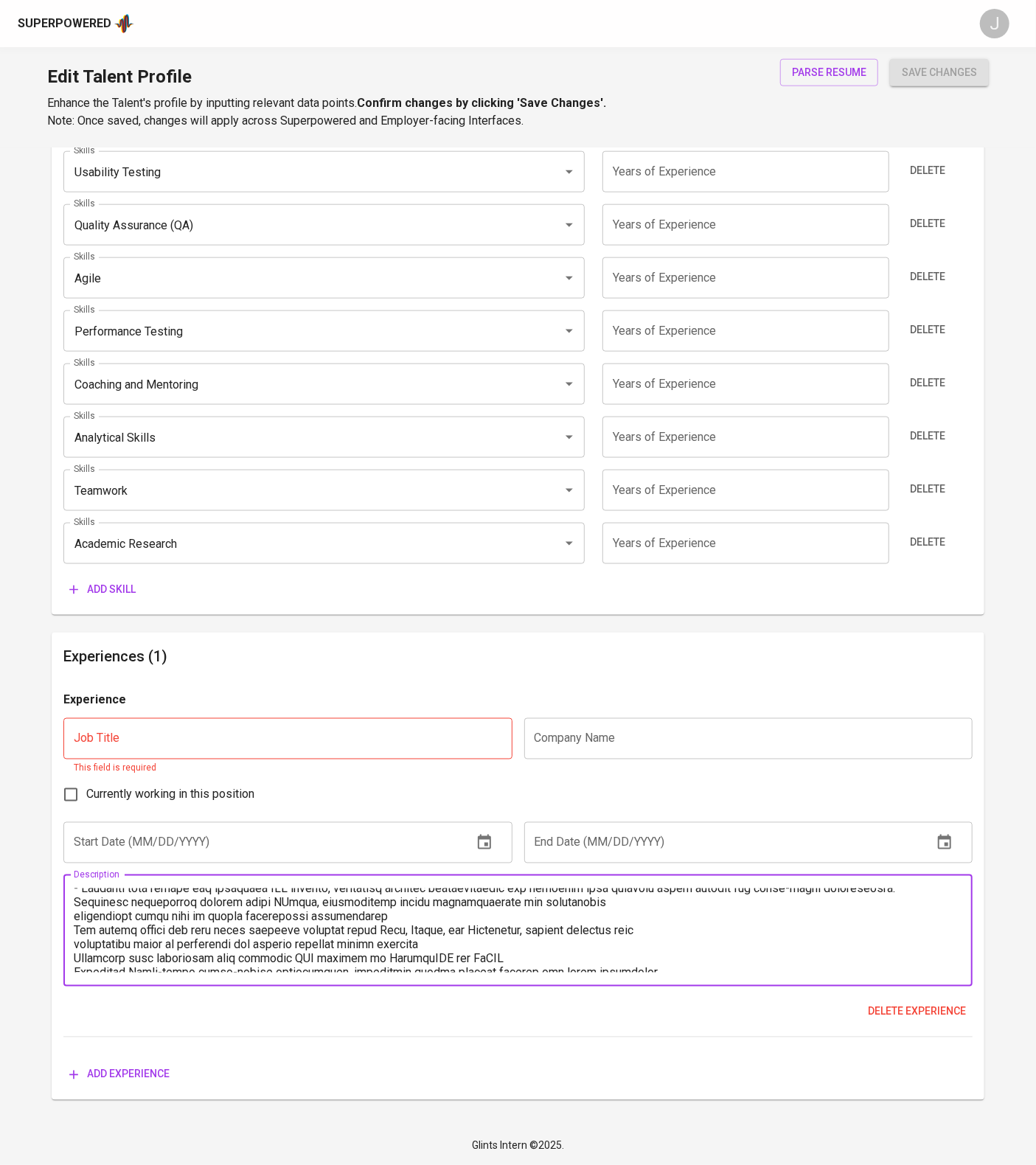
click at [75, 940] on textarea at bounding box center [518, 931] width 889 height 84
click at [77, 956] on textarea at bounding box center [518, 931] width 889 height 84
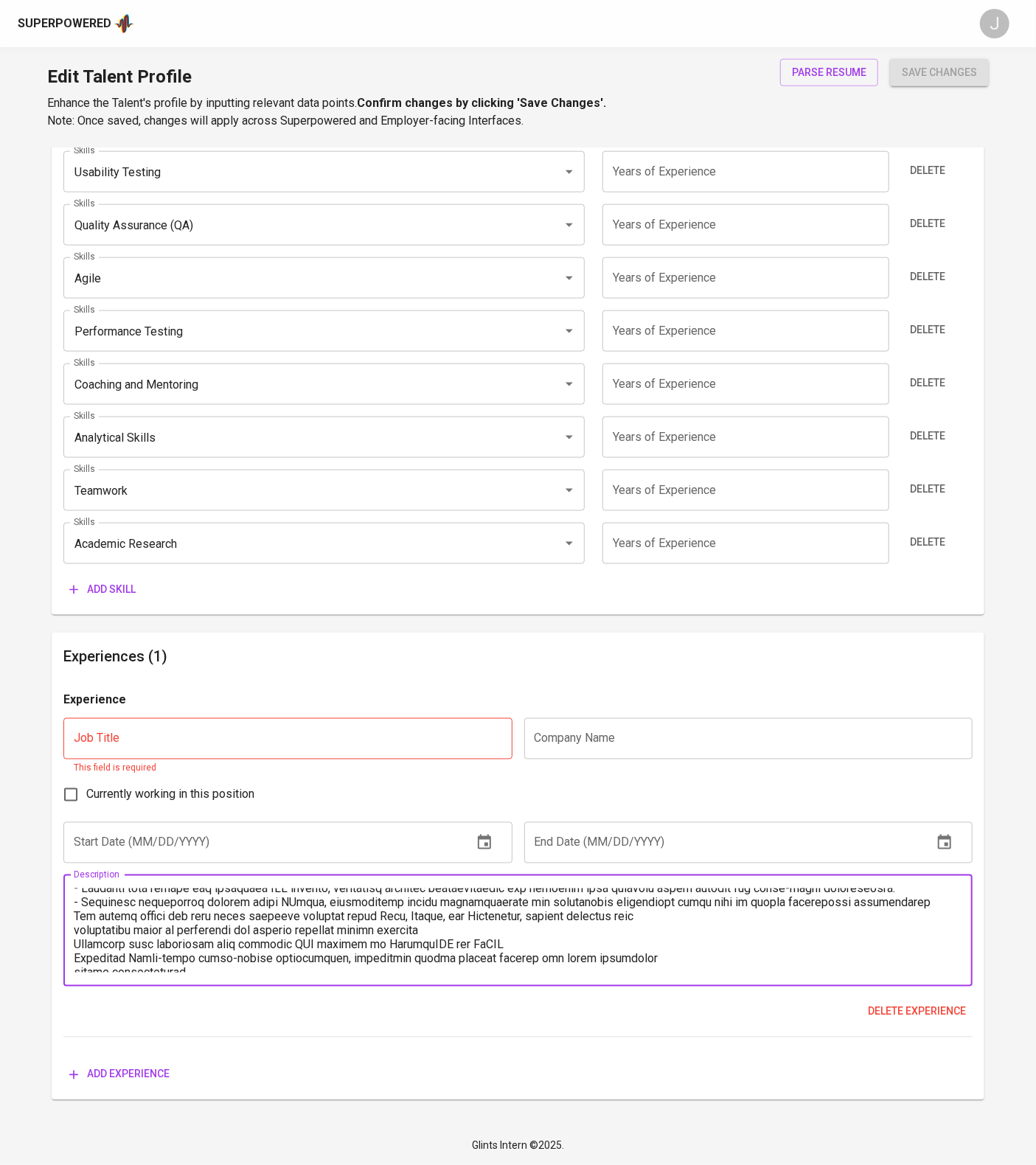
click at [77, 973] on textarea at bounding box center [518, 931] width 889 height 84
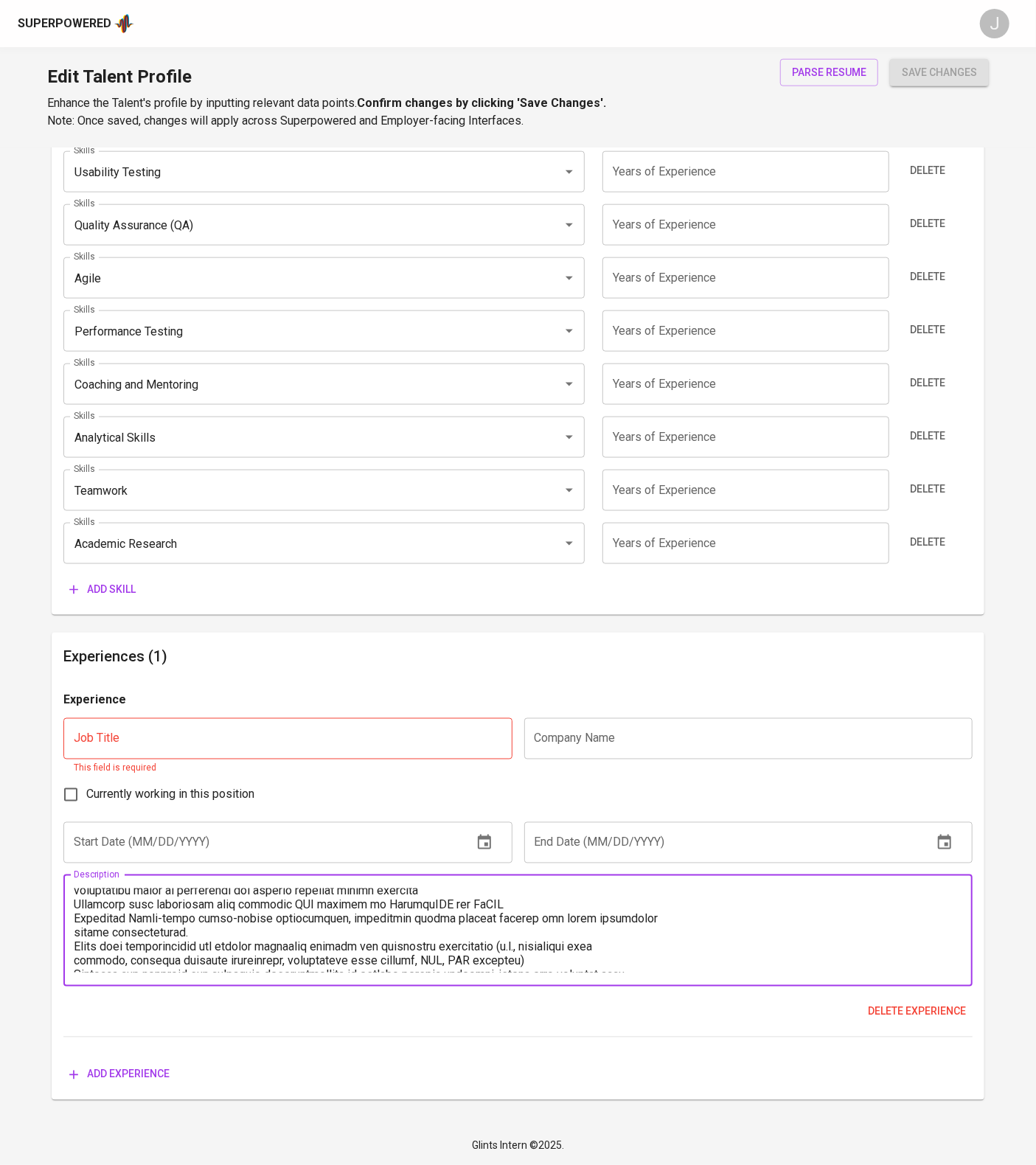
scroll to position [90, 0]
click at [77, 937] on textarea at bounding box center [518, 931] width 889 height 84
click at [74, 944] on textarea at bounding box center [518, 931] width 889 height 84
click at [78, 970] on textarea at bounding box center [518, 931] width 889 height 84
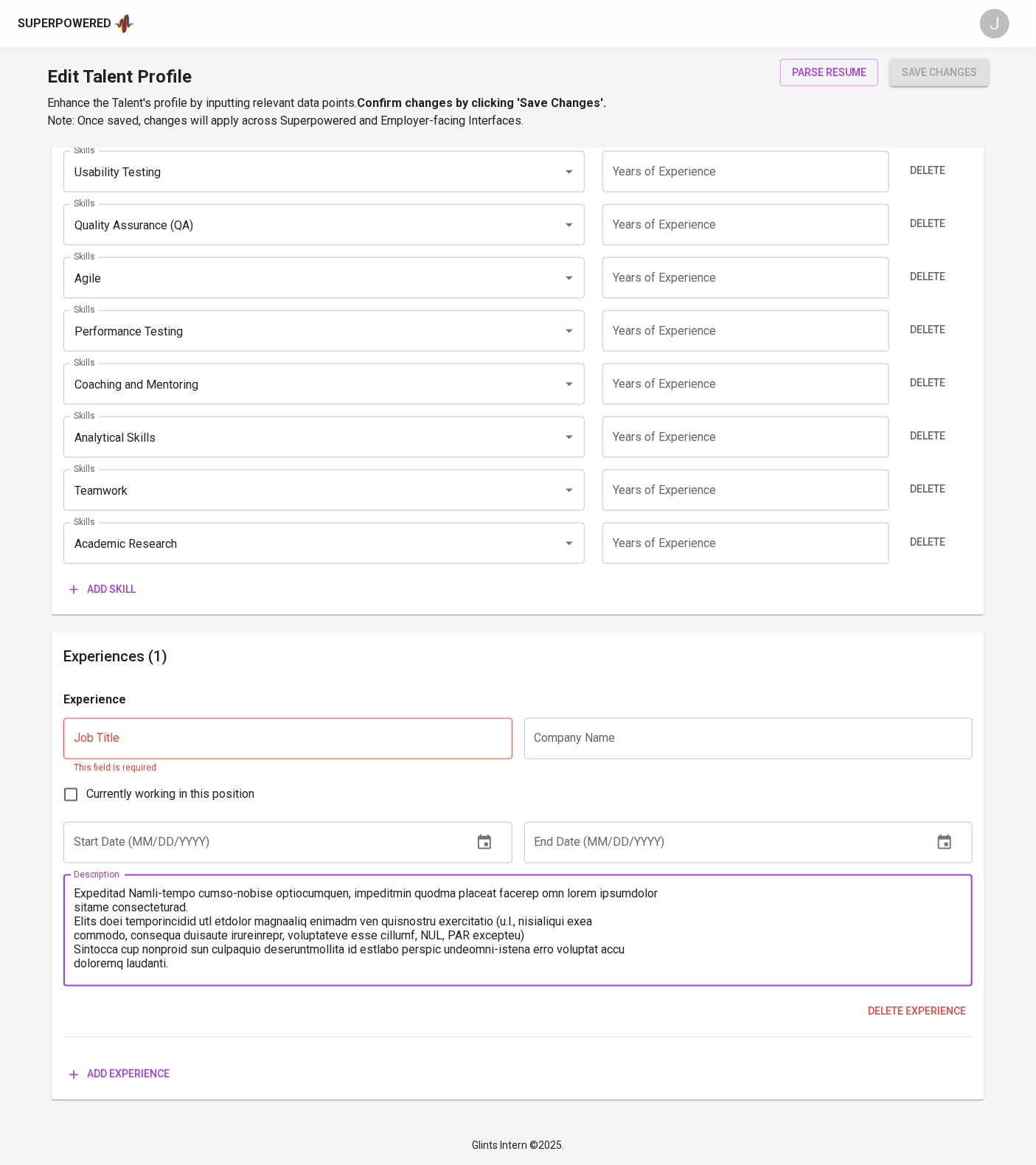
click at [76, 958] on textarea at bounding box center [518, 931] width 889 height 84
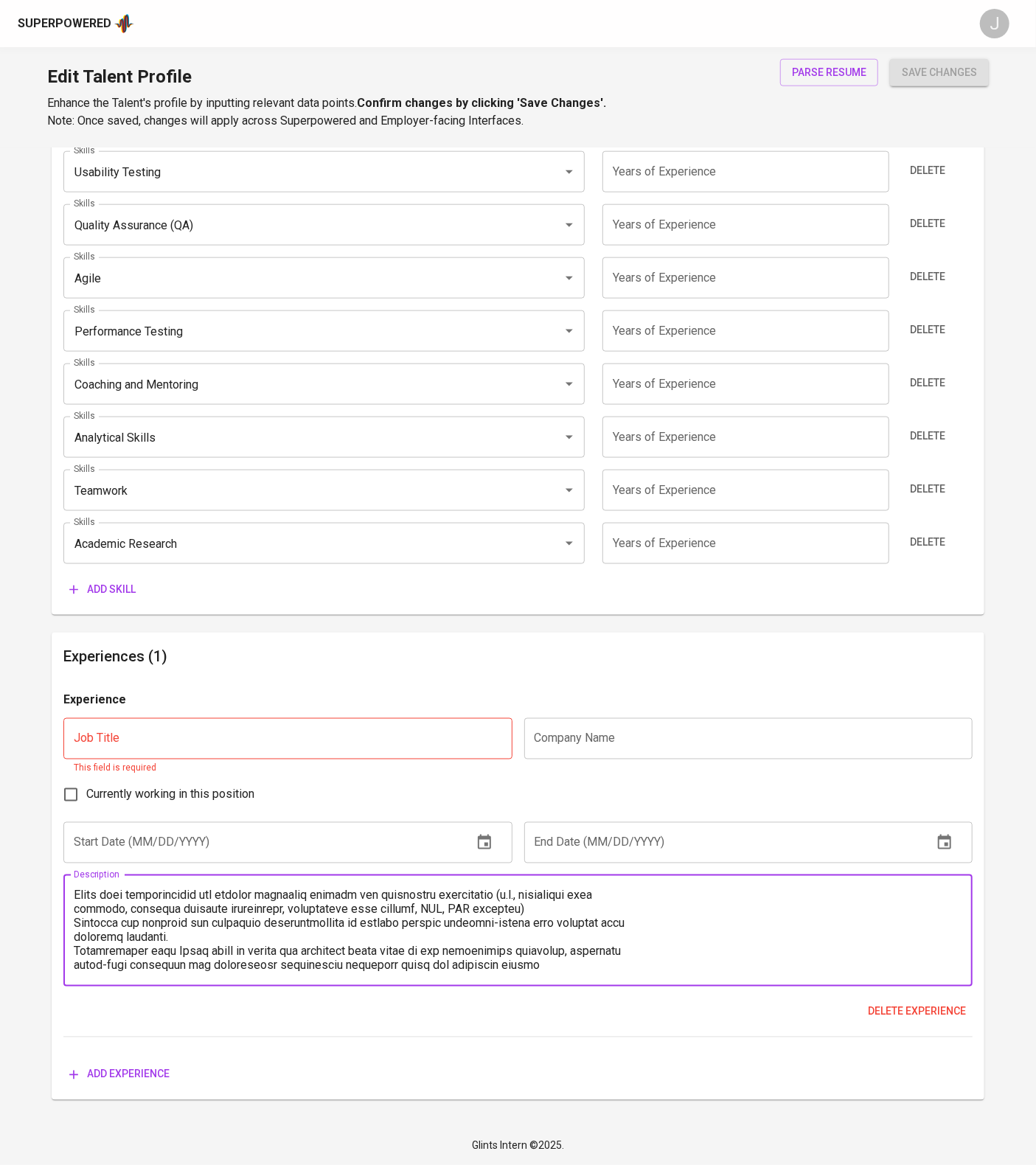
click at [76, 958] on textarea at bounding box center [518, 931] width 889 height 84
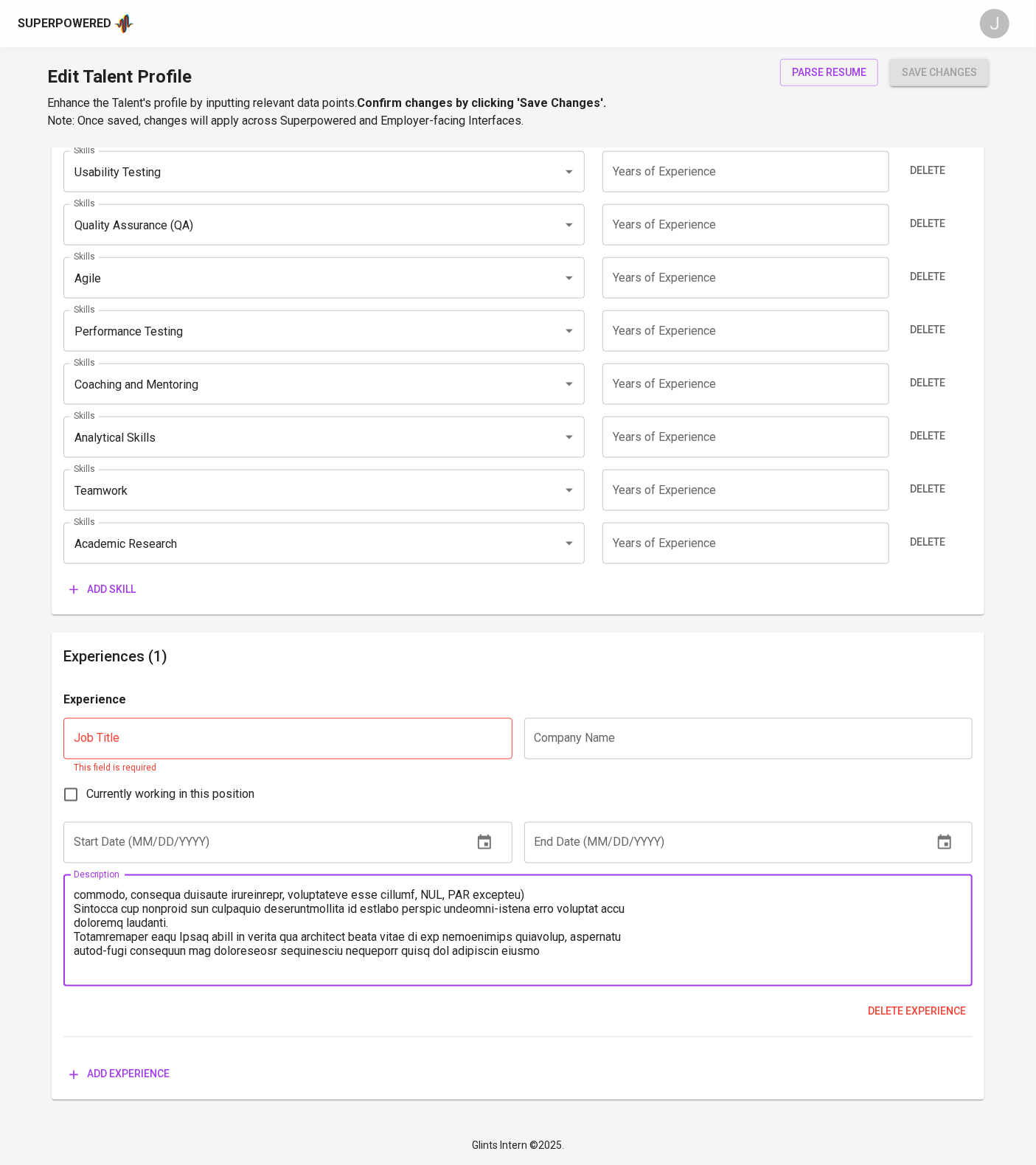
click at [76, 958] on textarea at bounding box center [518, 931] width 889 height 84
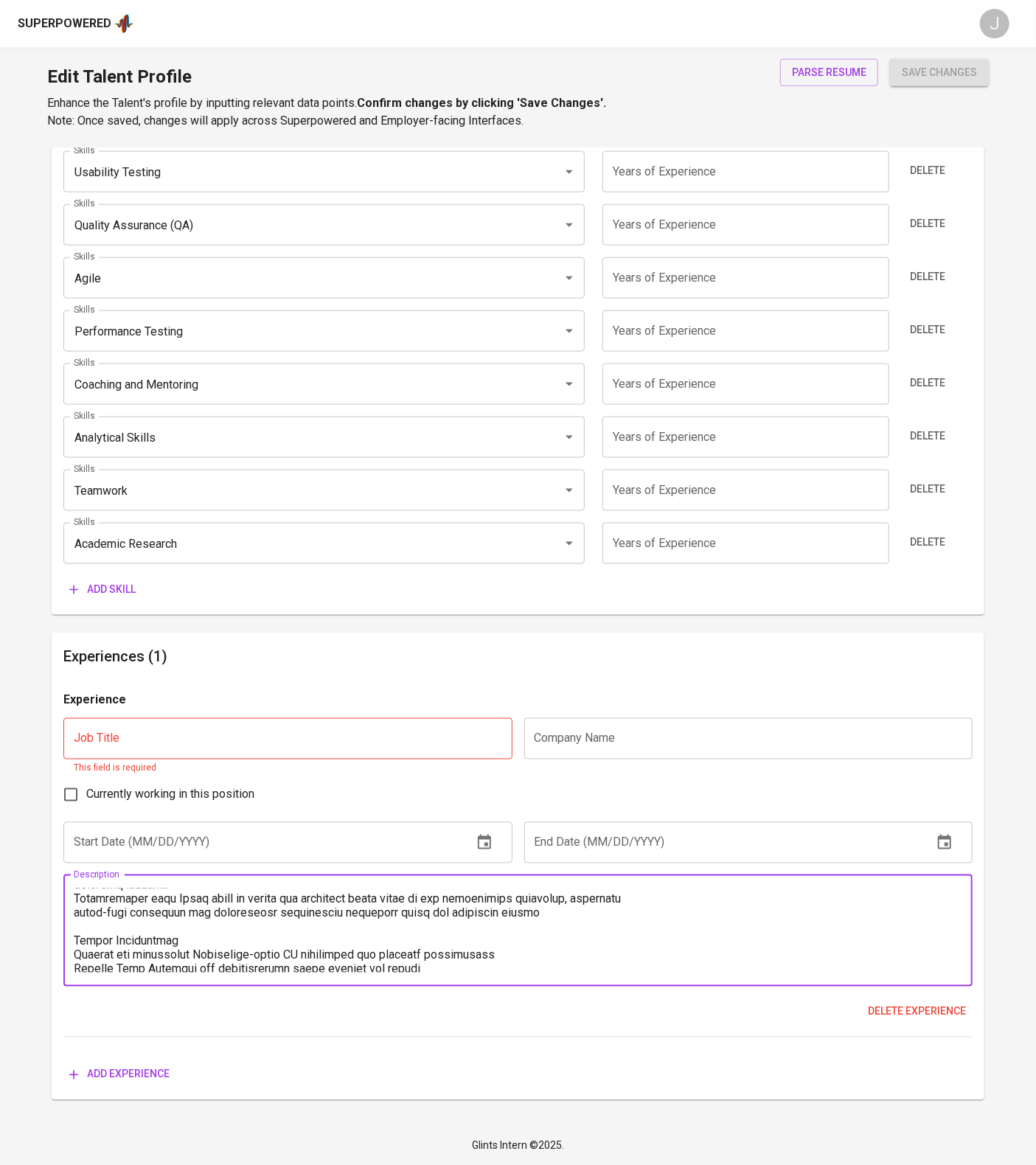
click at [75, 932] on textarea at bounding box center [518, 931] width 889 height 84
click at [77, 949] on textarea at bounding box center [518, 931] width 889 height 84
click at [76, 970] on textarea at bounding box center [518, 931] width 889 height 84
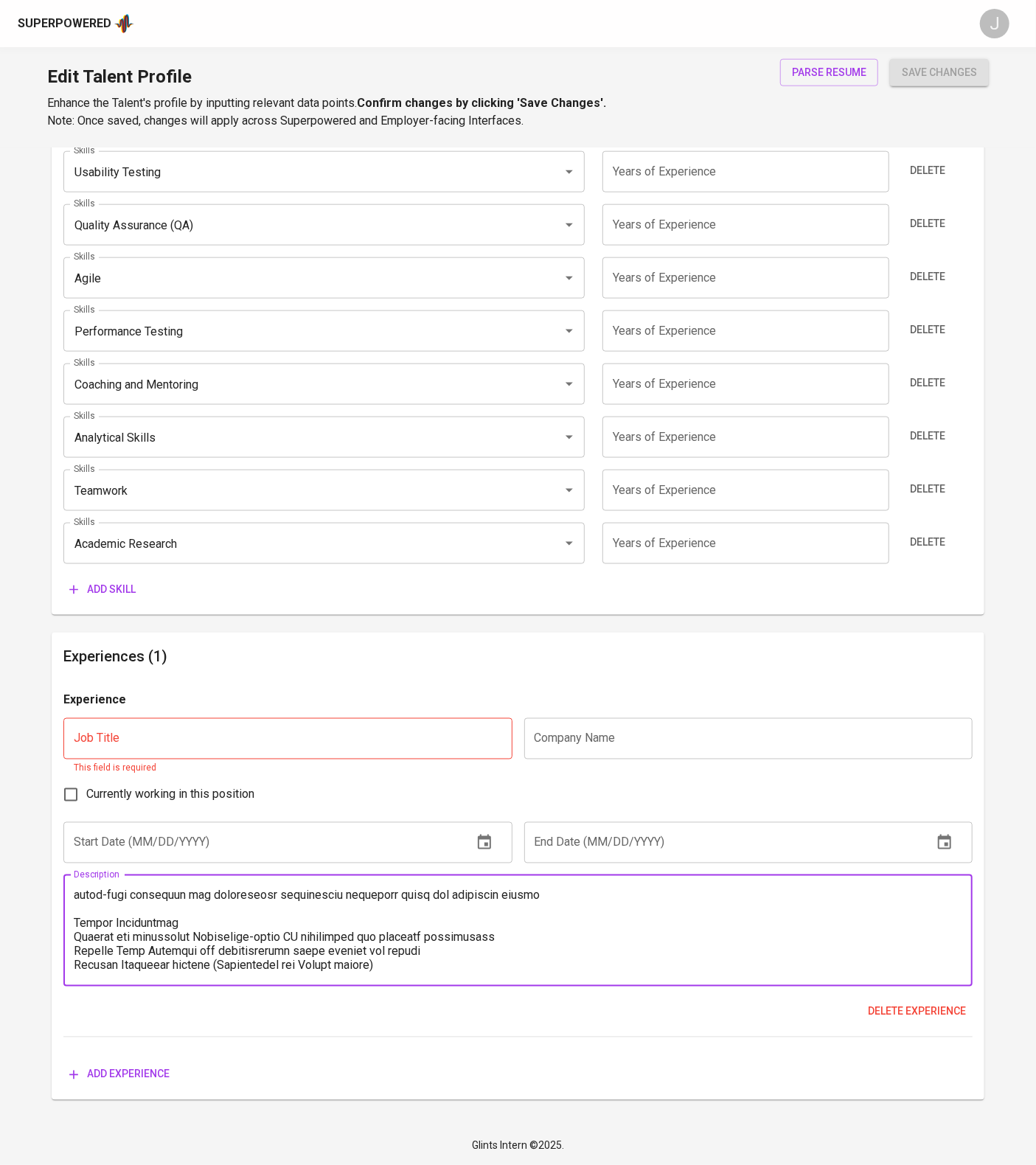
scroll to position [190, 0]
click at [75, 962] on textarea at bounding box center [518, 931] width 889 height 84
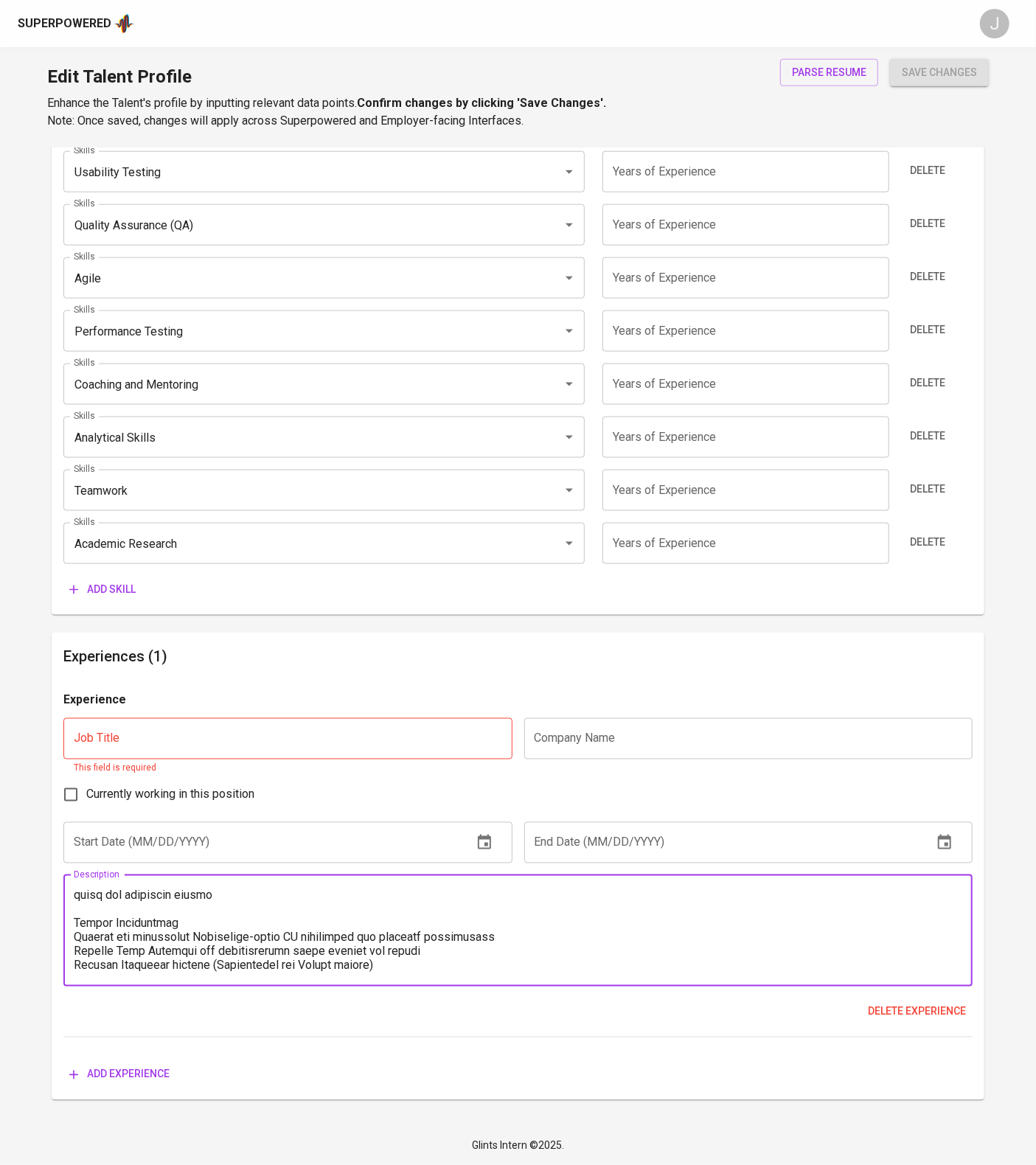
click at [76, 936] on textarea at bounding box center [518, 931] width 889 height 84
click at [76, 969] on textarea at bounding box center [518, 931] width 889 height 84
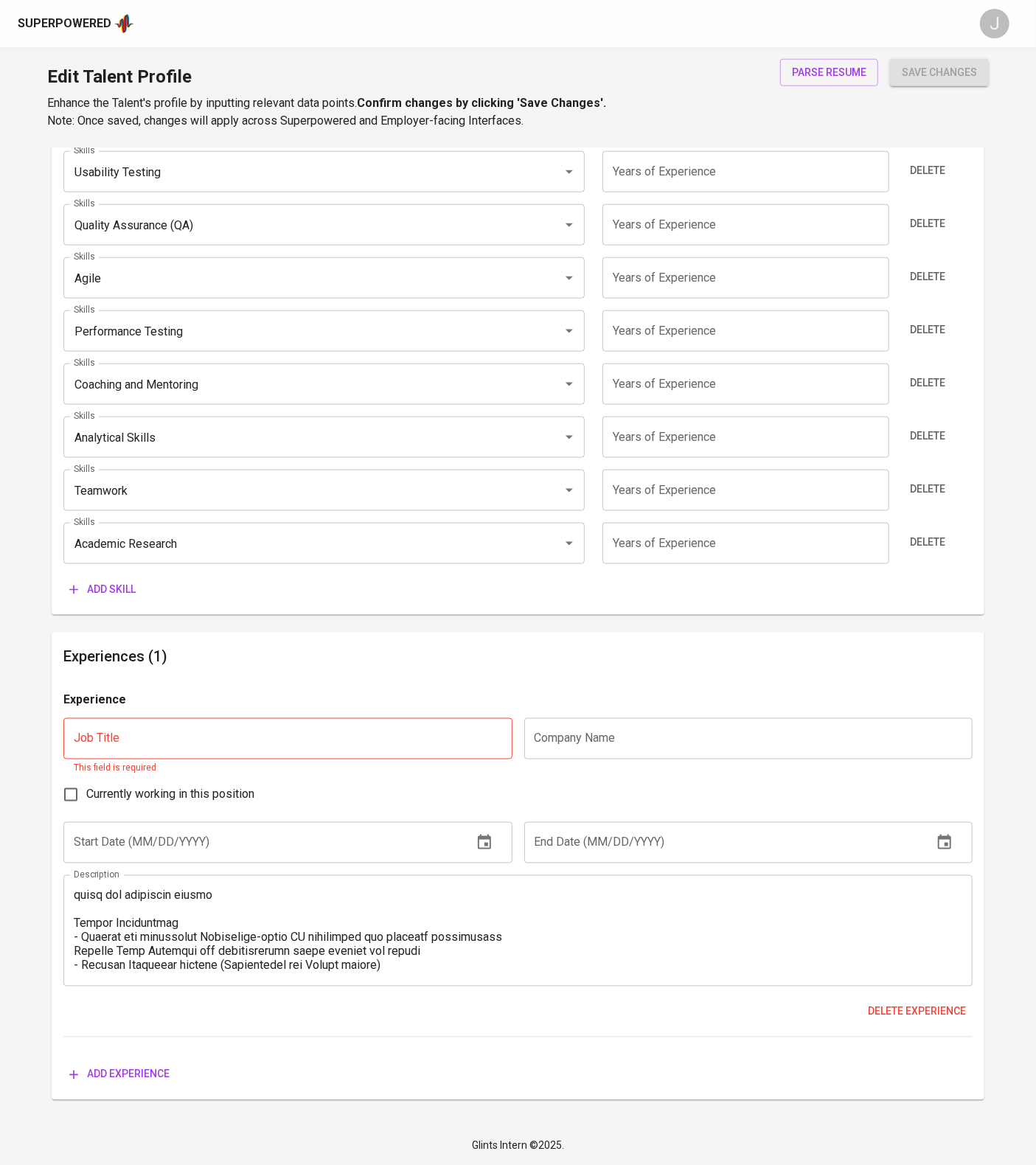
click at [72, 958] on div "Description" at bounding box center [518, 931] width 909 height 111
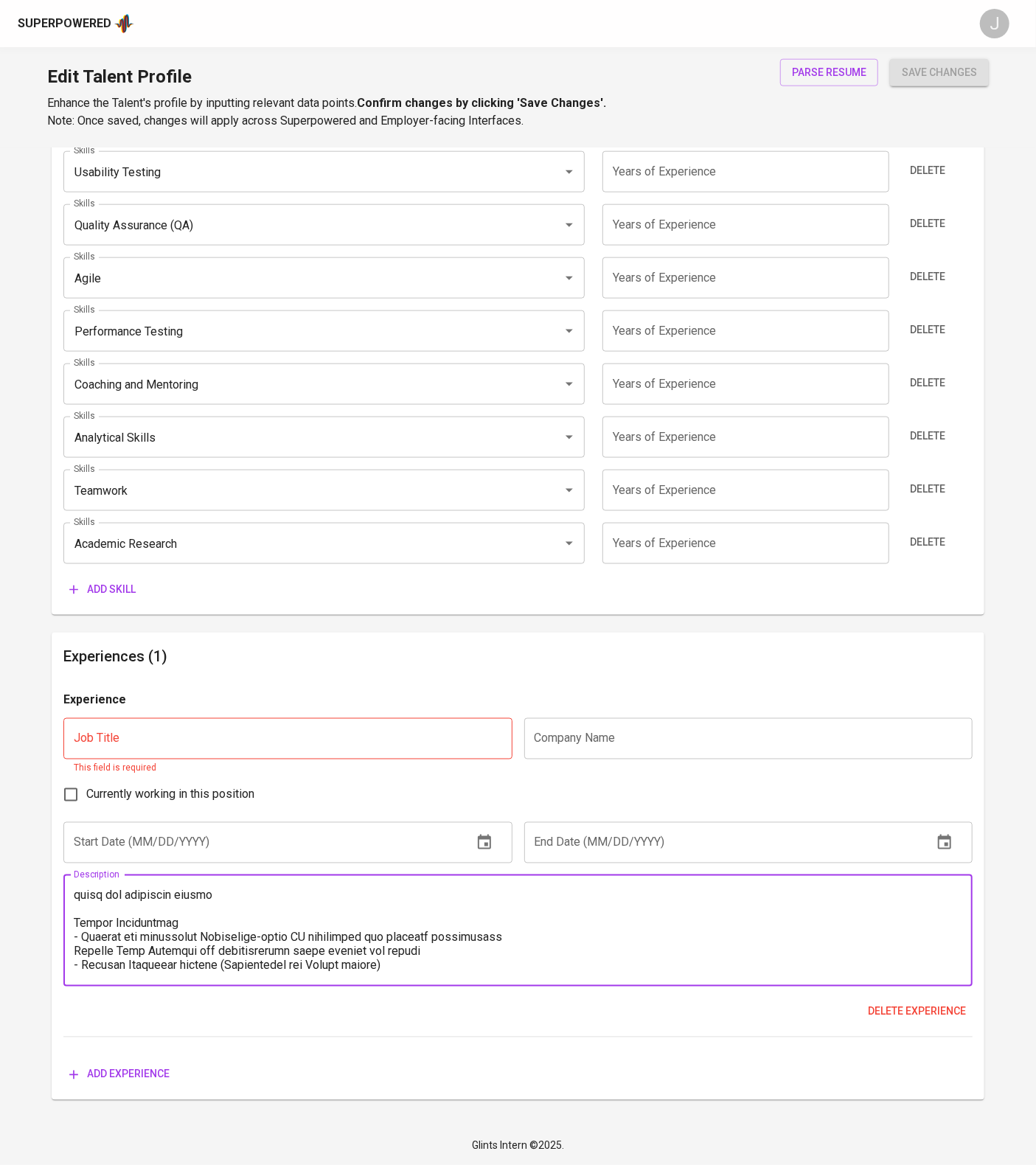
click at [72, 952] on div "Description" at bounding box center [518, 931] width 909 height 111
click at [77, 952] on textarea at bounding box center [518, 931] width 889 height 84
type textarea "- Developed and maintained test cases using squash, Xray and TestRail, ensuring…"
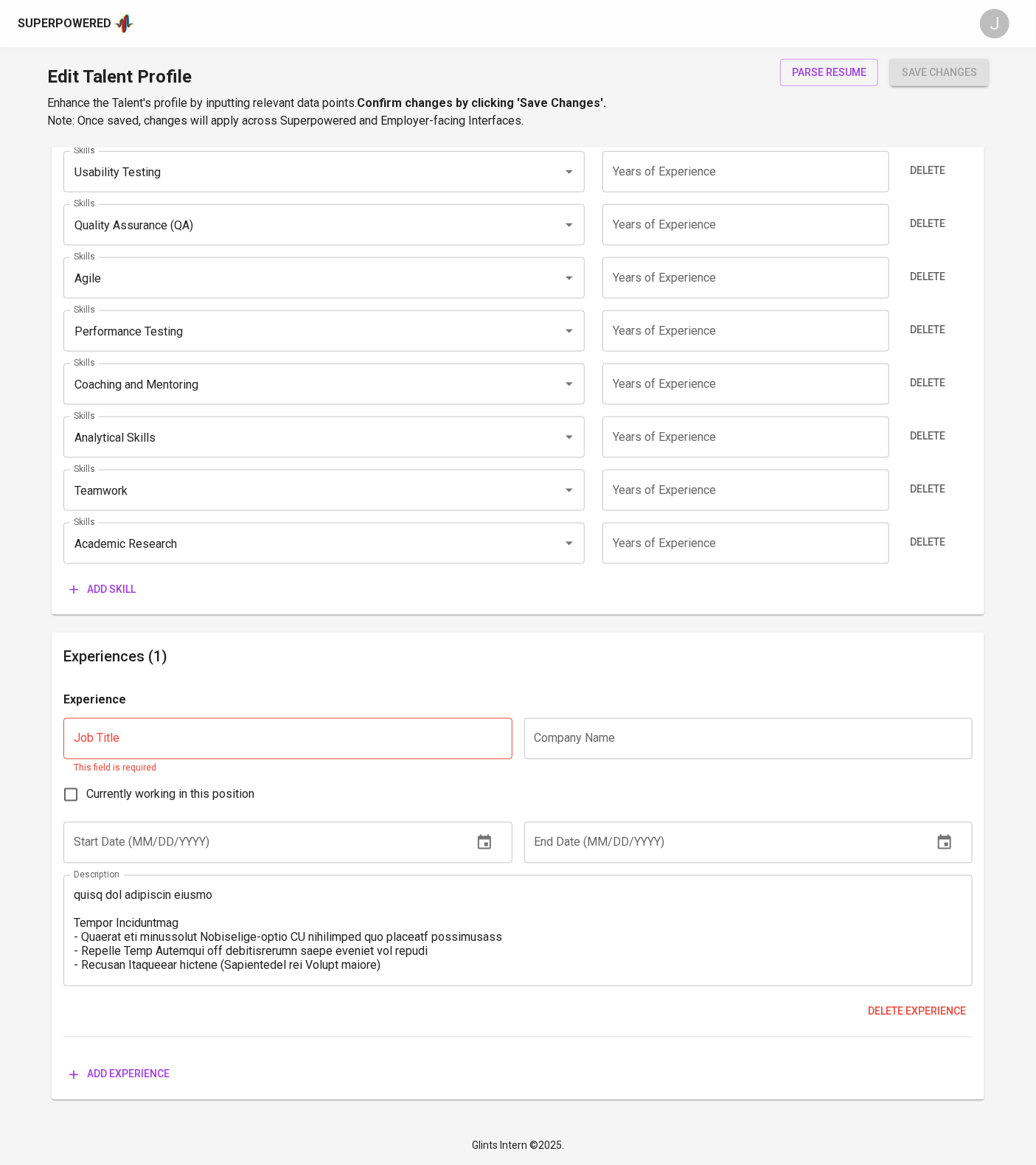
click at [573, 718] on input "text" at bounding box center [748, 739] width 449 height 41
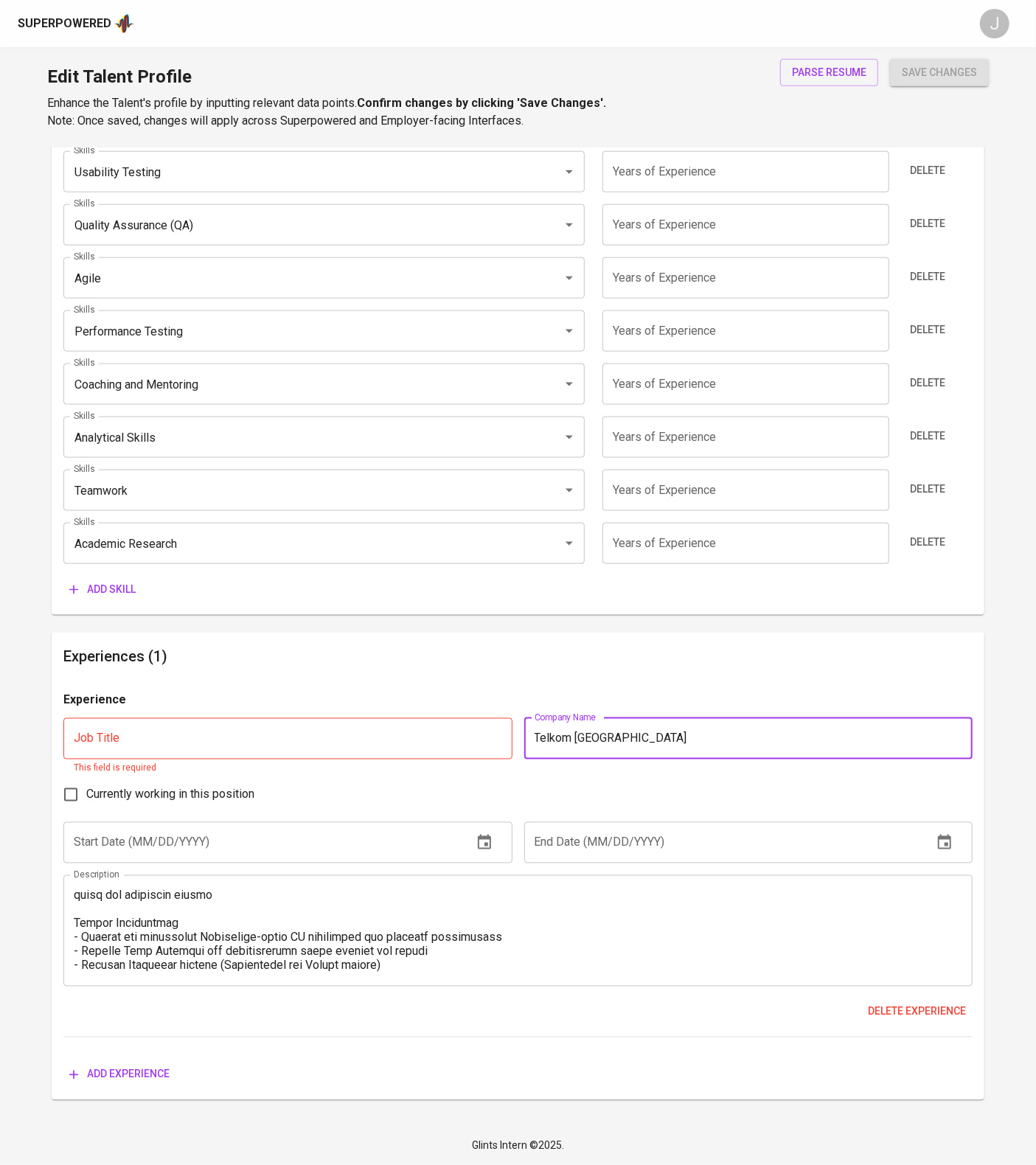
type input "Telkom Indonesia"
click at [444, 725] on input "text" at bounding box center [287, 739] width 449 height 41
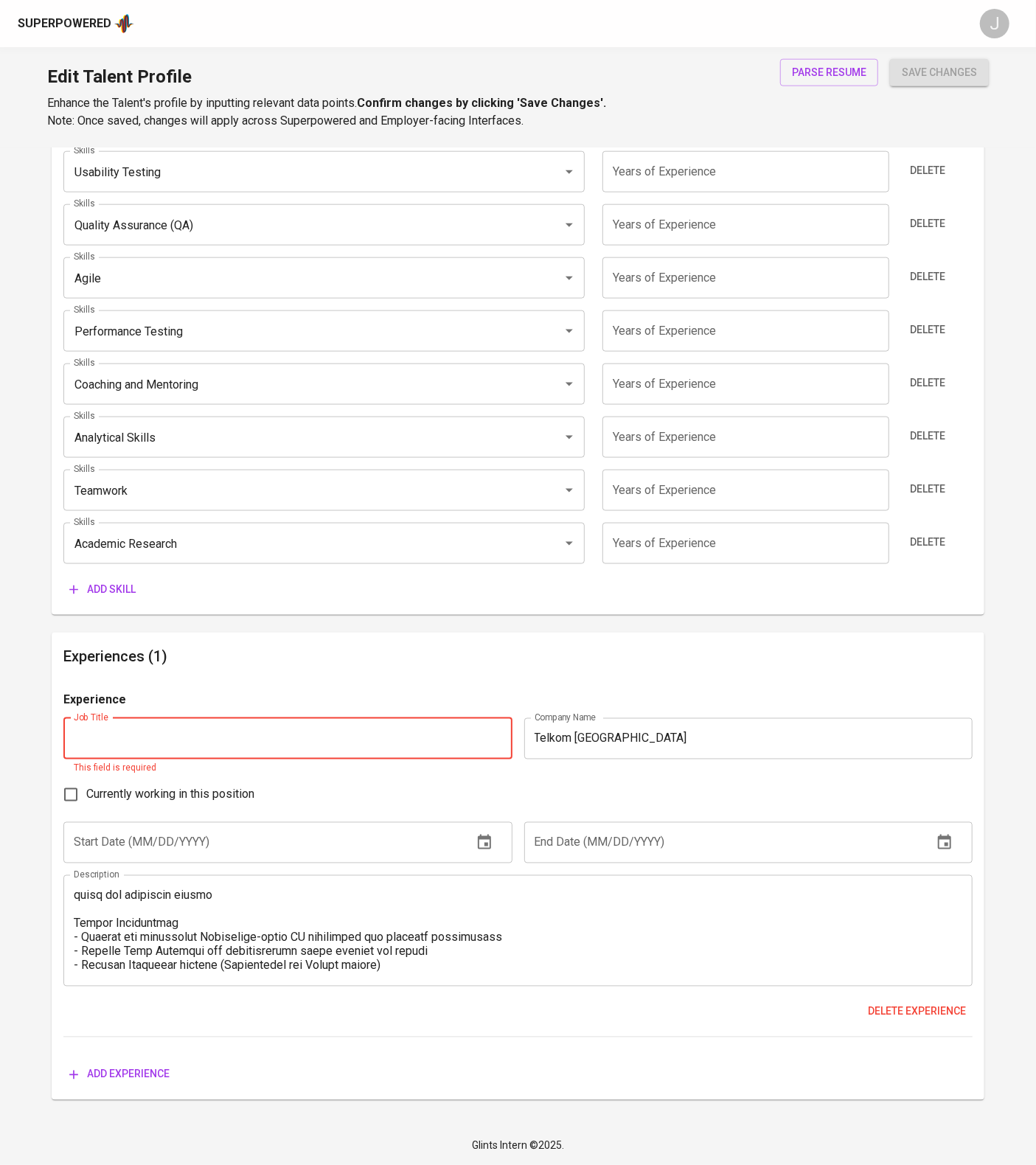
type input "S"
type input "QA Engineer"
click at [769, 645] on h6 "Experiences (1)" at bounding box center [518, 656] width 909 height 23
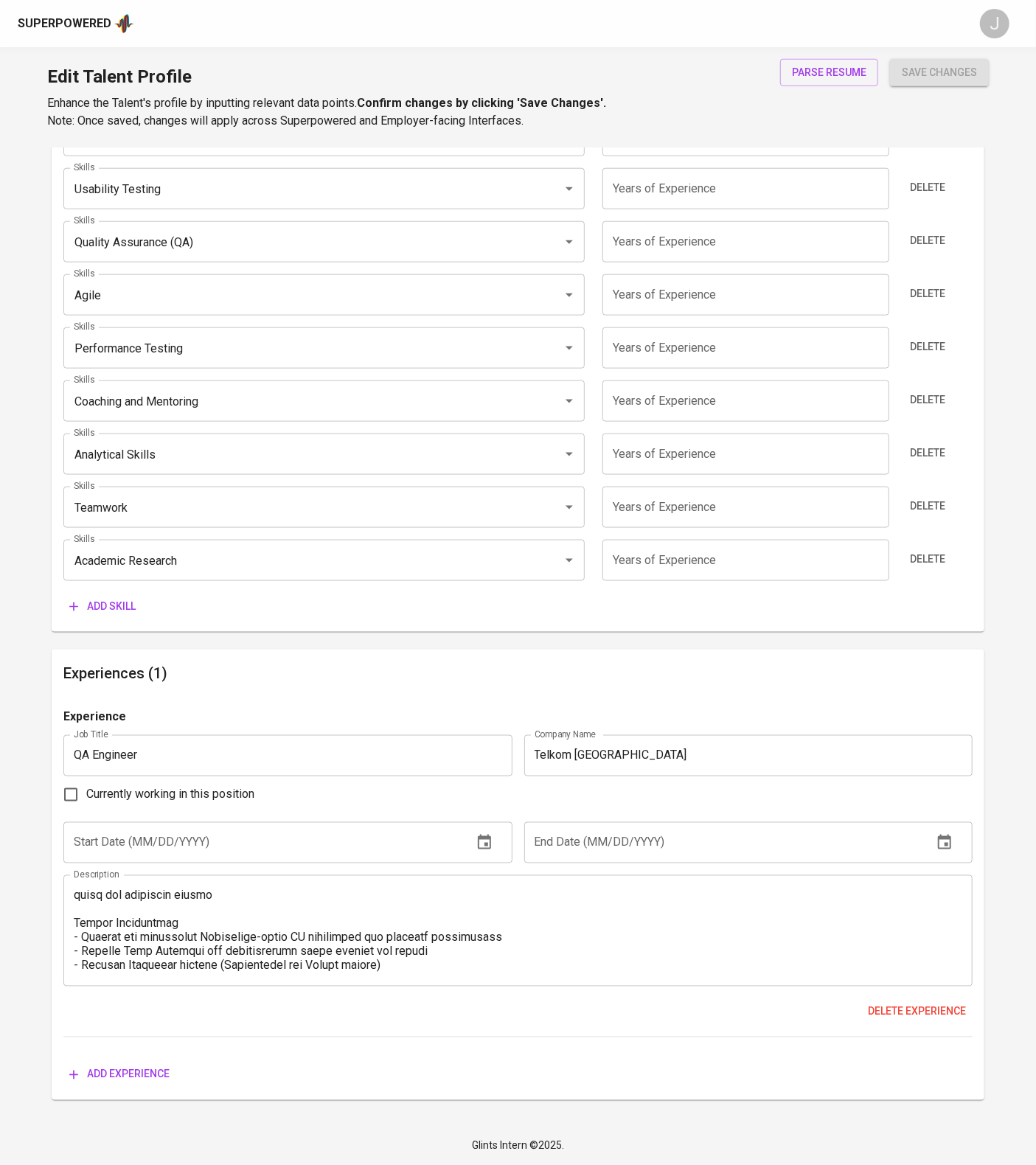
click at [277, 823] on input "text" at bounding box center [261, 843] width 396 height 41
type input "10/01/2020"
click at [614, 823] on input "text" at bounding box center [722, 843] width 396 height 41
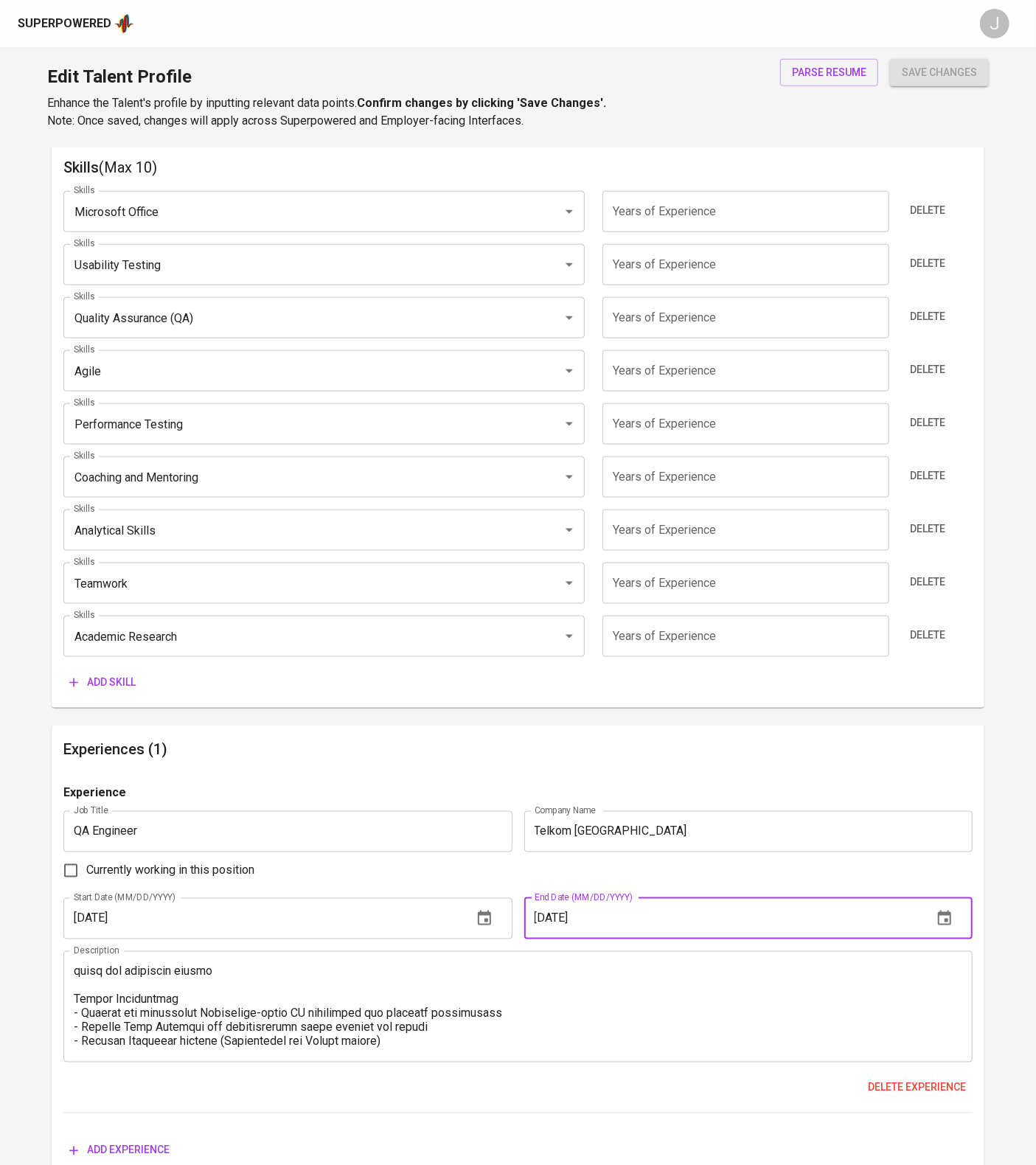
scroll to position [763, 0]
type input "03/01/2025"
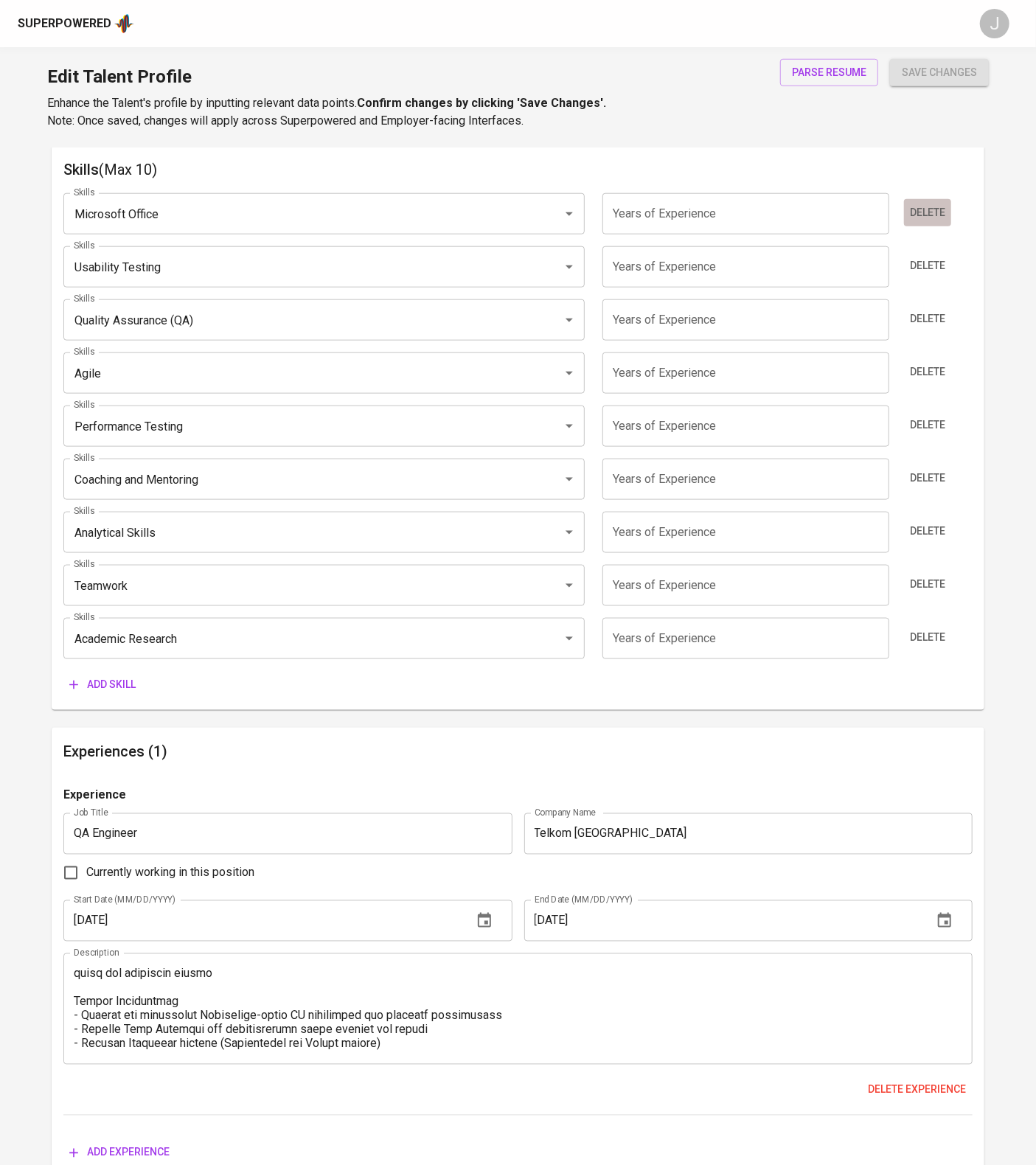
click at [946, 222] on span "Delete" at bounding box center [928, 213] width 35 height 19
click at [946, 275] on span "Delete" at bounding box center [928, 266] width 35 height 19
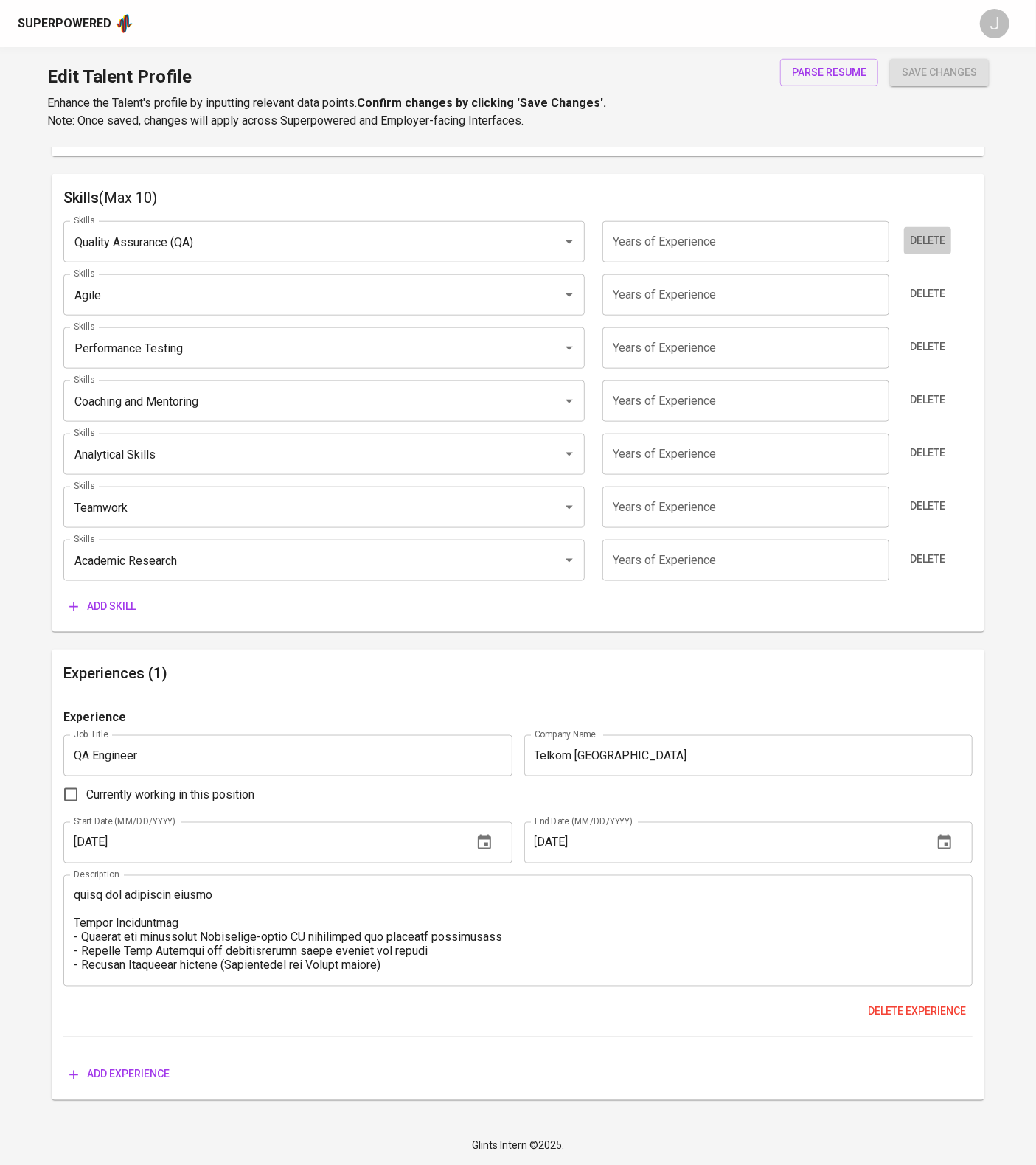
click at [946, 250] on span "Delete" at bounding box center [928, 241] width 35 height 19
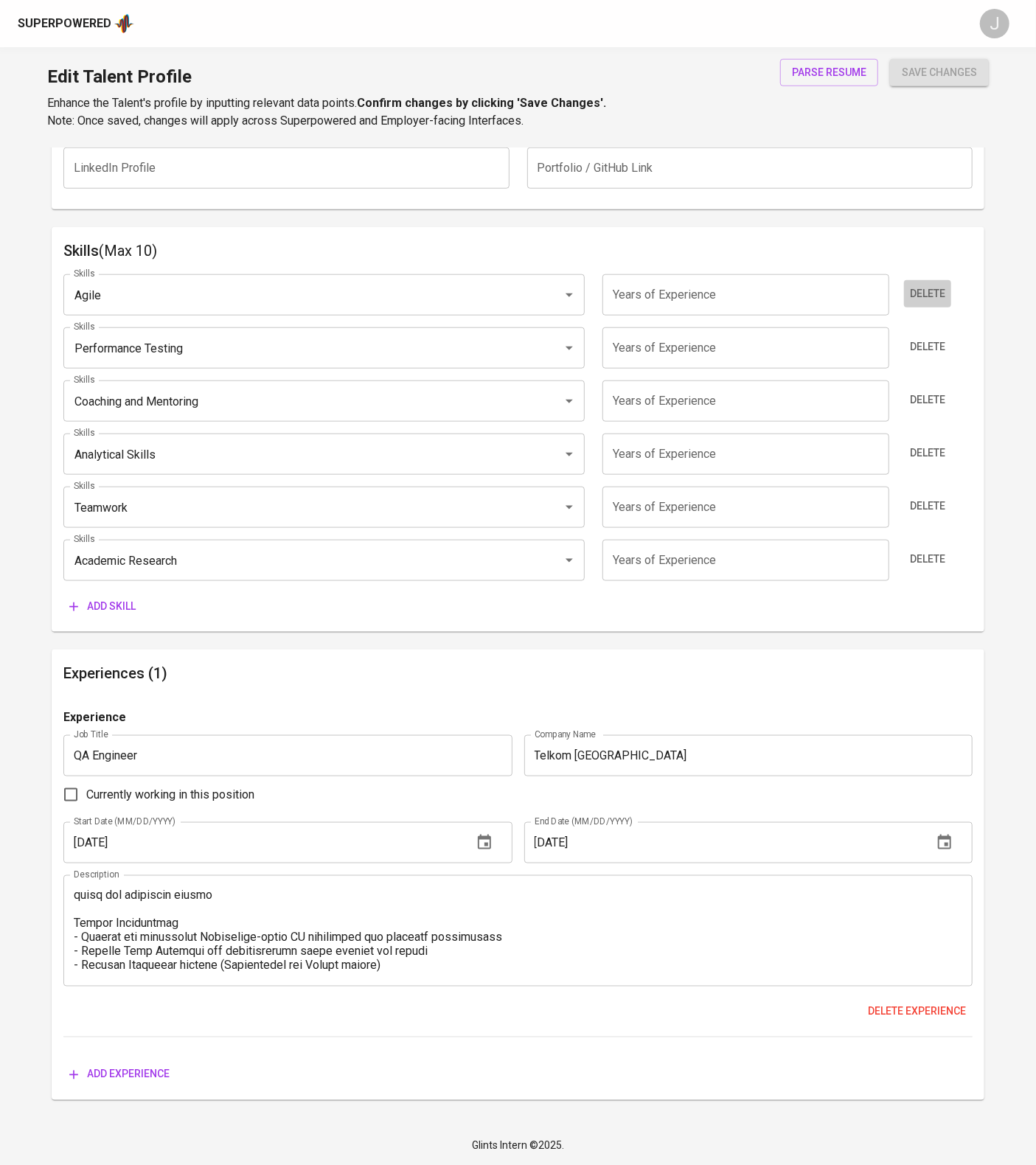
click at [946, 303] on span "Delete" at bounding box center [928, 294] width 35 height 19
click at [946, 351] on span "Delete" at bounding box center [928, 347] width 35 height 19
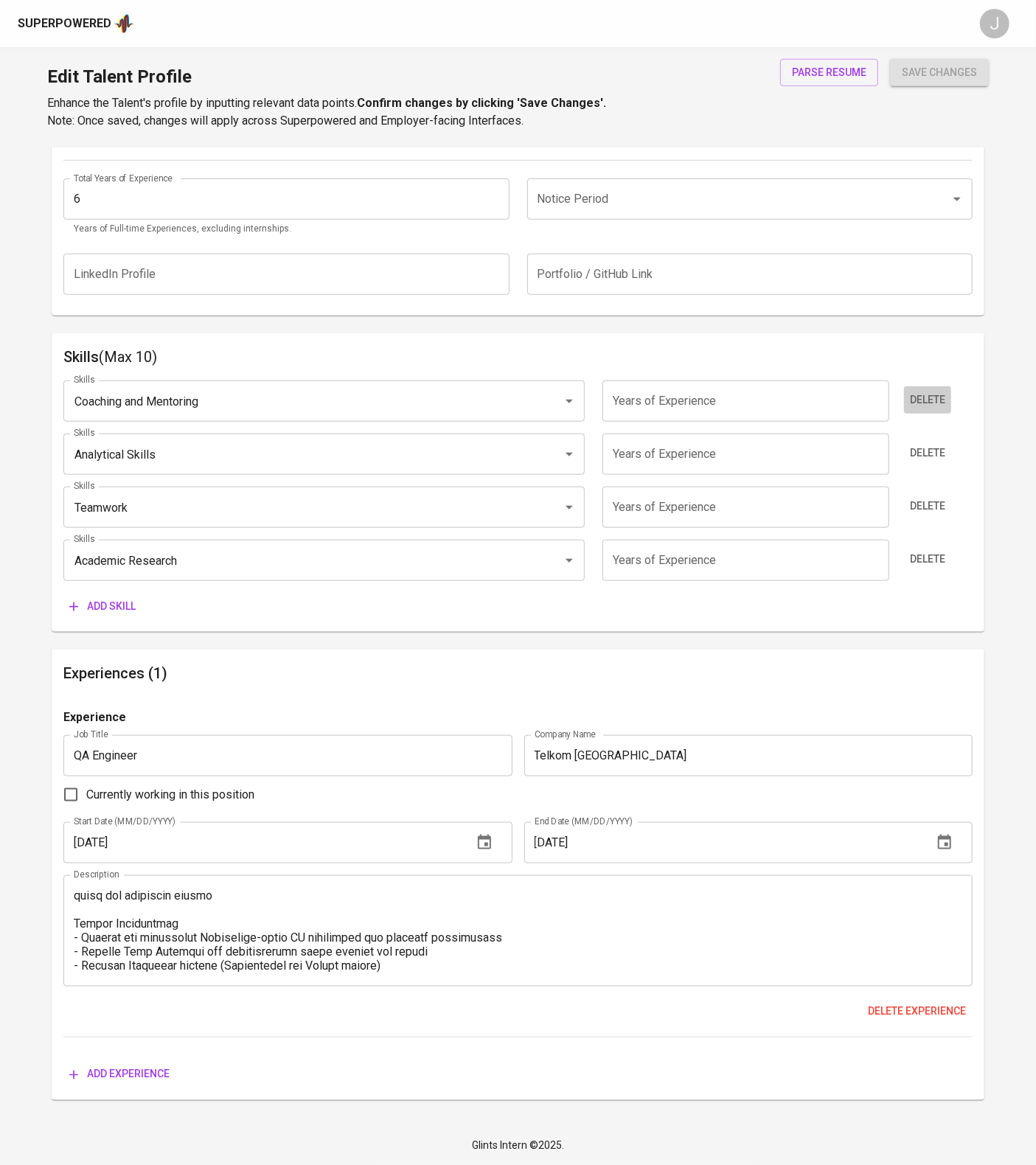
click at [946, 391] on span "Delete" at bounding box center [928, 400] width 35 height 19
click at [946, 368] on div "Skills Coaching and Mentoring Skills Years of Experience Years of Experience De…" at bounding box center [518, 494] width 909 height 252
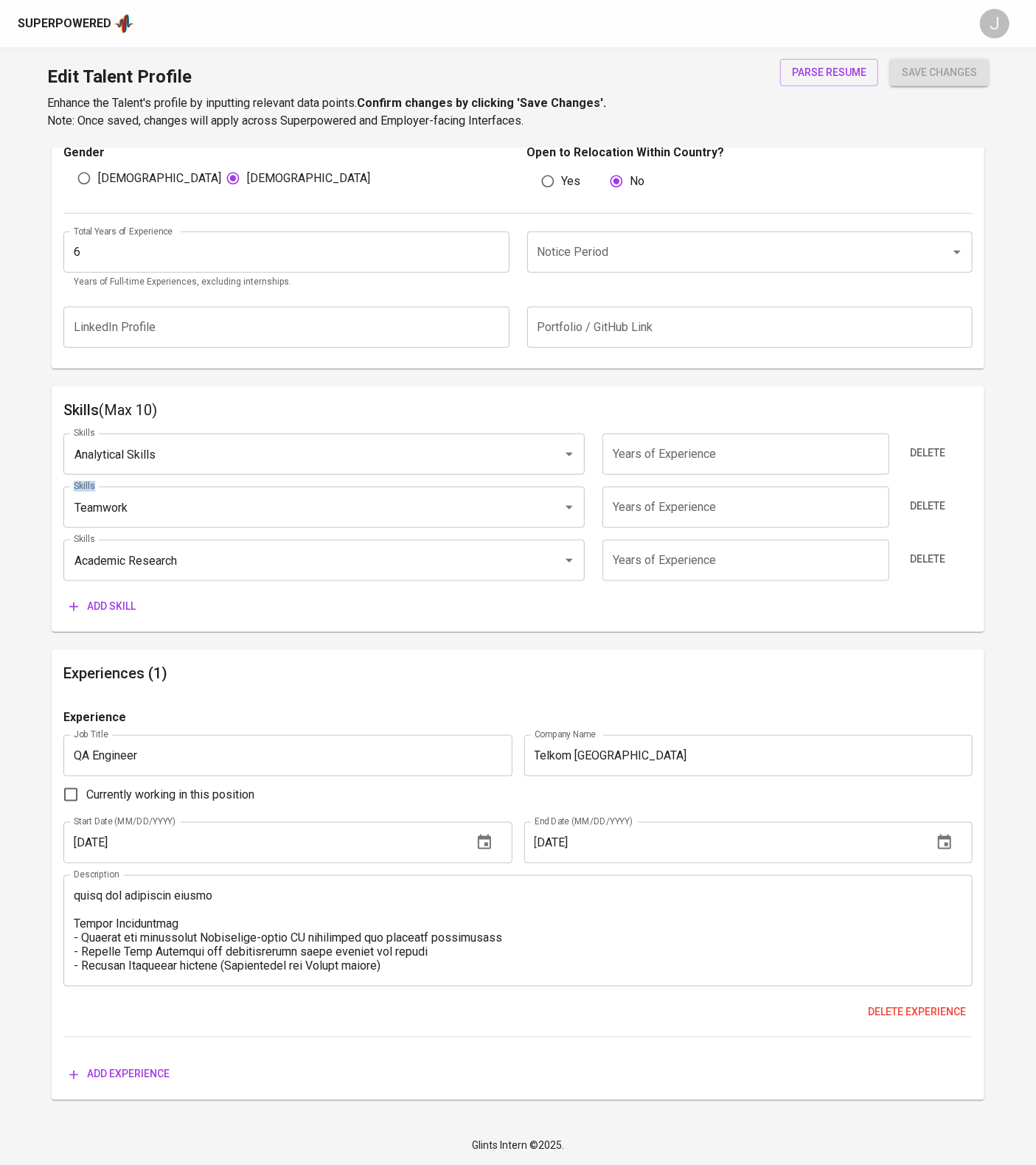
click at [946, 422] on div "Skills Analytical Skills Skills Years of Experience Years of Experience Delete …" at bounding box center [518, 520] width 909 height 199
click at [932, 444] on span "Delete" at bounding box center [928, 453] width 35 height 19
click at [932, 398] on h6 "Skills (Max 10)" at bounding box center [518, 409] width 909 height 23
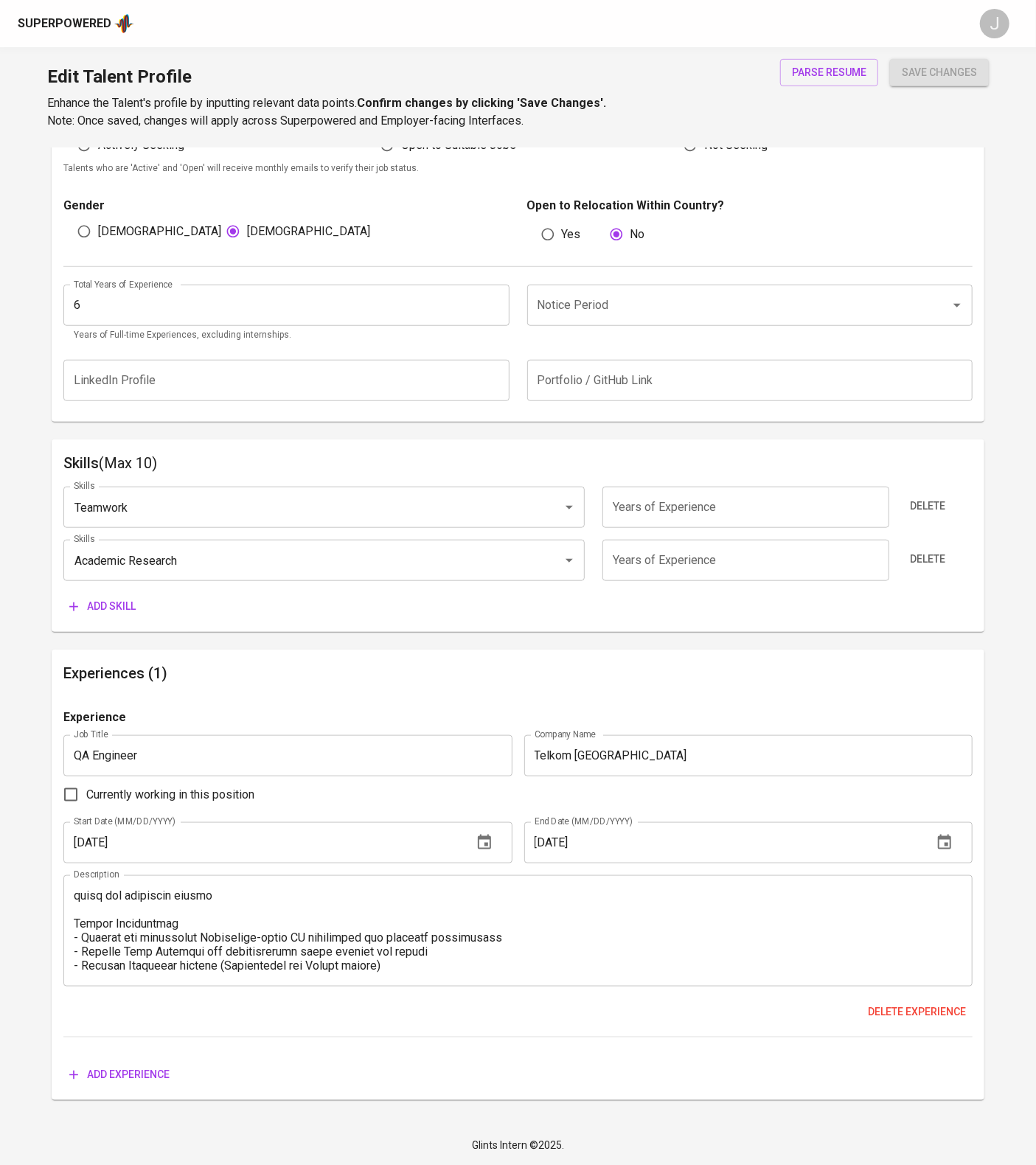
click at [920, 487] on div "Delete" at bounding box center [934, 507] width 76 height 41
click at [921, 497] on span "Delete" at bounding box center [928, 506] width 35 height 19
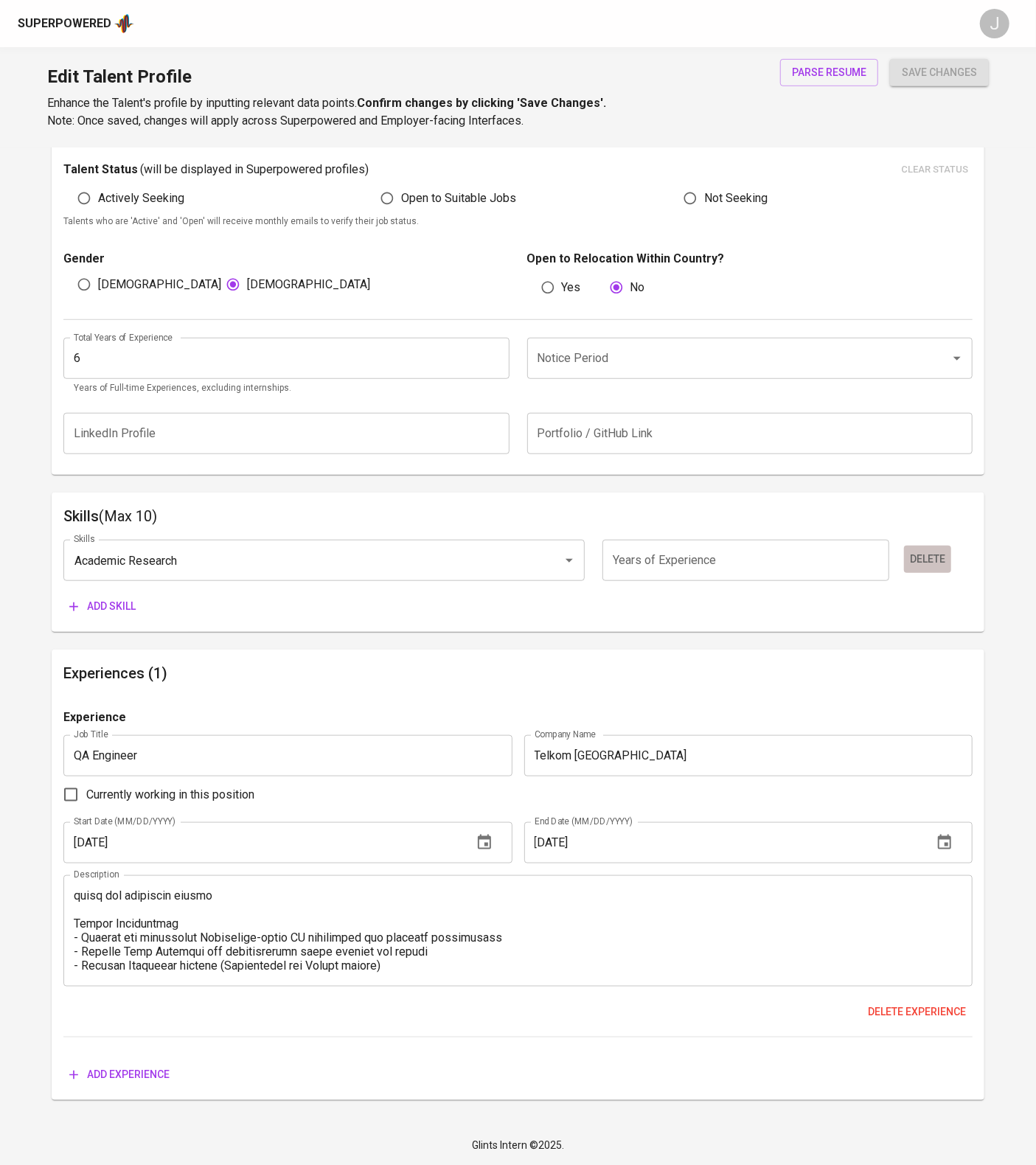
click at [935, 550] on span "Delete" at bounding box center [928, 560] width 35 height 19
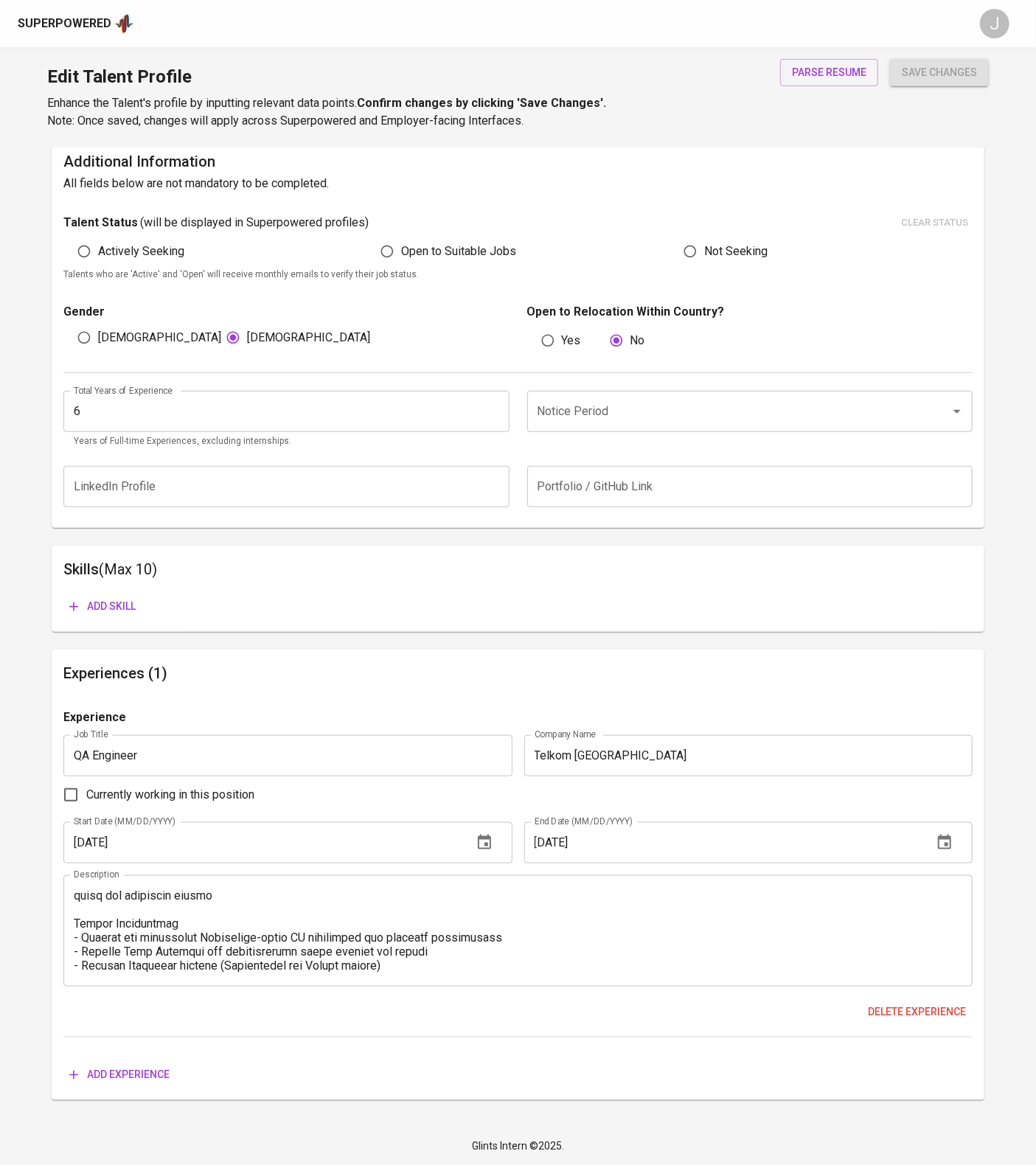
click at [96, 581] on div "Add skill" at bounding box center [518, 601] width 909 height 39
click at [113, 597] on span "Add skill" at bounding box center [102, 606] width 66 height 19
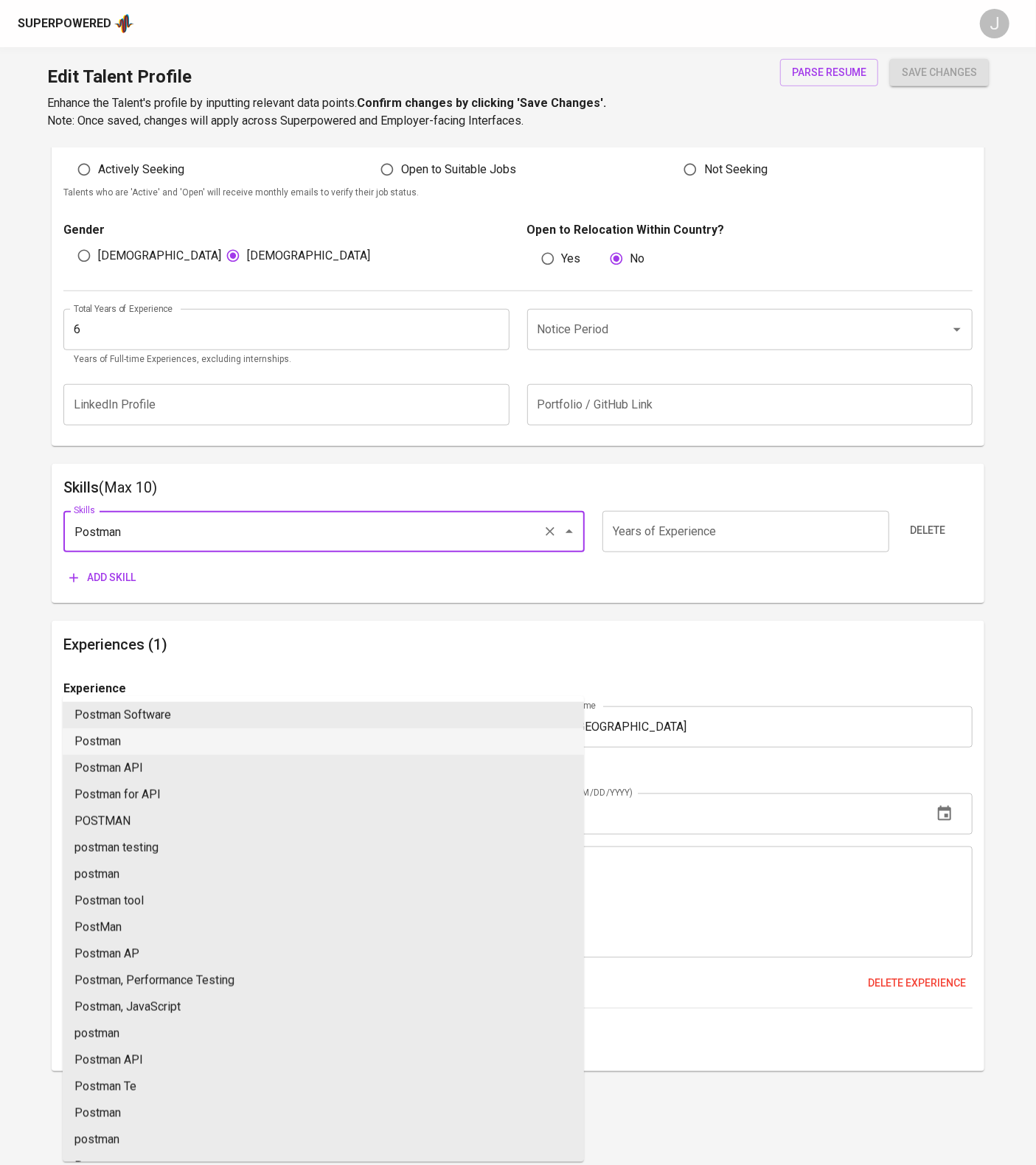
click at [159, 728] on li "Postman" at bounding box center [323, 742] width 521 height 26
type input "Postman"
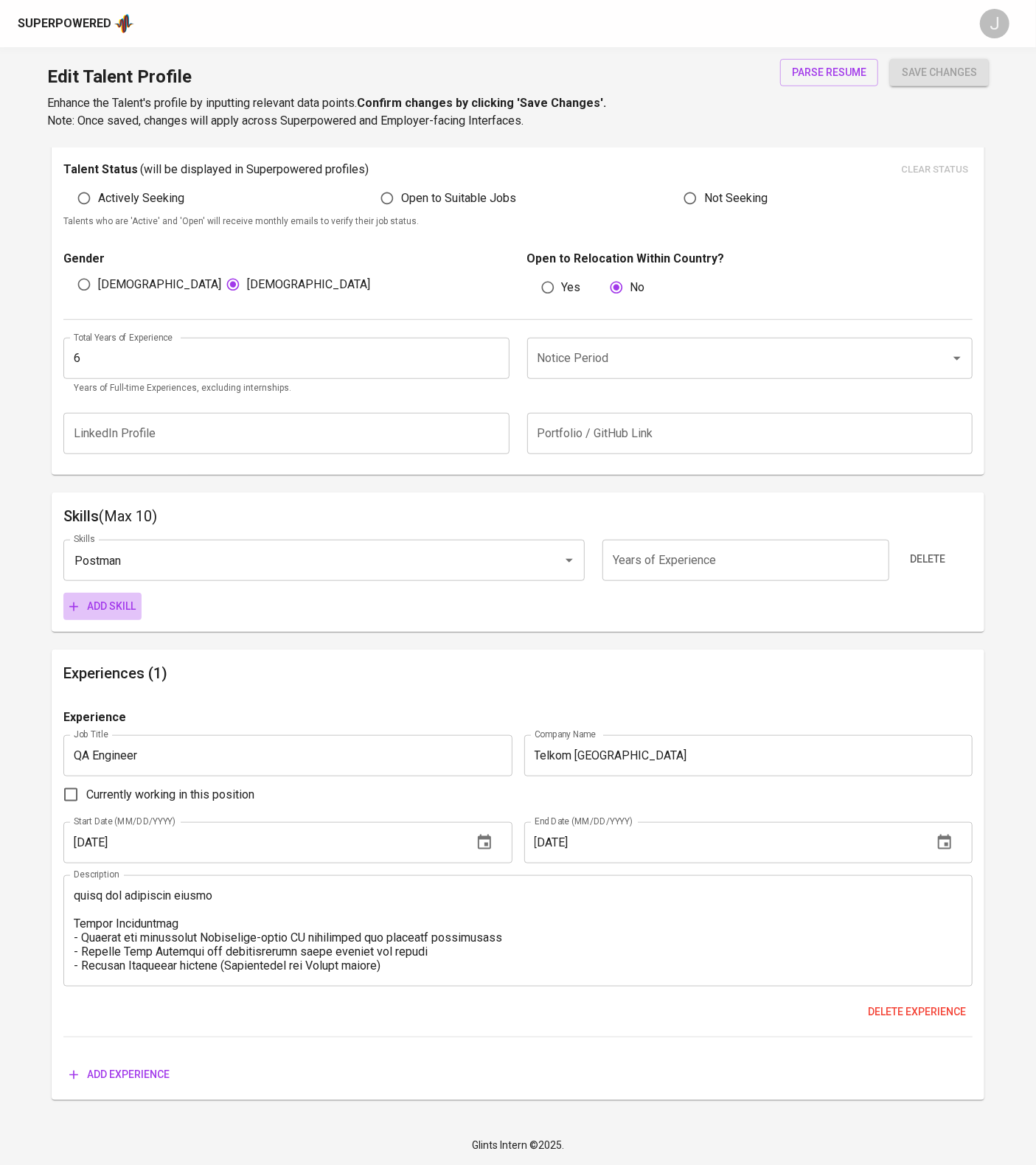
click at [135, 597] on span "Add skill" at bounding box center [102, 606] width 66 height 19
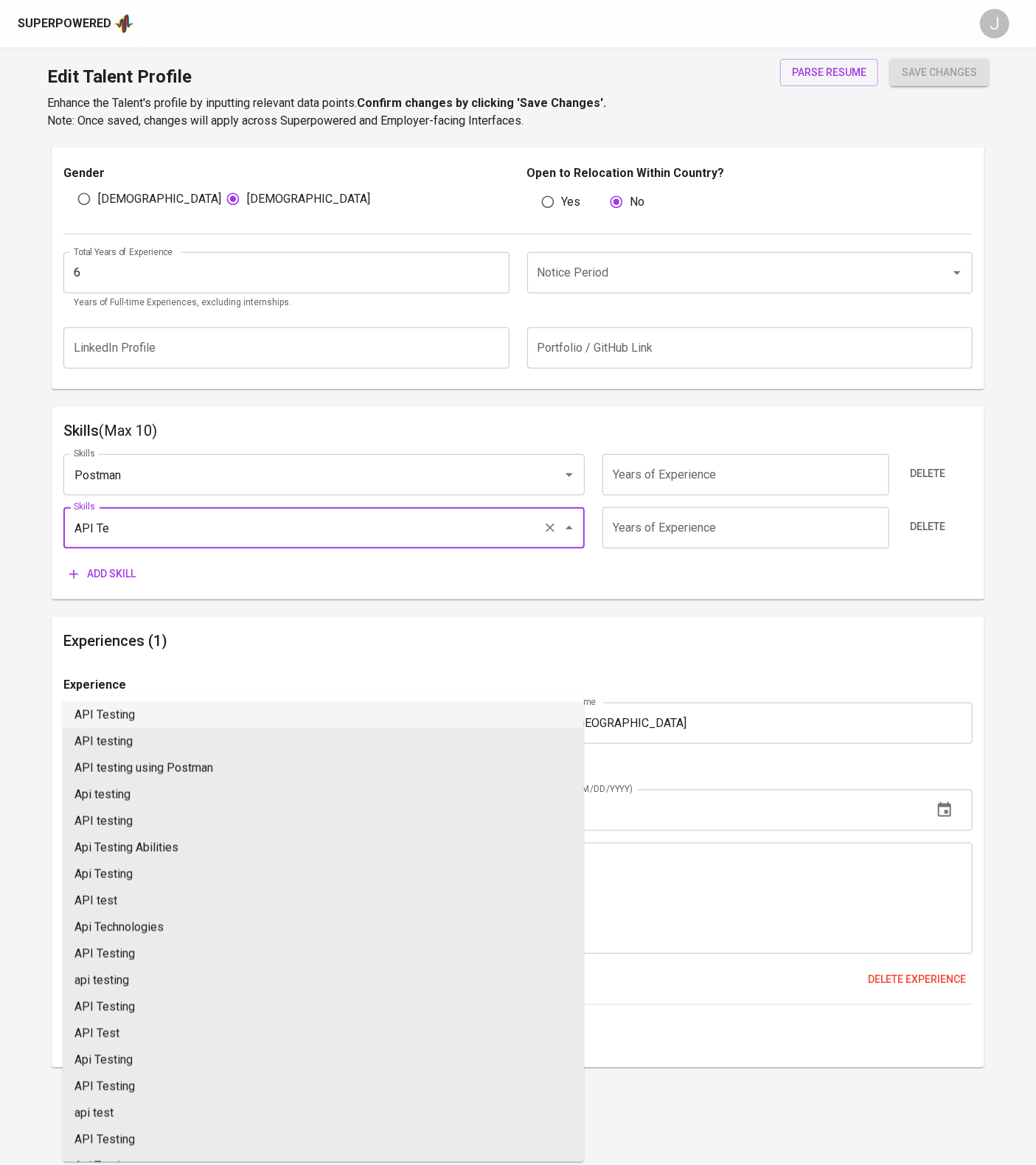
click at [172, 702] on li "API Testing" at bounding box center [323, 715] width 521 height 26
type input "API Testing"
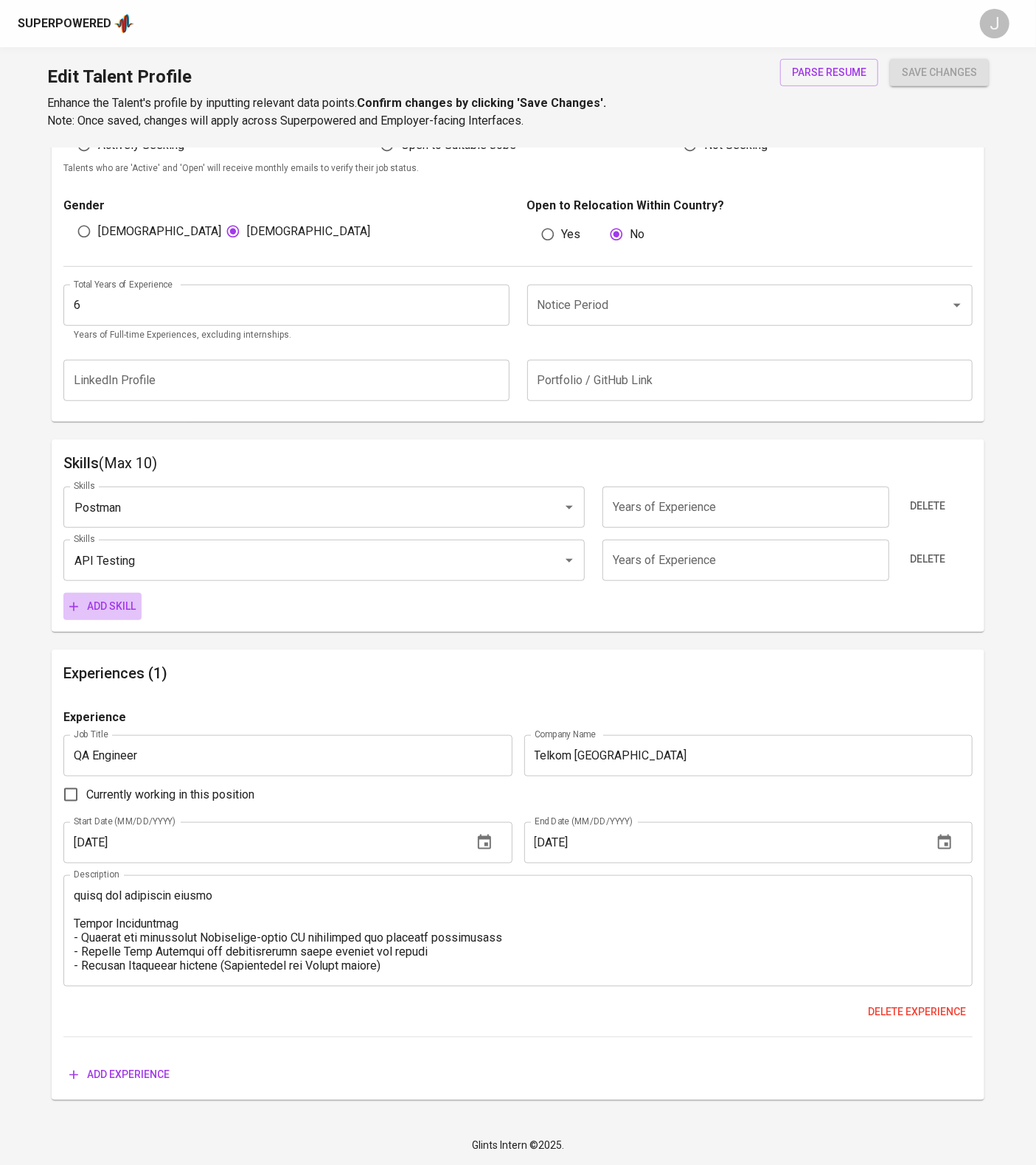
click at [93, 616] on span "Add skill" at bounding box center [102, 606] width 66 height 19
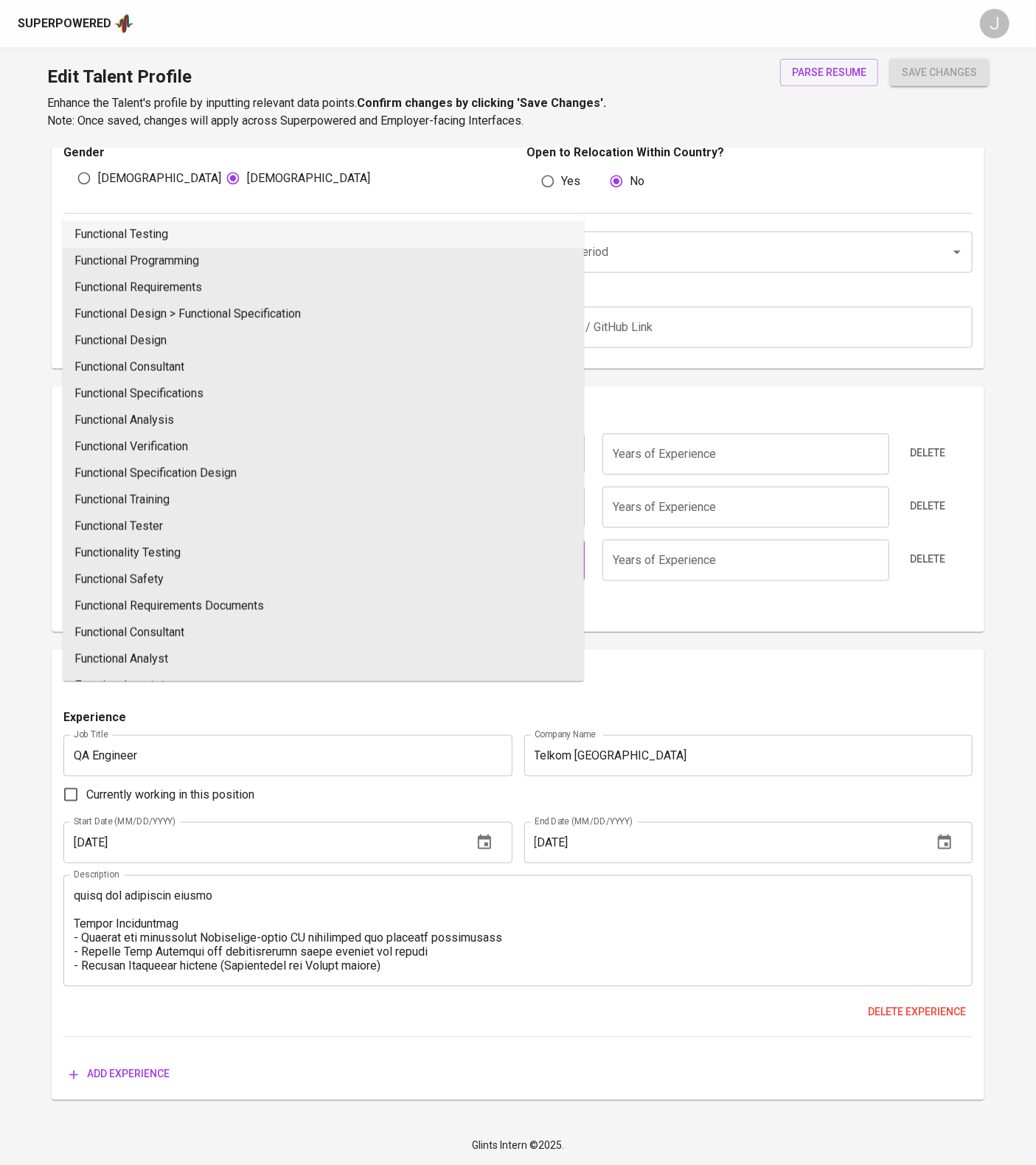
click at [281, 221] on li "Functional Testing" at bounding box center [323, 234] width 521 height 26
type input "Functional Testing"
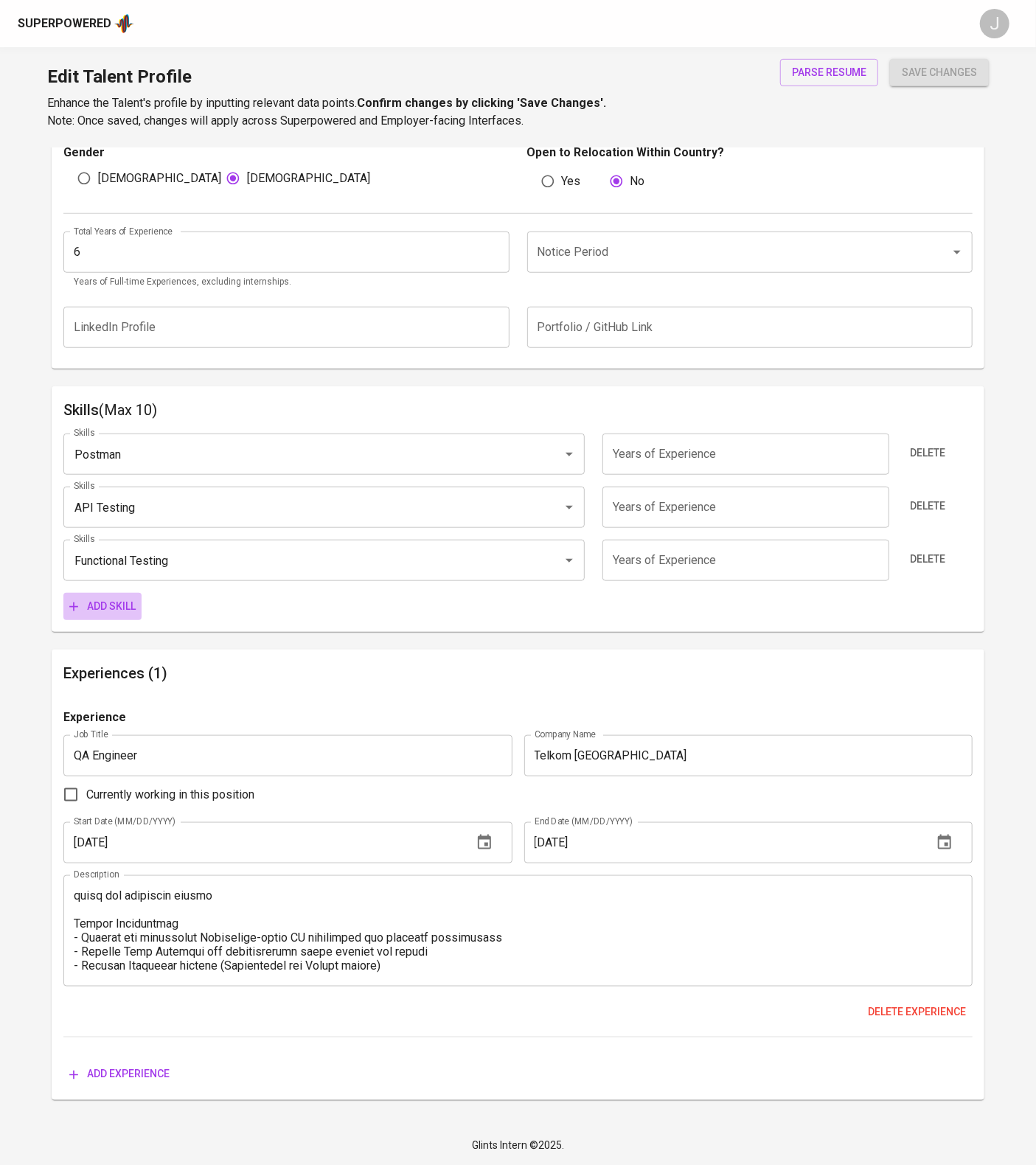
click at [133, 616] on span "Add skill" at bounding box center [102, 606] width 66 height 19
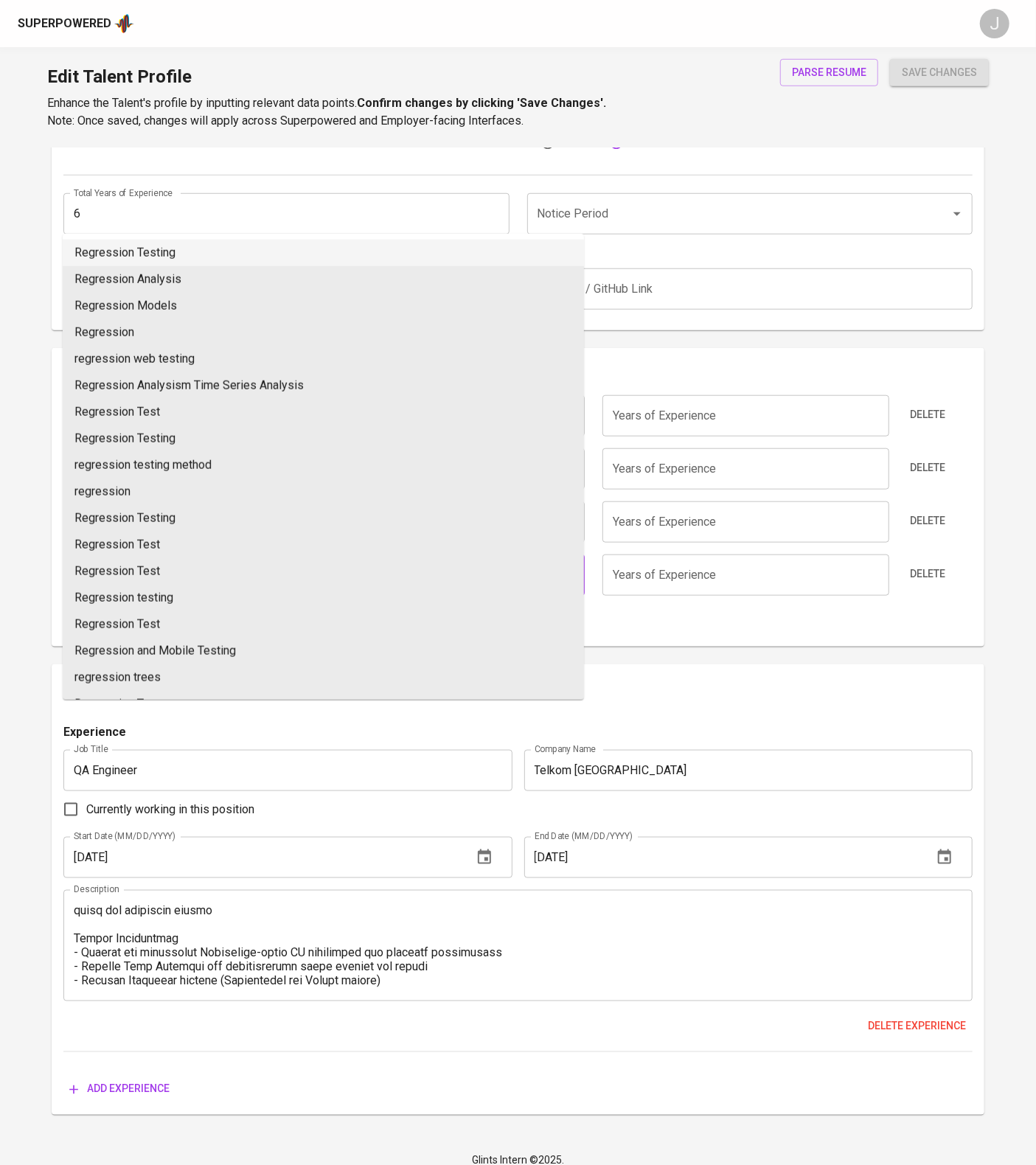
click at [220, 266] on li "Regression Testing" at bounding box center [323, 253] width 521 height 26
type input "Regression Testing"
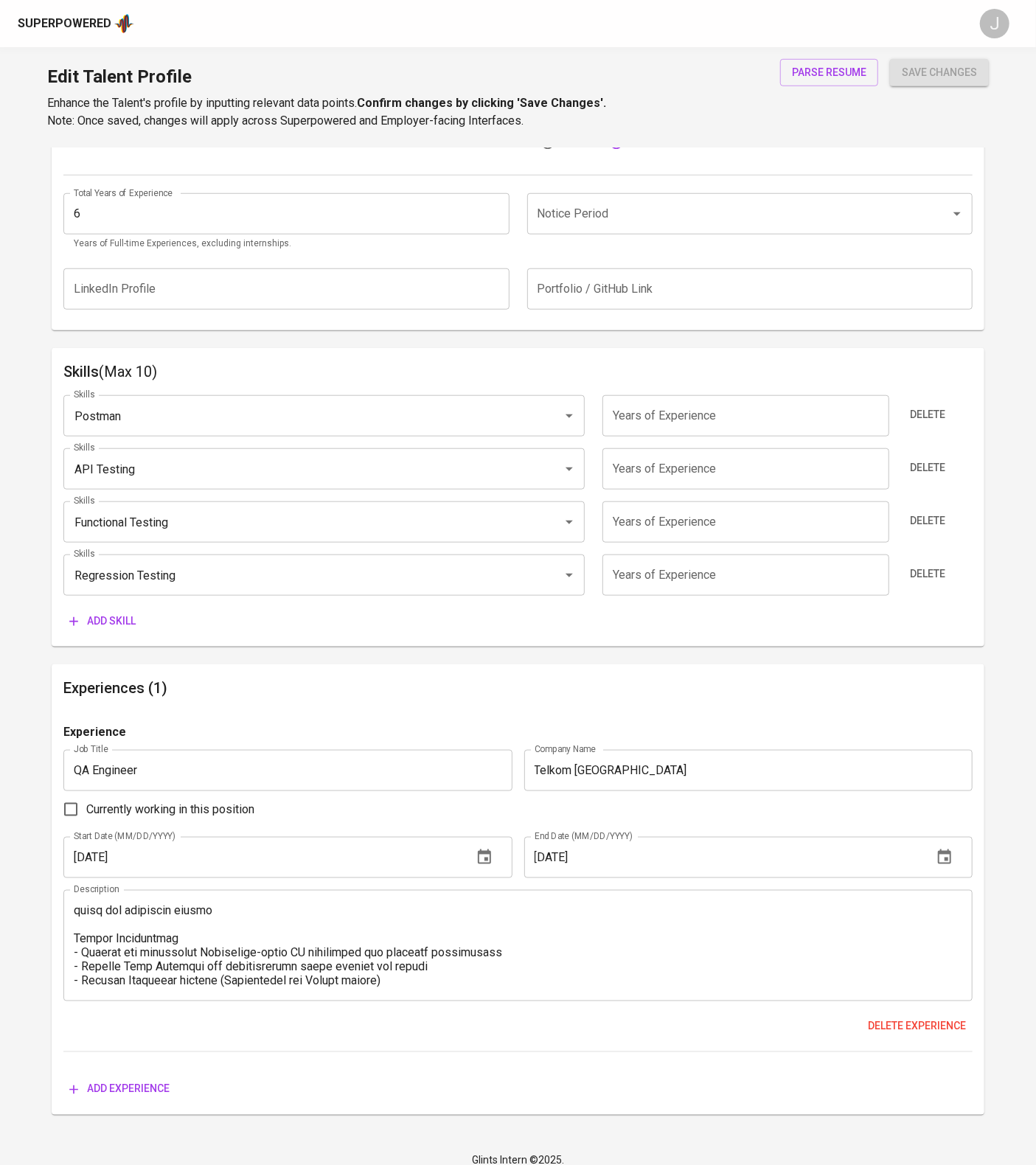
click at [135, 631] on span "Add skill" at bounding box center [102, 621] width 66 height 19
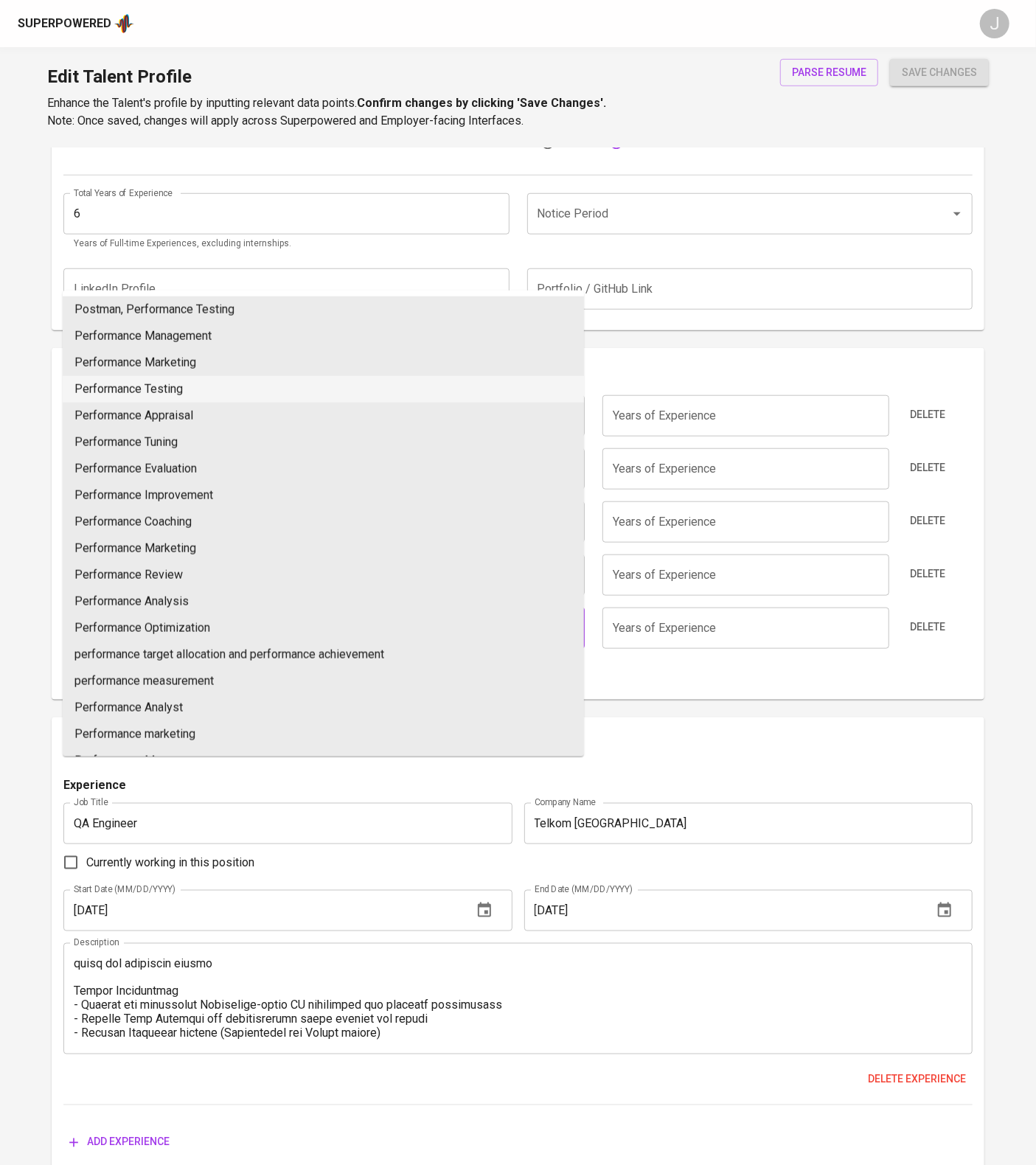
click at [145, 403] on li "Performance Testing" at bounding box center [323, 389] width 521 height 26
type input "Performance Testing"
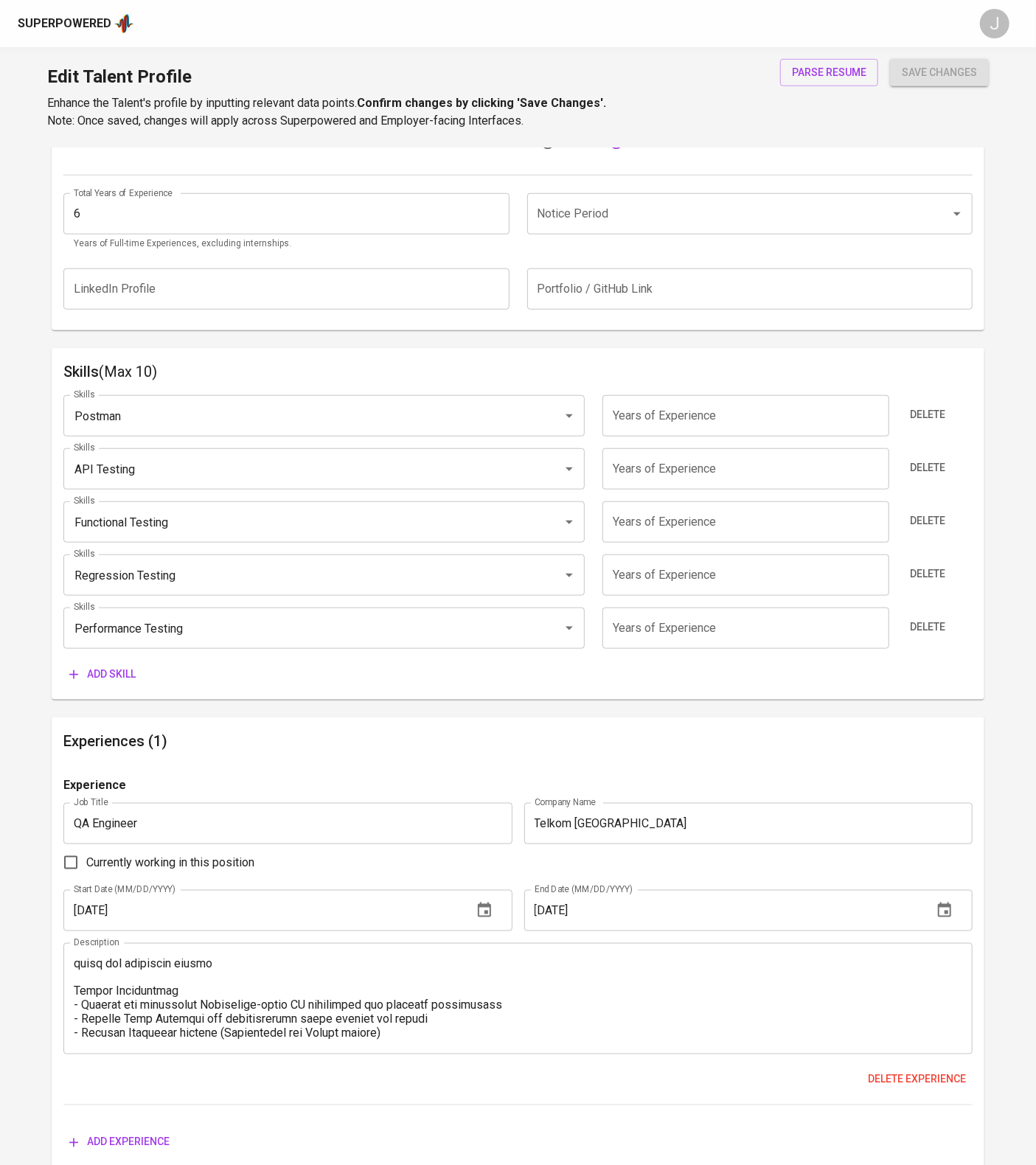
click at [113, 684] on span "Add skill" at bounding box center [102, 674] width 66 height 19
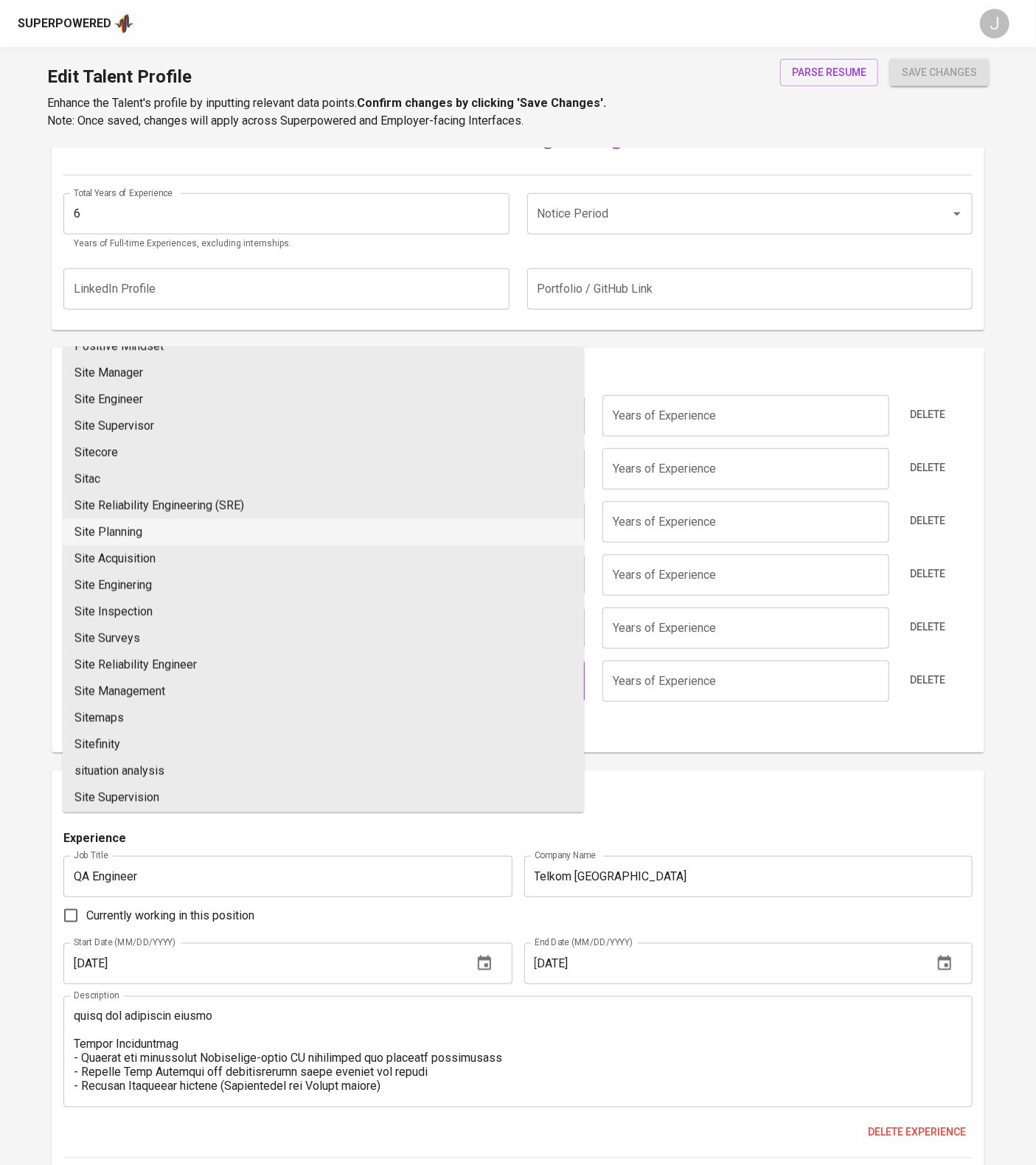
scroll to position [0, 0]
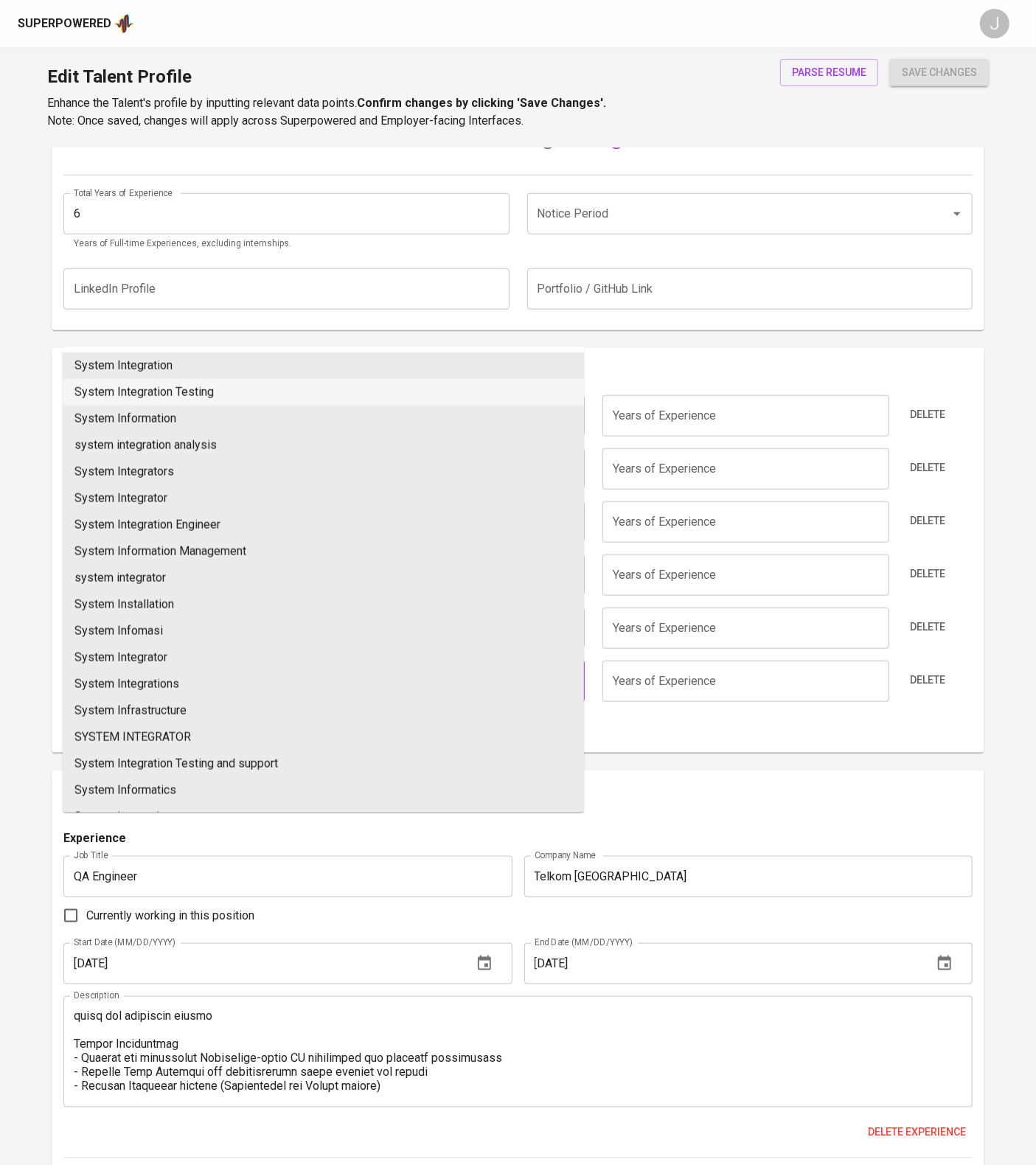
click at [239, 406] on li "System Integration Testing" at bounding box center [323, 392] width 521 height 26
type input "System Integration Testing"
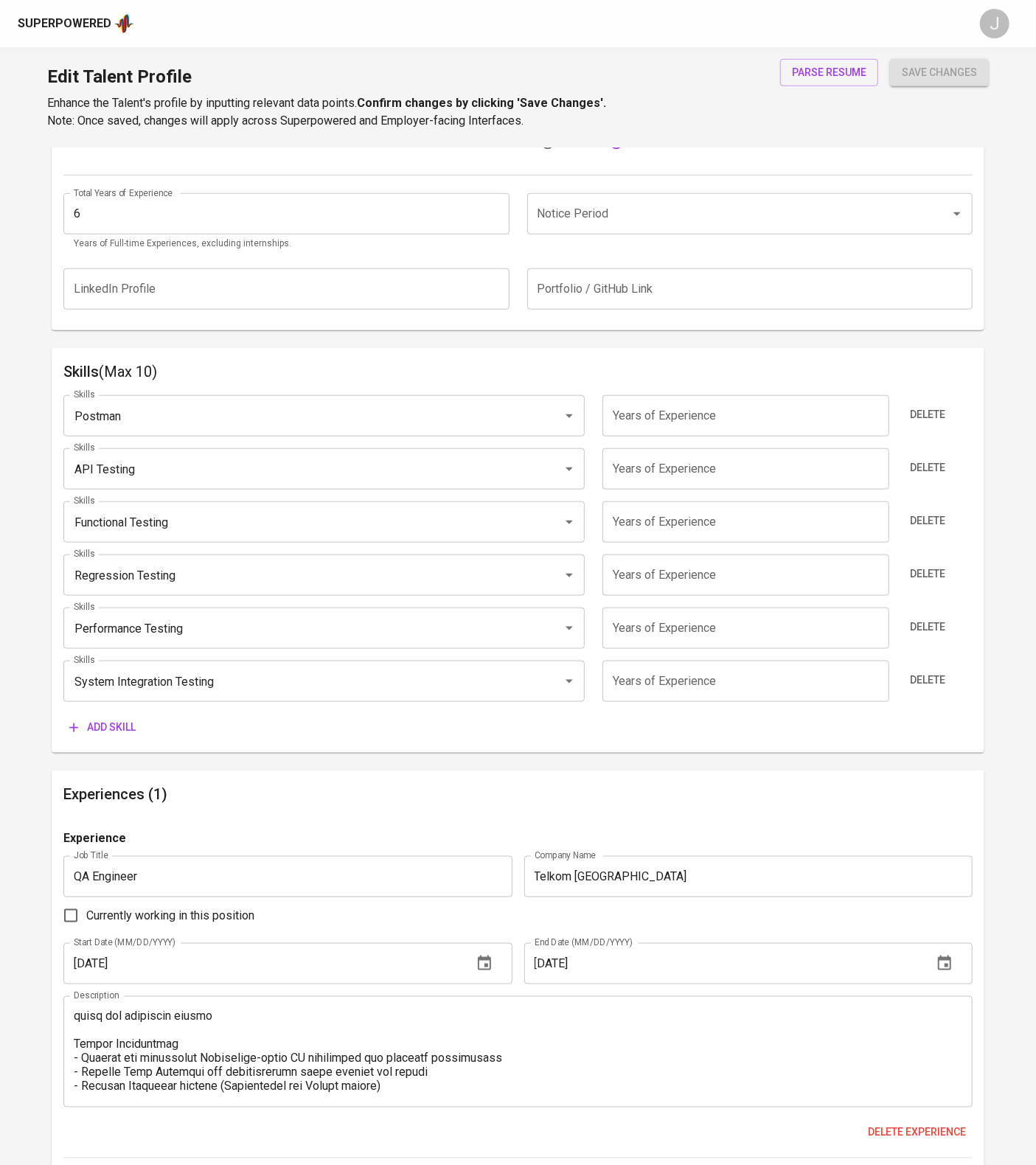
click at [134, 737] on span "Add skill" at bounding box center [102, 728] width 66 height 19
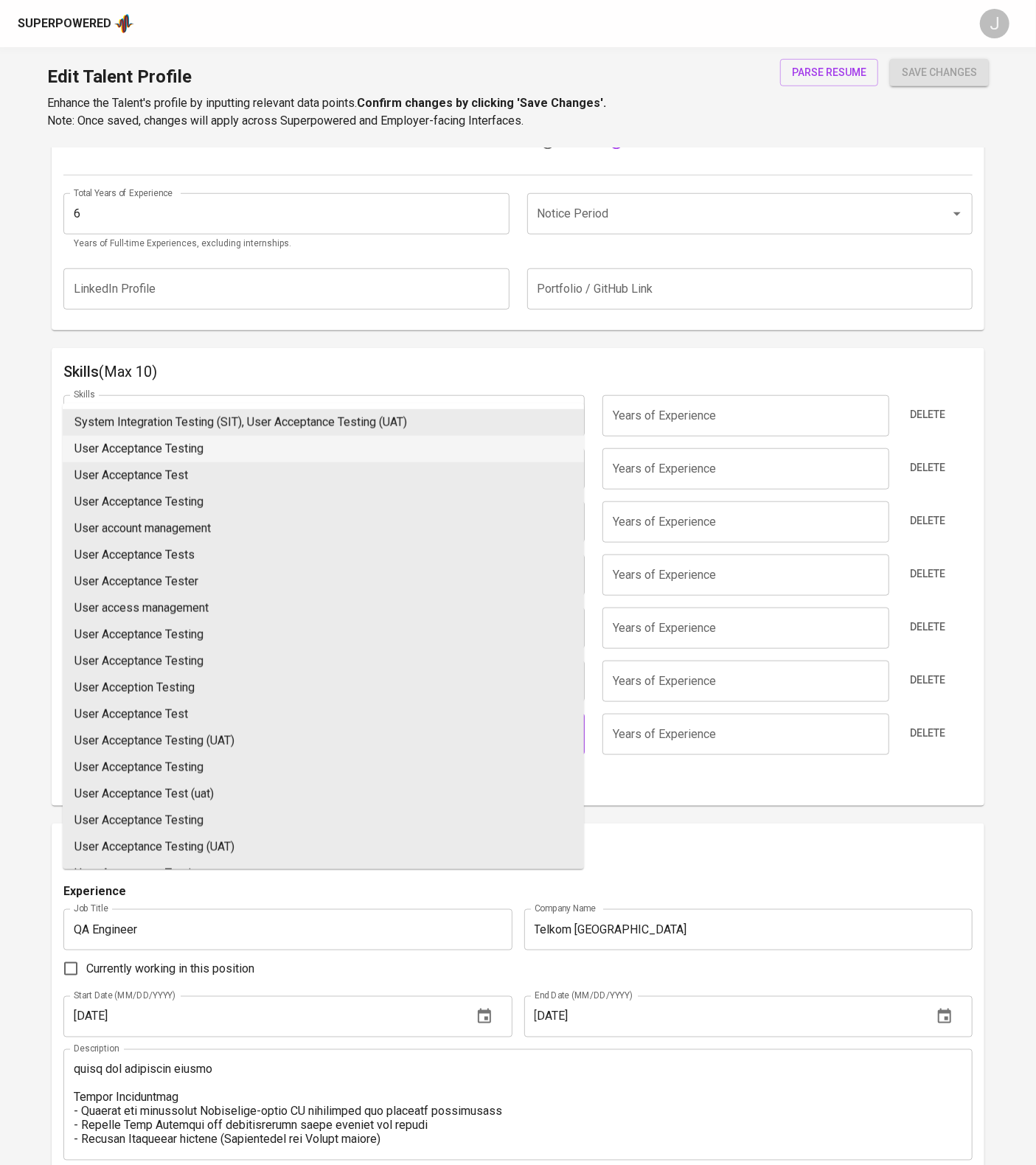
click at [223, 451] on li "User Acceptance Testing" at bounding box center [323, 449] width 521 height 26
type input "User Acceptance Testing"
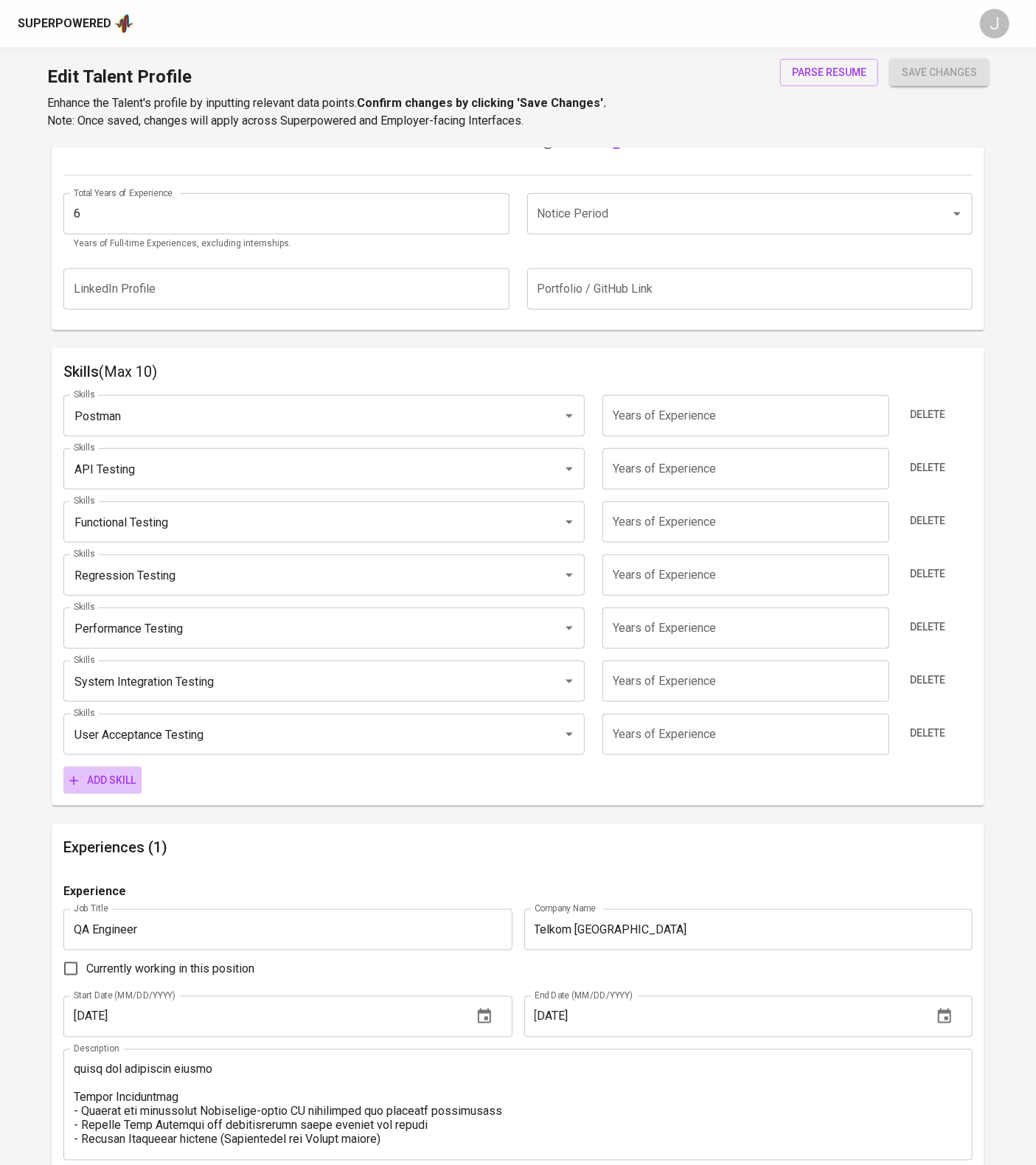
click at [127, 795] on button "Add skill" at bounding box center [103, 780] width 78 height 27
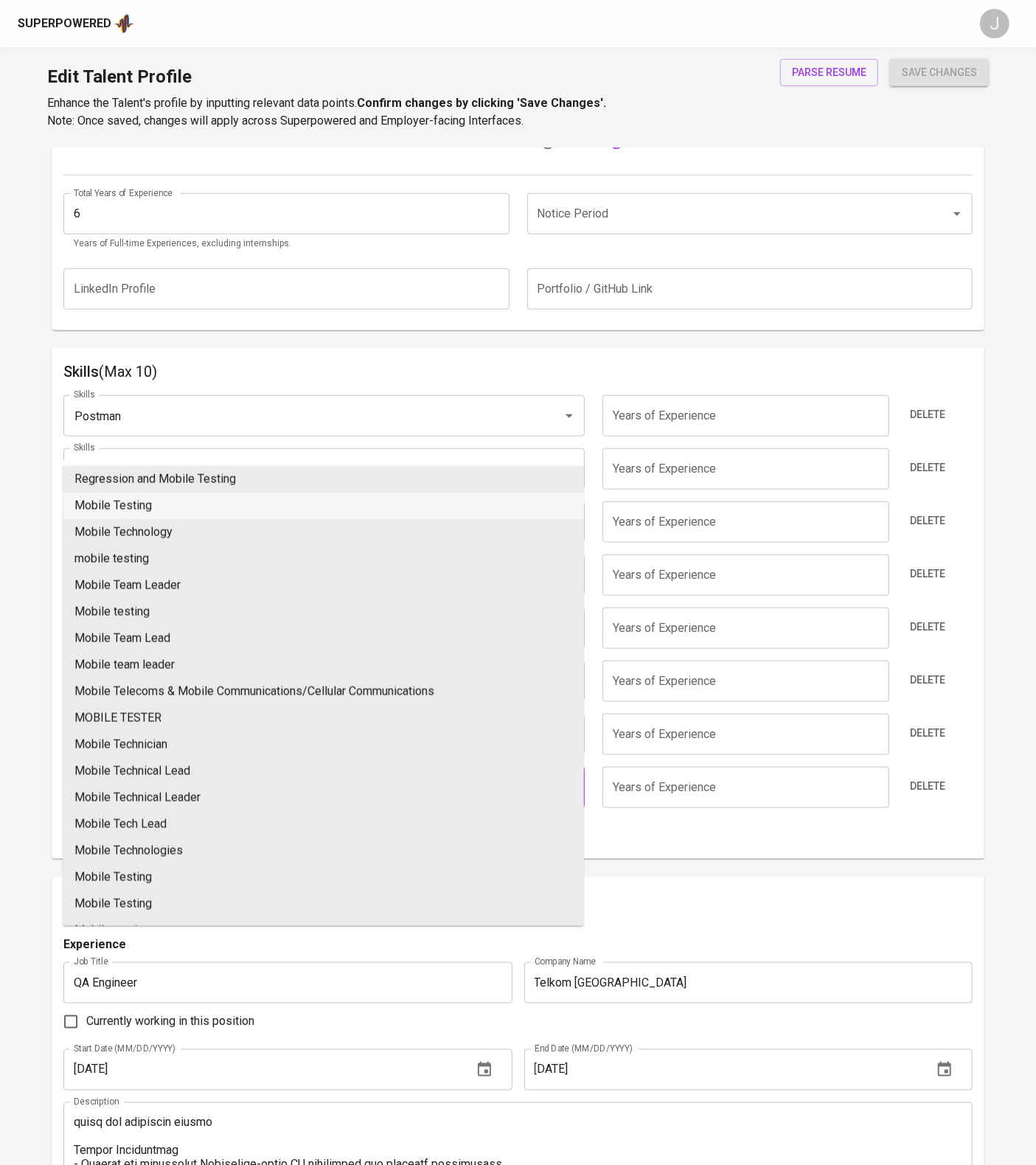
click at [125, 520] on li "Mobile Testing" at bounding box center [323, 506] width 521 height 26
type input "Mobile Testing"
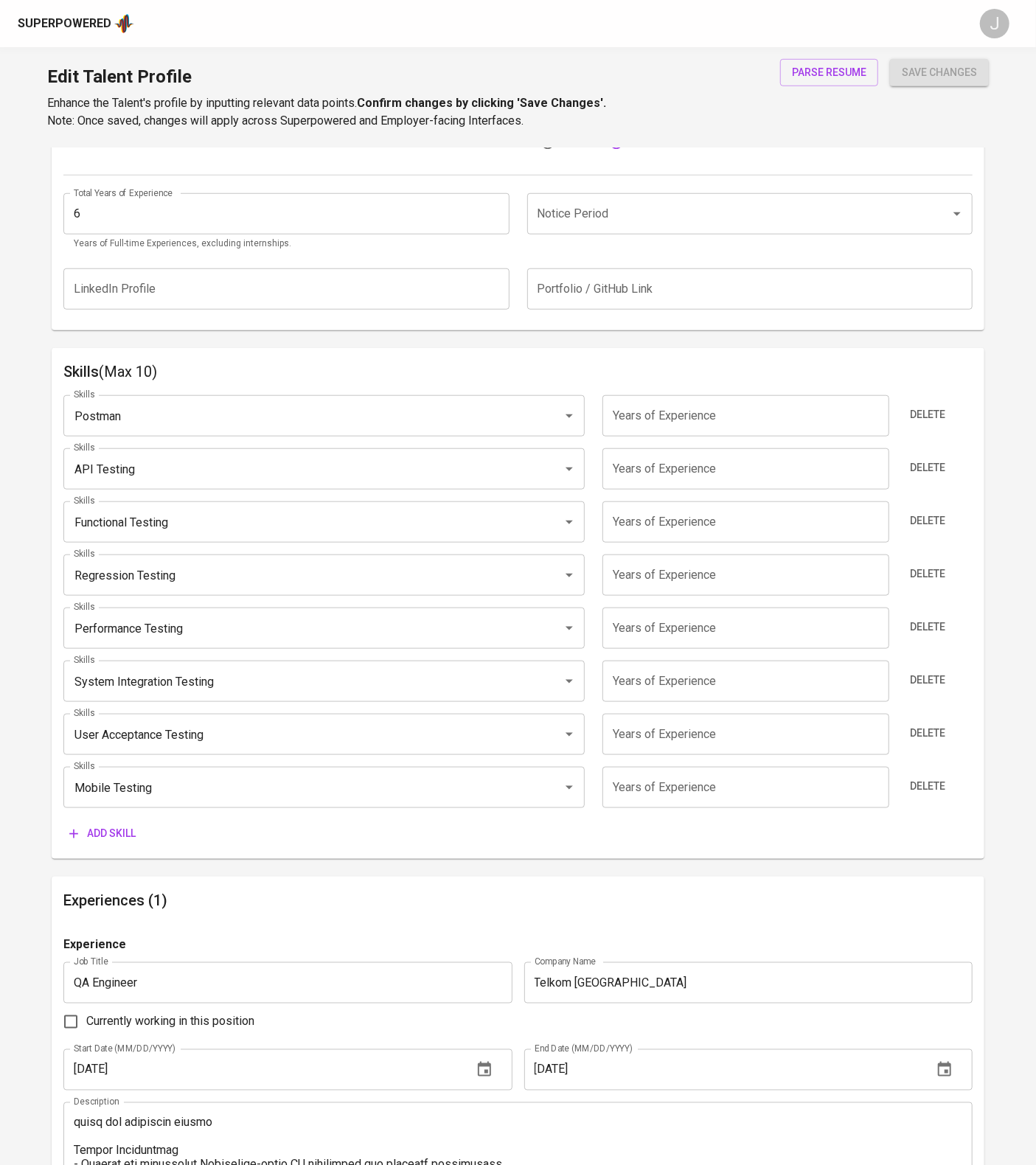
click at [106, 843] on span "Add skill" at bounding box center [102, 834] width 66 height 19
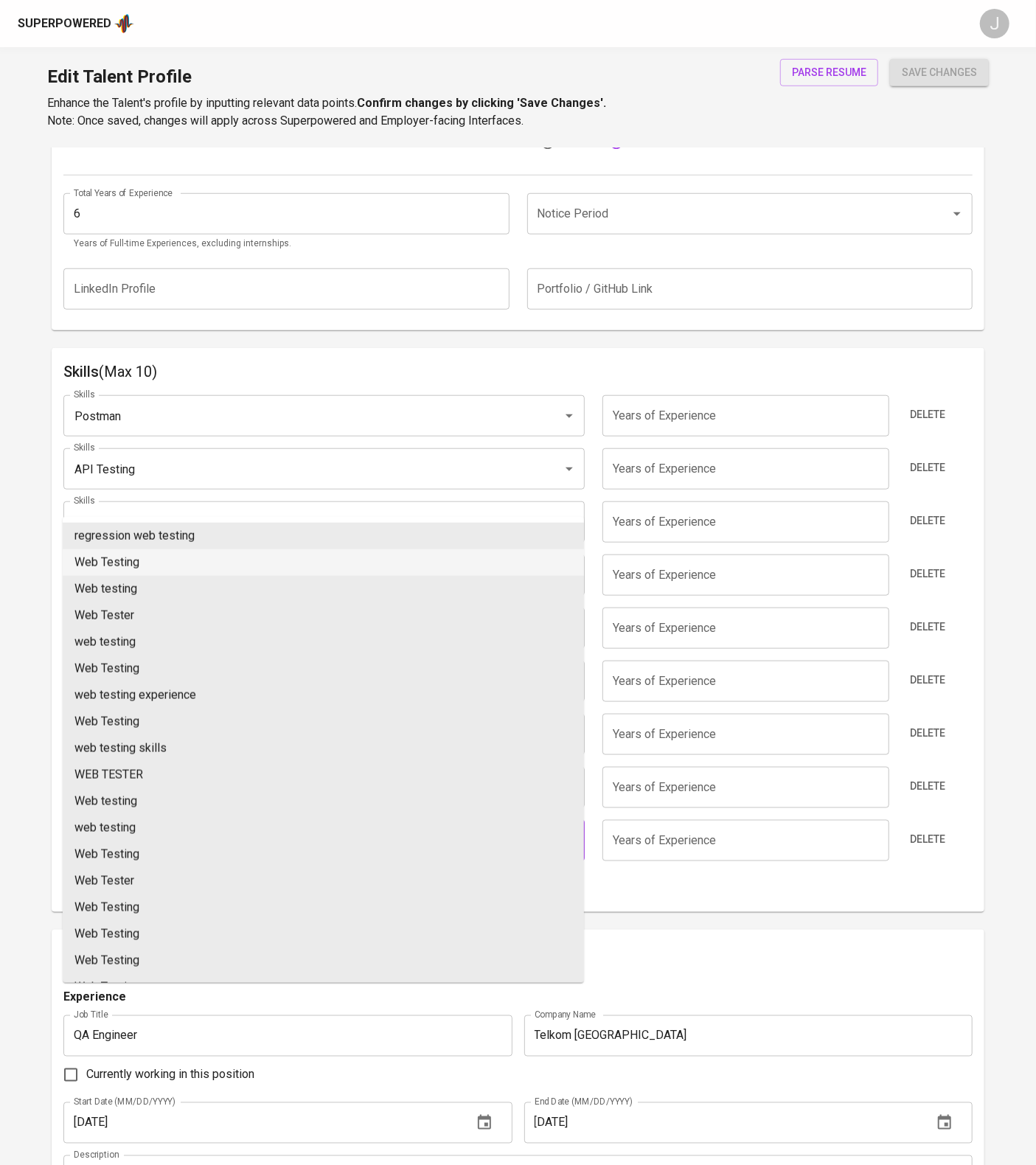
click at [216, 568] on li "Web Testing" at bounding box center [323, 562] width 521 height 26
type input "Web Testing"
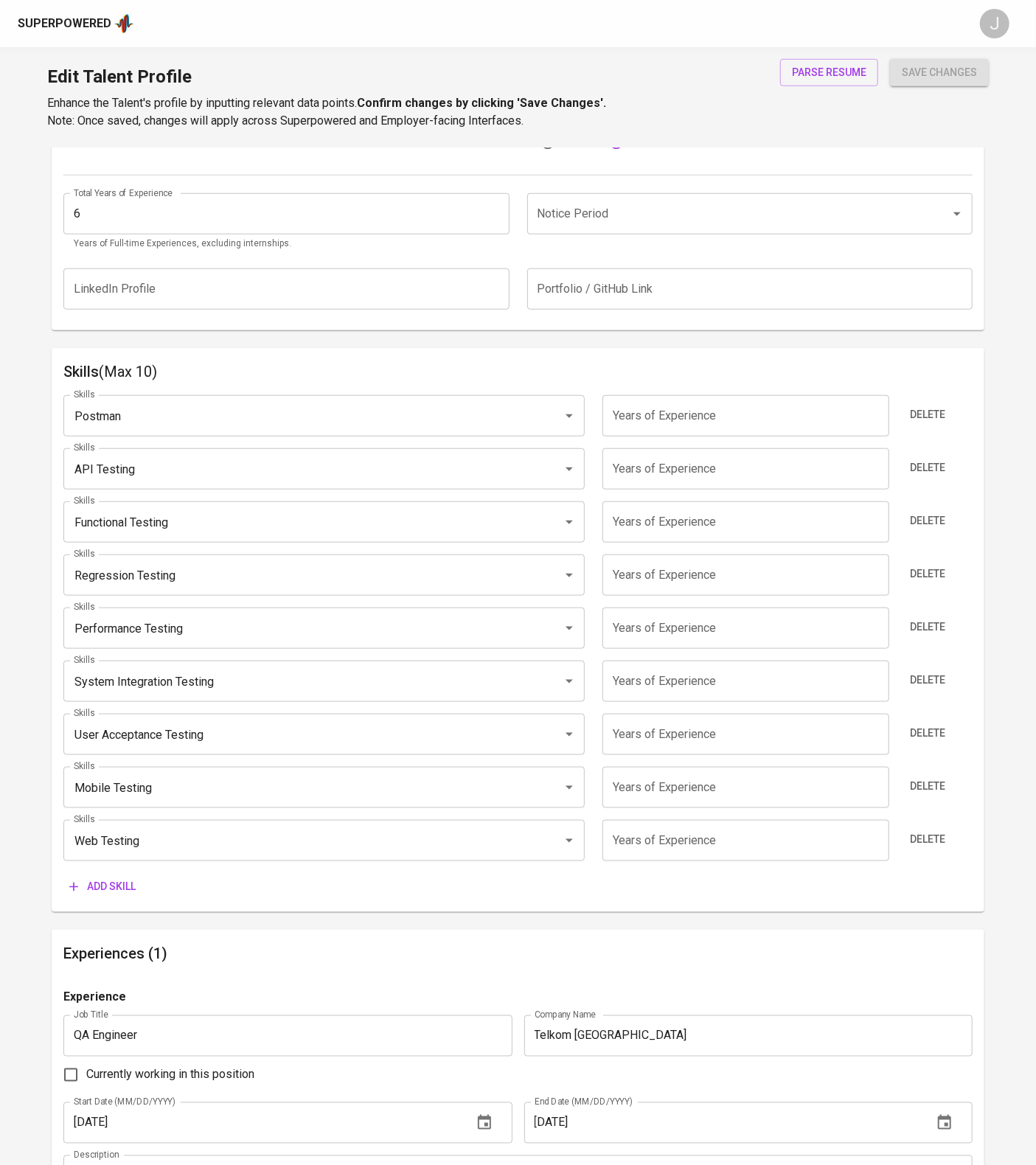
scroll to position [543, 0]
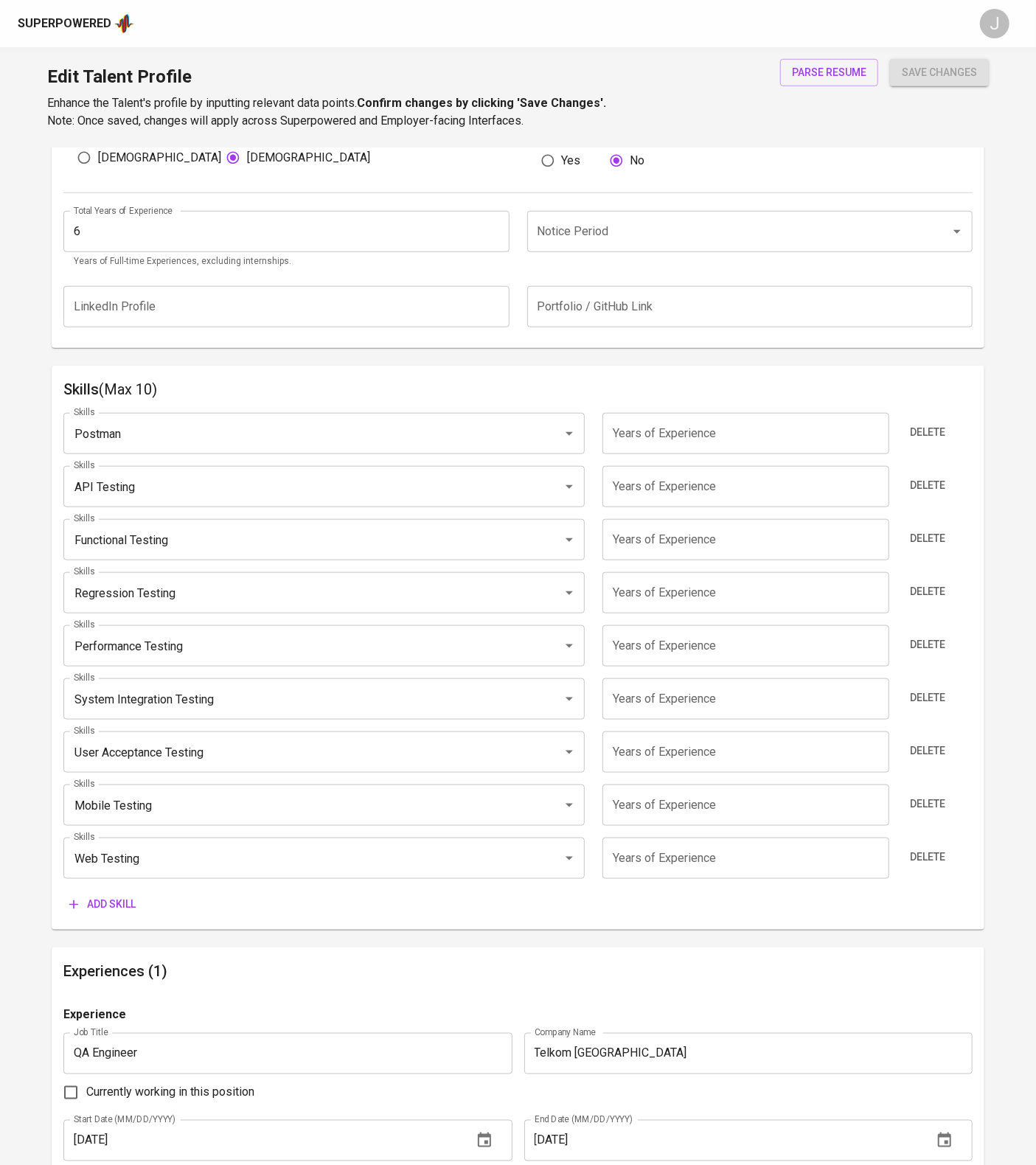
click at [643, 454] on input "number" at bounding box center [746, 434] width 287 height 41
type input "5"
click at [728, 507] on input "number" at bounding box center [746, 487] width 287 height 41
type input "5"
click at [711, 561] on input "number" at bounding box center [746, 540] width 287 height 41
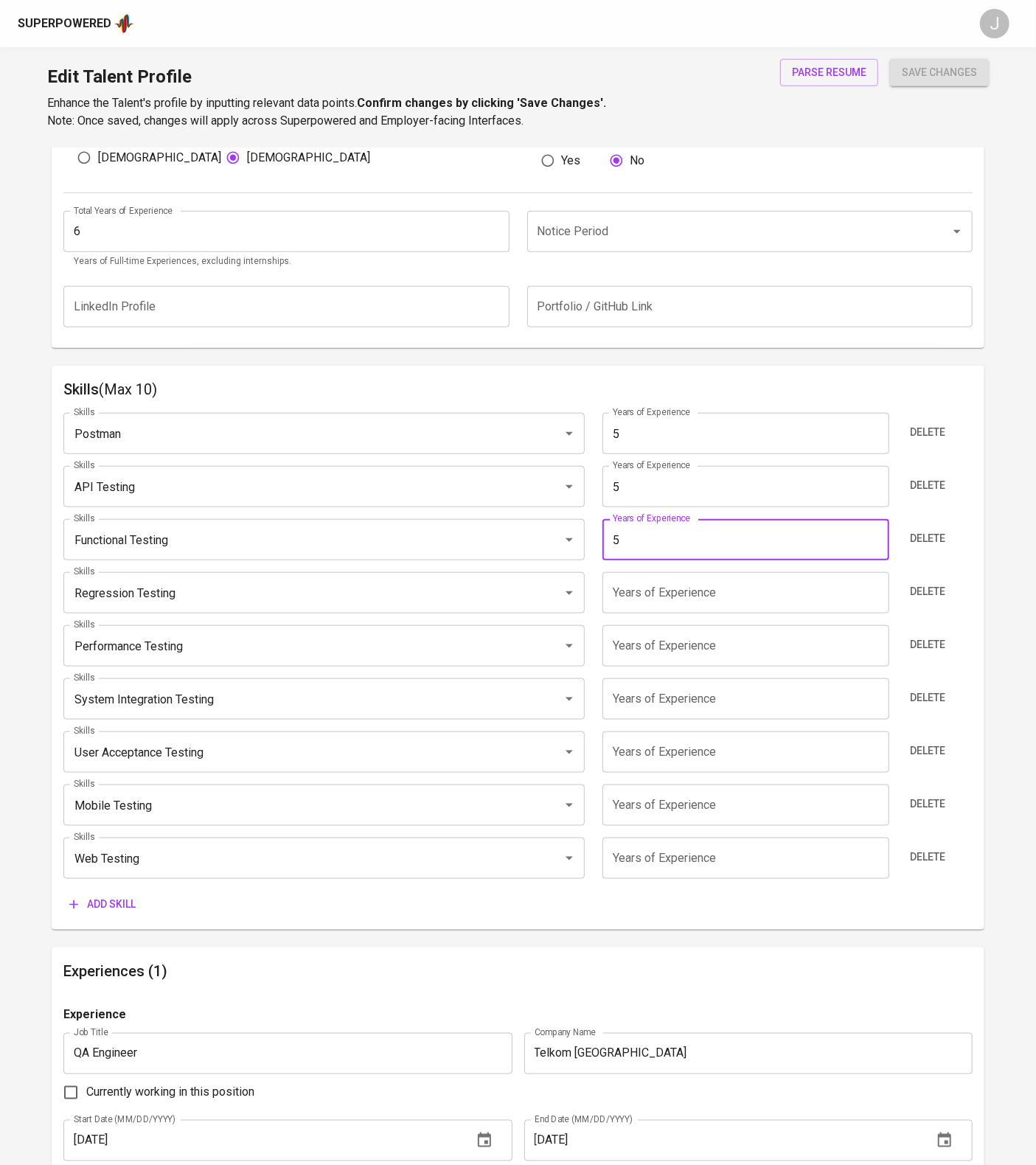
type input "5"
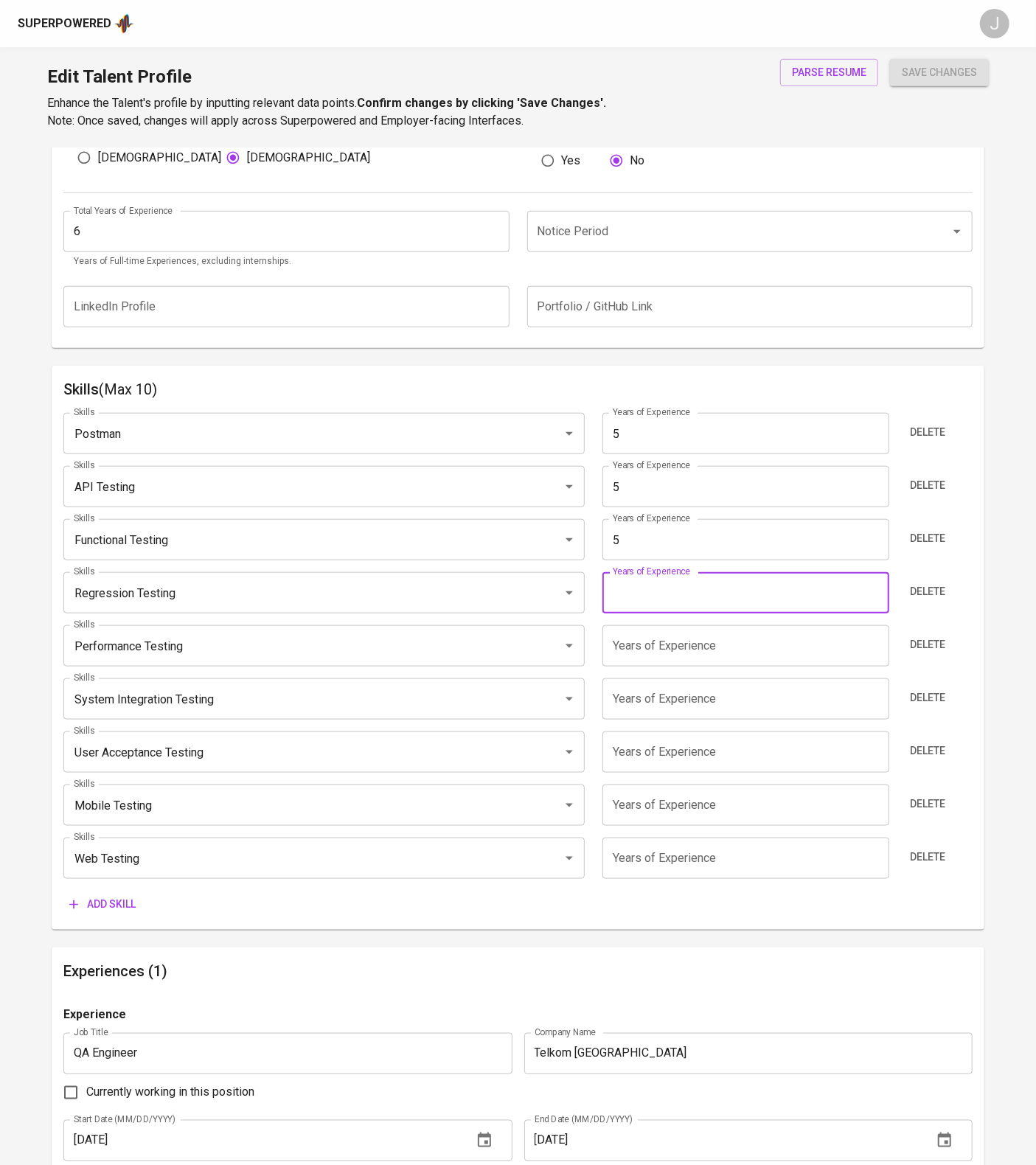
click at [702, 614] on input "number" at bounding box center [746, 593] width 287 height 41
type input "5"
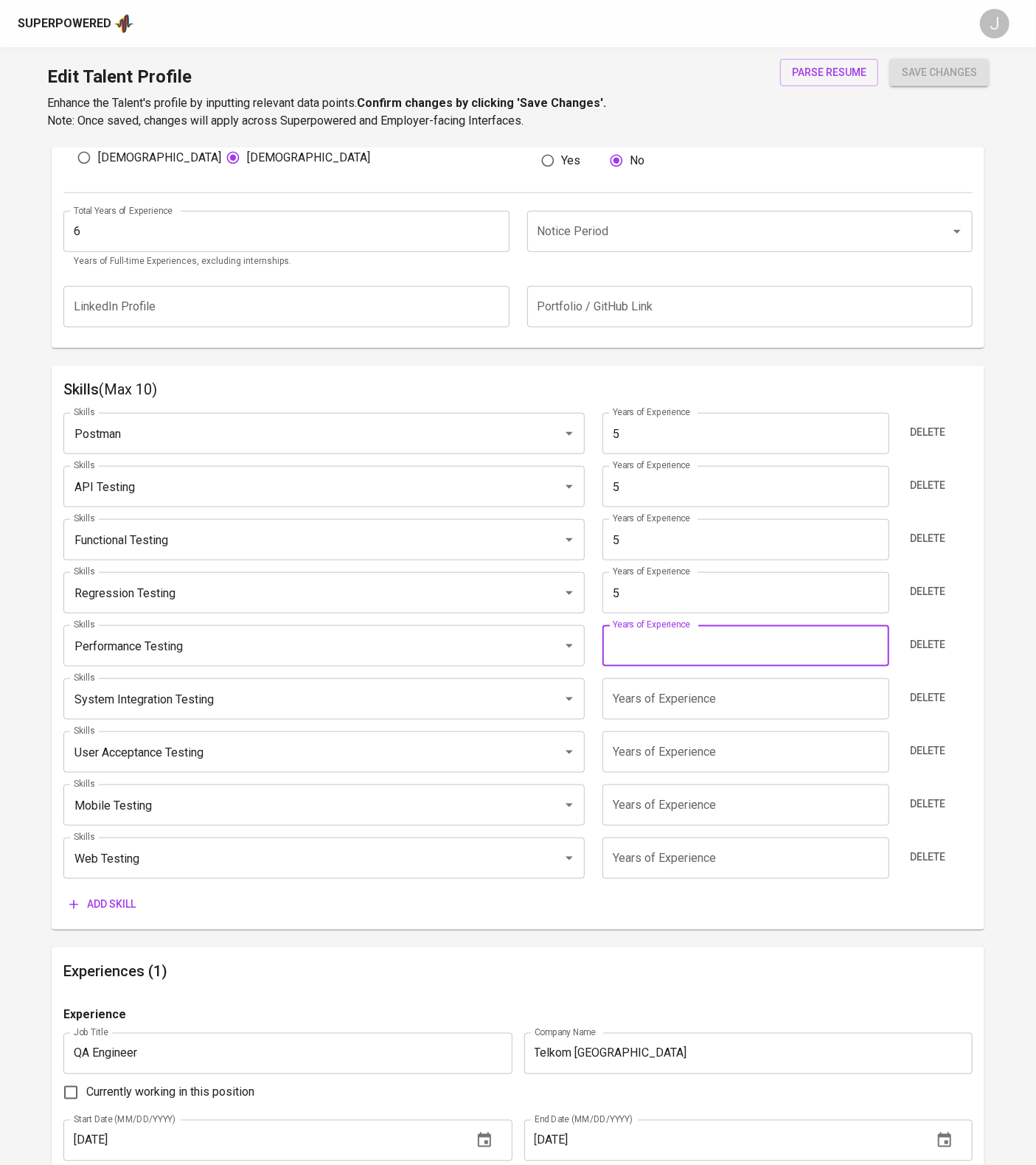
click at [685, 667] on input "number" at bounding box center [746, 646] width 287 height 41
type input "5"
click at [674, 720] on input "number" at bounding box center [746, 699] width 287 height 41
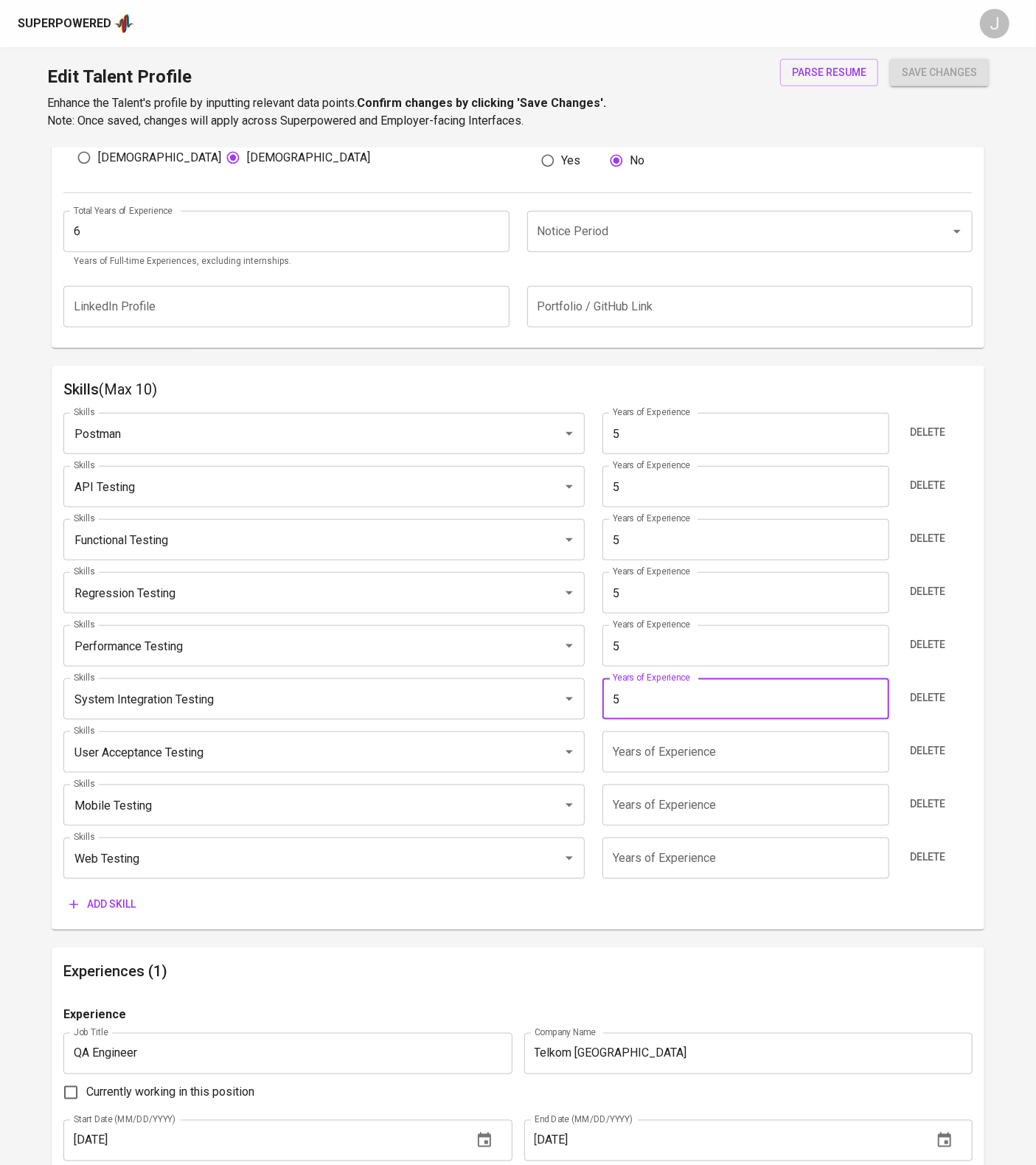
type input "5"
click at [673, 773] on input "number" at bounding box center [746, 752] width 287 height 41
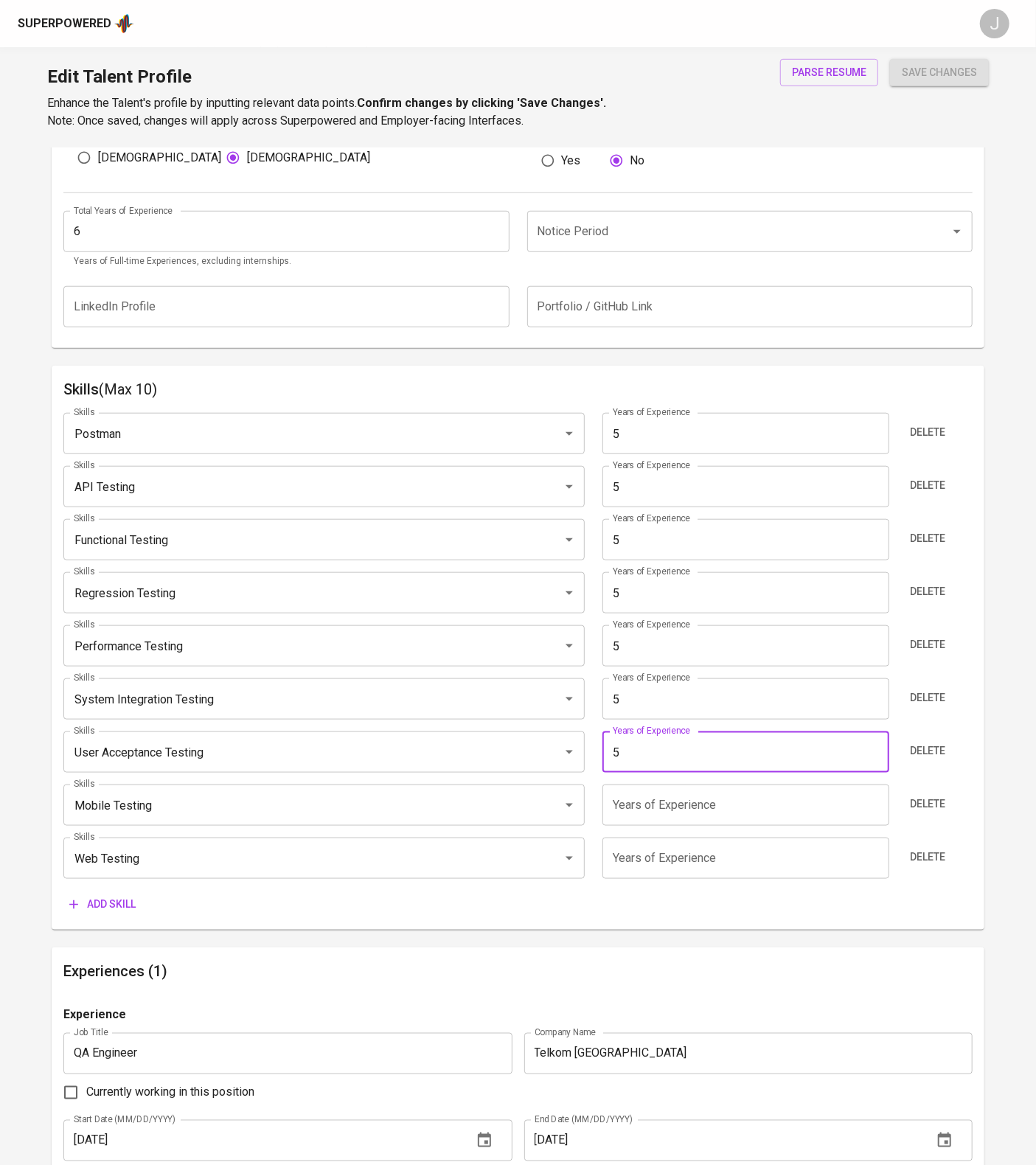
type input "5"
click at [675, 826] on input "number" at bounding box center [746, 805] width 287 height 41
type input "5"
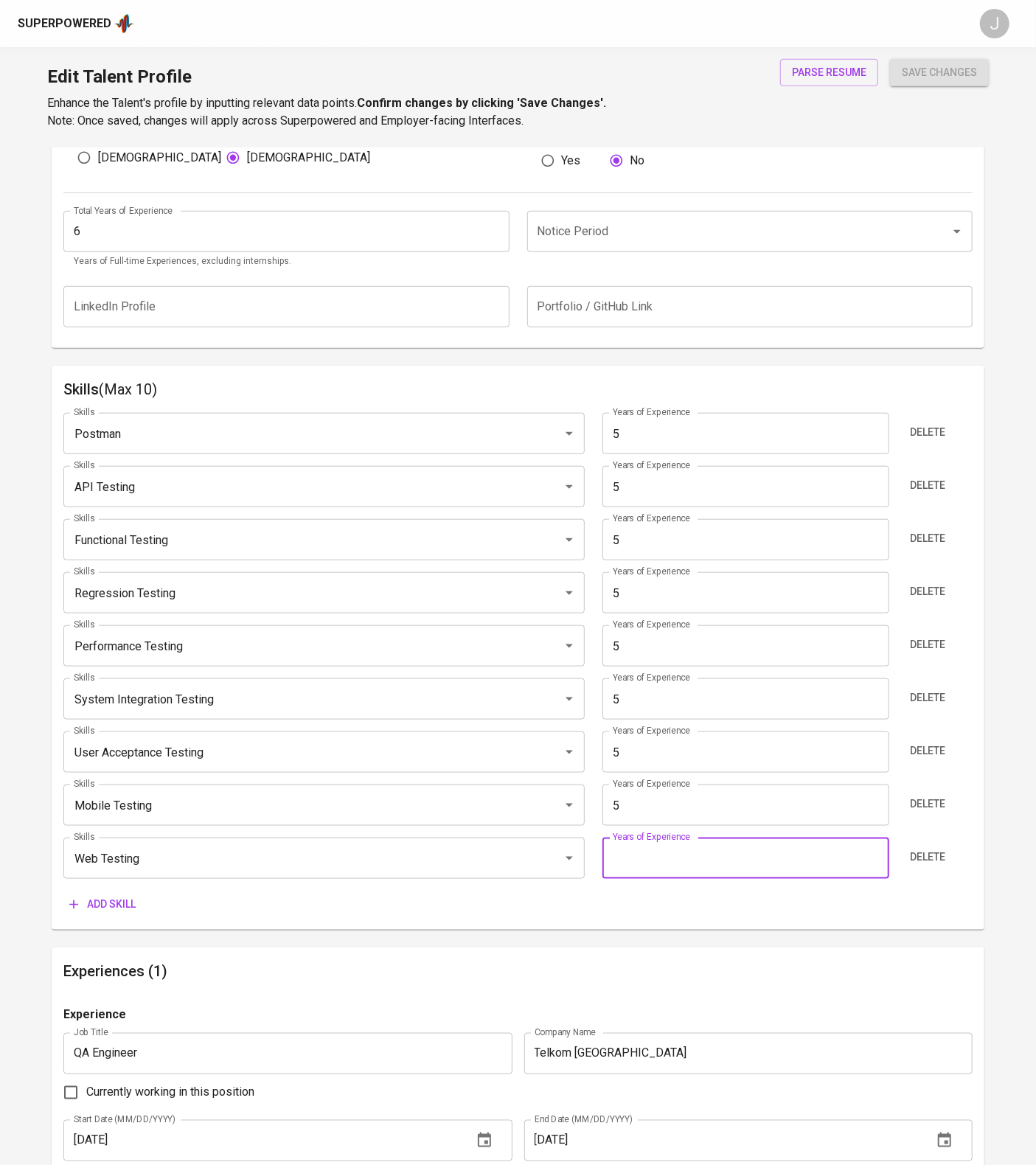
click at [670, 880] on input "number" at bounding box center [746, 858] width 287 height 41
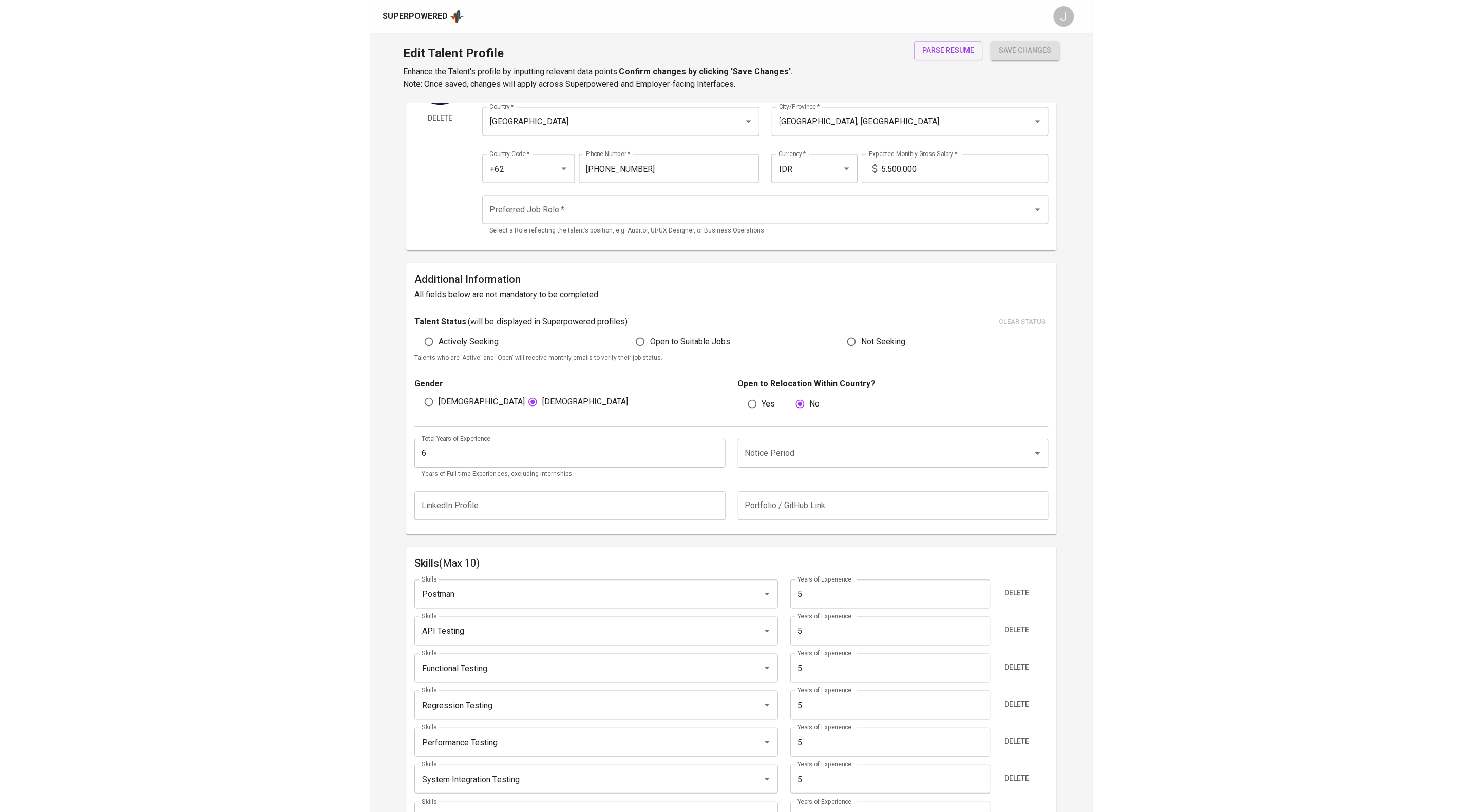
scroll to position [0, 0]
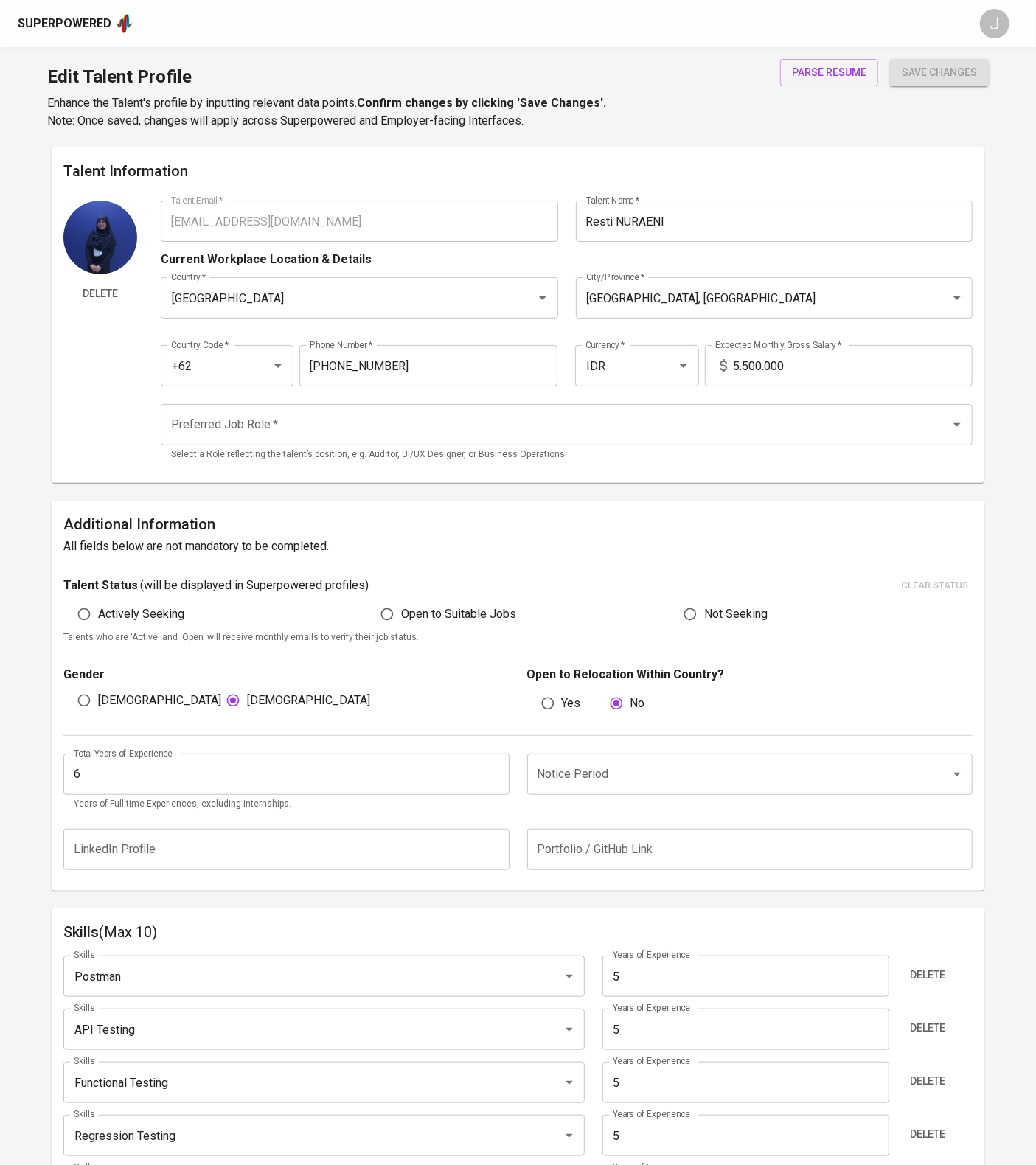
type input "5"
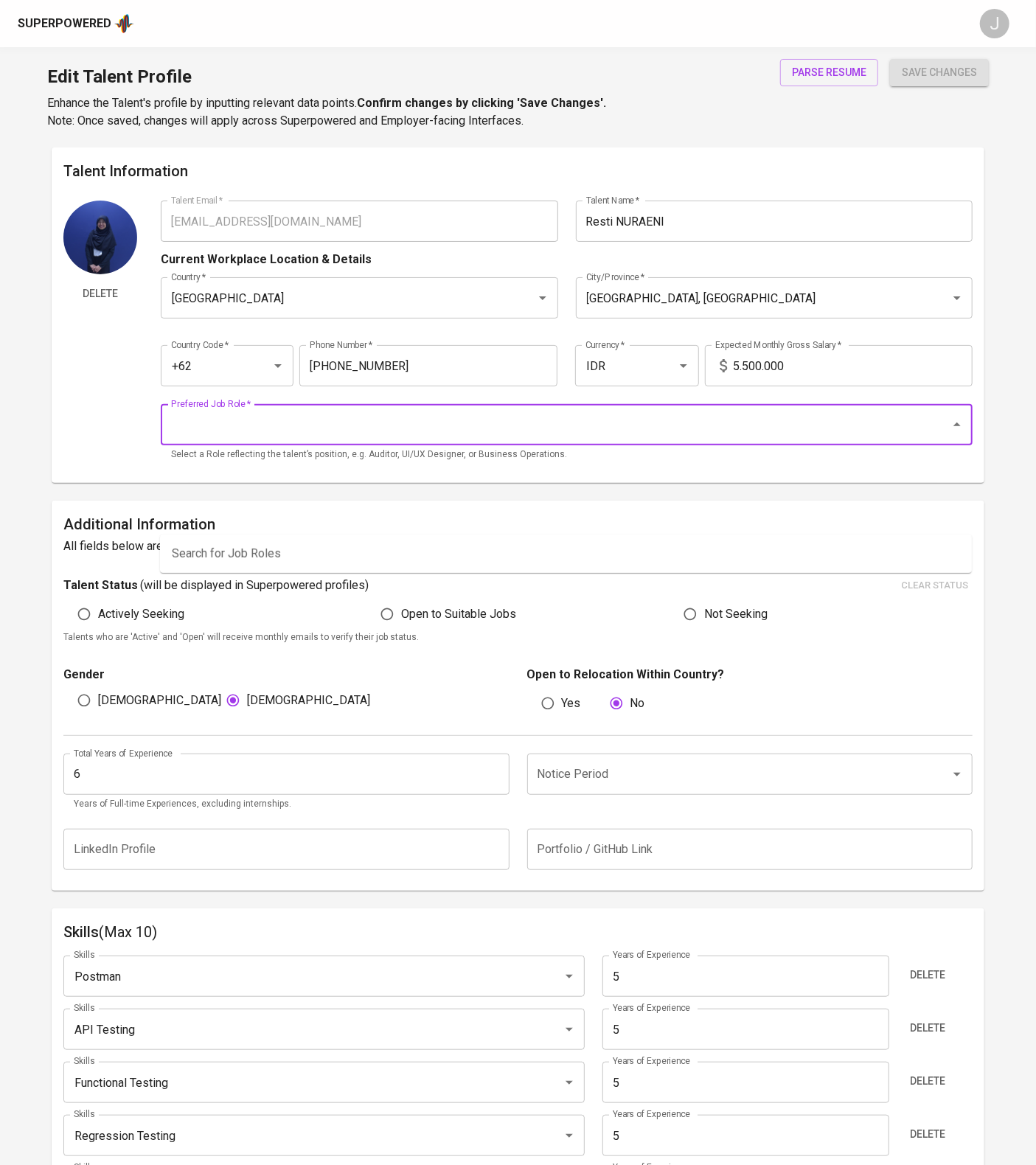
click at [493, 438] on input "Preferred Job Role   *" at bounding box center [546, 424] width 757 height 28
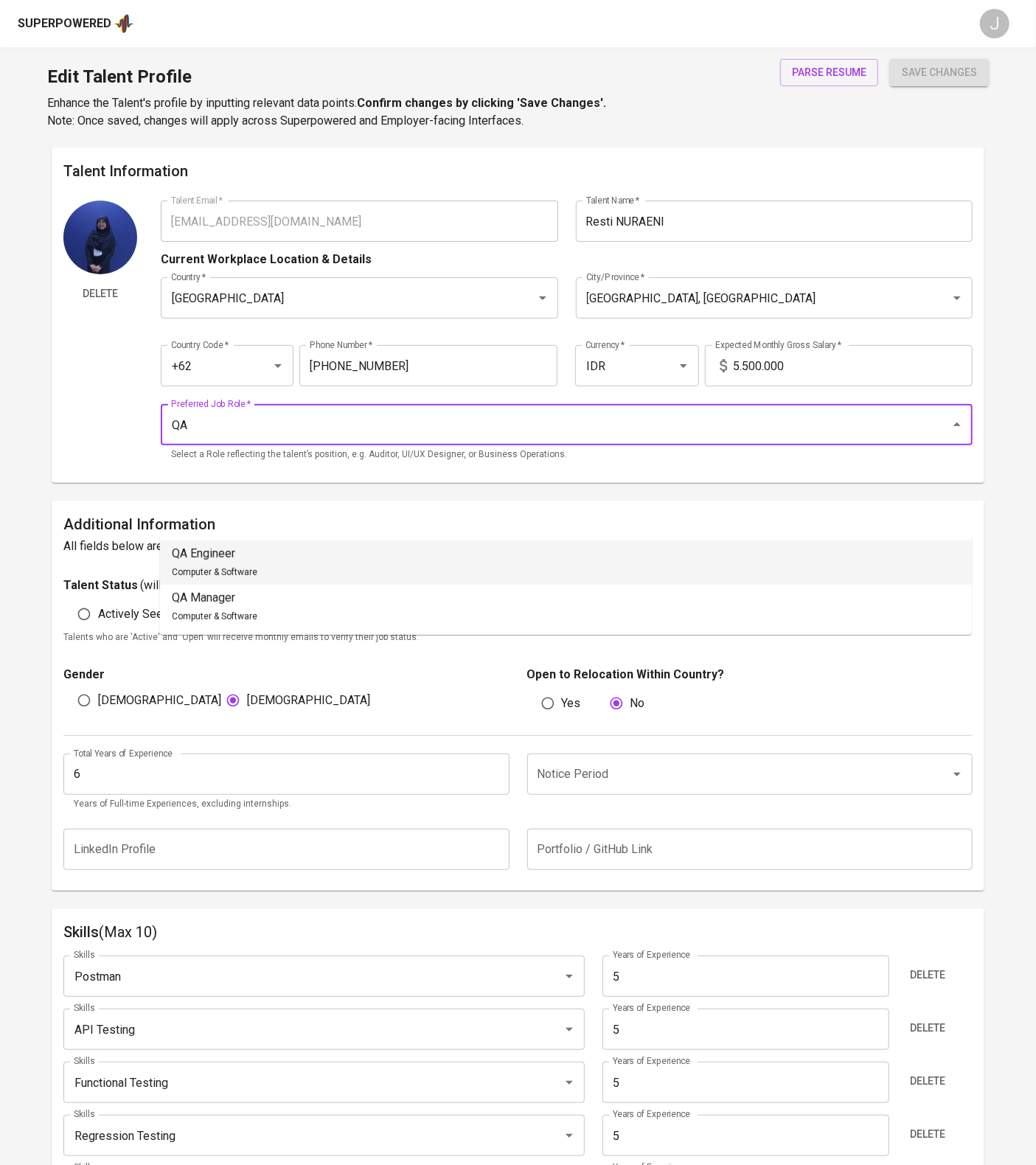
click at [478, 565] on li "QA Engineer Computer & Software" at bounding box center [566, 562] width 812 height 44
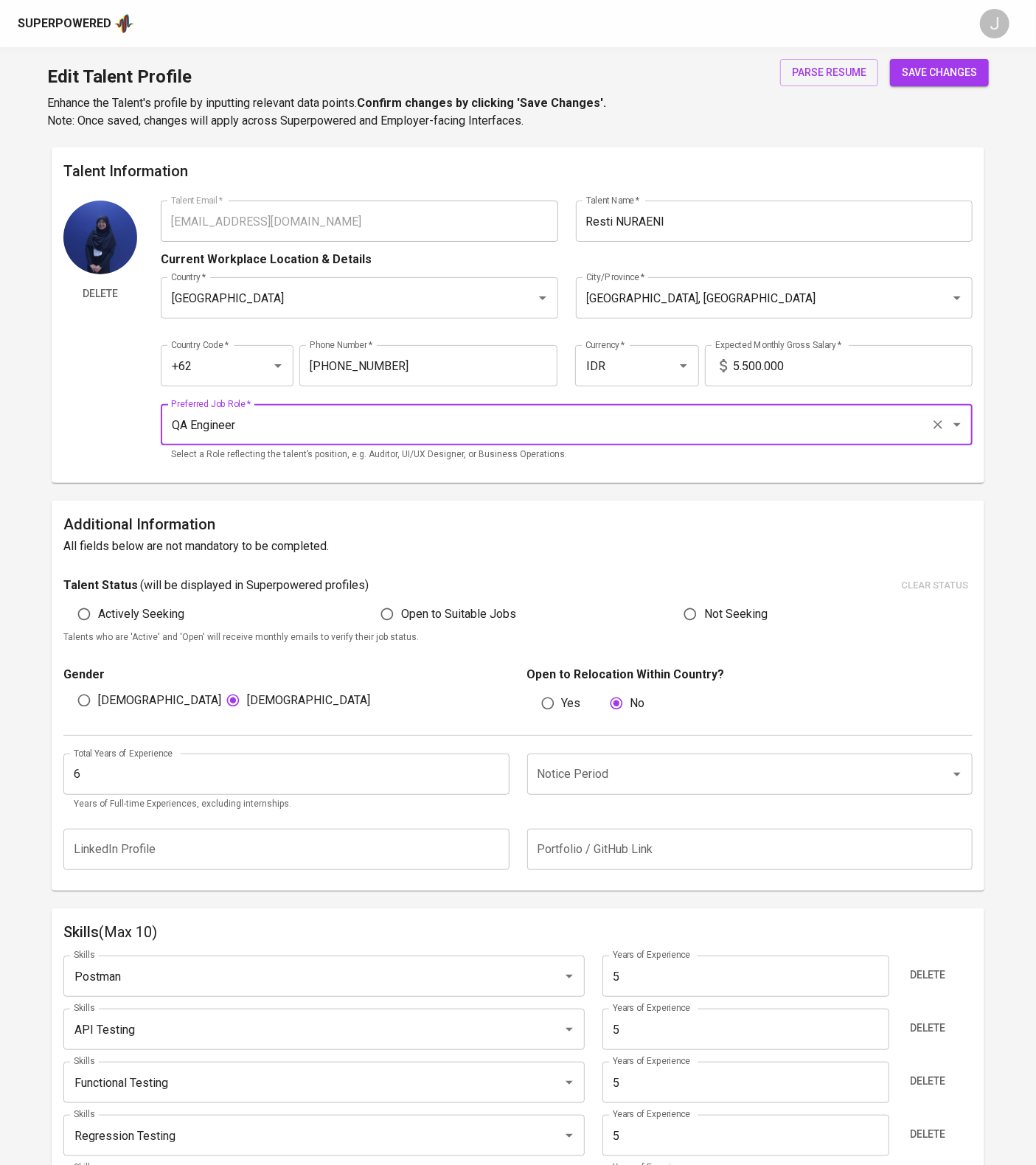
type input "QA Engineer"
click at [918, 74] on span "save changes" at bounding box center [939, 73] width 76 height 19
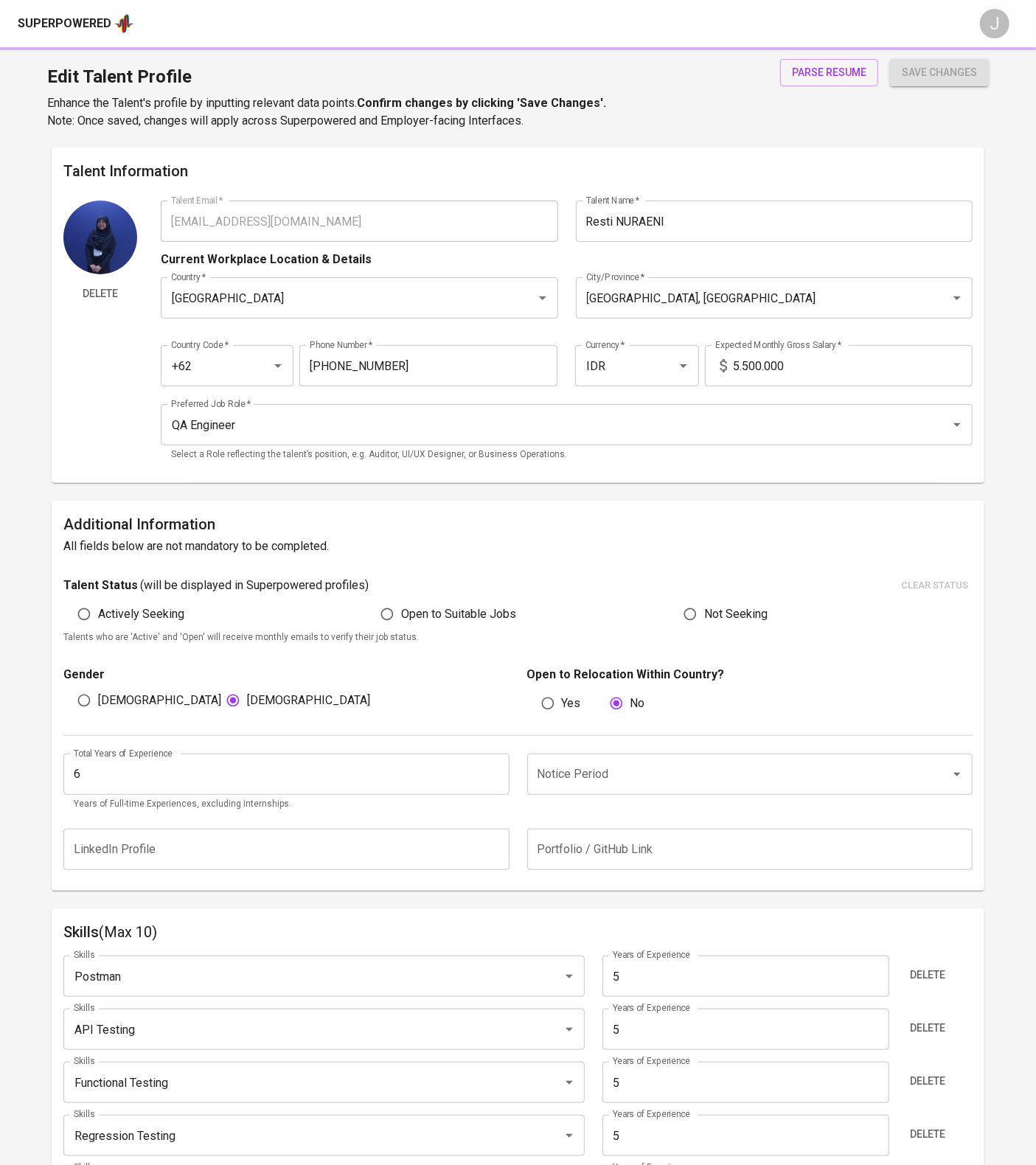
type input "Web Testing"
type input "Mobile Testing"
type input "User Acceptance Testing (UAT)"
type input "System Integration Testing (SIT)"
type input "Regression Testing"
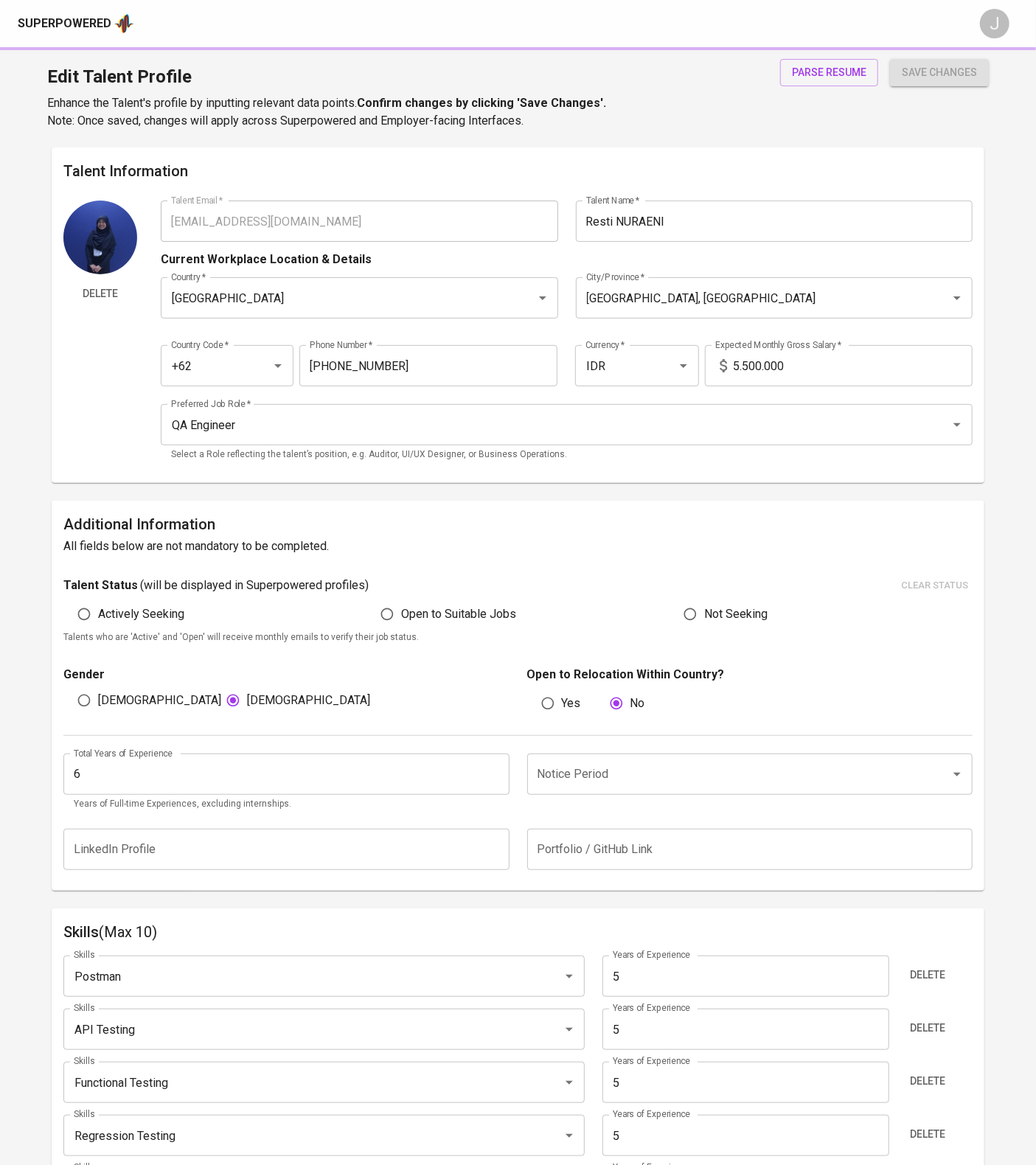
type input "Functional Testing"
type input "API Testing"
type input "Postman"
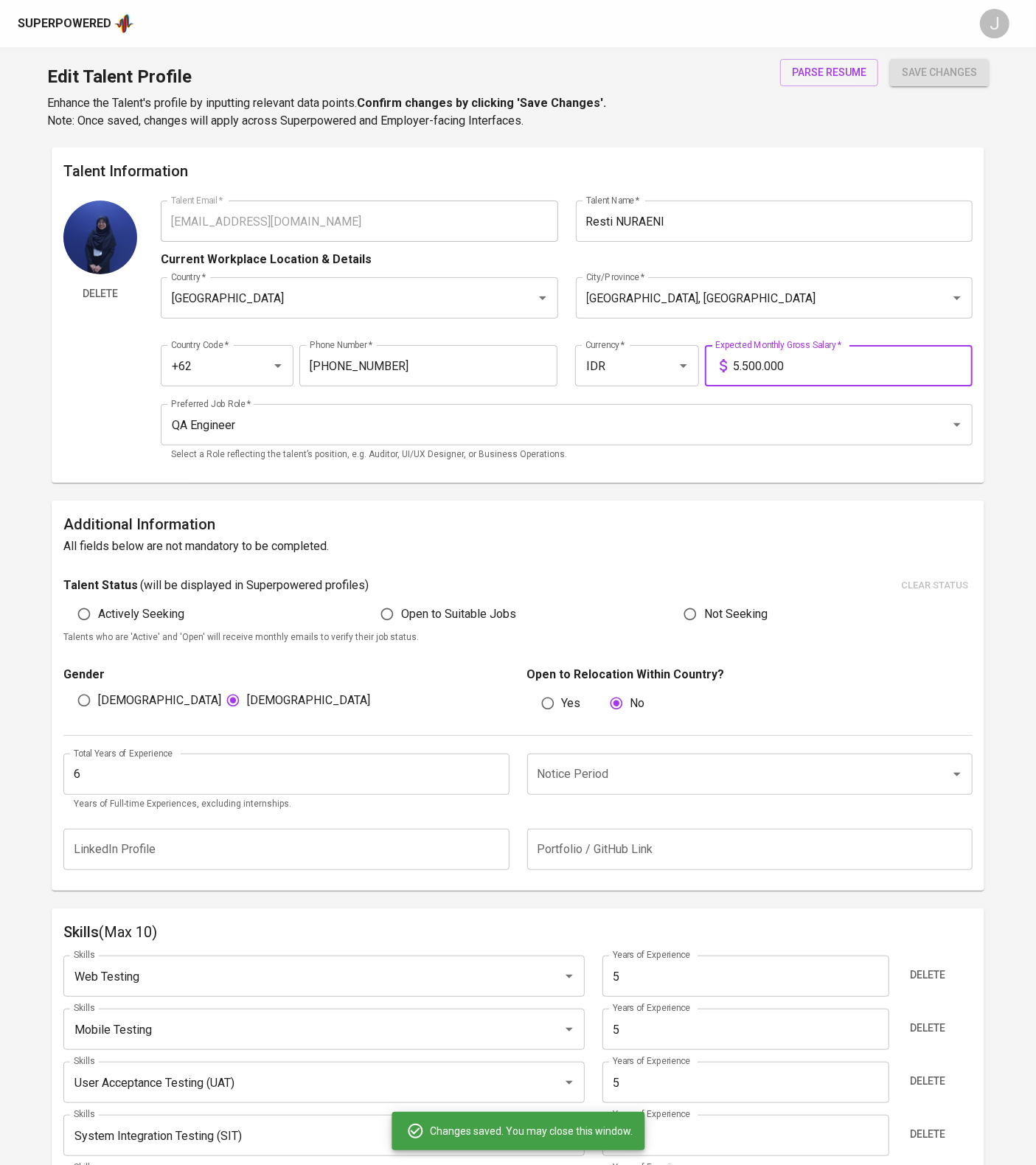
drag, startPoint x: 855, startPoint y: 441, endPoint x: 573, endPoint y: 437, distance: 282.0
click at [573, 395] on div "Country Code   * +62 Country Code * Phone Number   * 858-4696-6733 Phone Number…" at bounding box center [566, 361] width 812 height 68
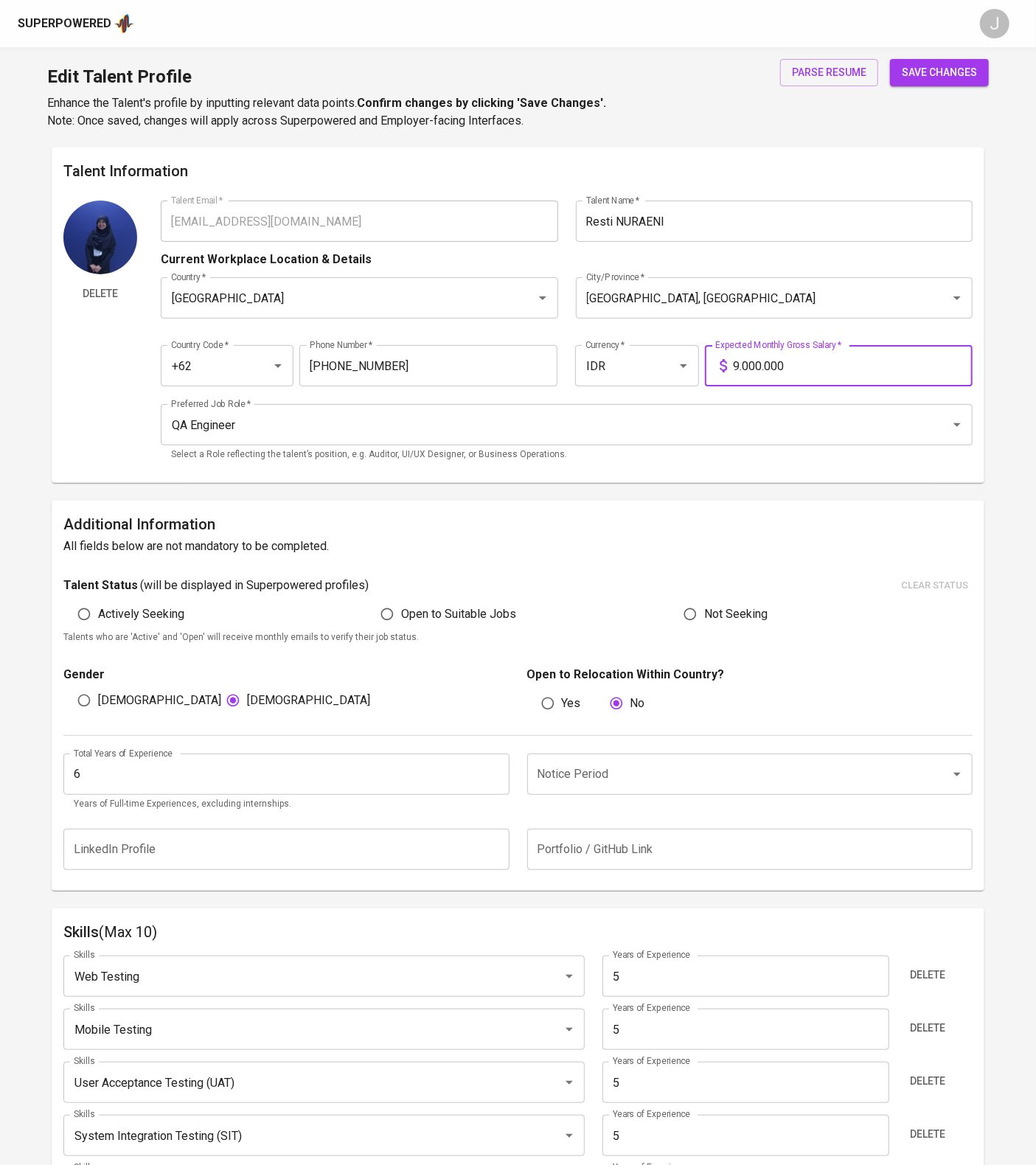
click at [977, 85] on button "save changes" at bounding box center [939, 72] width 99 height 27
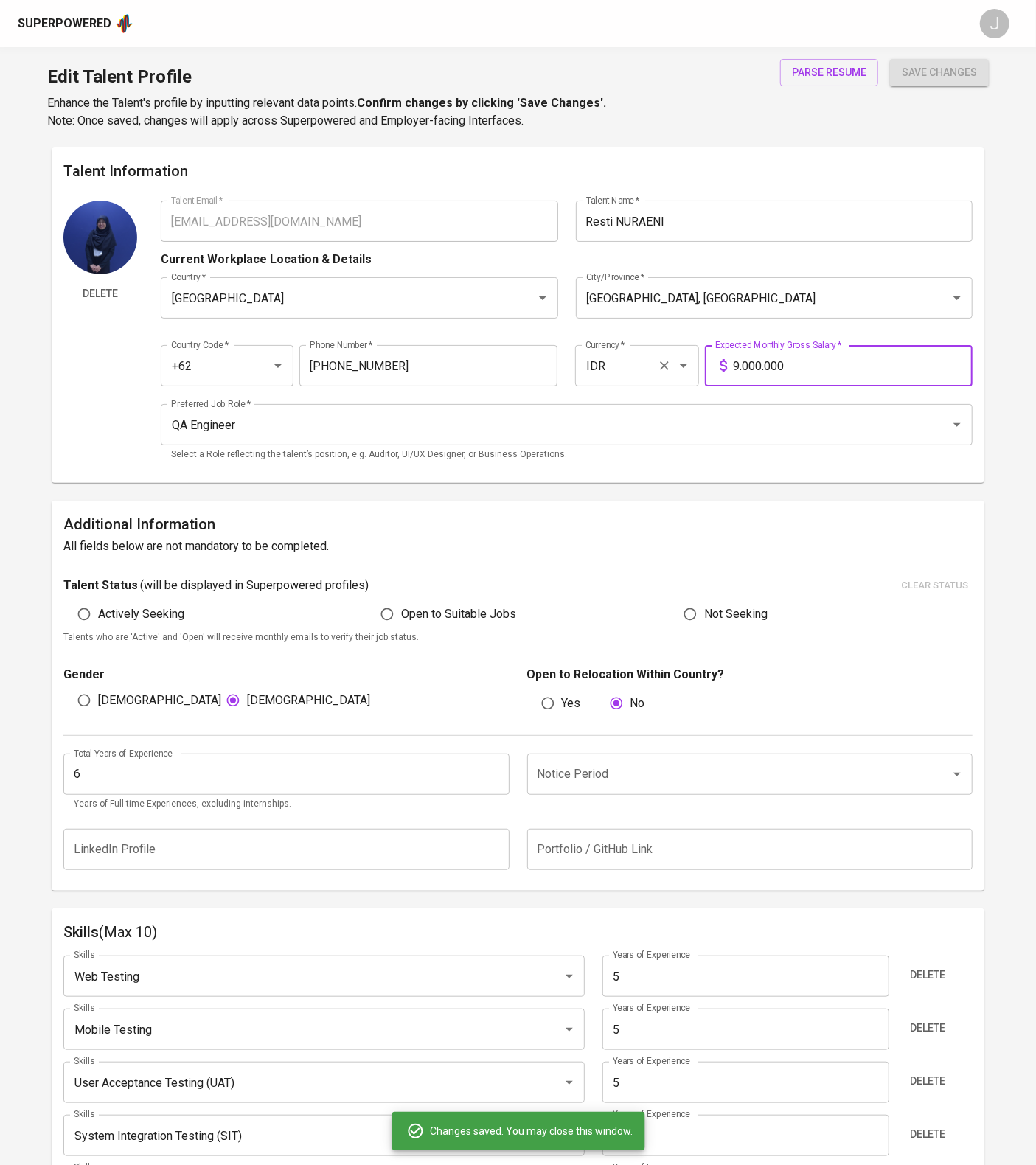
drag, startPoint x: 841, startPoint y: 460, endPoint x: 642, endPoint y: 442, distance: 199.8
click at [642, 395] on div "Country Code   * +62 Country Code * Phone Number   * 858-4696-6733 Phone Number…" at bounding box center [566, 361] width 812 height 68
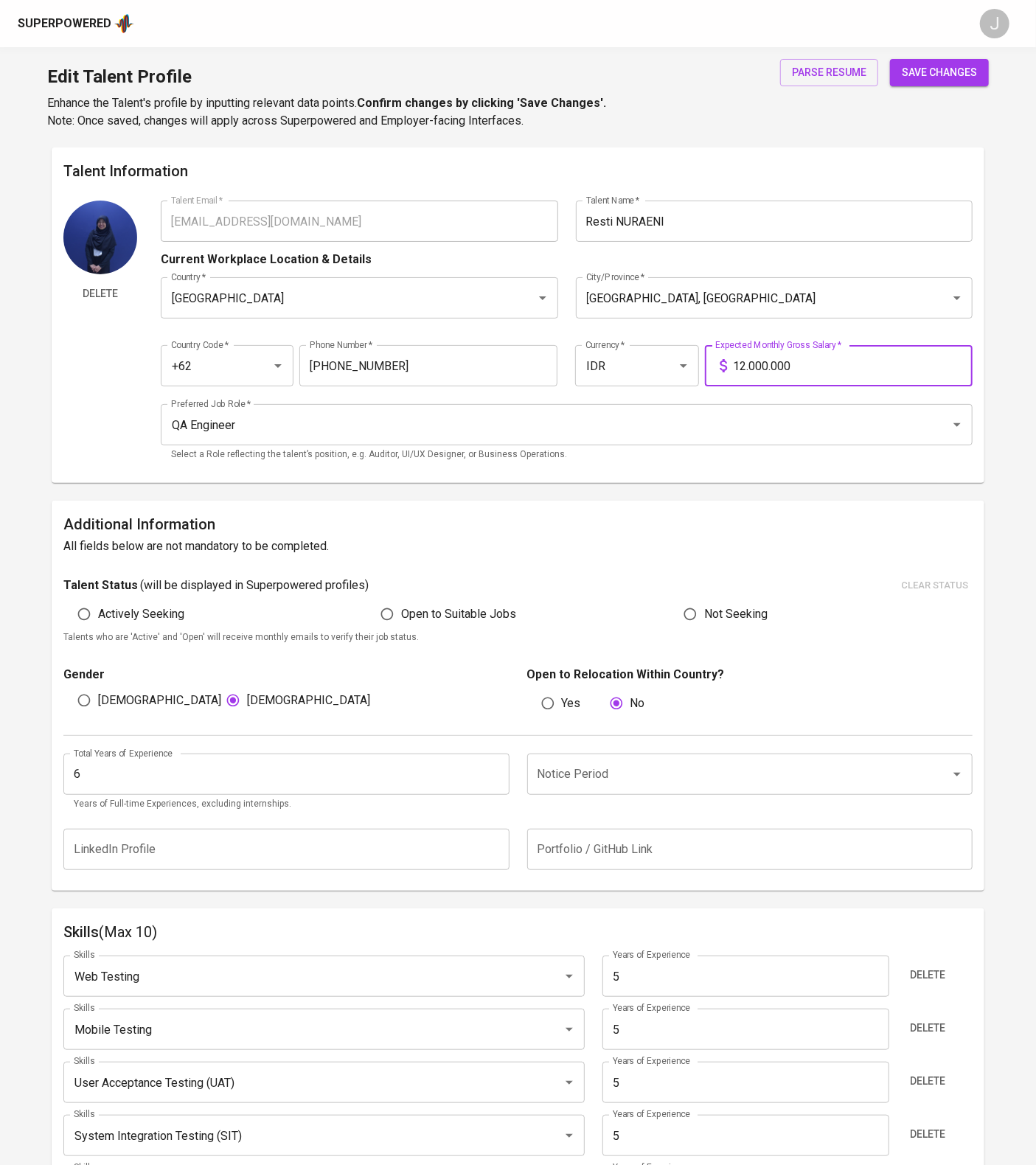
type input "12.000.000"
click at [932, 76] on span "save changes" at bounding box center [939, 73] width 76 height 19
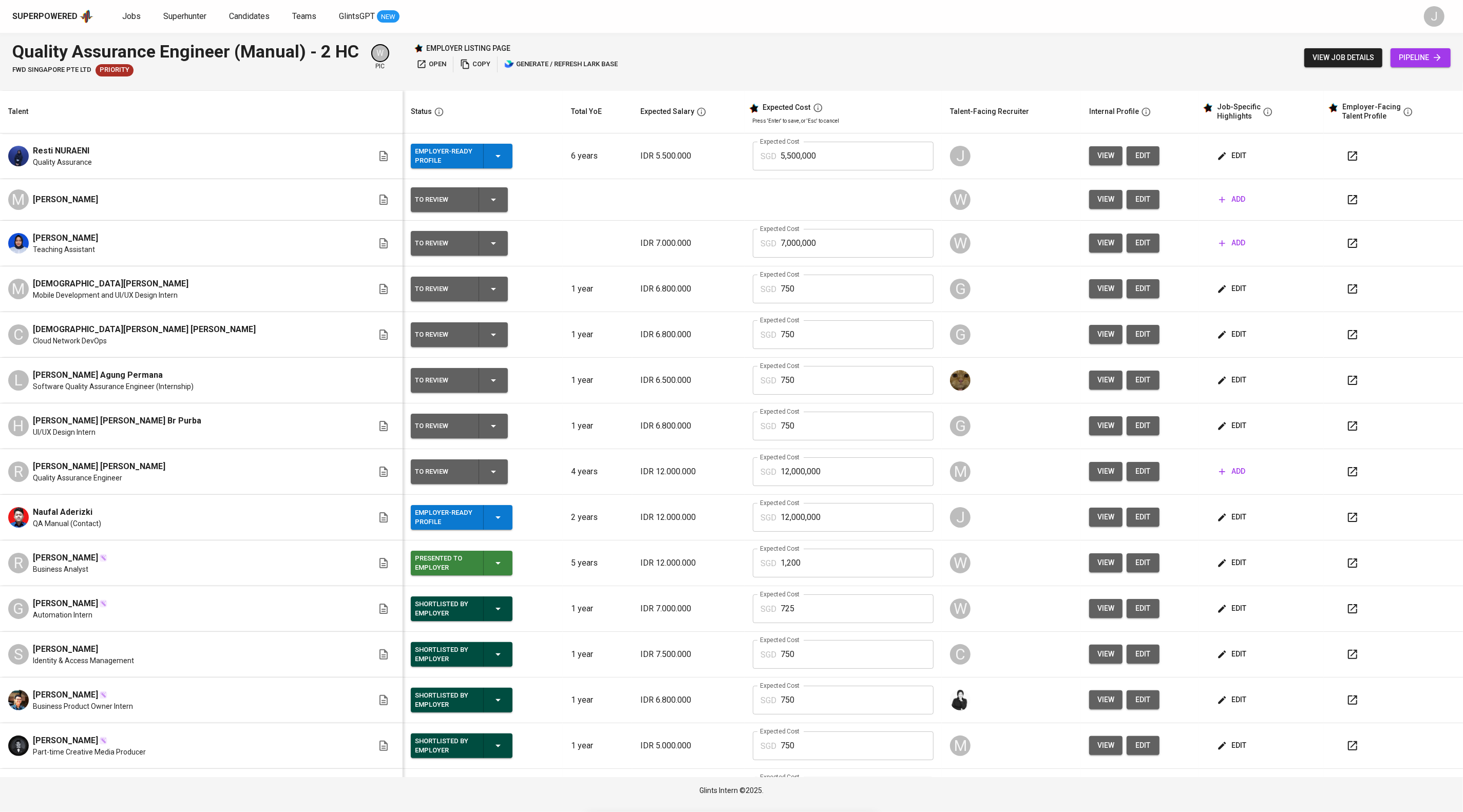
click at [1237, 524] on span "edit" at bounding box center [1232, 517] width 27 height 13
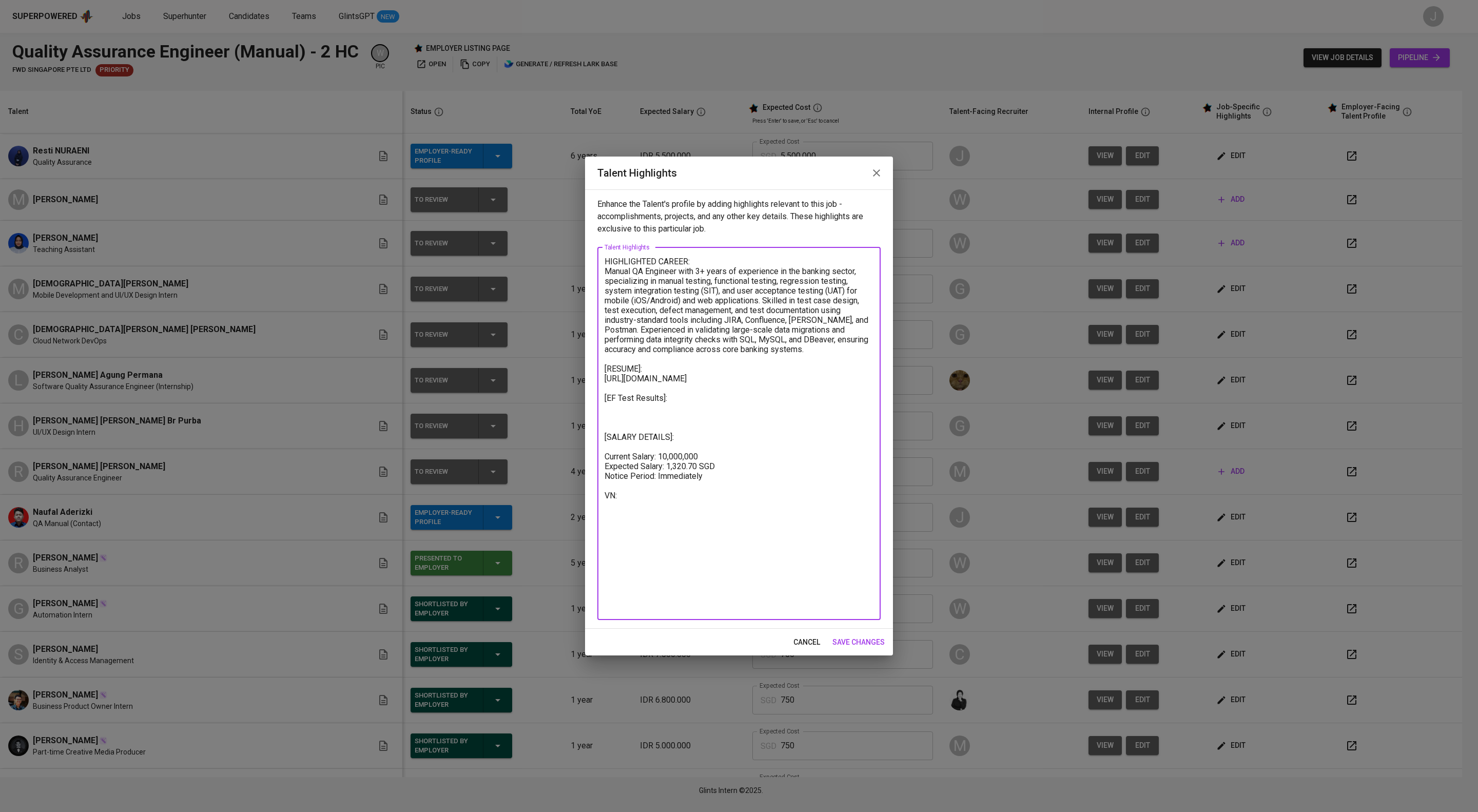
drag, startPoint x: 631, startPoint y: 604, endPoint x: 602, endPoint y: 521, distance: 87.9
click at [602, 521] on div "HIGHLIGHTED CAREER: Manual QA Engineer with 3+ years of experience in the banki…" at bounding box center [739, 434] width 283 height 373
click at [860, 646] on span "save changes" at bounding box center [859, 643] width 53 height 13
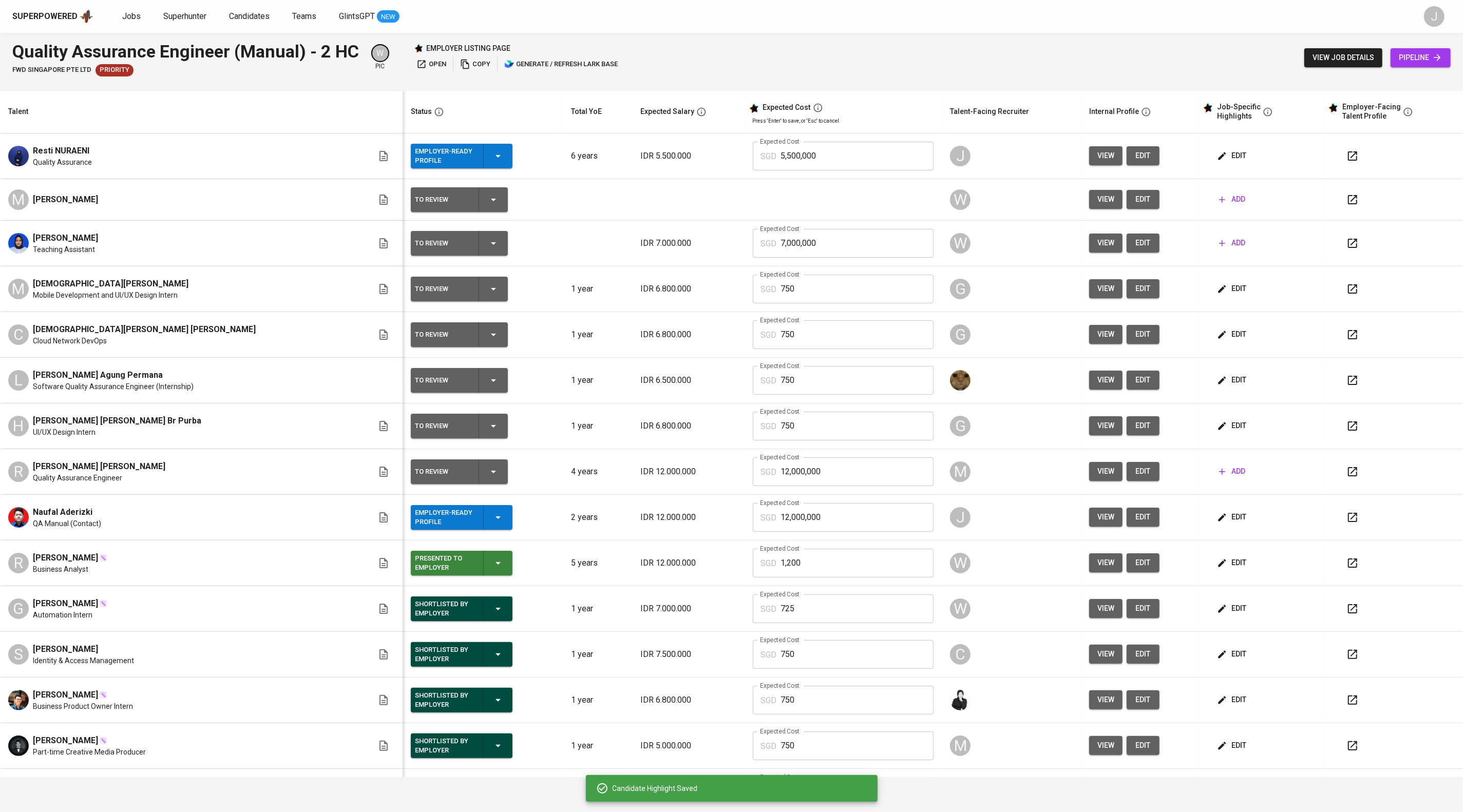
click at [1241, 166] on button "edit" at bounding box center [1232, 155] width 36 height 19
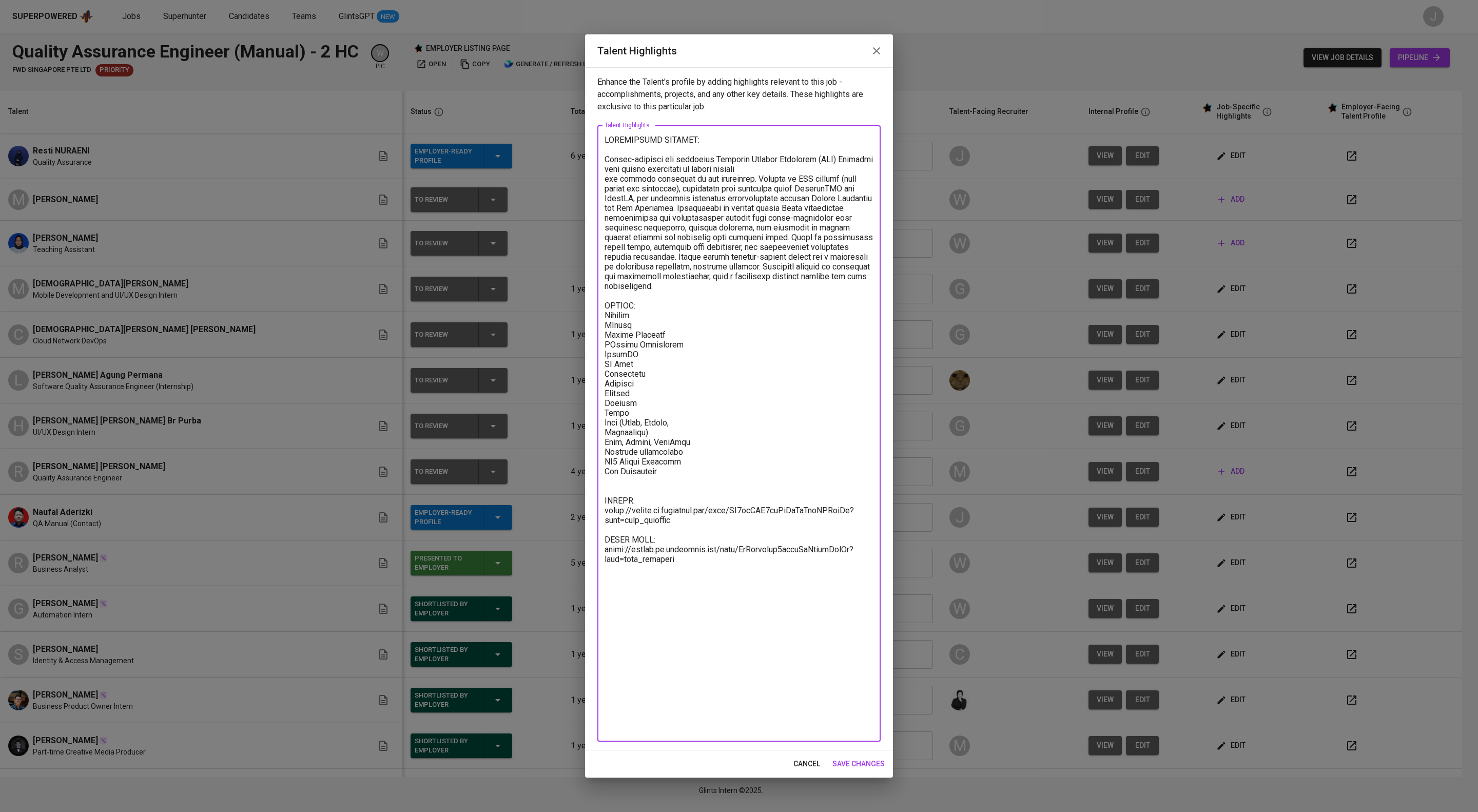
click at [668, 730] on textarea at bounding box center [739, 434] width 269 height 597
paste textarea "[SALARY DETAILS]: Current Salary: 10,000,000 Expected Salary: 1,320.70 SGD Noti…"
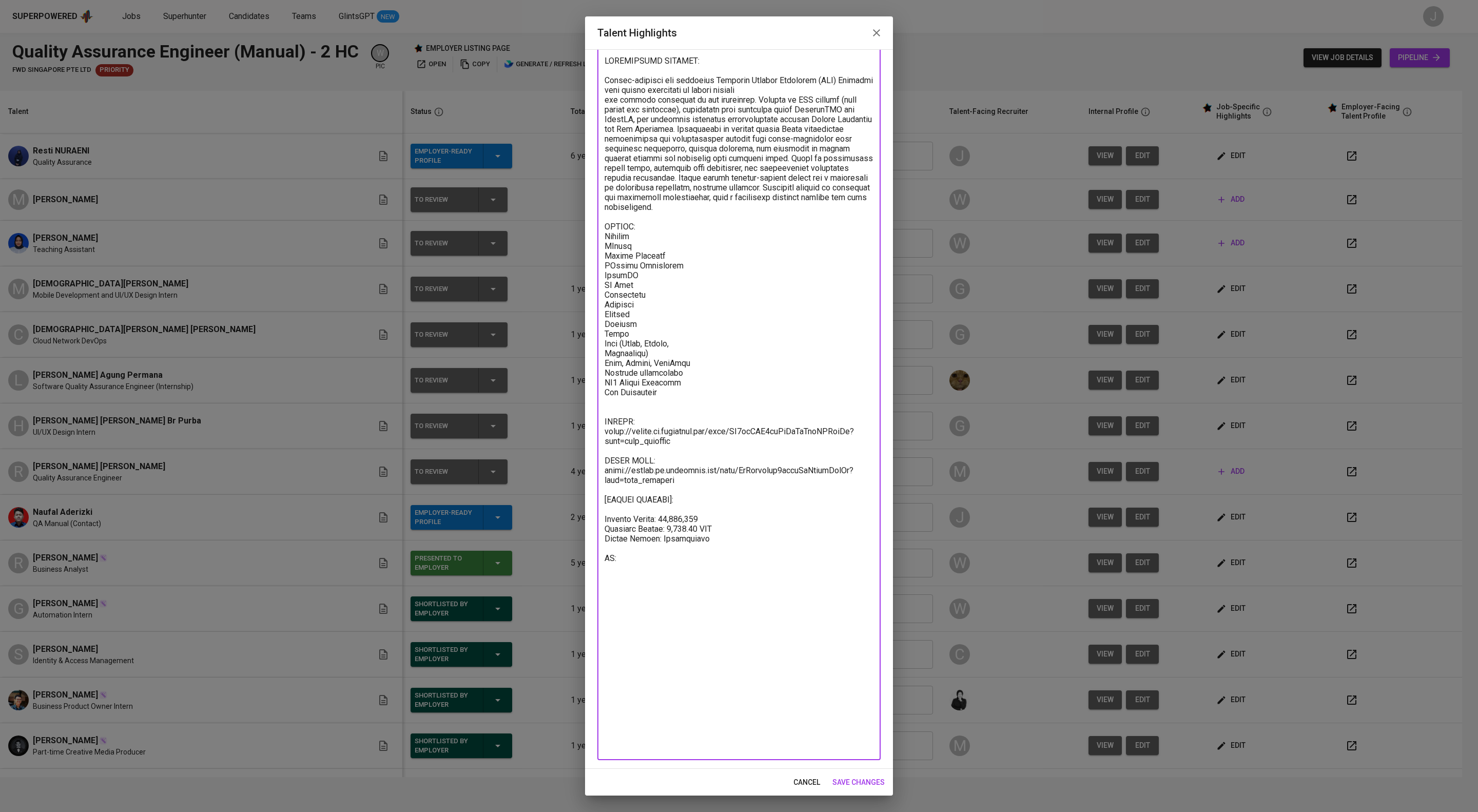
scroll to position [93, 0]
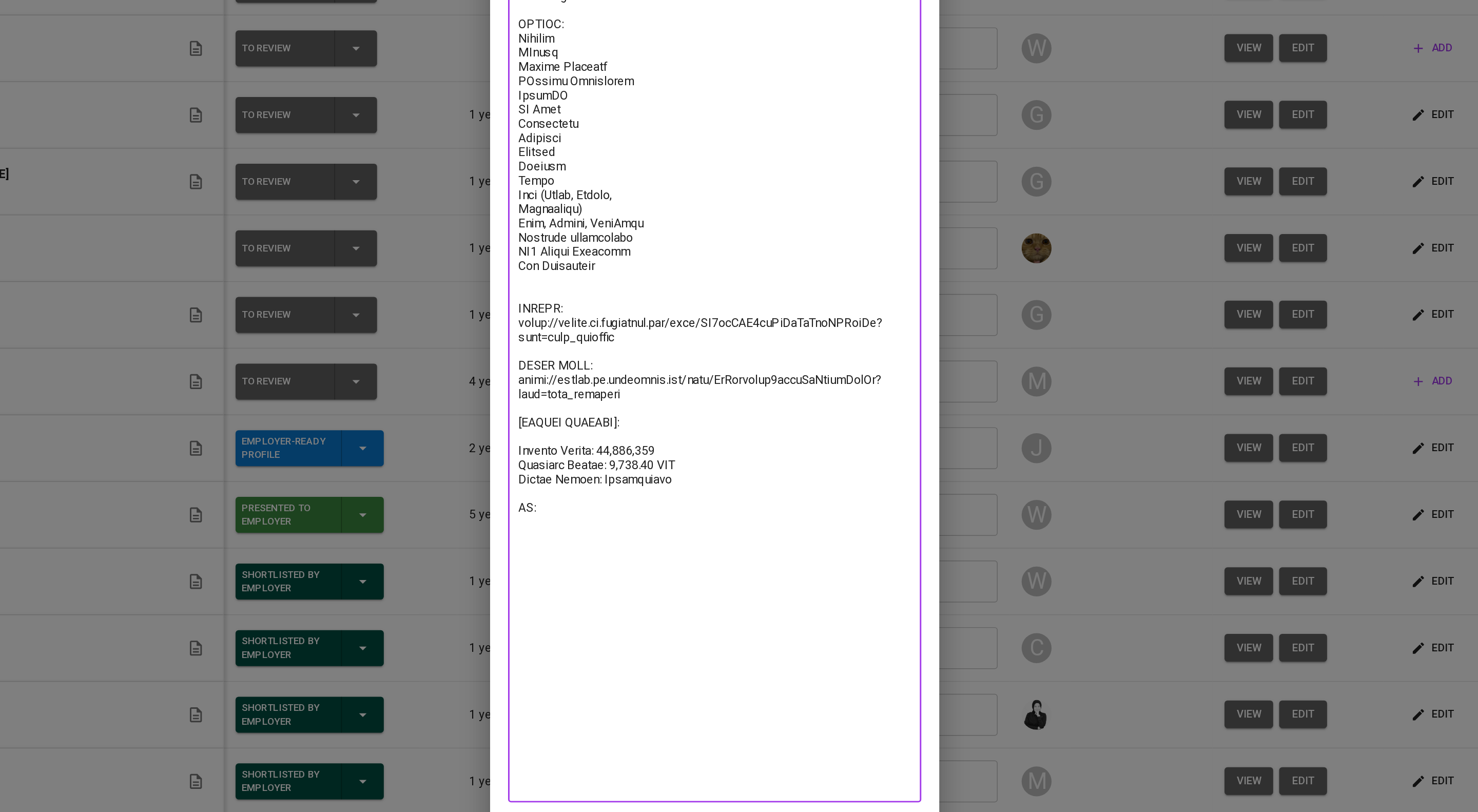
type textarea "HIGHLIGHTED SUMMARY: Detail-oriented and proactive Software Quality Assurance (…"
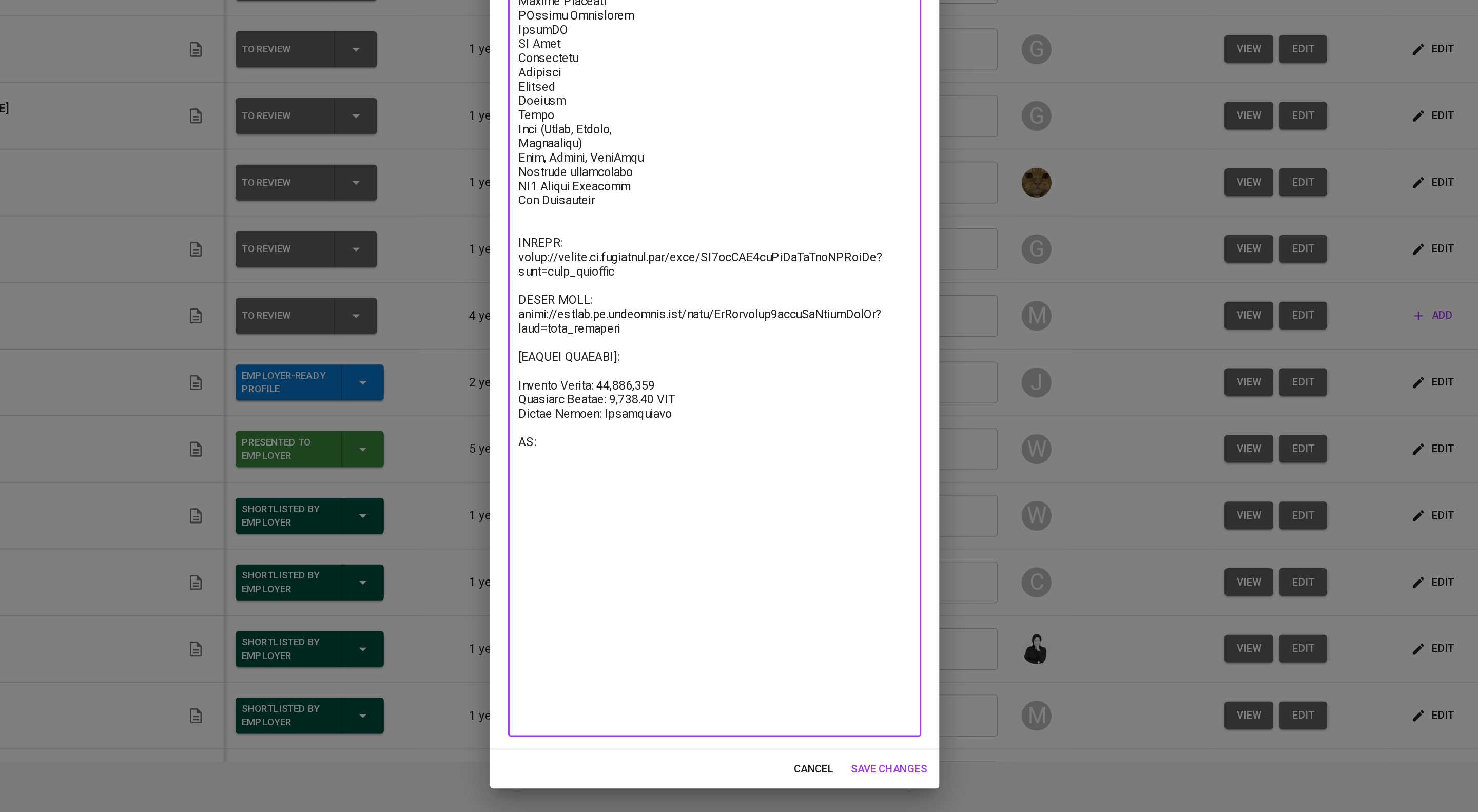
scroll to position [0, 0]
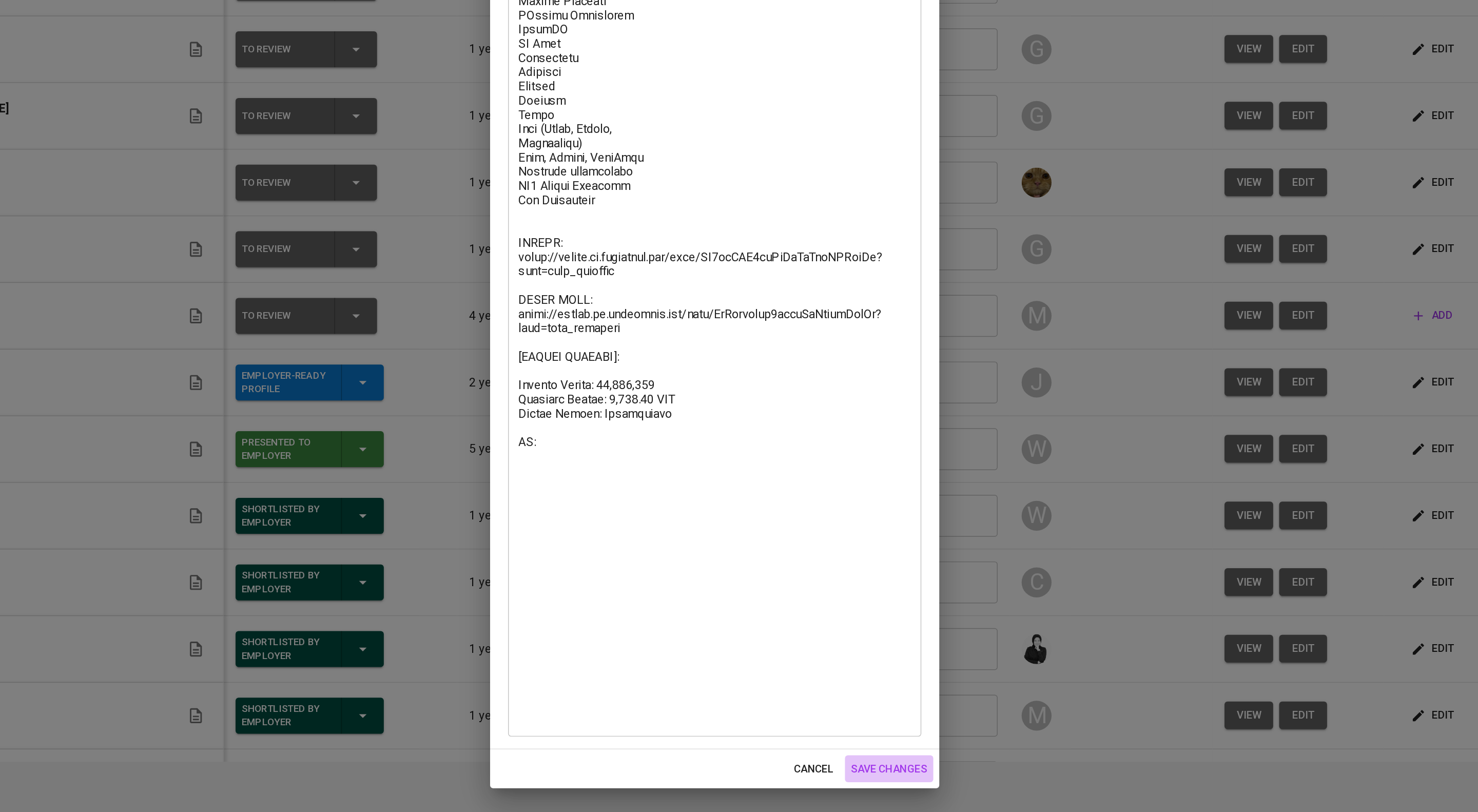
click at [856, 776] on span "save changes" at bounding box center [859, 783] width 53 height 13
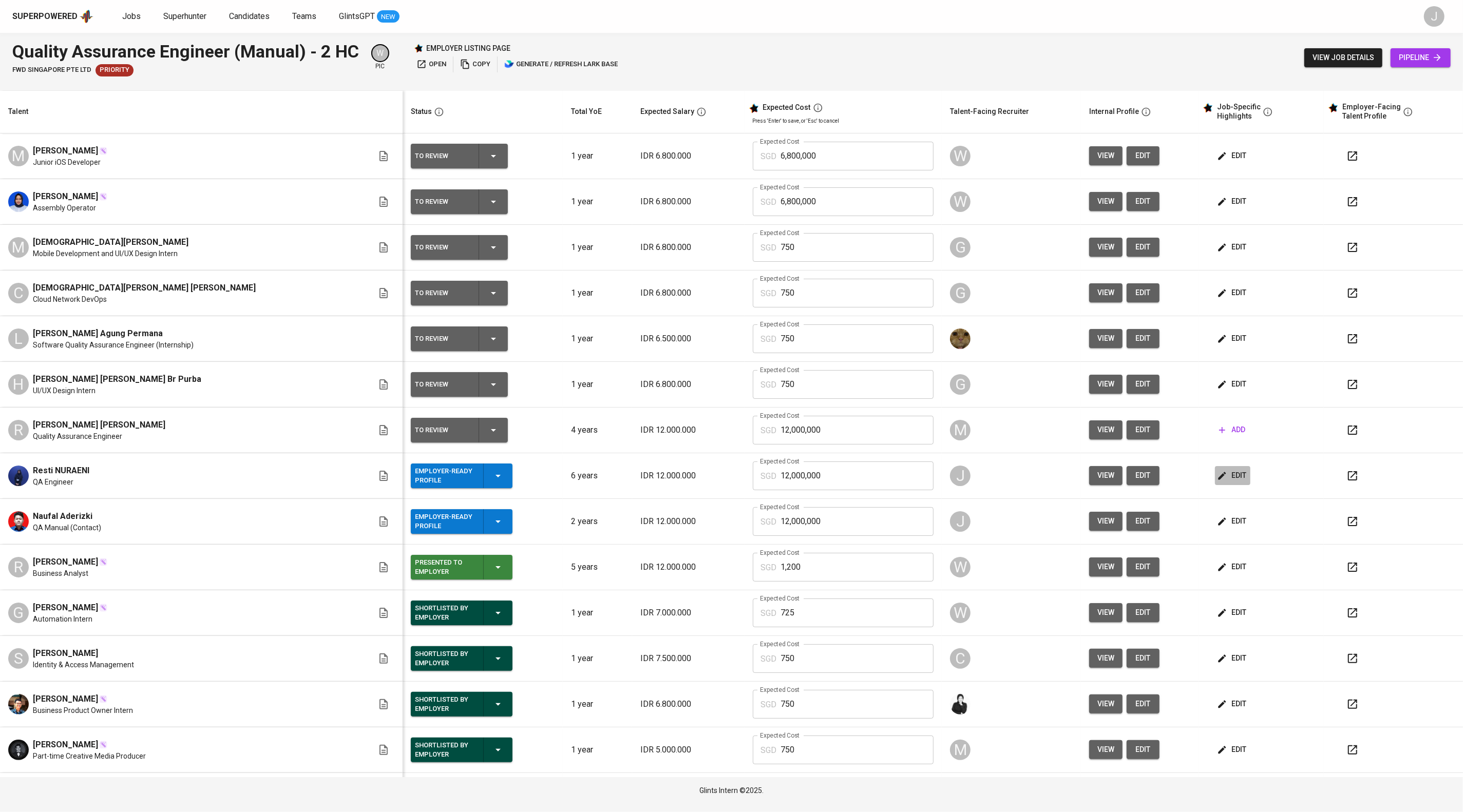
click at [1246, 482] on span "edit" at bounding box center [1232, 476] width 27 height 13
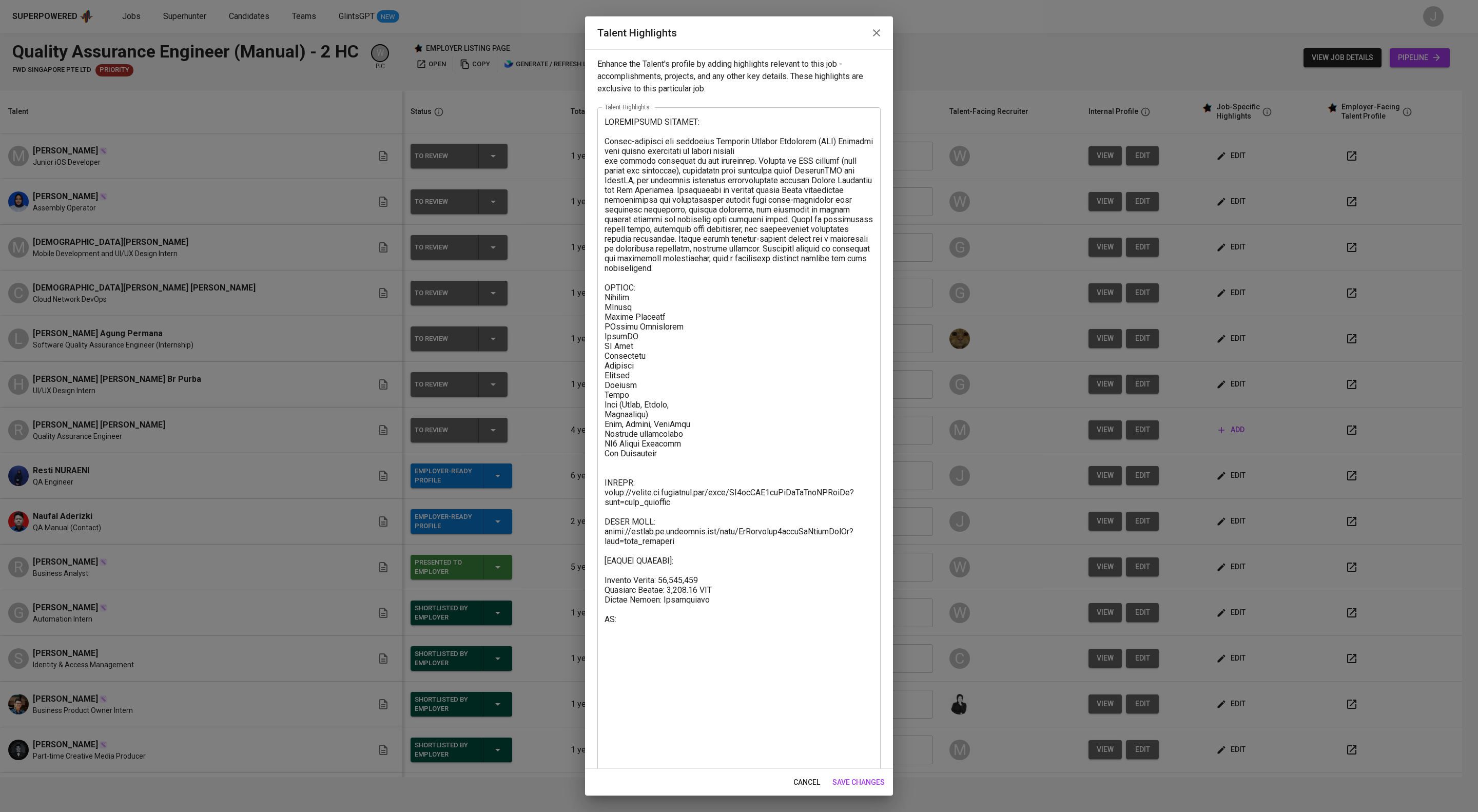
scroll to position [93, 0]
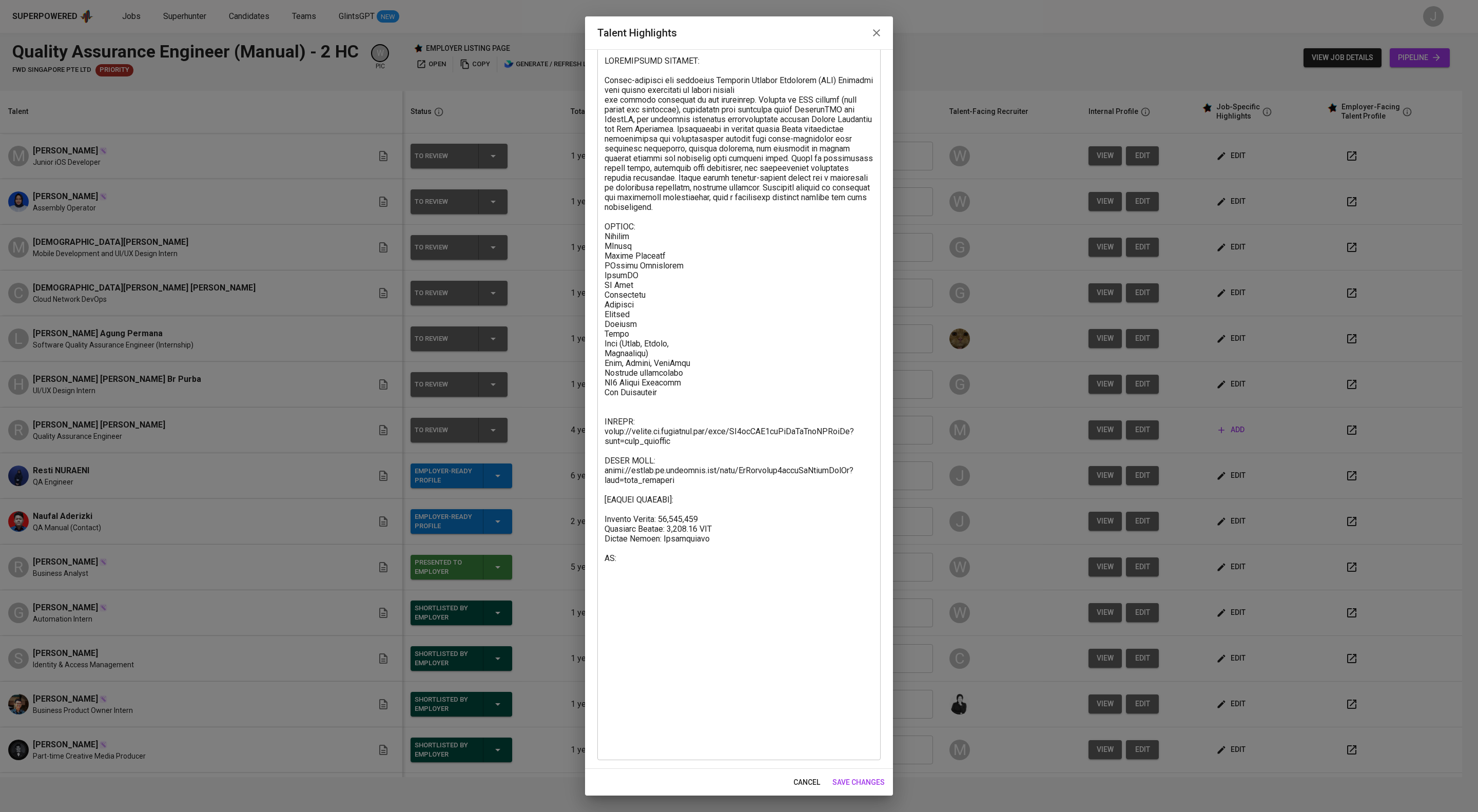
click at [630, 740] on textarea at bounding box center [739, 403] width 269 height 695
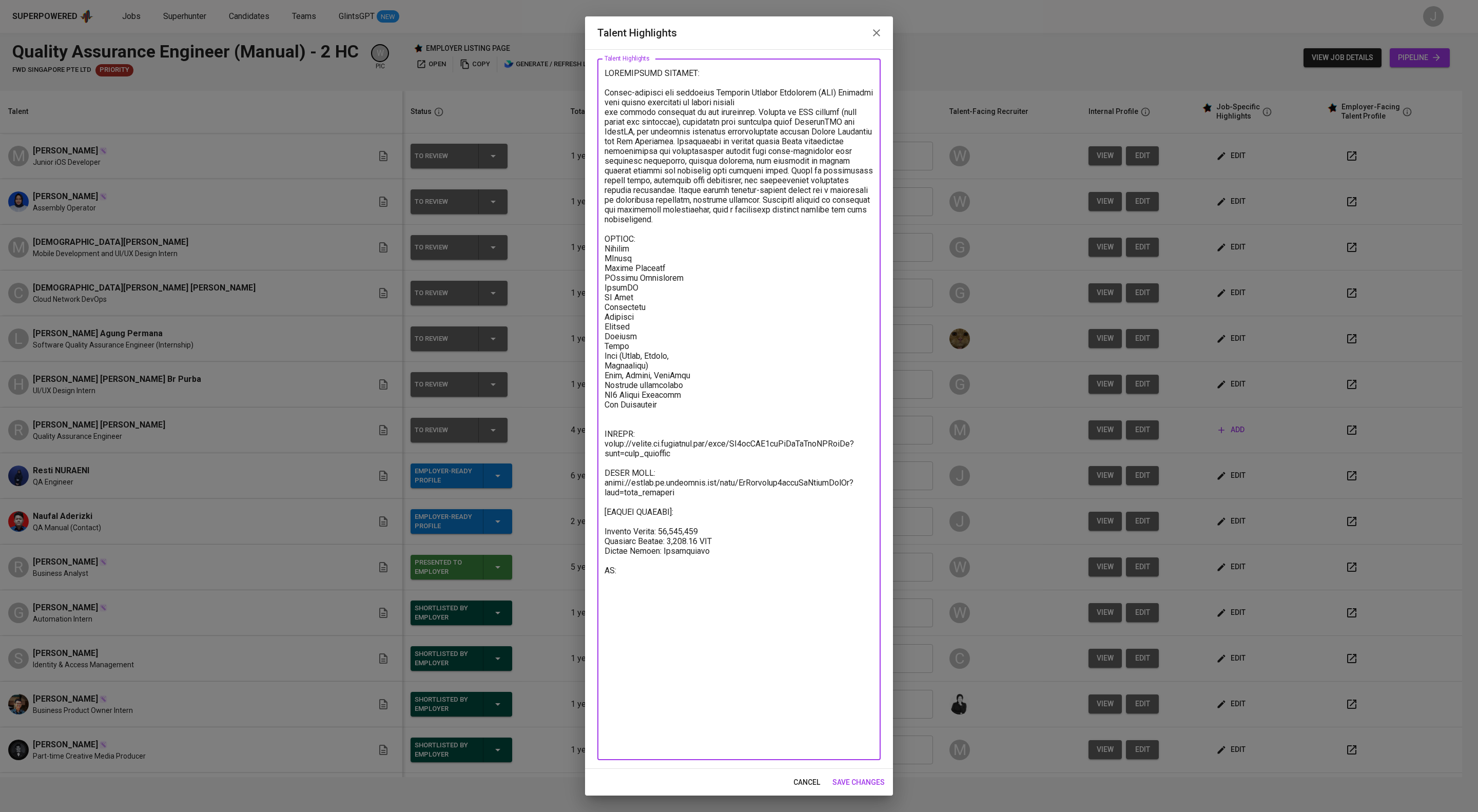
scroll to position [80, 0]
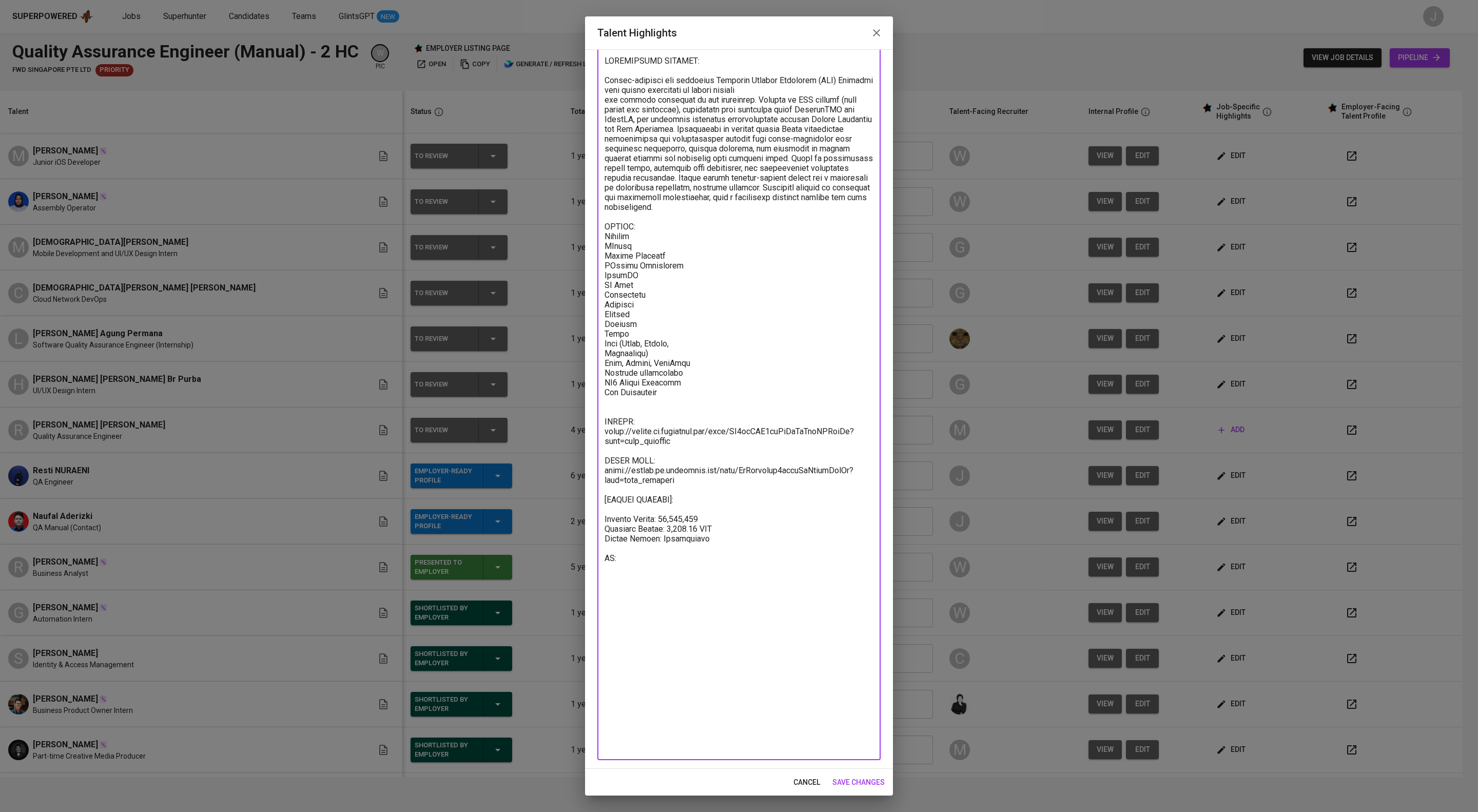
paste textarea "https://glints.sg.larksuite.com/minutes/obsgtzj351693n9fllo1q7zz?from=from_copy…"
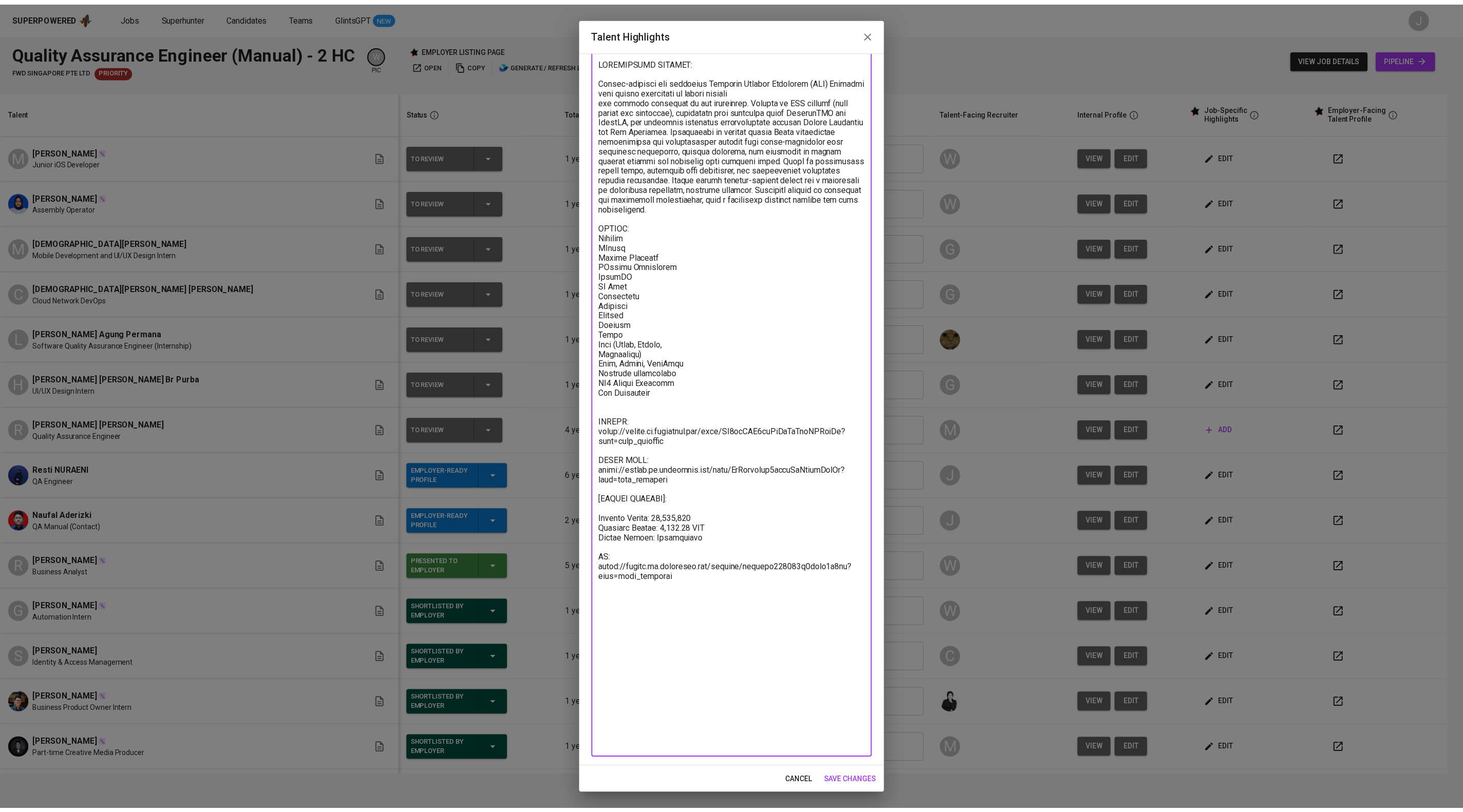
scroll to position [87, 0]
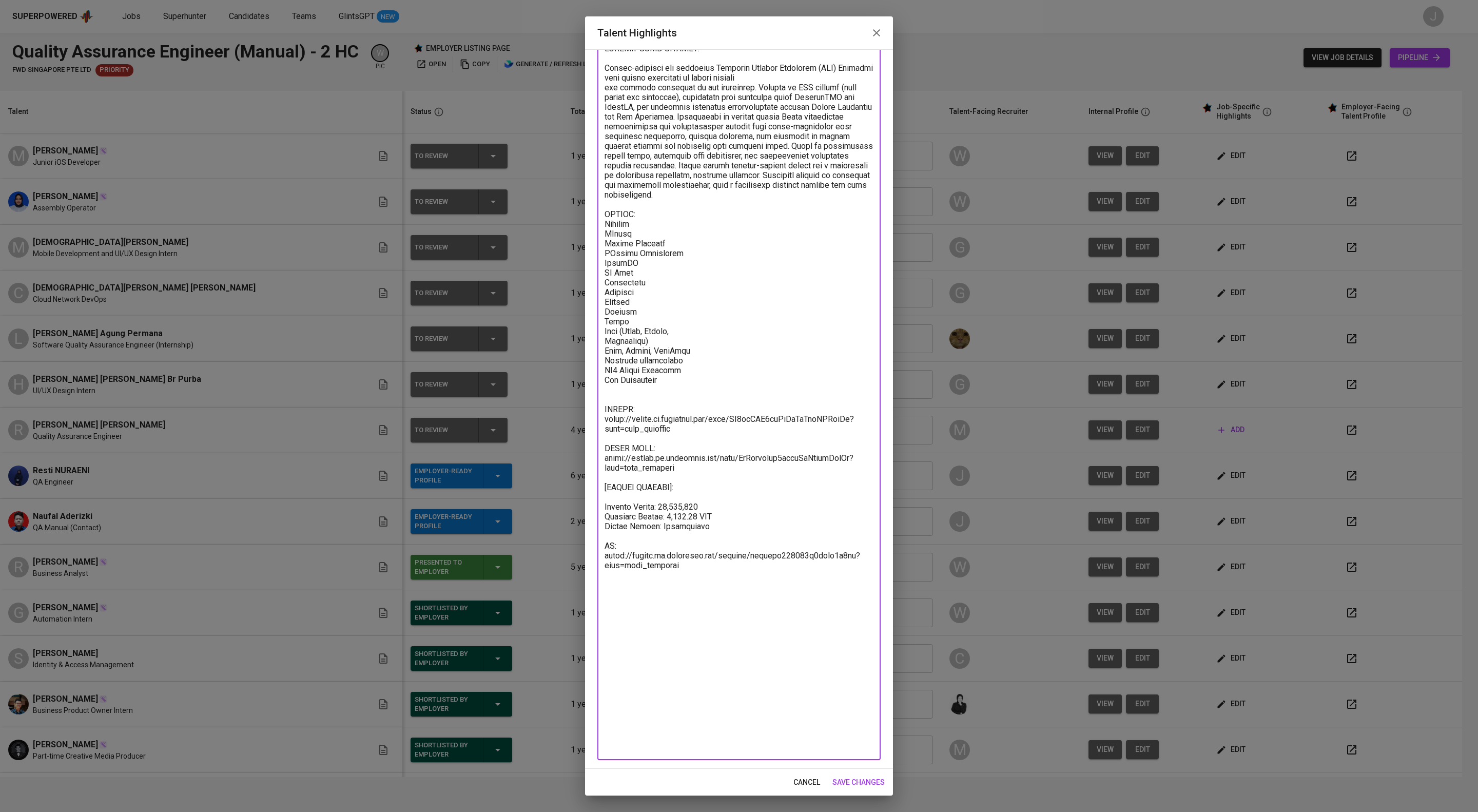
drag, startPoint x: 763, startPoint y: 678, endPoint x: 697, endPoint y: 680, distance: 66.0
click at [697, 680] on textarea at bounding box center [739, 397] width 269 height 707
click at [752, 685] on textarea at bounding box center [739, 397] width 269 height 707
drag, startPoint x: 737, startPoint y: 683, endPoint x: 676, endPoint y: 683, distance: 61.0
click at [676, 683] on textarea at bounding box center [739, 397] width 269 height 707
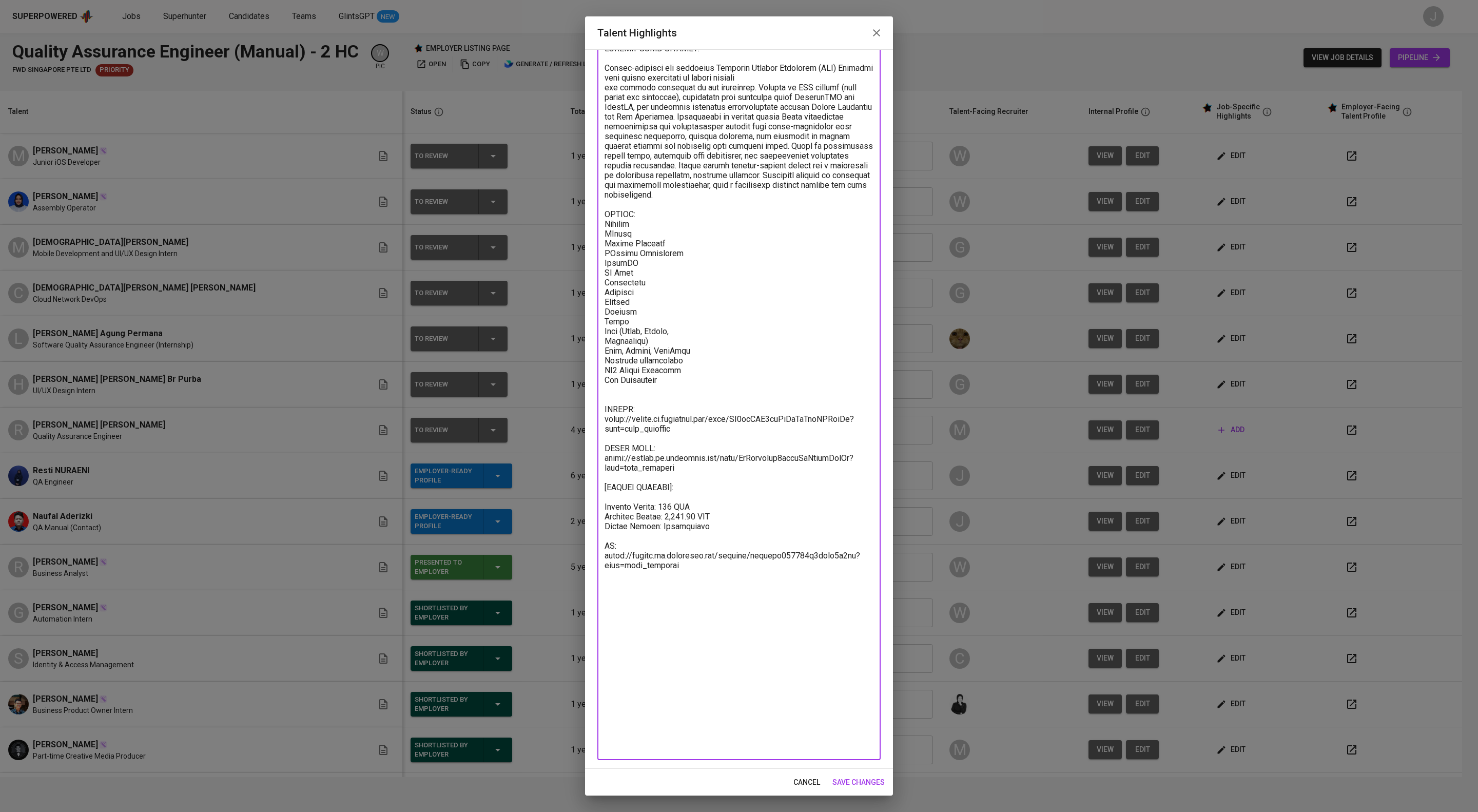
click at [692, 683] on textarea at bounding box center [739, 397] width 269 height 707
type textarea "HIGHLIGHTED SUMMARY: Detail-oriented and proactive Software Quality Assurance (…"
click at [837, 782] on span "save changes" at bounding box center [859, 783] width 53 height 13
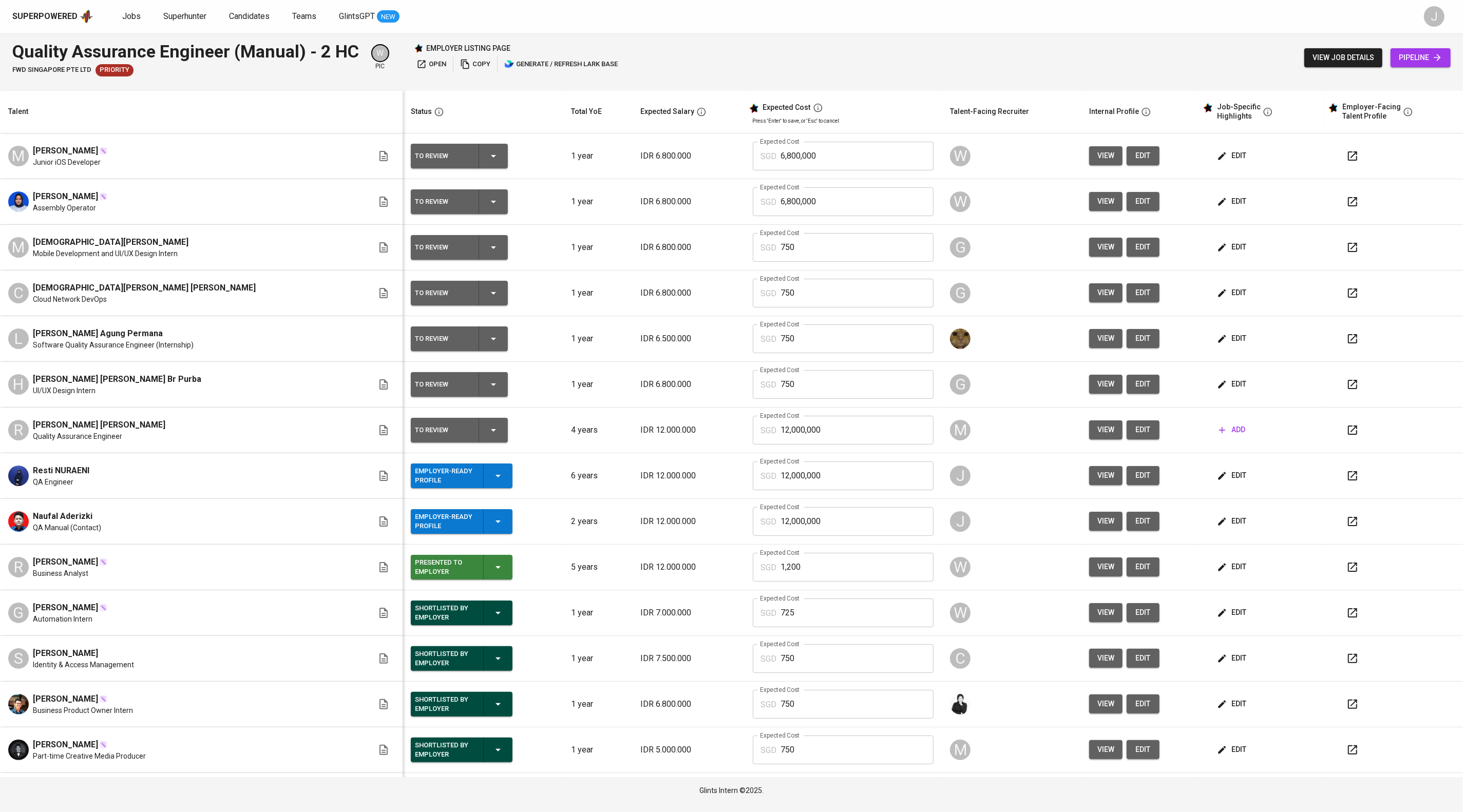
click at [1346, 482] on icon "button" at bounding box center [1352, 475] width 12 height 12
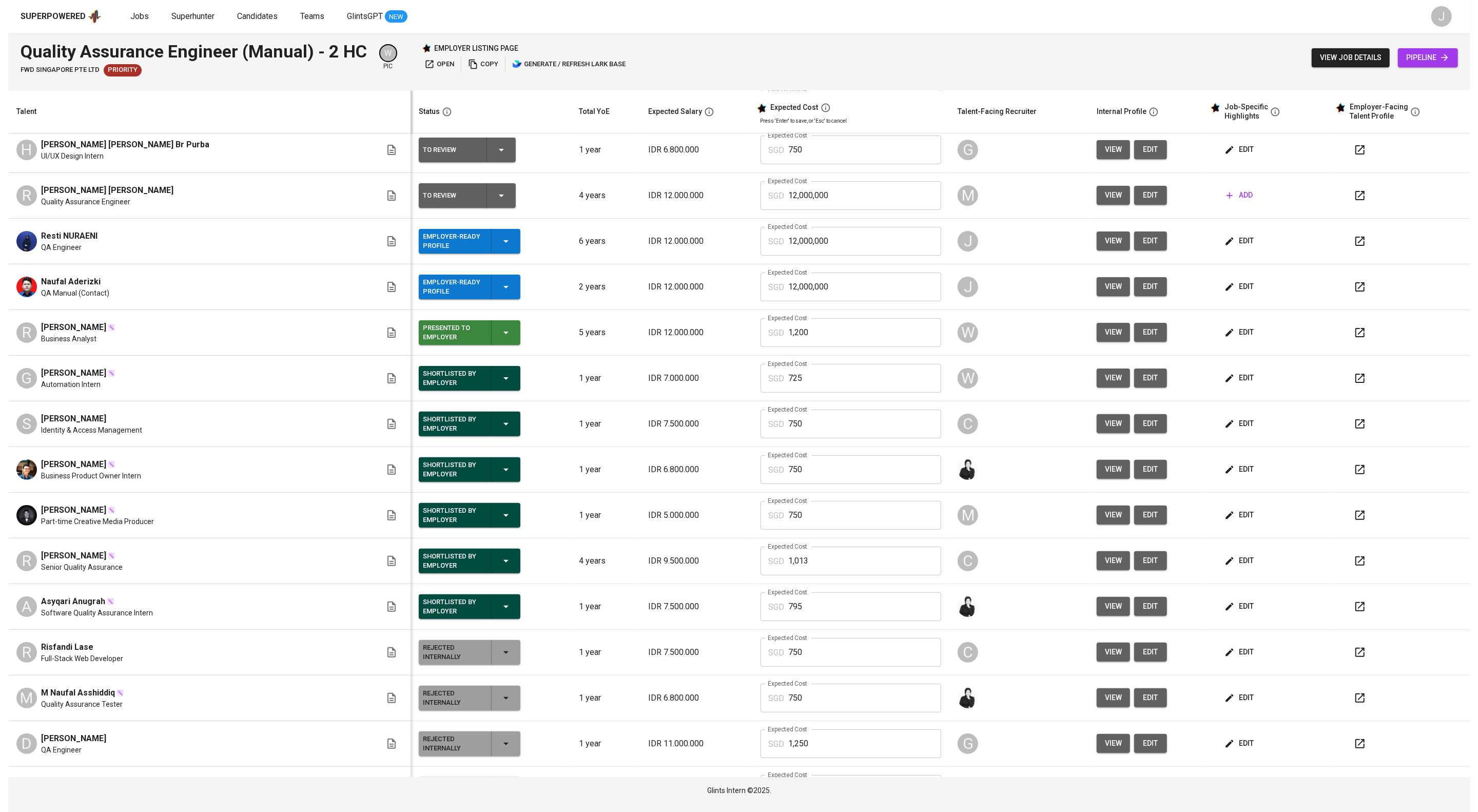
scroll to position [177, 0]
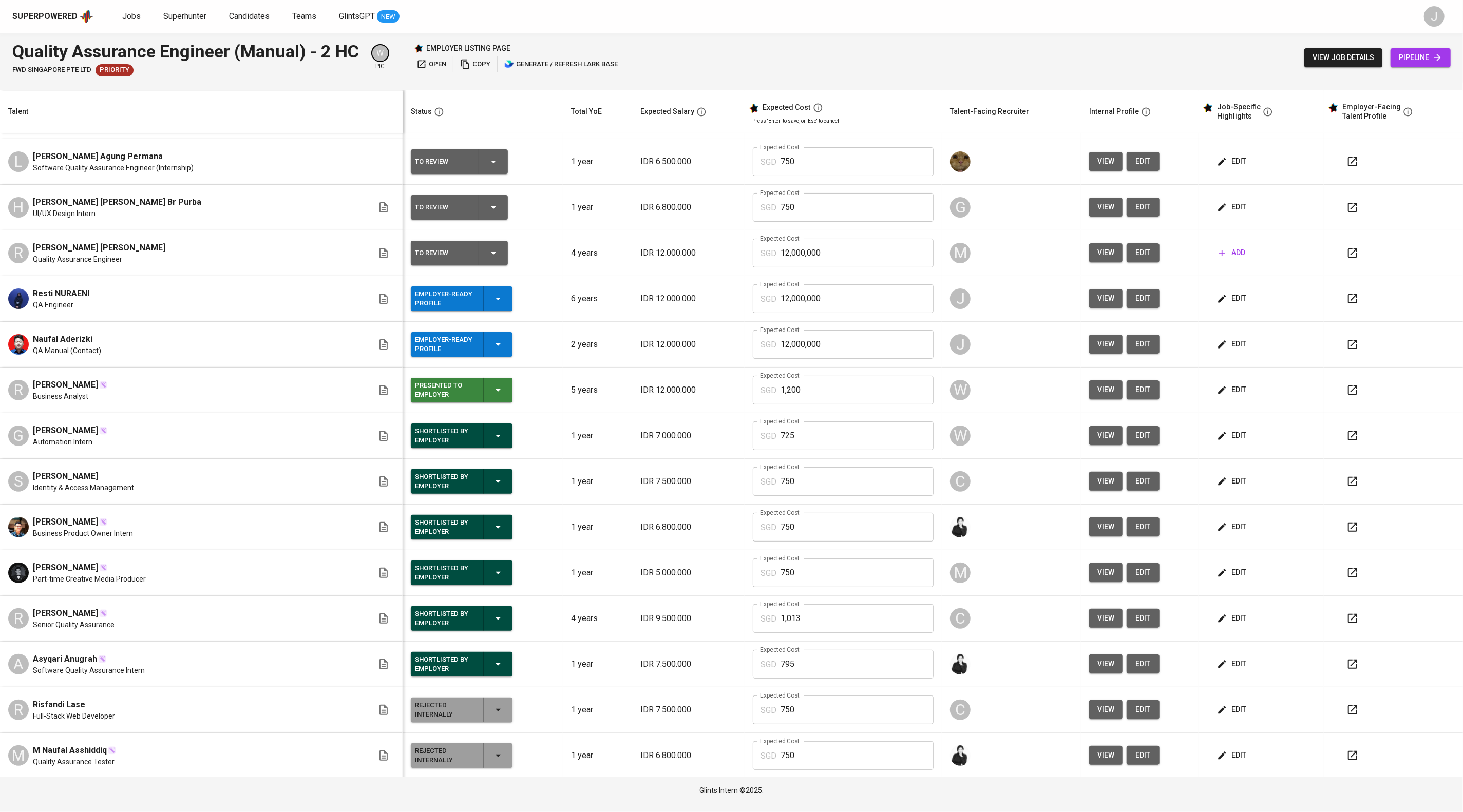
click at [1240, 305] on span "edit" at bounding box center [1232, 299] width 27 height 13
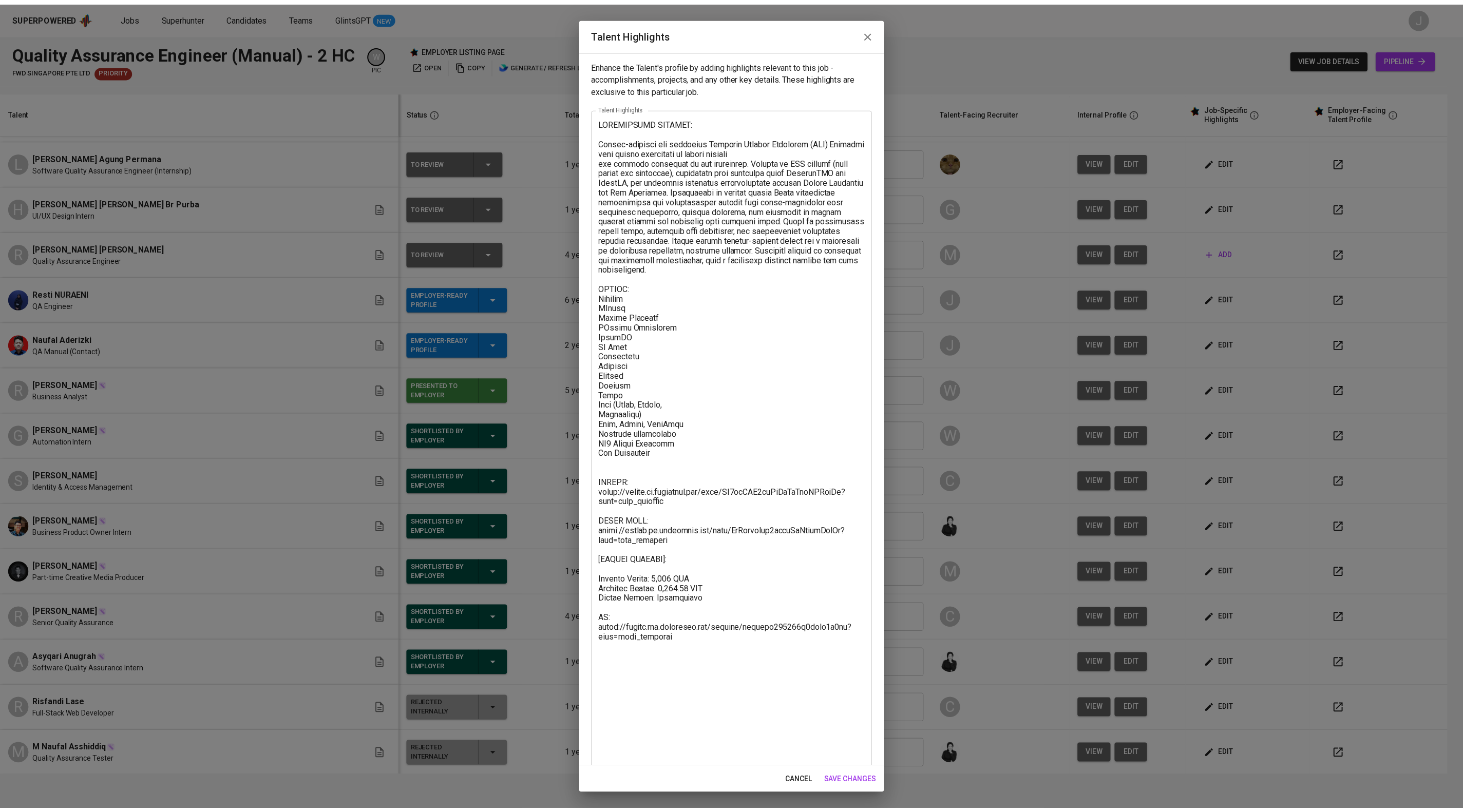
scroll to position [105, 0]
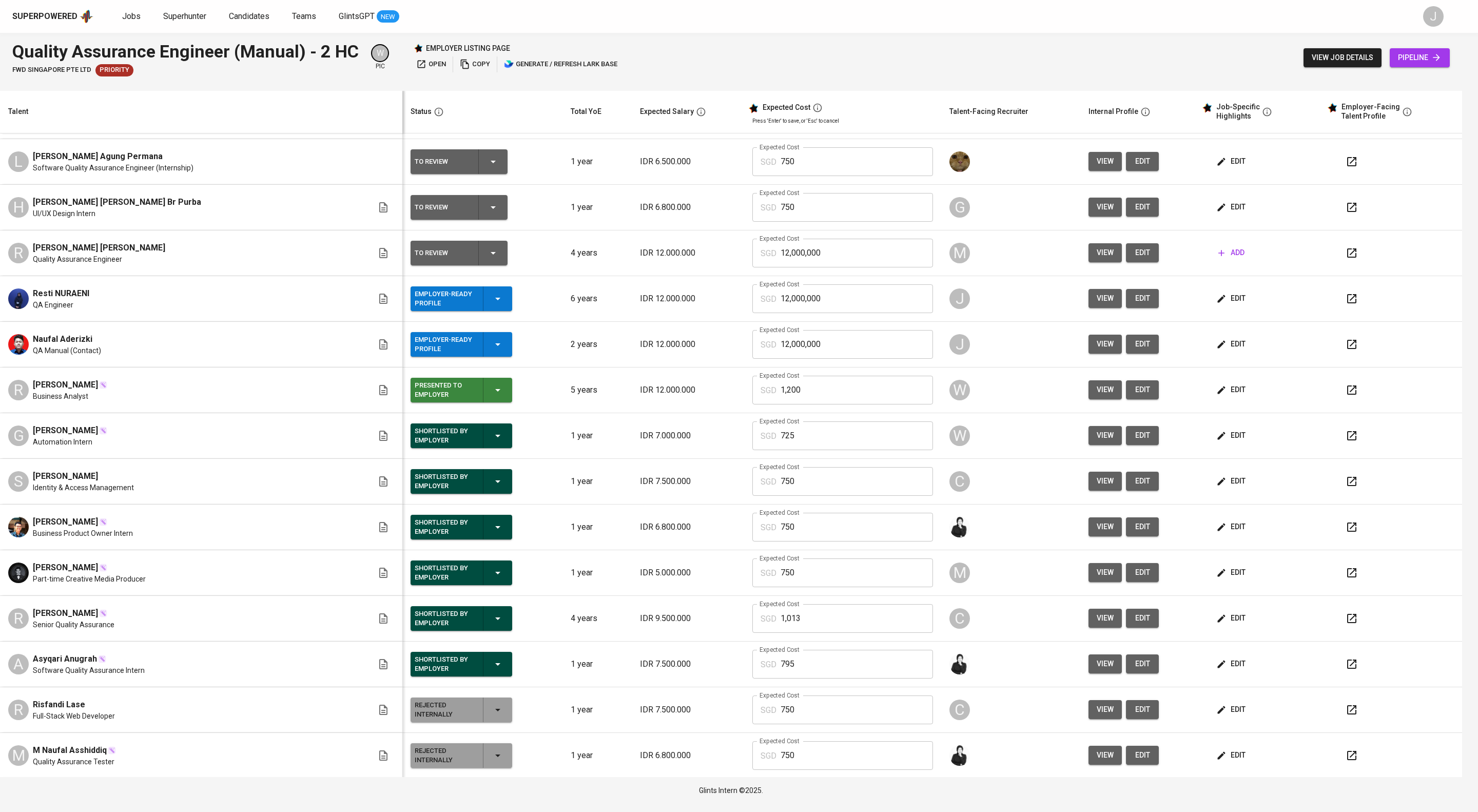
click at [879, 31] on div "Superpowered Jobs Superhunter Candidates Teams GlintsGPT NEW J" at bounding box center [731, 16] width 1462 height 33
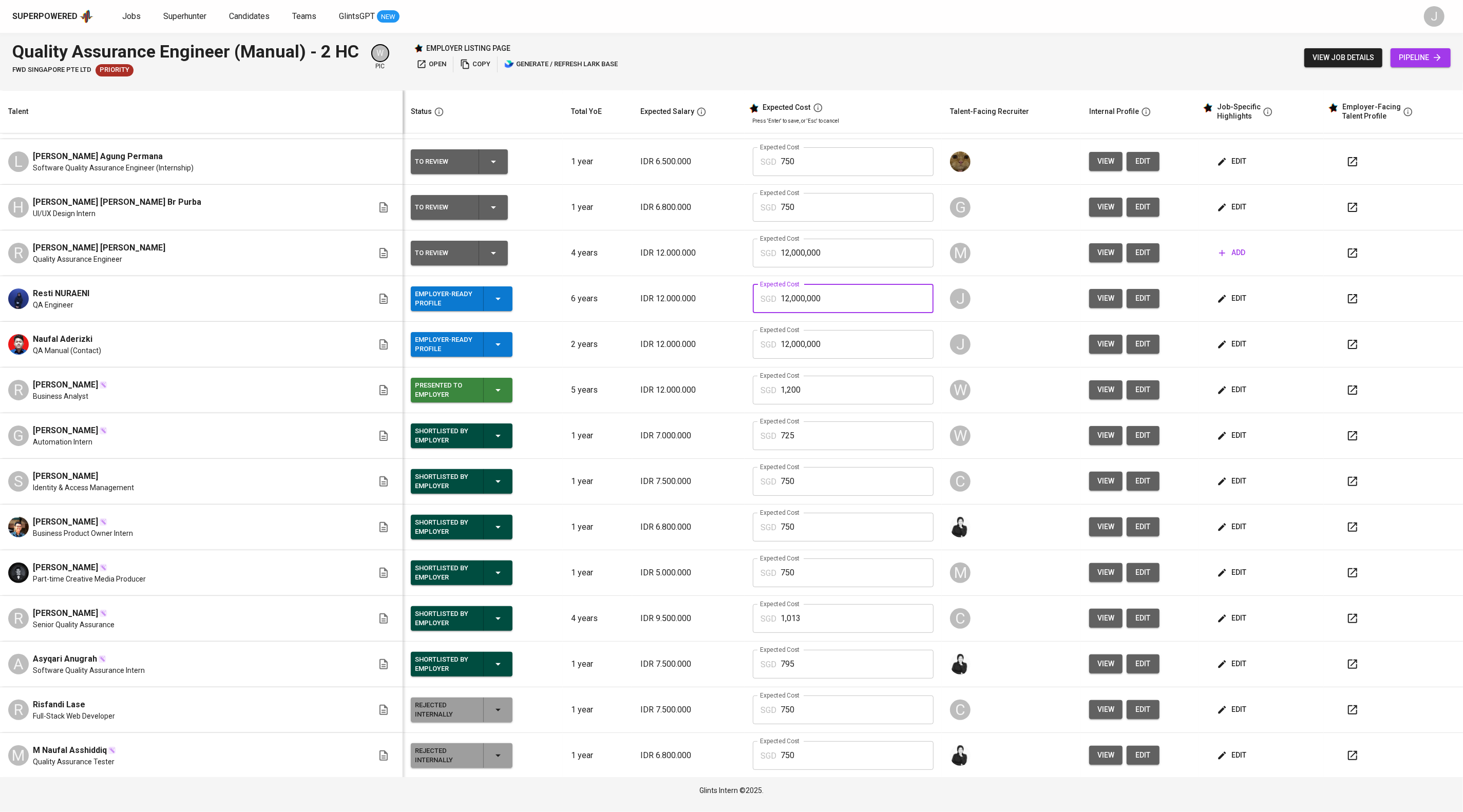
drag, startPoint x: 796, startPoint y: 332, endPoint x: 752, endPoint y: 335, distance: 44.1
click at [752, 322] on td "Expected Cost SGD 12,000,000 Expected Cost" at bounding box center [844, 299] width 197 height 45
type input "1,321"
click at [710, 367] on tr "Naufal Aderizki QA Manual (Contact) Employer-Ready Profile 2 years IDR 12.000.0…" at bounding box center [731, 345] width 1463 height 45
type input "1,321"
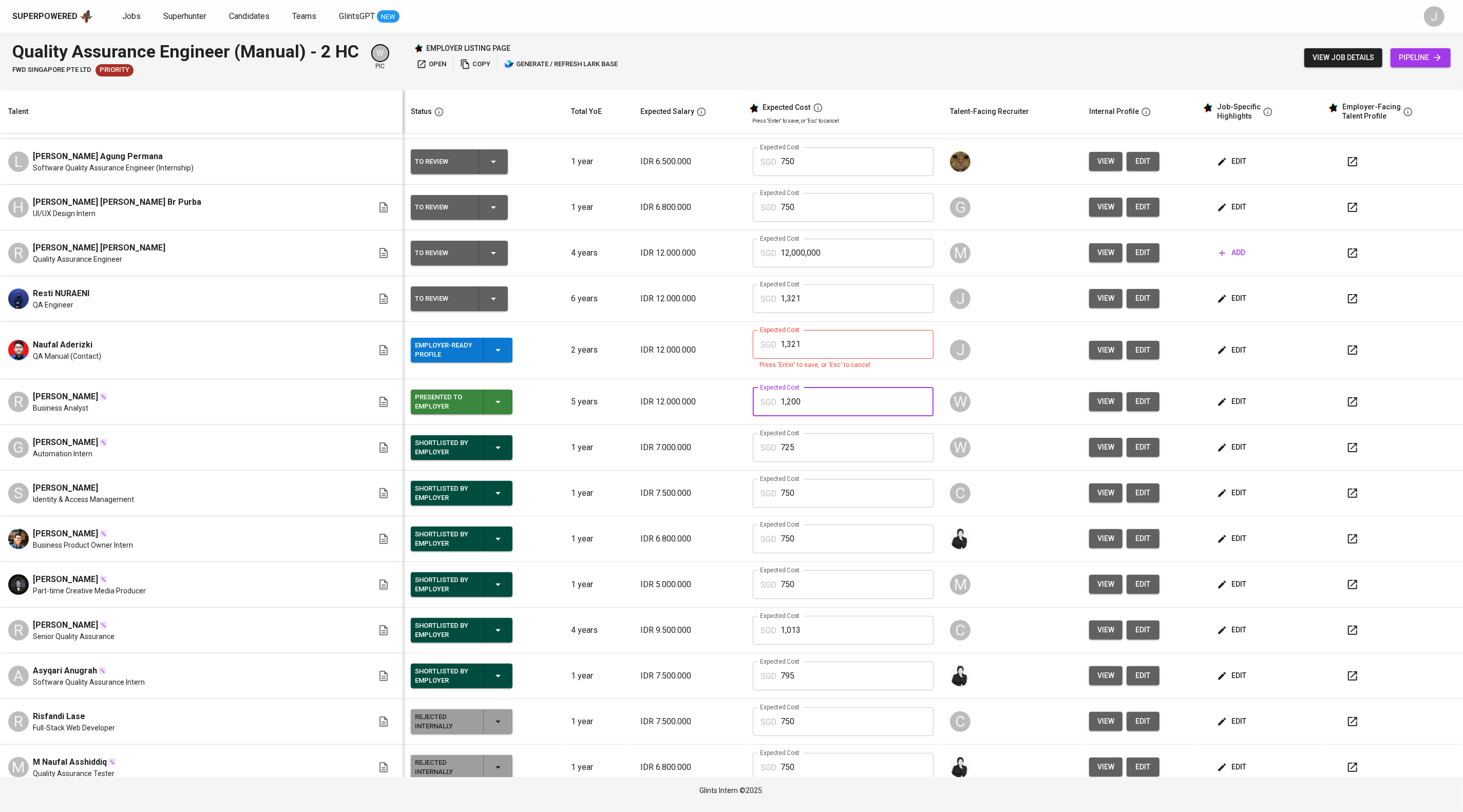
drag, startPoint x: 834, startPoint y: 415, endPoint x: 777, endPoint y: 421, distance: 57.3
click at [777, 421] on td "Expected Cost SGD 1,200 Expected Cost" at bounding box center [844, 402] width 197 height 45
click at [869, 359] on input "1,321" at bounding box center [858, 344] width 153 height 29
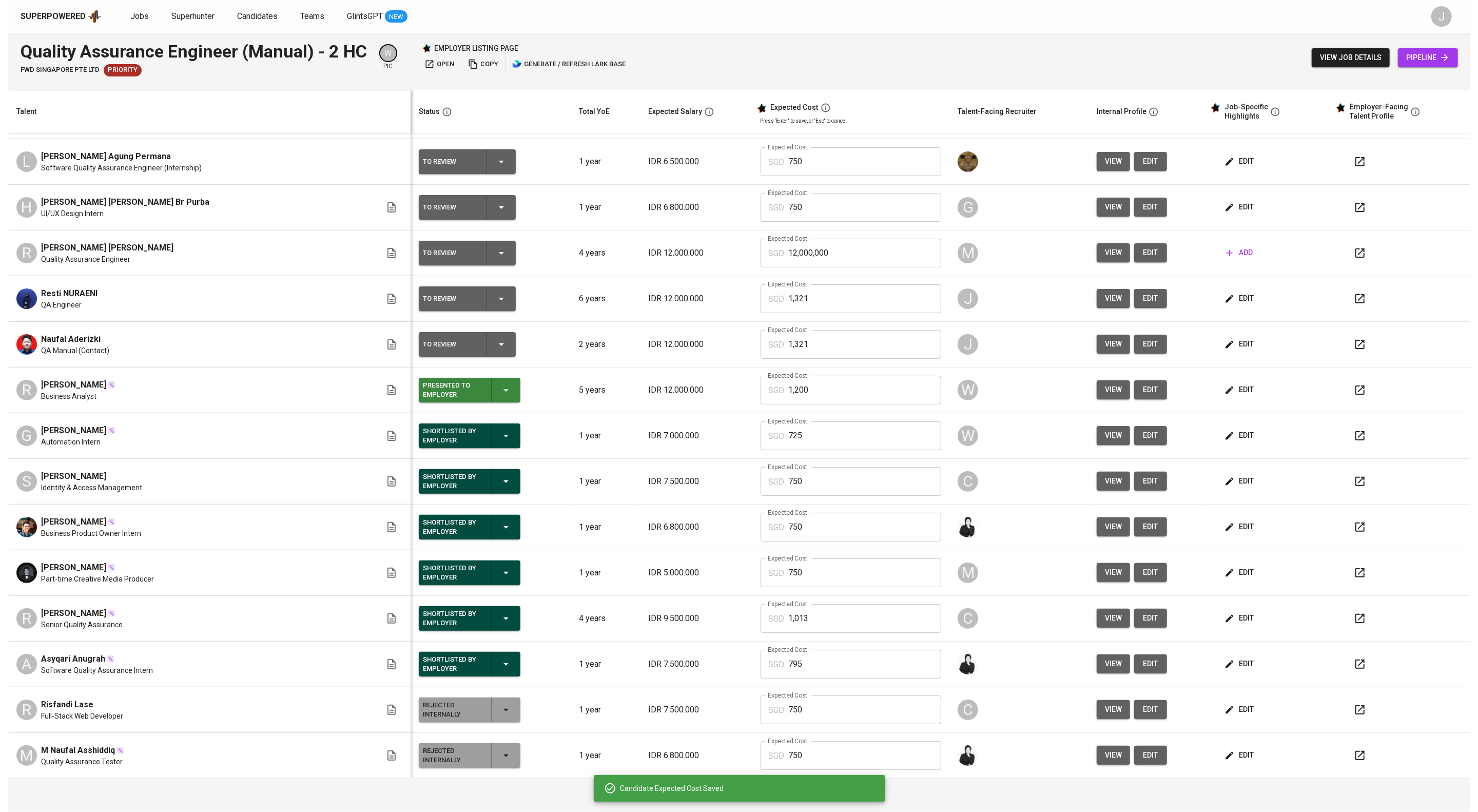
scroll to position [0, 0]
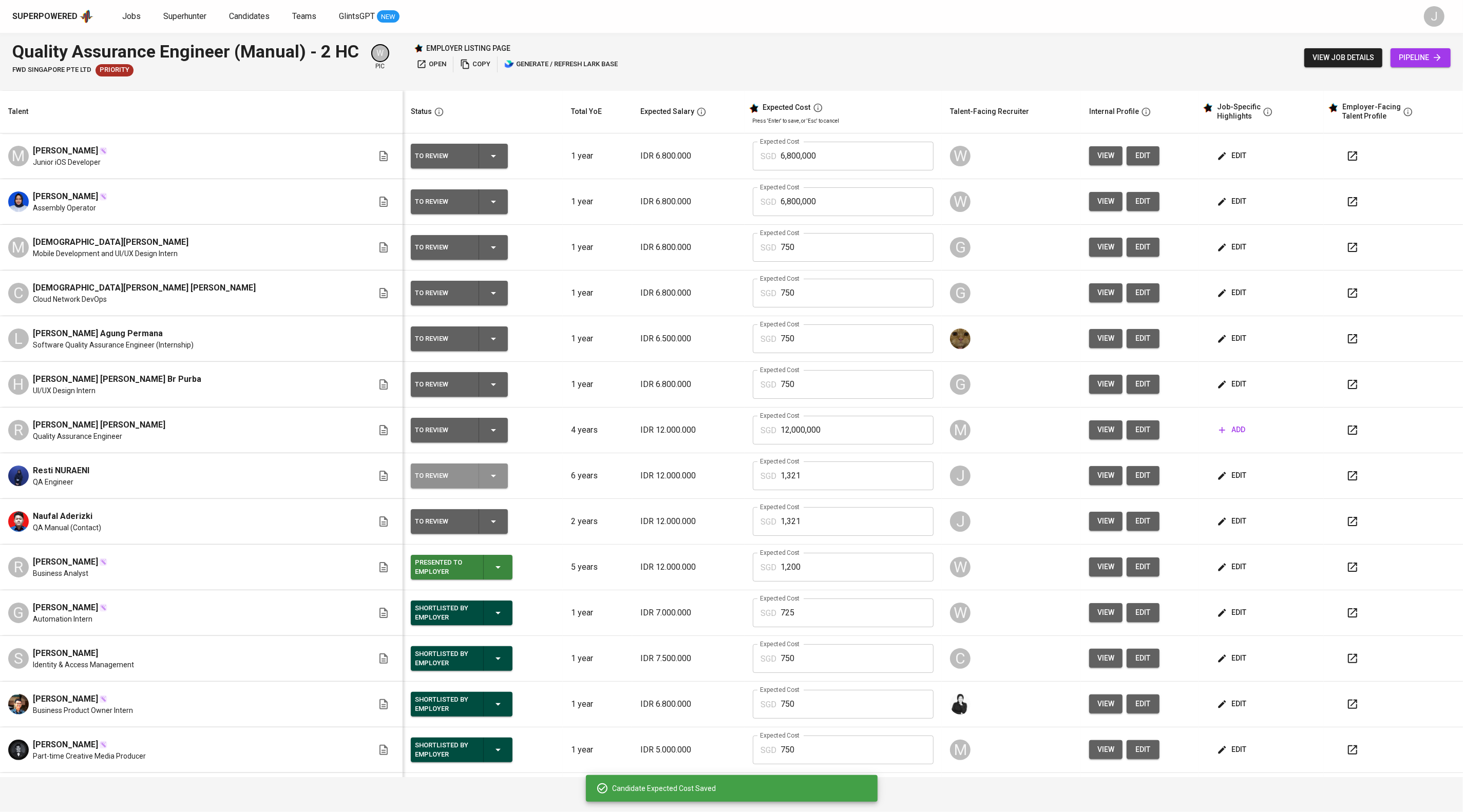
click at [499, 482] on icon "button" at bounding box center [493, 475] width 12 height 12
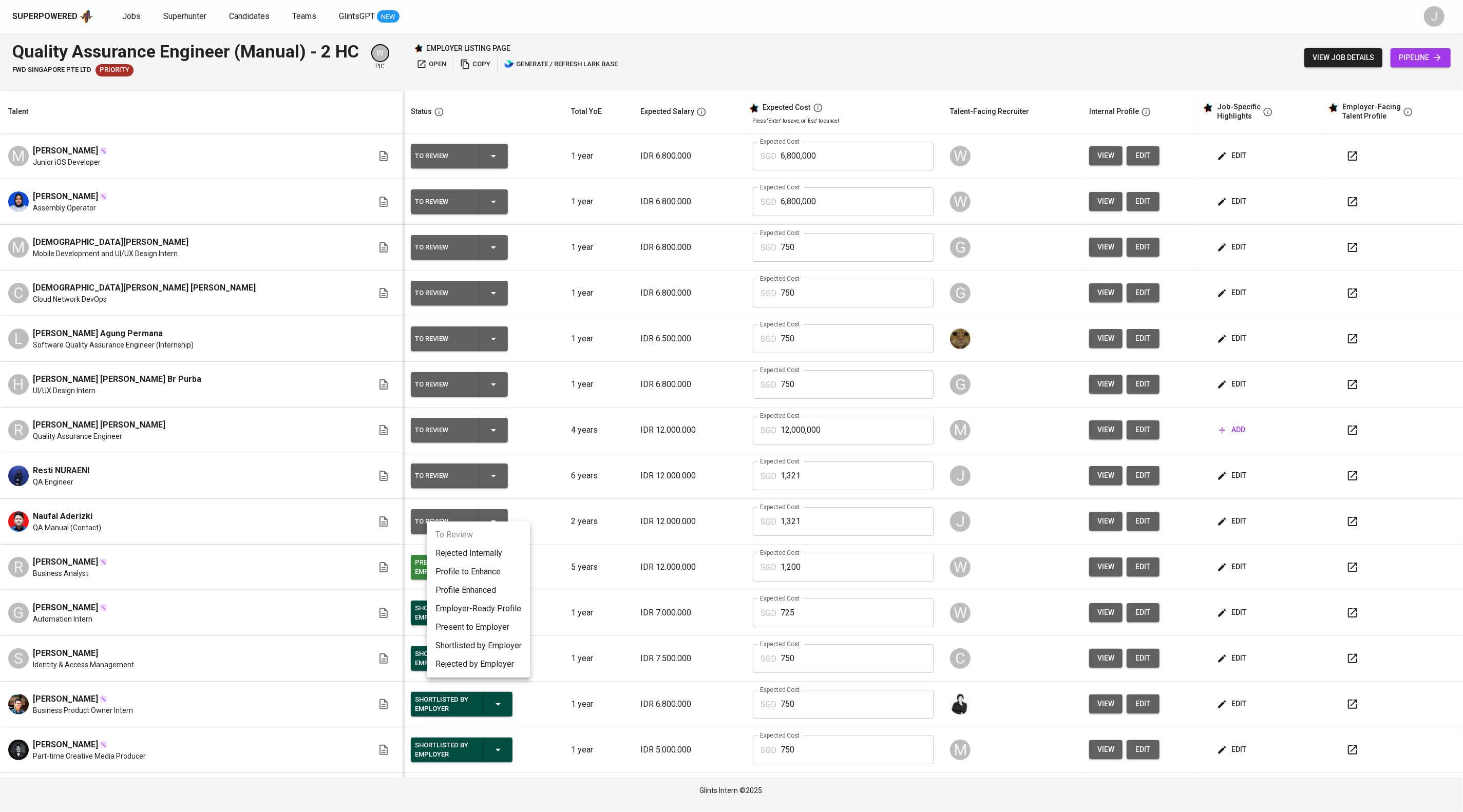
click at [505, 618] on li "Employer-Ready Profile" at bounding box center [479, 609] width 103 height 18
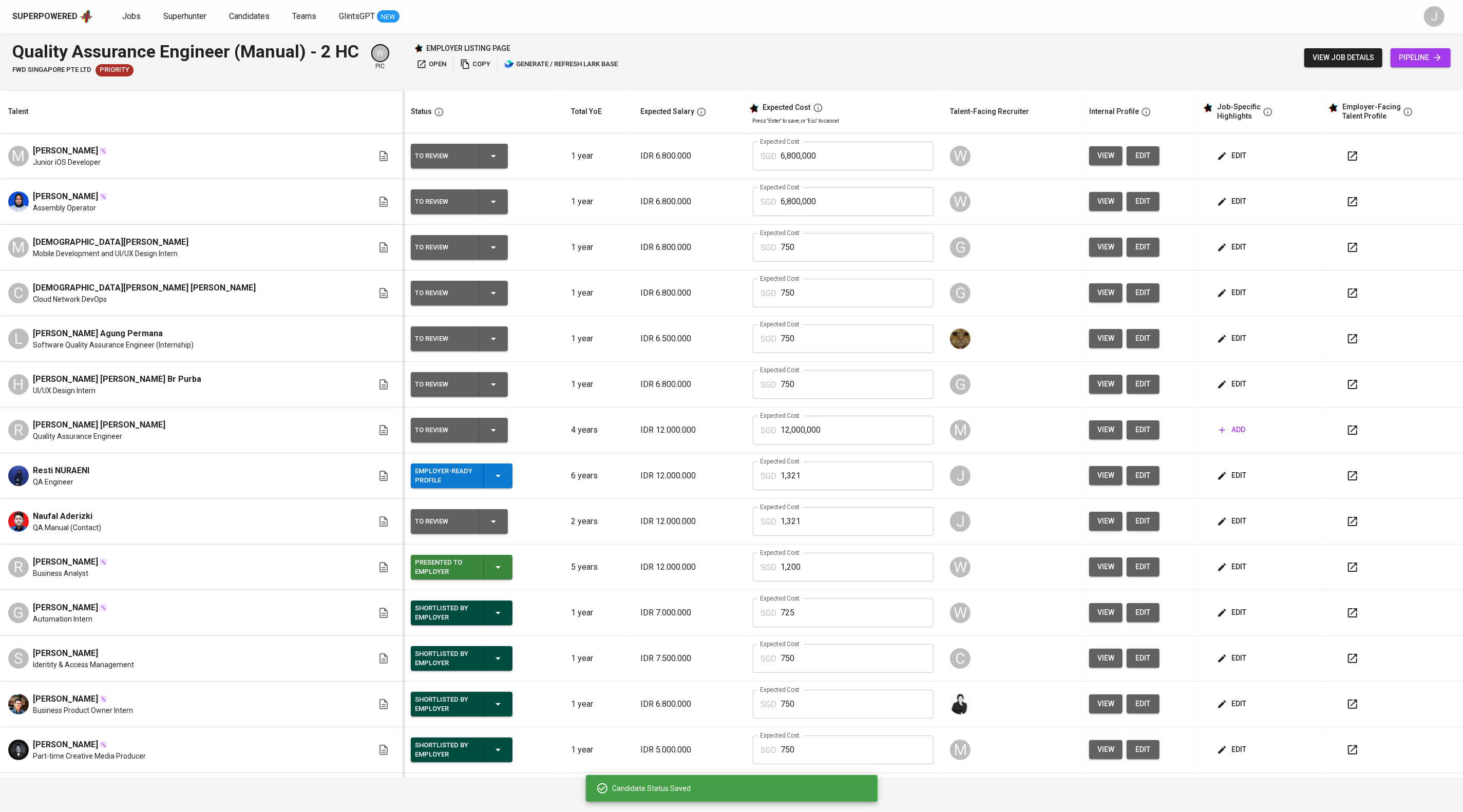
click at [1348, 480] on icon "button" at bounding box center [1353, 476] width 9 height 9
click at [1242, 482] on span "edit" at bounding box center [1232, 476] width 27 height 13
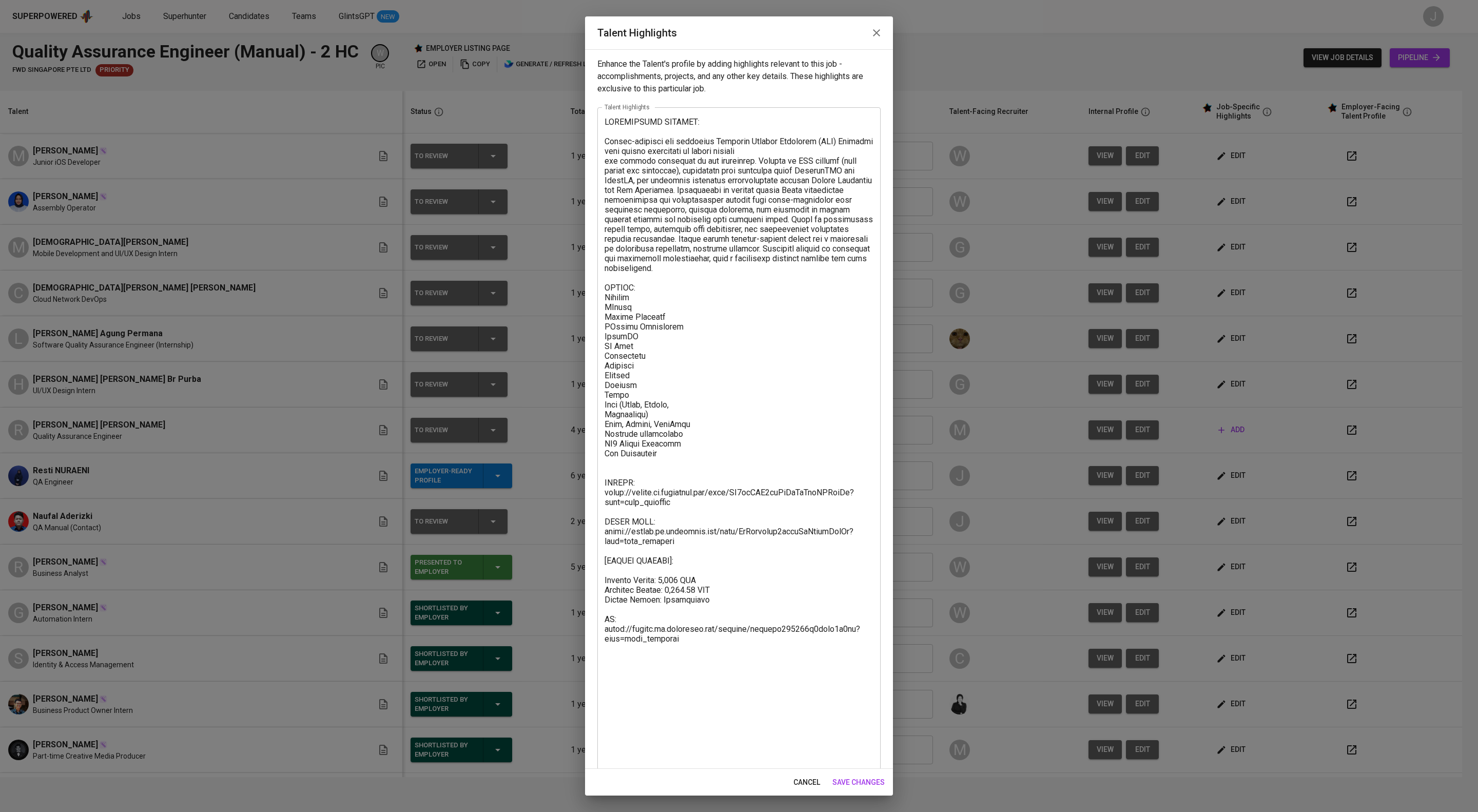
click at [606, 209] on textarea at bounding box center [739, 471] width 269 height 707
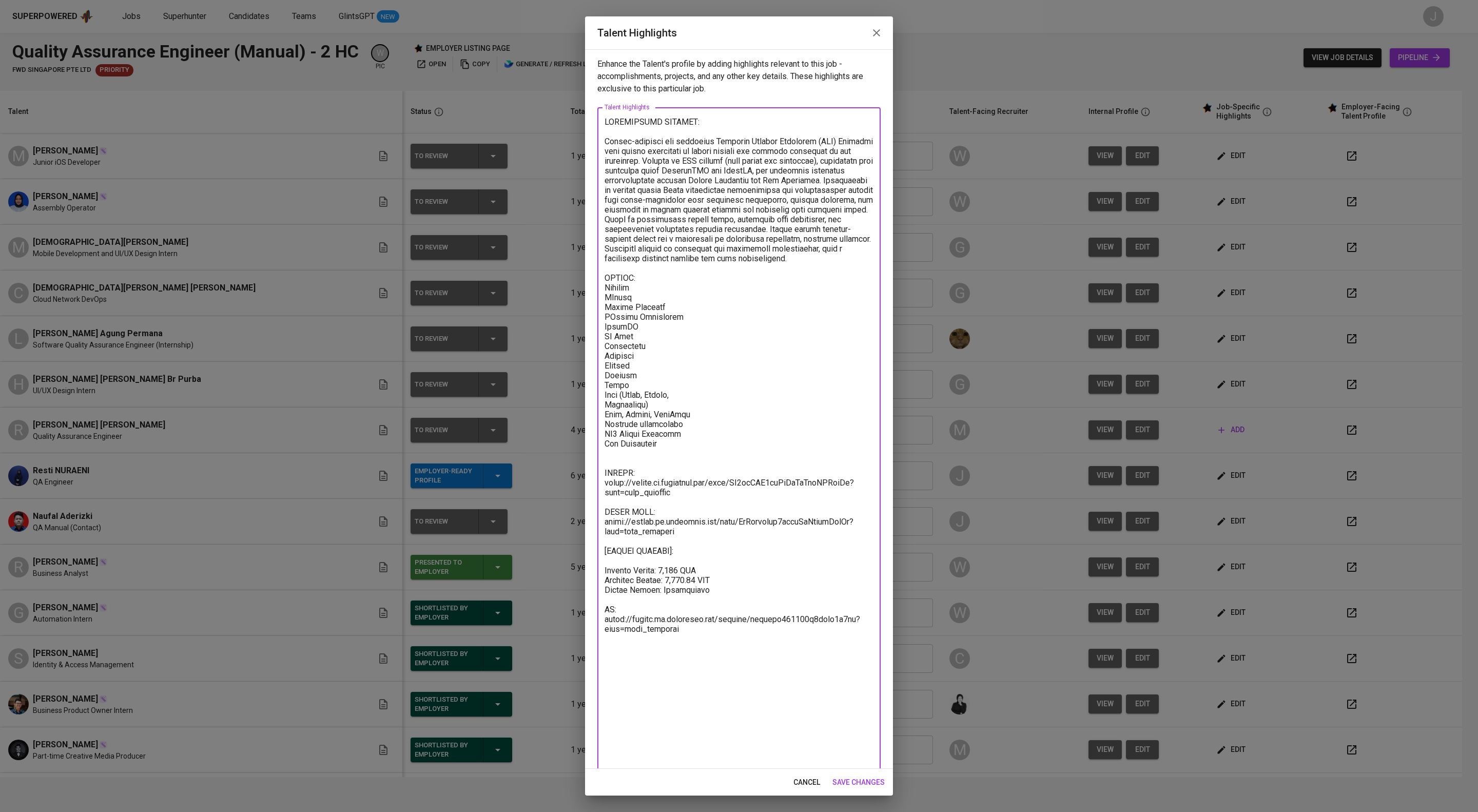
type textarea "HIGHLIGHTED SUMMARY: Detail-oriented and proactive Software Quality Assurance (…"
click at [833, 781] on span "save changes" at bounding box center [859, 783] width 53 height 13
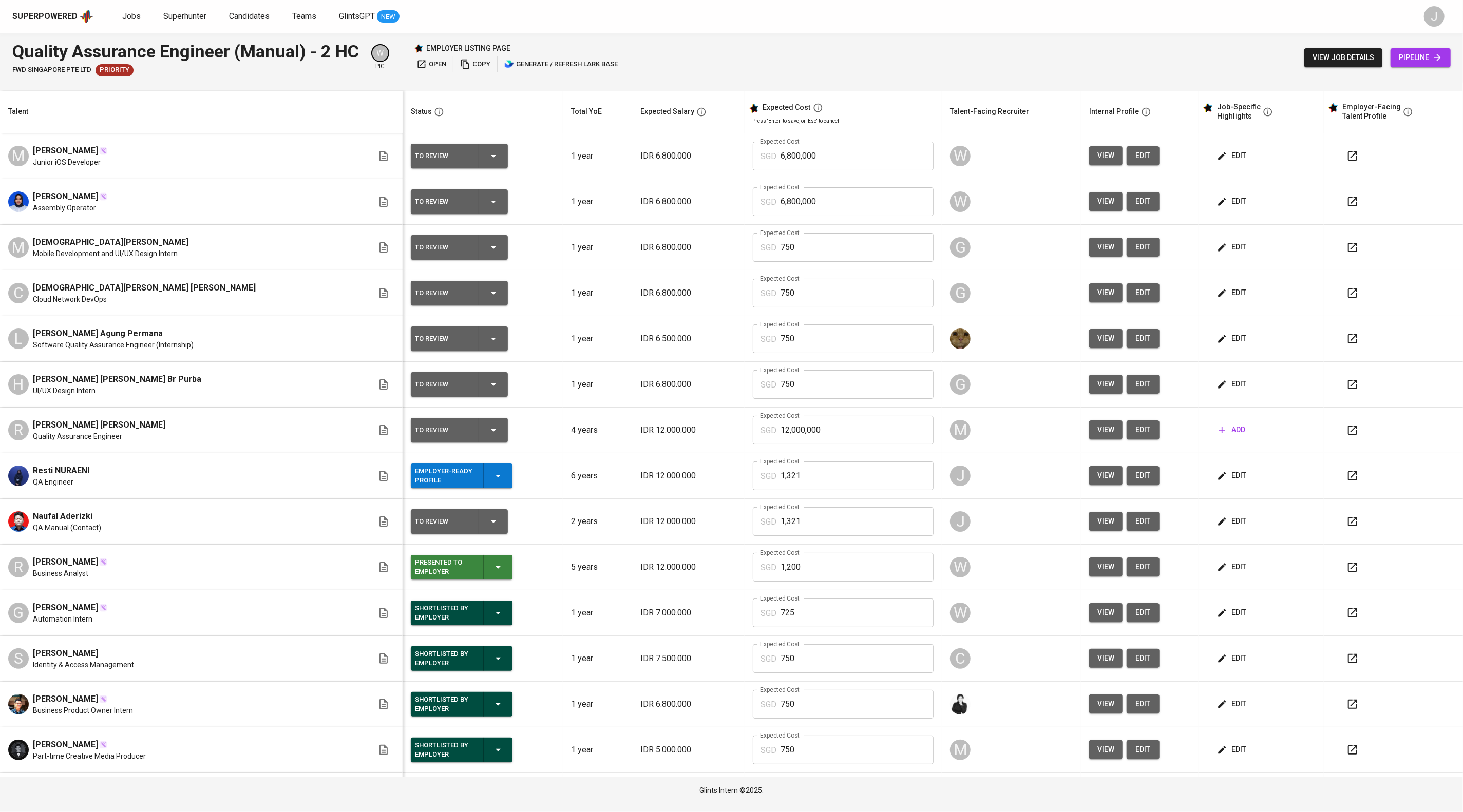
click at [1356, 443] on button "button" at bounding box center [1353, 430] width 25 height 25
click at [1114, 436] on span "view" at bounding box center [1106, 430] width 17 height 13
click at [1116, 459] on div at bounding box center [731, 406] width 1463 height 812
click at [1114, 436] on span "view" at bounding box center [1106, 430] width 17 height 13
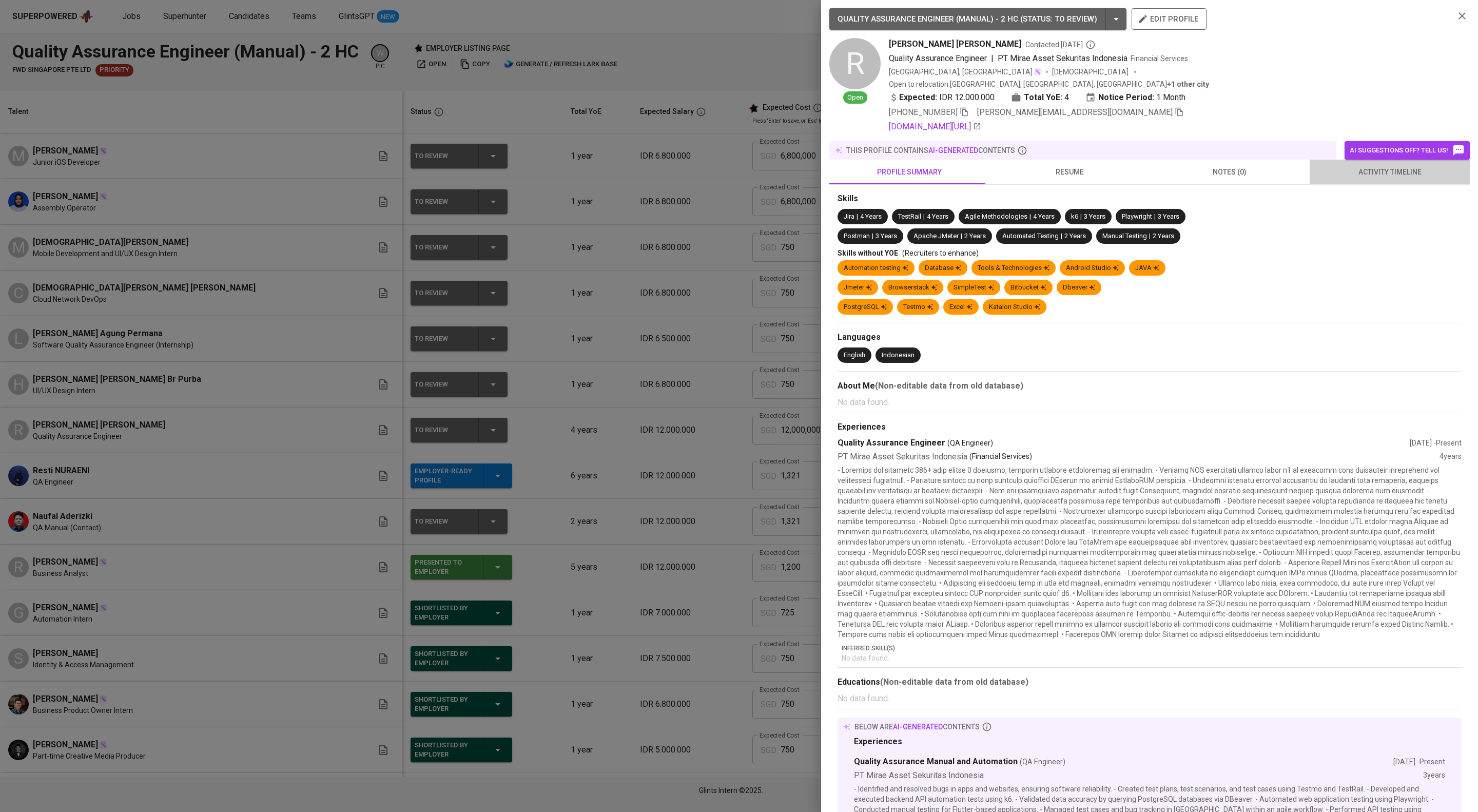
click at [1405, 178] on span "activity timeline" at bounding box center [1390, 172] width 148 height 13
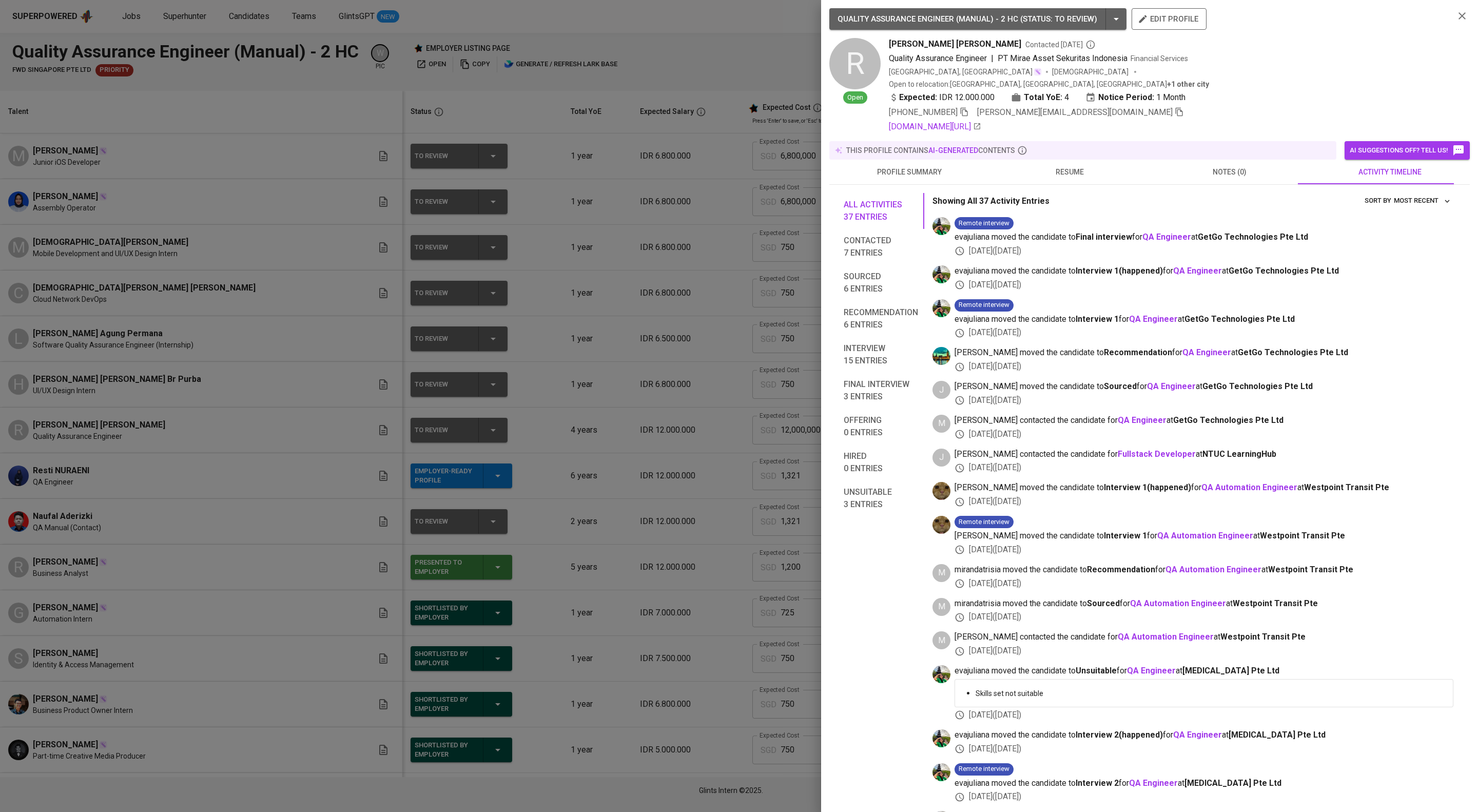
drag, startPoint x: 659, startPoint y: 283, endPoint x: 304, endPoint y: 10, distance: 447.8
click at [659, 283] on div at bounding box center [739, 406] width 1478 height 812
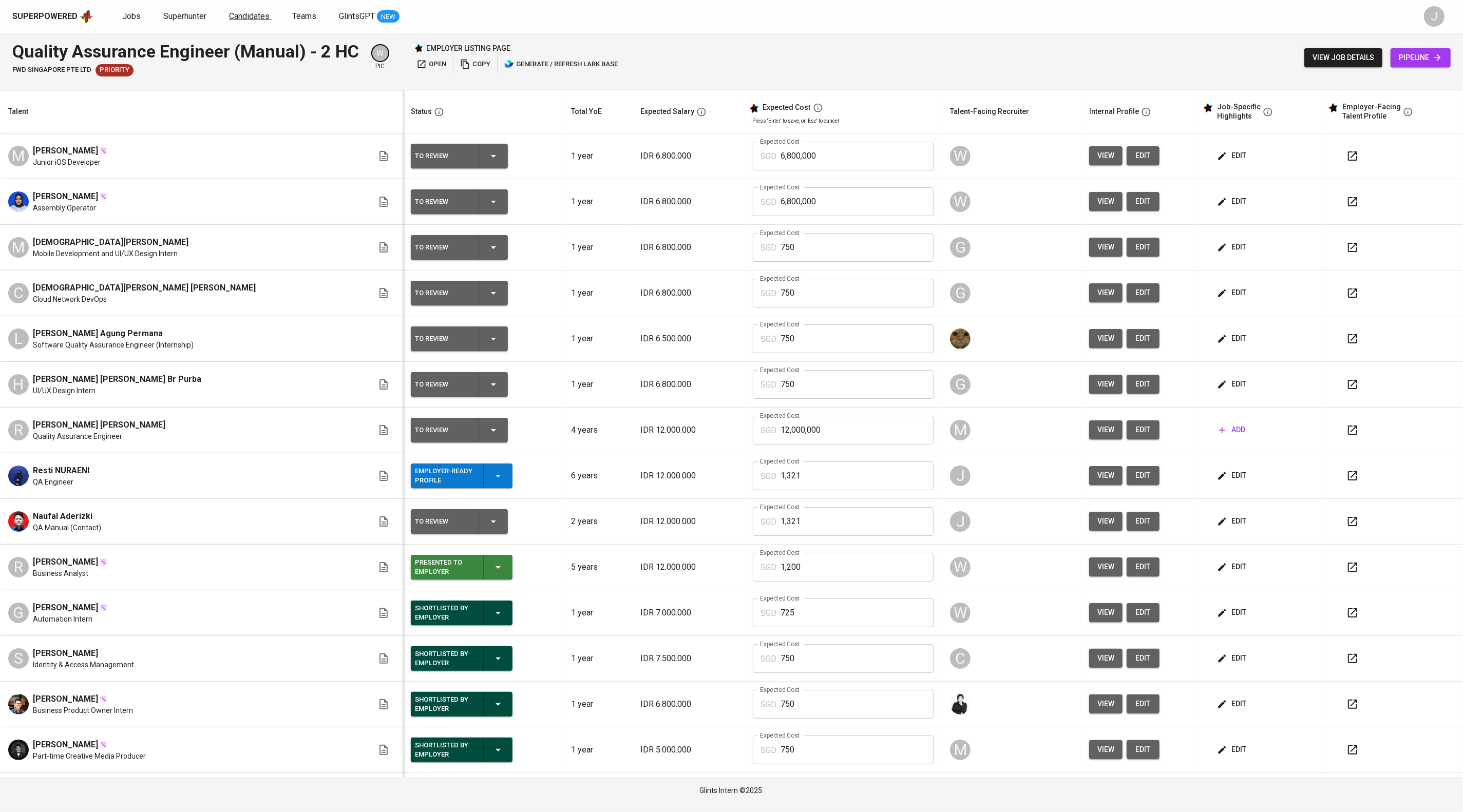
click at [269, 11] on span "Candidates" at bounding box center [249, 16] width 40 height 10
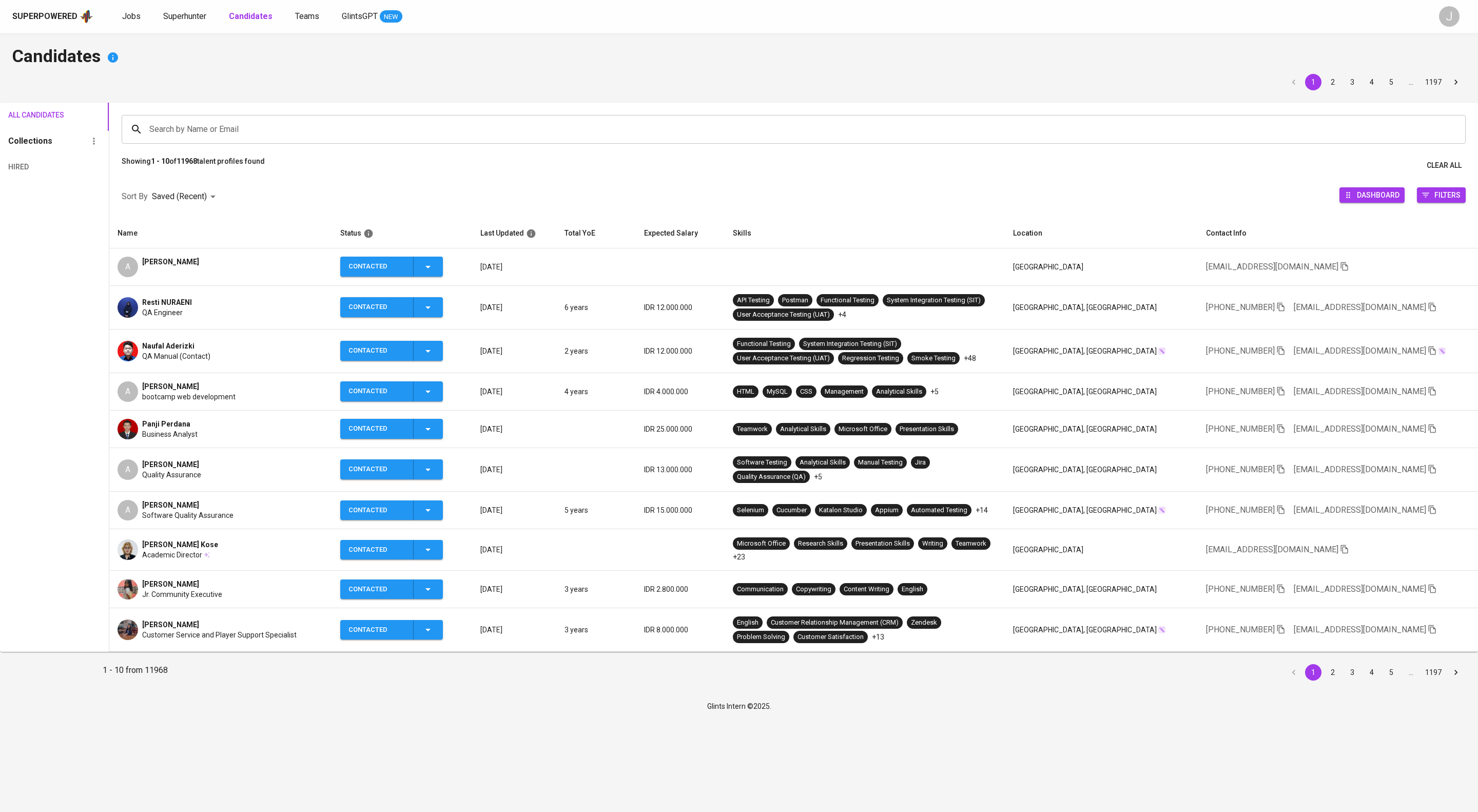
click at [339, 133] on input "Search by Name or Email" at bounding box center [796, 129] width 1299 height 19
type input "rizaldy"
click at [323, 204] on p "Search " rizaldy " in Name and Email" at bounding box center [793, 198] width 1314 height 12
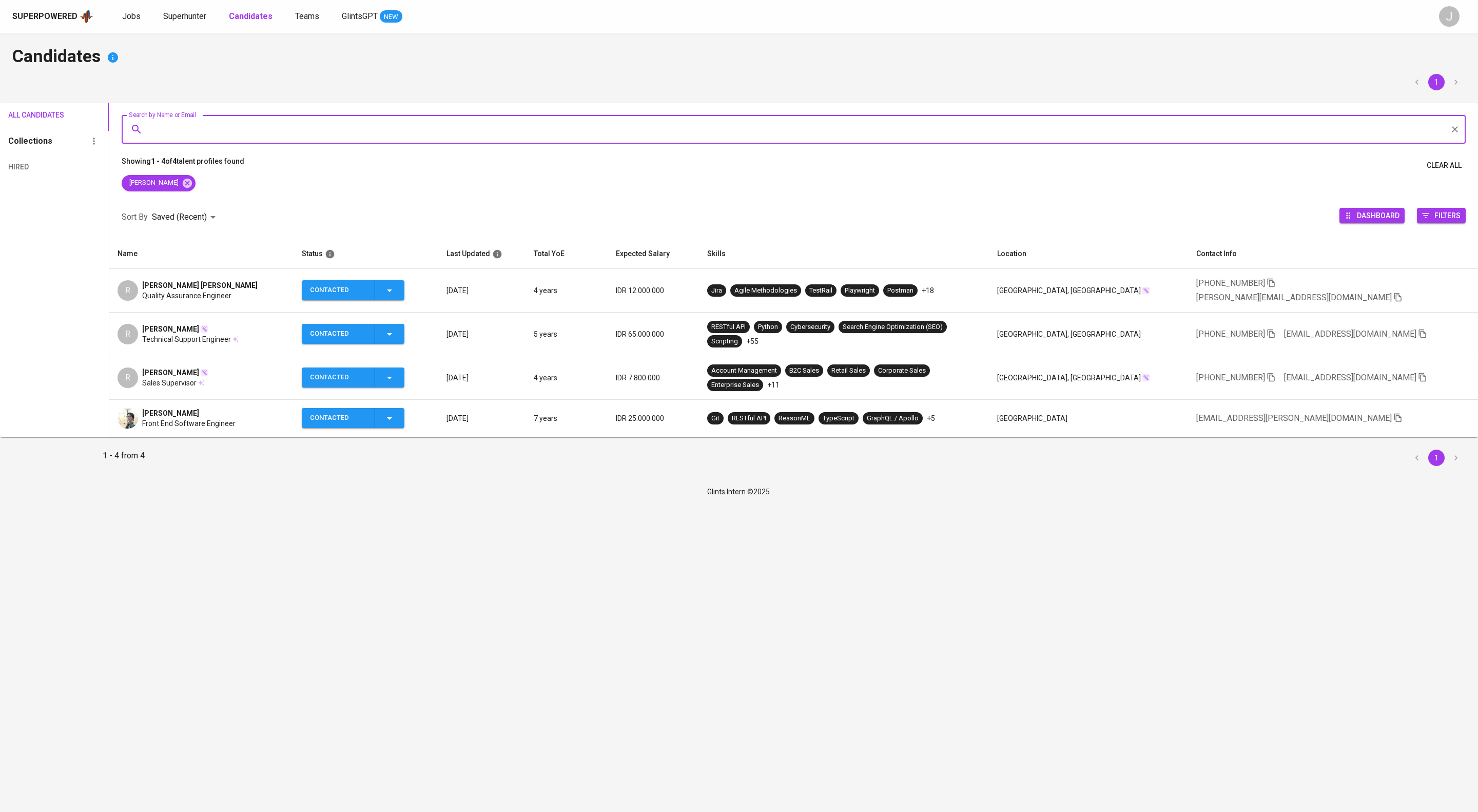
click at [396, 297] on icon "button" at bounding box center [389, 290] width 12 height 12
click at [410, 395] on li "Contacted for another job" at bounding box center [377, 386] width 115 height 18
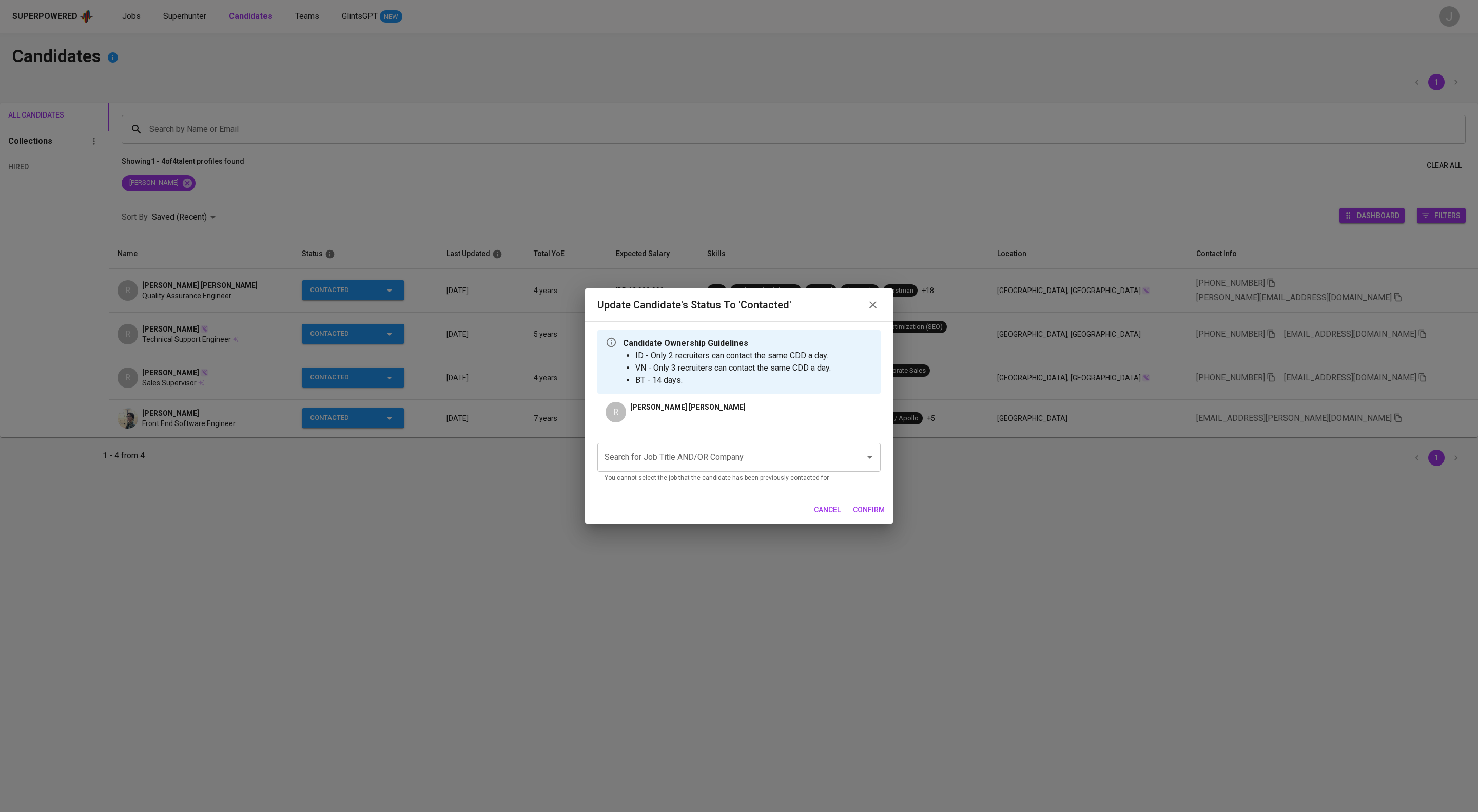
click at [669, 467] on input "Search for Job Title AND/OR Company" at bounding box center [725, 457] width 245 height 19
click at [682, 511] on li "Quality Assurance Engineer (Manual) - 2 HC (FWD Singapore Pte Ltd)" at bounding box center [739, 503] width 283 height 18
type input "fwd"
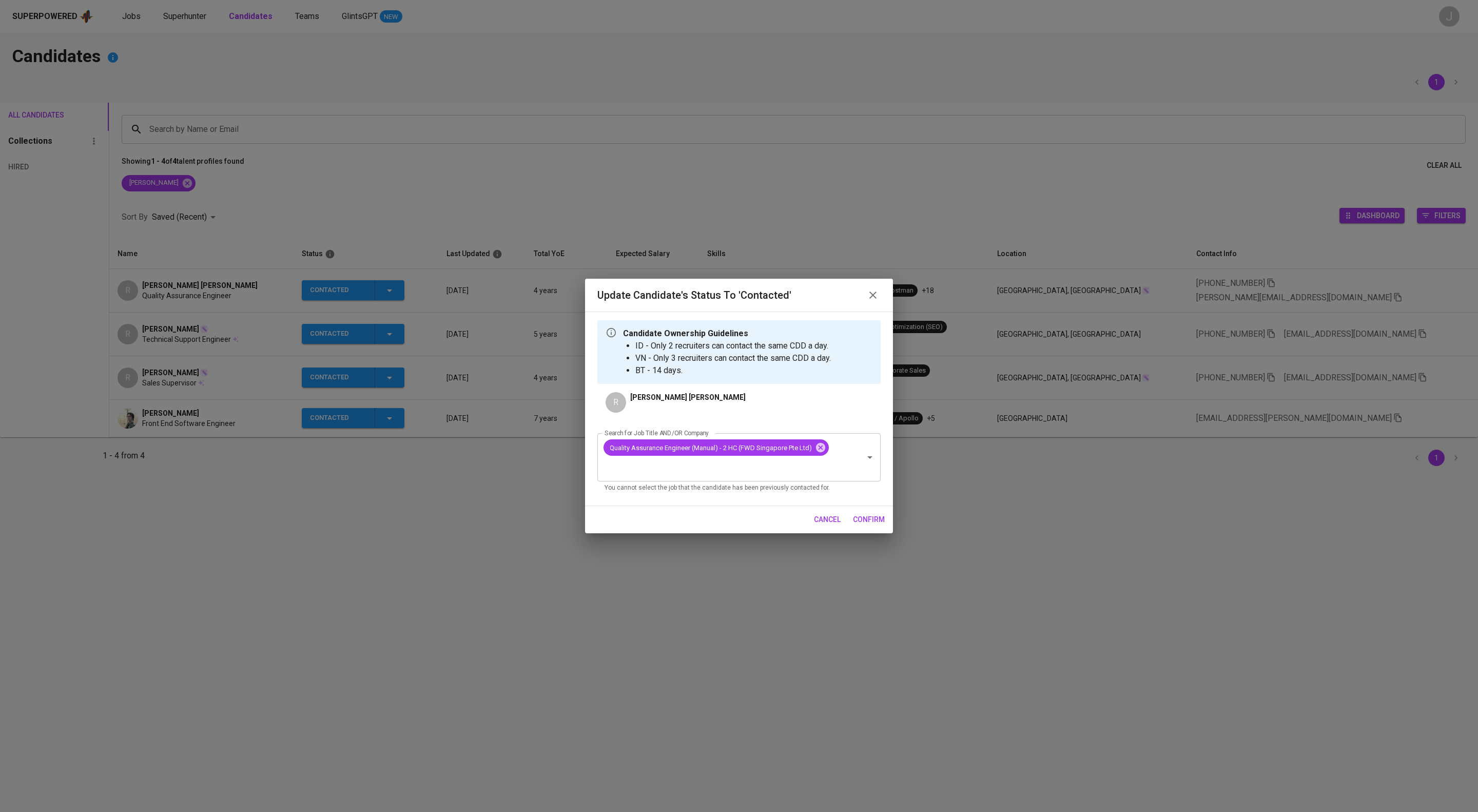
click at [874, 526] on span "confirm" at bounding box center [868, 520] width 32 height 13
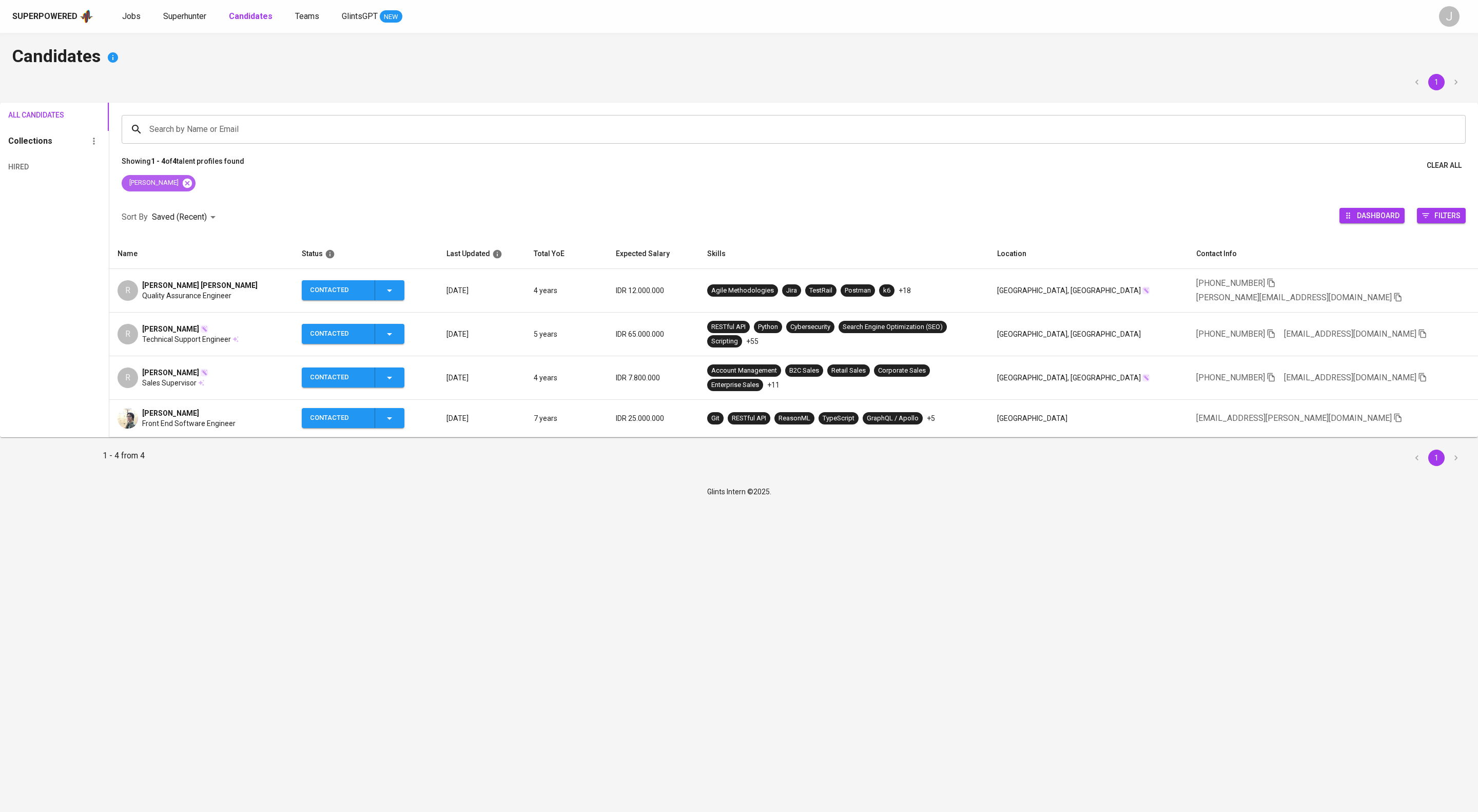
click at [182, 188] on icon at bounding box center [187, 183] width 11 height 11
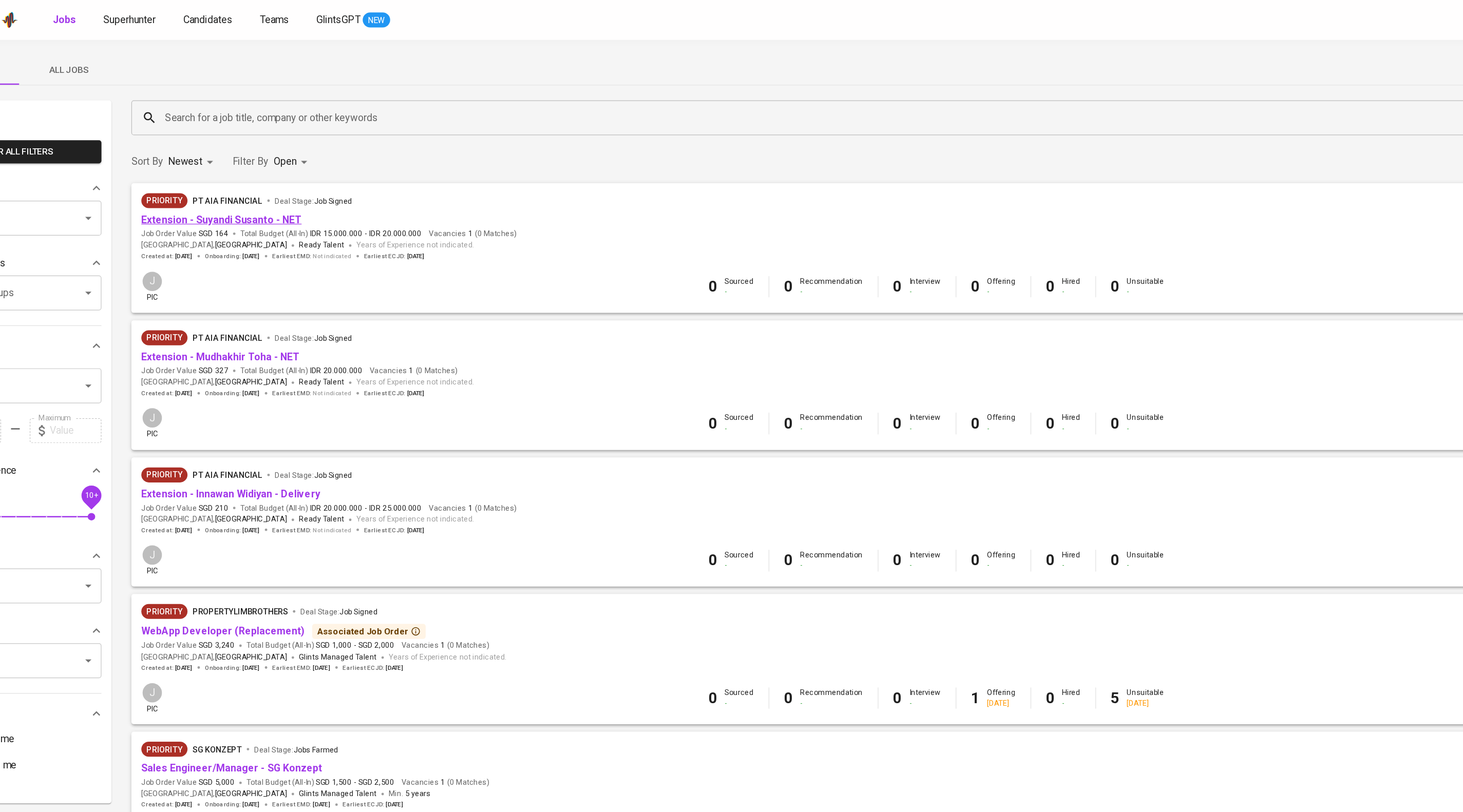
click at [322, 186] on link "Extension - Suyandi Susanto - NET" at bounding box center [260, 180] width 132 height 10
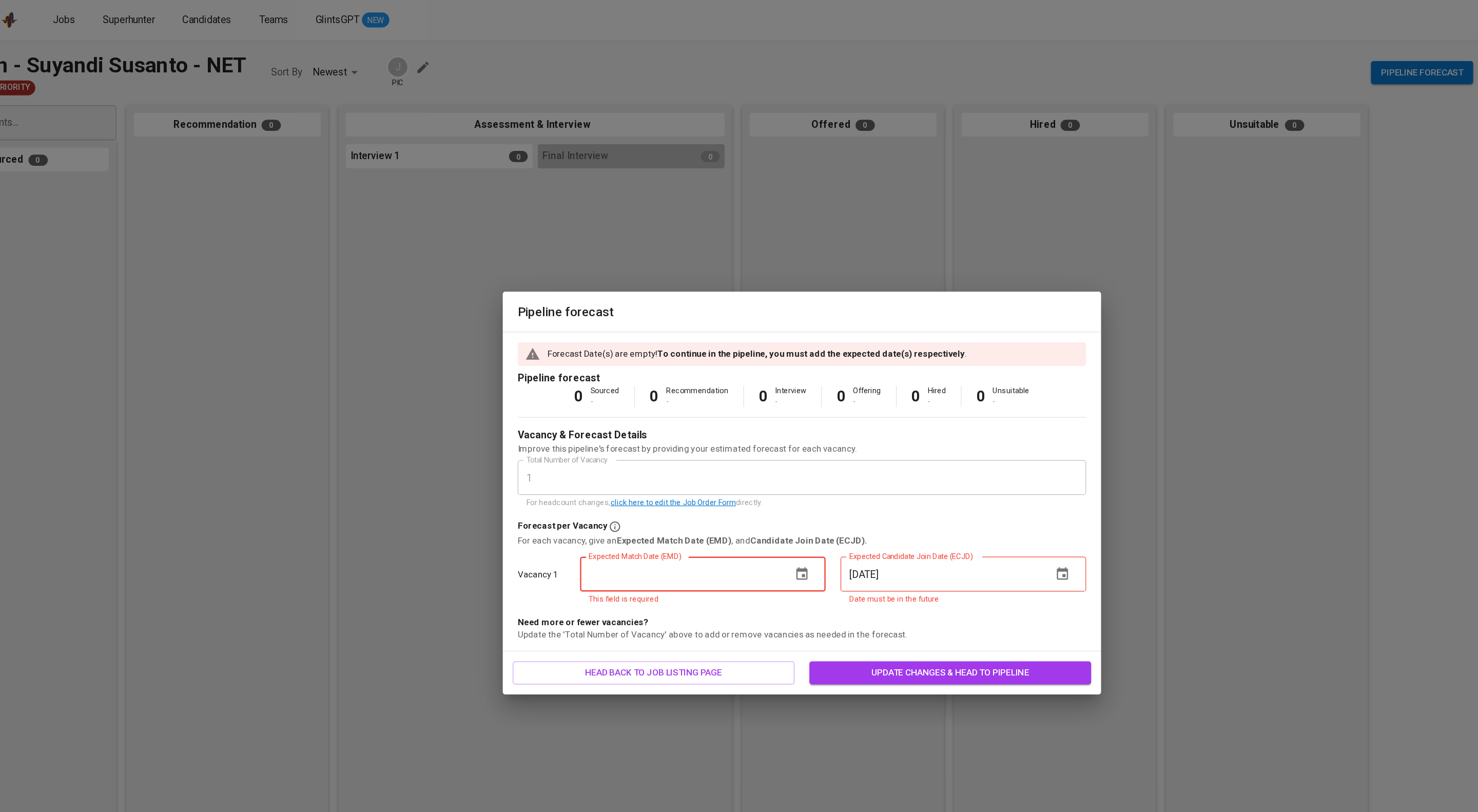
drag, startPoint x: 696, startPoint y: 484, endPoint x: 709, endPoint y: 487, distance: 13.3
click at [695, 484] on input "text" at bounding box center [639, 473] width 166 height 29
click at [727, 478] on button "button" at bounding box center [739, 473] width 25 height 25
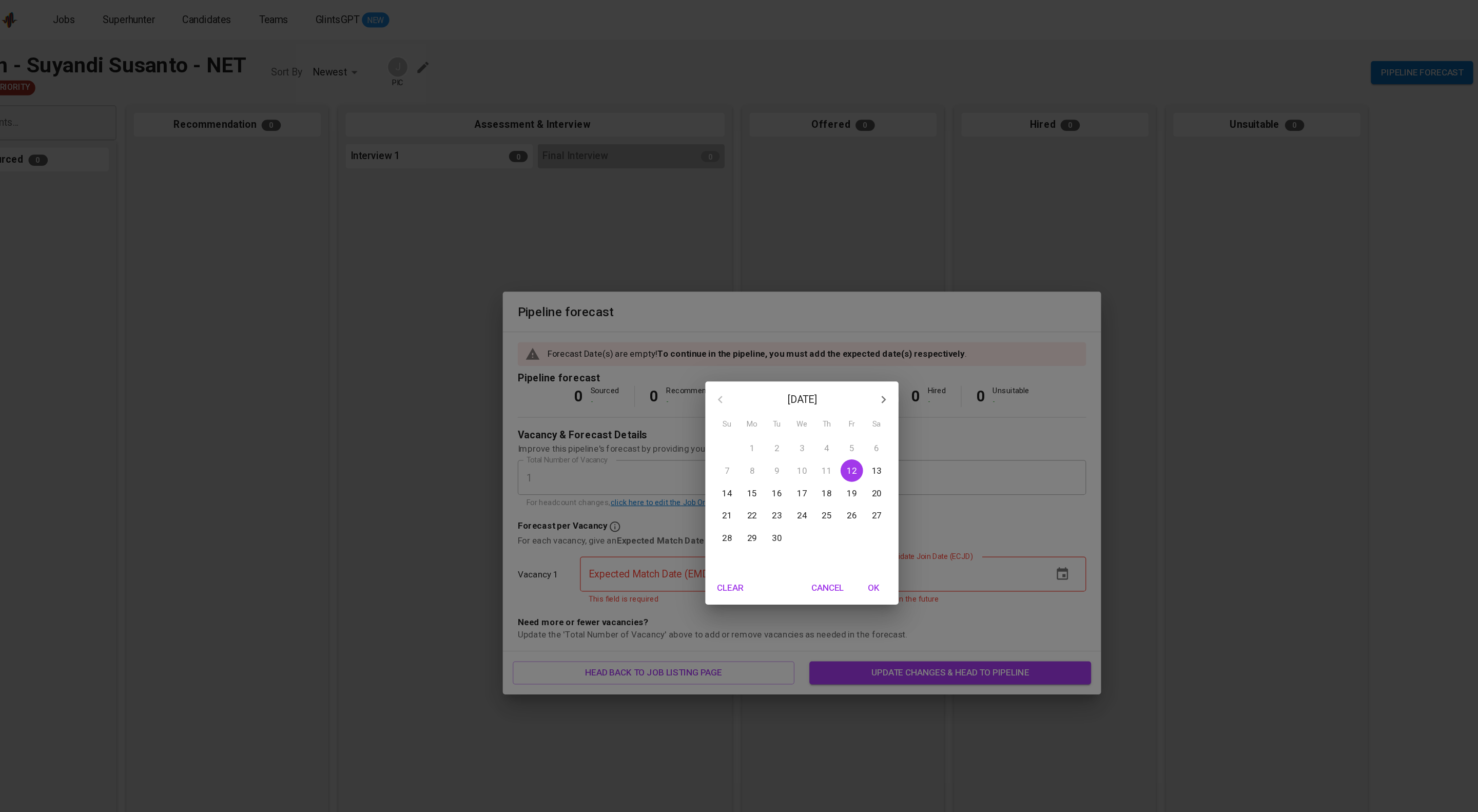
click at [779, 384] on p "12" at bounding box center [780, 388] width 8 height 10
type input "09/12/2025"
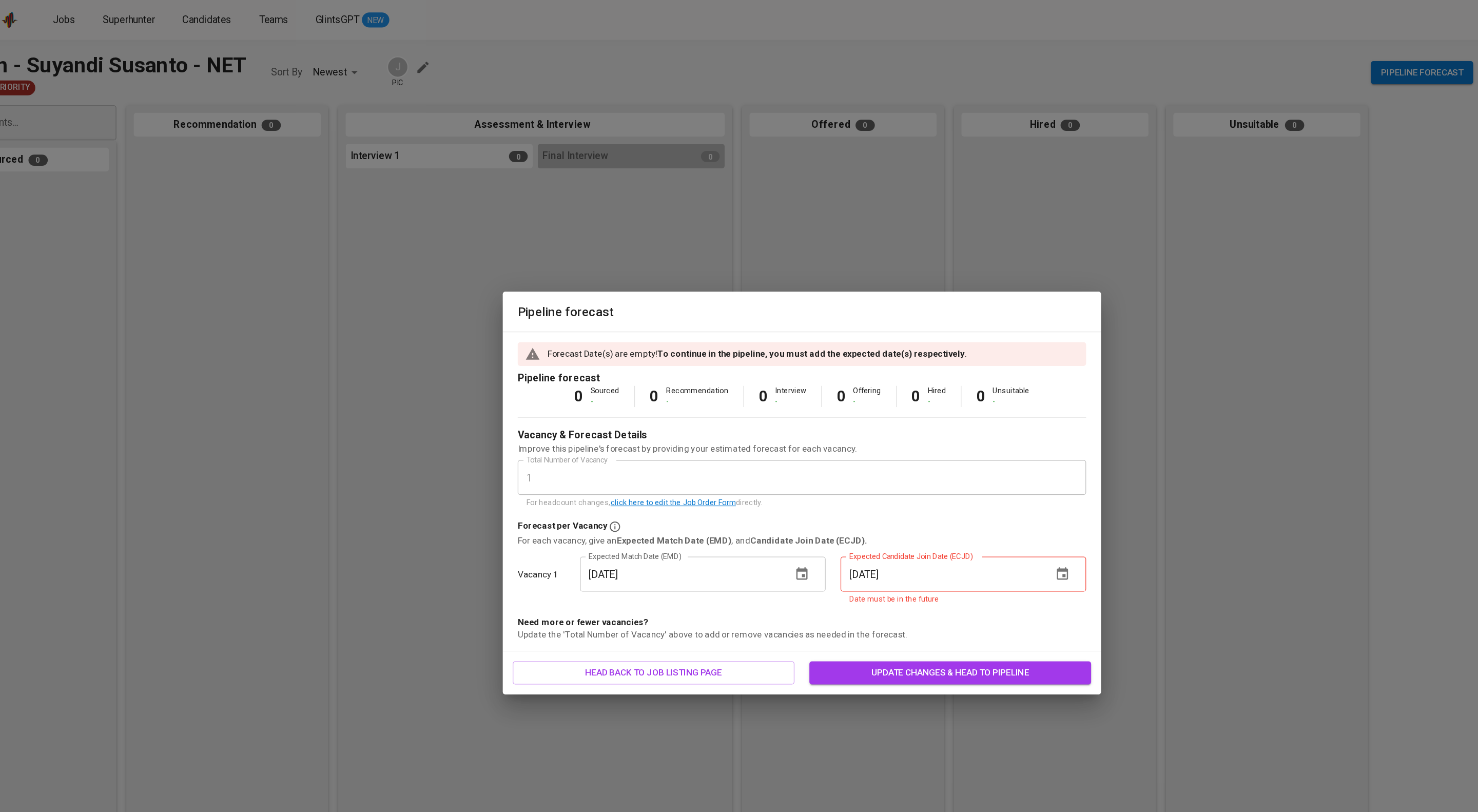
click at [944, 473] on button "button" at bounding box center [954, 473] width 25 height 25
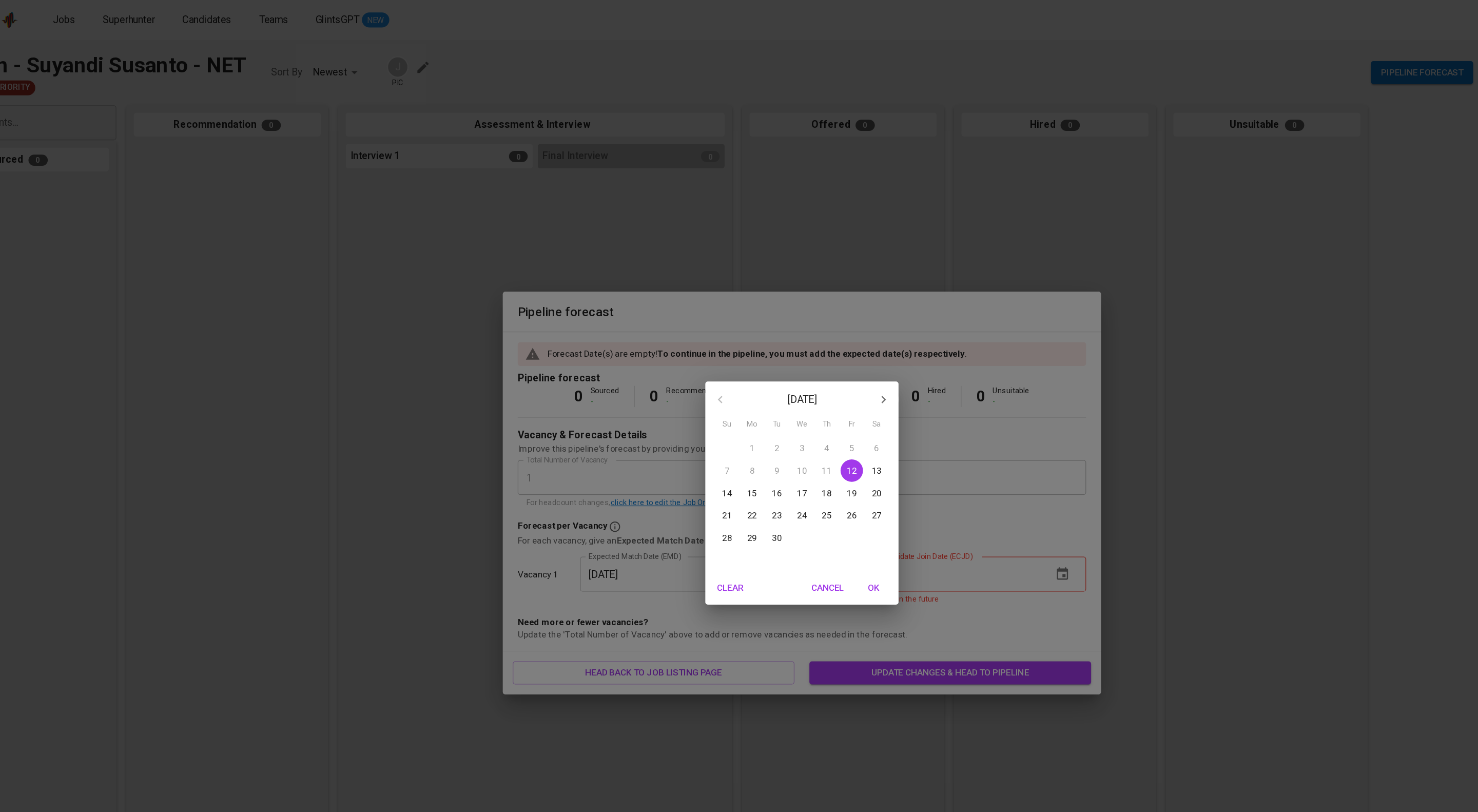
click at [776, 389] on p "12" at bounding box center [780, 388] width 8 height 10
type input "09/12/2025"
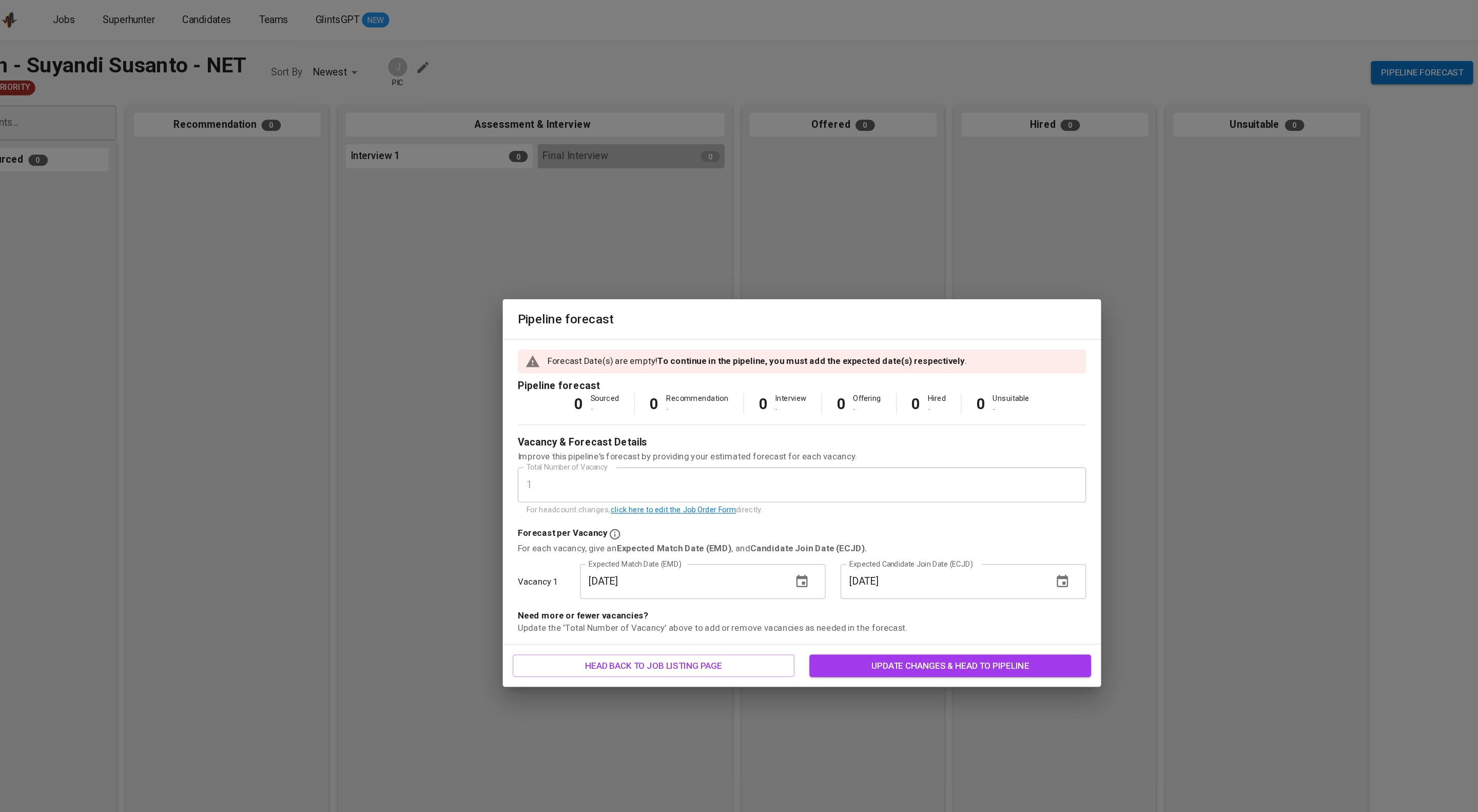
click at [846, 555] on span "update changes & head to pipeline" at bounding box center [861, 548] width 216 height 13
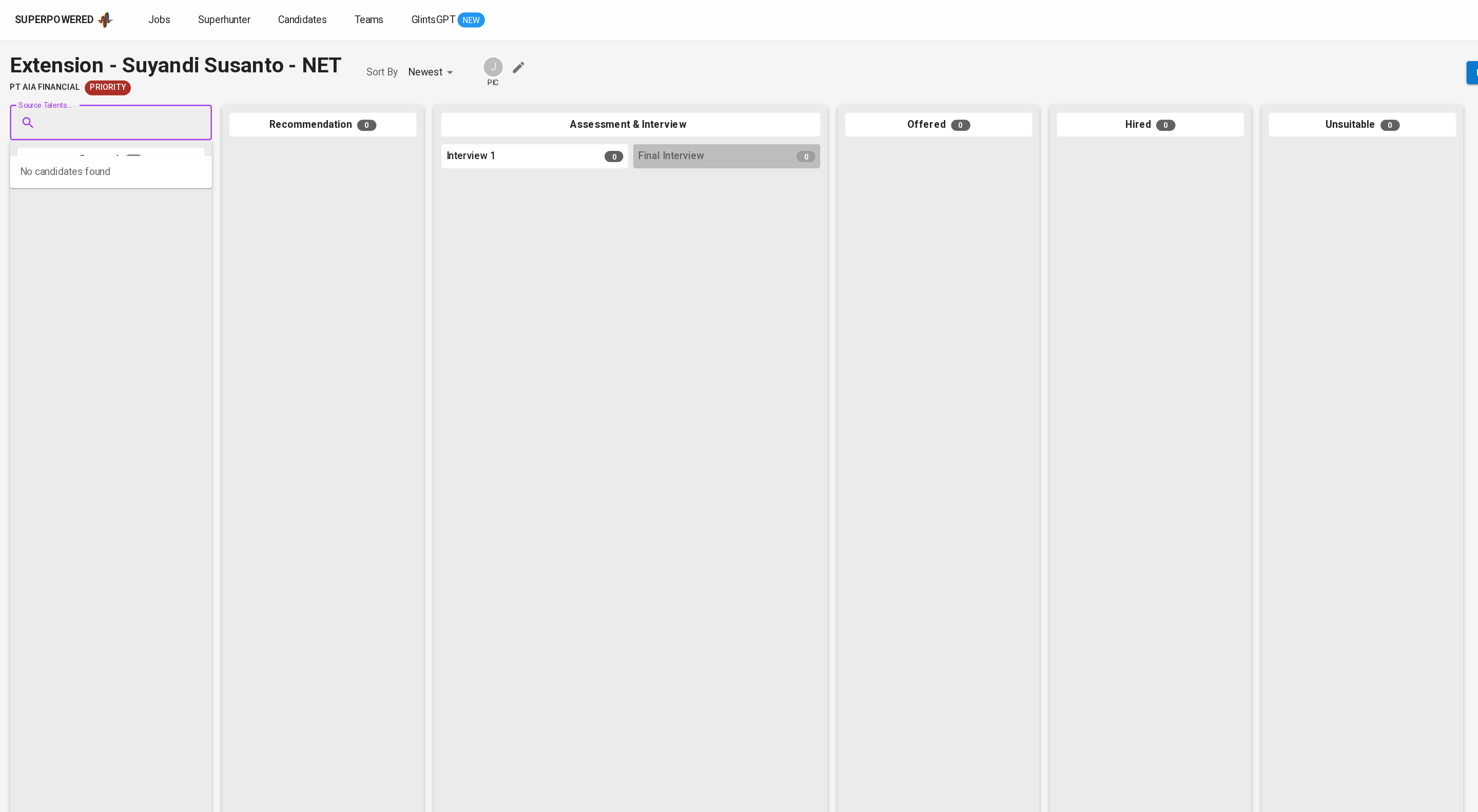
click at [99, 105] on input "Source Talents..." at bounding box center [87, 101] width 108 height 19
type input "suyandi su"
click at [75, 138] on span "Suyandi Suyandi" at bounding box center [71, 141] width 56 height 10
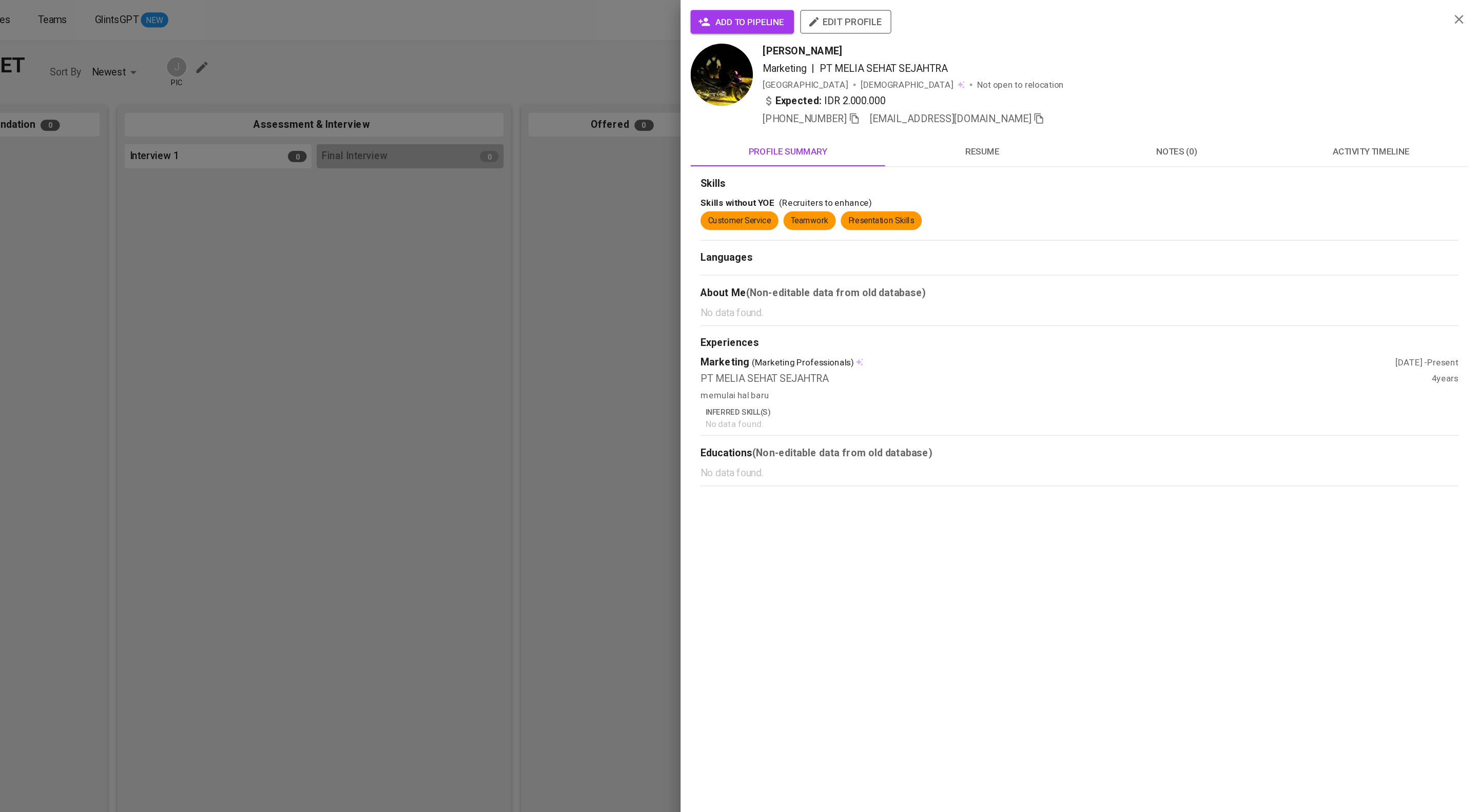
click at [608, 97] on div at bounding box center [739, 406] width 1478 height 812
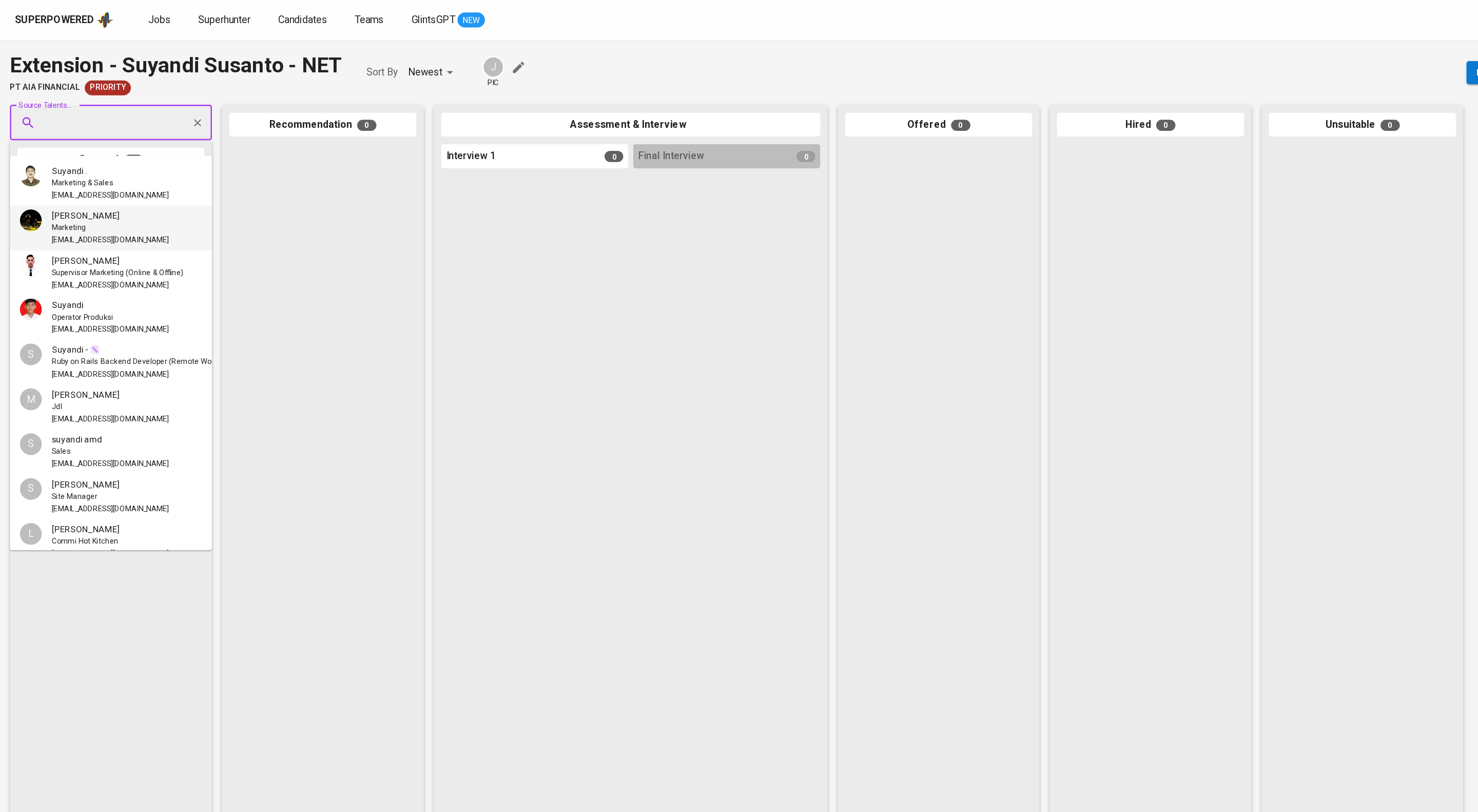
click at [90, 99] on input "Source Talents..." at bounding box center [87, 101] width 108 height 19
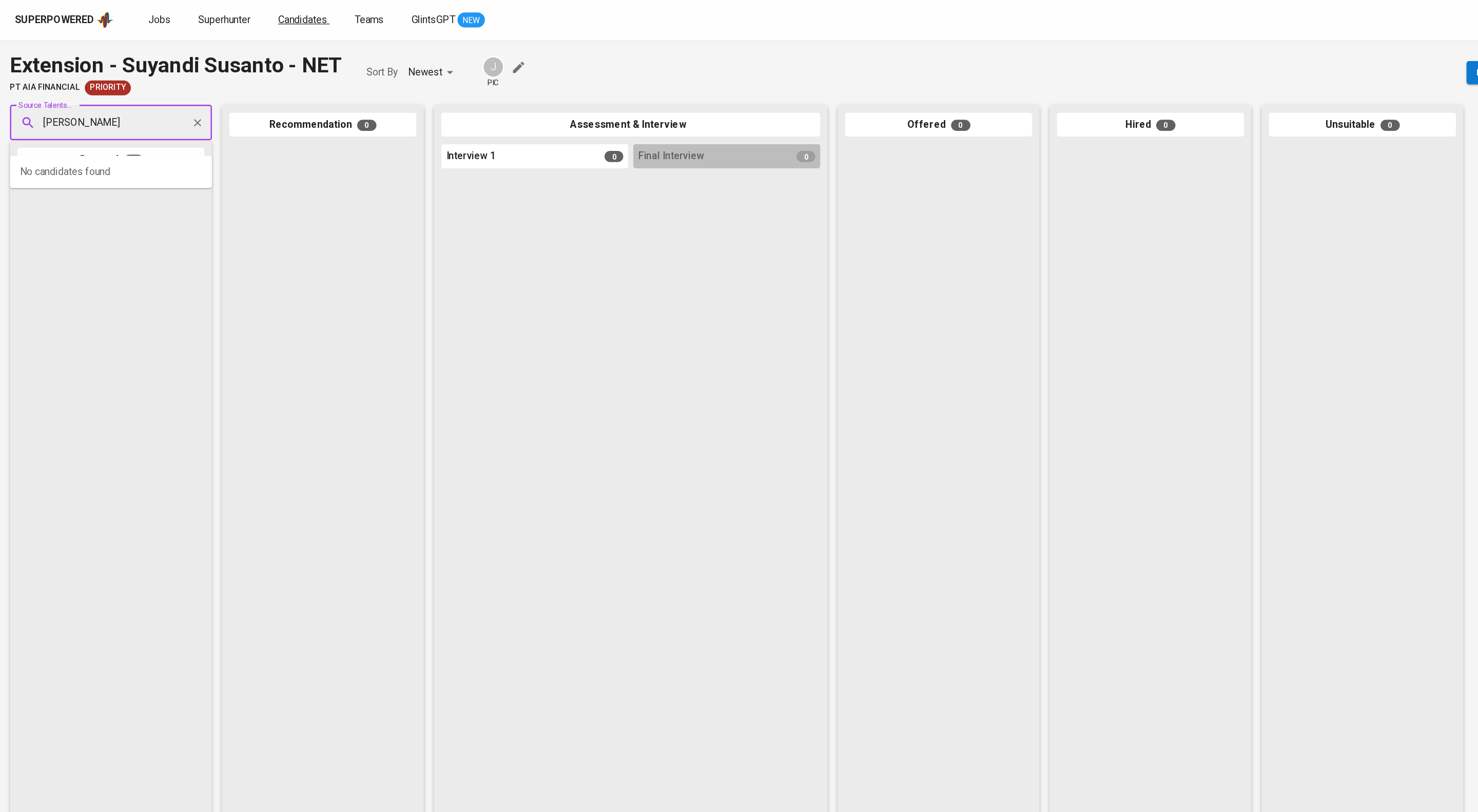
type input "suyandi susanto"
click at [269, 14] on span "Candidates" at bounding box center [249, 16] width 40 height 10
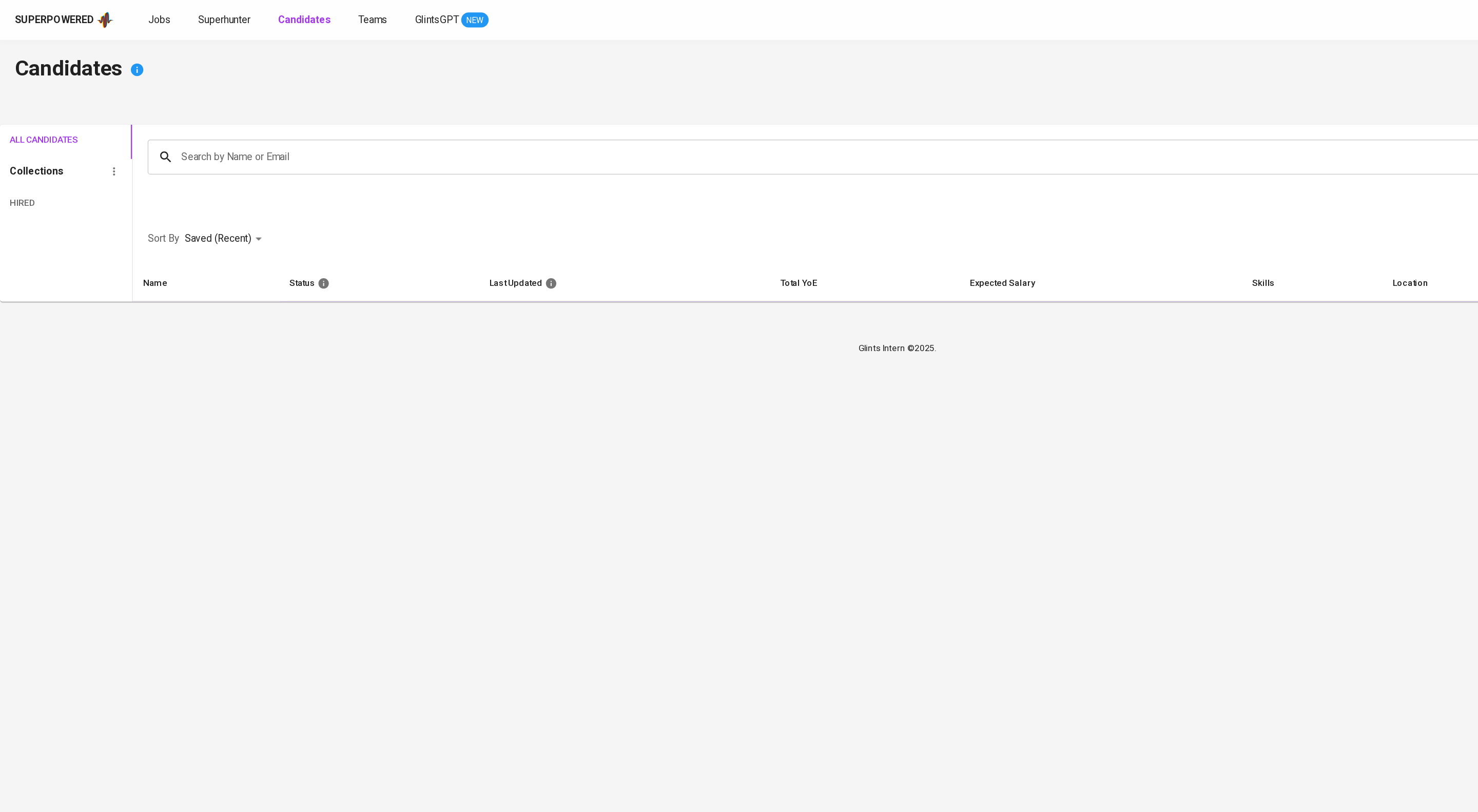
click at [222, 131] on input "Search by Name or Email" at bounding box center [796, 129] width 1299 height 19
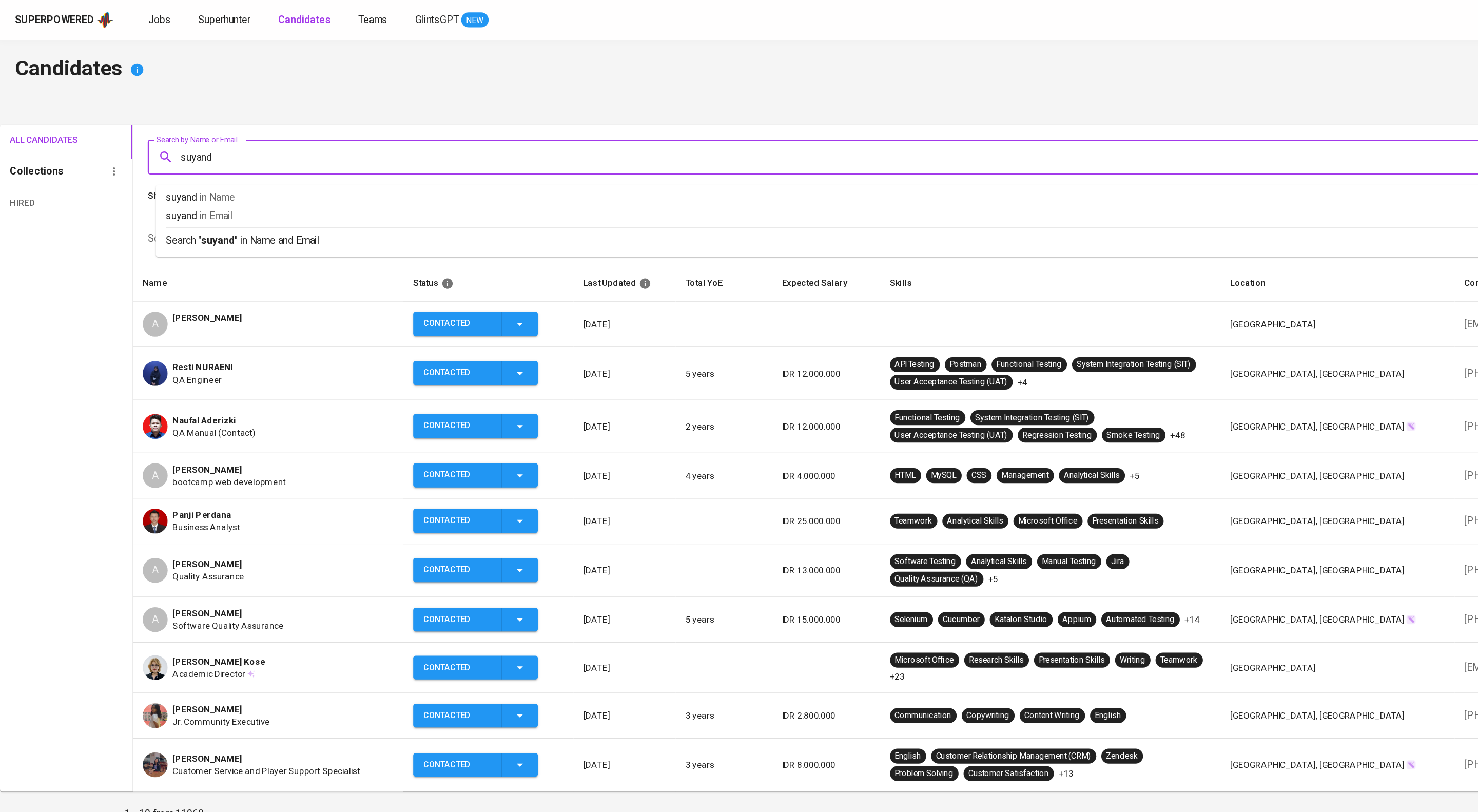
type input "suyandi"
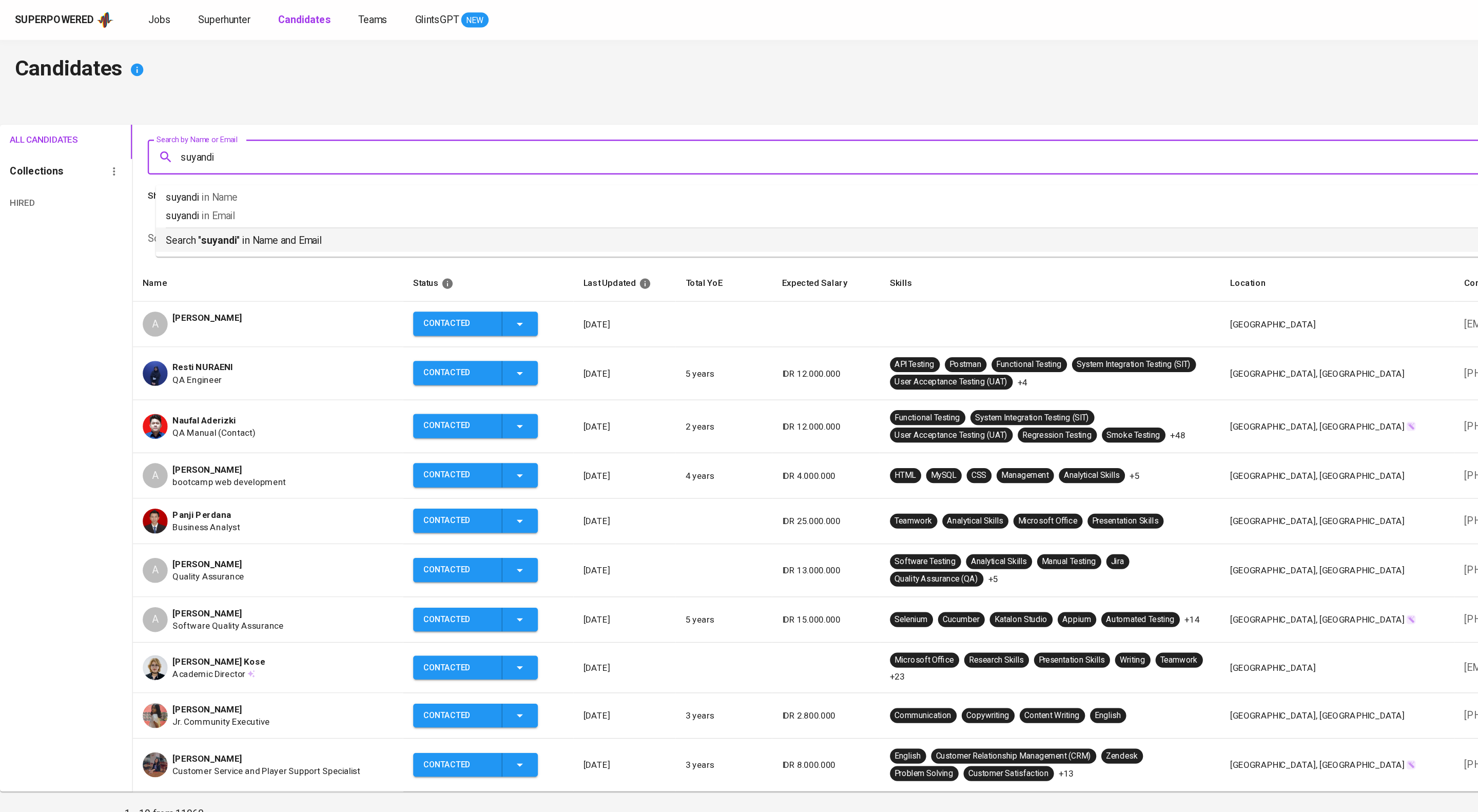
click at [269, 204] on p "Search " suyandi " in Name and Email" at bounding box center [793, 198] width 1314 height 12
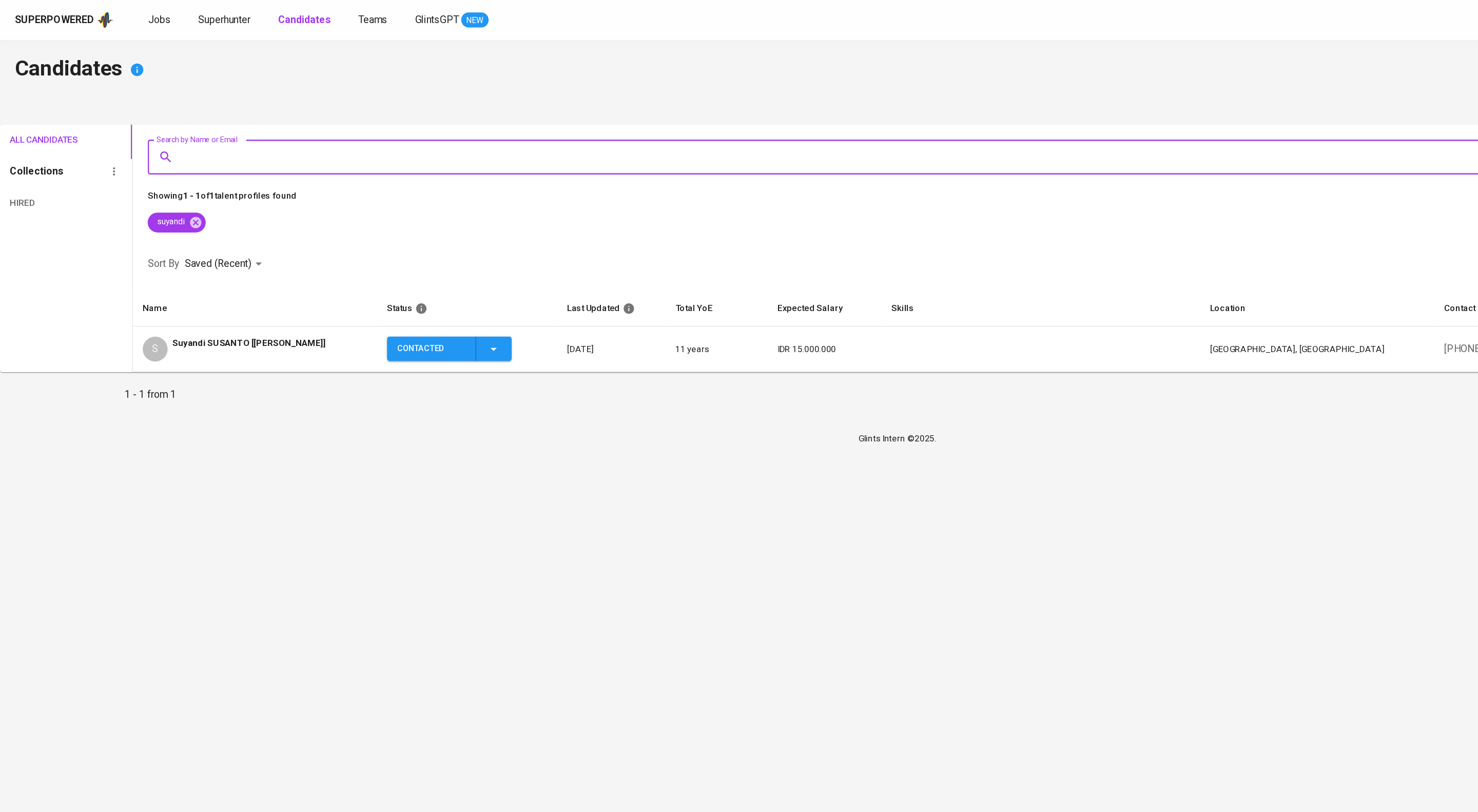
click at [256, 298] on div "Suyandi SUSANTO [BT HUBBER]" at bounding box center [205, 288] width 126 height 21
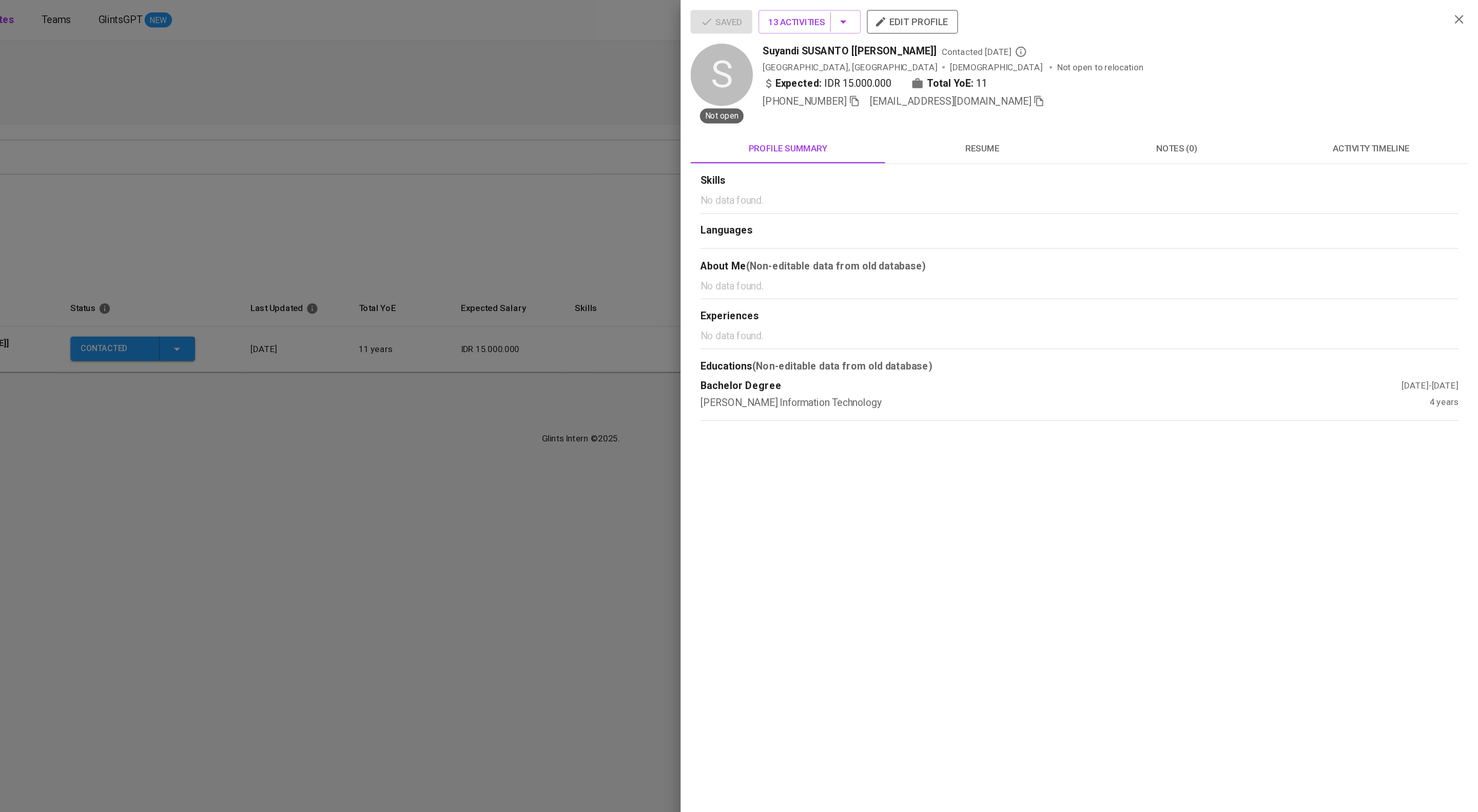
click at [1113, 90] on div "+62 813-7585-4208 suyandiz@gmail.com" at bounding box center [1168, 83] width 558 height 12
click at [1113, 88] on icon "button" at bounding box center [1116, 83] width 7 height 8
click at [504, 63] on div at bounding box center [739, 406] width 1478 height 812
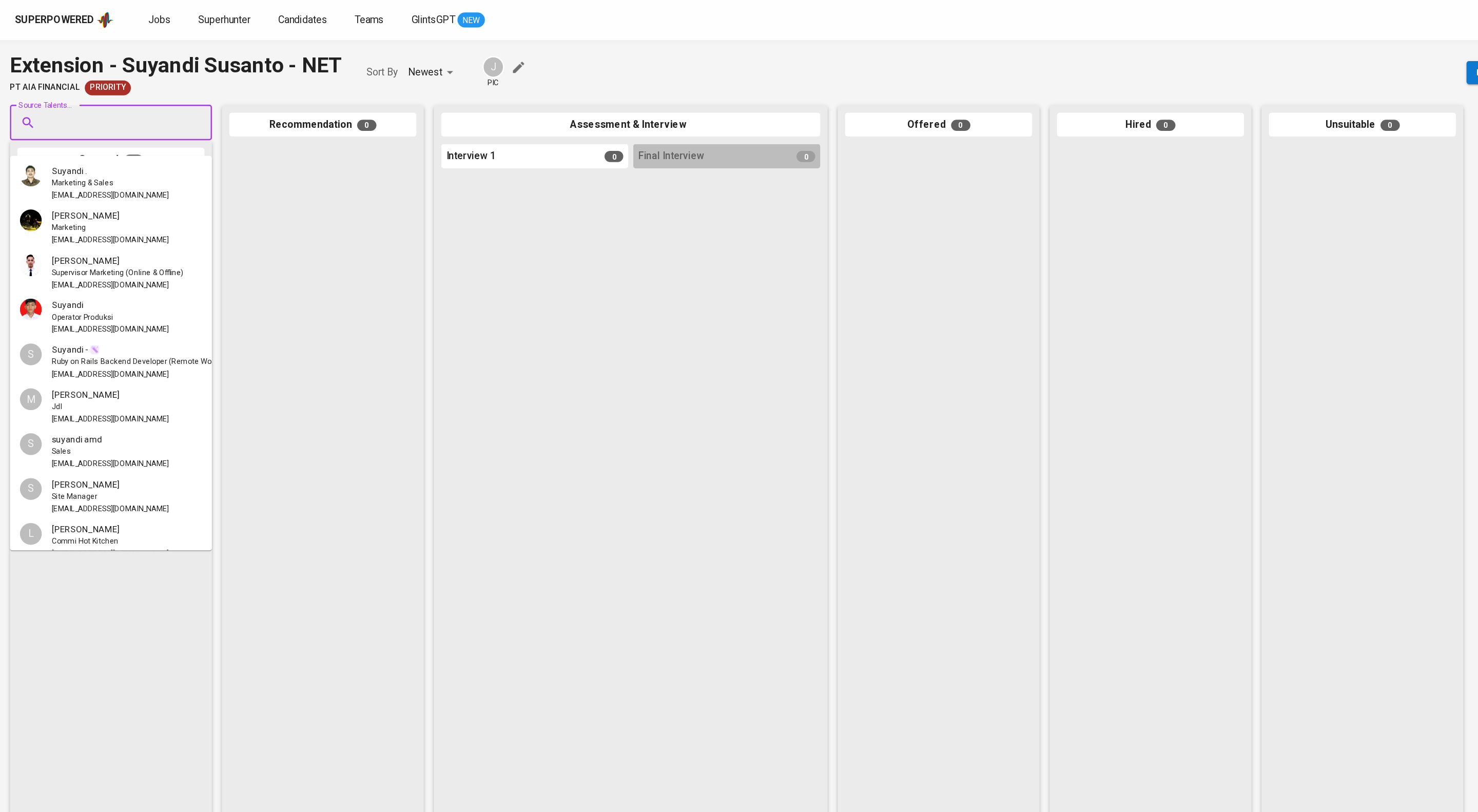
click at [94, 107] on input "Source Talents..." at bounding box center [87, 101] width 108 height 19
paste input "suyandiz@gmail.com"
type input "suyandiz@gmail.com"
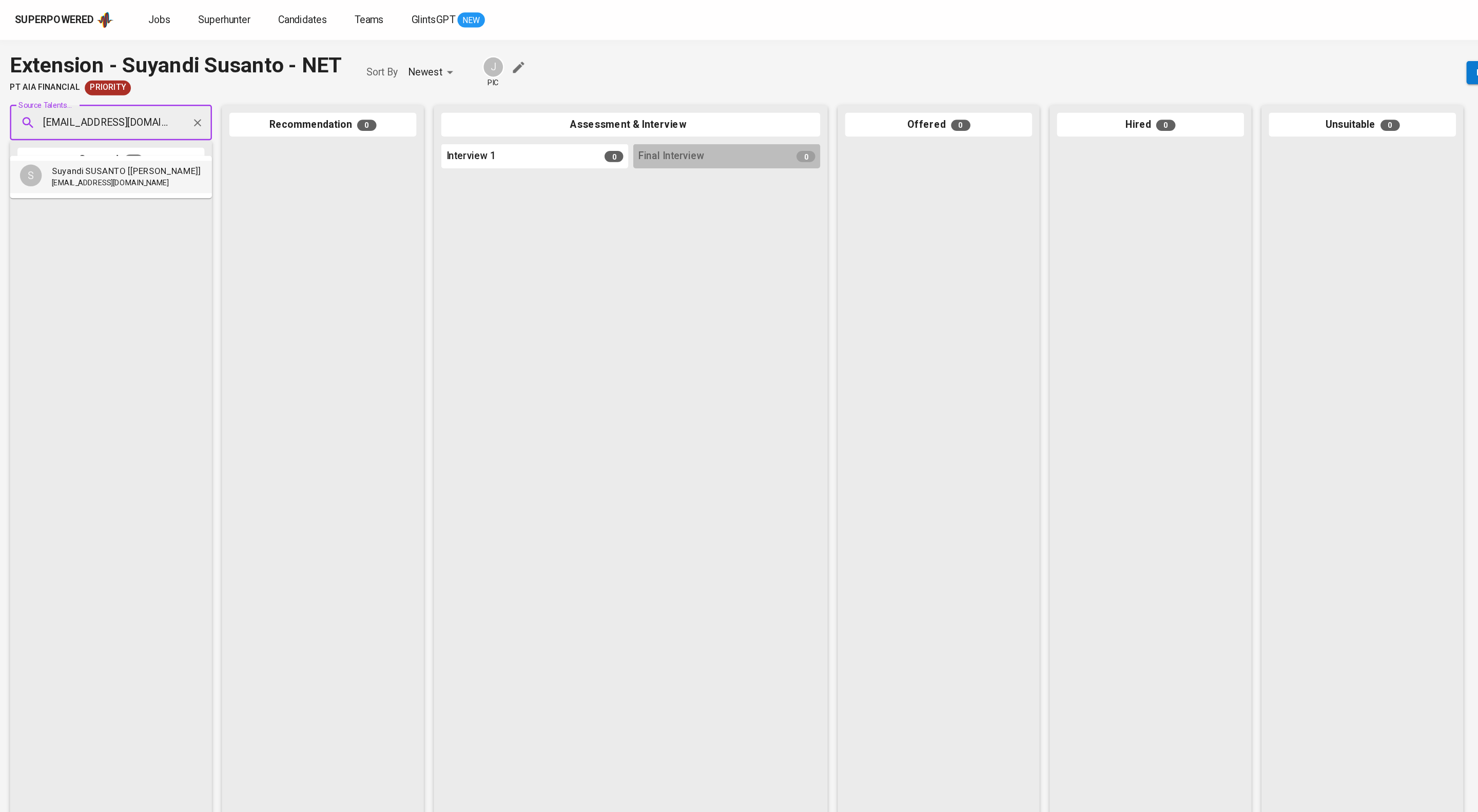
click at [102, 143] on span "Suyandi SUSANTO [[PERSON_NAME]]" at bounding box center [104, 141] width 123 height 10
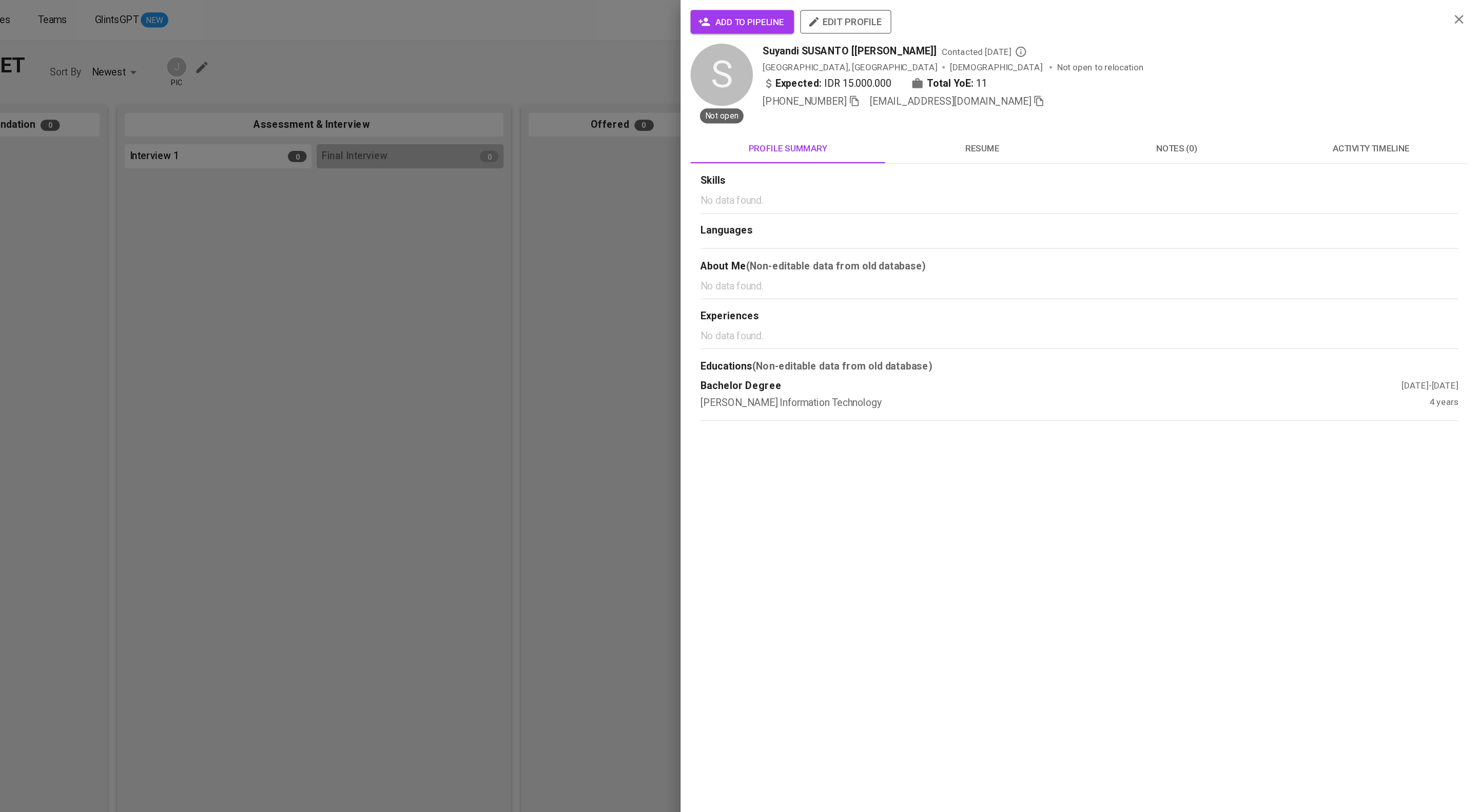
click at [884, 8] on button "add to pipeline" at bounding box center [872, 18] width 85 height 19
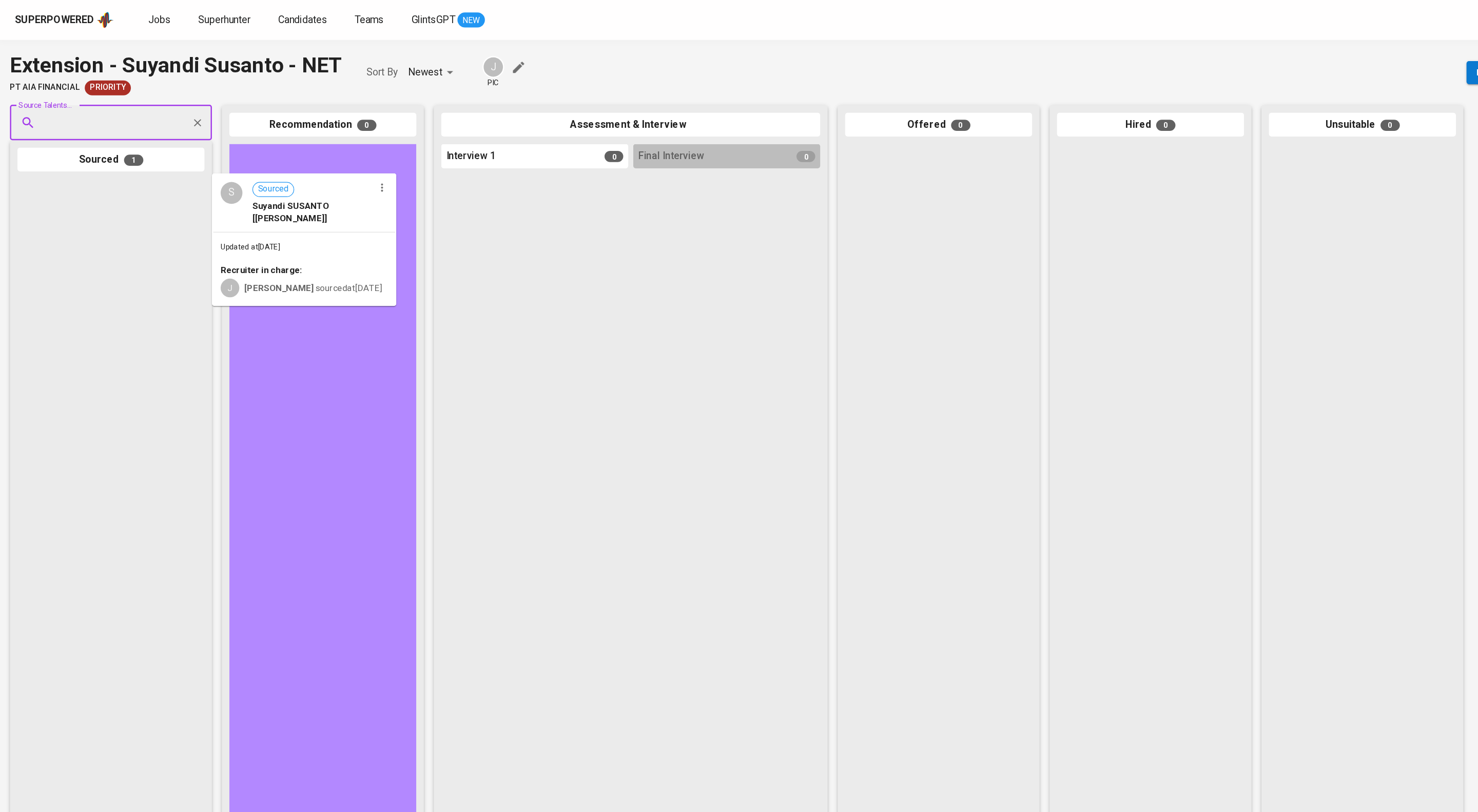
drag, startPoint x: 119, startPoint y: 184, endPoint x: 298, endPoint y: 164, distance: 180.1
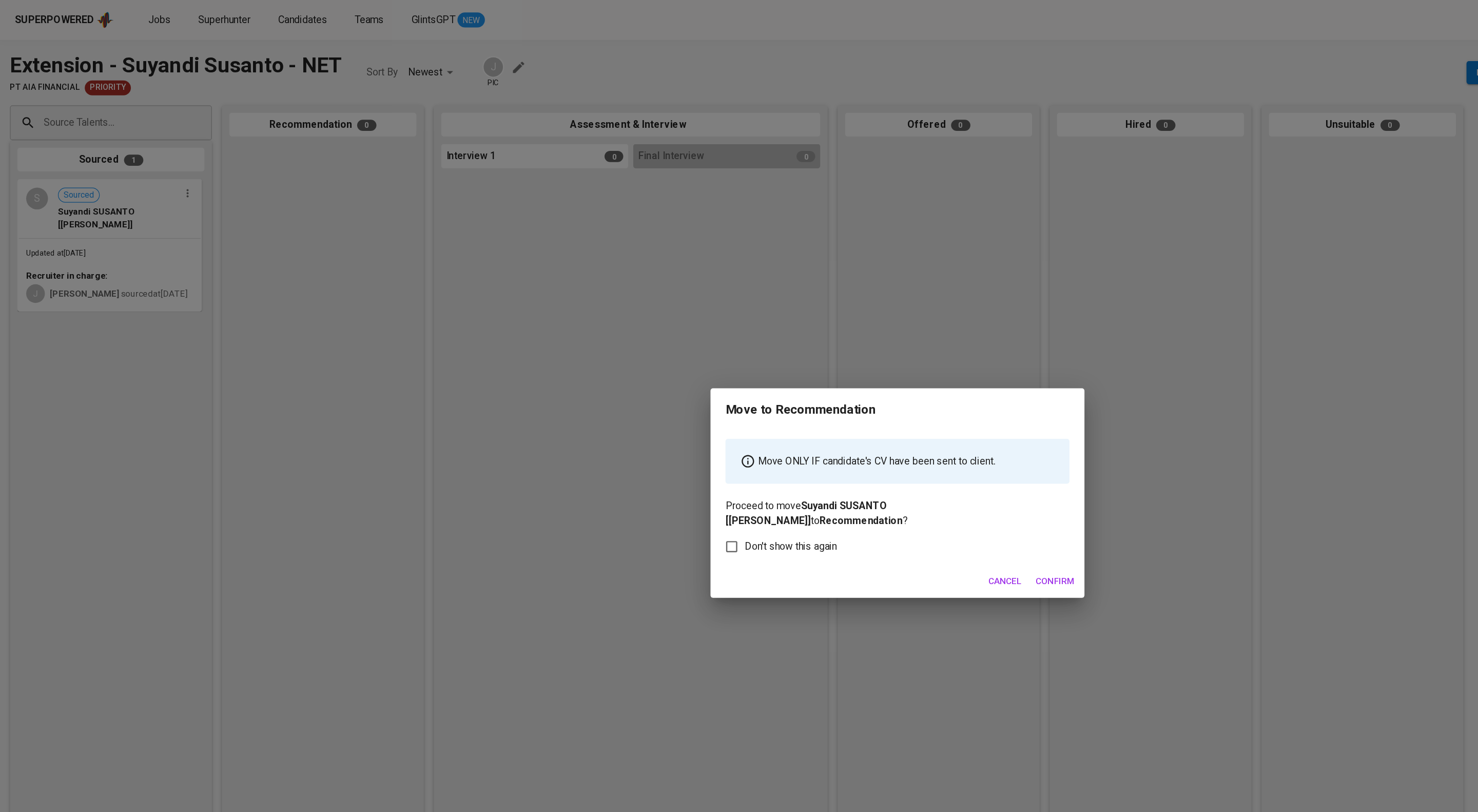
click at [862, 485] on span "Confirm" at bounding box center [868, 478] width 32 height 13
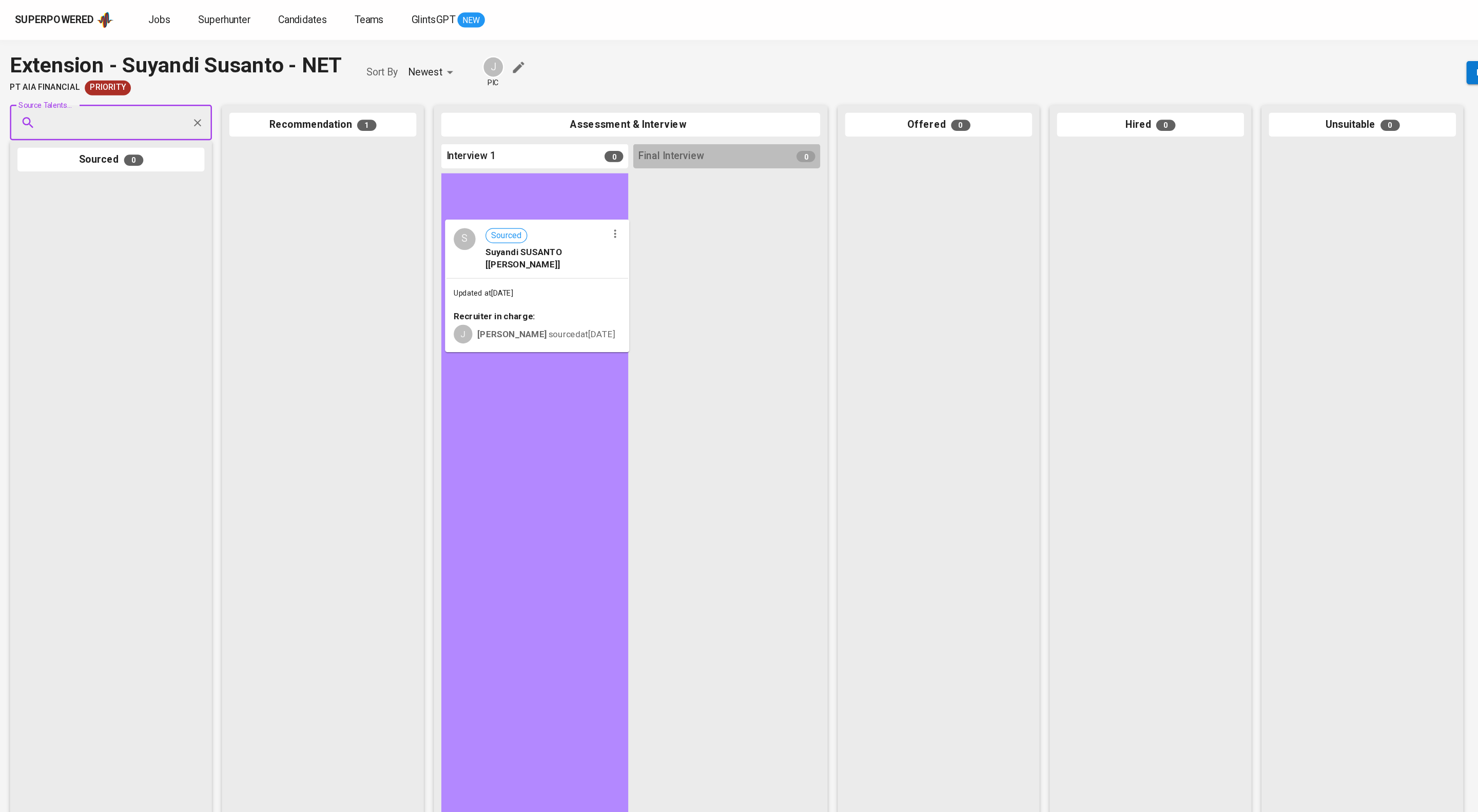
drag, startPoint x: 288, startPoint y: 149, endPoint x: 582, endPoint y: 236, distance: 306.6
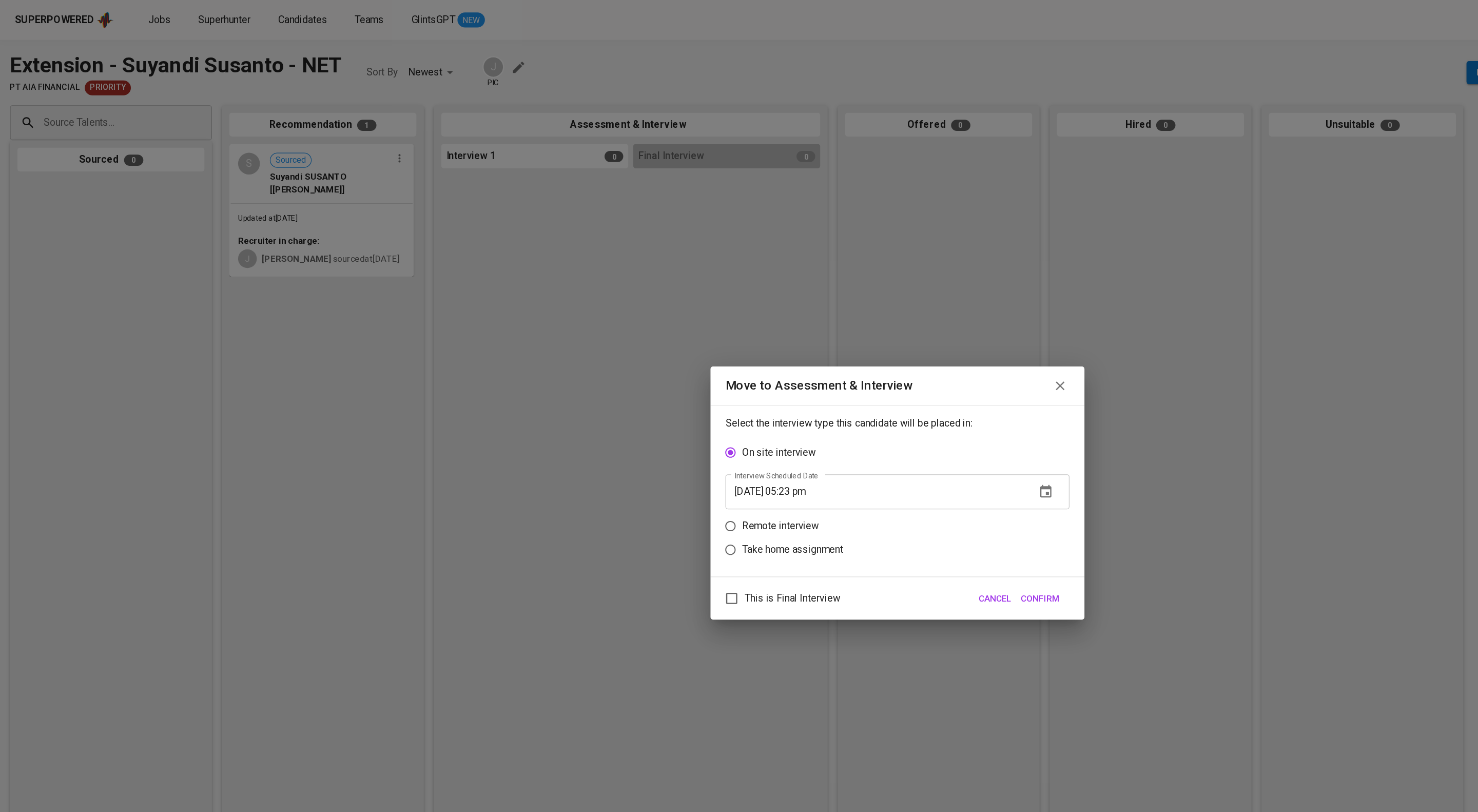
click at [657, 427] on label "Remote interview" at bounding box center [732, 433] width 281 height 19
click at [611, 427] on input "Remote interview" at bounding box center [602, 433] width 19 height 19
radio input "true"
click at [690, 422] on input "09/12/2025 05:23 pm" at bounding box center [721, 424] width 247 height 29
type input "09/12/2025 04:24 pm"
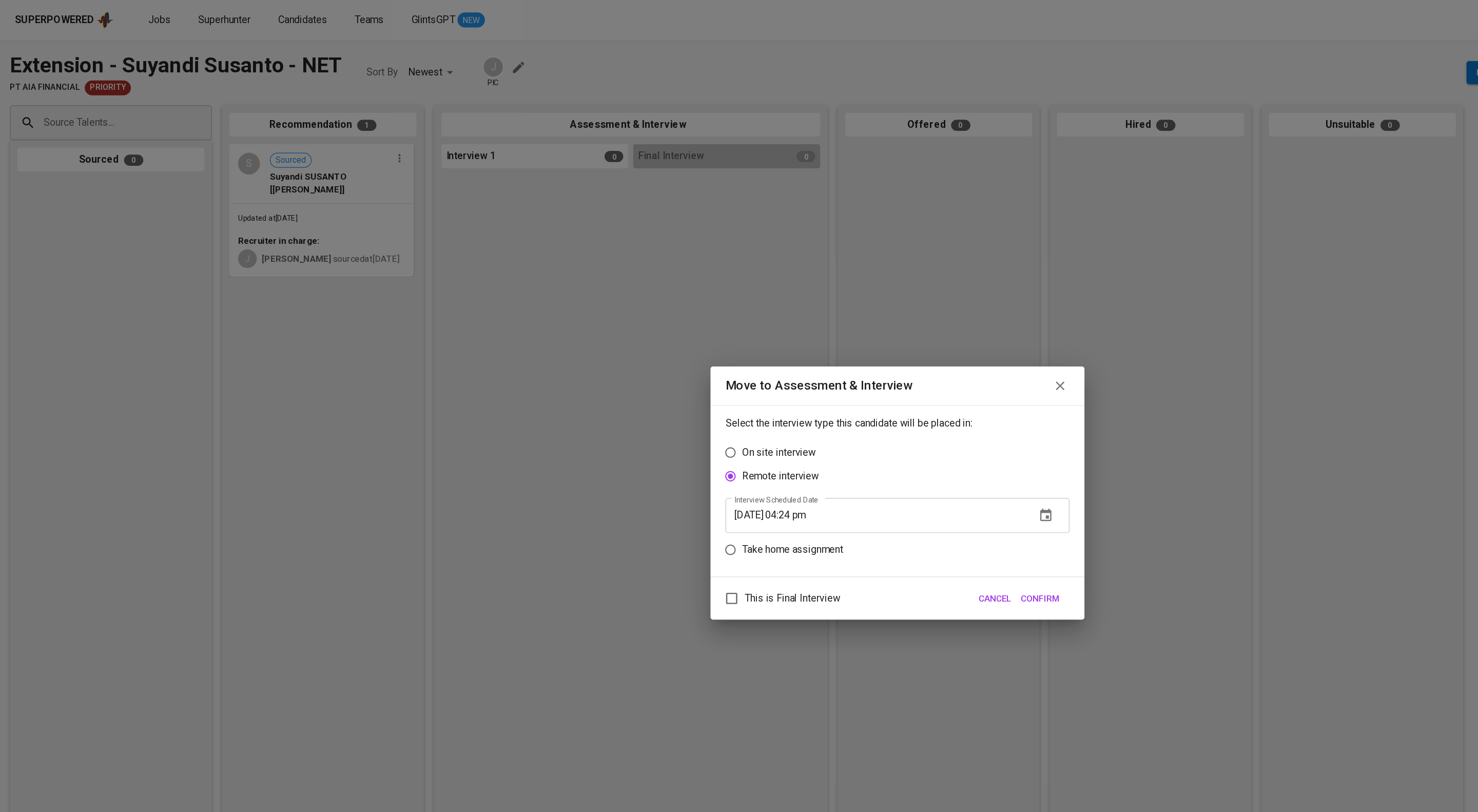
click at [667, 499] on span "This is Final Interview" at bounding box center [652, 493] width 79 height 12
click at [613, 504] on input "This is Final Interview" at bounding box center [602, 492] width 21 height 21
checkbox input "true"
click at [859, 499] on span "Confirm" at bounding box center [856, 493] width 32 height 13
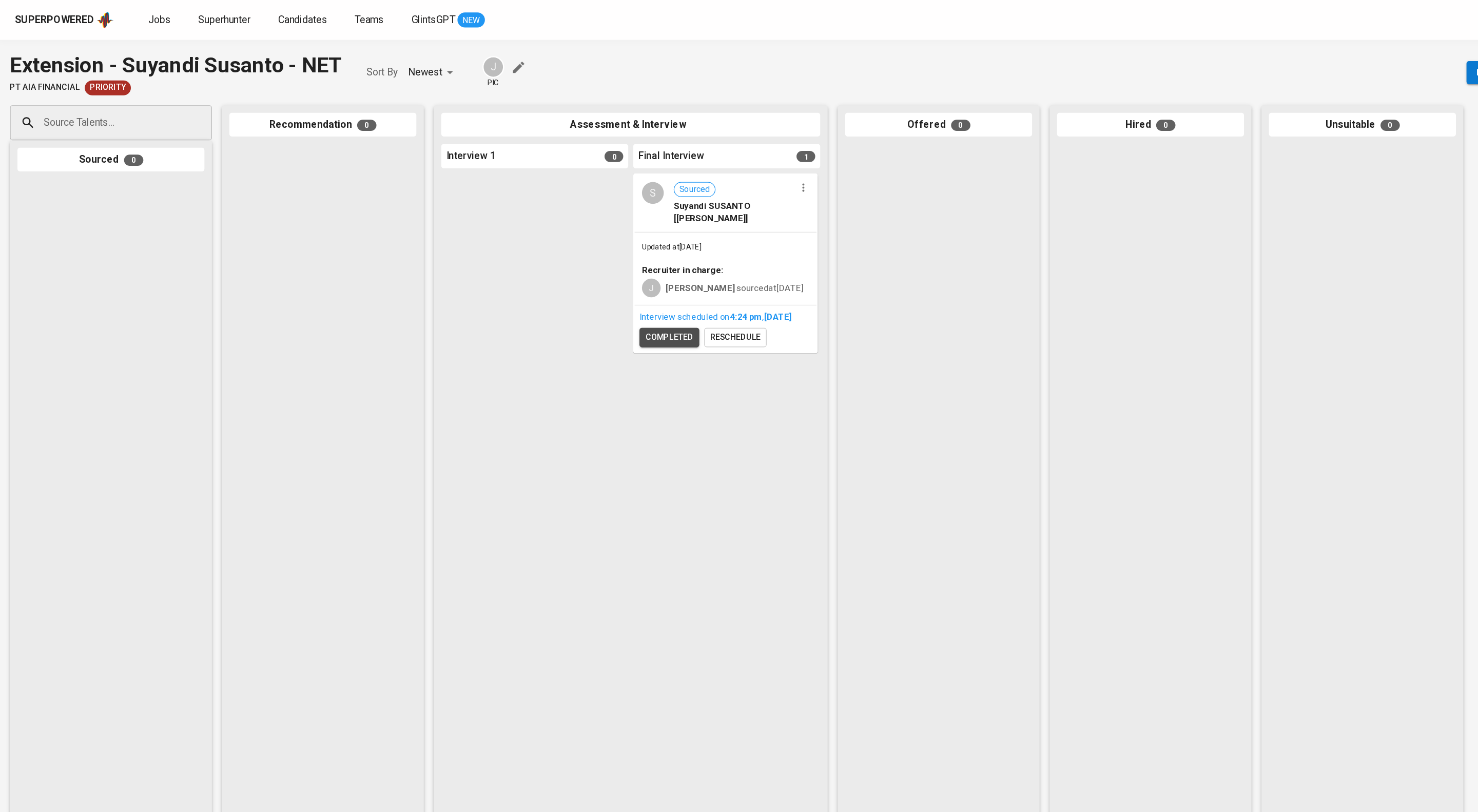
click at [568, 284] on span "completed" at bounding box center [551, 278] width 39 height 12
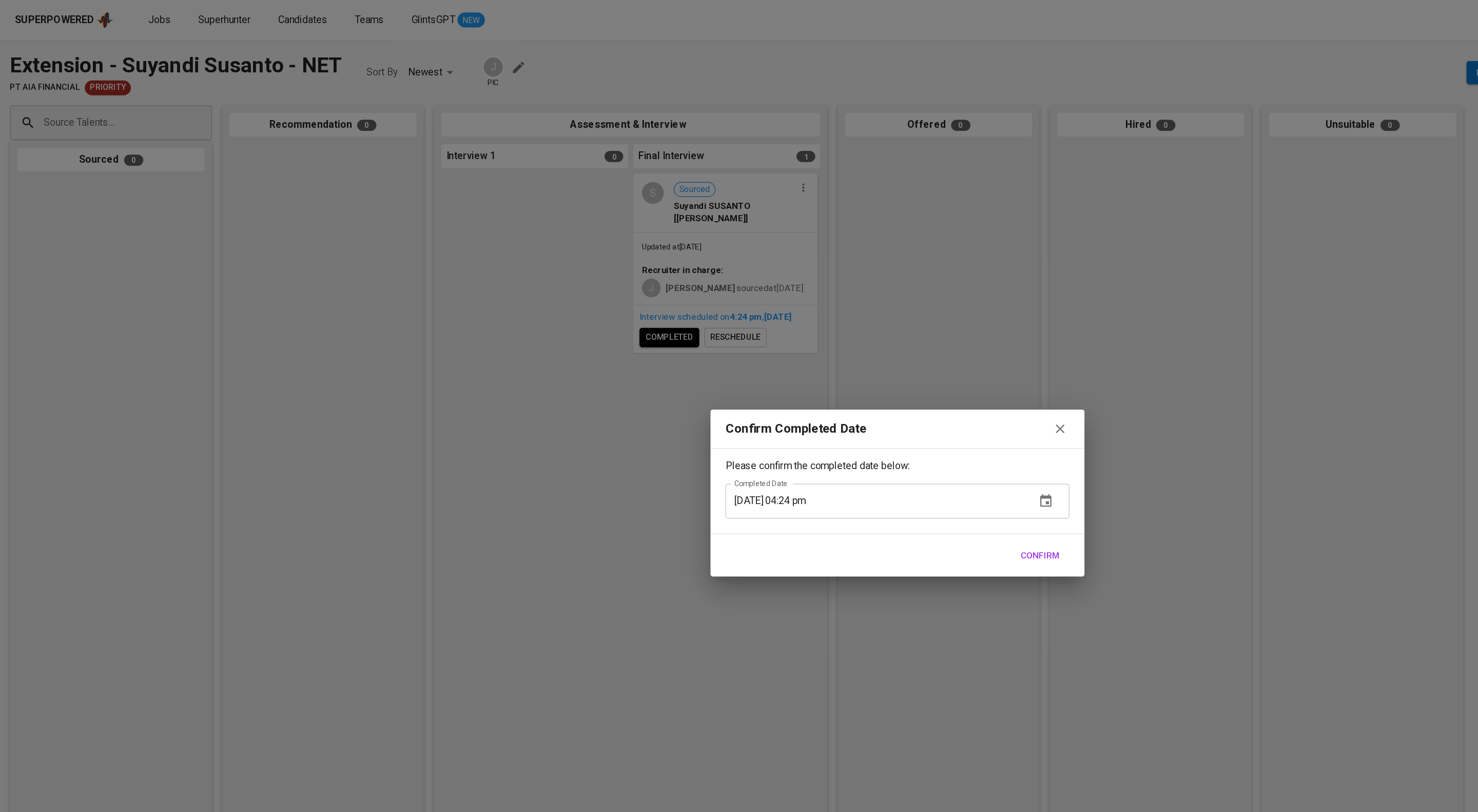
click at [859, 455] on span "Confirm" at bounding box center [856, 458] width 32 height 13
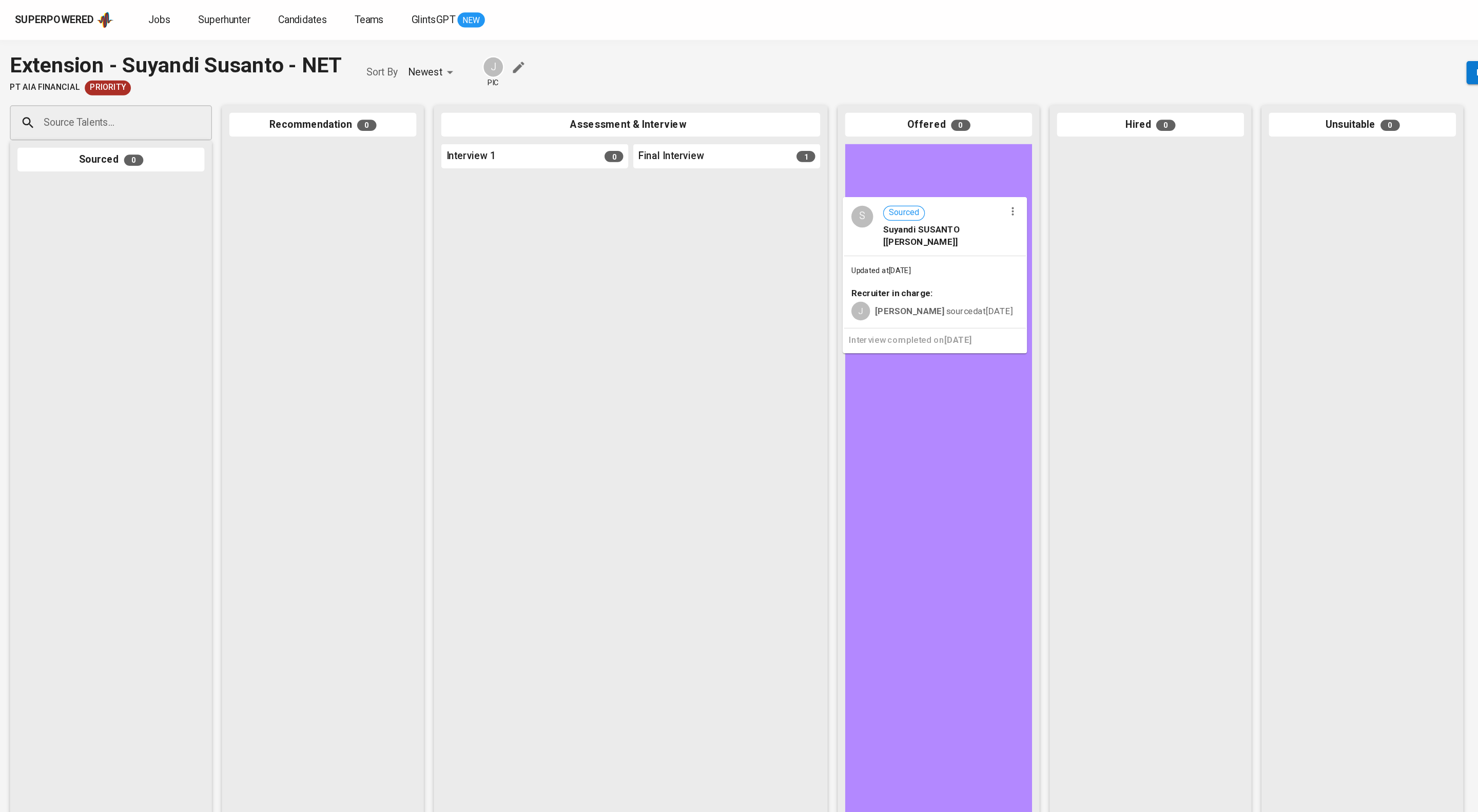
drag, startPoint x: 574, startPoint y: 184, endPoint x: 756, endPoint y: 188, distance: 182.0
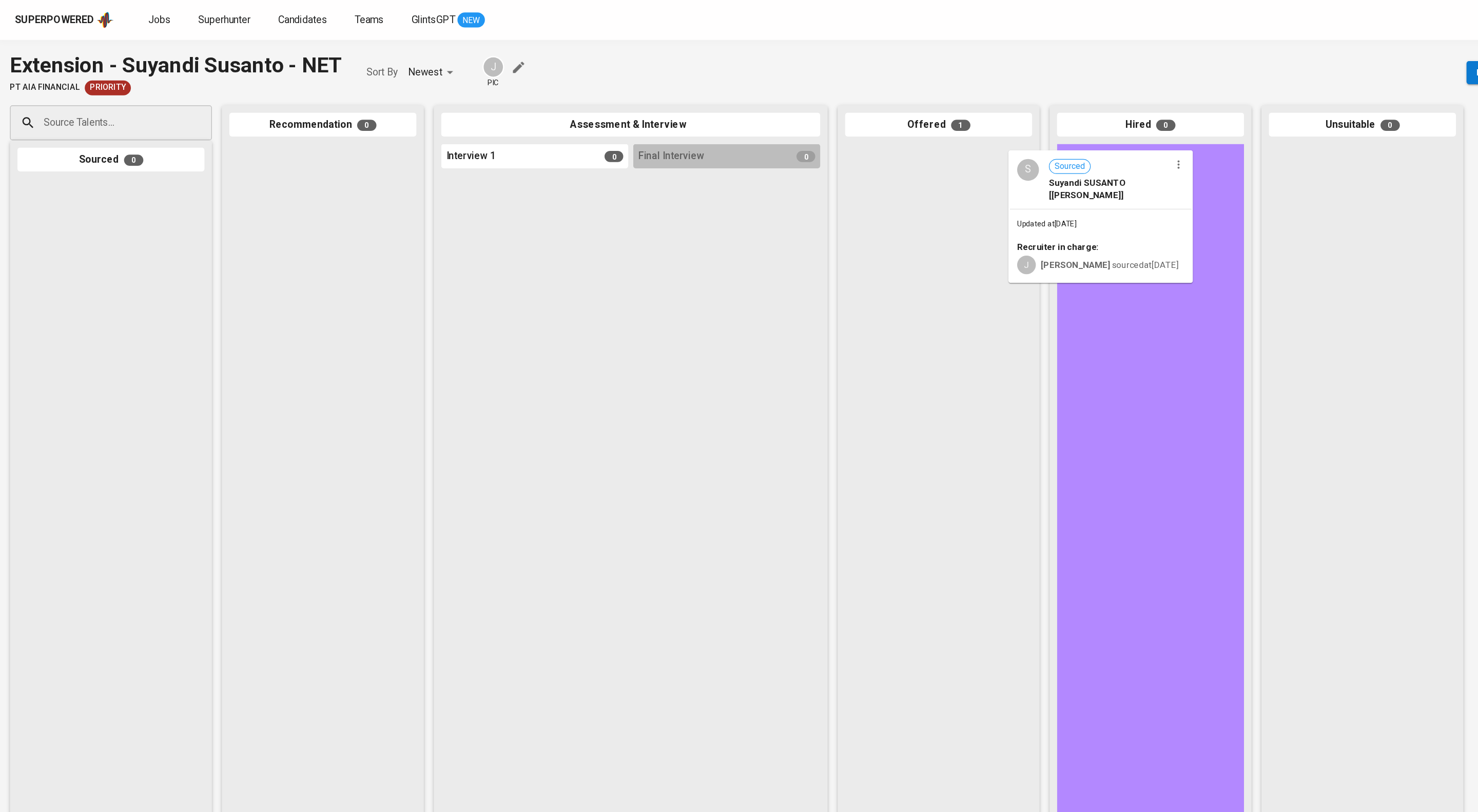
drag, startPoint x: 785, startPoint y: 173, endPoint x: 947, endPoint y: 168, distance: 162.1
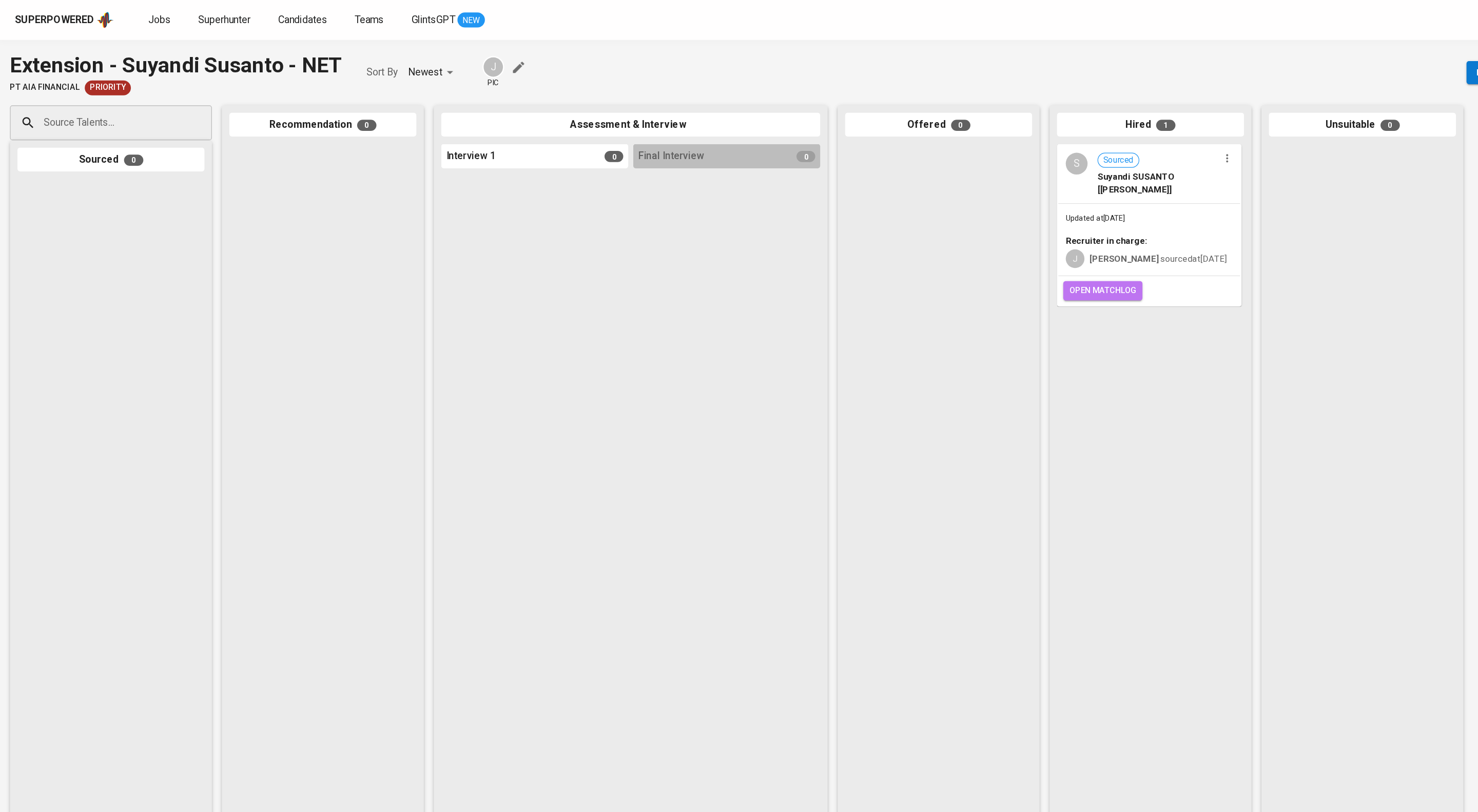
click at [919, 245] on span "open matchlog" at bounding box center [908, 240] width 55 height 12
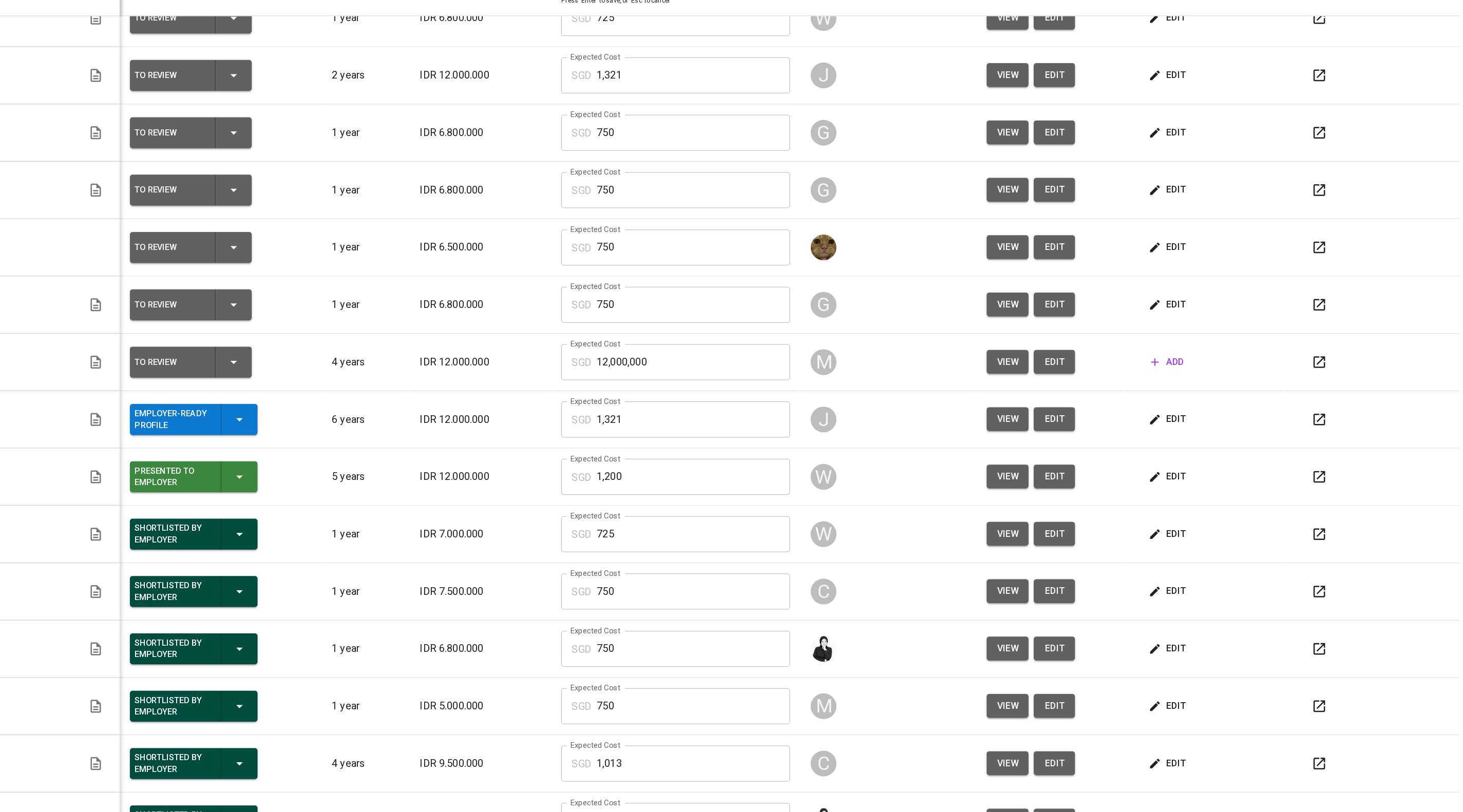
click at [1245, 461] on span "edit" at bounding box center [1231, 454] width 27 height 13
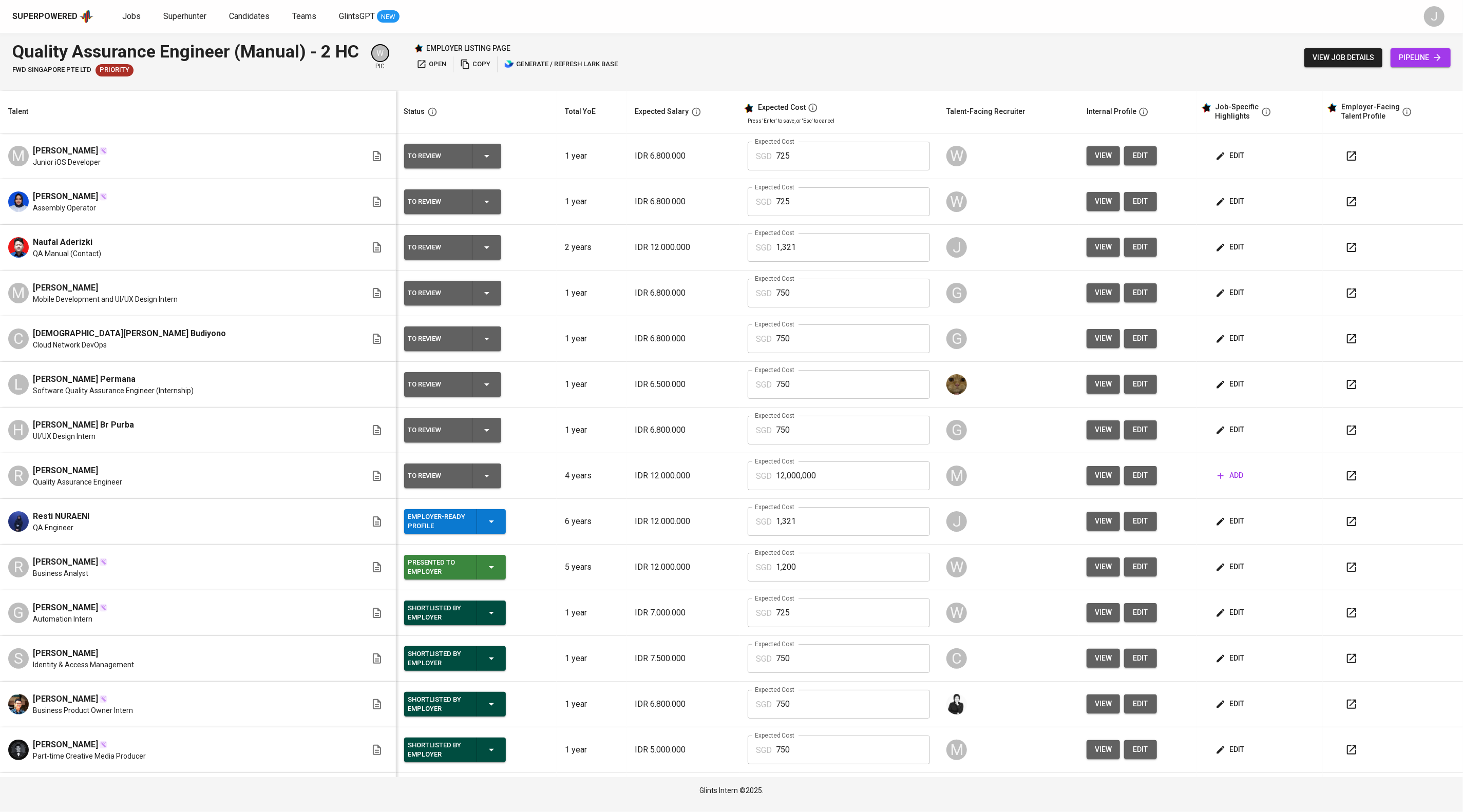
click at [1356, 534] on button "button" at bounding box center [1351, 521] width 25 height 25
click at [1149, 528] on span "edit" at bounding box center [1140, 521] width 16 height 13
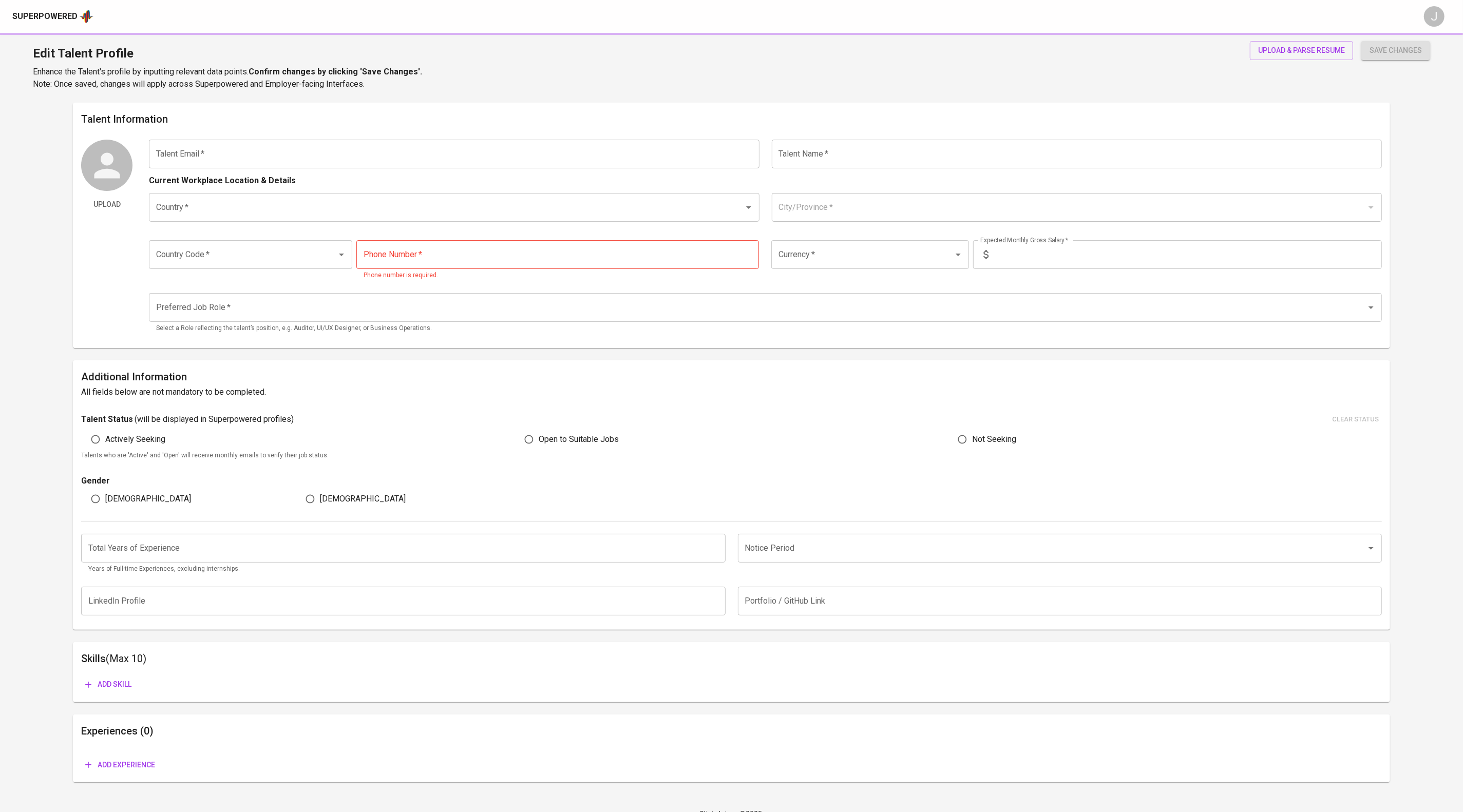
type input "[EMAIL_ADDRESS][DOMAIN_NAME]"
type input "Resti NURAENI"
type input "[GEOGRAPHIC_DATA]"
type input "[GEOGRAPHIC_DATA], [GEOGRAPHIC_DATA]"
type input "+62"
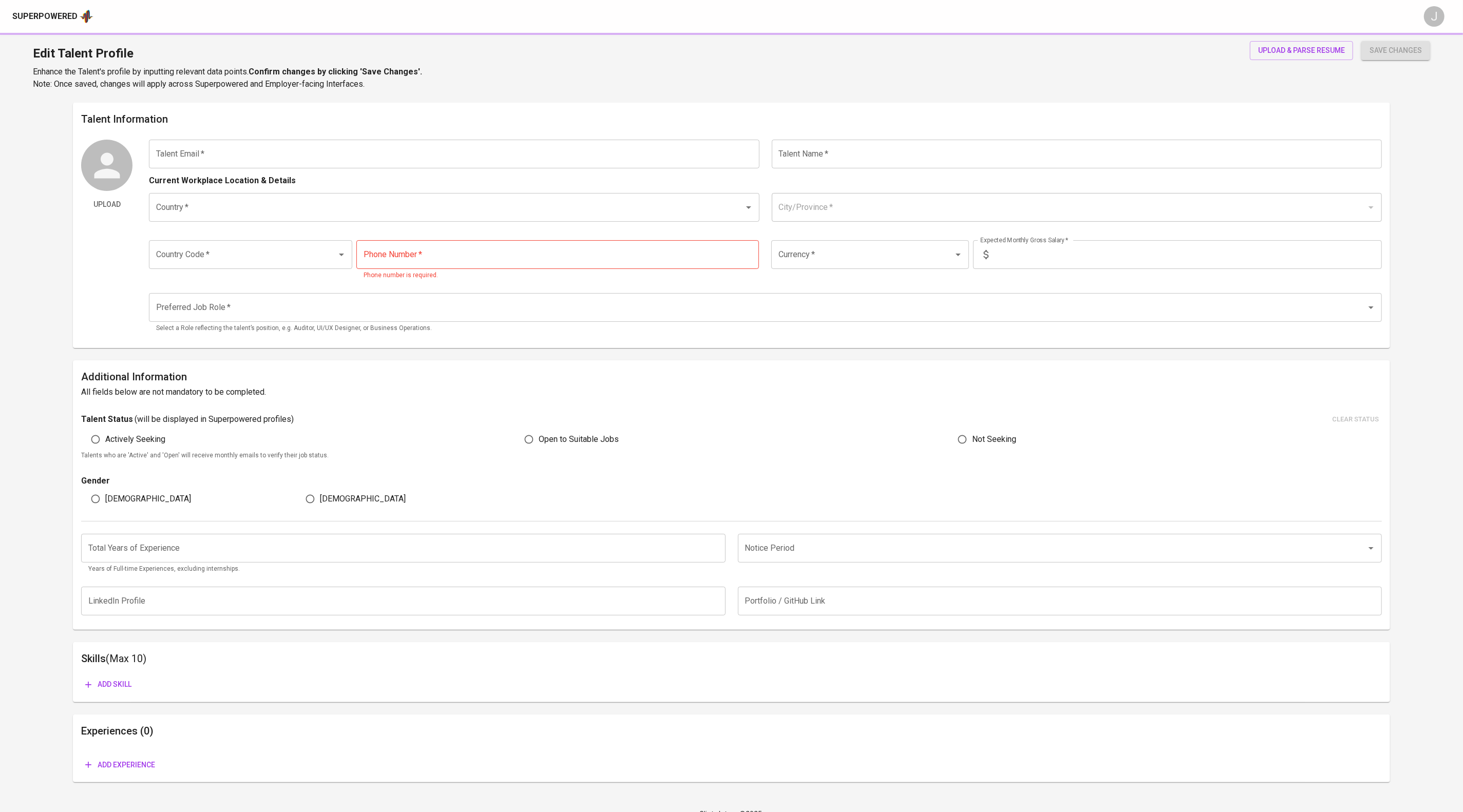
type input "[PHONE_NUMBER]"
type input "IDR"
type input "QA Engineer"
radio input "true"
type input "6"
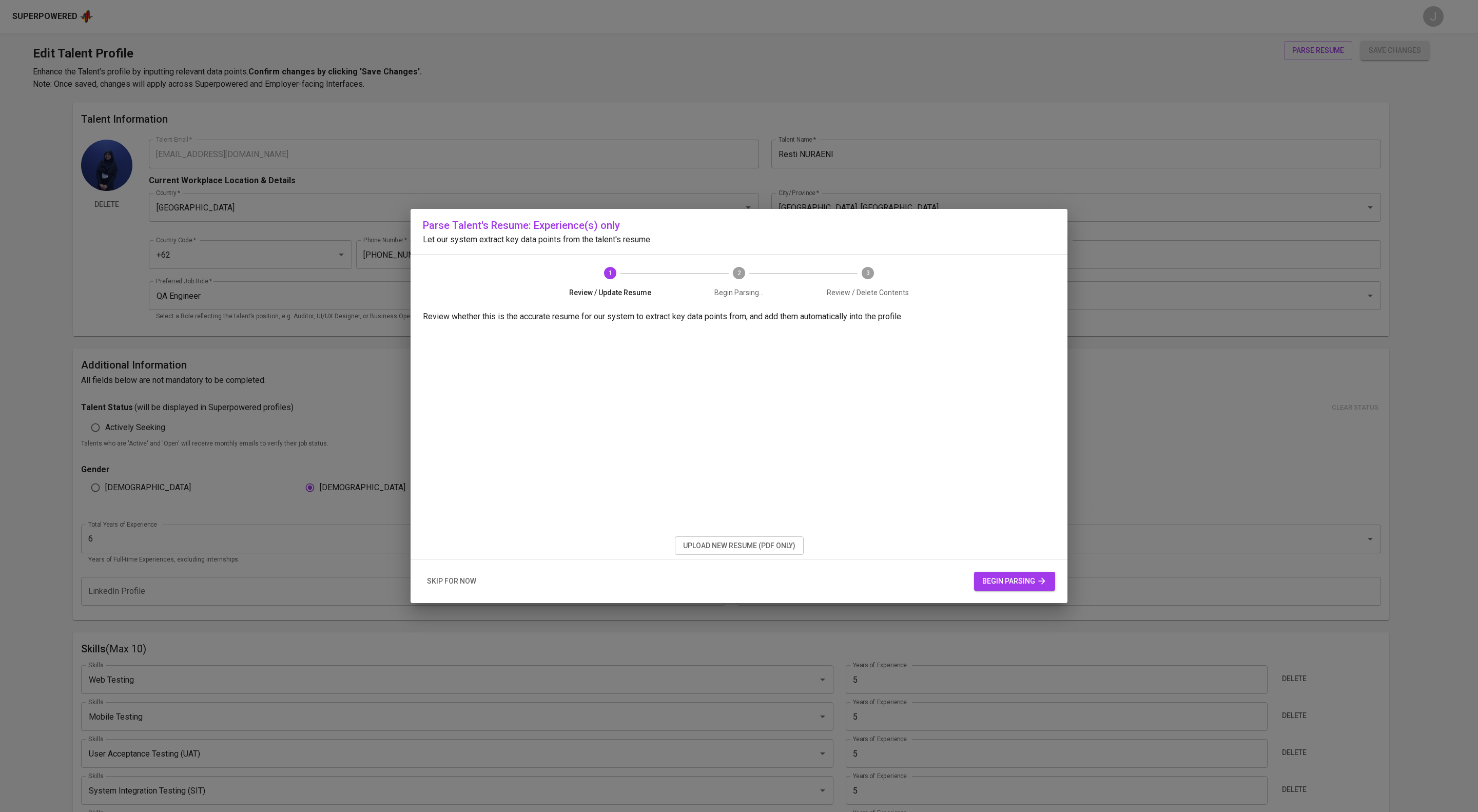
click at [476, 587] on span "skip for now" at bounding box center [452, 582] width 49 height 13
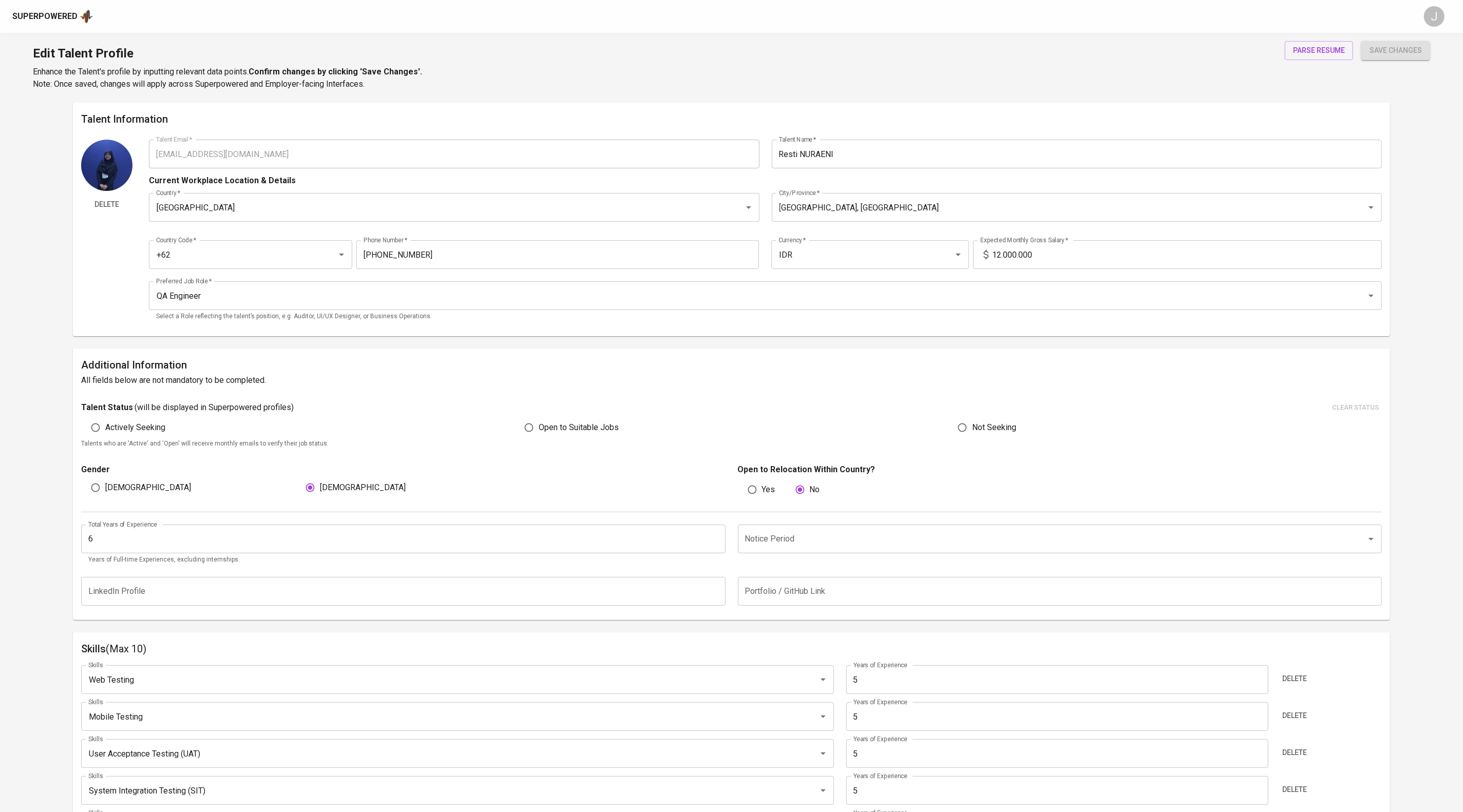
click at [249, 553] on input "6" at bounding box center [403, 539] width 644 height 29
type input "5"
click at [1414, 43] on button "save changes" at bounding box center [1395, 50] width 69 height 19
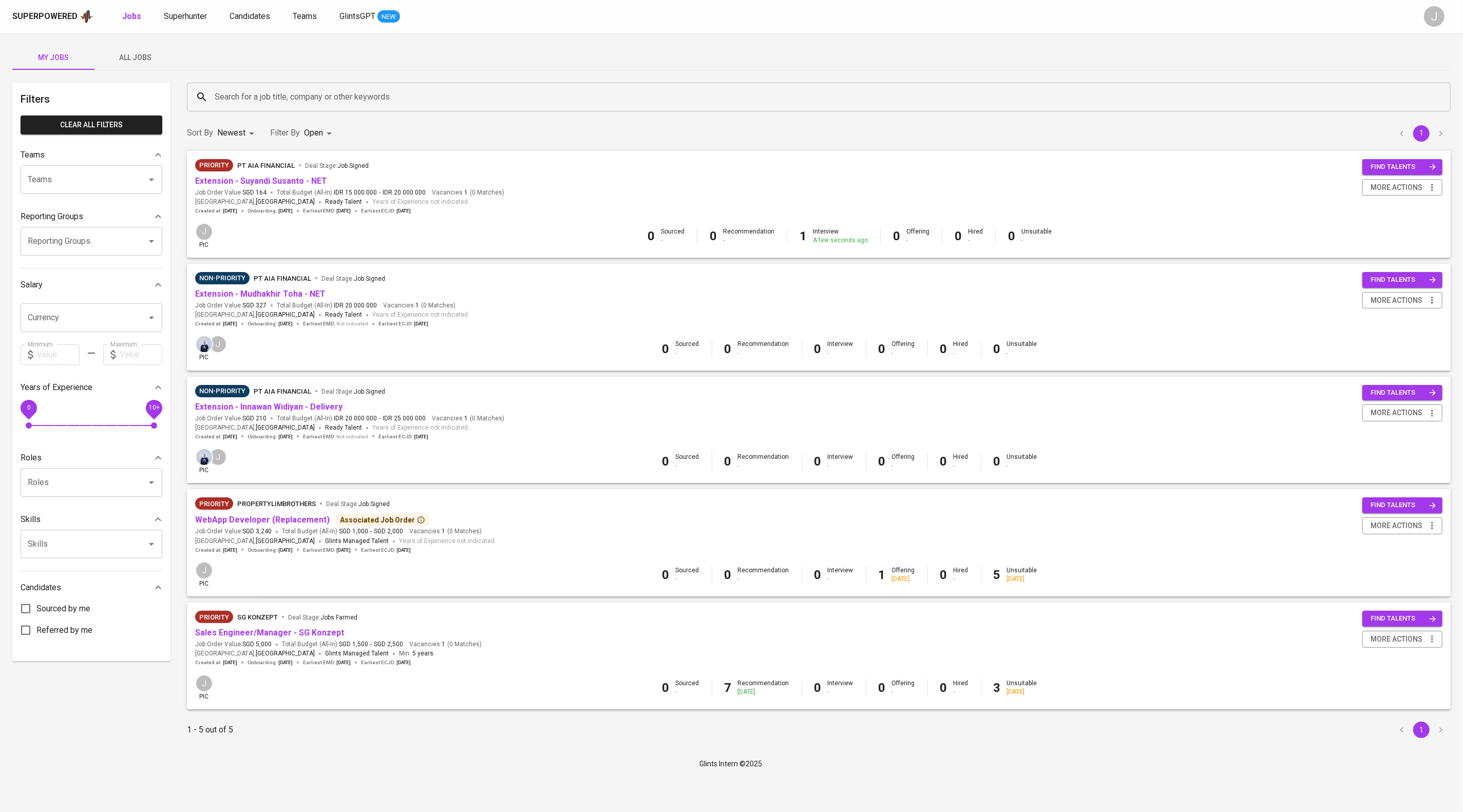
scroll to position [52, 0]
click at [295, 289] on link "Extension - Mudhakhir Toha - NET" at bounding box center [260, 293] width 131 height 10
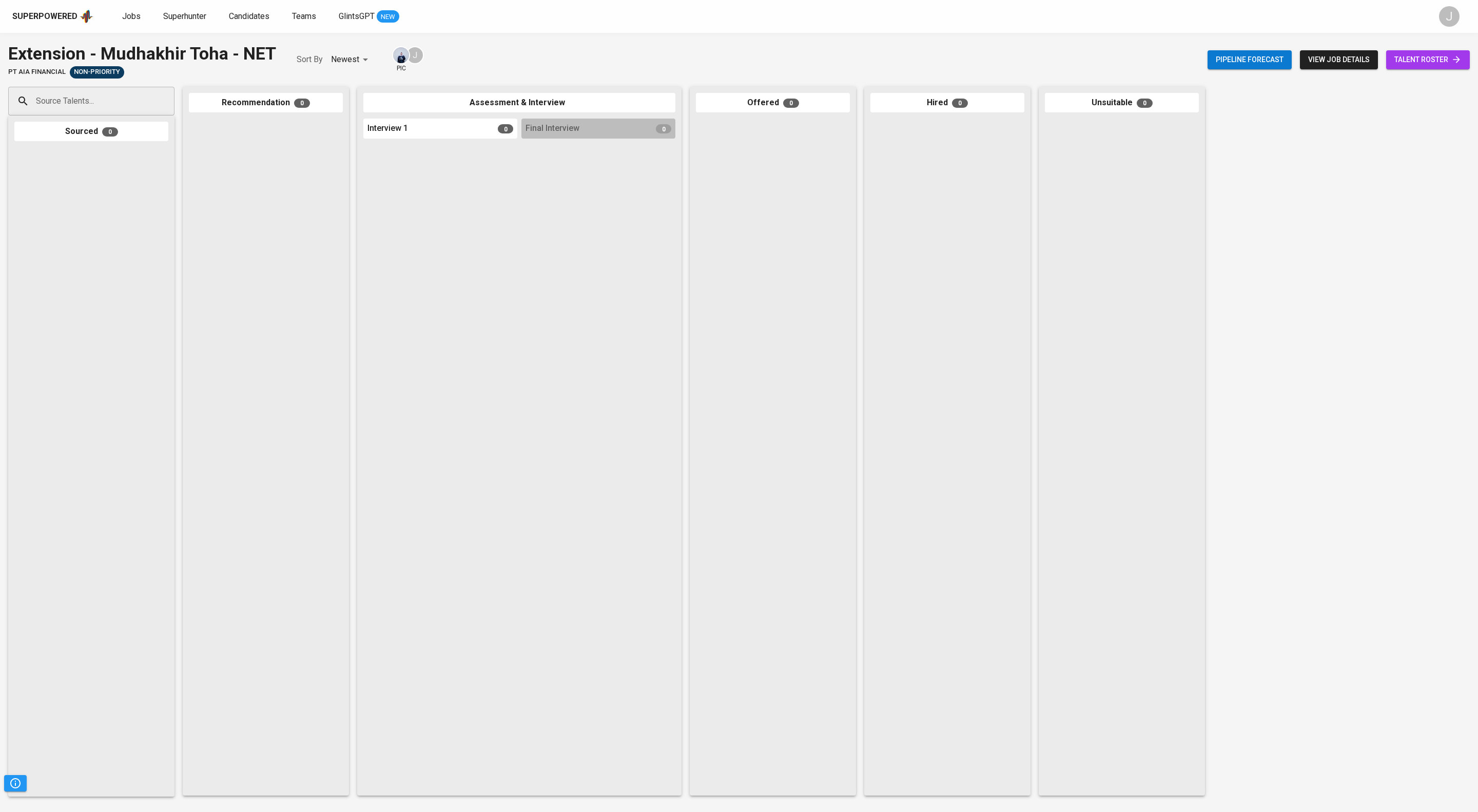
click at [85, 106] on input "Source Talents..." at bounding box center [87, 101] width 108 height 19
type input "mudhakir toha"
click at [95, 155] on span "NET Developer - Delivery" at bounding box center [77, 151] width 68 height 10
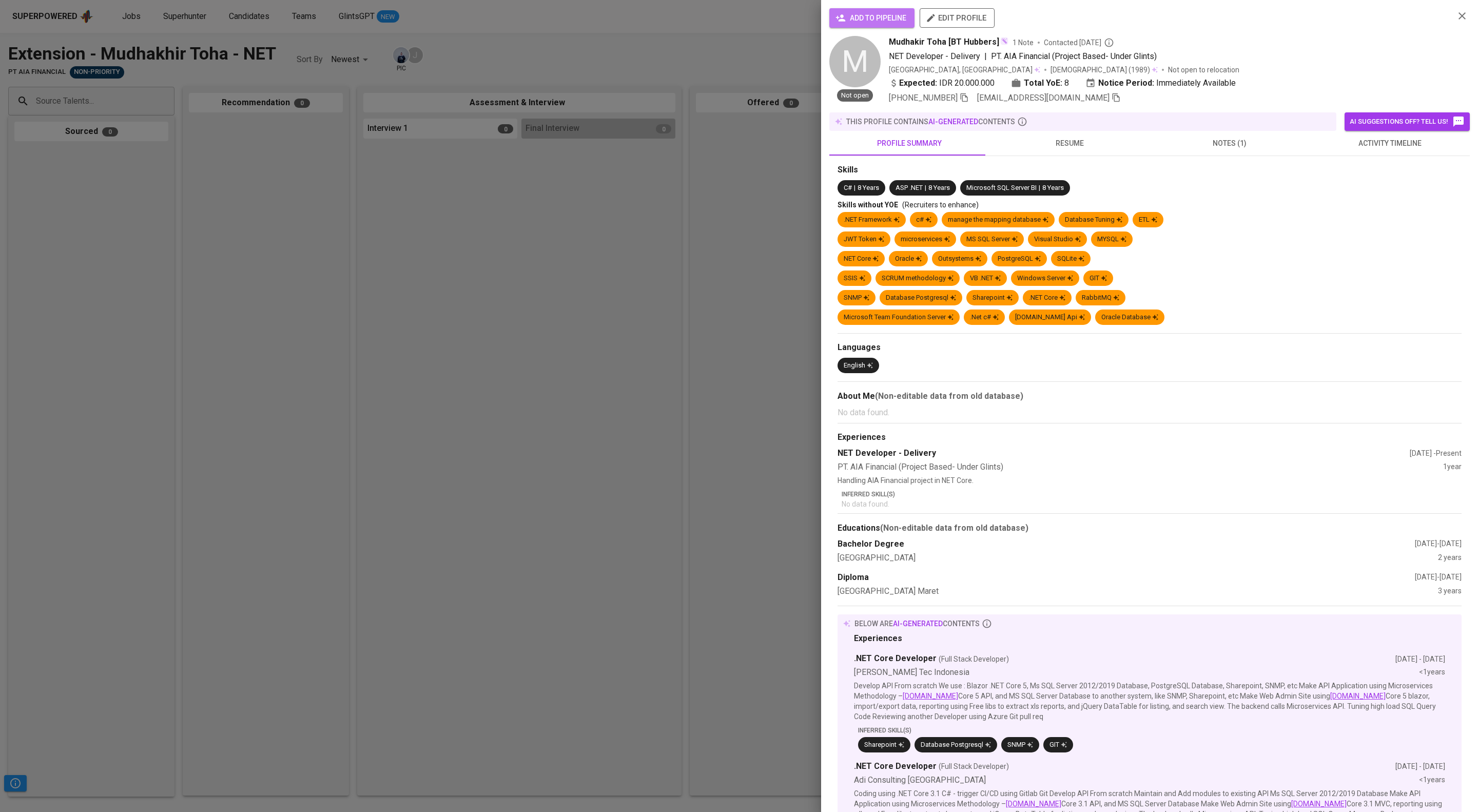
click at [898, 25] on span "add to pipeline" at bounding box center [872, 18] width 69 height 13
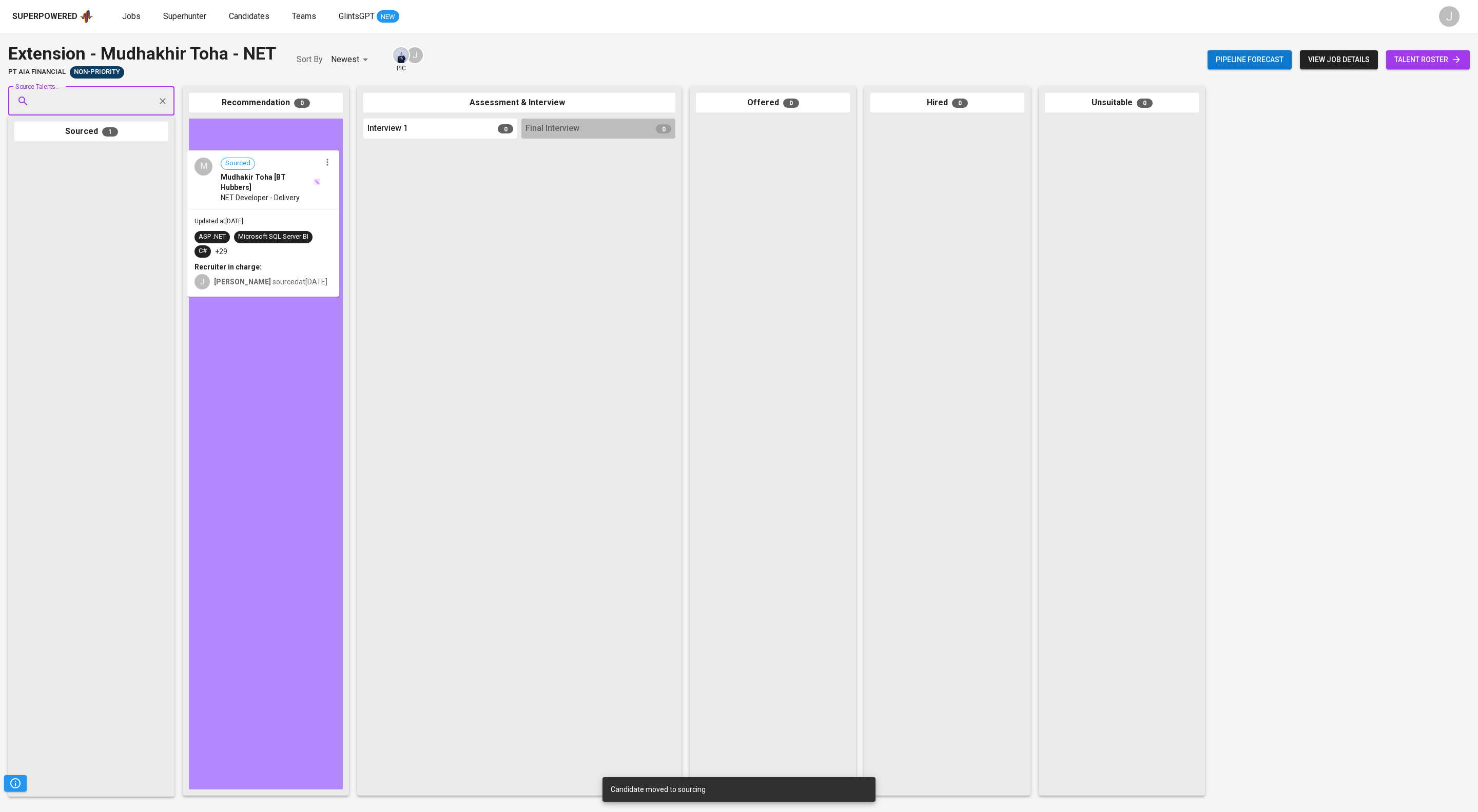
drag, startPoint x: 79, startPoint y: 186, endPoint x: 266, endPoint y: 175, distance: 187.3
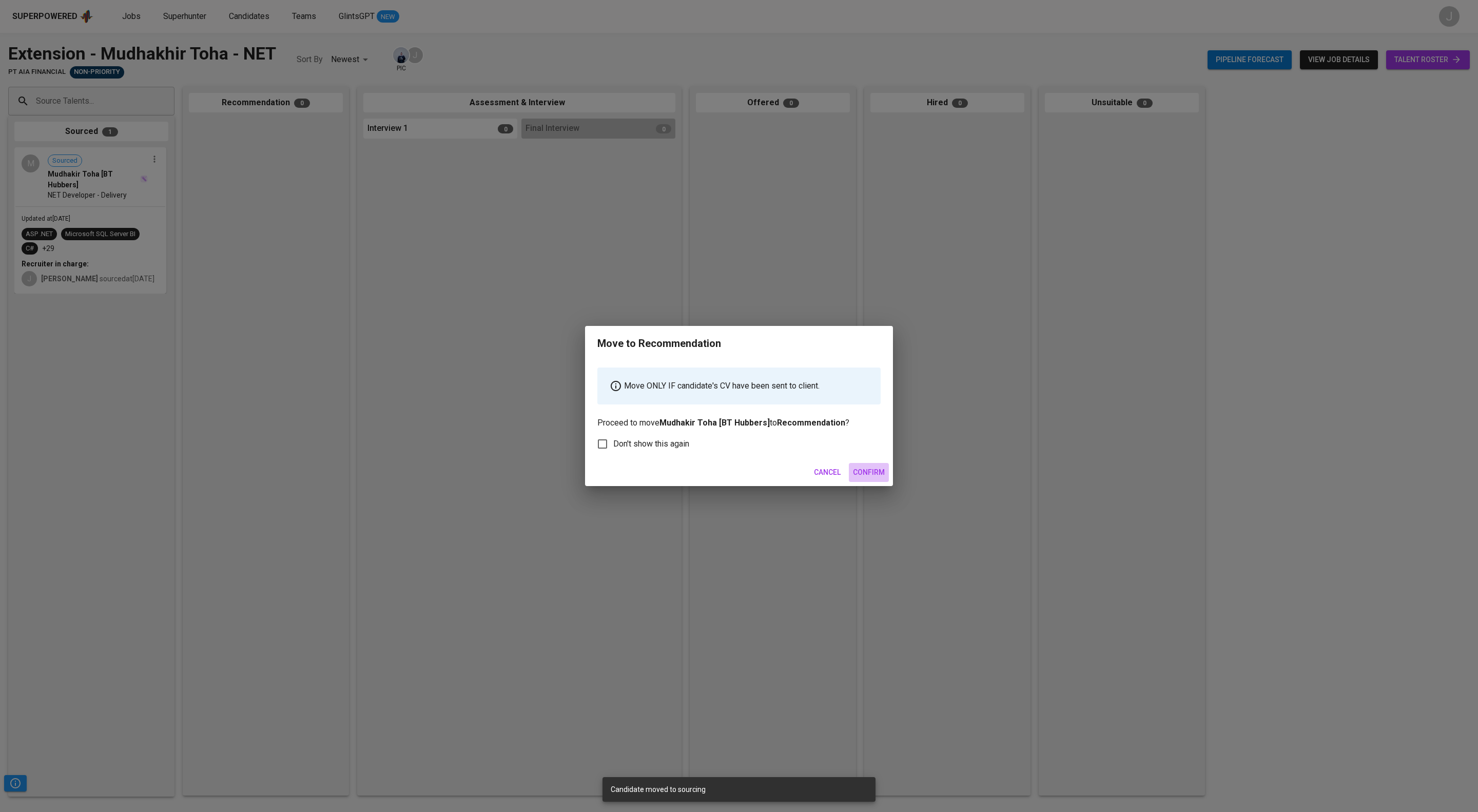
click at [865, 479] on span "Confirm" at bounding box center [868, 473] width 32 height 13
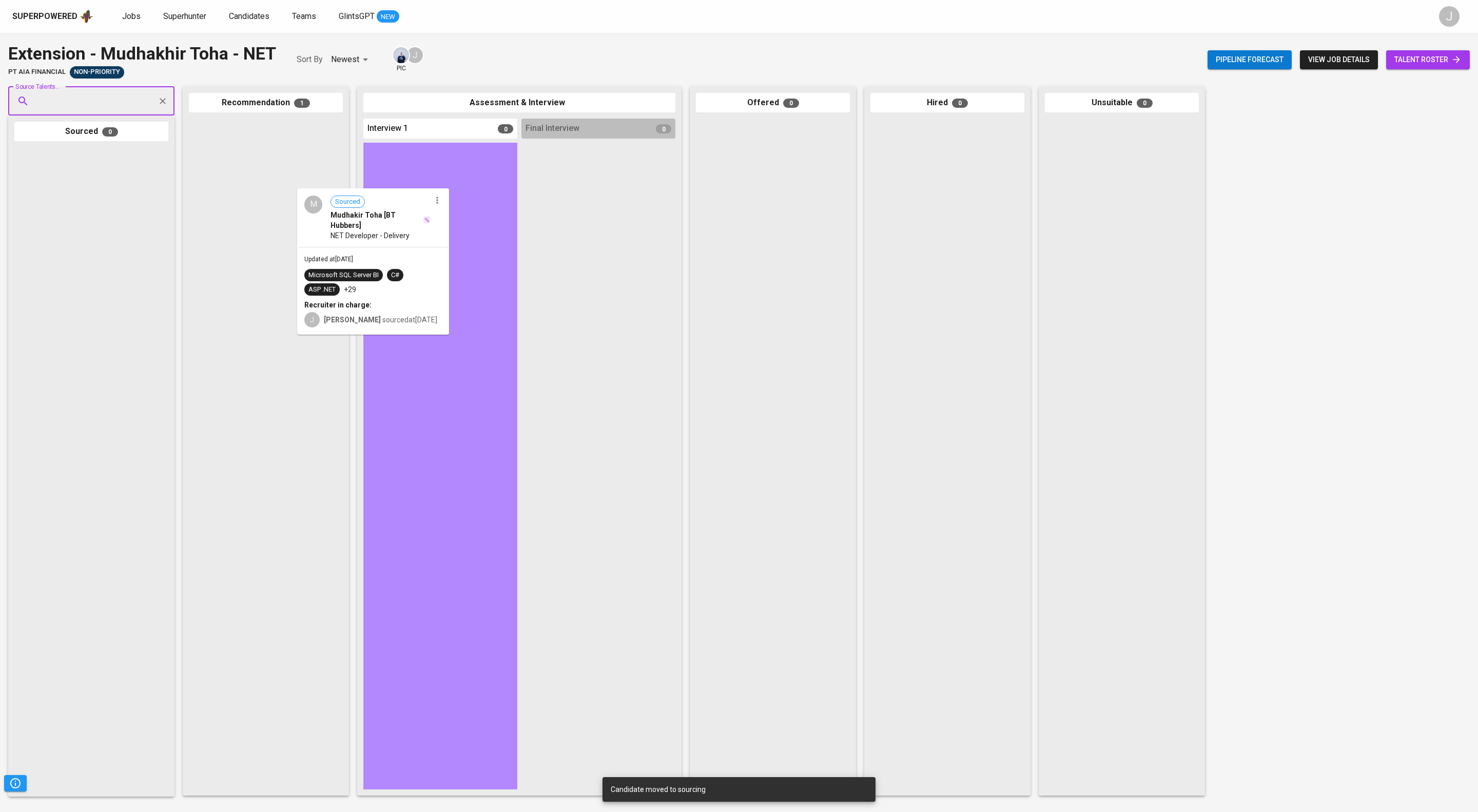
drag, startPoint x: 281, startPoint y: 148, endPoint x: 396, endPoint y: 210, distance: 130.6
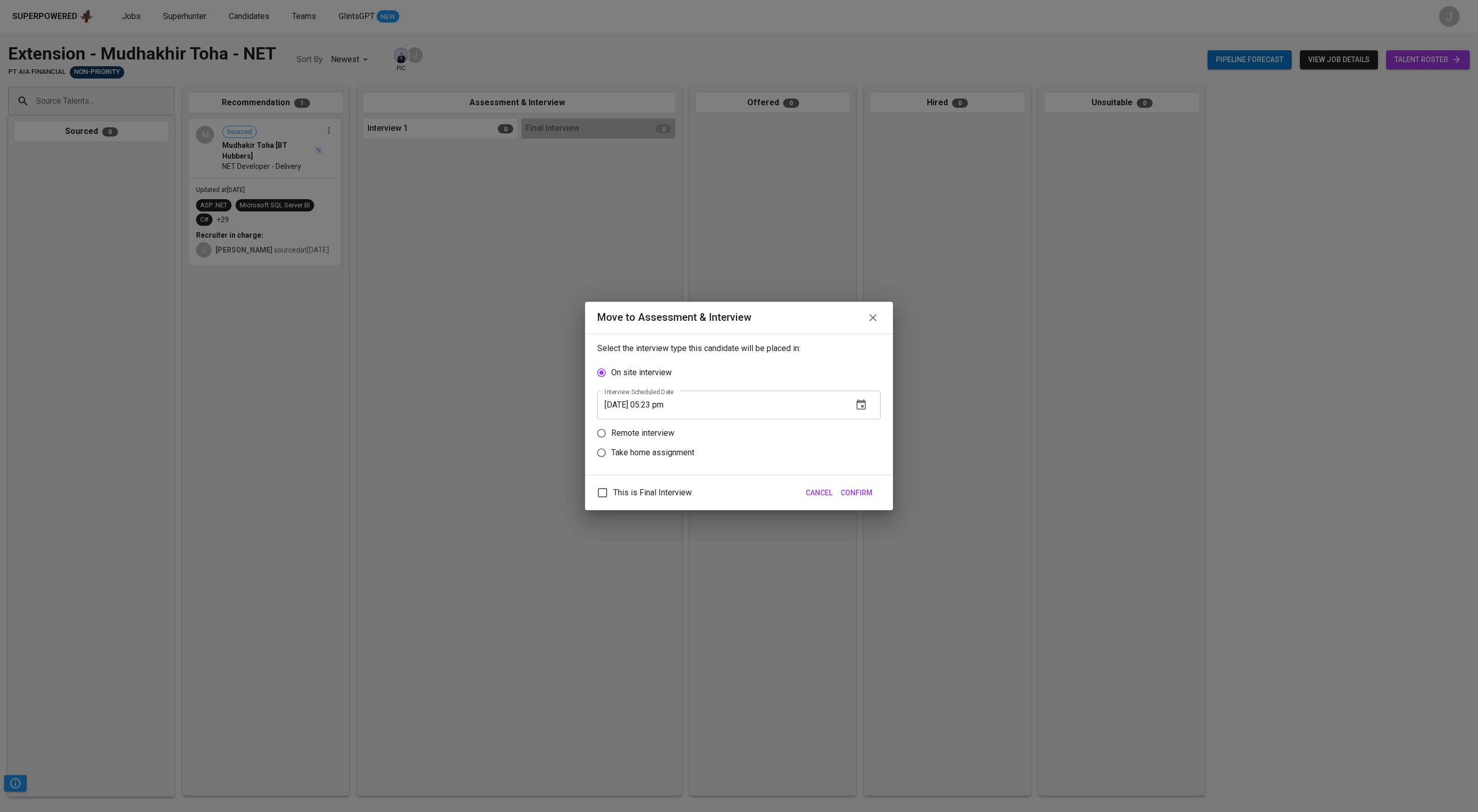
drag, startPoint x: 845, startPoint y: 496, endPoint x: 656, endPoint y: 433, distance: 199.2
click at [656, 433] on div "Move to Assessment & Interview Select the interview type this candidate will be…" at bounding box center [739, 406] width 308 height 209
click at [656, 433] on p "Remote interview" at bounding box center [643, 433] width 63 height 12
click at [611, 433] on input "Remote interview" at bounding box center [602, 433] width 19 height 19
radio input "true"
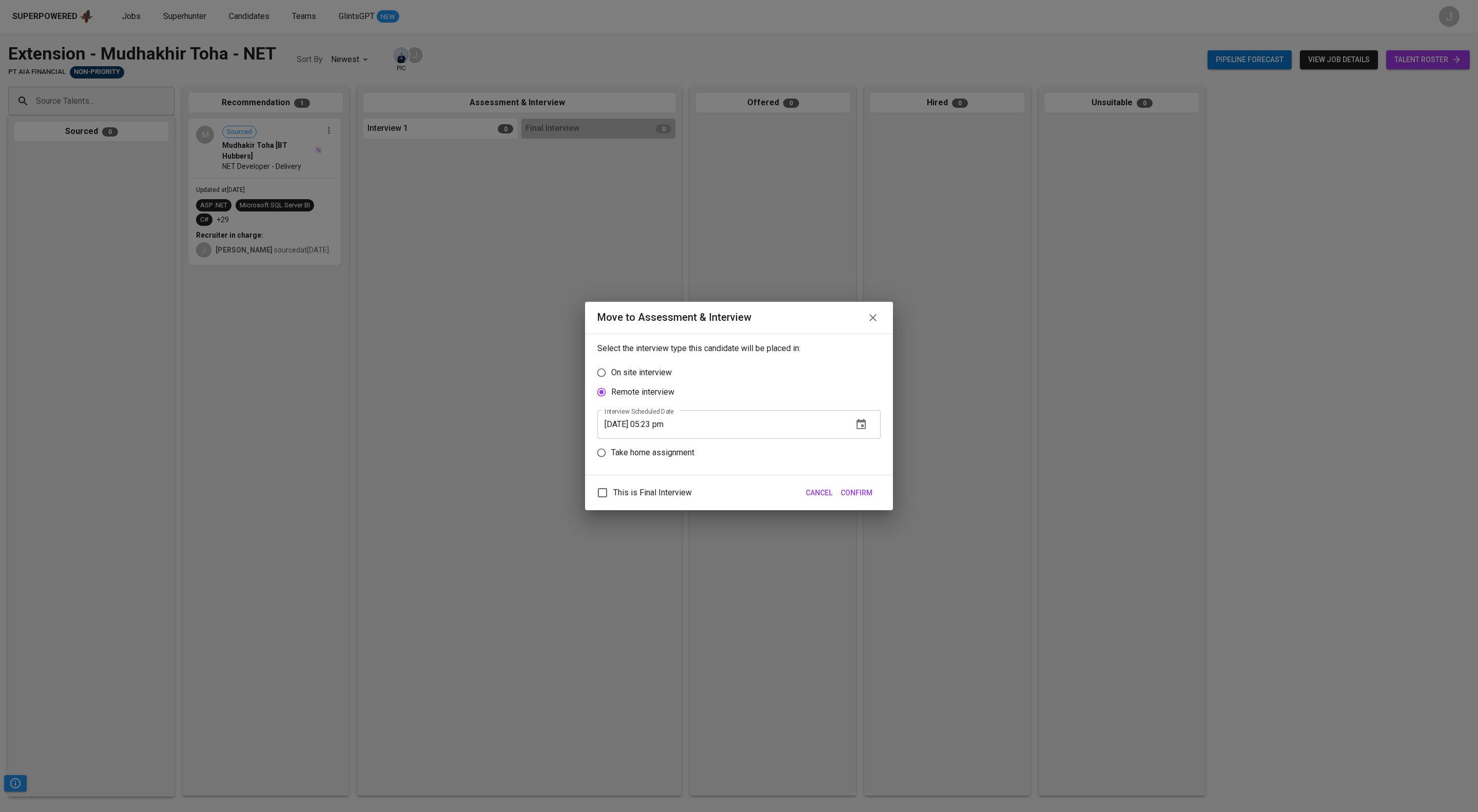
click at [691, 414] on input "[DATE] 05:23 pm" at bounding box center [721, 424] width 247 height 29
type input "[DATE] 04:24 pm"
click at [688, 504] on label "This is Final Interview" at bounding box center [642, 492] width 100 height 21
click at [613, 504] on input "This is Final Interview" at bounding box center [602, 492] width 21 height 21
checkbox input "true"
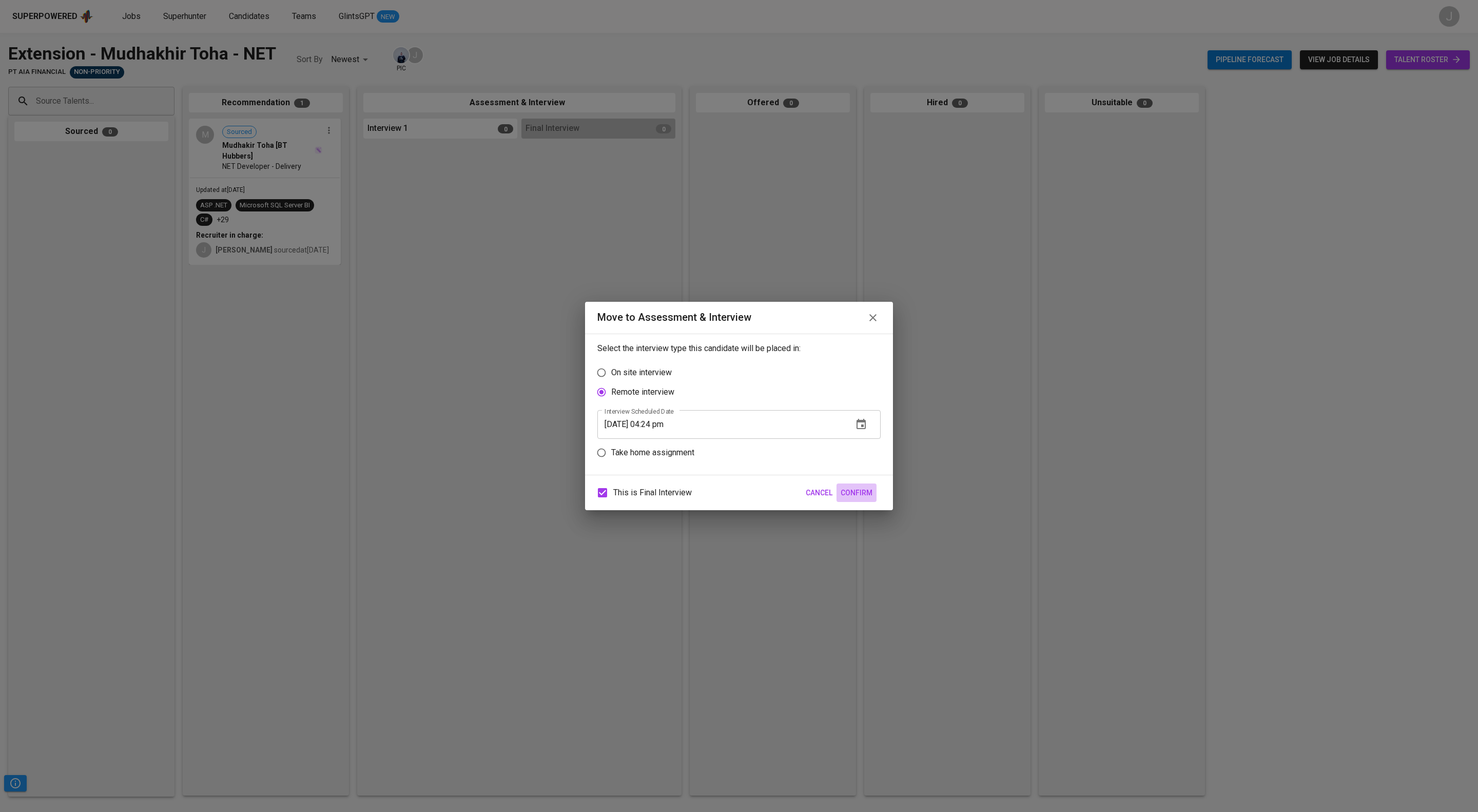
click at [852, 499] on span "Confirm" at bounding box center [856, 493] width 32 height 13
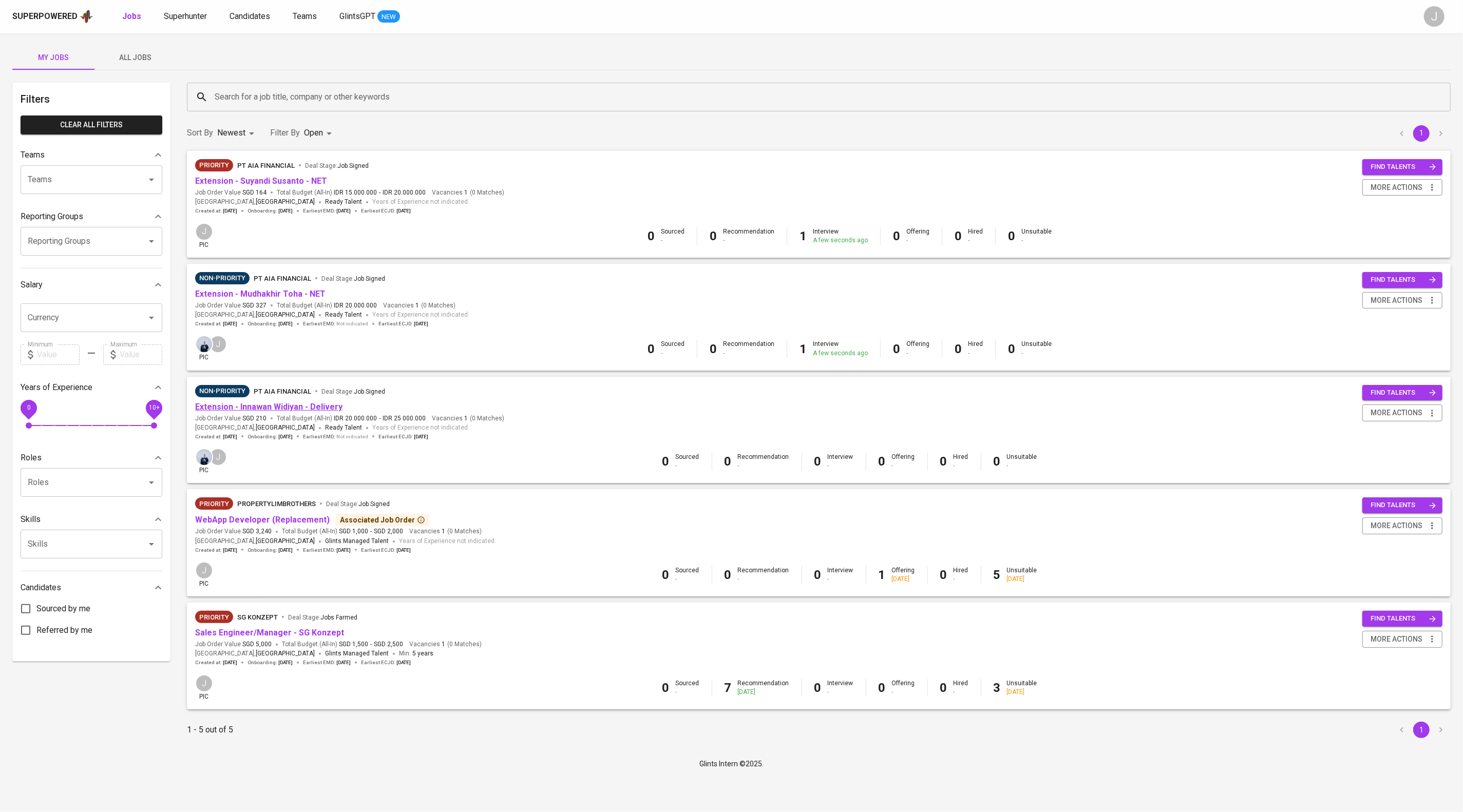
click at [311, 412] on link "Extension - Innawan Widiyan - Delivery" at bounding box center [268, 406] width 147 height 10
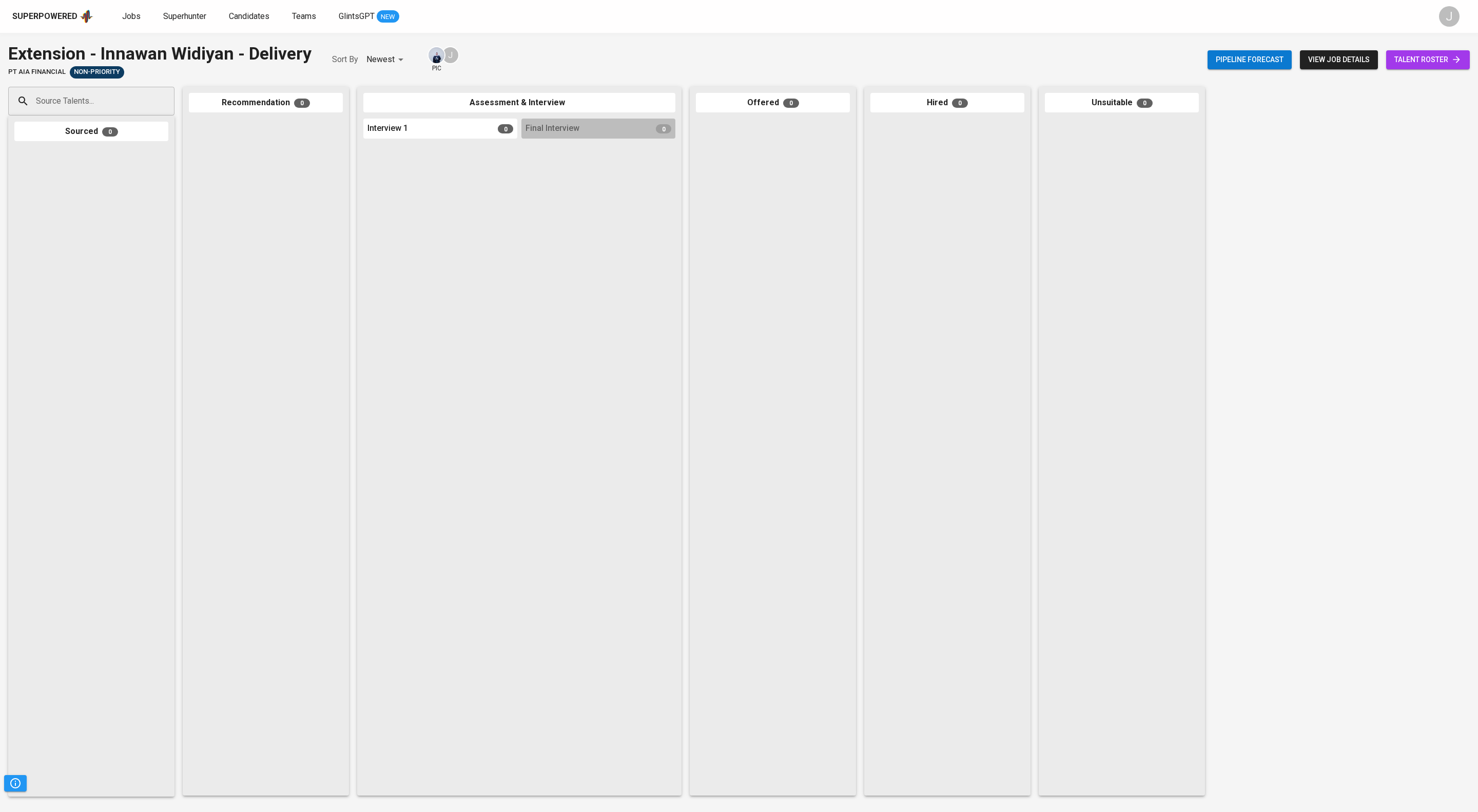
click at [134, 108] on input "Source Talents..." at bounding box center [87, 101] width 108 height 19
type input "innawanw"
click at [129, 138] on span "Innawan [PERSON_NAME] [BT Hubber]" at bounding box center [101, 141] width 117 height 10
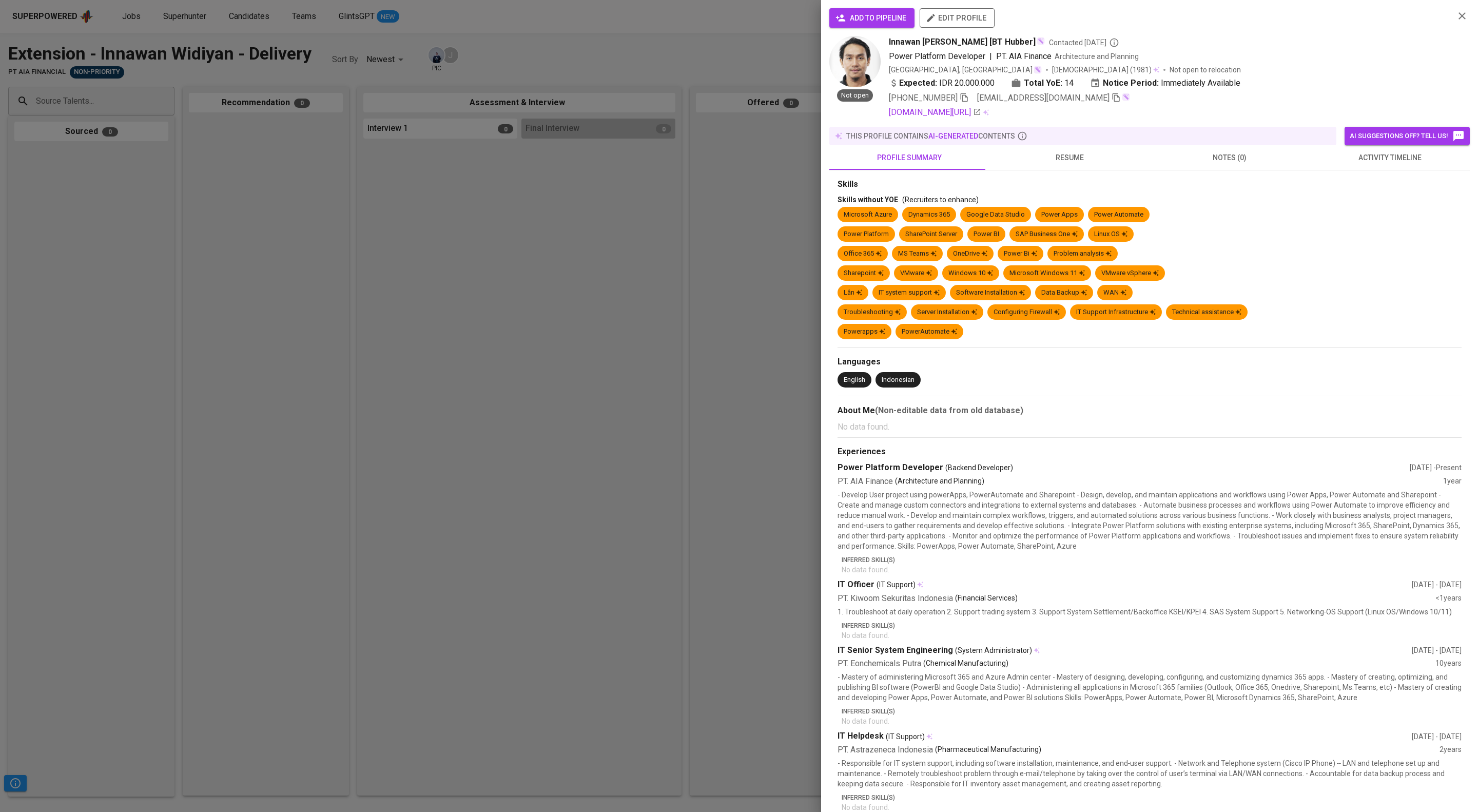
click at [860, 24] on span "add to pipeline" at bounding box center [872, 18] width 69 height 13
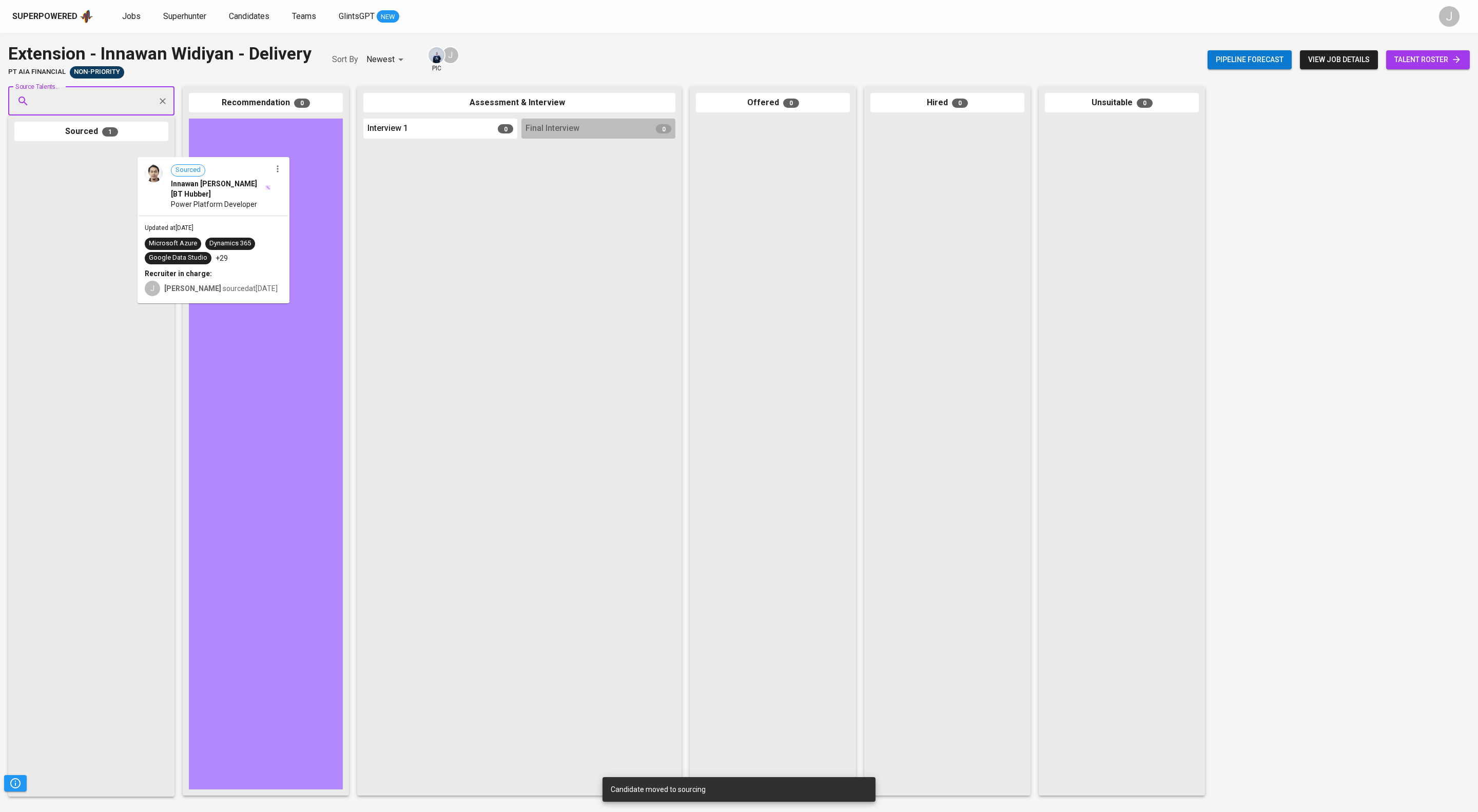
drag, startPoint x: 112, startPoint y: 186, endPoint x: 289, endPoint y: 180, distance: 177.1
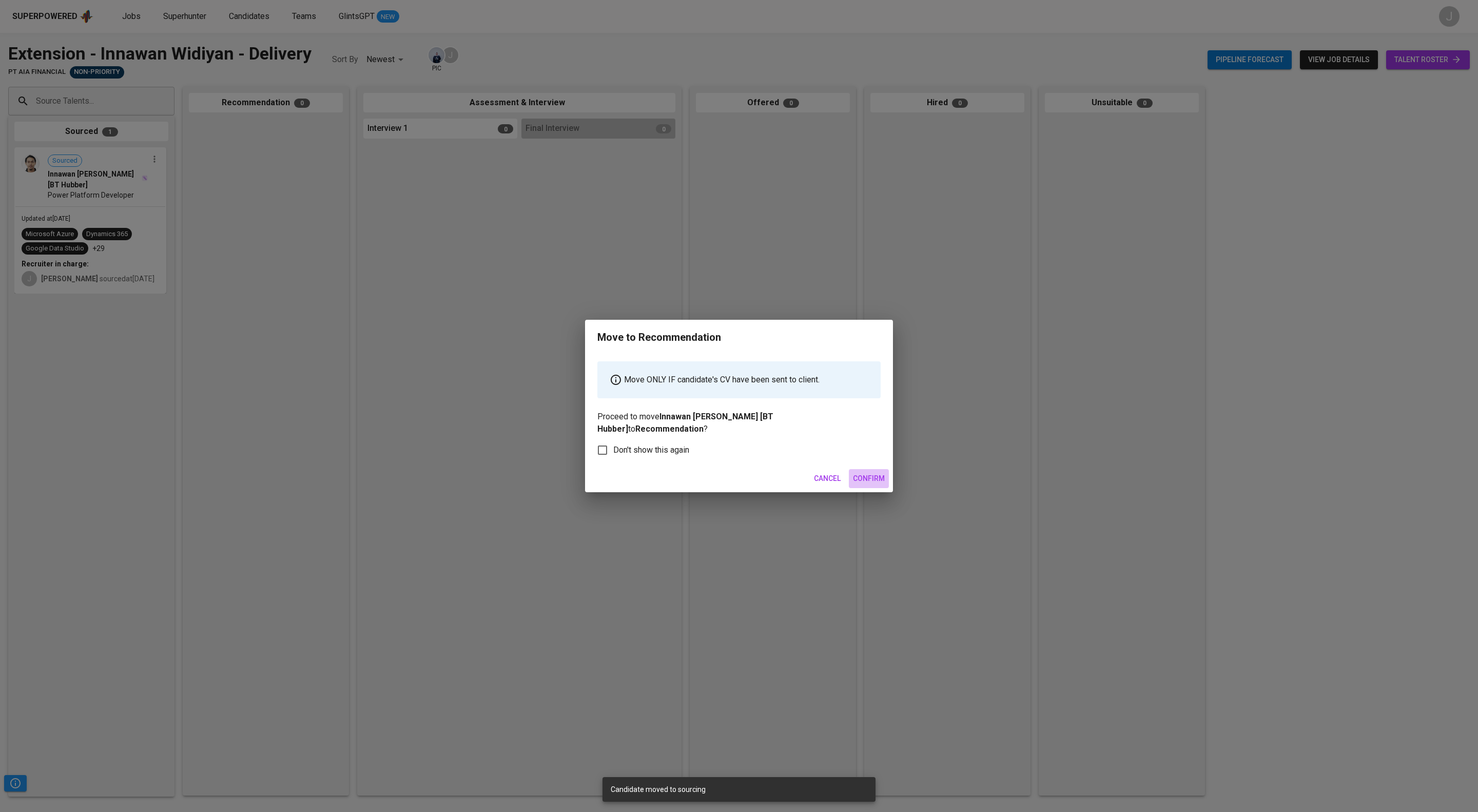
click at [865, 485] on span "Confirm" at bounding box center [868, 478] width 32 height 13
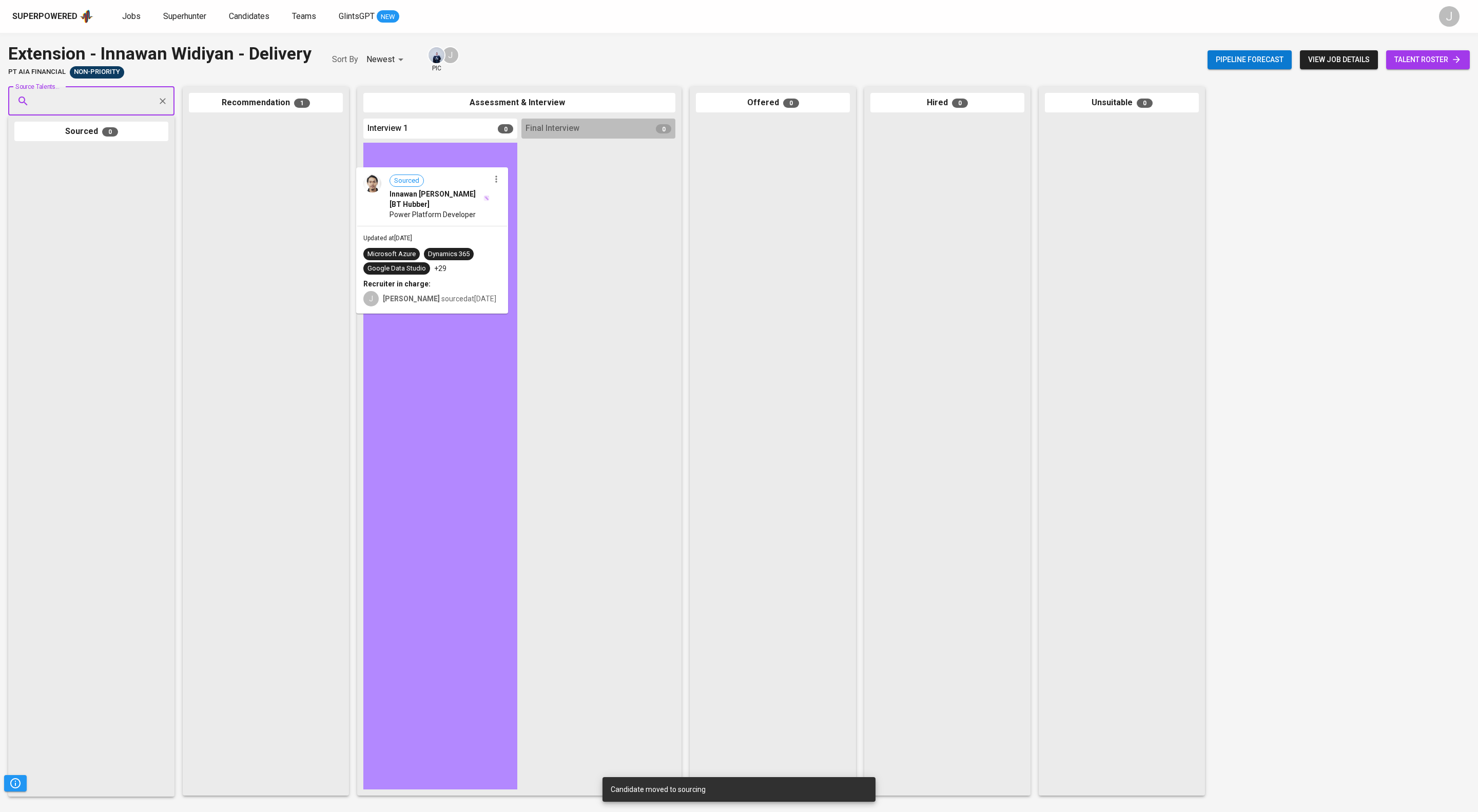
drag, startPoint x: 275, startPoint y: 173, endPoint x: 454, endPoint y: 212, distance: 183.2
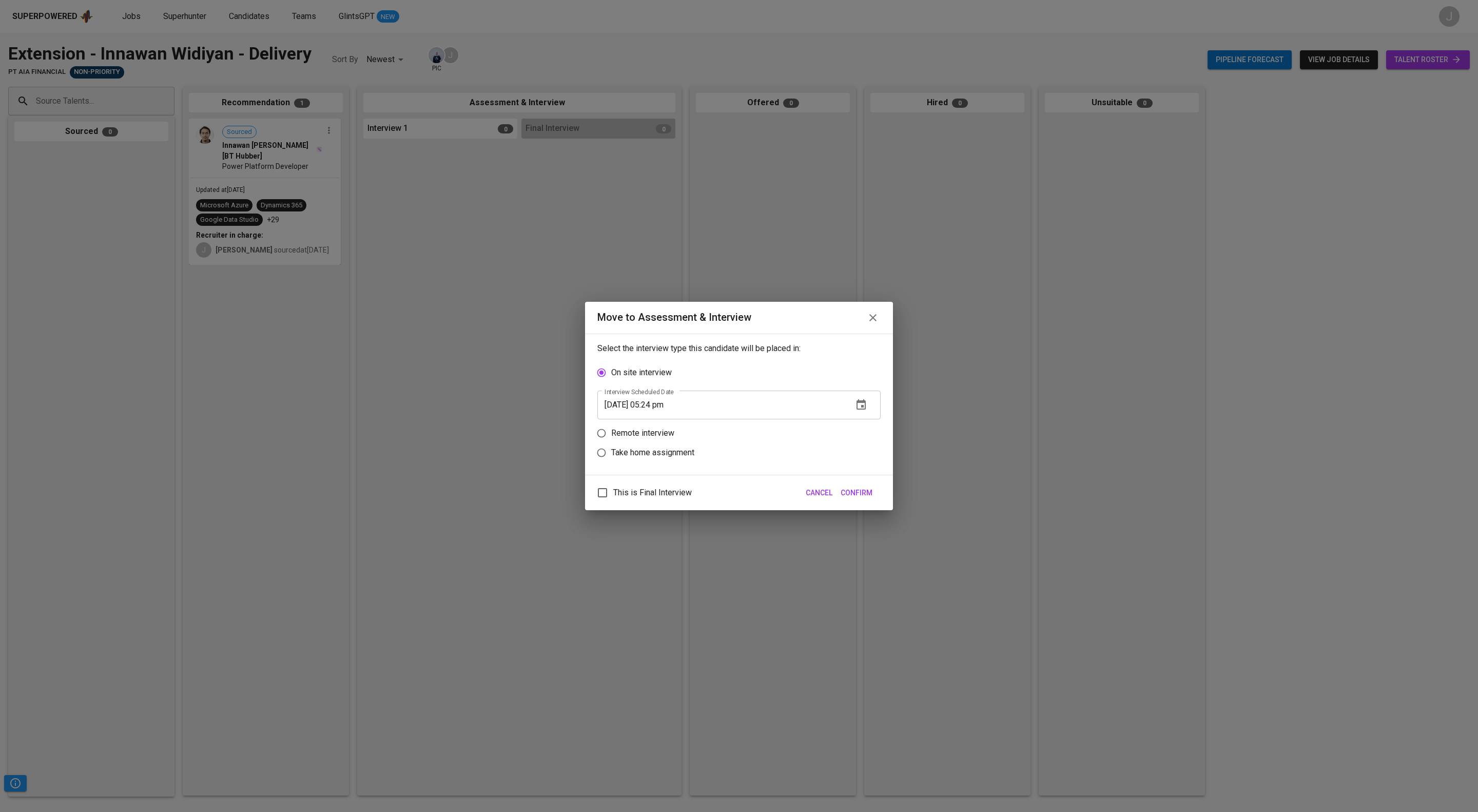
click at [654, 425] on label "Remote interview" at bounding box center [732, 433] width 281 height 19
click at [611, 425] on input "Remote interview" at bounding box center [602, 433] width 19 height 19
radio input "true"
click at [684, 426] on input "[DATE] 05:24 pm" at bounding box center [721, 424] width 247 height 29
type input "[DATE] 04:25 pm"
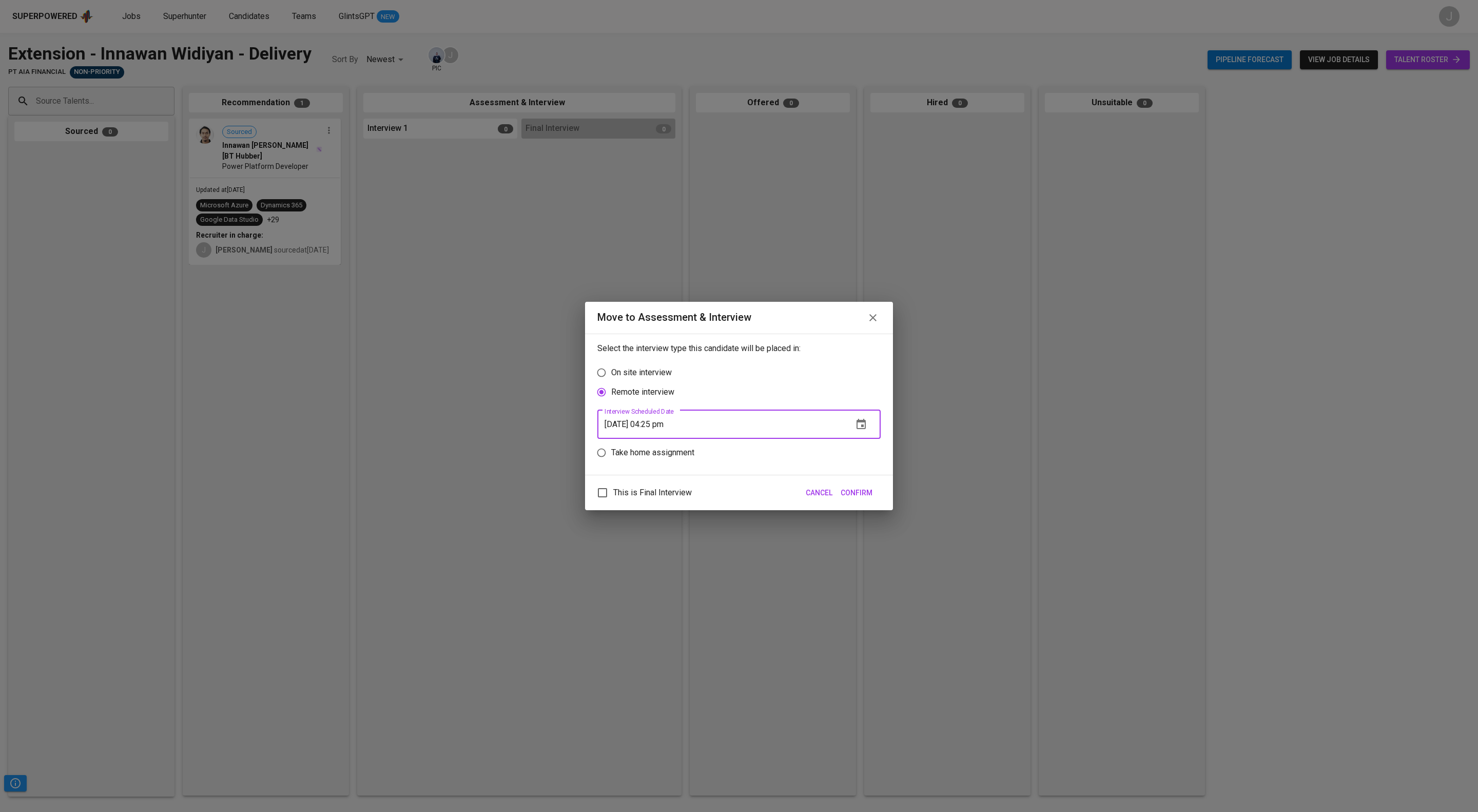
click at [692, 499] on span "This is Final Interview" at bounding box center [652, 493] width 79 height 12
click at [613, 503] on input "This is Final Interview" at bounding box center [602, 492] width 21 height 21
checkbox input "true"
click at [861, 498] on span "Confirm" at bounding box center [856, 493] width 32 height 13
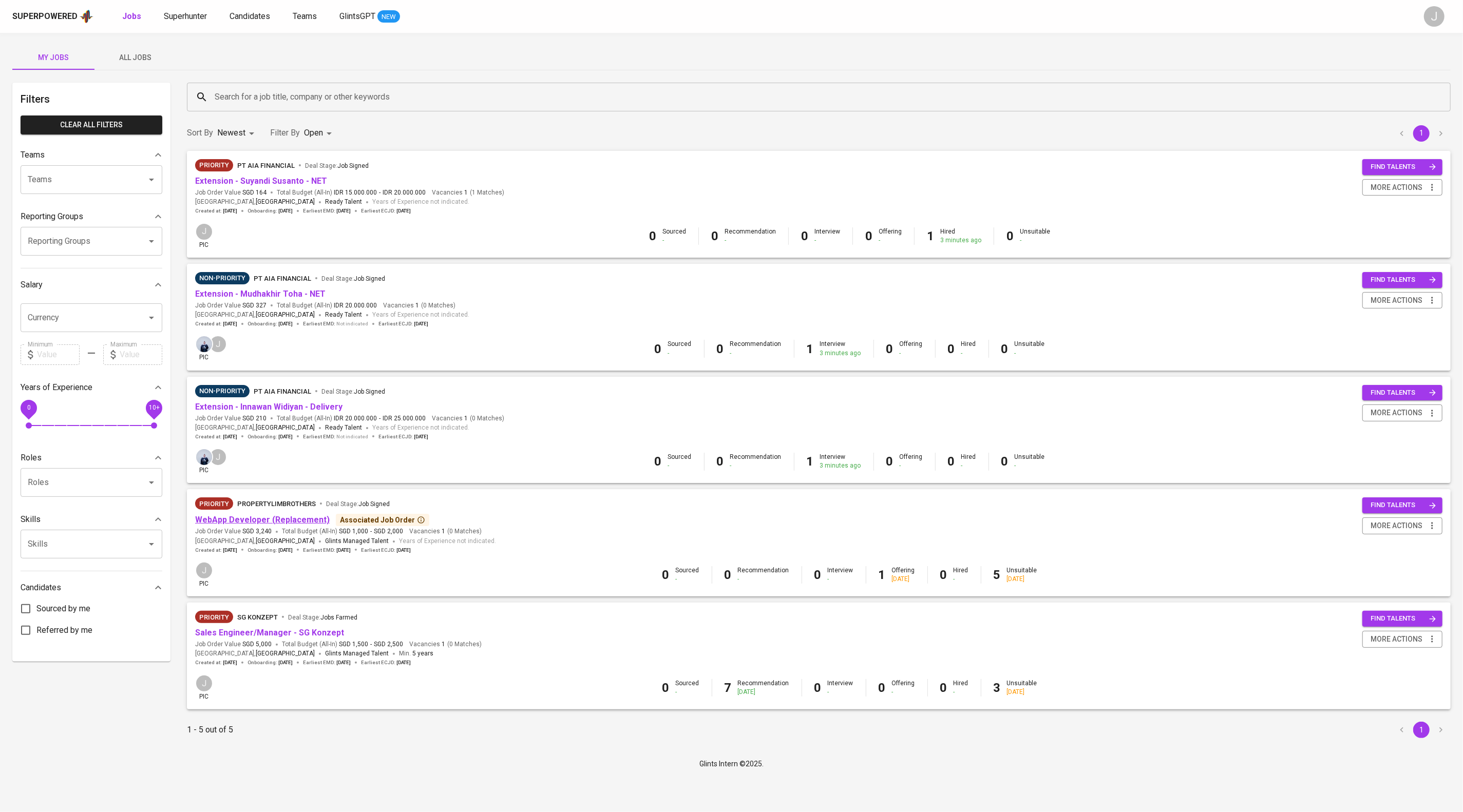
click at [317, 524] on link "WebApp Developer (Replacement)" at bounding box center [262, 519] width 134 height 10
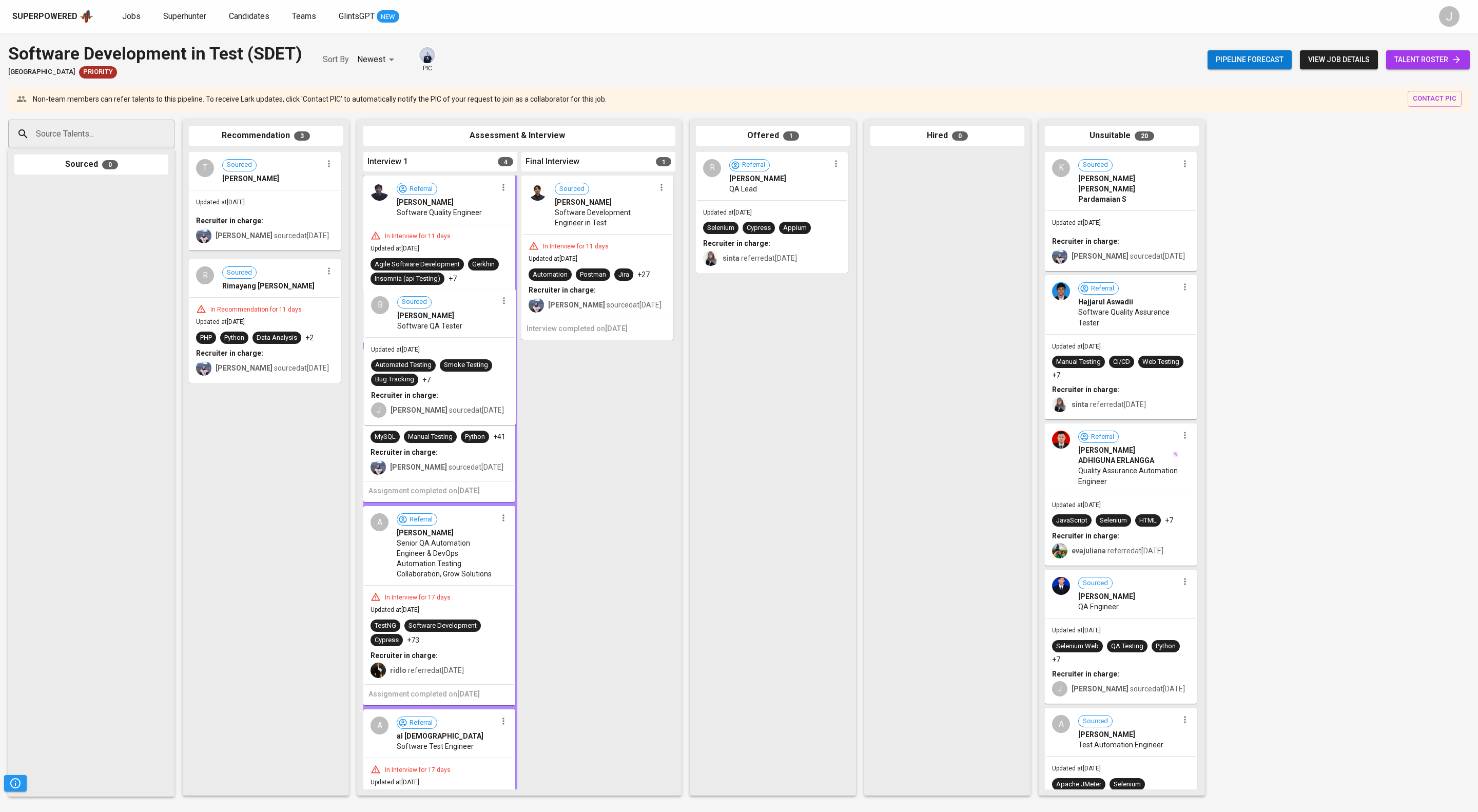
drag, startPoint x: 267, startPoint y: 323, endPoint x: 450, endPoint y: 326, distance: 183.0
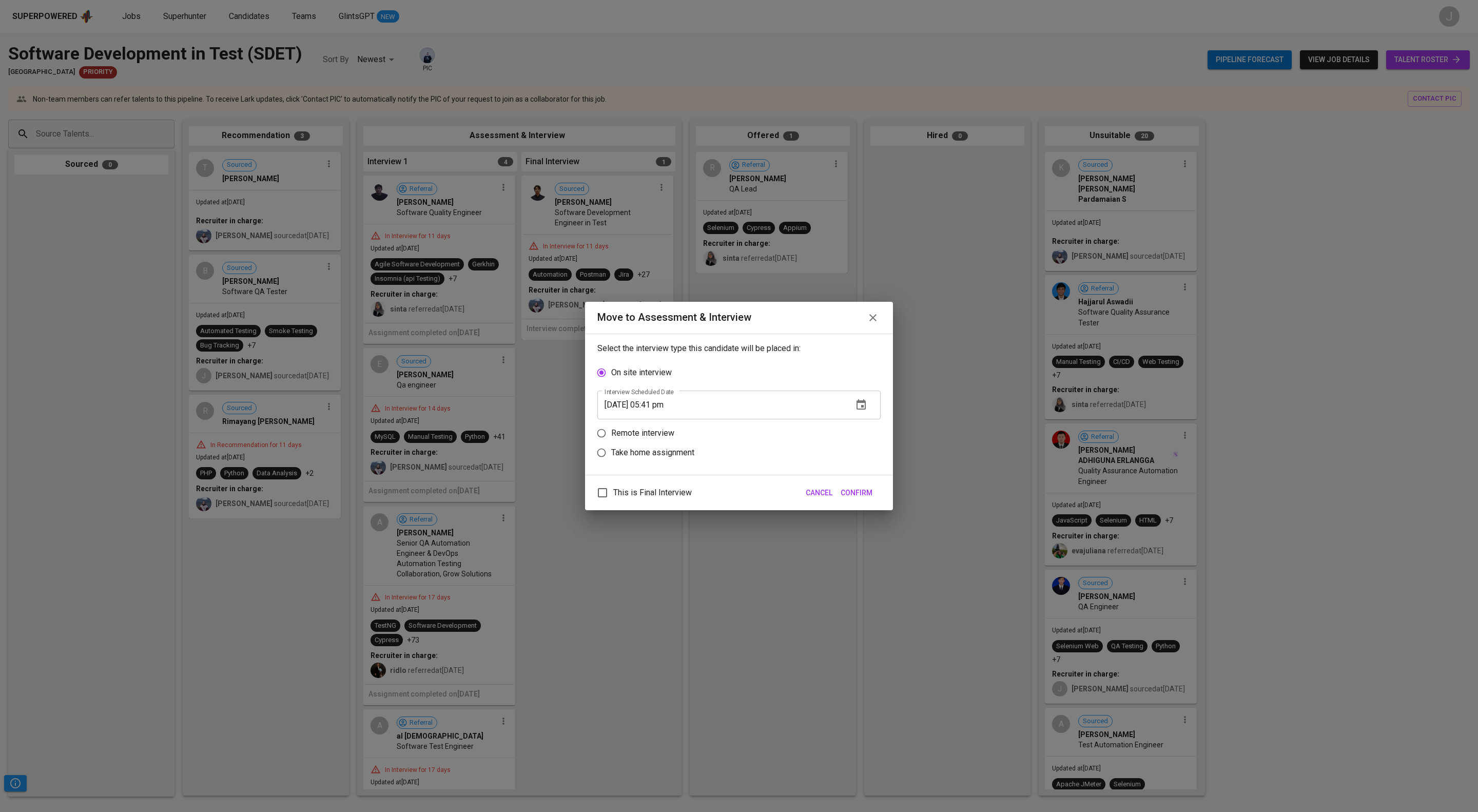
click at [624, 436] on p "Remote interview" at bounding box center [643, 433] width 63 height 12
click at [611, 436] on input "Remote interview" at bounding box center [602, 433] width 19 height 19
radio input "true"
click at [857, 428] on icon "button" at bounding box center [861, 424] width 9 height 10
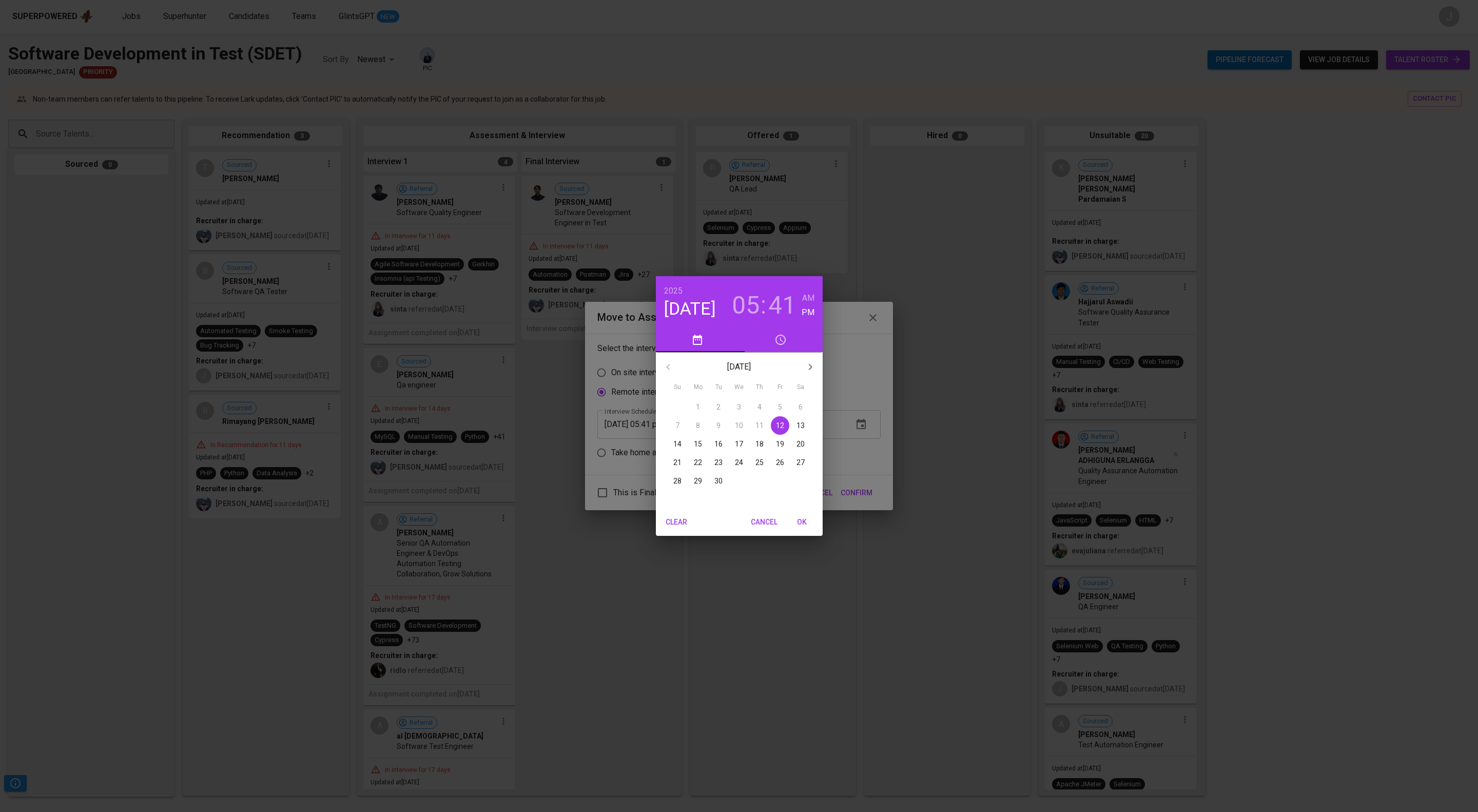
click at [748, 554] on div "[DATE] 05 : 41 AM PM [DATE] Su Mo Tu We Th Fr Sa 31 1 2 3 4 5 6 7 8 9 10 11 12 …" at bounding box center [739, 406] width 1478 height 812
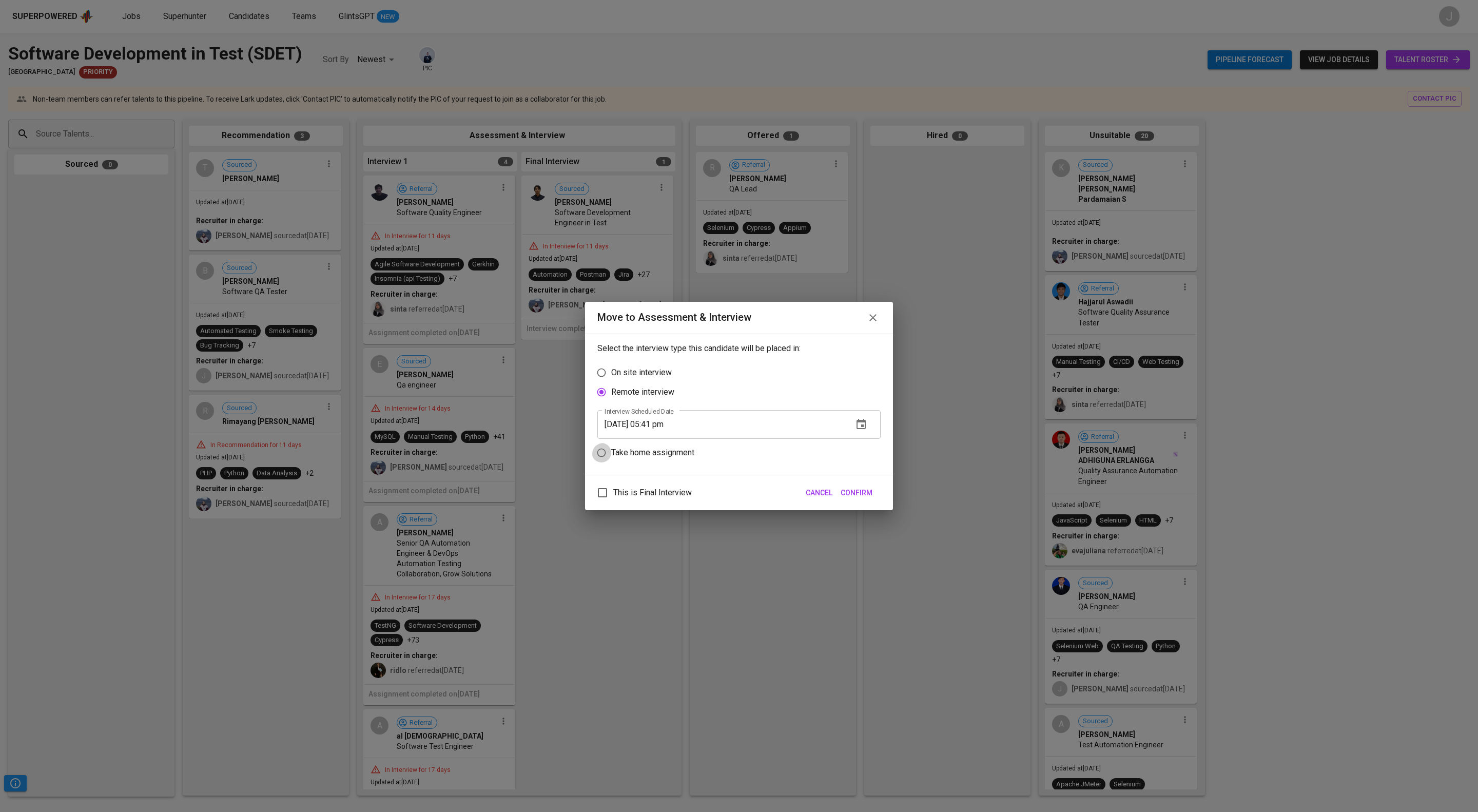
click at [602, 457] on input "Take home assignment" at bounding box center [602, 452] width 19 height 19
radio input "true"
click at [698, 458] on input "[DATE] 05:41 pm" at bounding box center [721, 444] width 247 height 29
click at [686, 450] on input "[DATE] 05:41 pm" at bounding box center [721, 444] width 247 height 29
click at [857, 450] on icon "button" at bounding box center [861, 443] width 12 height 12
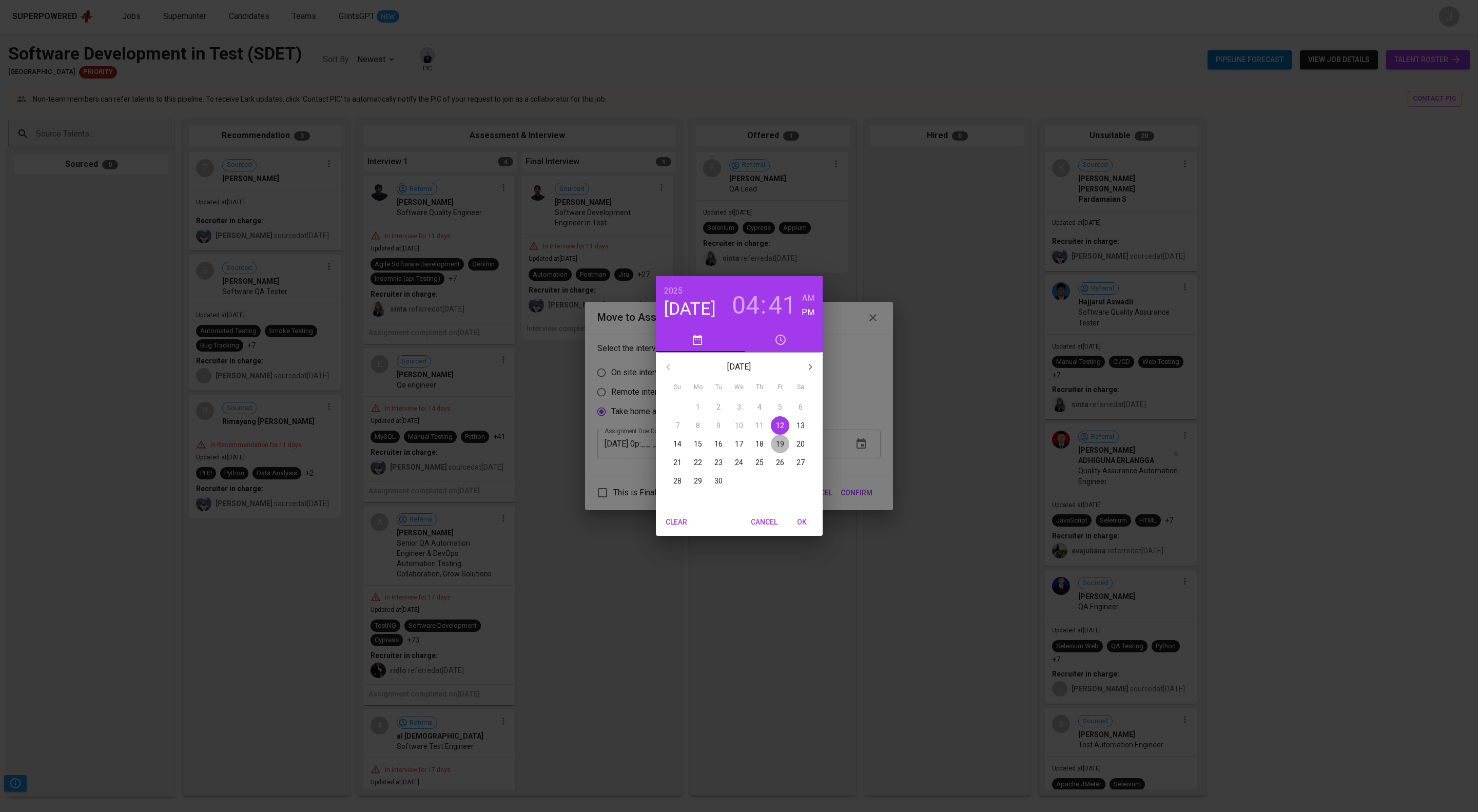
click at [778, 441] on p "19" at bounding box center [780, 444] width 8 height 10
drag, startPoint x: 776, startPoint y: 463, endPoint x: 794, endPoint y: 437, distance: 31.6
click at [794, 437] on div at bounding box center [739, 433] width 134 height 134
drag, startPoint x: 687, startPoint y: 460, endPoint x: 732, endPoint y: 381, distance: 90.9
click at [732, 381] on div at bounding box center [739, 433] width 134 height 134
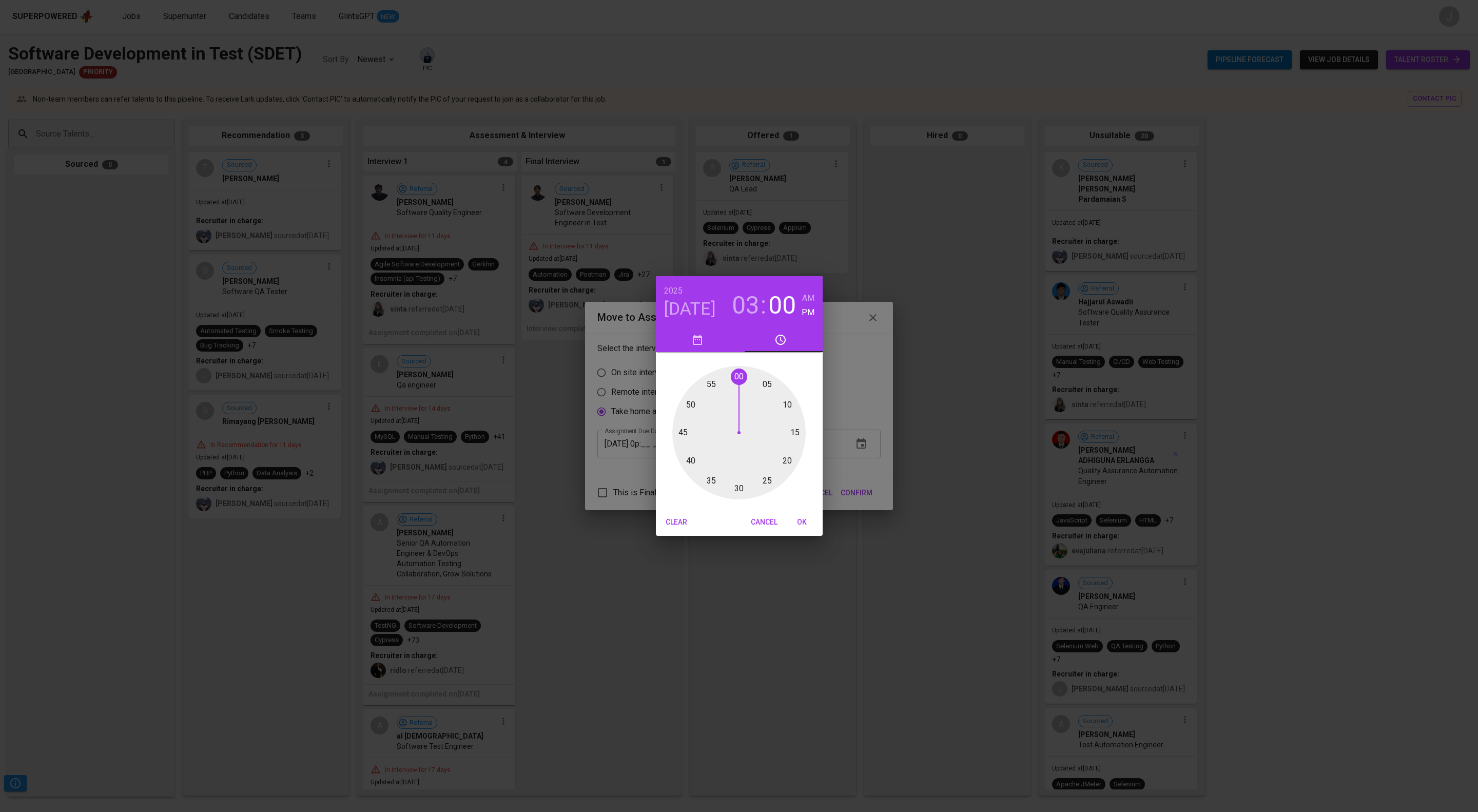
type input "[DATE] 03:00 pm"
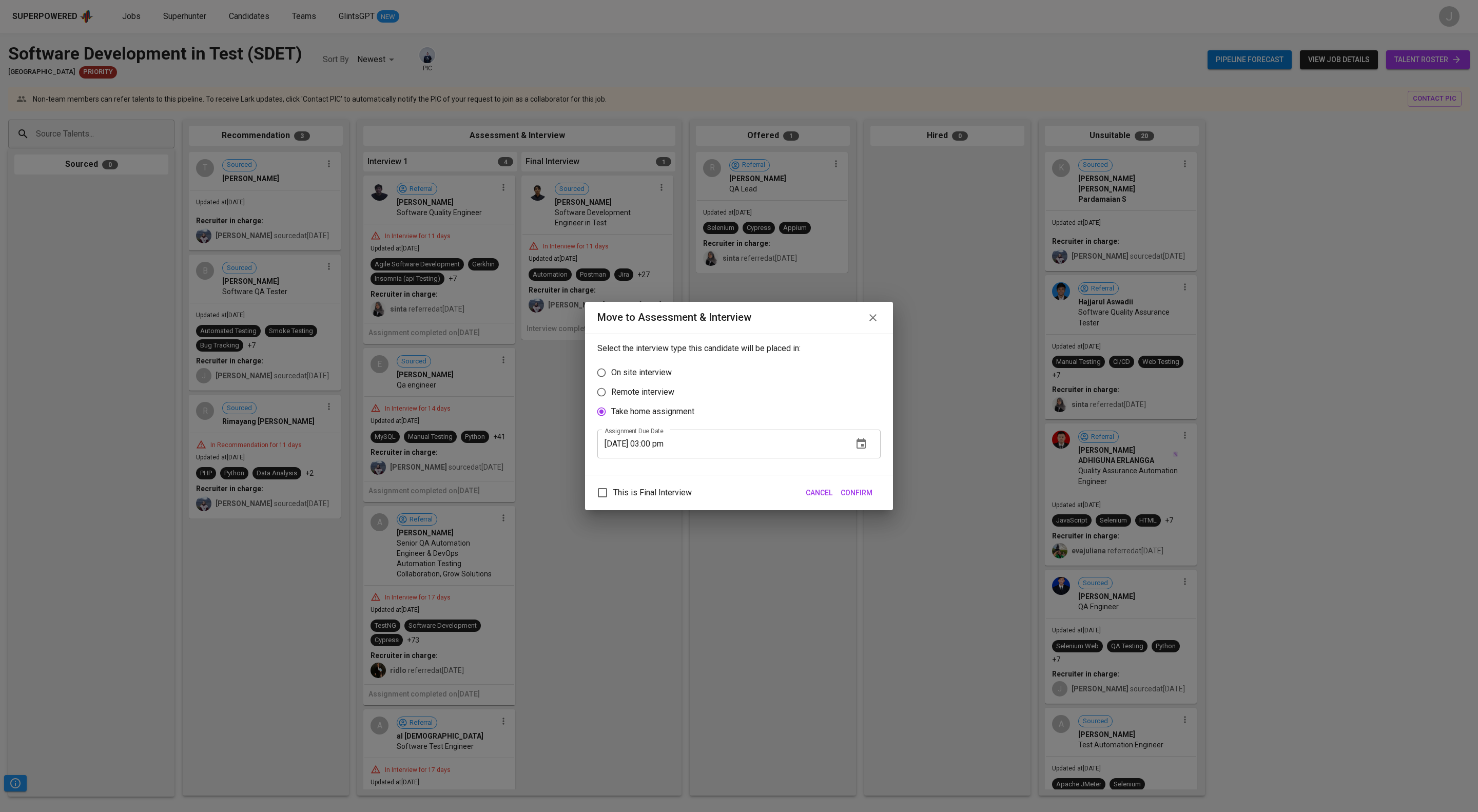
click at [870, 499] on span "Confirm" at bounding box center [856, 493] width 32 height 13
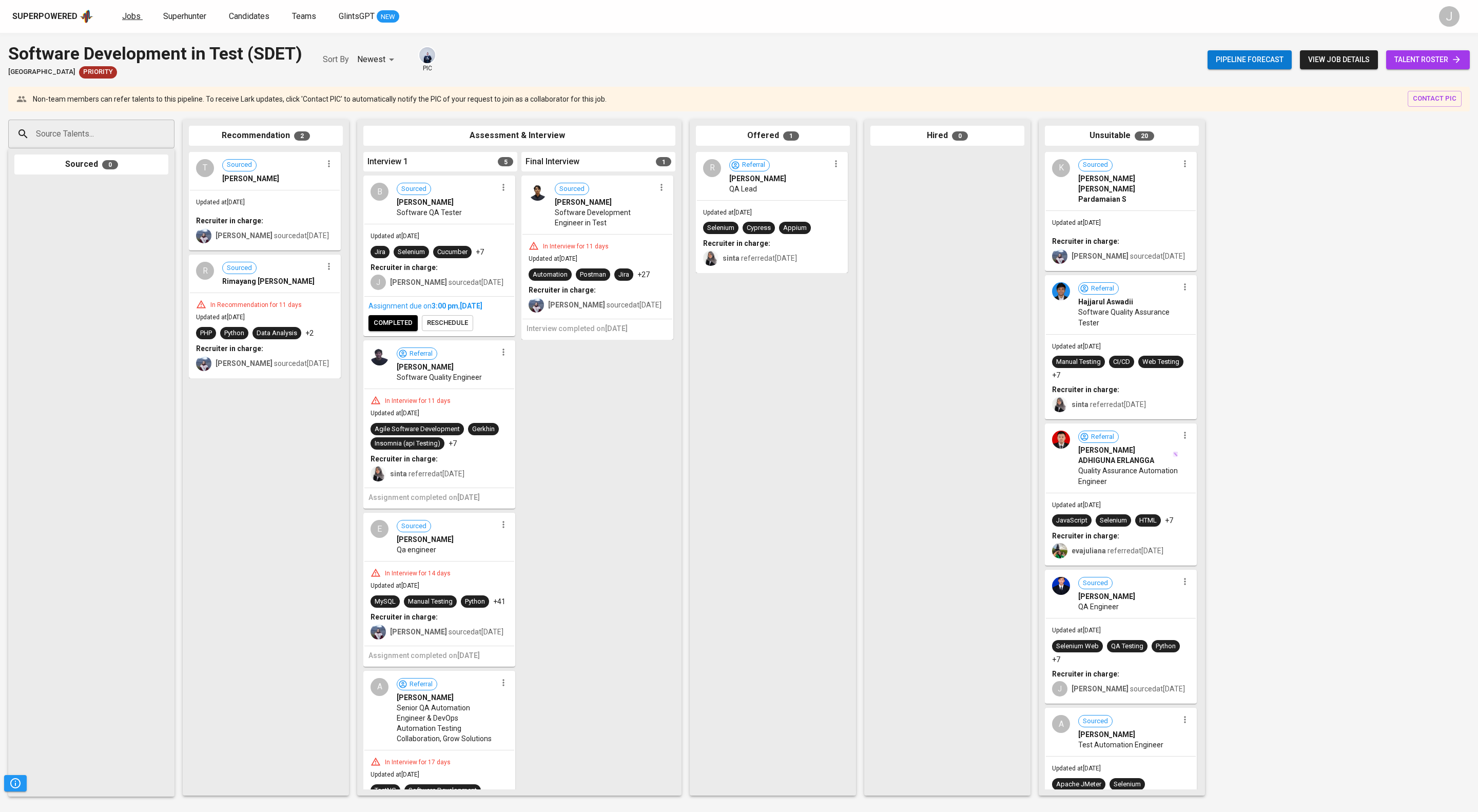
click at [141, 18] on span "Jobs" at bounding box center [131, 16] width 18 height 10
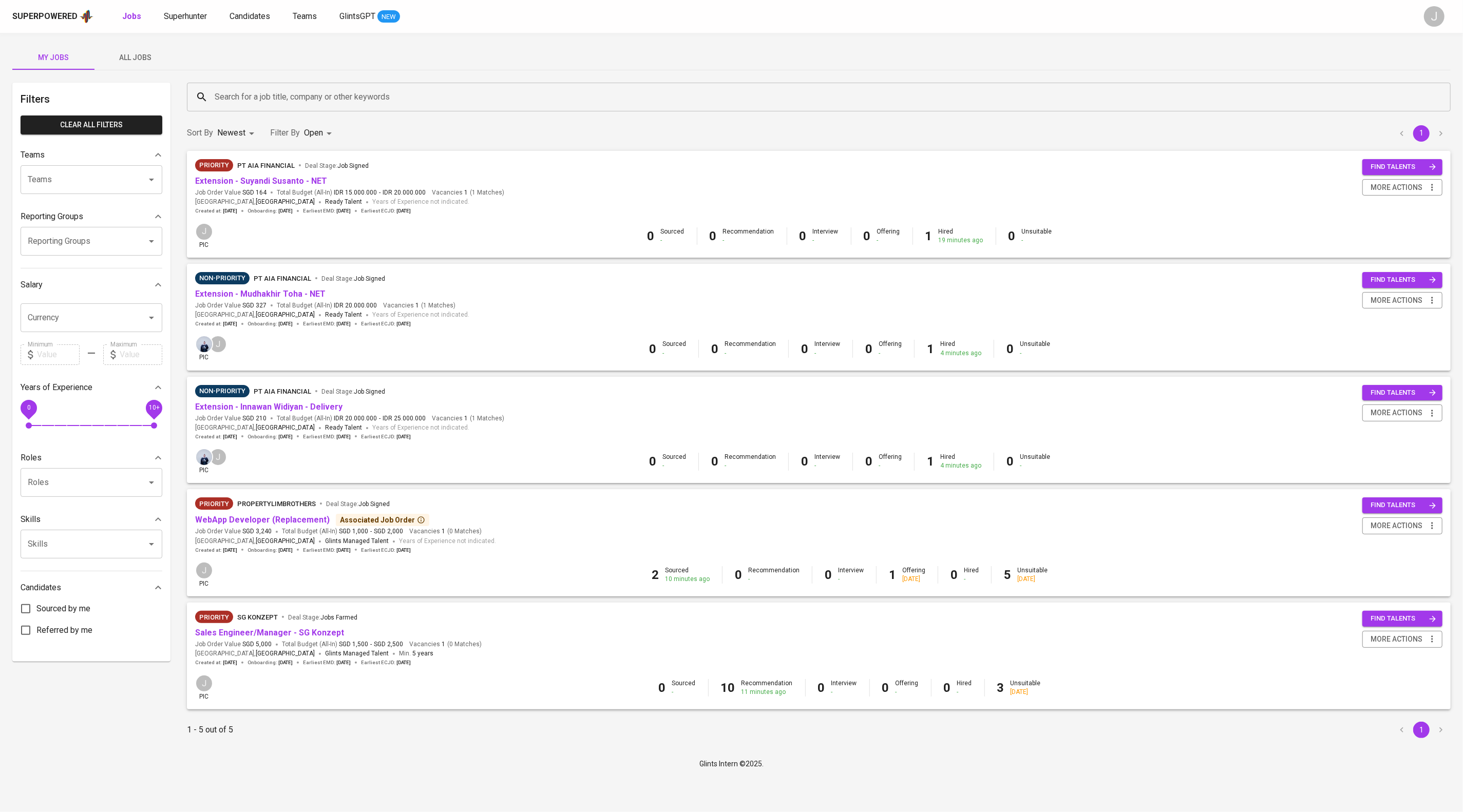
click at [316, 171] on span "Deal Stage : Job Signed" at bounding box center [337, 165] width 64 height 12
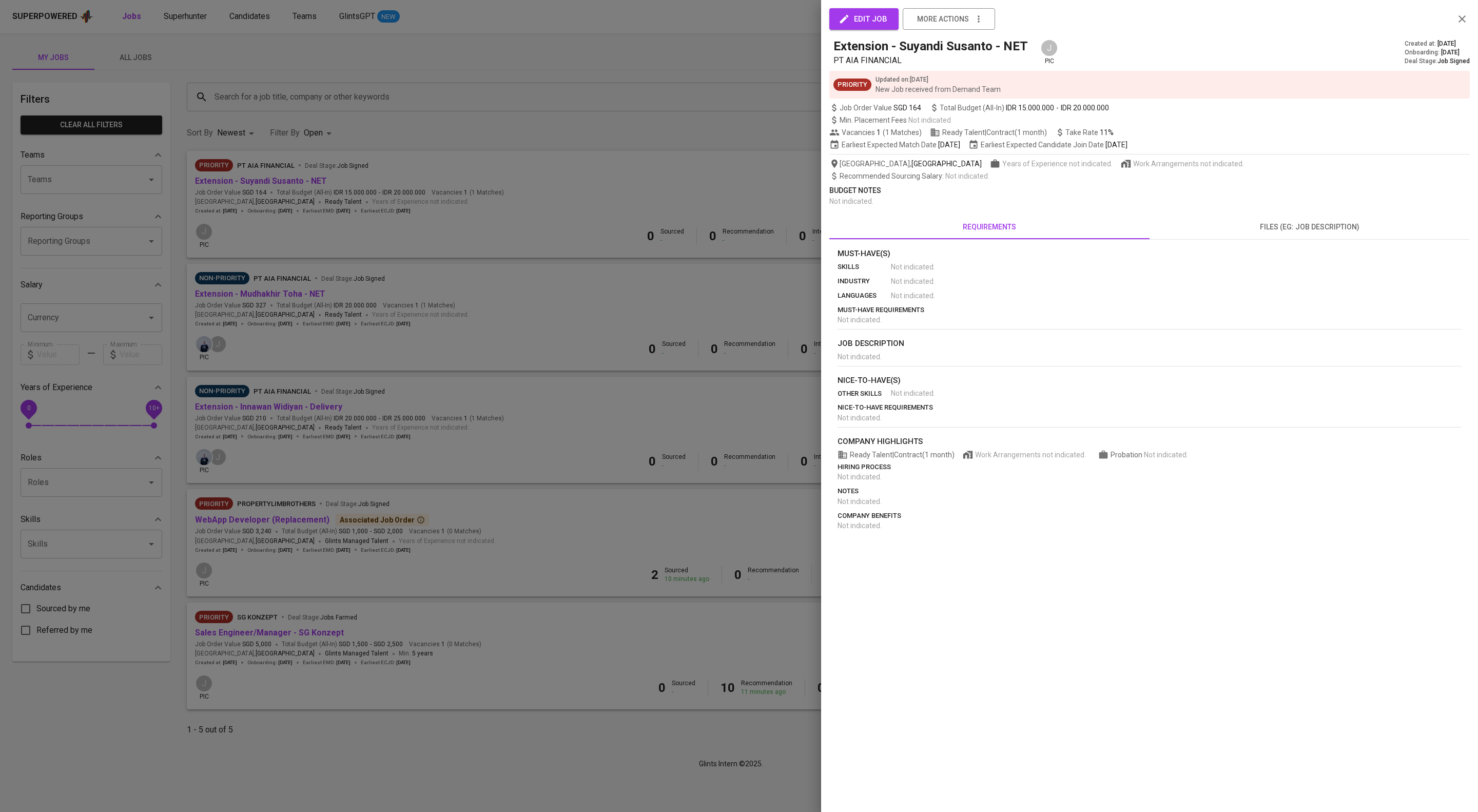
click at [313, 188] on div at bounding box center [739, 406] width 1478 height 812
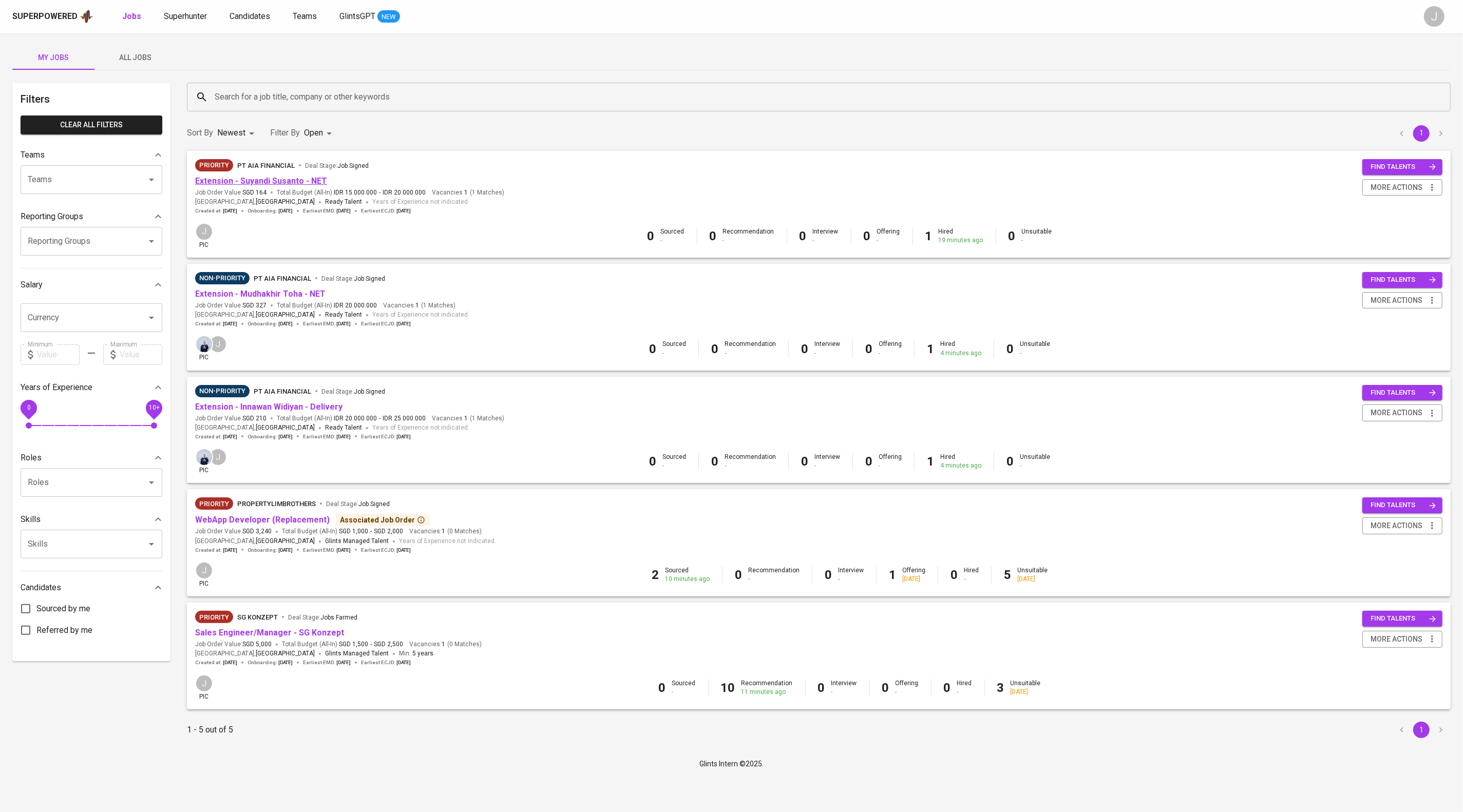
click at [312, 186] on link "Extension - Suyandi Susanto - NET" at bounding box center [260, 180] width 132 height 10
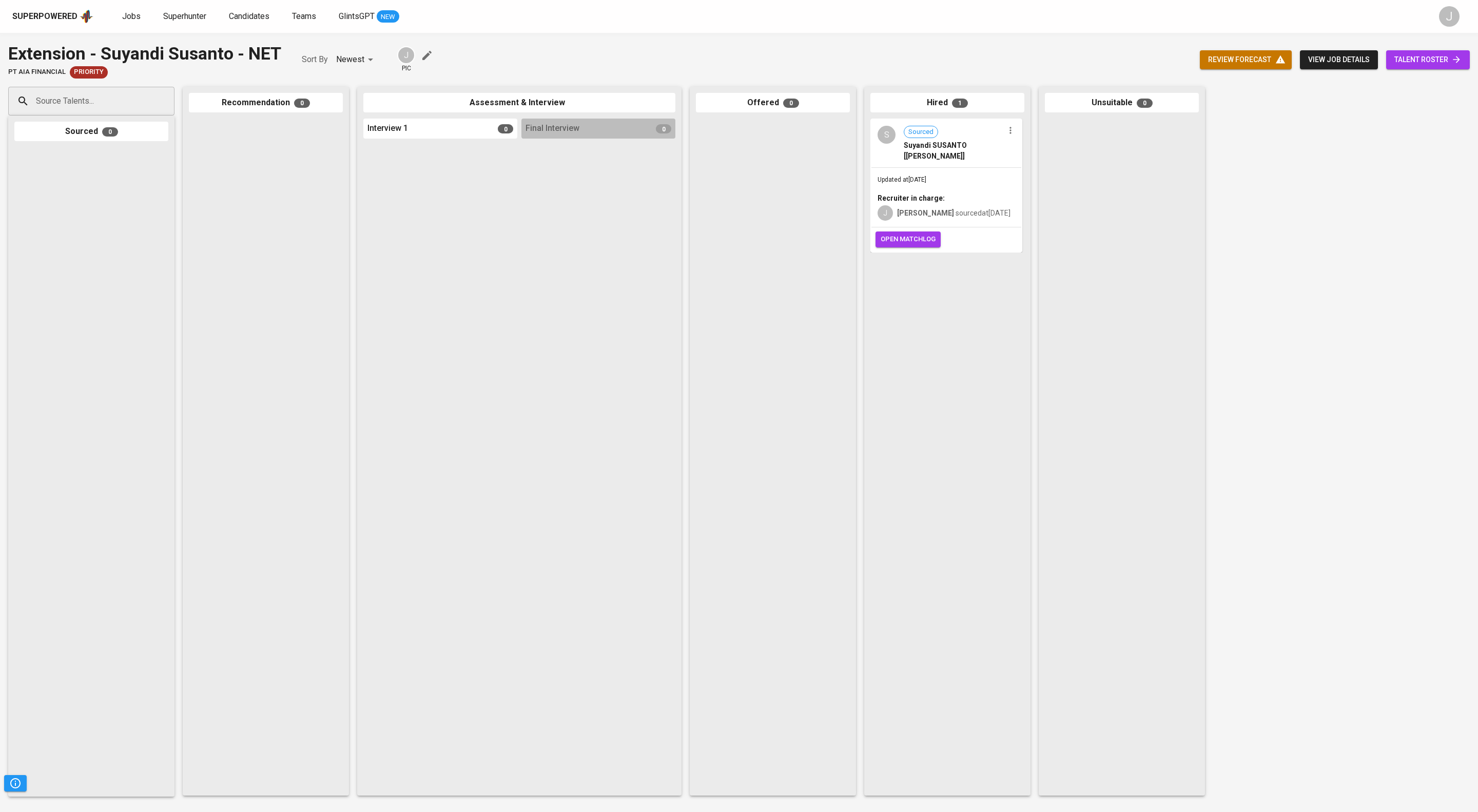
click at [920, 245] on span "open matchlog" at bounding box center [908, 240] width 55 height 12
click at [141, 18] on span "Jobs" at bounding box center [131, 16] width 18 height 10
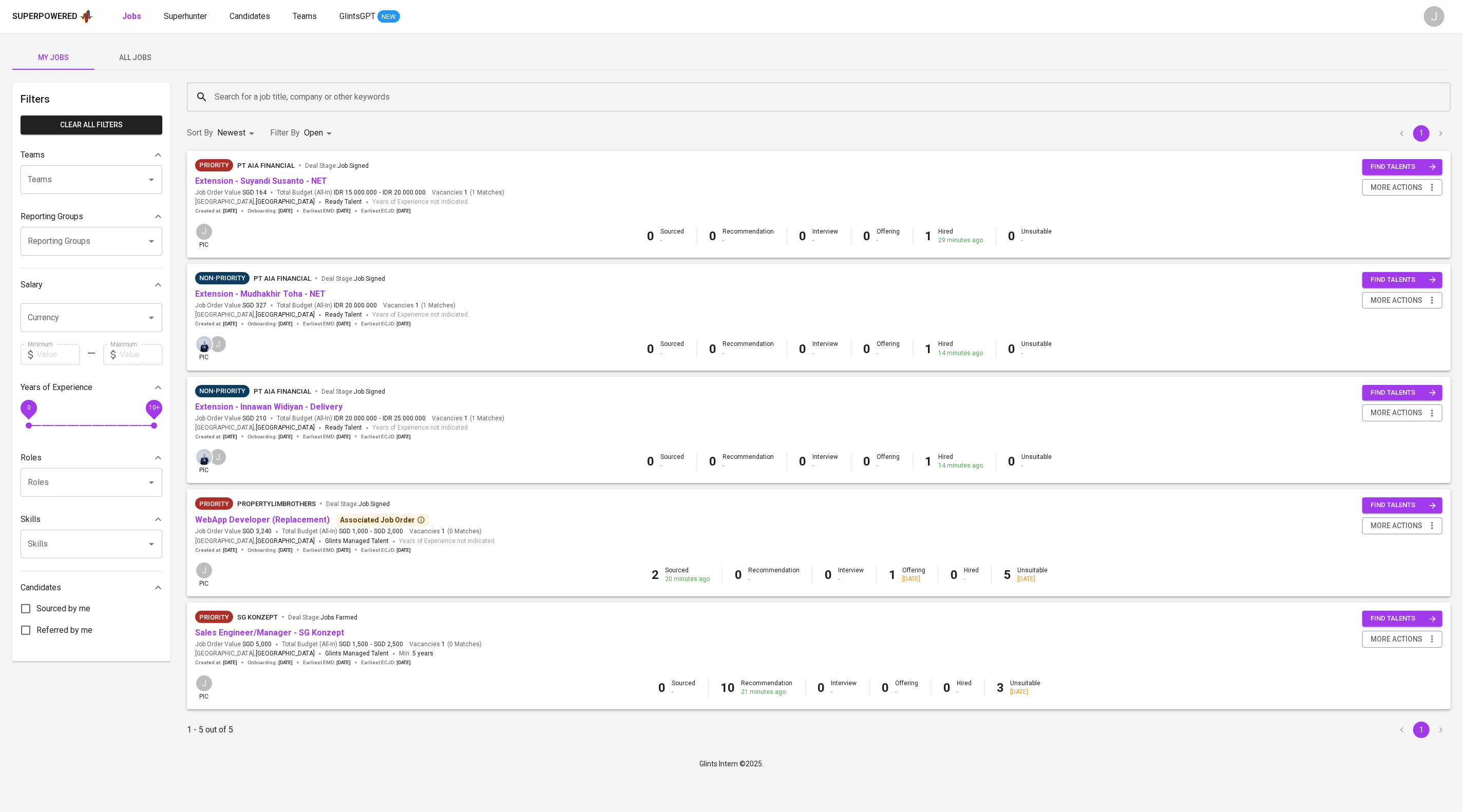
click at [161, 53] on span "All Jobs" at bounding box center [136, 58] width 70 height 13
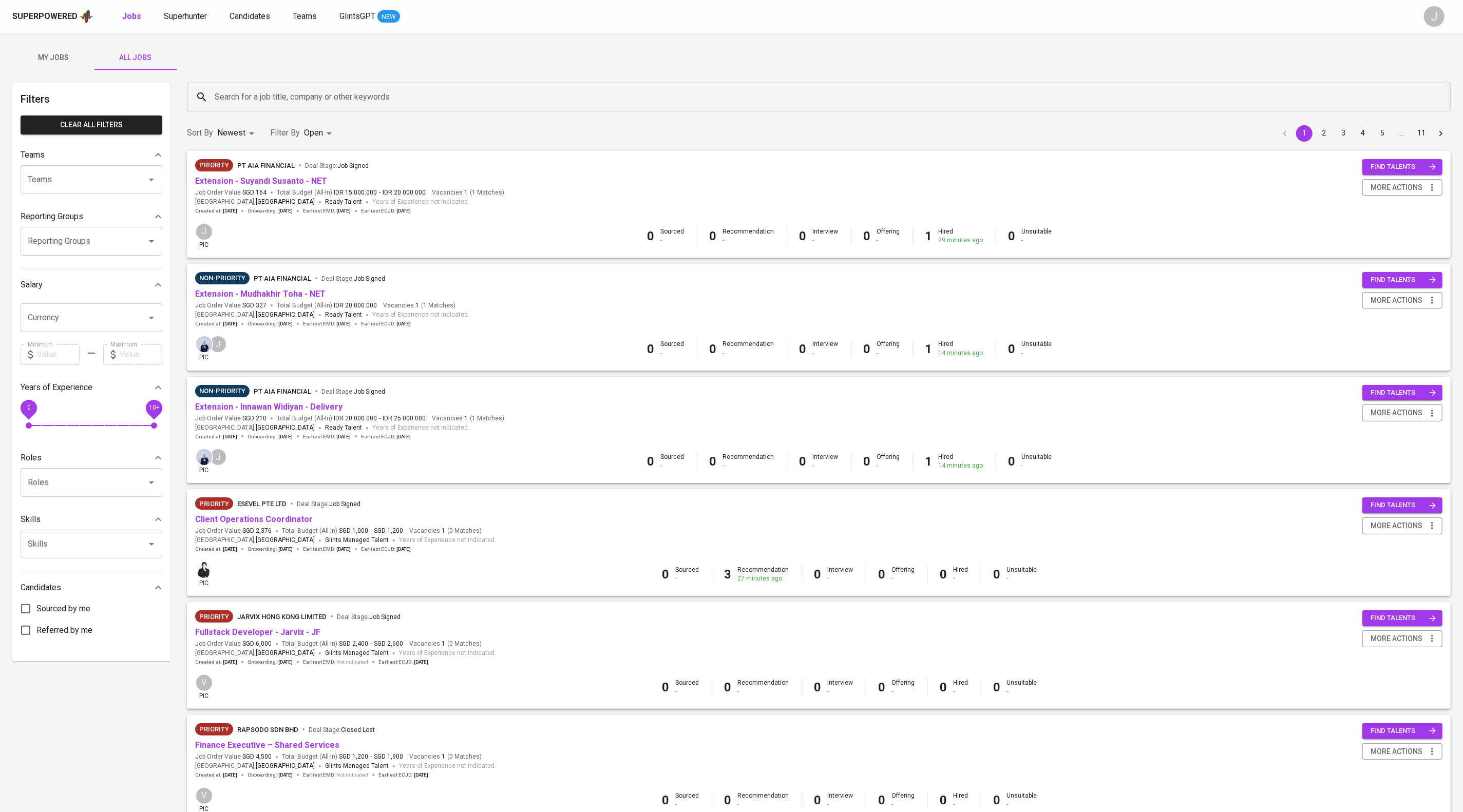
click at [120, 251] on input "Reporting Groups" at bounding box center [77, 241] width 104 height 19
type input "batam"
click at [116, 291] on div "Salary" at bounding box center [84, 284] width 127 height 12
click at [91, 251] on input "Reporting Groups" at bounding box center [77, 241] width 104 height 19
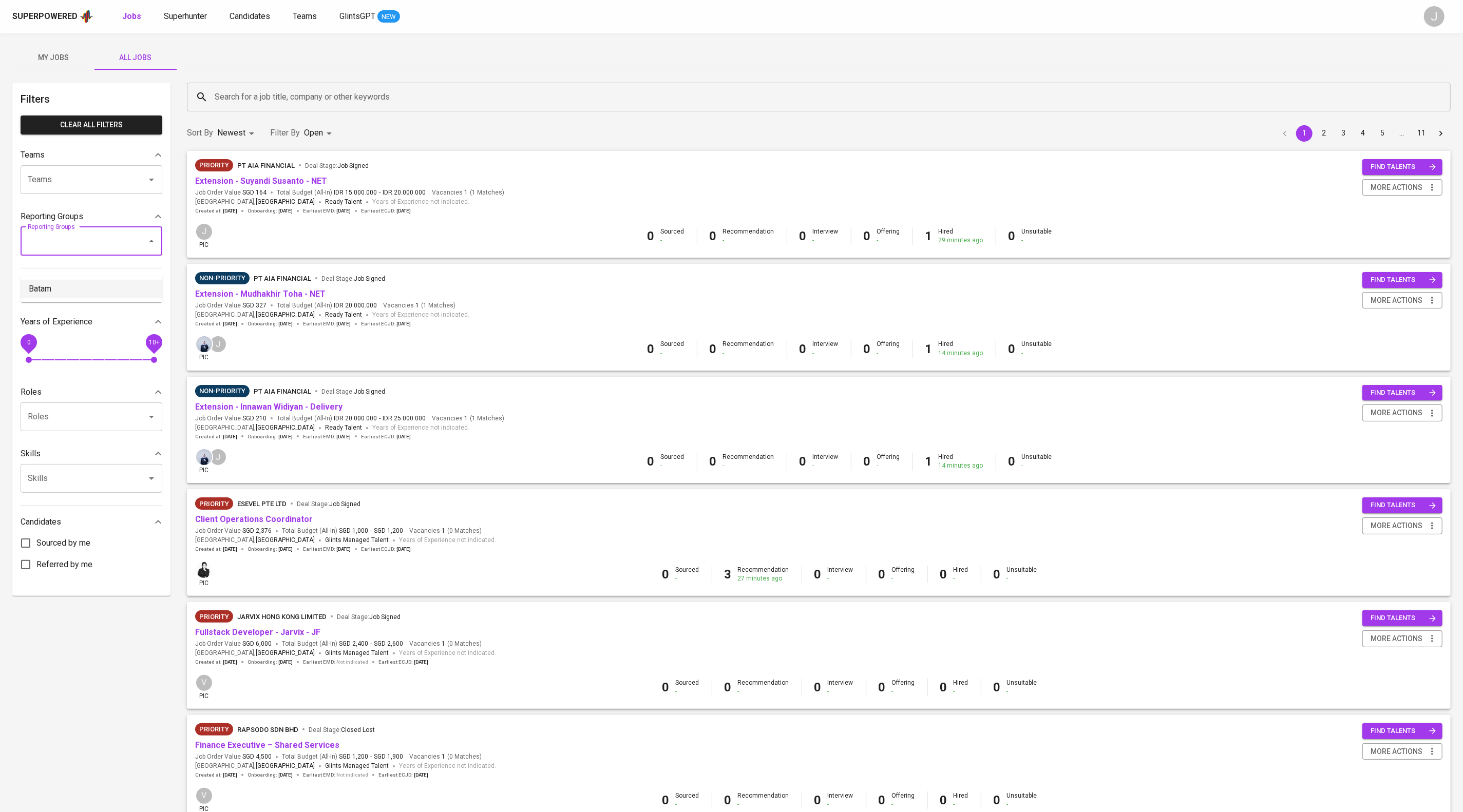
click at [97, 289] on li "Batam" at bounding box center [92, 289] width 142 height 18
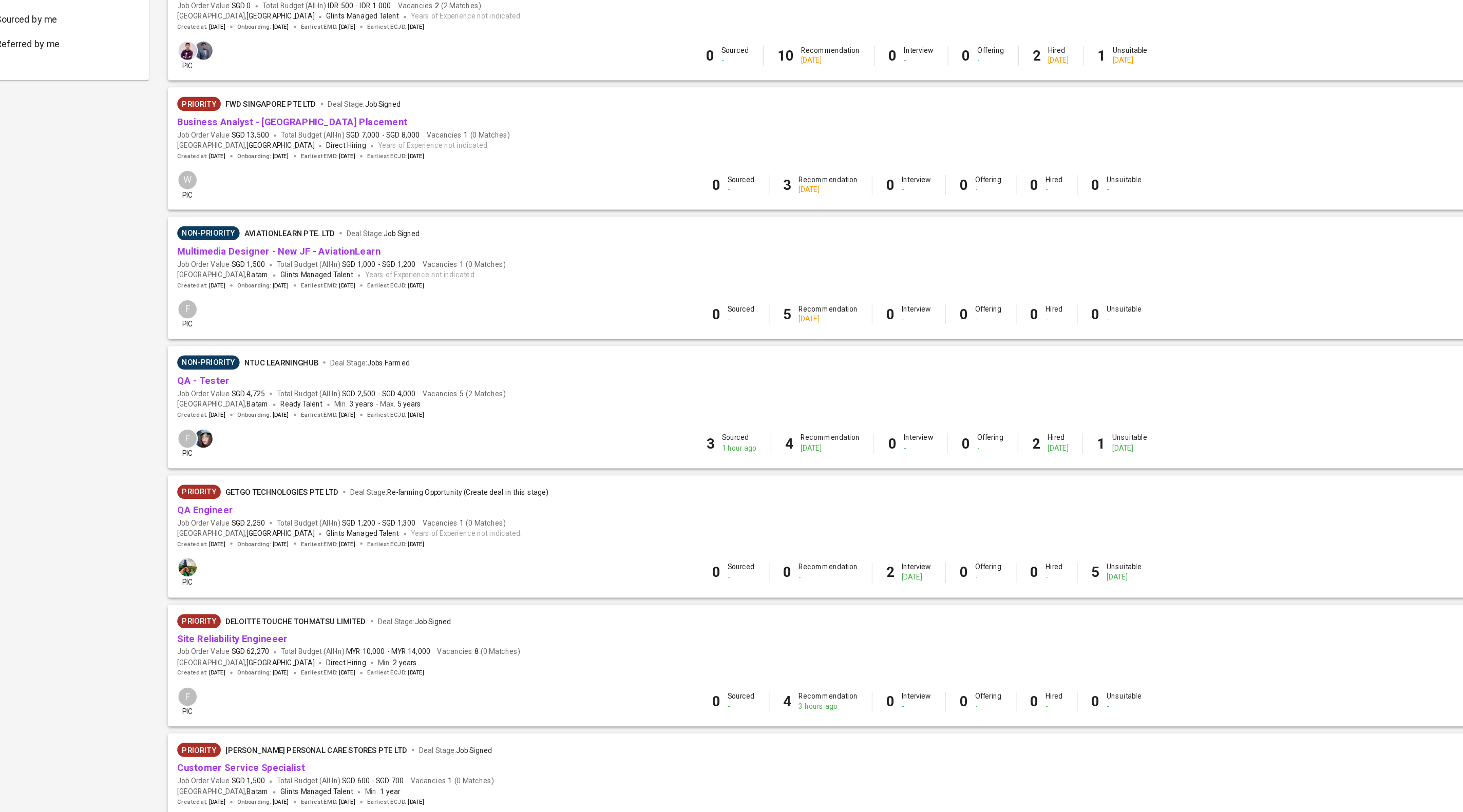
scroll to position [695, 0]
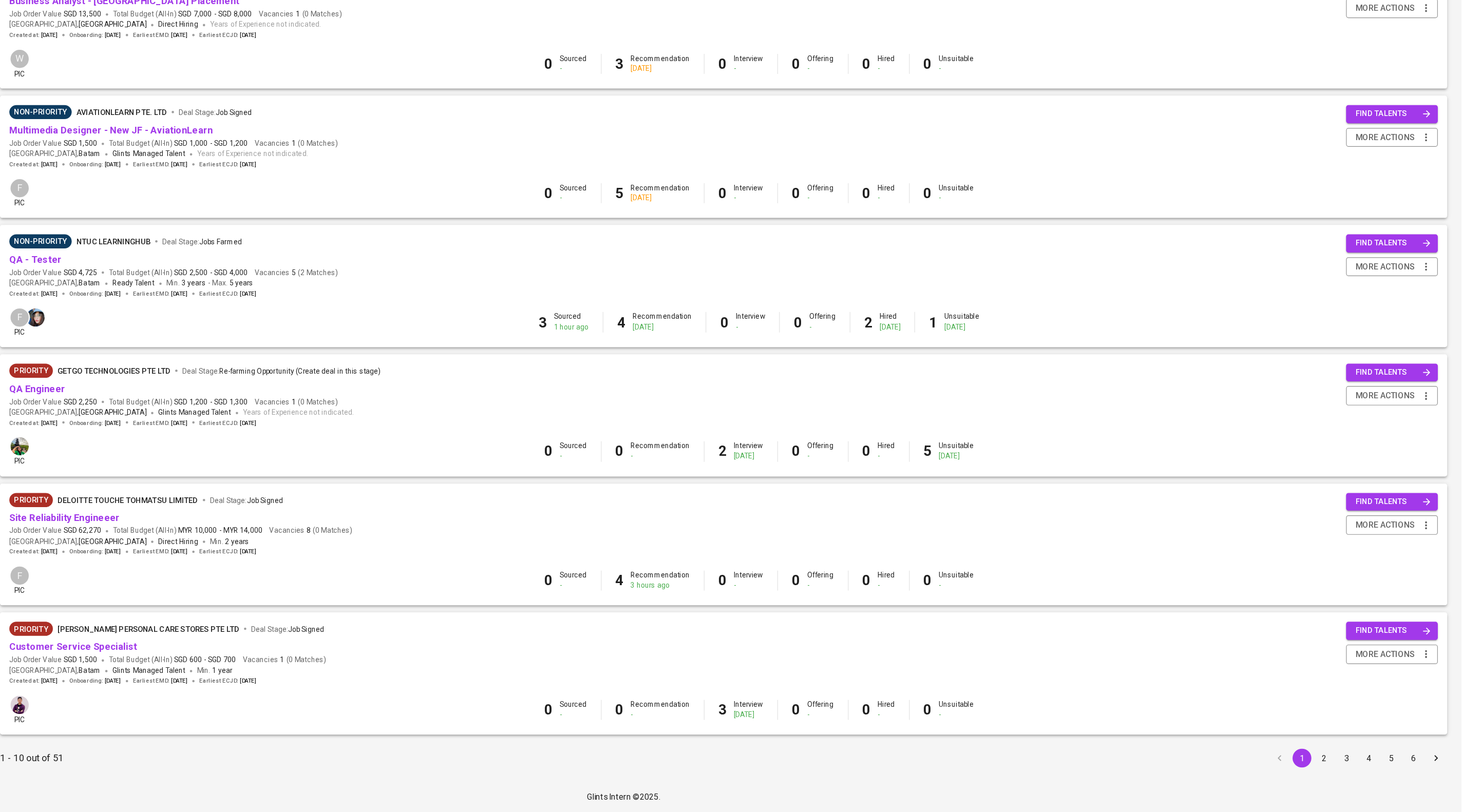
click at [1344, 757] on button "2" at bounding box center [1343, 765] width 16 height 16
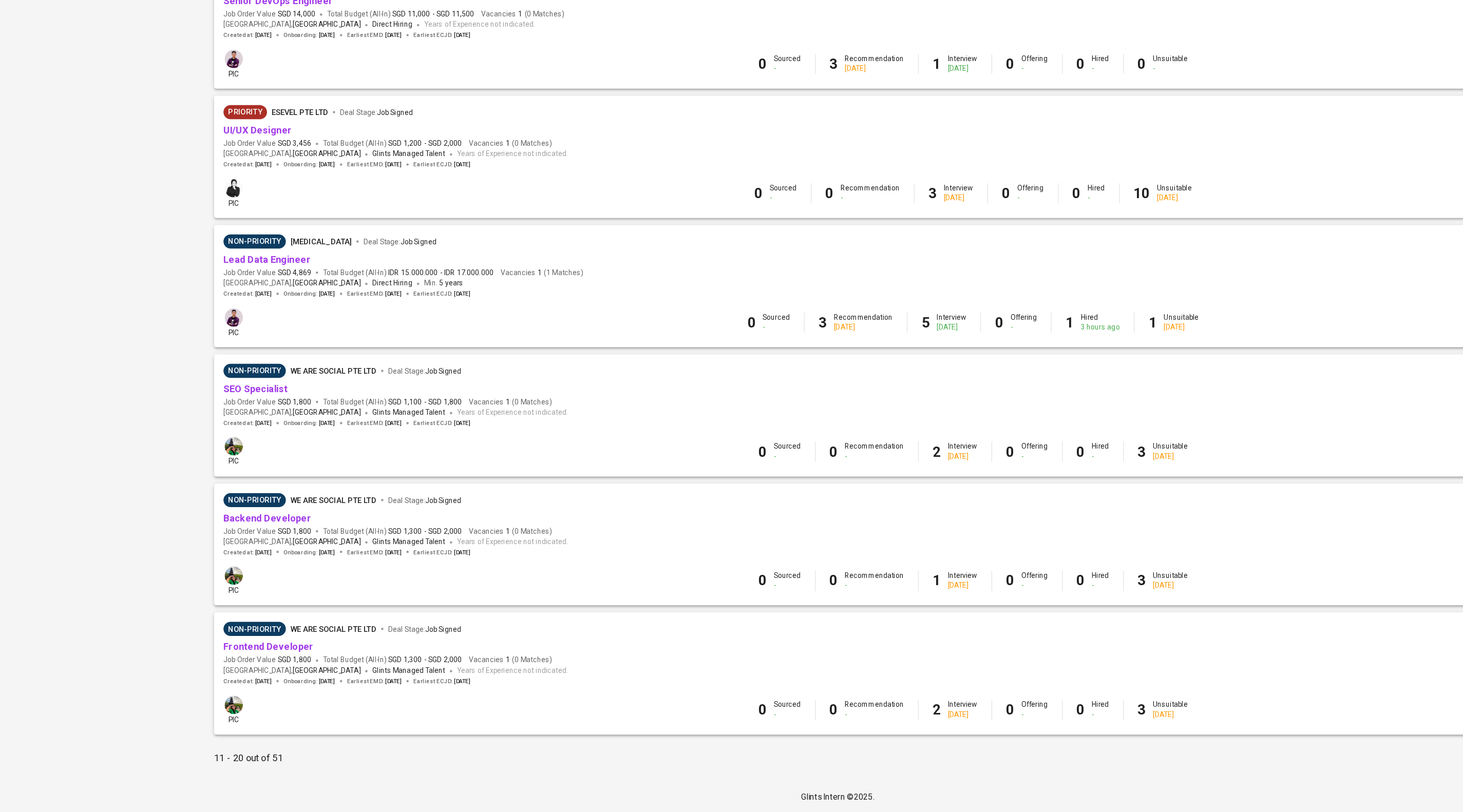
scroll to position [696, 0]
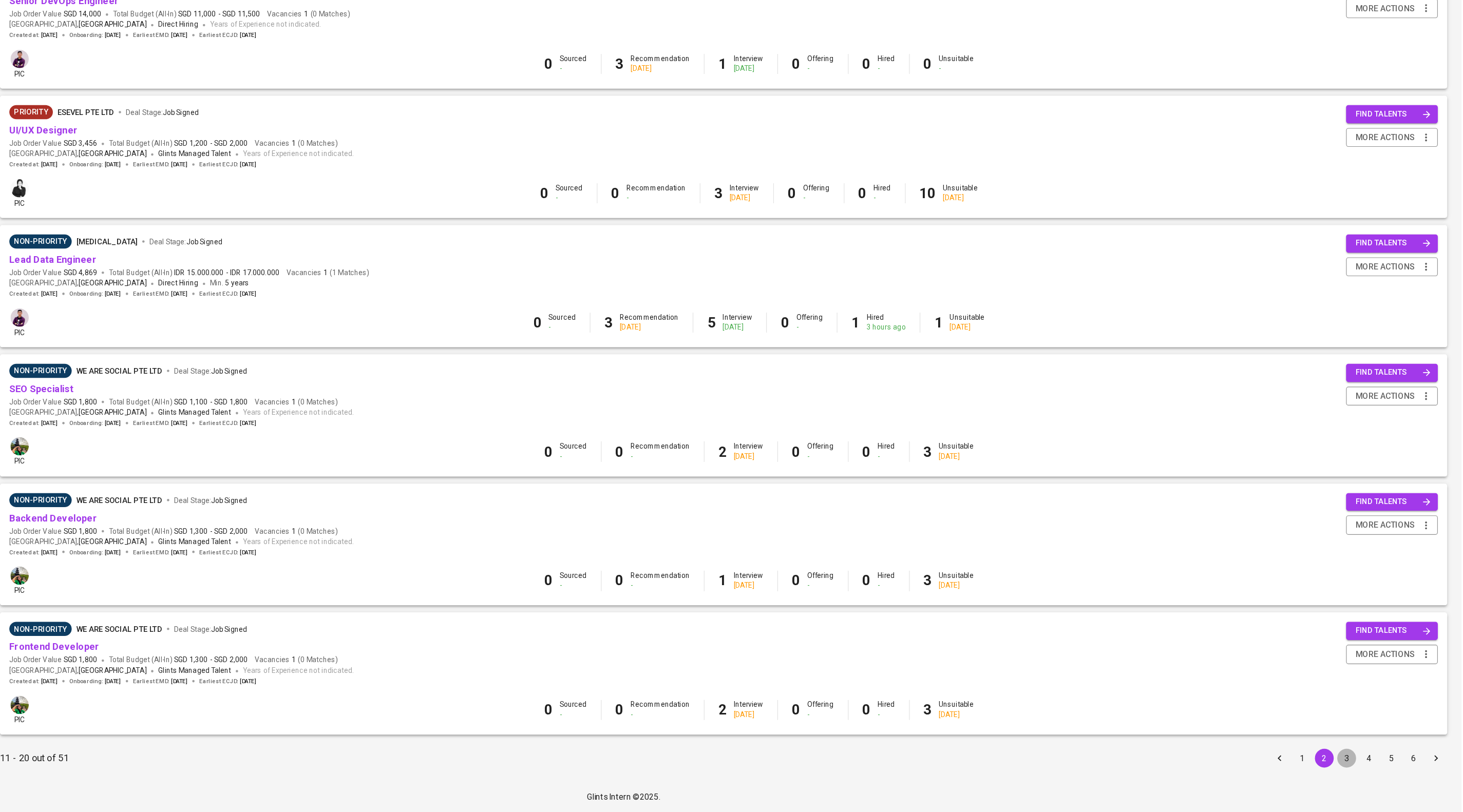
click at [1360, 761] on button "3" at bounding box center [1362, 765] width 16 height 16
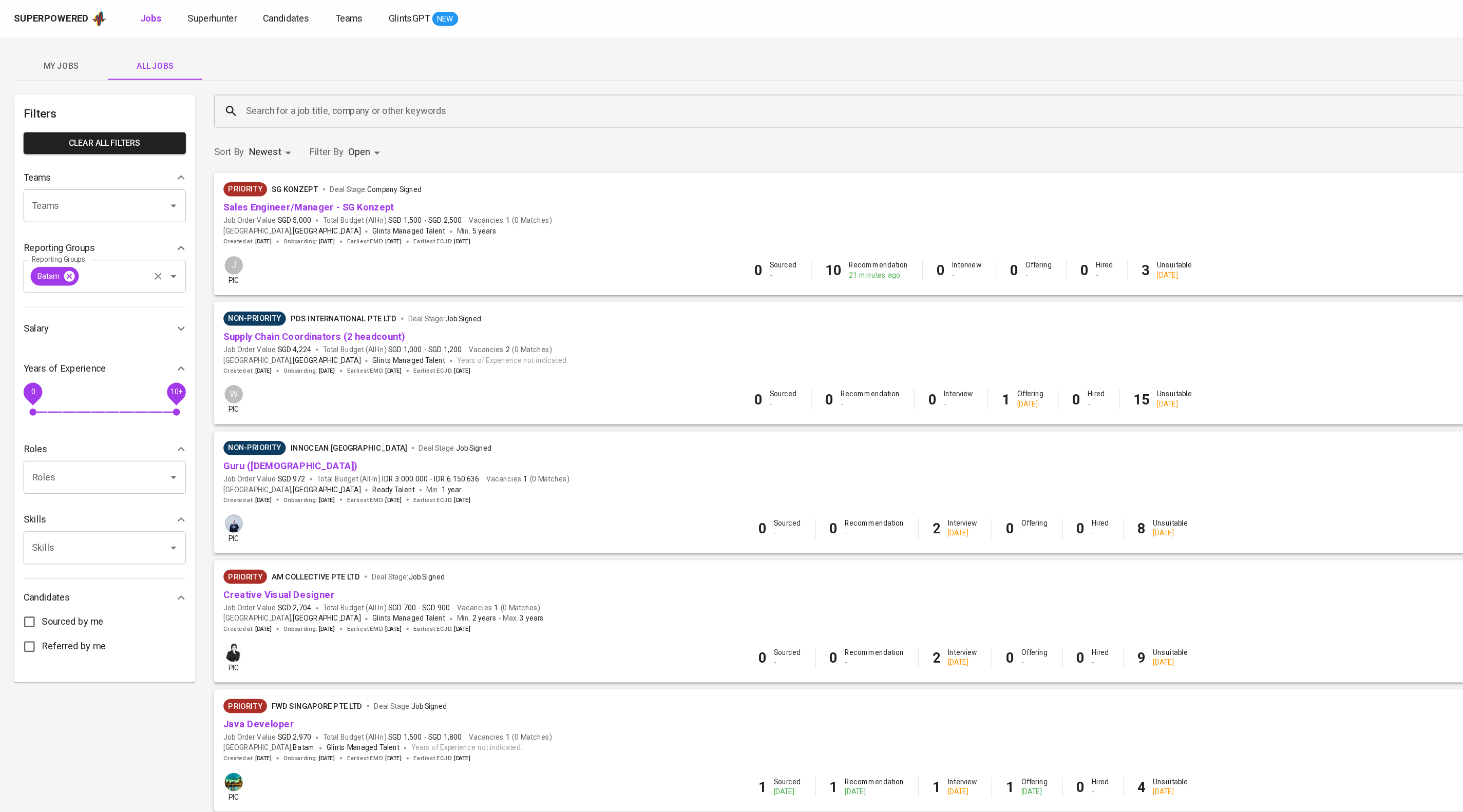
click at [65, 245] on icon at bounding box center [60, 241] width 9 height 9
click at [77, 190] on input "Teams" at bounding box center [77, 180] width 104 height 19
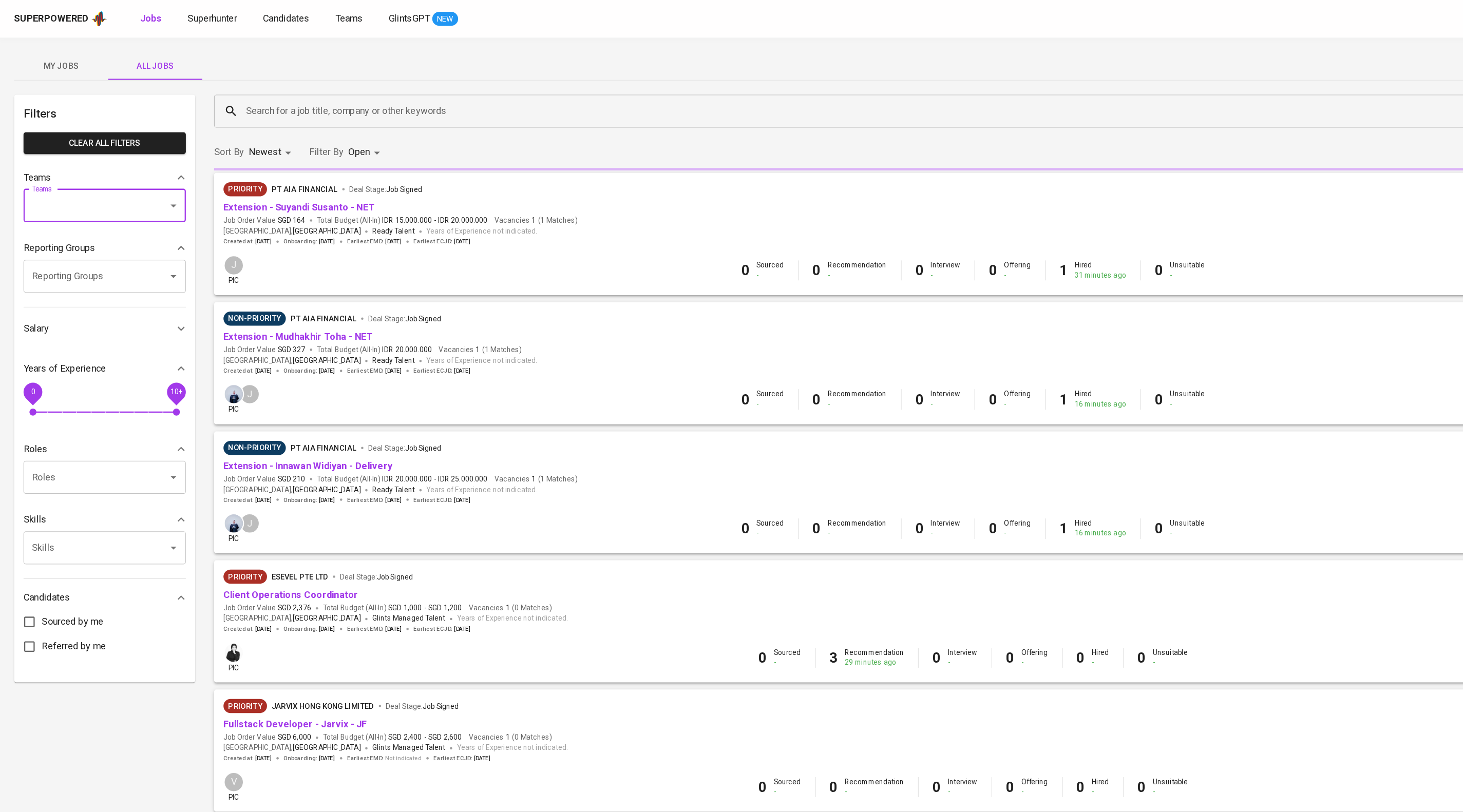
click at [77, 190] on input "Teams" at bounding box center [77, 180] width 104 height 19
click at [118, 219] on li "Pod [PERSON_NAME]" at bounding box center [92, 222] width 142 height 18
type input "[PERSON_NAME]"
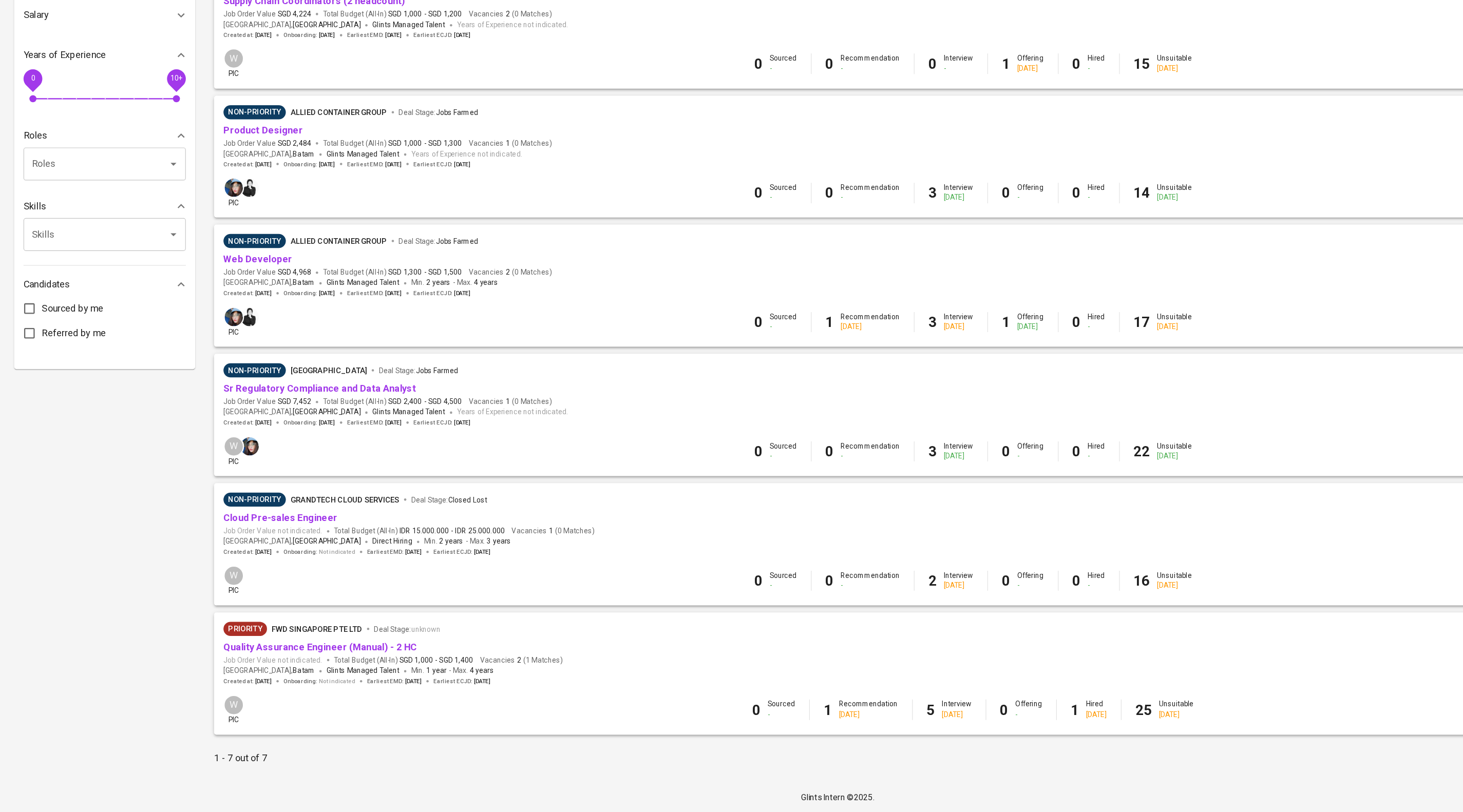
scroll to position [309, 0]
click at [362, 662] on span "Quality Assurance Engineer (Manual) - 2 HC" at bounding box center [279, 668] width 169 height 12
click at [347, 663] on link "Quality Assurance Engineer (Manual) - 2 HC" at bounding box center [279, 667] width 169 height 10
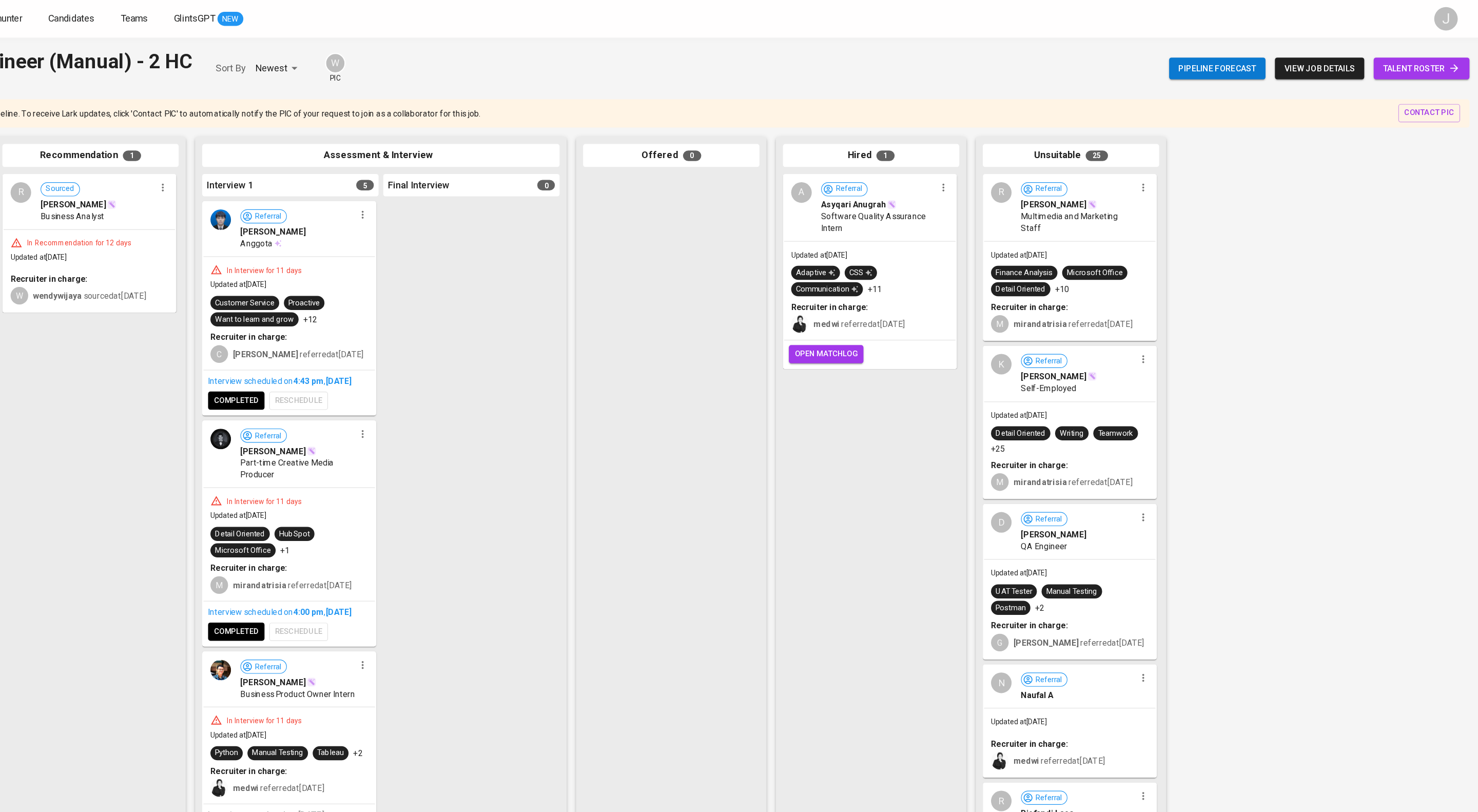
click at [1399, 58] on span "talent roster" at bounding box center [1428, 60] width 68 height 13
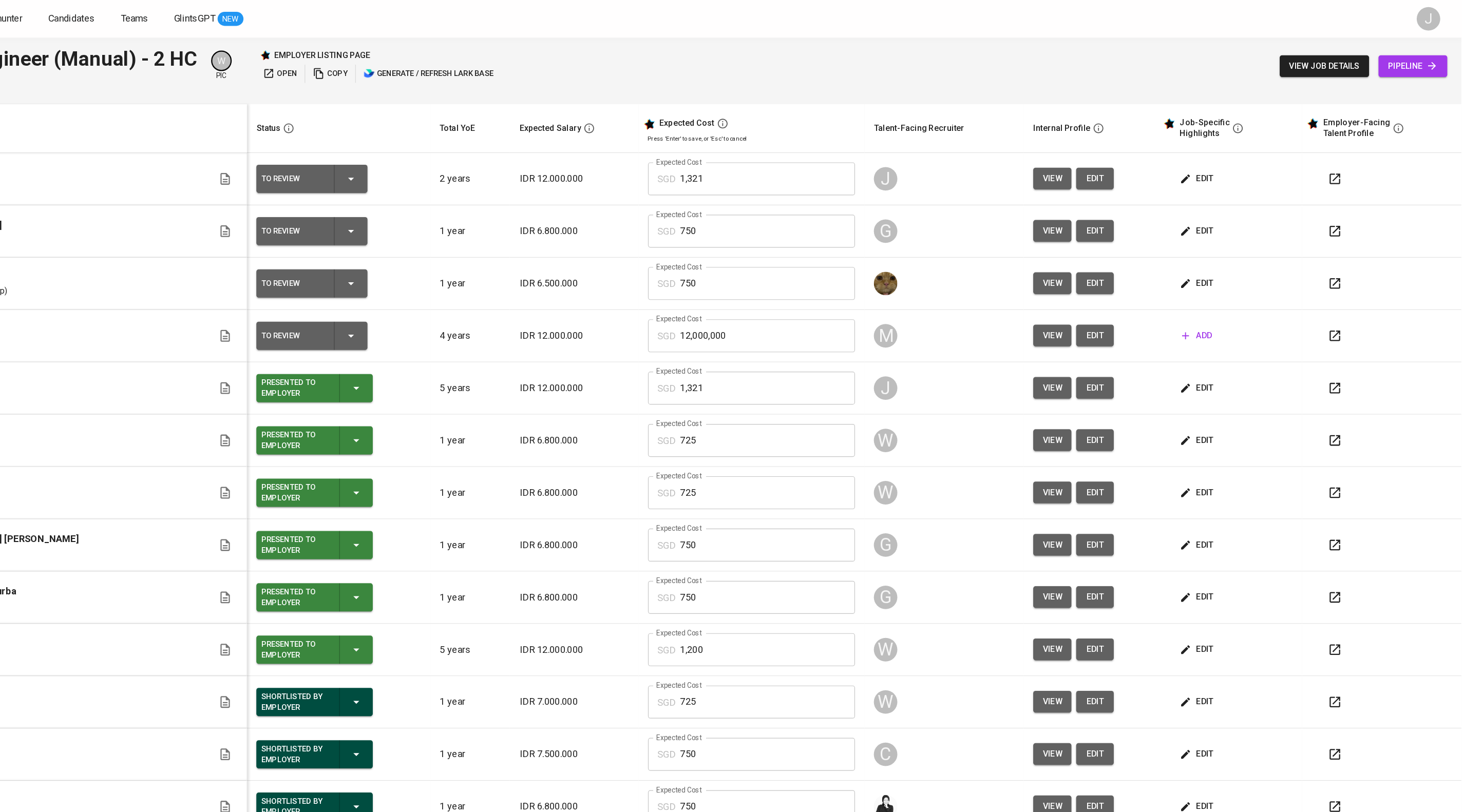
click at [1227, 161] on icon "button" at bounding box center [1222, 156] width 10 height 10
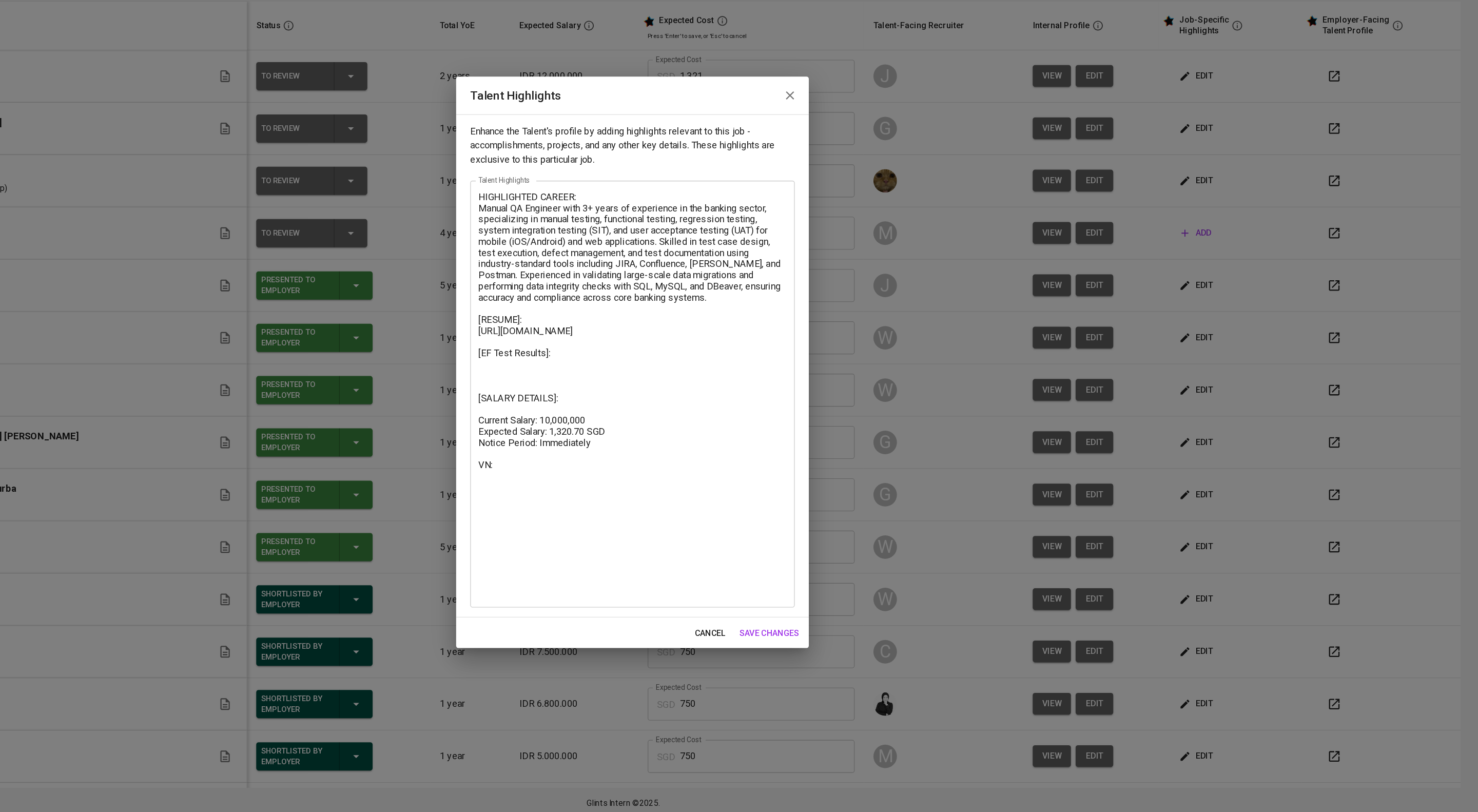
click at [651, 581] on textarea "HIGHLIGHTED CAREER: Manual QA Engineer with 3+ years of experience in the banki…" at bounding box center [739, 433] width 269 height 354
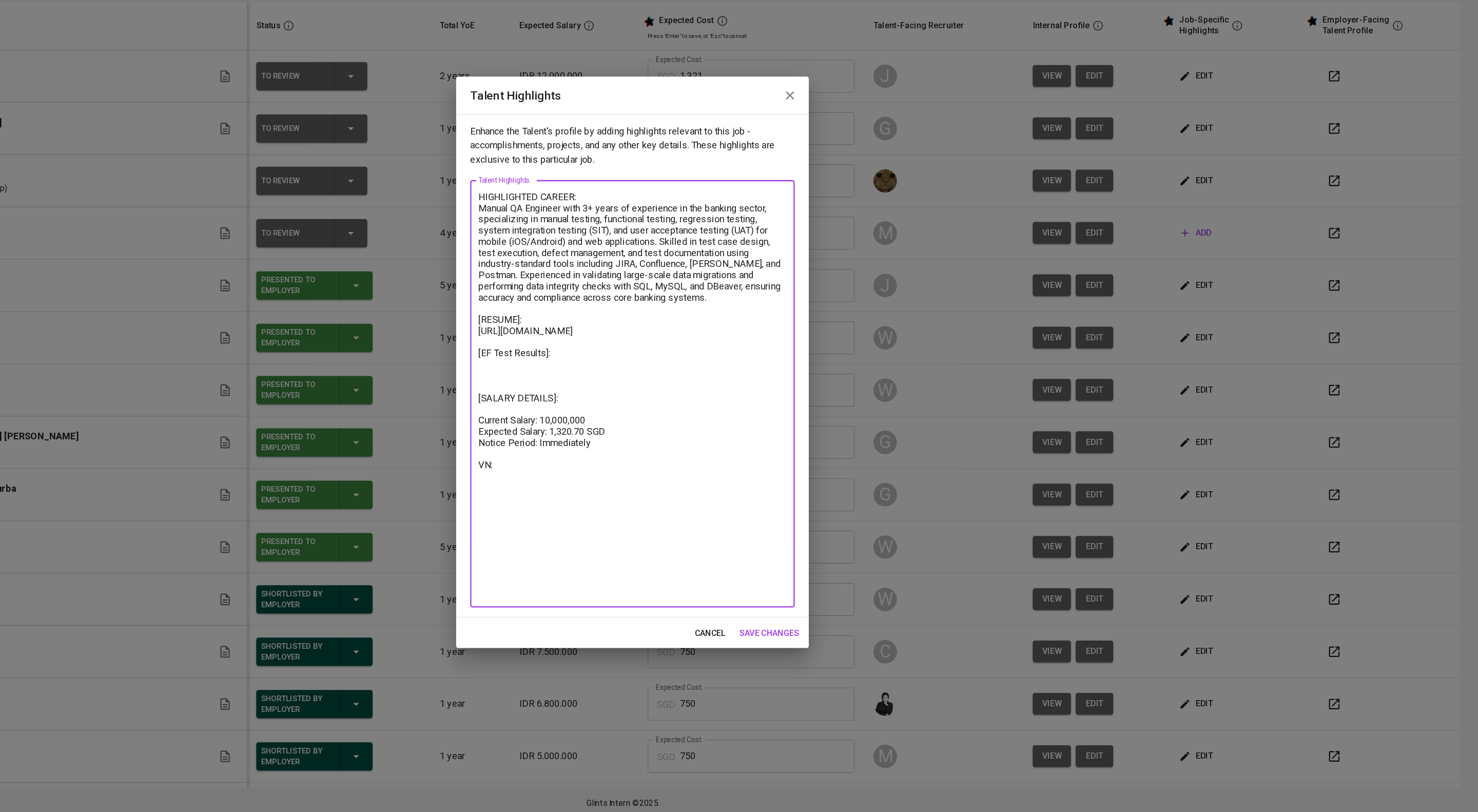
click at [643, 482] on textarea "HIGHLIGHTED CAREER: Manual QA Engineer with 3+ years of experience in the banki…" at bounding box center [739, 433] width 269 height 354
paste textarea "[URL][DOMAIN_NAME]"
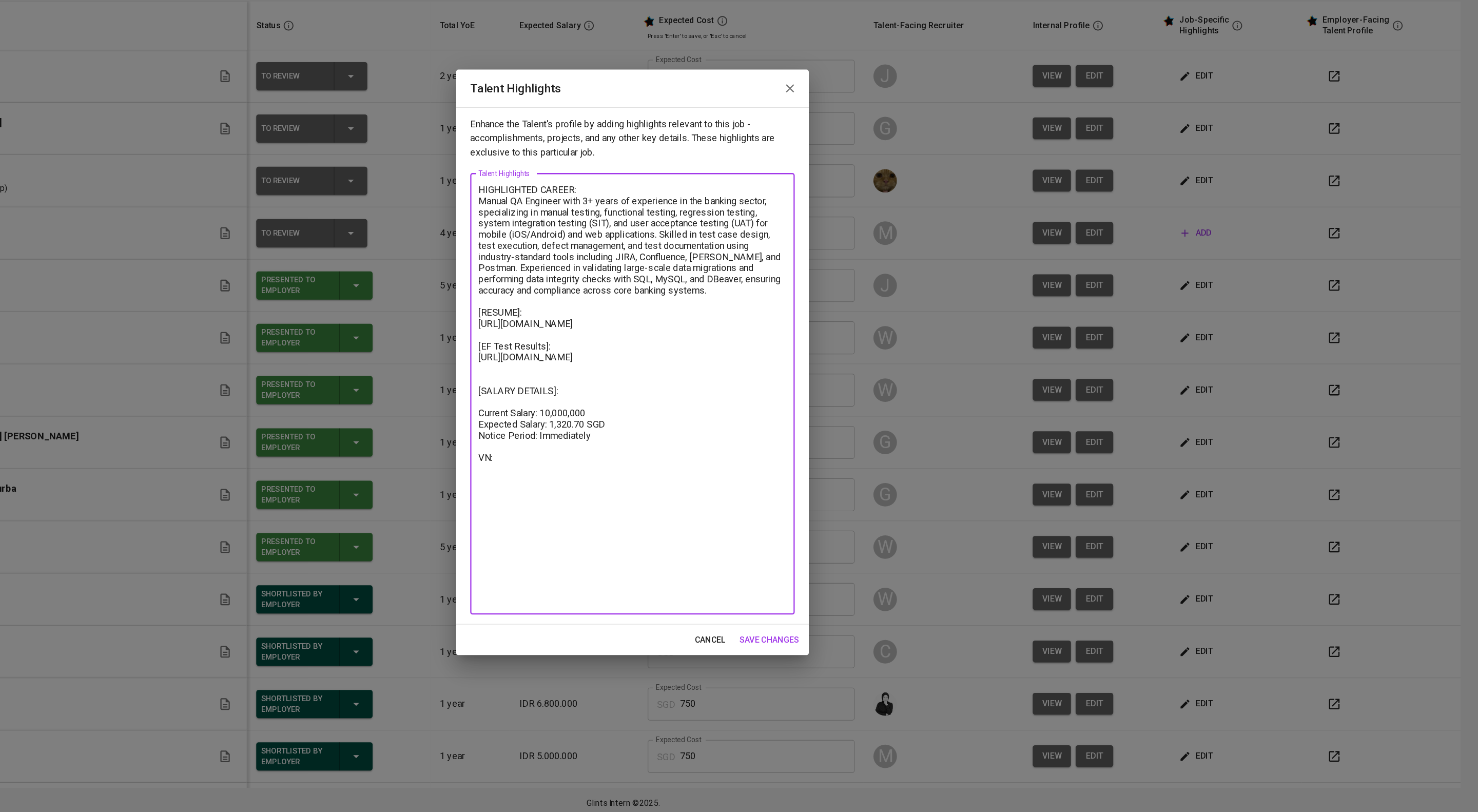
click at [667, 605] on textarea "HIGHLIGHTED CAREER: Manual QA Engineer with 3+ years of experience in the banki…" at bounding box center [739, 434] width 269 height 366
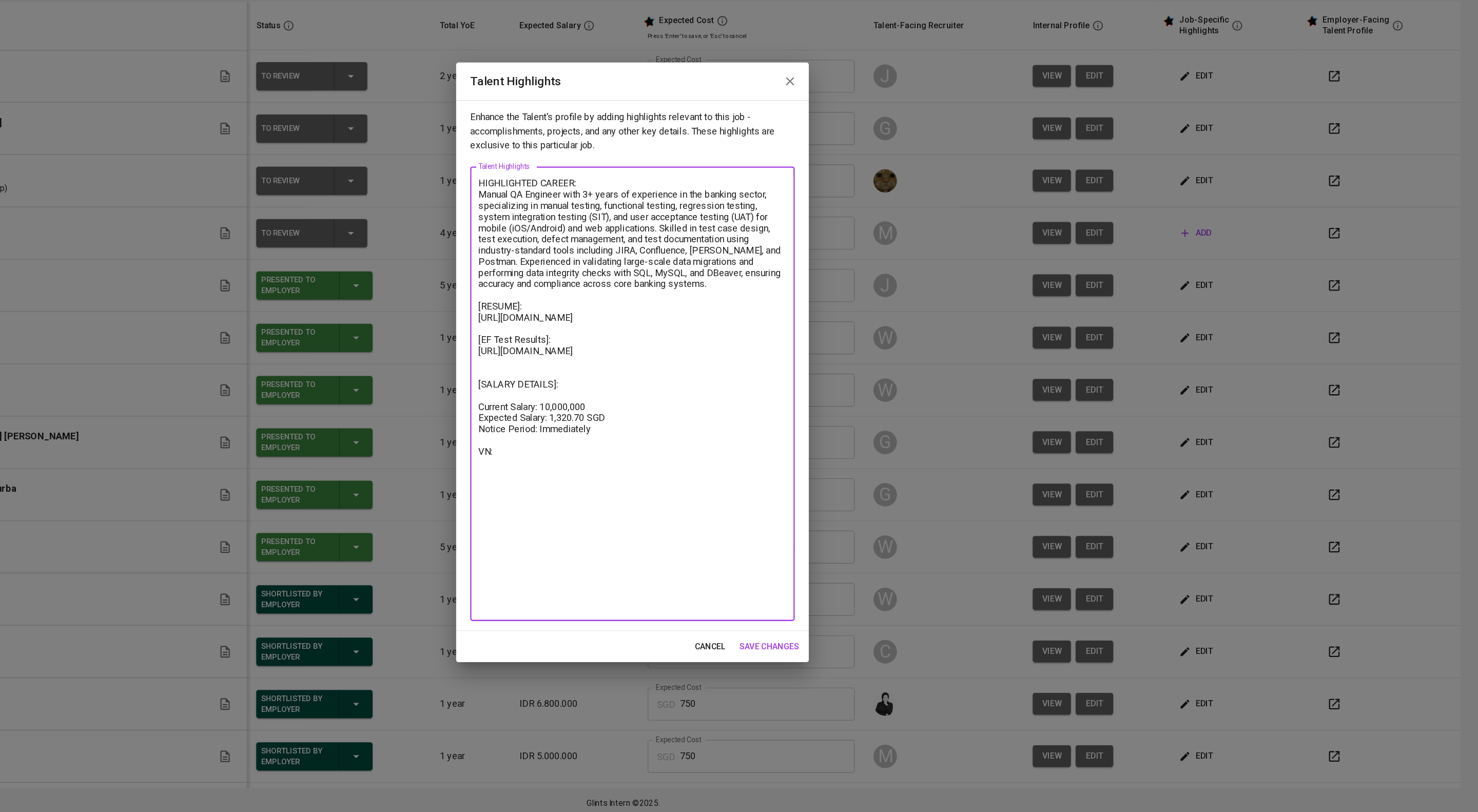
paste textarea "[URL][DOMAIN_NAME]"
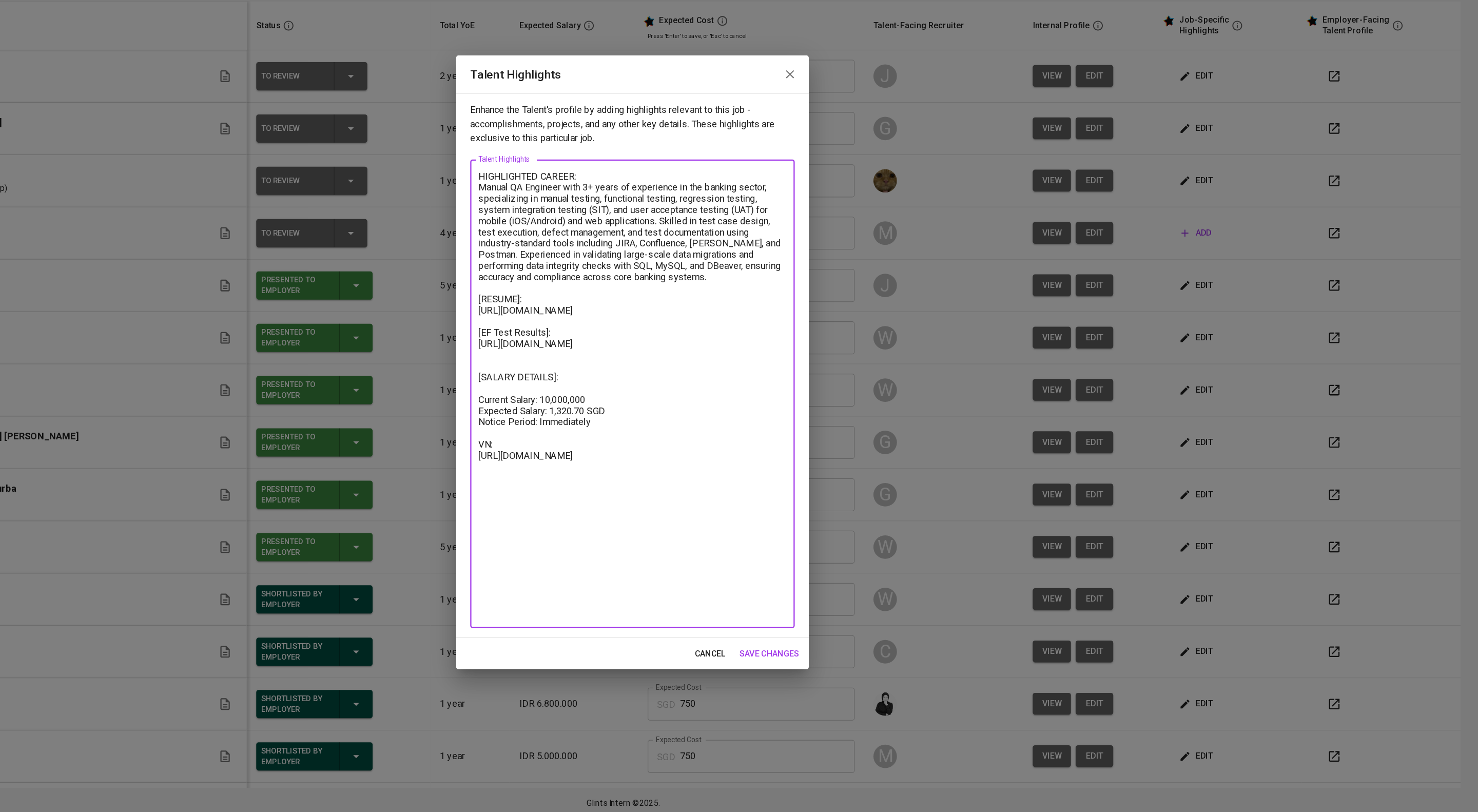
type textarea "HIGHLIGHTED CAREER: Manual QA Engineer with 3+ years of experience in the banki…"
click at [840, 663] on span "save changes" at bounding box center [859, 660] width 53 height 13
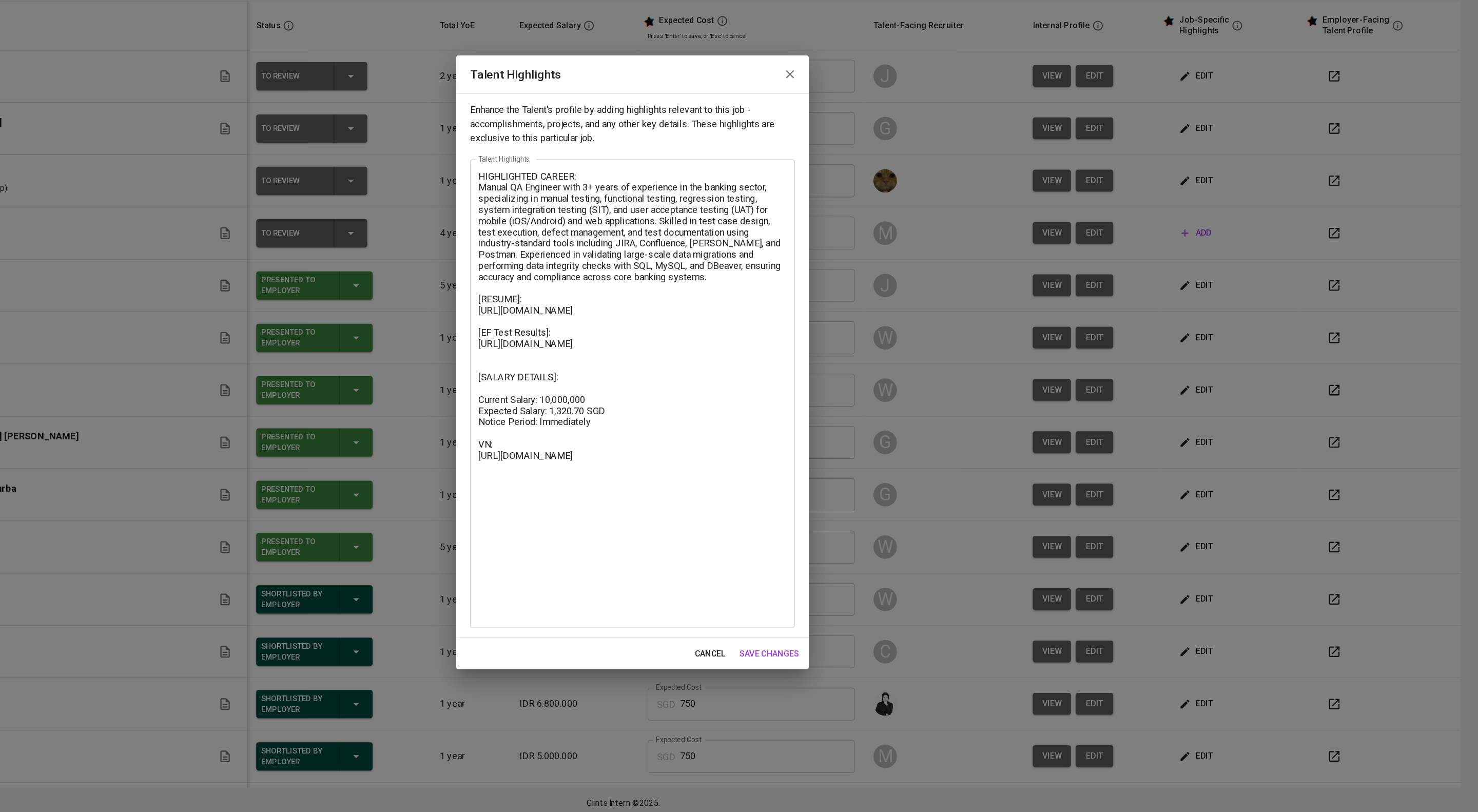
click at [850, 636] on td "Expected Cost SGD 725 Expected Cost" at bounding box center [843, 613] width 197 height 45
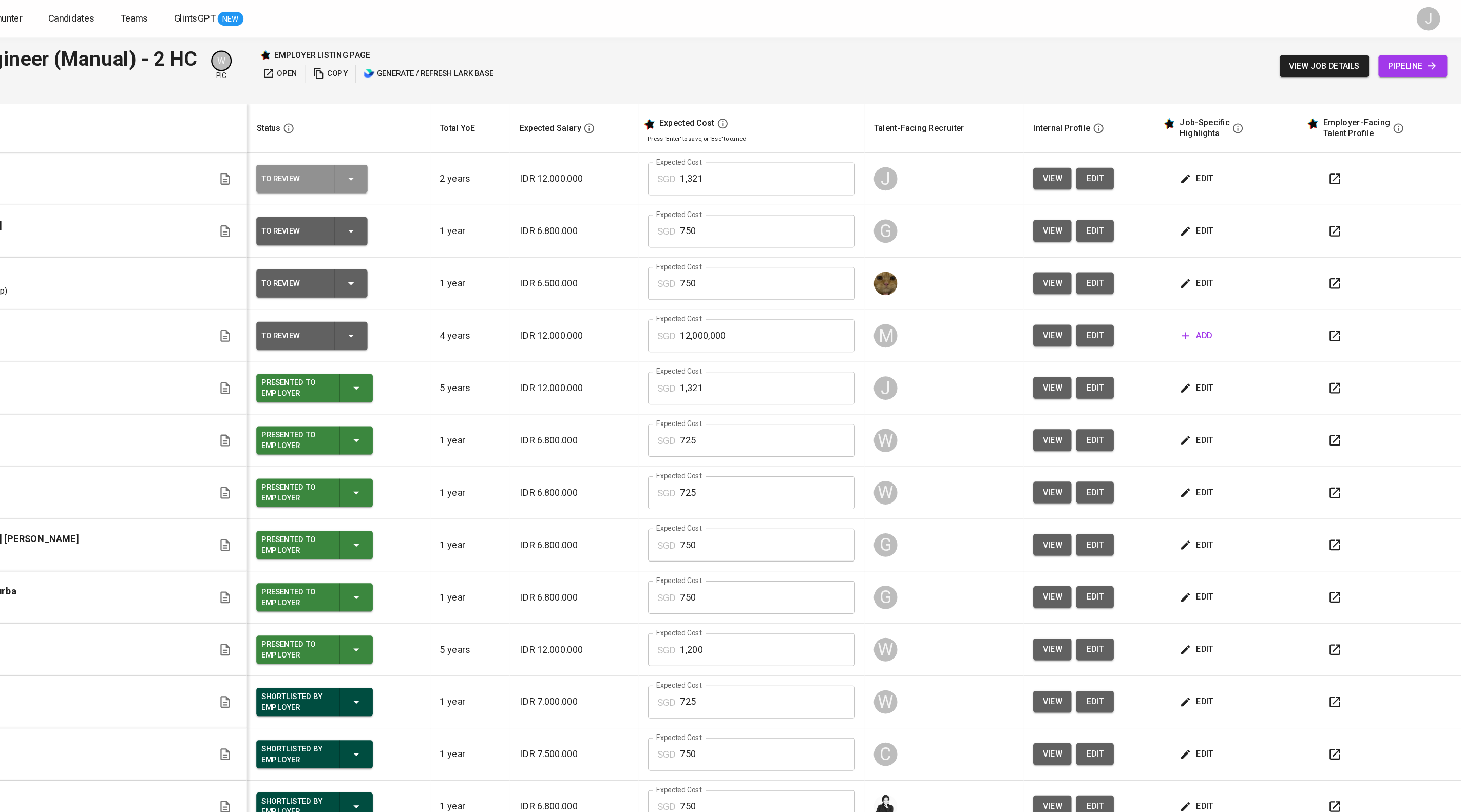
click at [499, 162] on icon "button" at bounding box center [493, 156] width 12 height 12
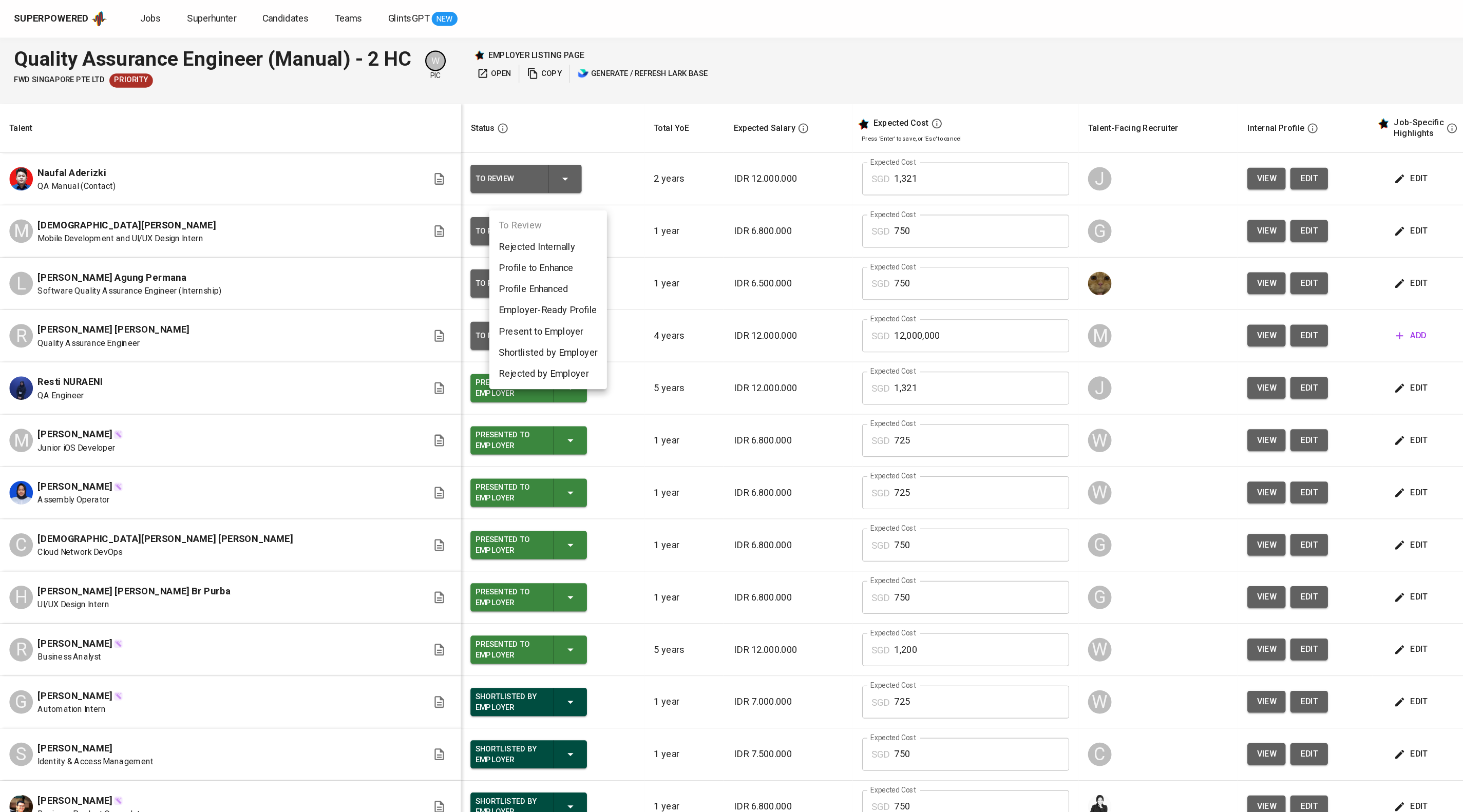
click at [487, 280] on li "Employer-Ready Profile" at bounding box center [479, 271] width 103 height 18
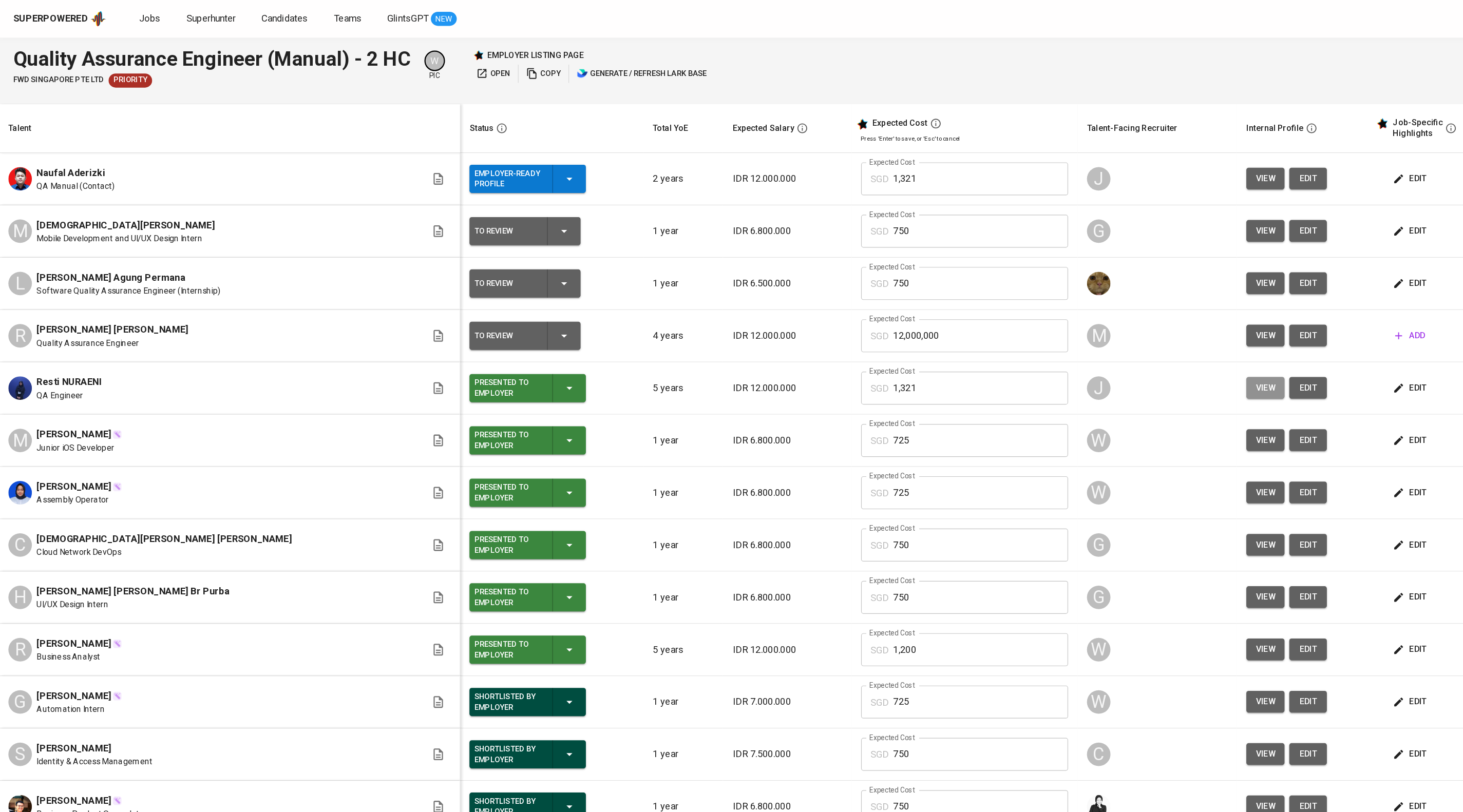
click at [1114, 345] on span "view" at bounding box center [1106, 339] width 17 height 13
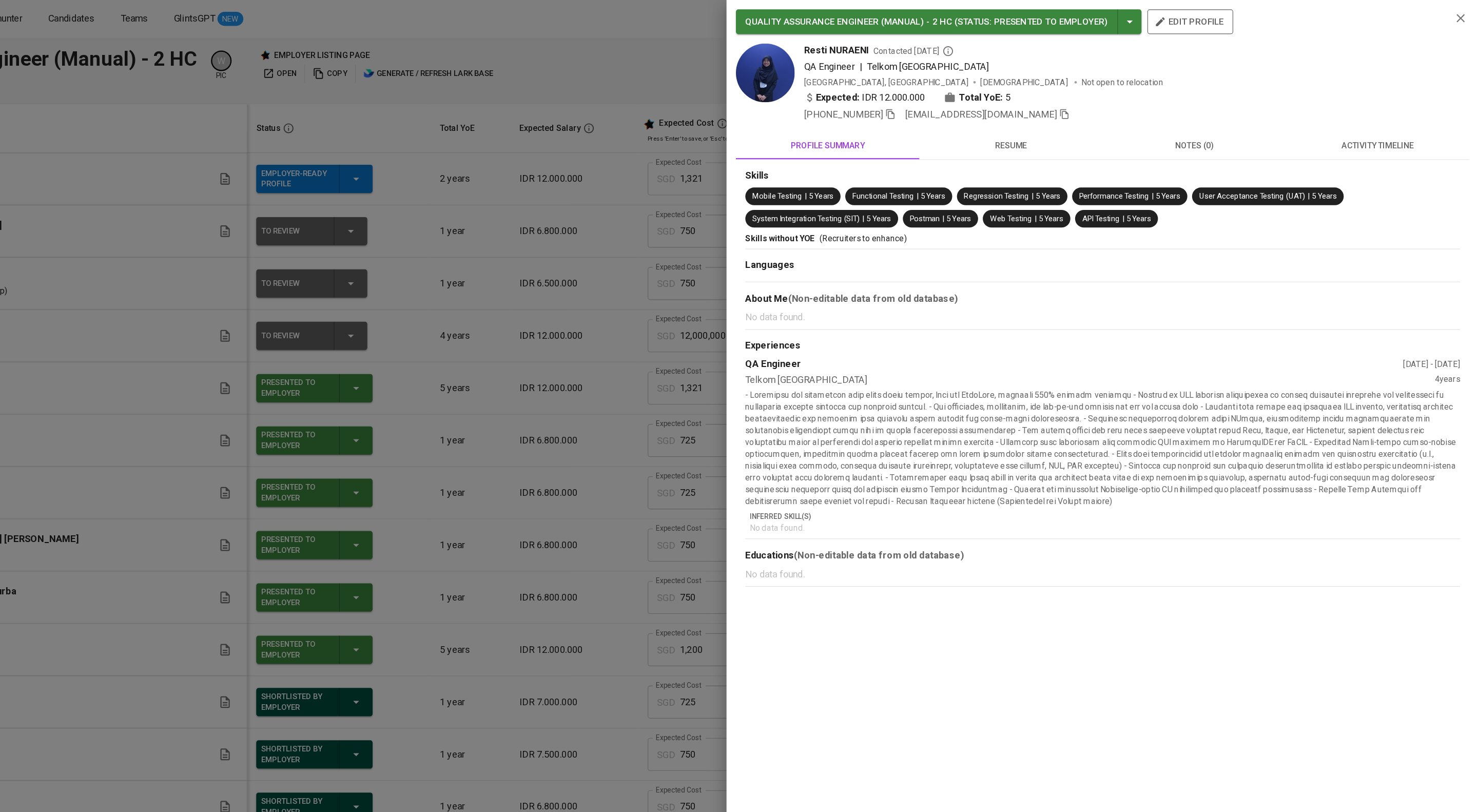
click at [1121, 105] on icon "button" at bounding box center [1116, 99] width 9 height 9
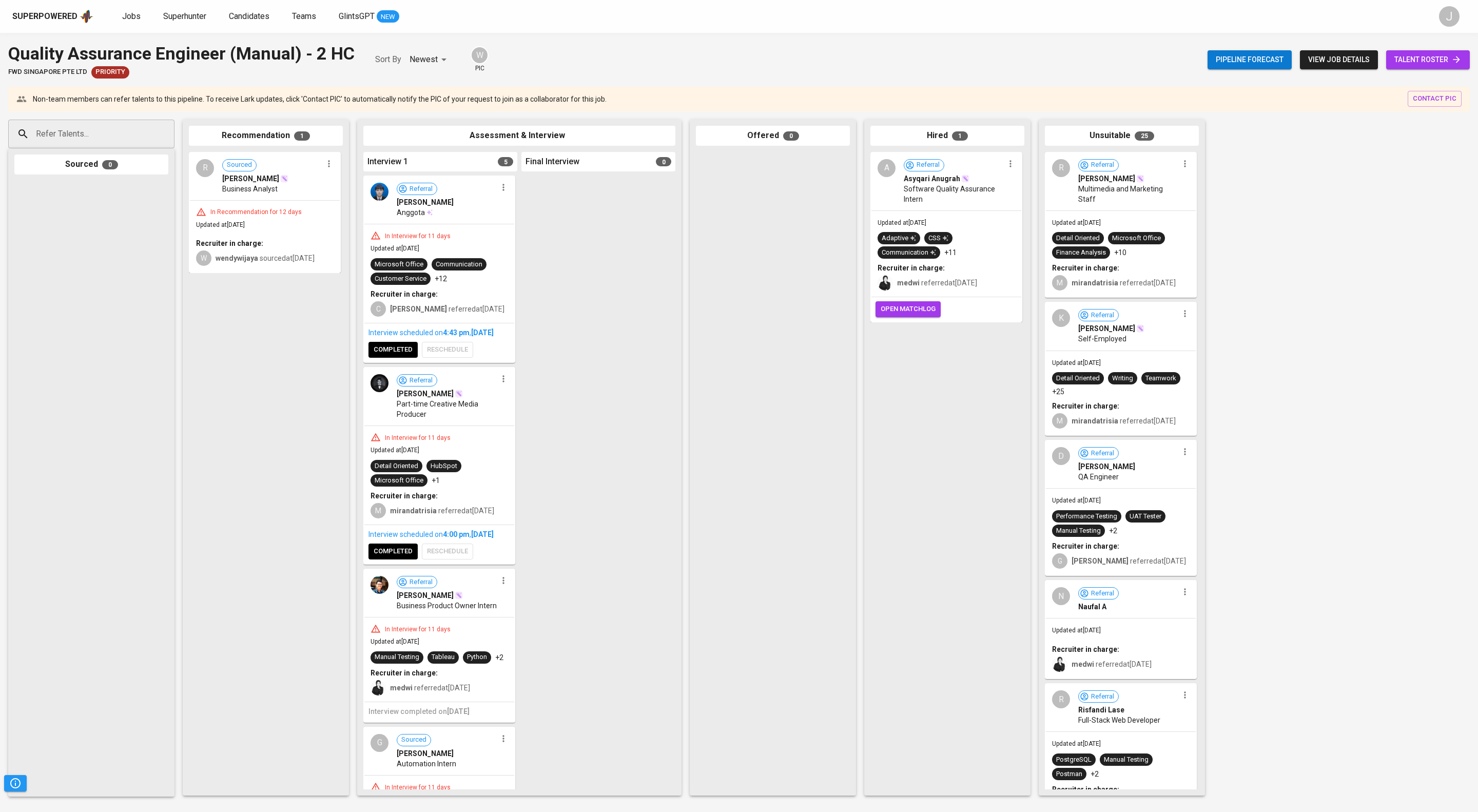
click at [117, 143] on input "Refer Talents..." at bounding box center [87, 134] width 108 height 19
paste input "[EMAIL_ADDRESS][DOMAIN_NAME]"
type input "[EMAIL_ADDRESS][DOMAIN_NAME]"
click at [116, 170] on li "[PERSON_NAME] QA Engineer [EMAIL_ADDRESS][DOMAIN_NAME]" at bounding box center [92, 186] width 166 height 37
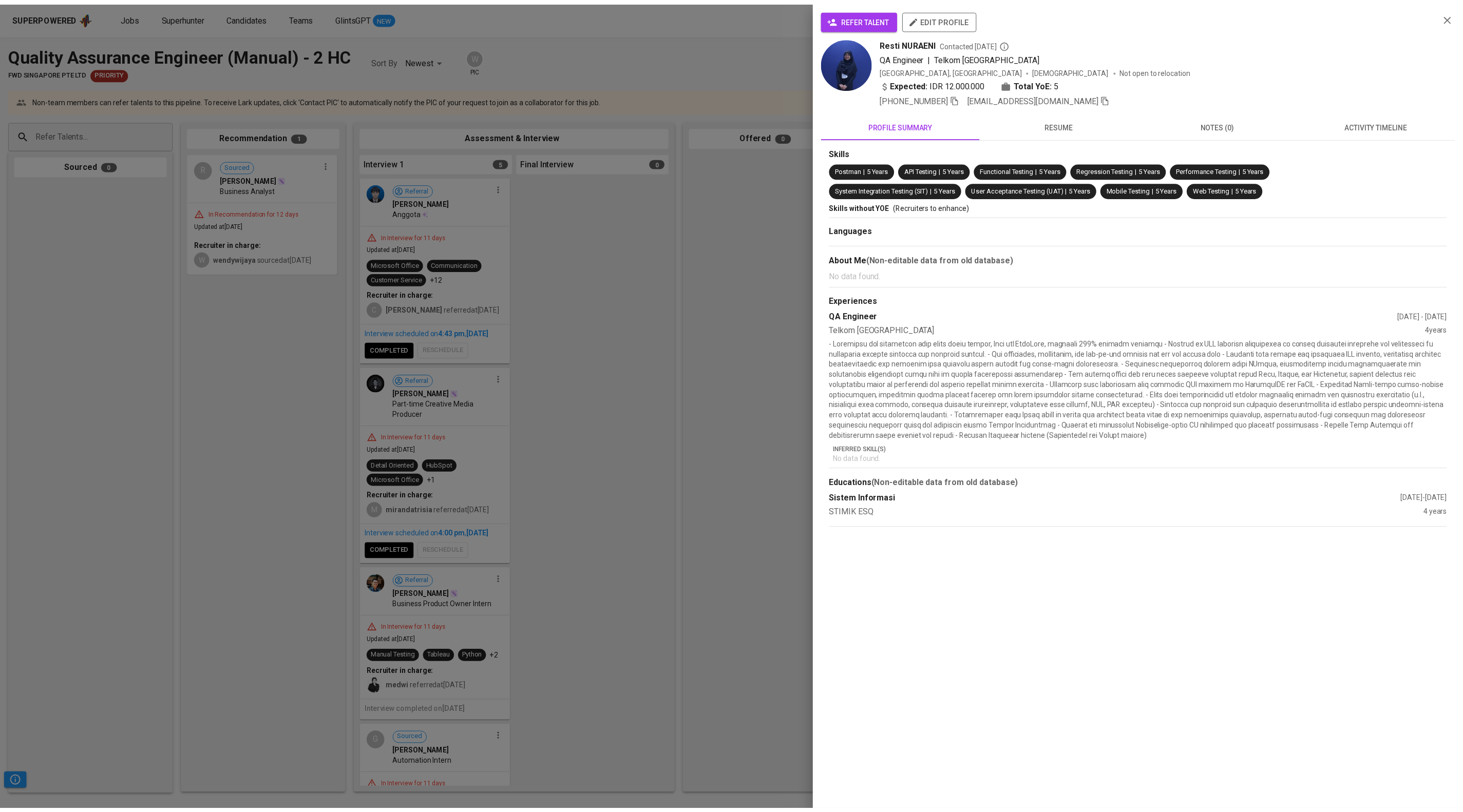
scroll to position [0, 0]
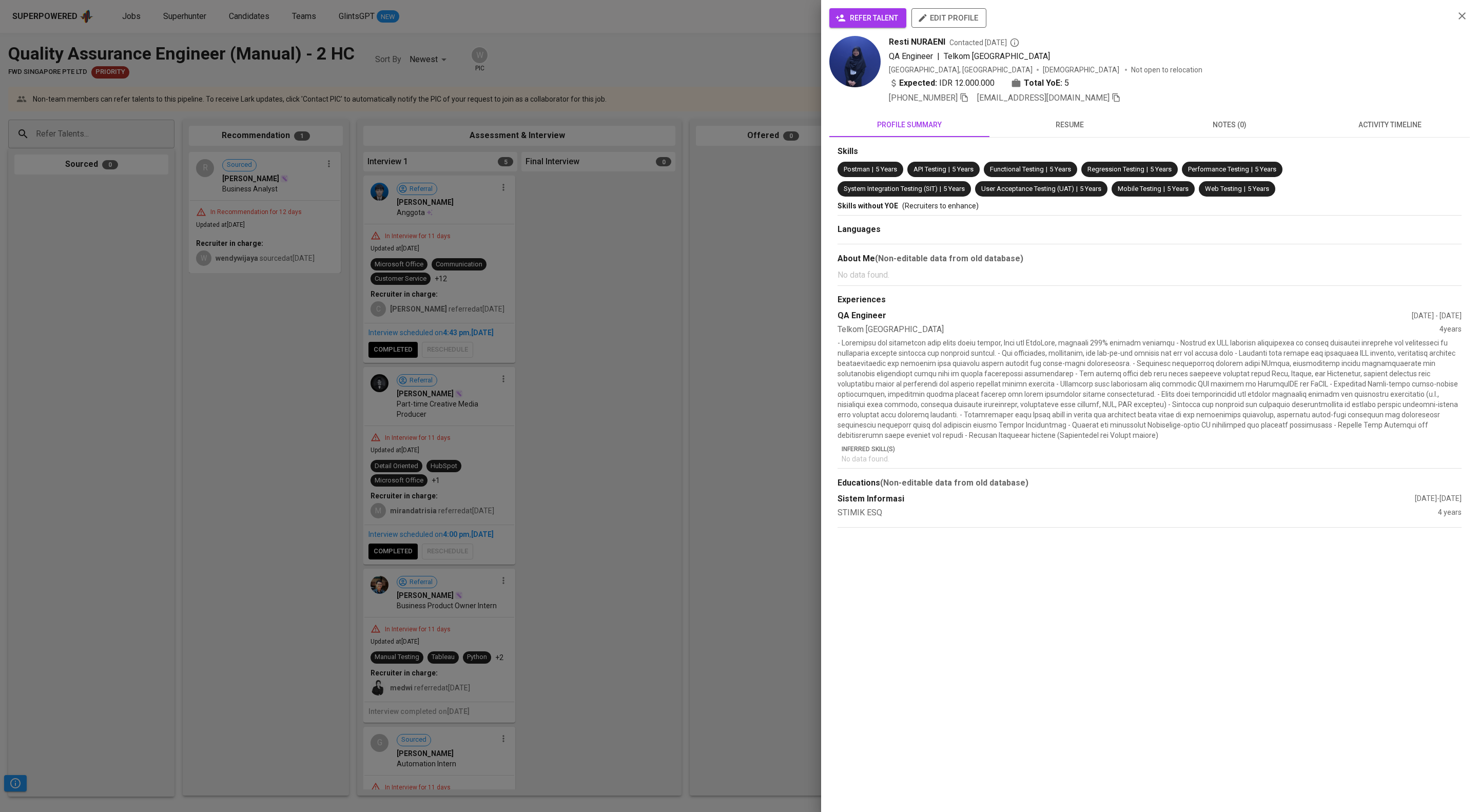
click at [857, 20] on span "refer talent" at bounding box center [867, 18] width 60 height 13
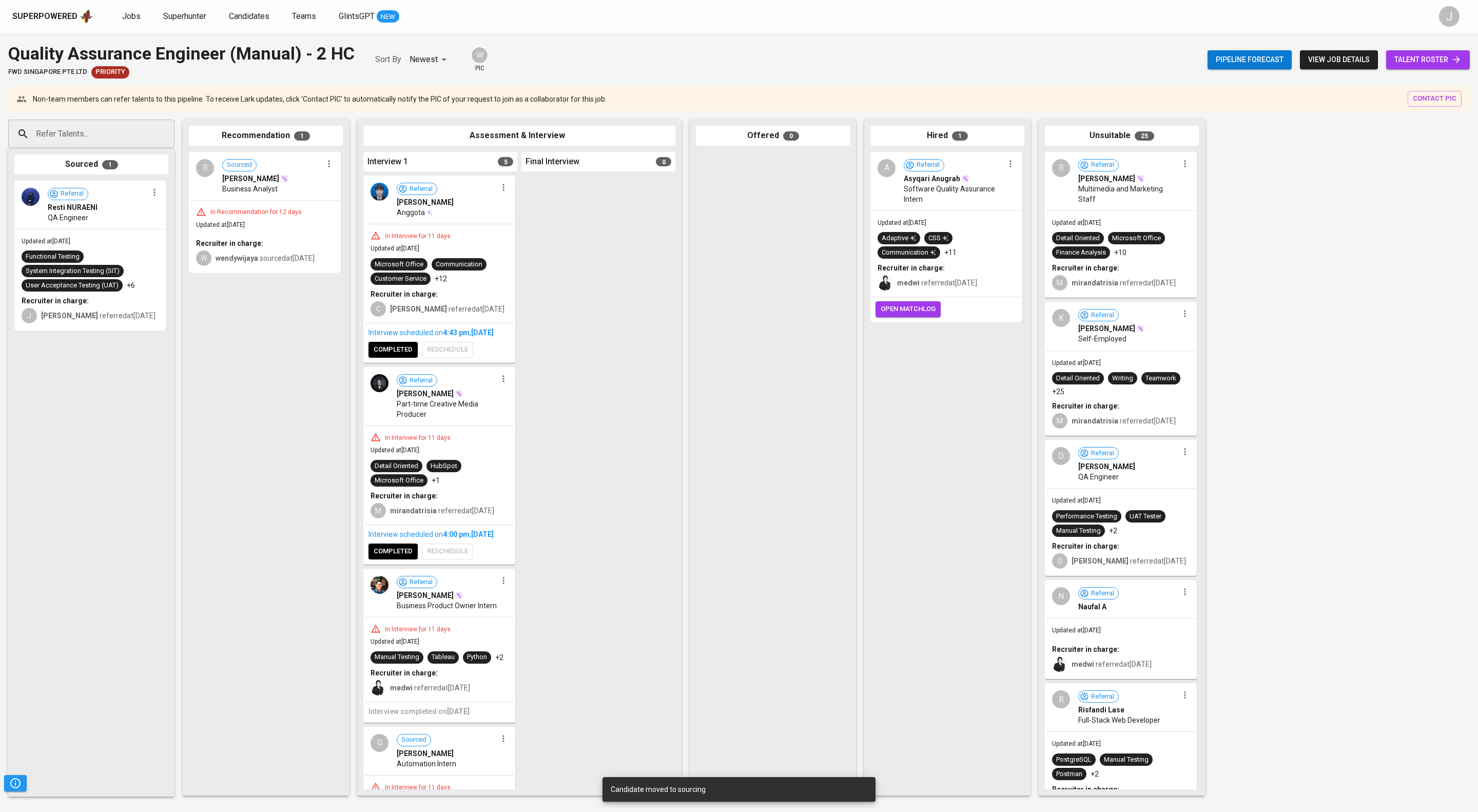
drag, startPoint x: 79, startPoint y: 225, endPoint x: 296, endPoint y: 377, distance: 264.9
click at [296, 377] on div "Refer Talents... Refer Talents... Sourced 1 Referral [PERSON_NAME] QA Engineer …" at bounding box center [611, 458] width 1222 height 693
drag, startPoint x: 144, startPoint y: 28, endPoint x: 147, endPoint y: 18, distance: 10.4
click at [143, 28] on div "Superpowered Jobs Superhunter Candidates Teams GlintsGPT NEW J" at bounding box center [739, 16] width 1478 height 33
click at [154, 6] on div "Superpowered Jobs Superhunter Candidates Teams GlintsGPT NEW J" at bounding box center [739, 16] width 1478 height 33
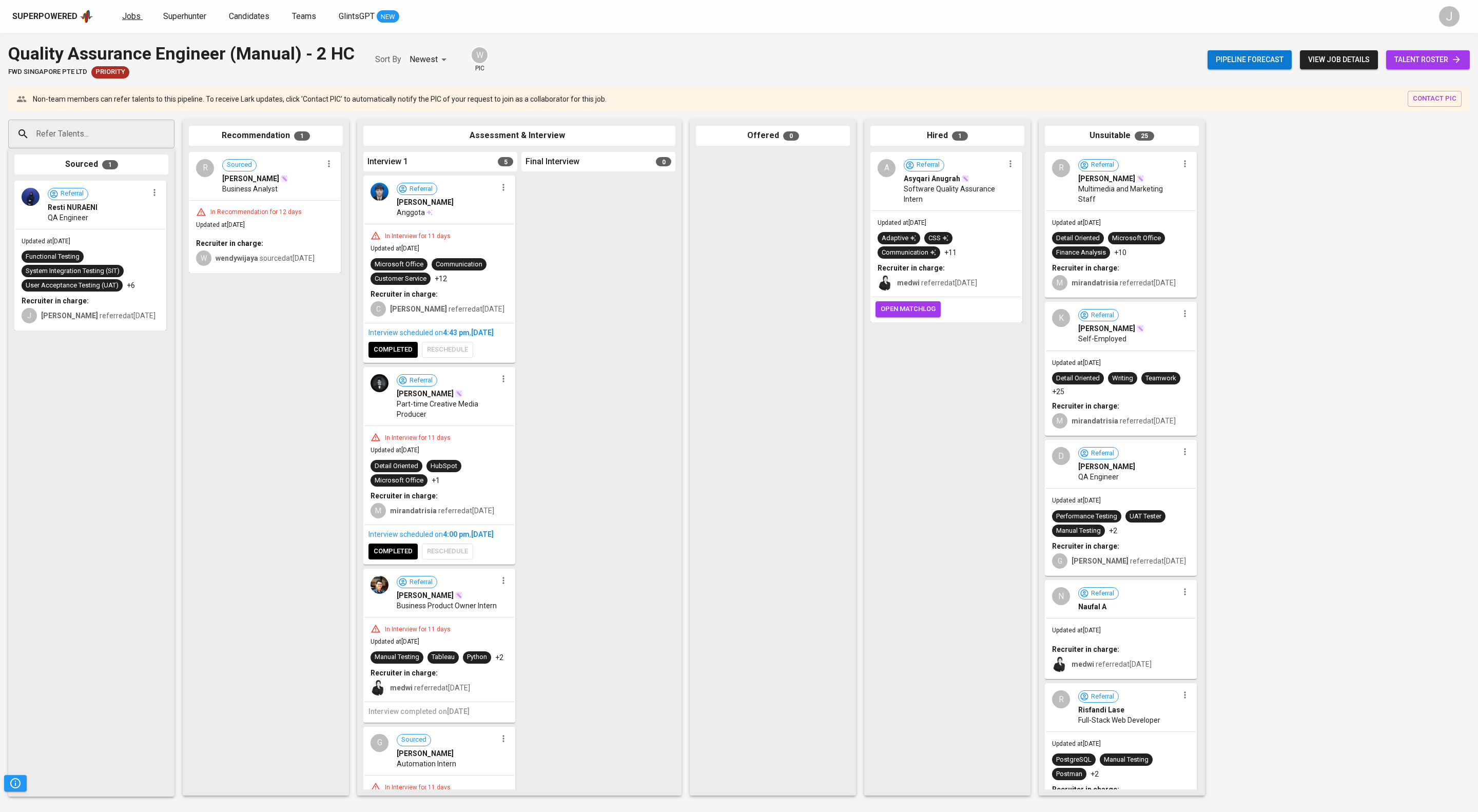
click at [141, 18] on span "Jobs" at bounding box center [131, 16] width 18 height 10
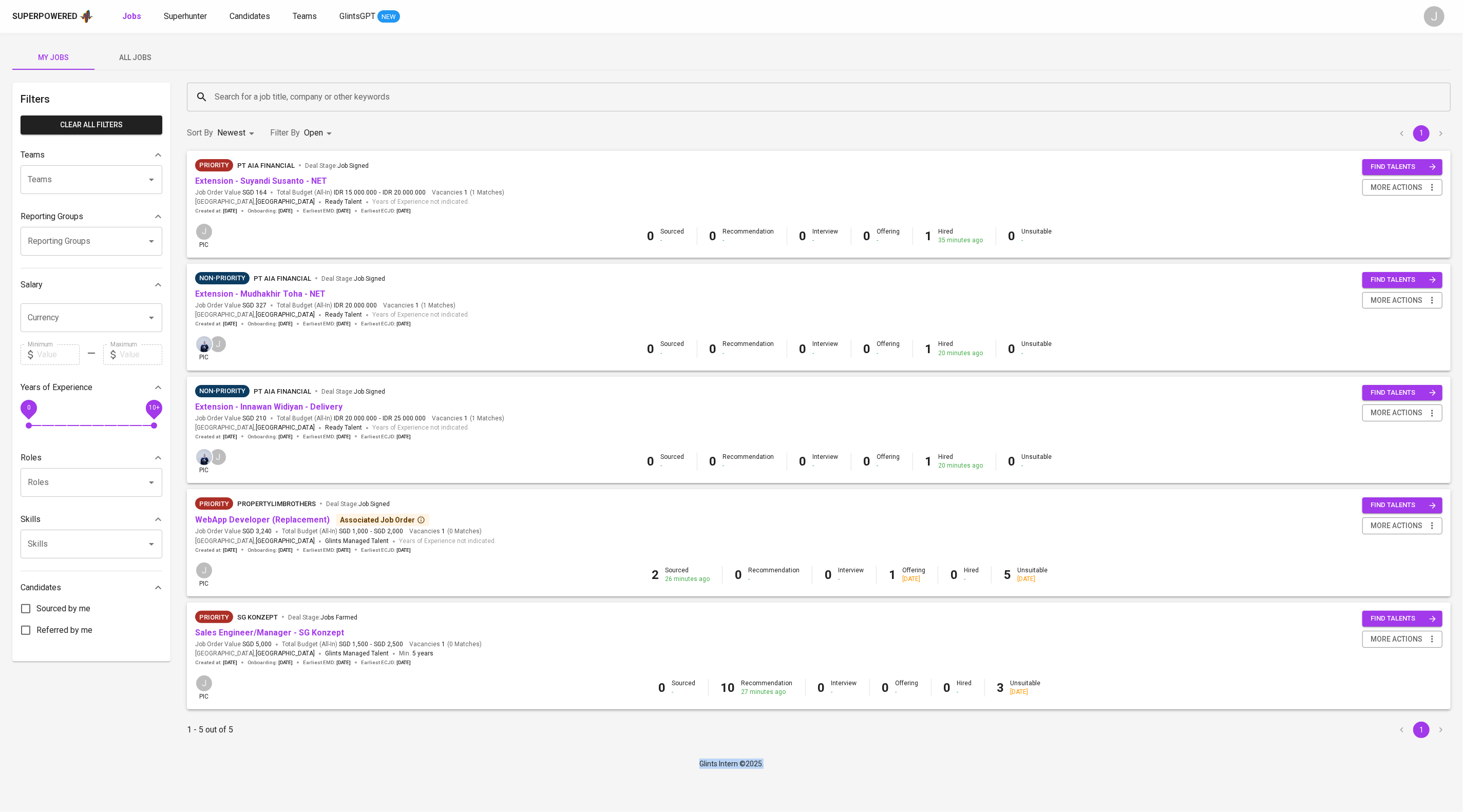
scroll to position [52, 0]
click at [1132, 777] on html "Superpowered Jobs Superhunter Candidates Teams GlintsGPT NEW J My Jobs All Jobs…" at bounding box center [731, 388] width 1463 height 777
